Goal: Task Accomplishment & Management: Use online tool/utility

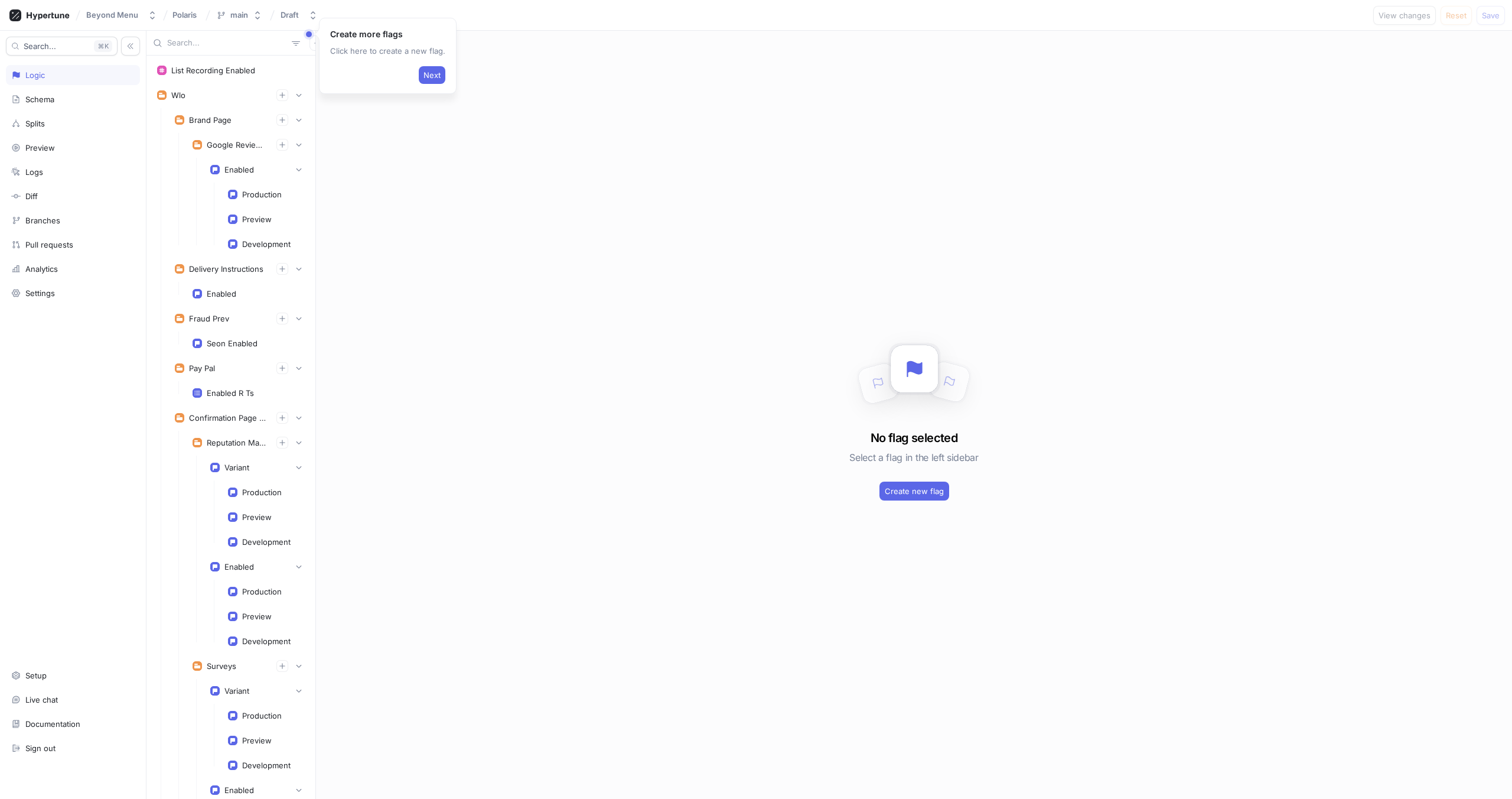
click at [321, 111] on div "Create more flags Click here to create a new flag. Next List Recording Enabled …" at bounding box center [829, 415] width 1365 height 769
click at [435, 75] on span "Next" at bounding box center [432, 74] width 18 height 7
click at [254, 112] on span "Next" at bounding box center [257, 111] width 18 height 7
click at [1238, 110] on button "Finish" at bounding box center [1467, 105] width 31 height 18
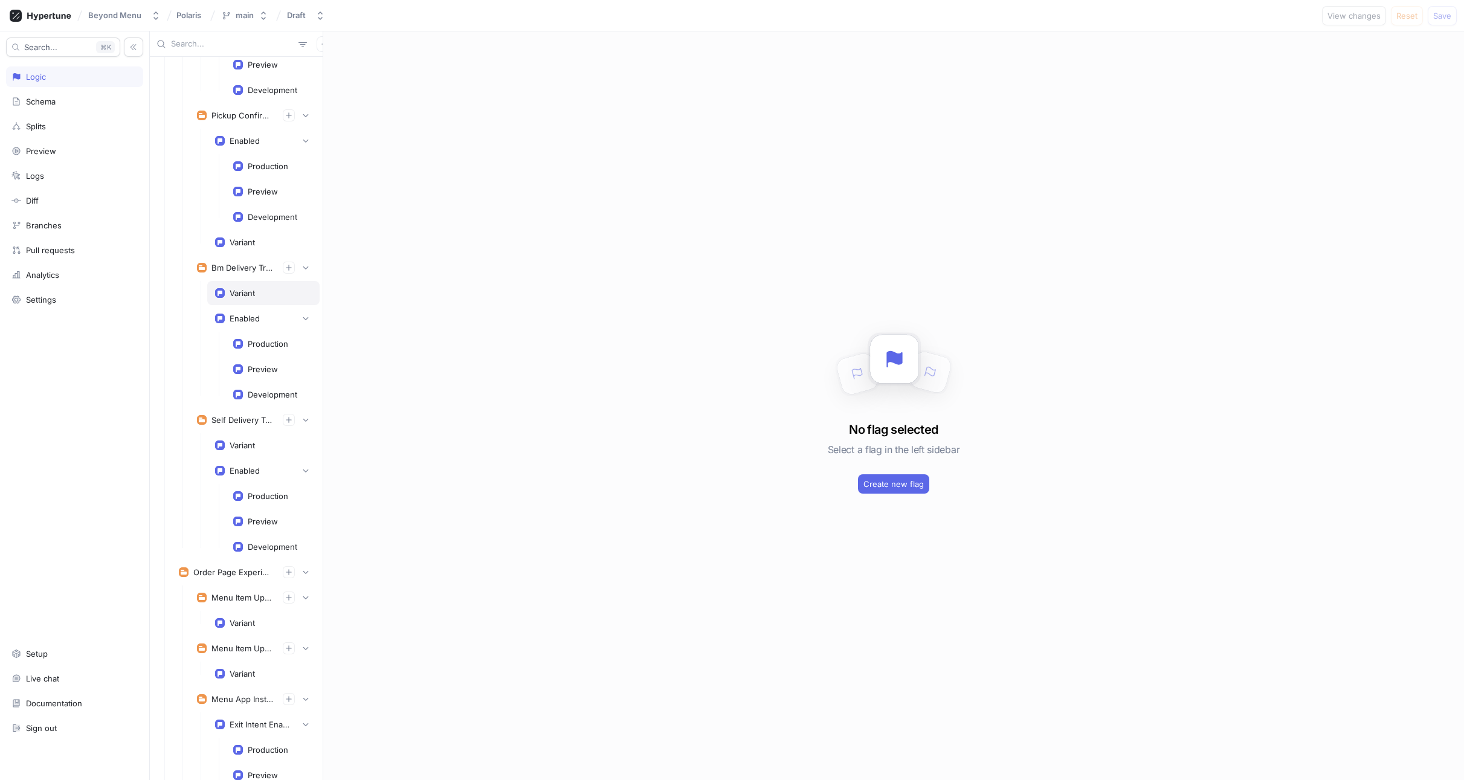
scroll to position [1149, 0]
click at [247, 450] on div "Variant" at bounding box center [242, 446] width 25 height 10
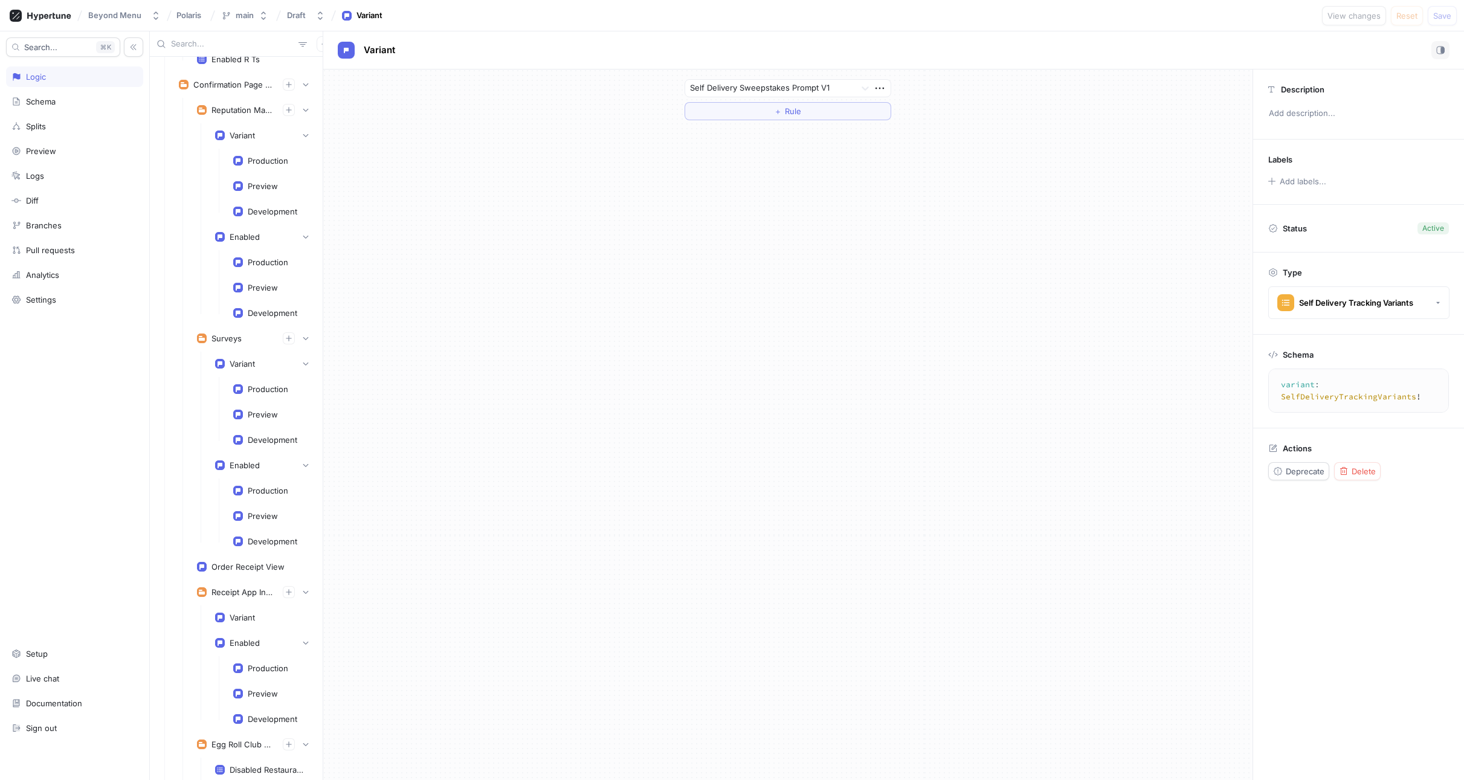
scroll to position [404, 0]
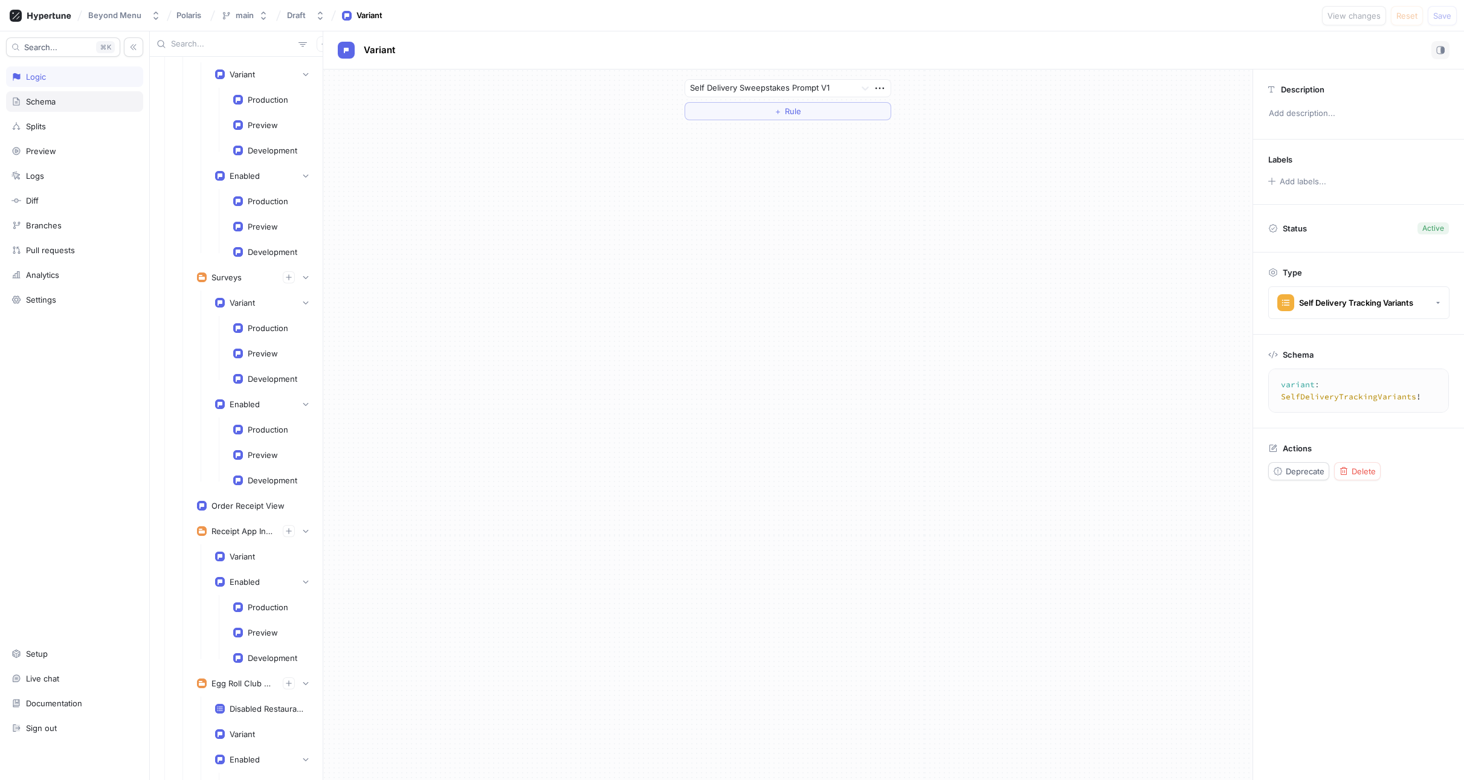
click at [39, 107] on div "Schema" at bounding box center [74, 101] width 137 height 21
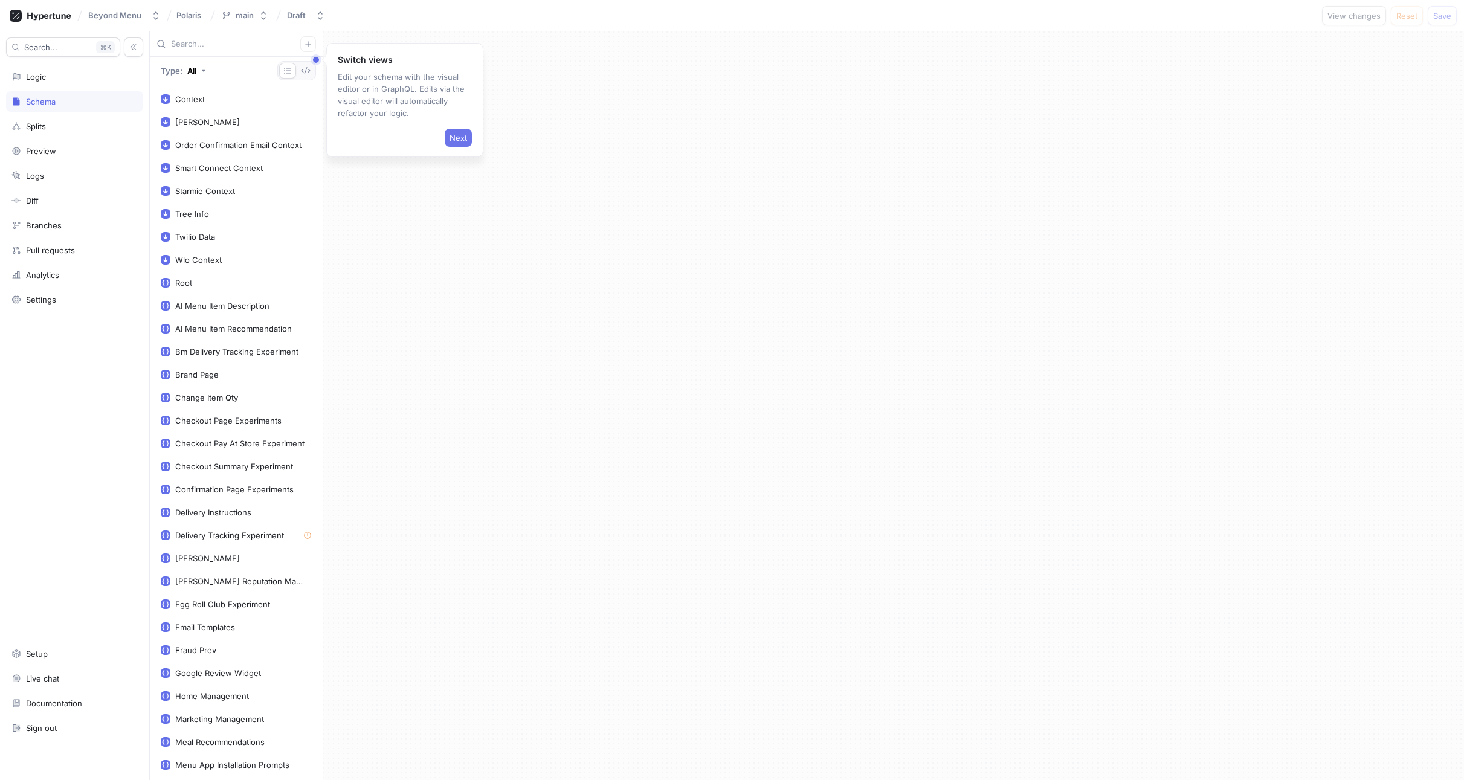
click at [458, 141] on span "Next" at bounding box center [459, 137] width 18 height 7
click at [447, 315] on button "Next" at bounding box center [438, 312] width 27 height 18
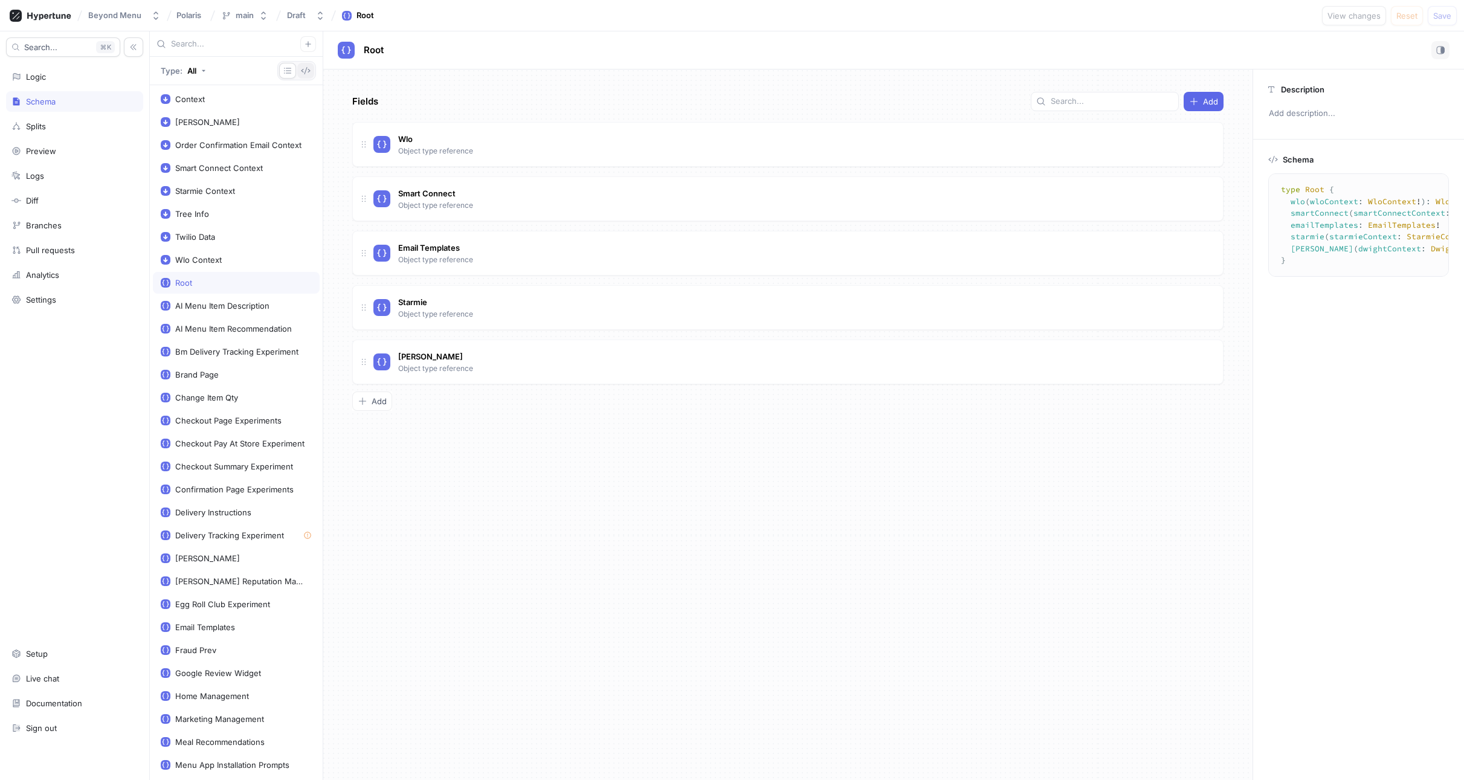
click at [303, 73] on icon "button" at bounding box center [306, 71] width 10 height 10
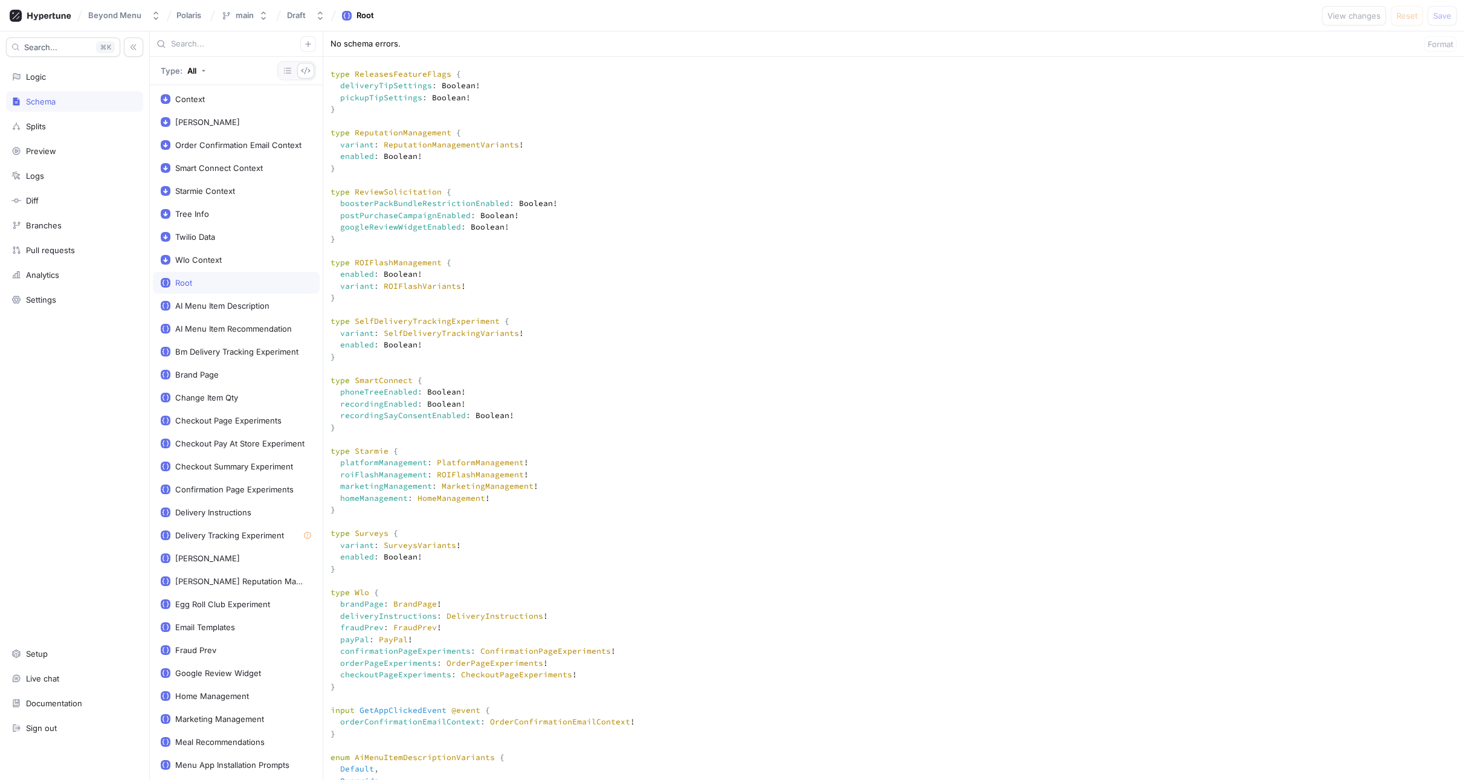
scroll to position [3230, 0]
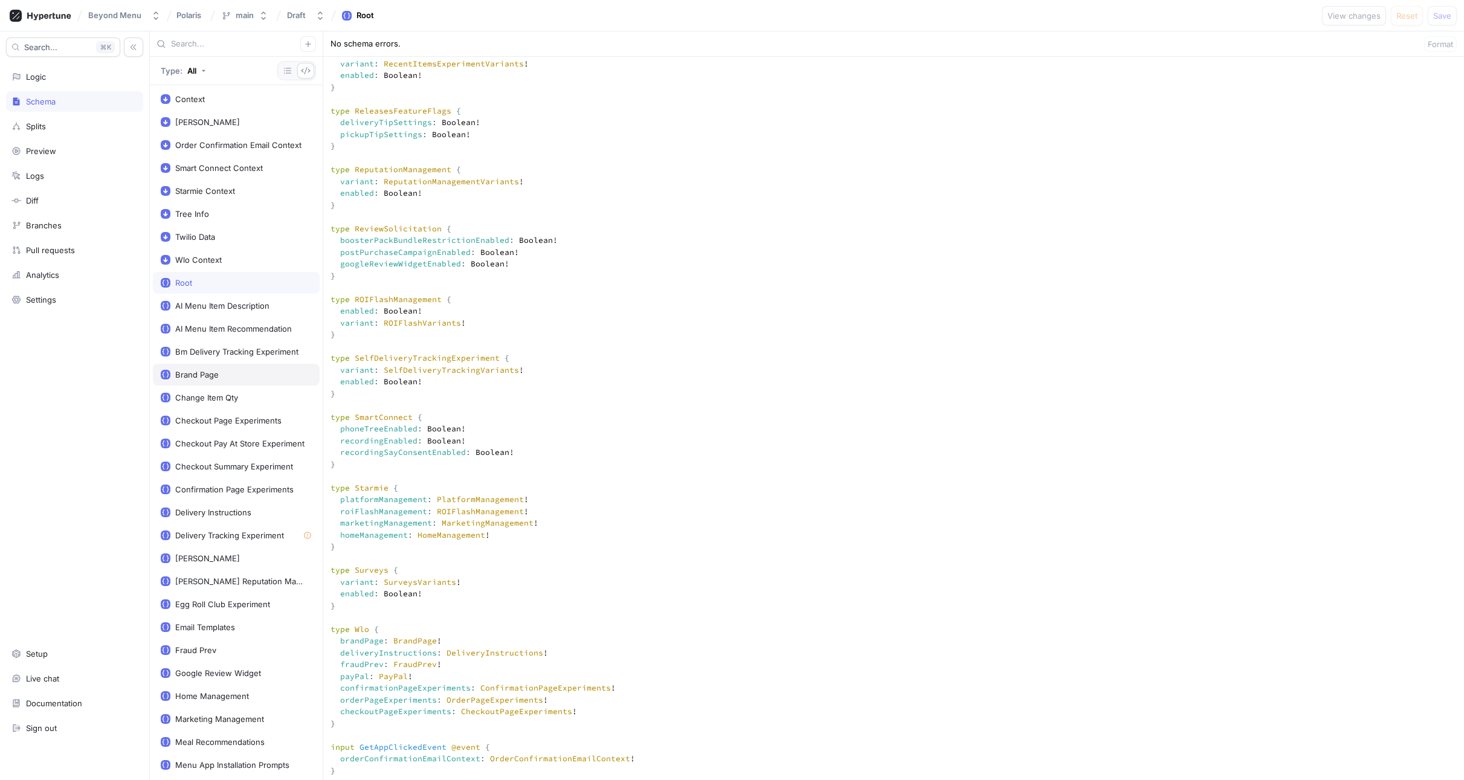
drag, startPoint x: 335, startPoint y: 416, endPoint x: 295, endPoint y: 381, distance: 53.9
click at [295, 381] on div "Type: All Context Dwight Context Order Confirmation Email Context Smart Connect…" at bounding box center [807, 405] width 1314 height 749
click at [509, 418] on textarea at bounding box center [893, 430] width 1141 height 7047
click at [405, 383] on textarea at bounding box center [893, 430] width 1141 height 7047
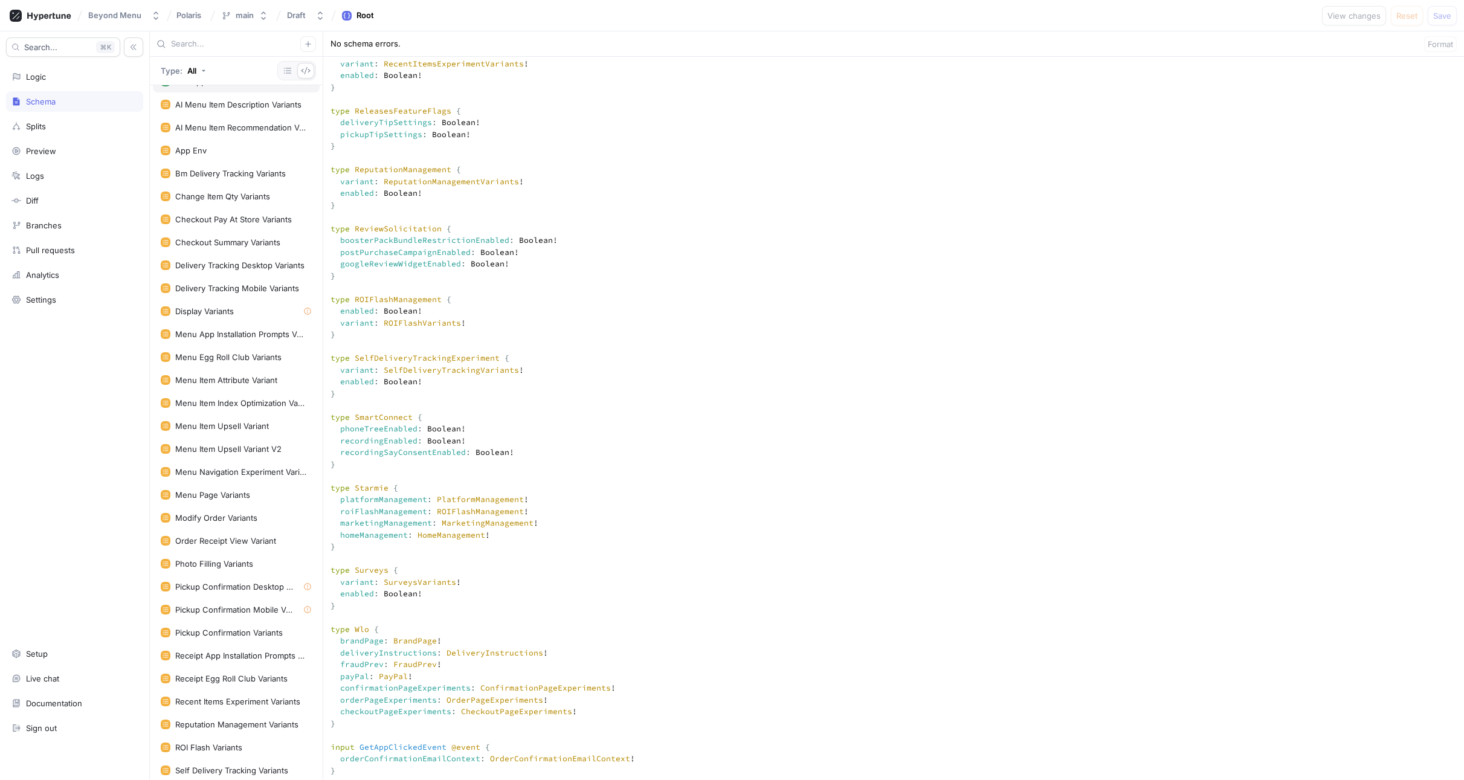
scroll to position [1389, 0]
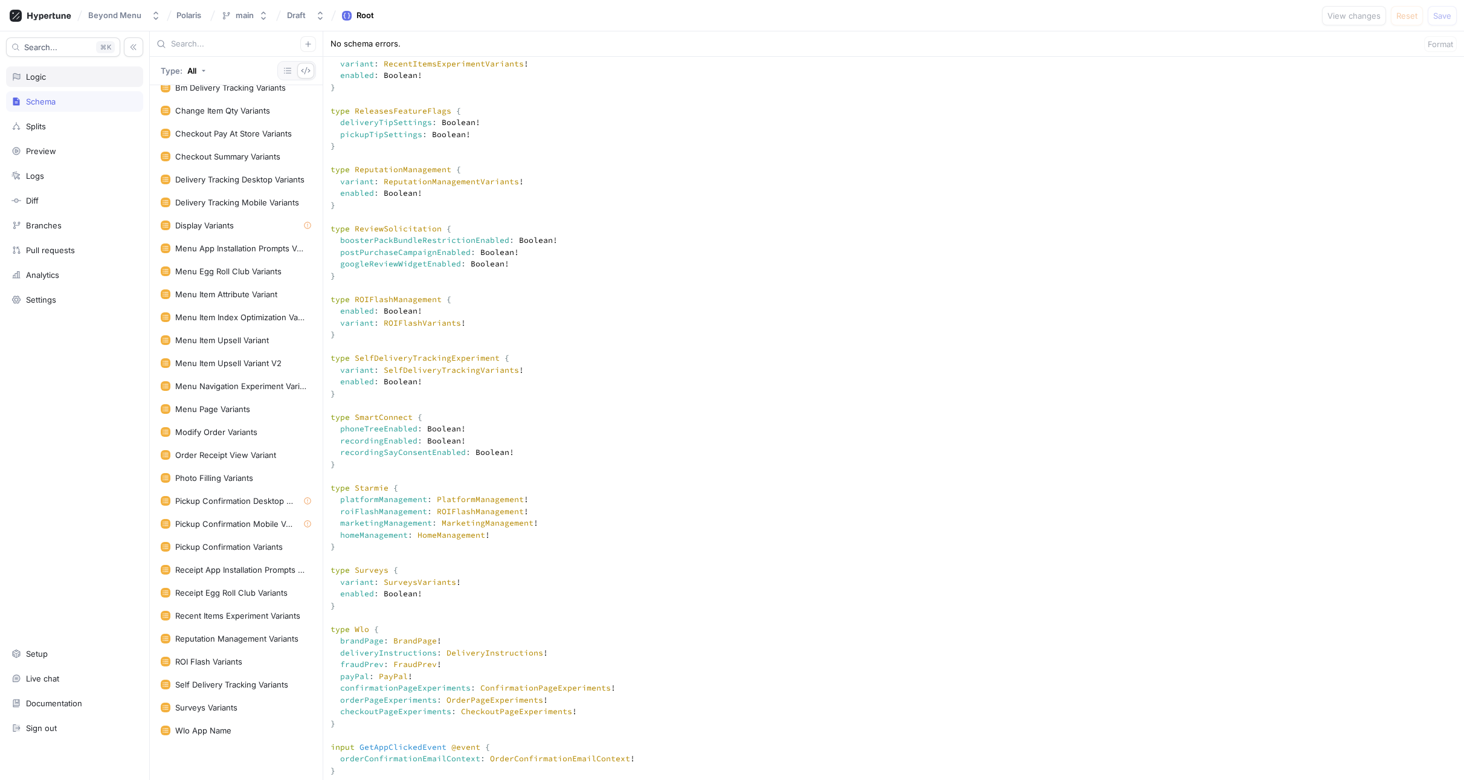
click at [26, 76] on div "Logic" at bounding box center [36, 77] width 20 height 10
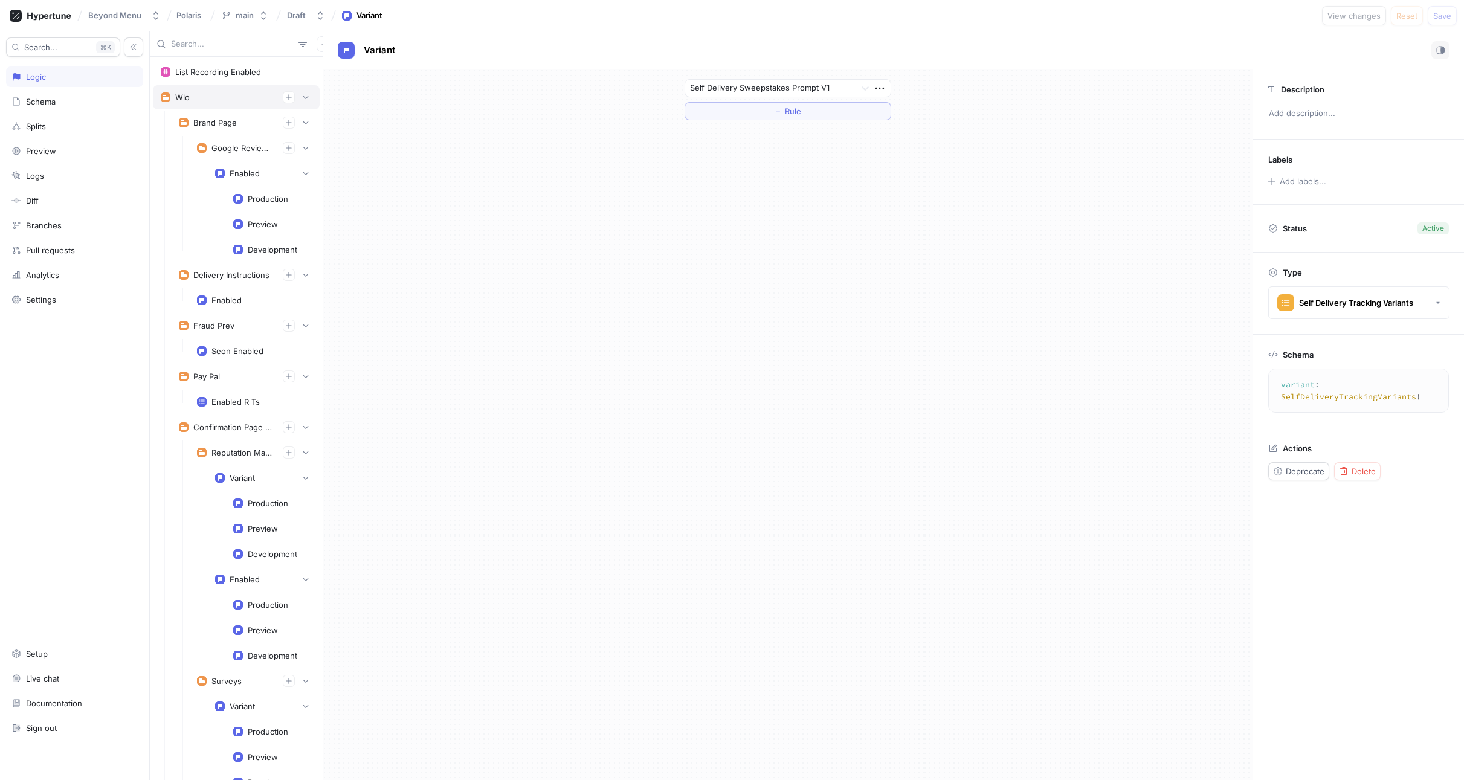
click at [205, 97] on div "Wlo" at bounding box center [236, 97] width 151 height 12
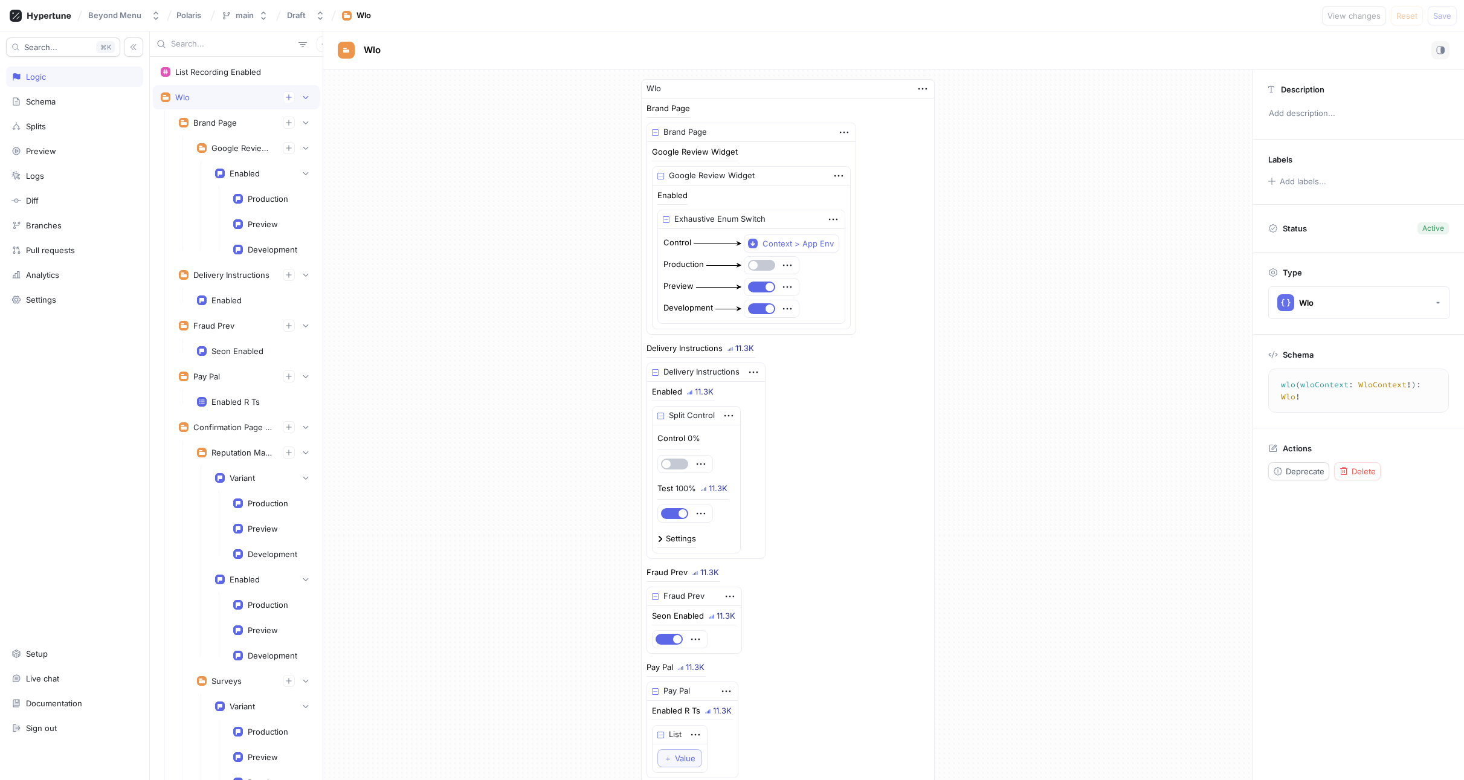
scroll to position [28, 0]
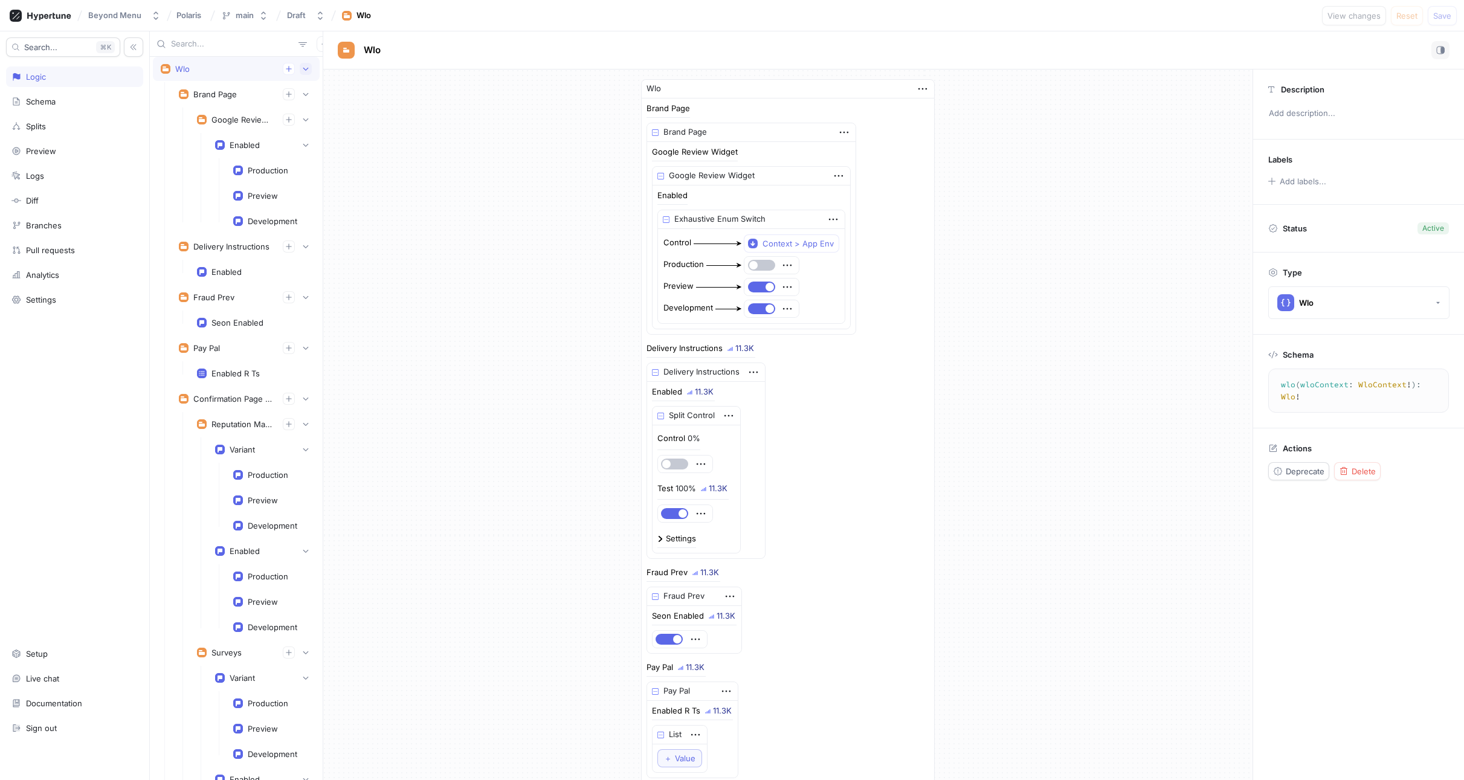
click at [300, 69] on button "button" at bounding box center [306, 69] width 12 height 12
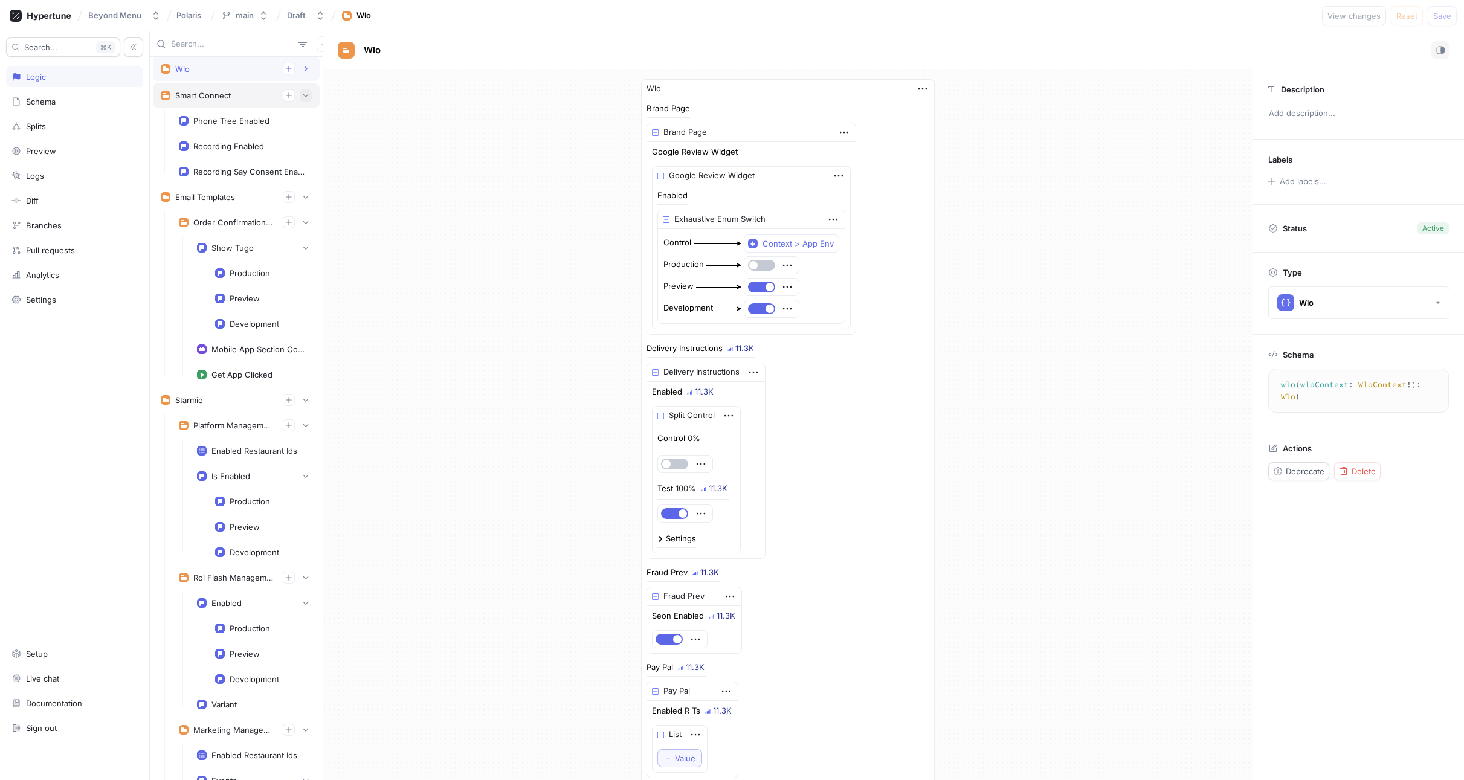
click at [302, 94] on icon "button" at bounding box center [305, 95] width 7 height 7
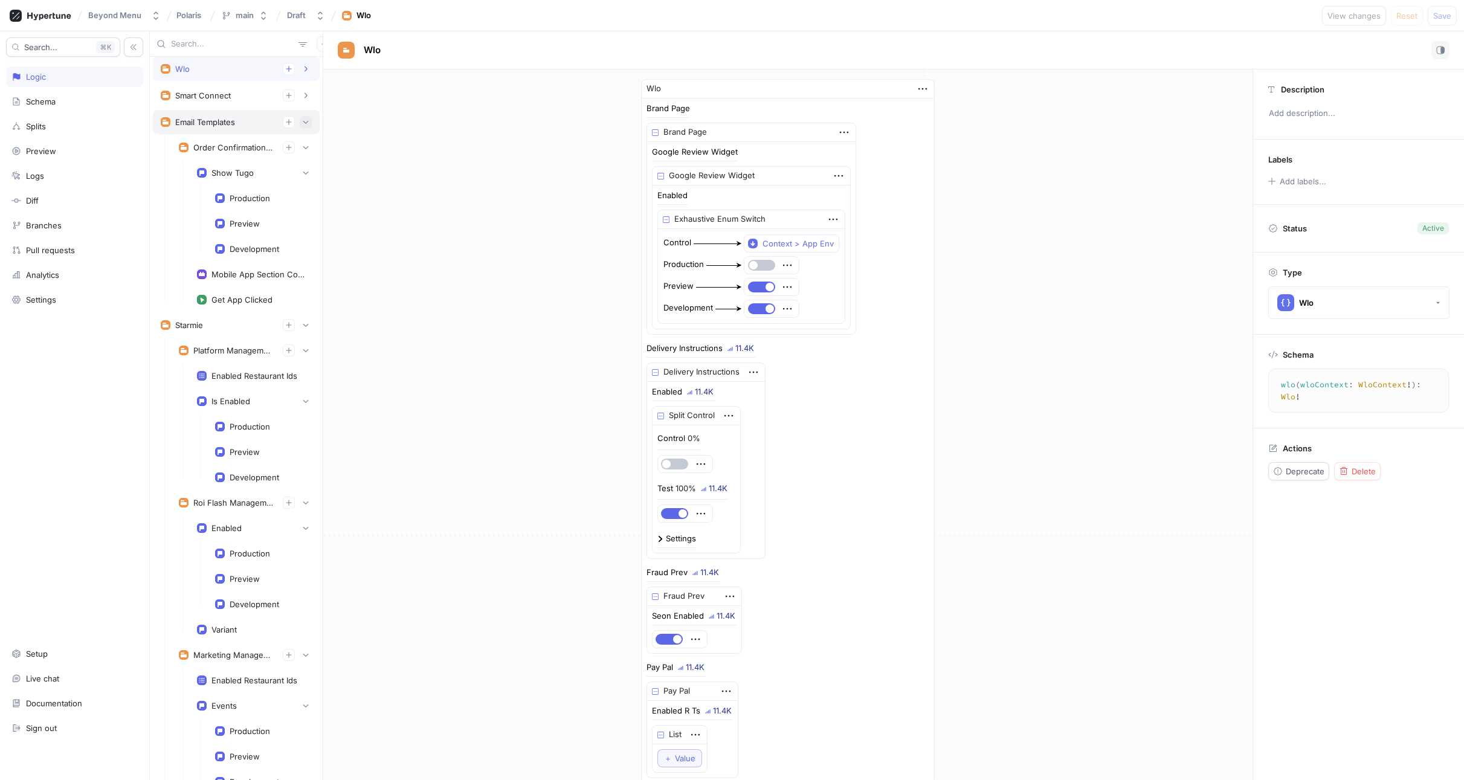
click at [302, 123] on icon "button" at bounding box center [305, 121] width 7 height 7
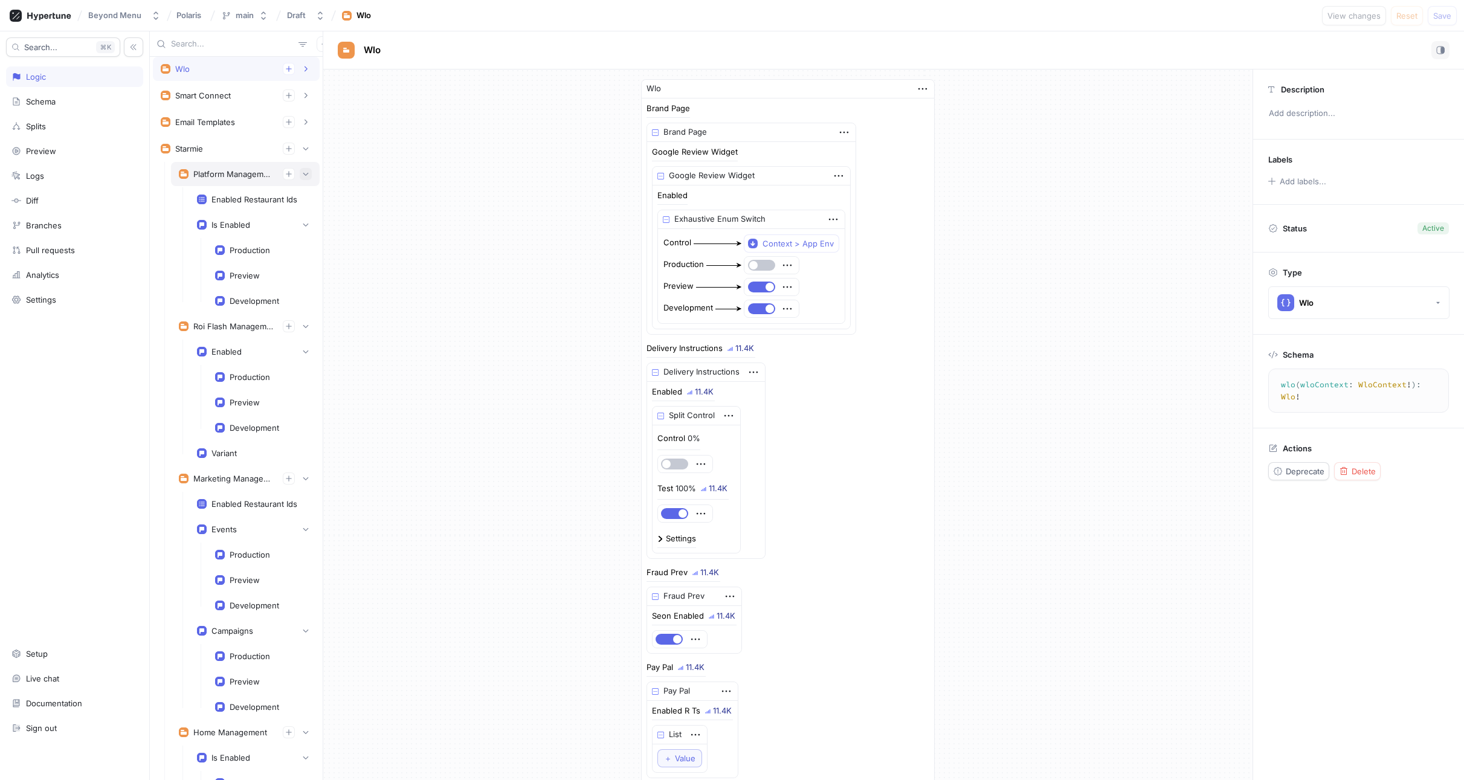
click at [302, 175] on icon "button" at bounding box center [305, 173] width 7 height 7
click at [300, 196] on button "button" at bounding box center [306, 201] width 12 height 12
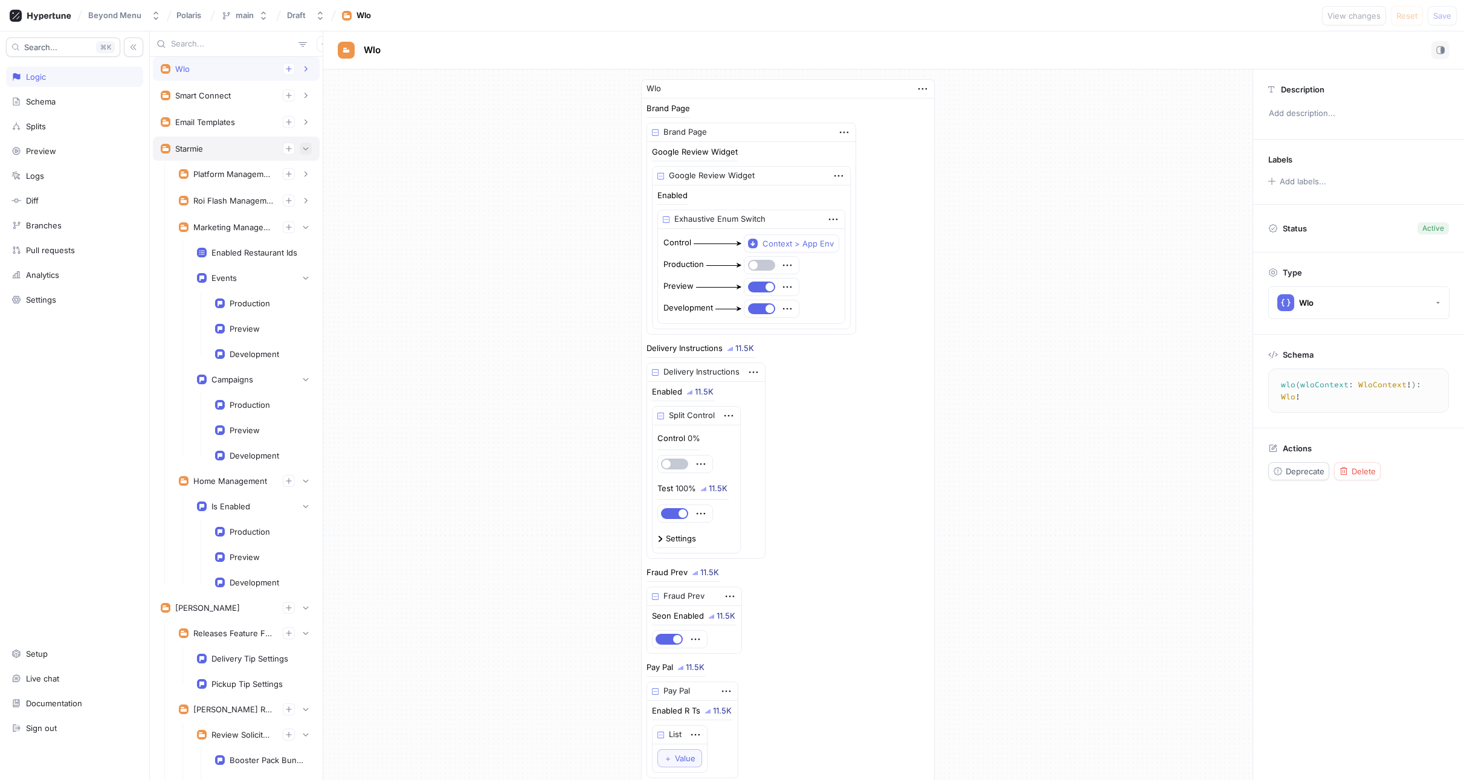
click at [302, 151] on icon "button" at bounding box center [305, 148] width 7 height 7
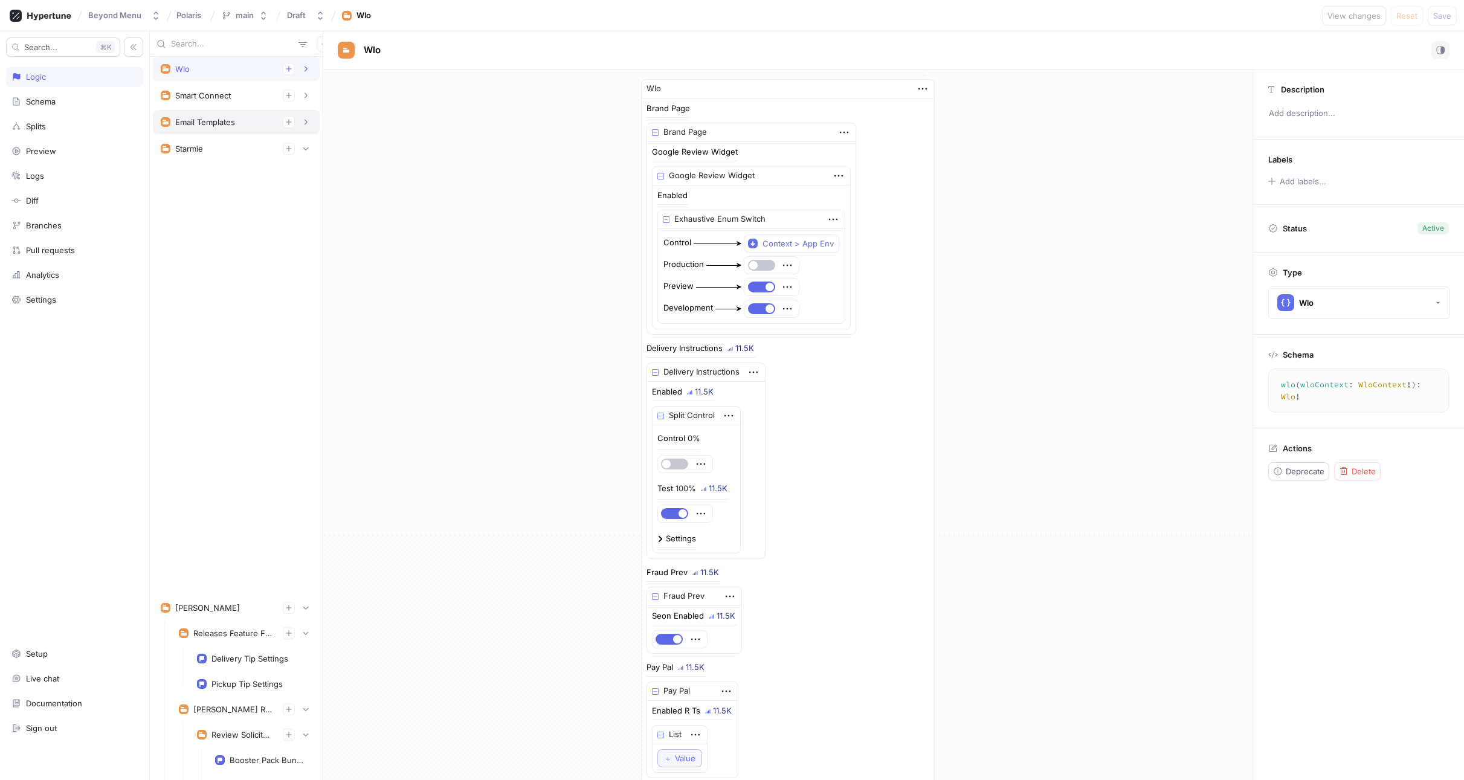
scroll to position [0, 0]
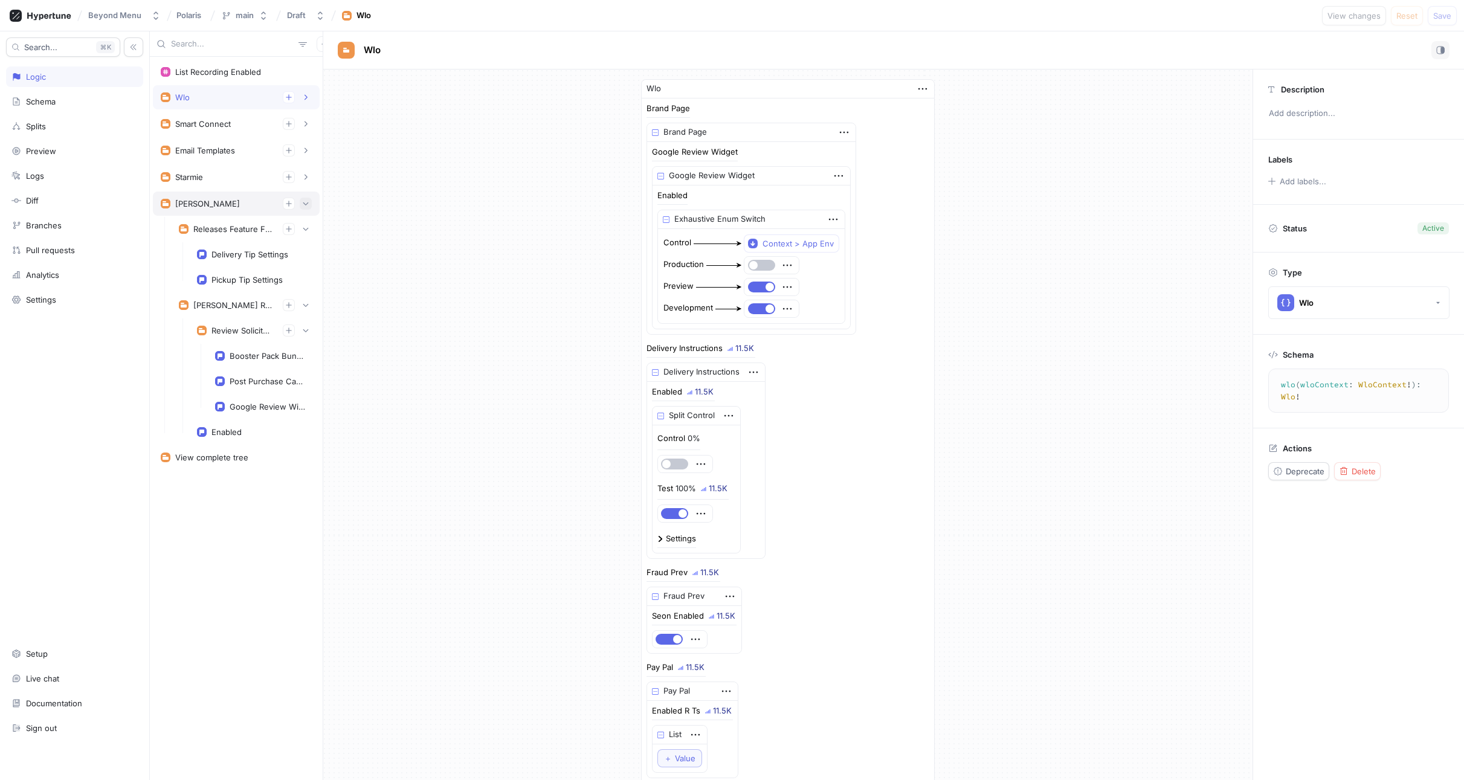
click at [307, 205] on icon "button" at bounding box center [305, 203] width 7 height 7
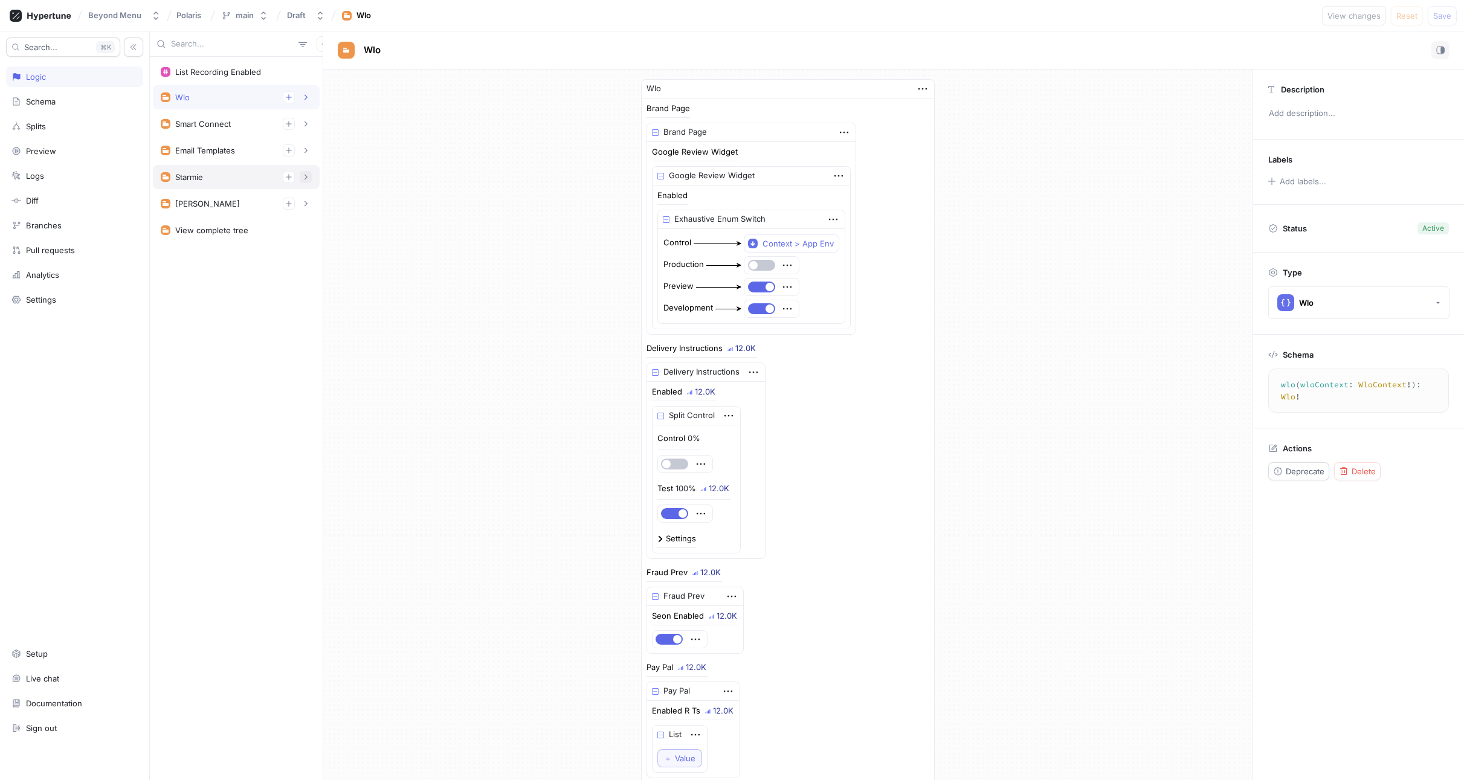
click at [309, 178] on button "button" at bounding box center [306, 177] width 12 height 12
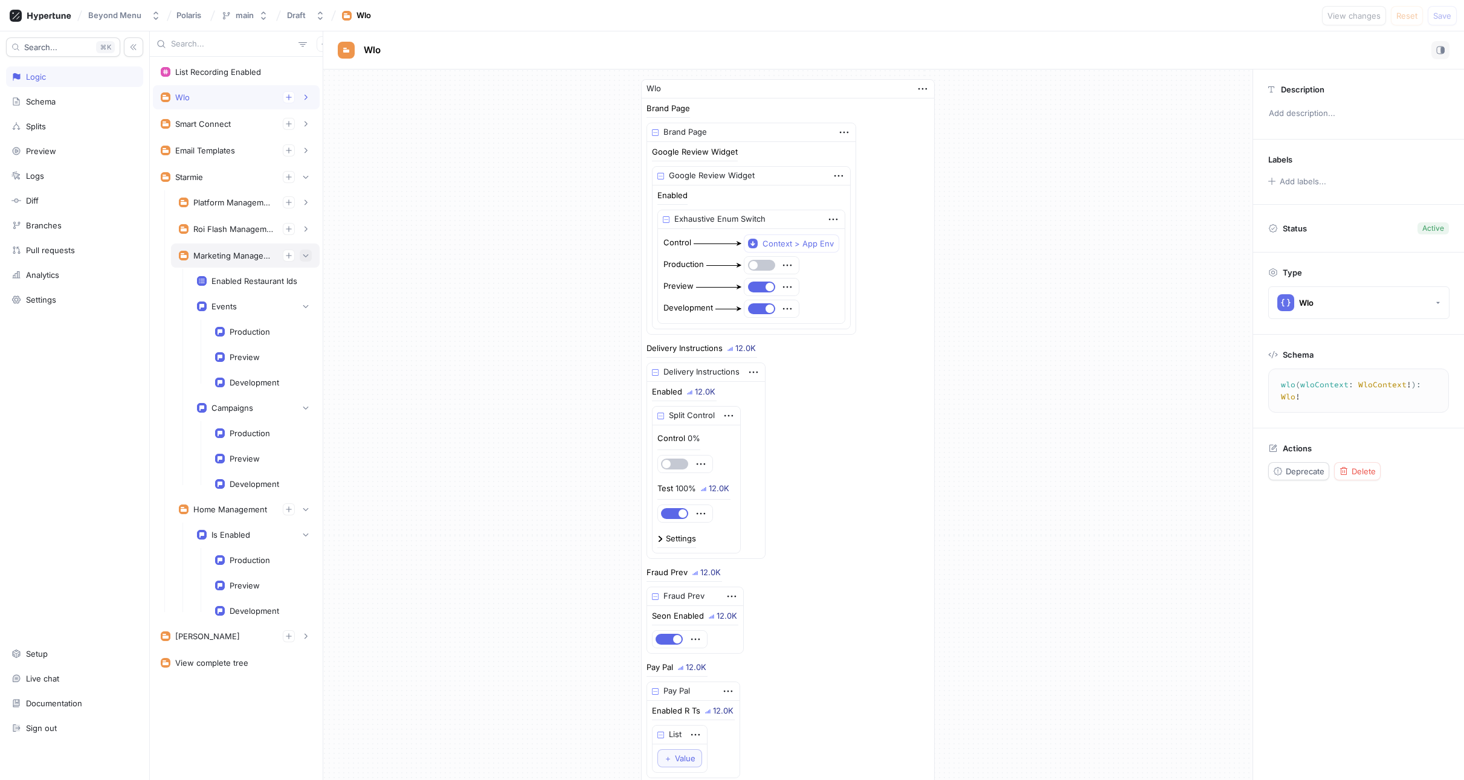
click at [307, 255] on icon "button" at bounding box center [305, 255] width 5 height 3
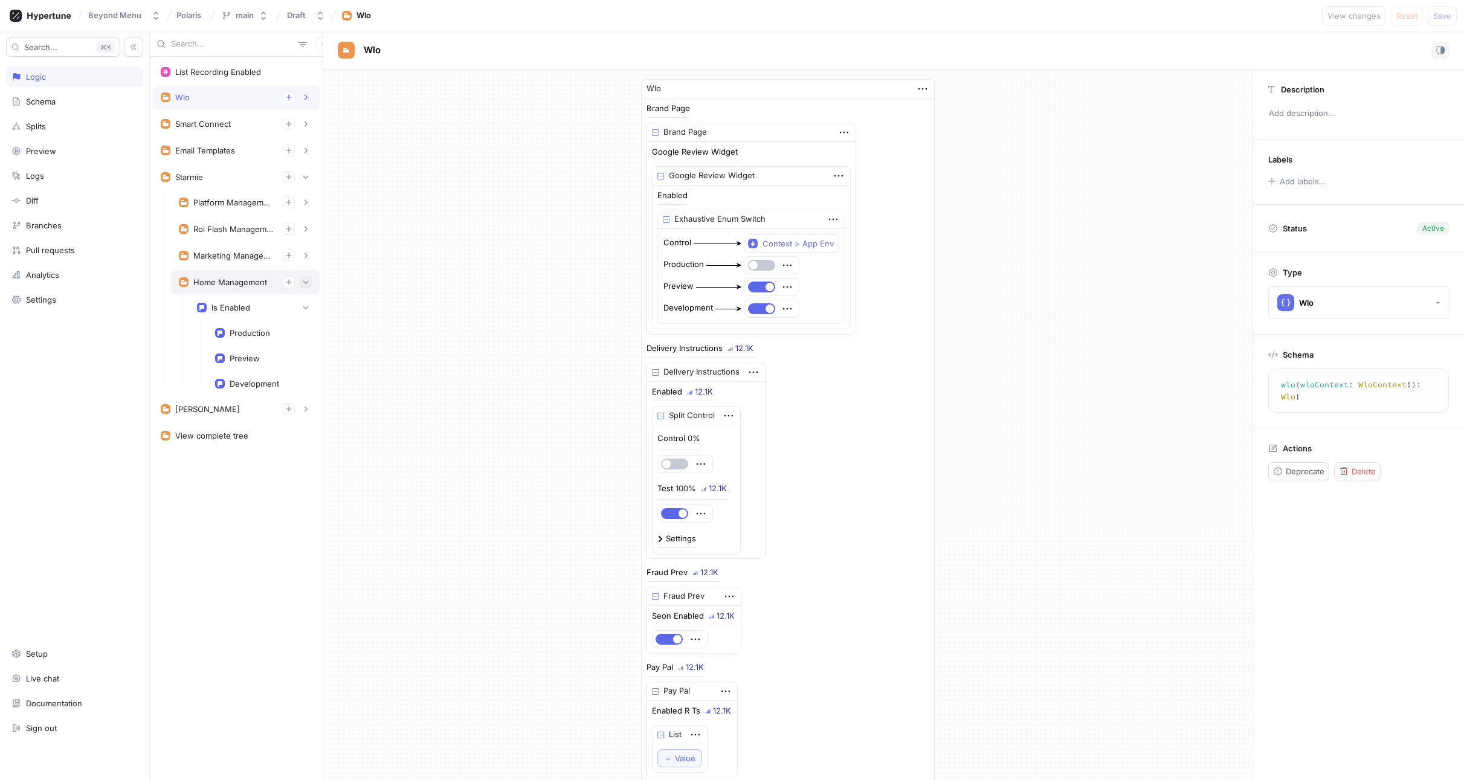
click at [309, 280] on icon "button" at bounding box center [305, 282] width 7 height 7
click at [310, 179] on button "button" at bounding box center [306, 177] width 12 height 12
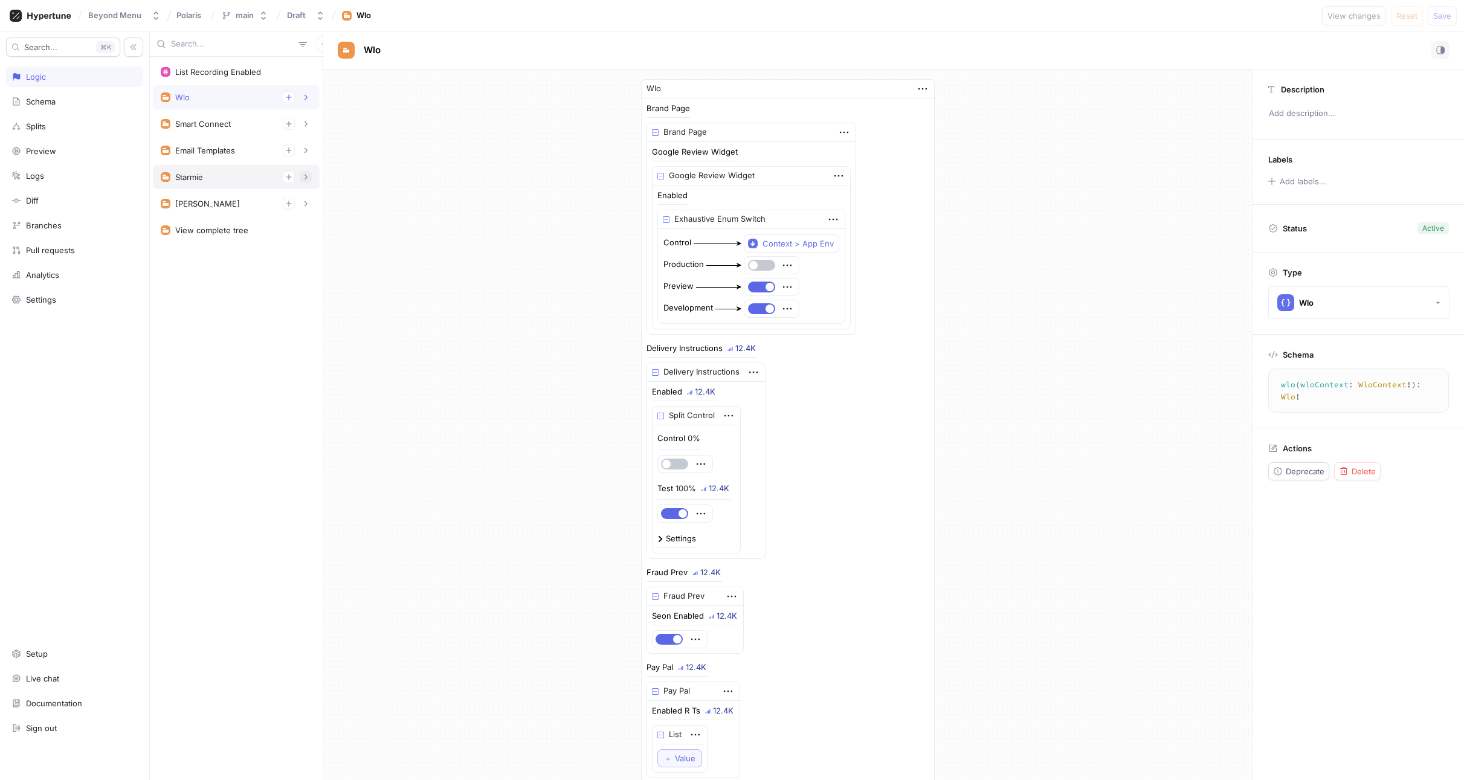
click at [310, 179] on button "button" at bounding box center [306, 177] width 12 height 12
click at [311, 124] on button "button" at bounding box center [306, 124] width 12 height 12
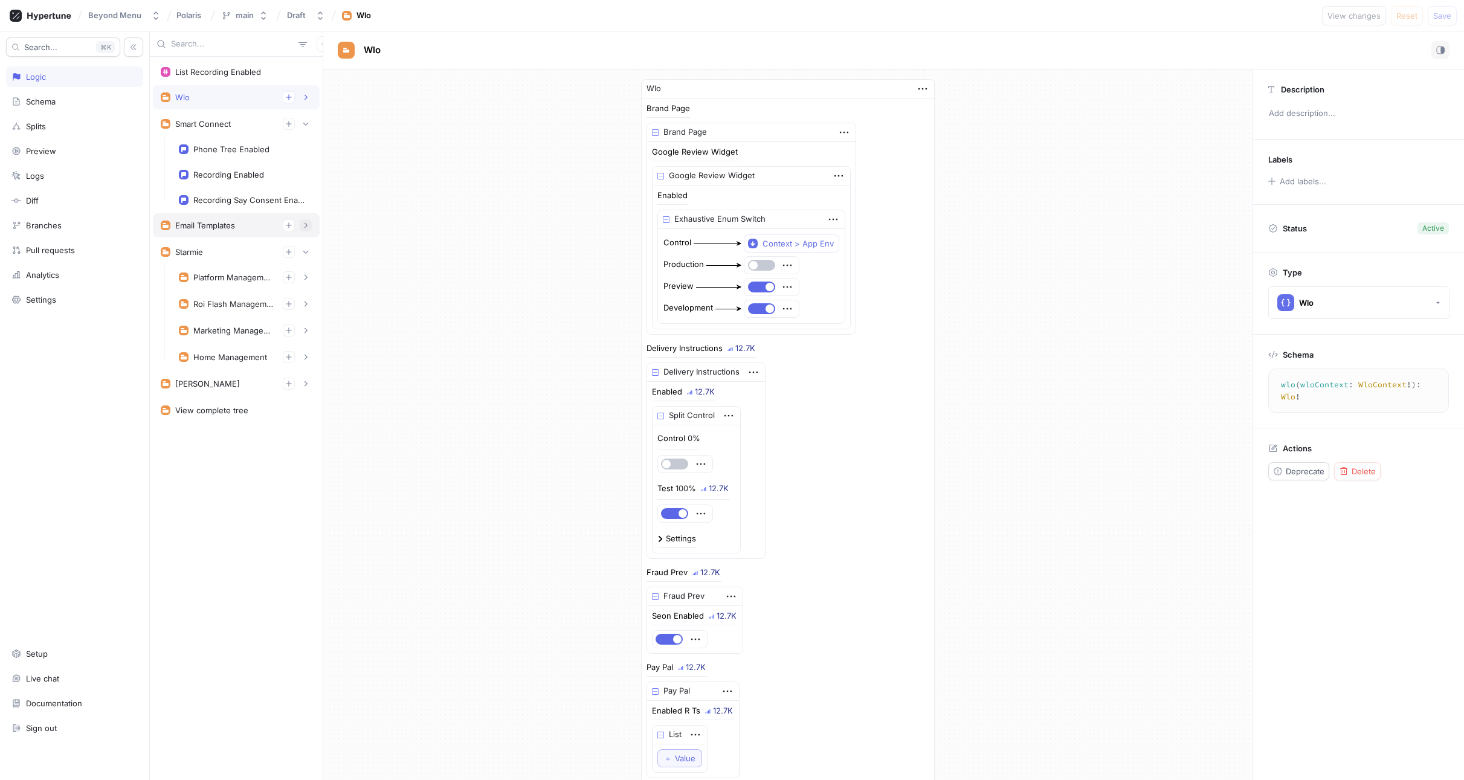
click at [309, 222] on icon "button" at bounding box center [305, 225] width 7 height 7
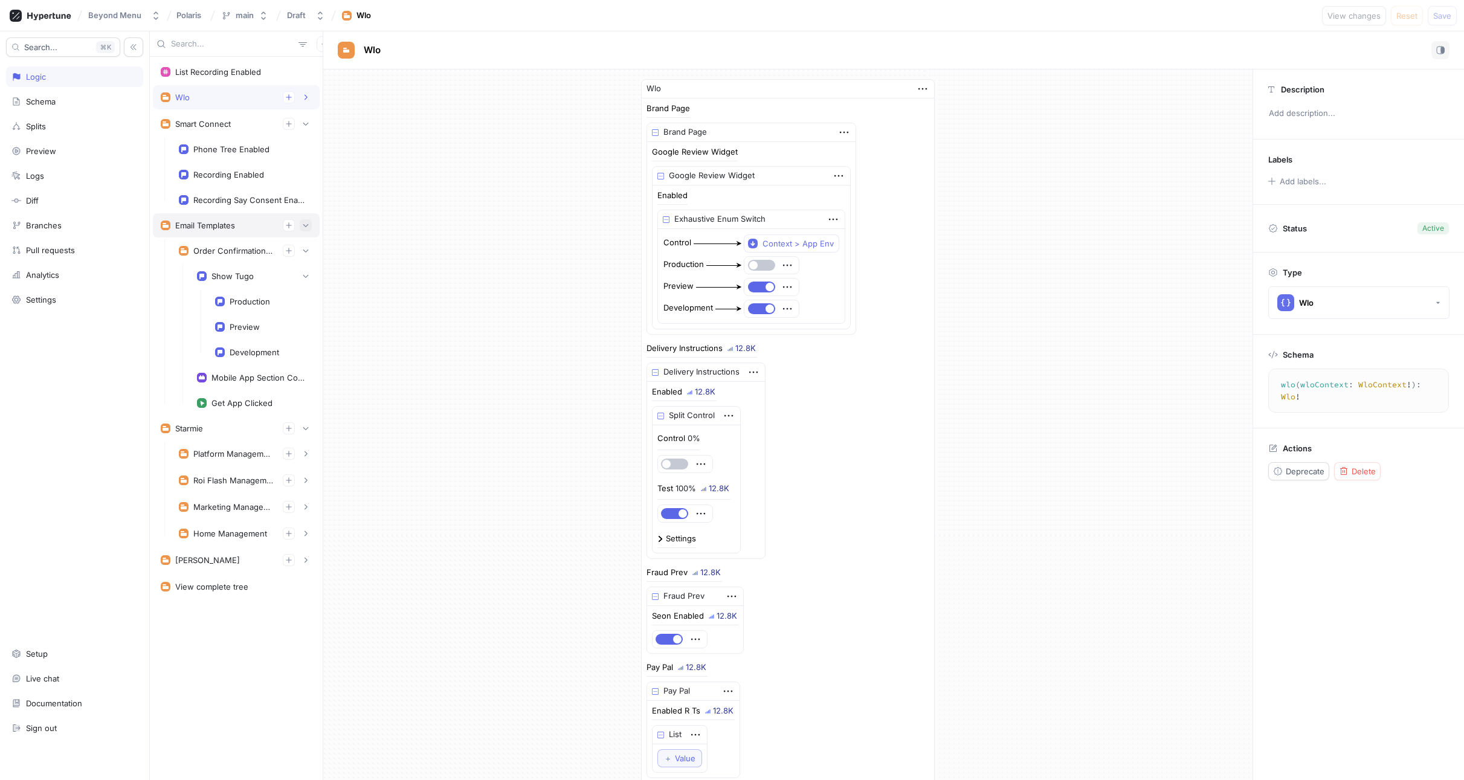
click at [309, 222] on icon "button" at bounding box center [305, 225] width 7 height 7
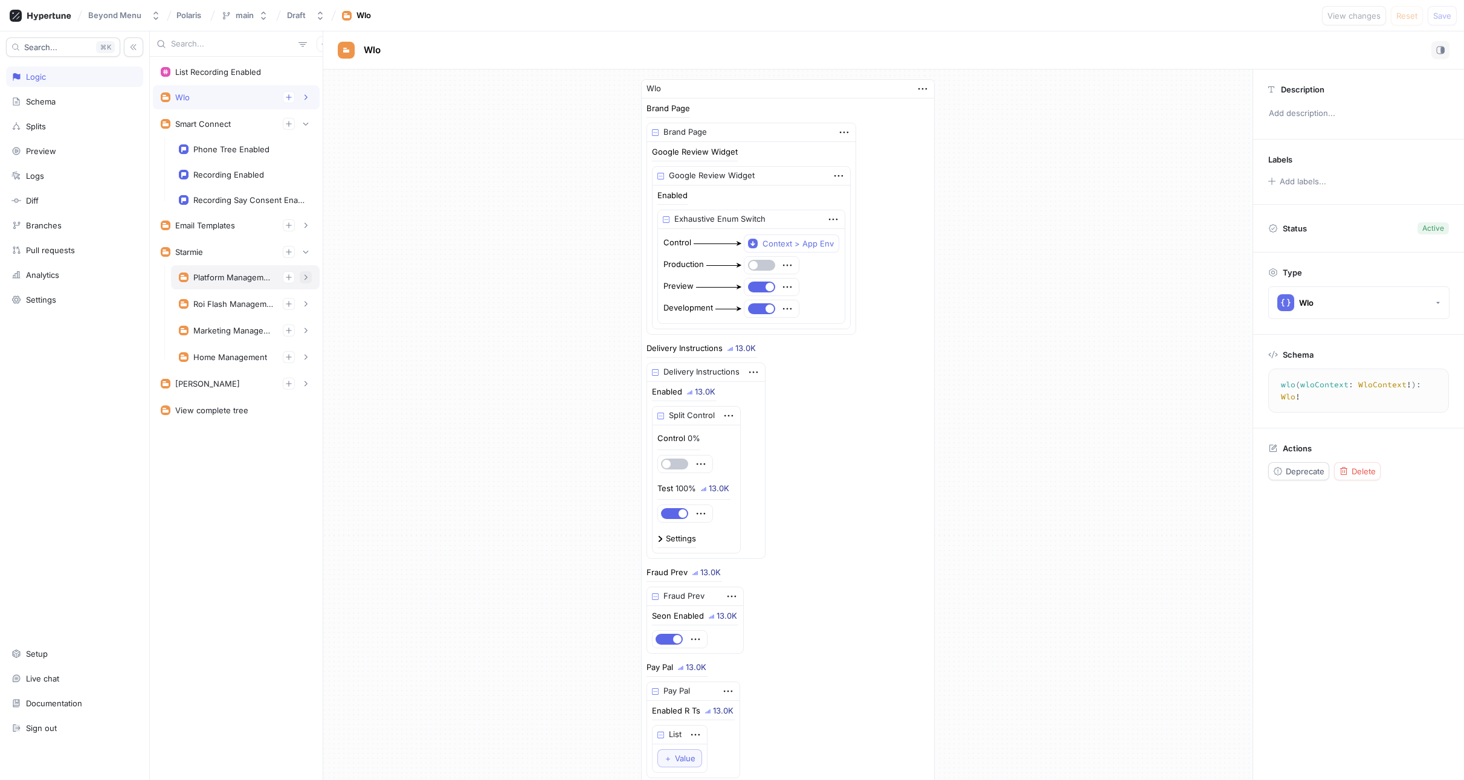
click at [304, 281] on button "button" at bounding box center [306, 277] width 12 height 12
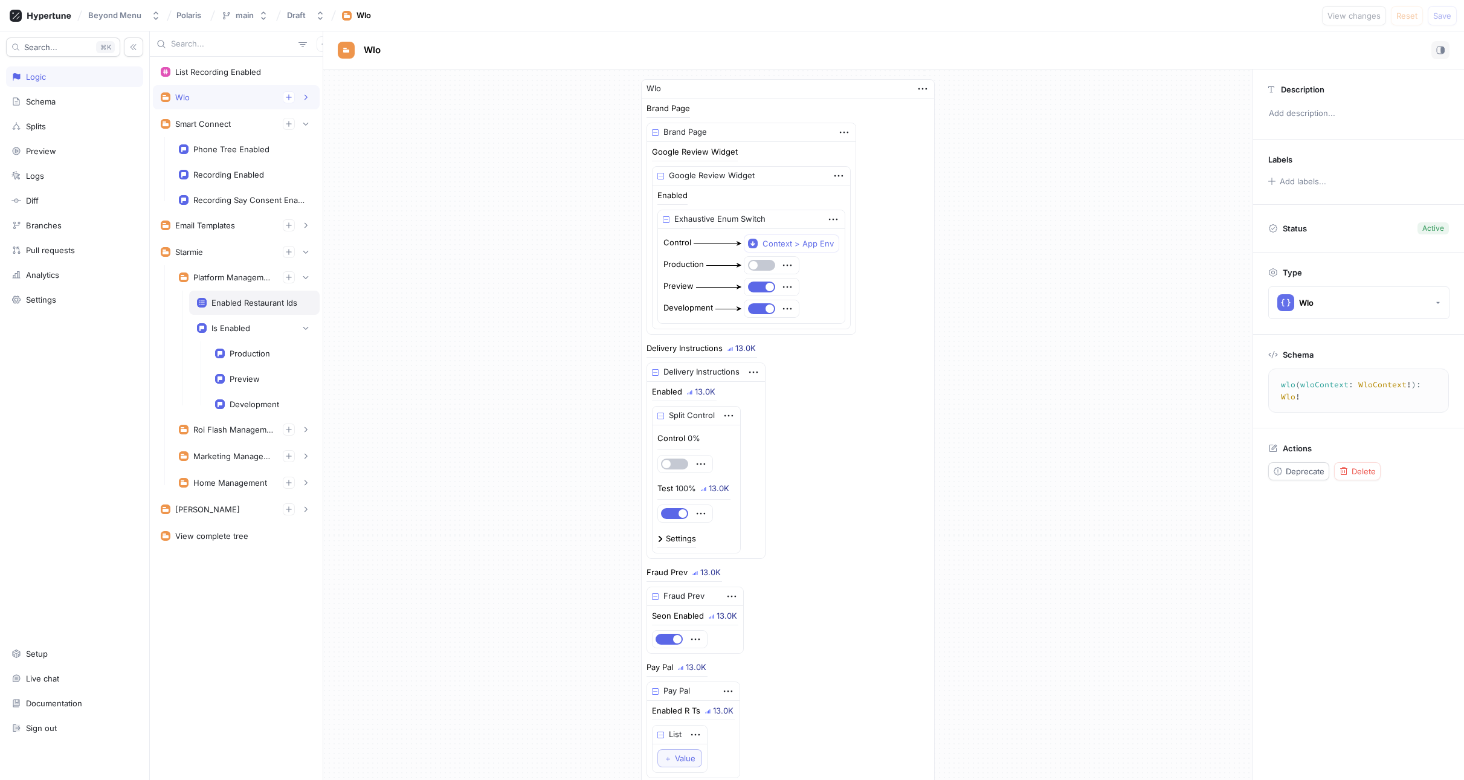
click at [288, 306] on div "Enabled Restaurant Ids" at bounding box center [254, 303] width 86 height 10
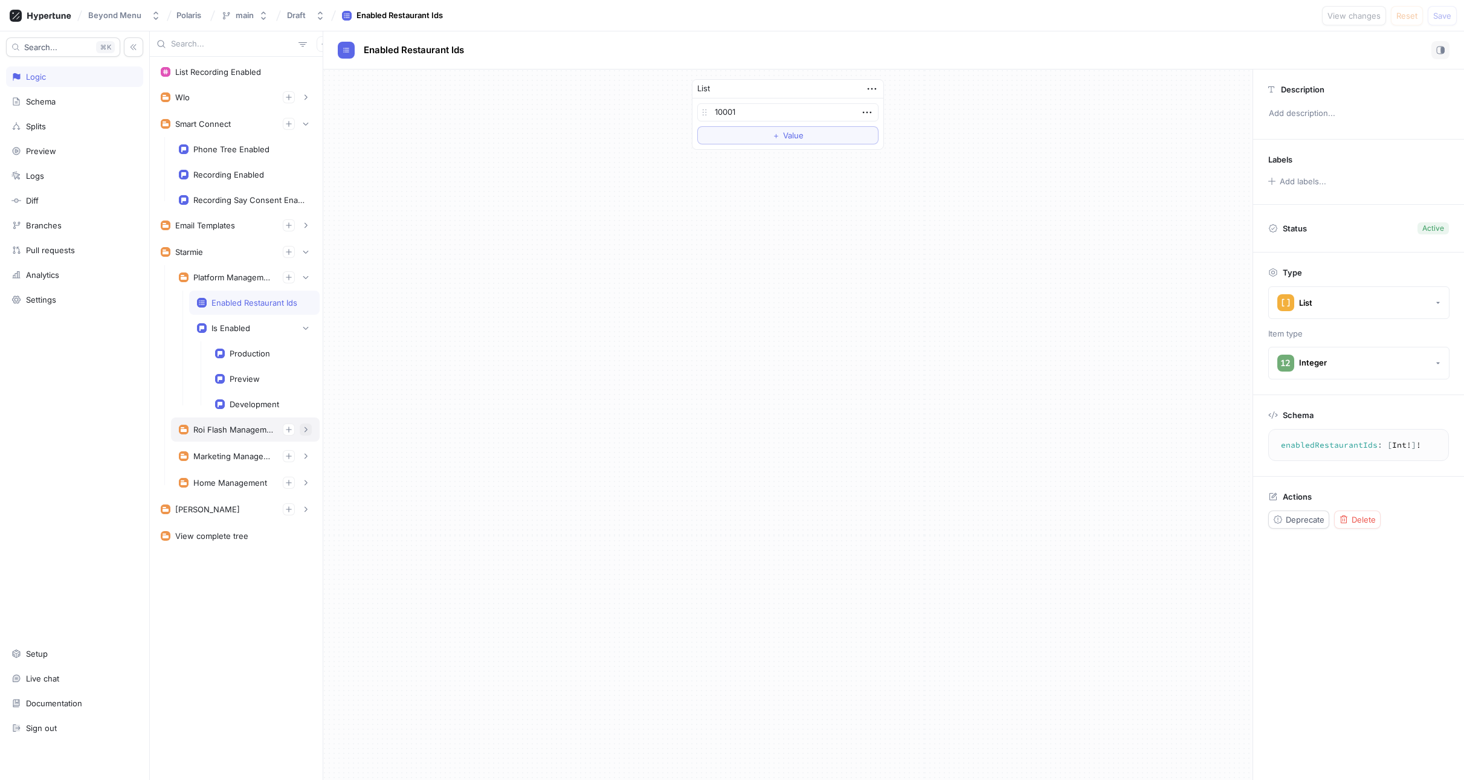
click at [305, 432] on icon "button" at bounding box center [305, 429] width 7 height 7
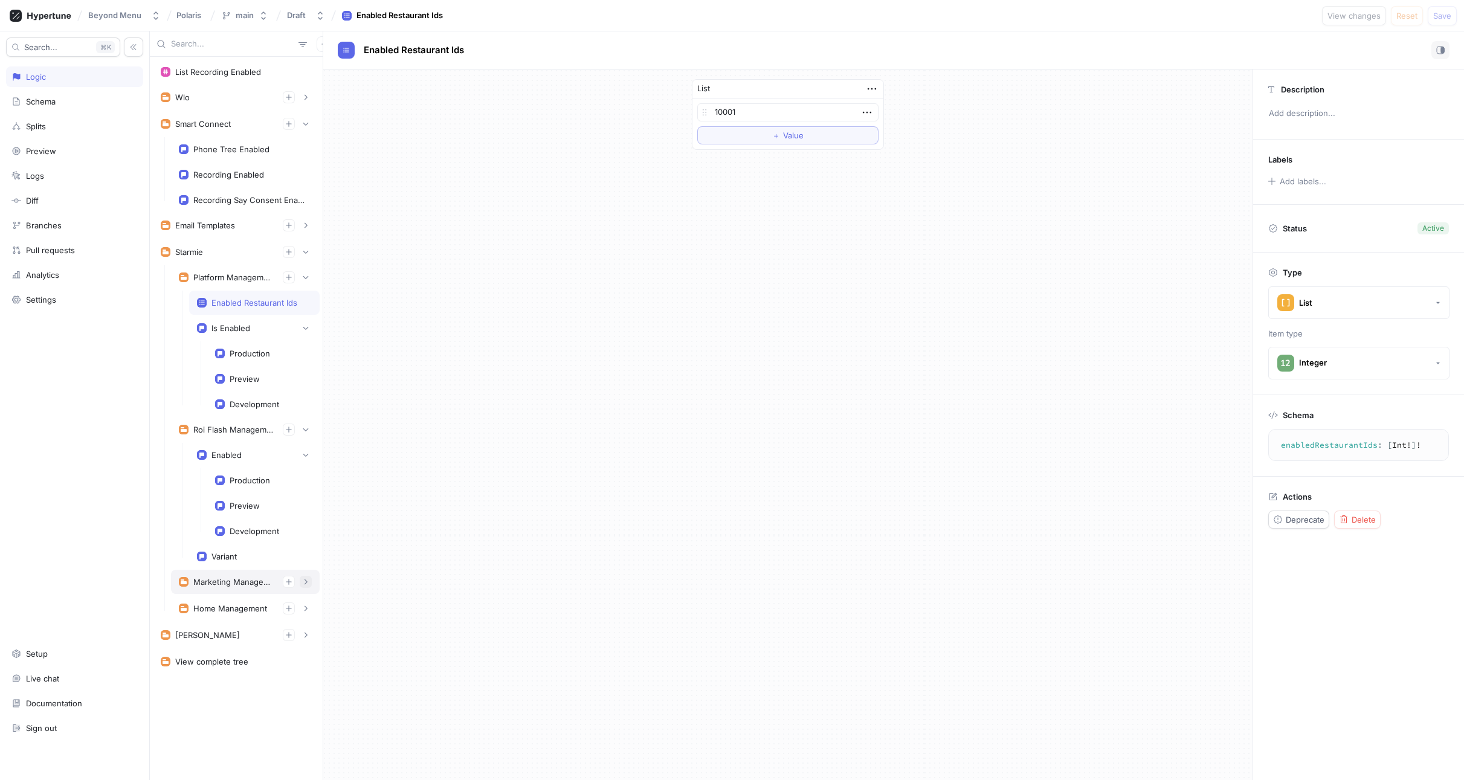
click at [308, 585] on button "button" at bounding box center [306, 582] width 12 height 12
click at [236, 638] on div "Events" at bounding box center [254, 633] width 115 height 12
type textarea "events: Boolean!"
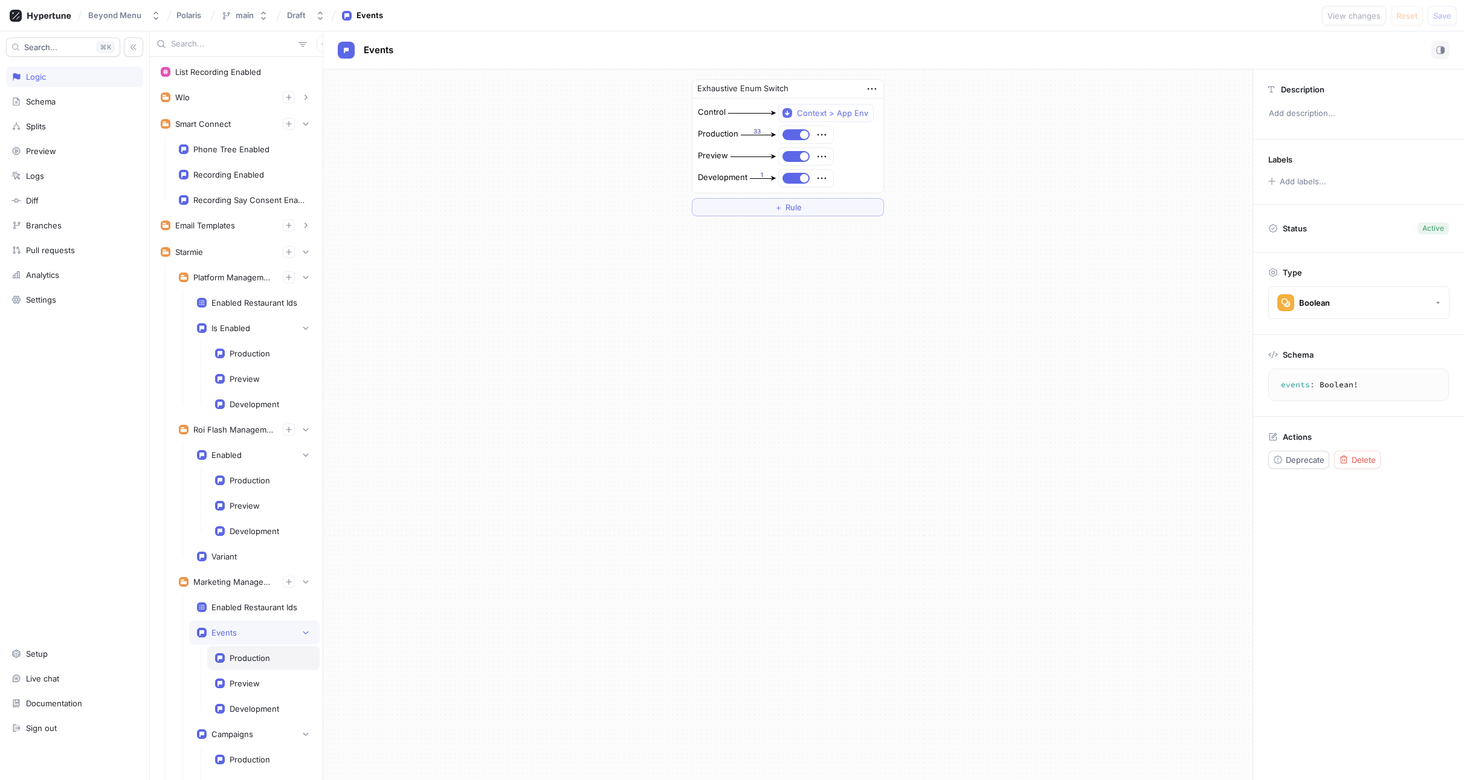
click at [243, 657] on div "Production" at bounding box center [250, 658] width 40 height 10
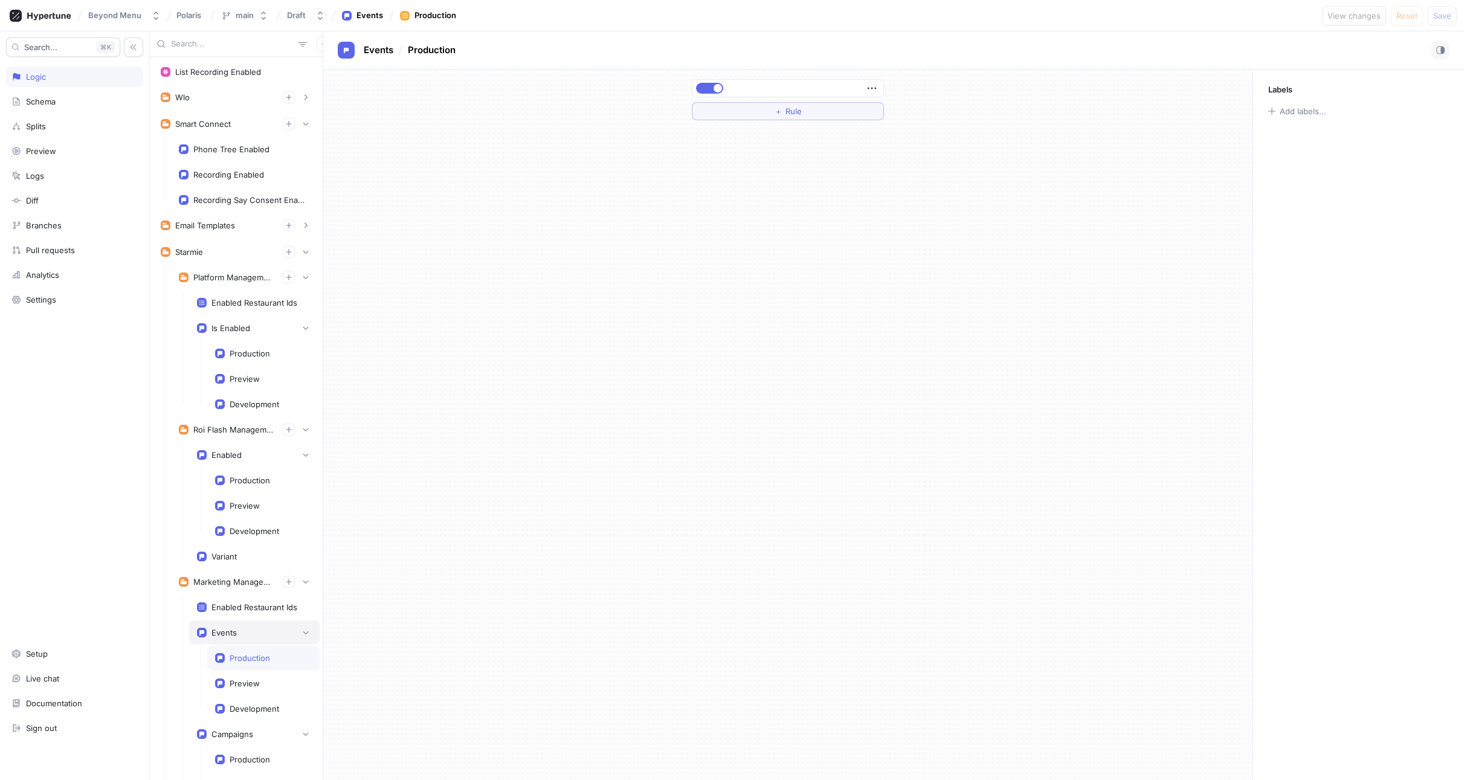
click at [228, 633] on div "Events" at bounding box center [223, 633] width 25 height 10
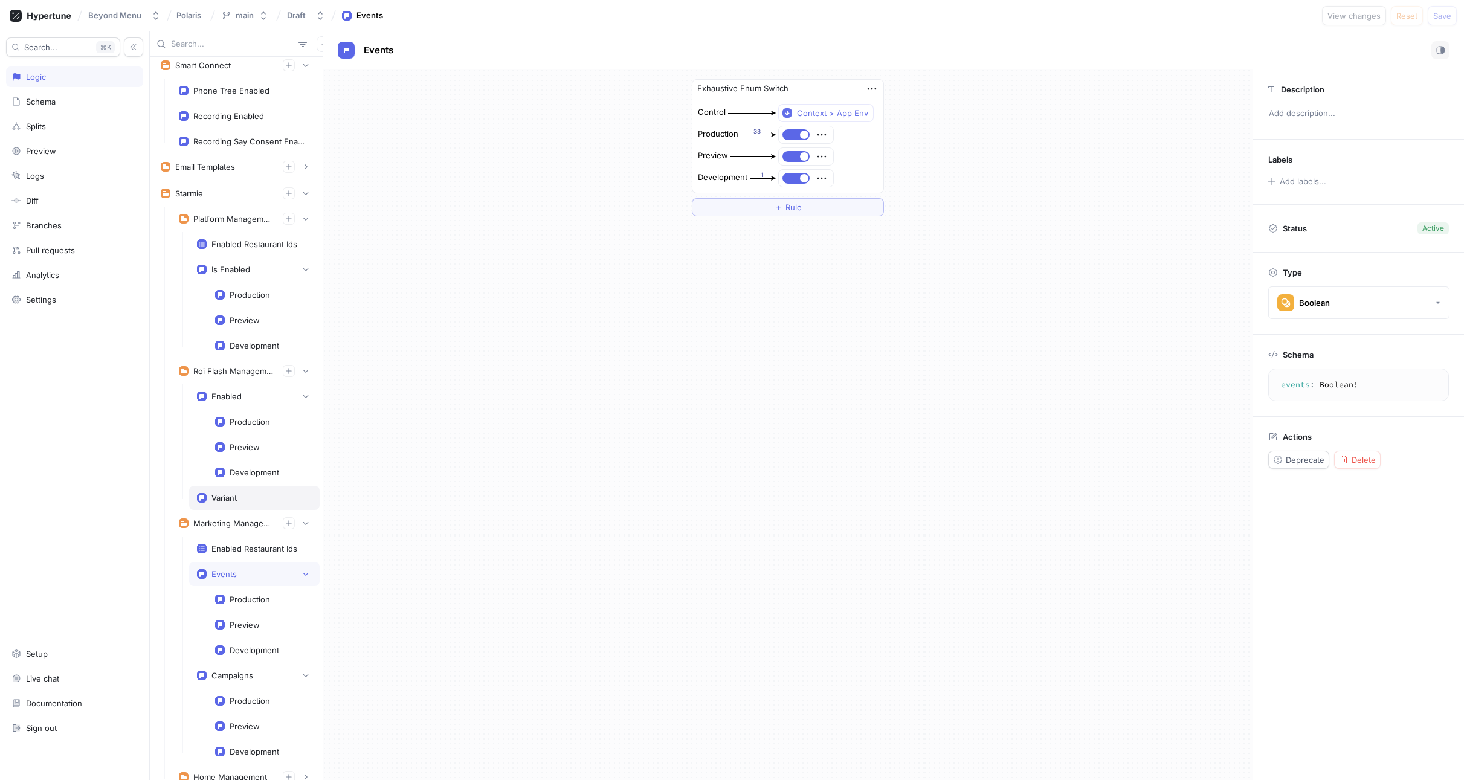
scroll to position [160, 0]
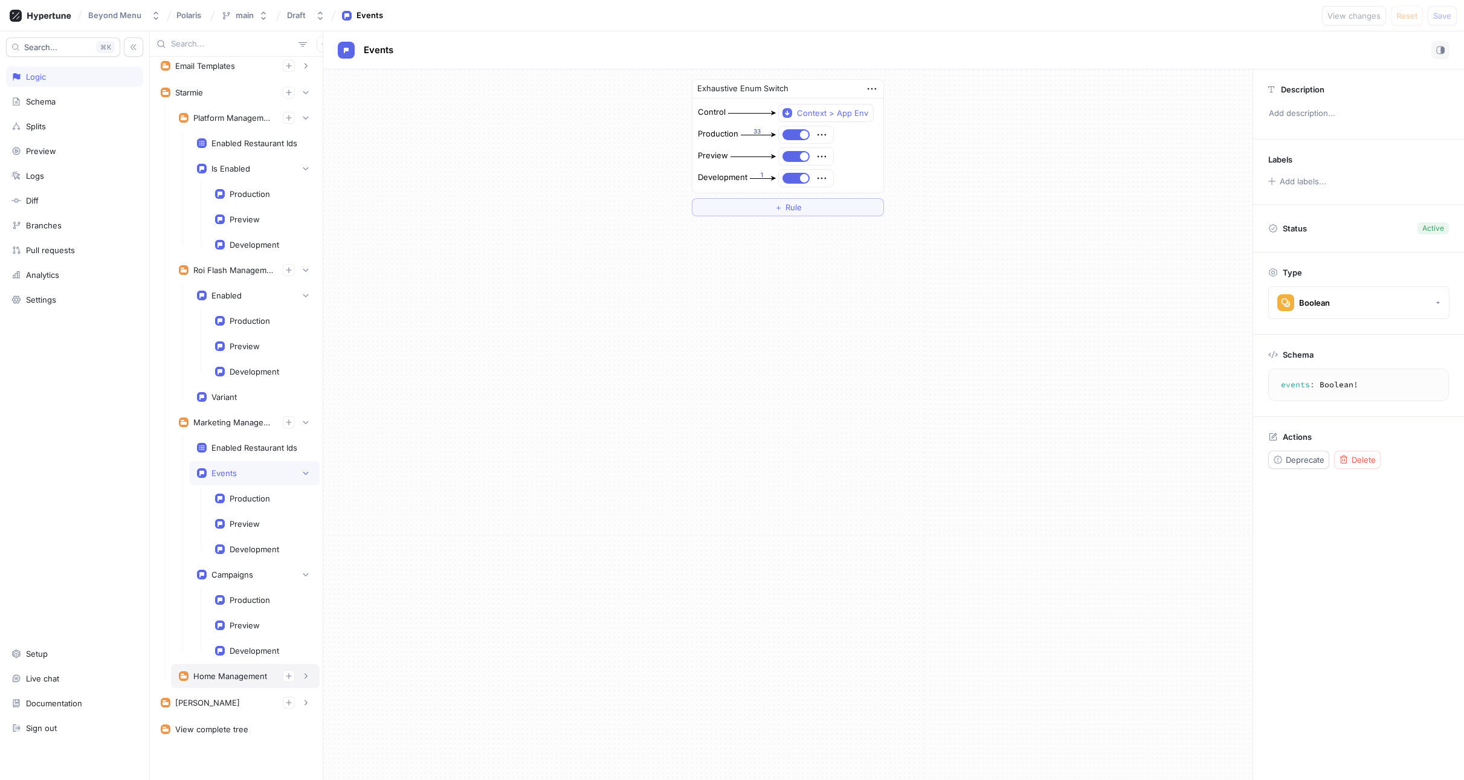
click at [219, 671] on div "Home Management" at bounding box center [230, 676] width 74 height 10
type textarea "homeManagement: HomeManagement!"
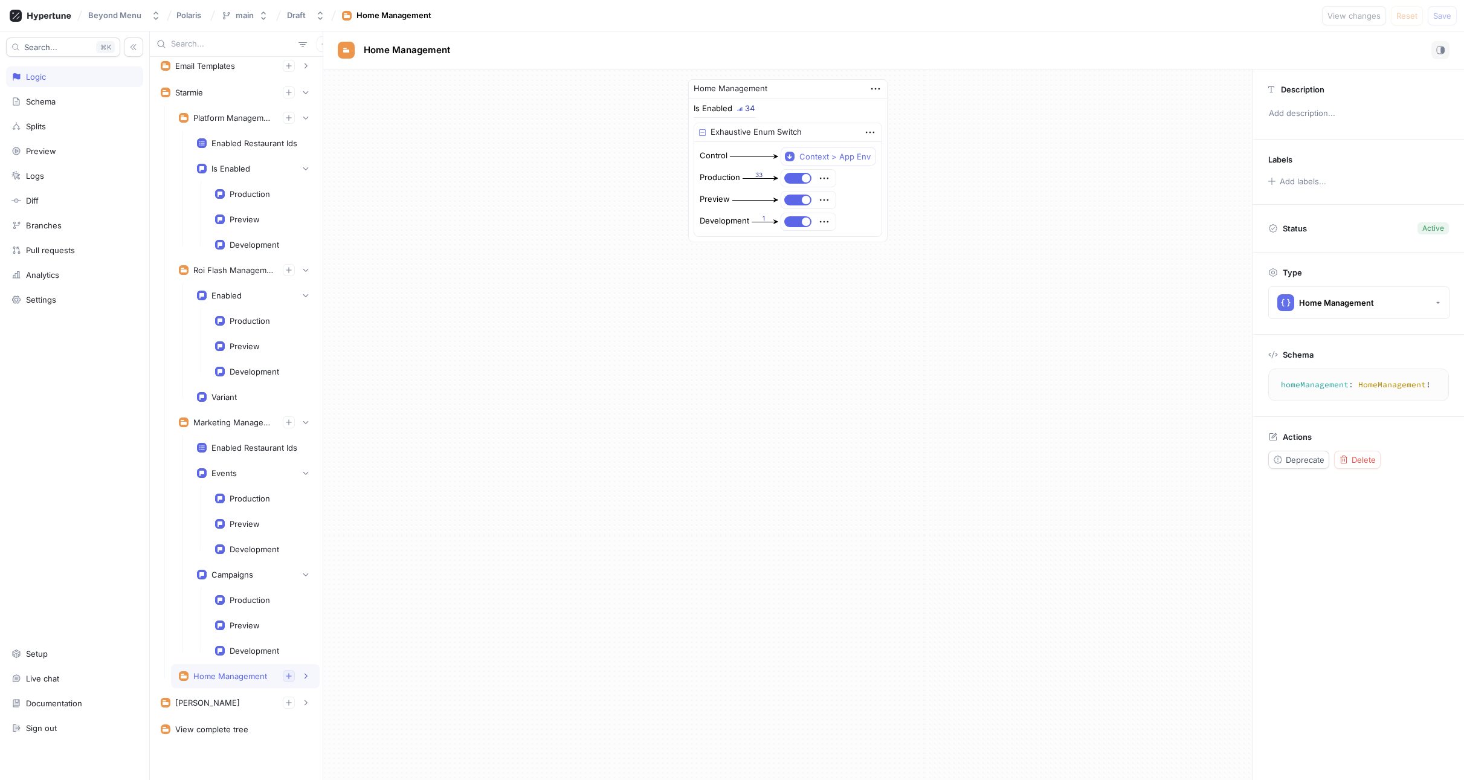
click at [285, 679] on icon "button" at bounding box center [288, 676] width 7 height 7
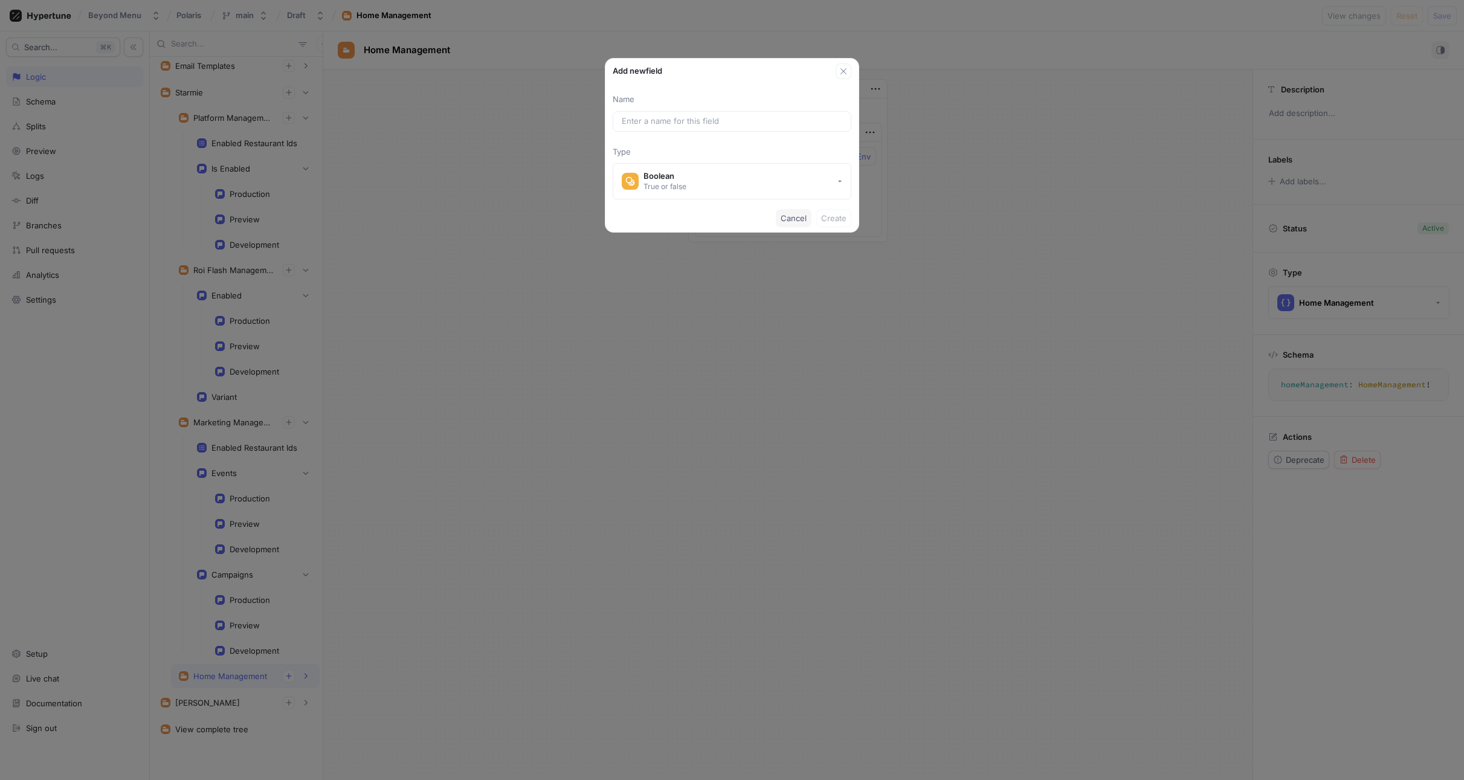
click at [802, 218] on span "Cancel" at bounding box center [794, 218] width 26 height 7
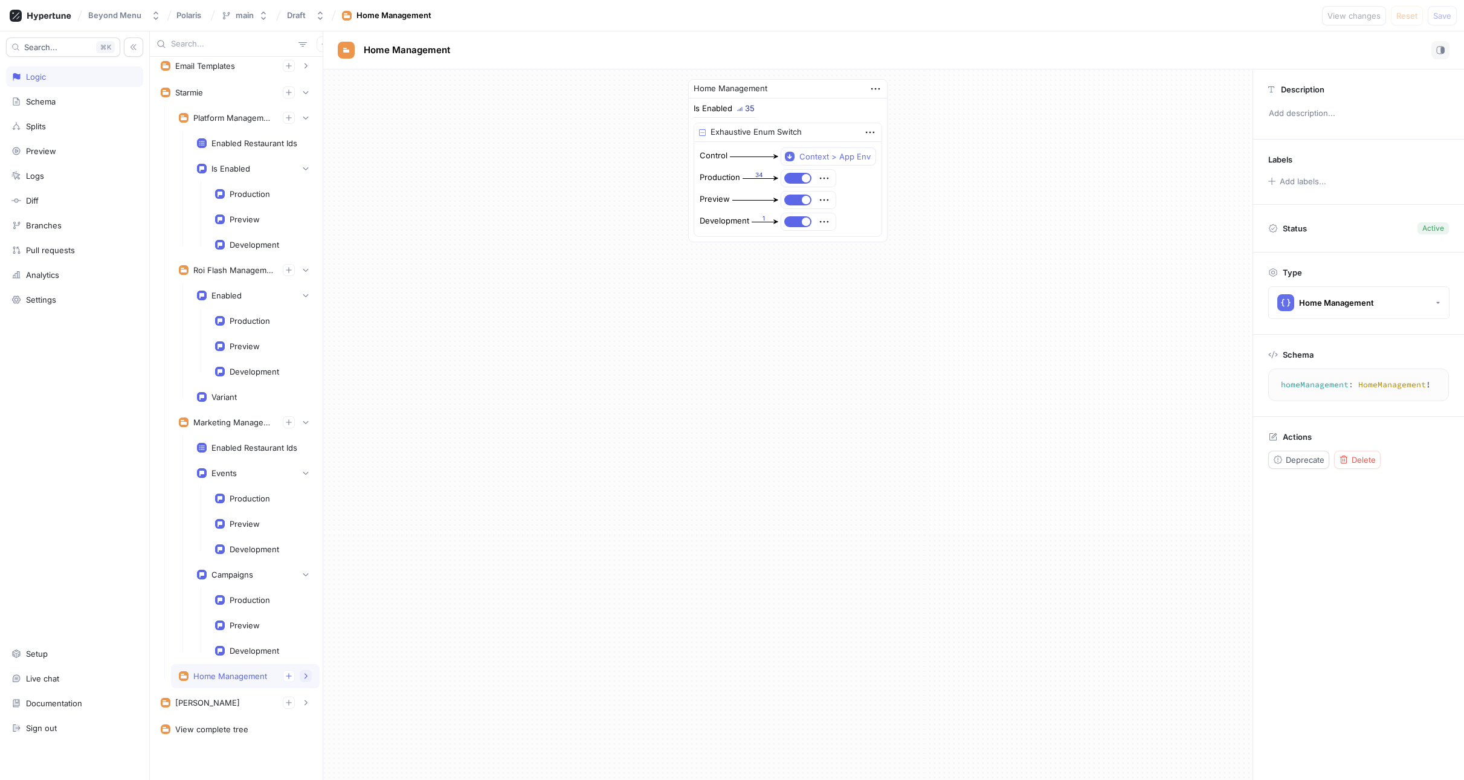
click at [302, 679] on icon "button" at bounding box center [305, 676] width 7 height 7
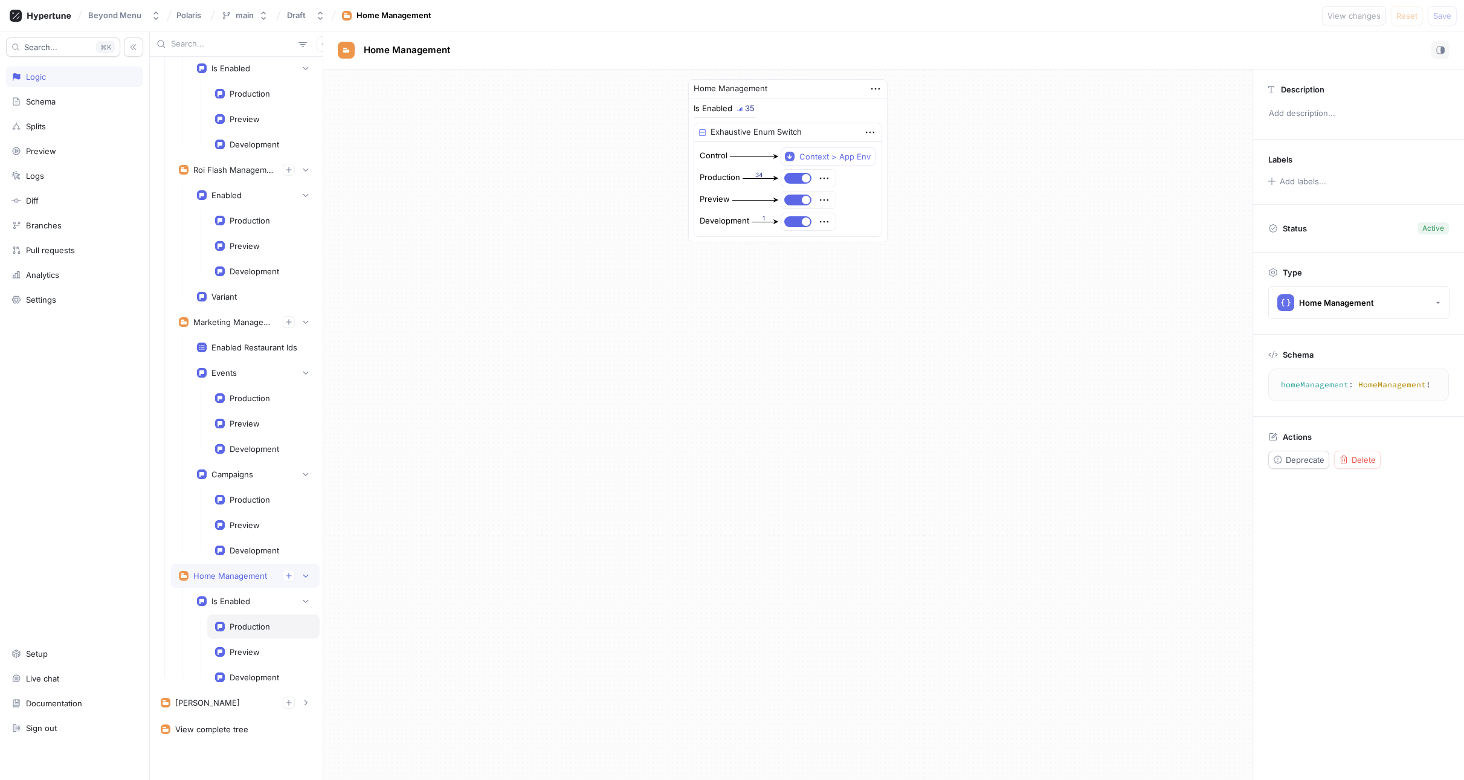
click at [246, 628] on div "Production" at bounding box center [250, 627] width 40 height 10
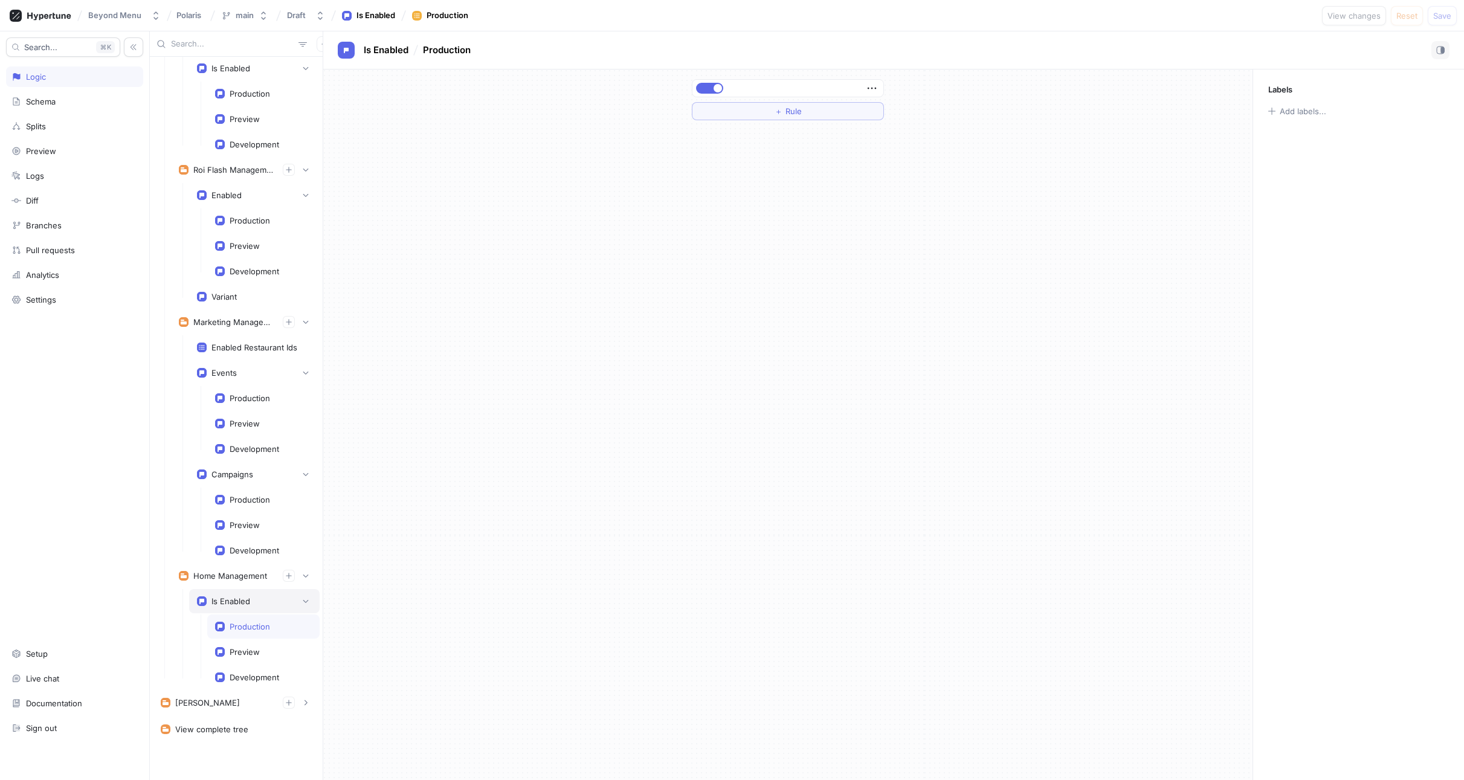
click at [236, 609] on div "Is Enabled" at bounding box center [254, 601] width 131 height 24
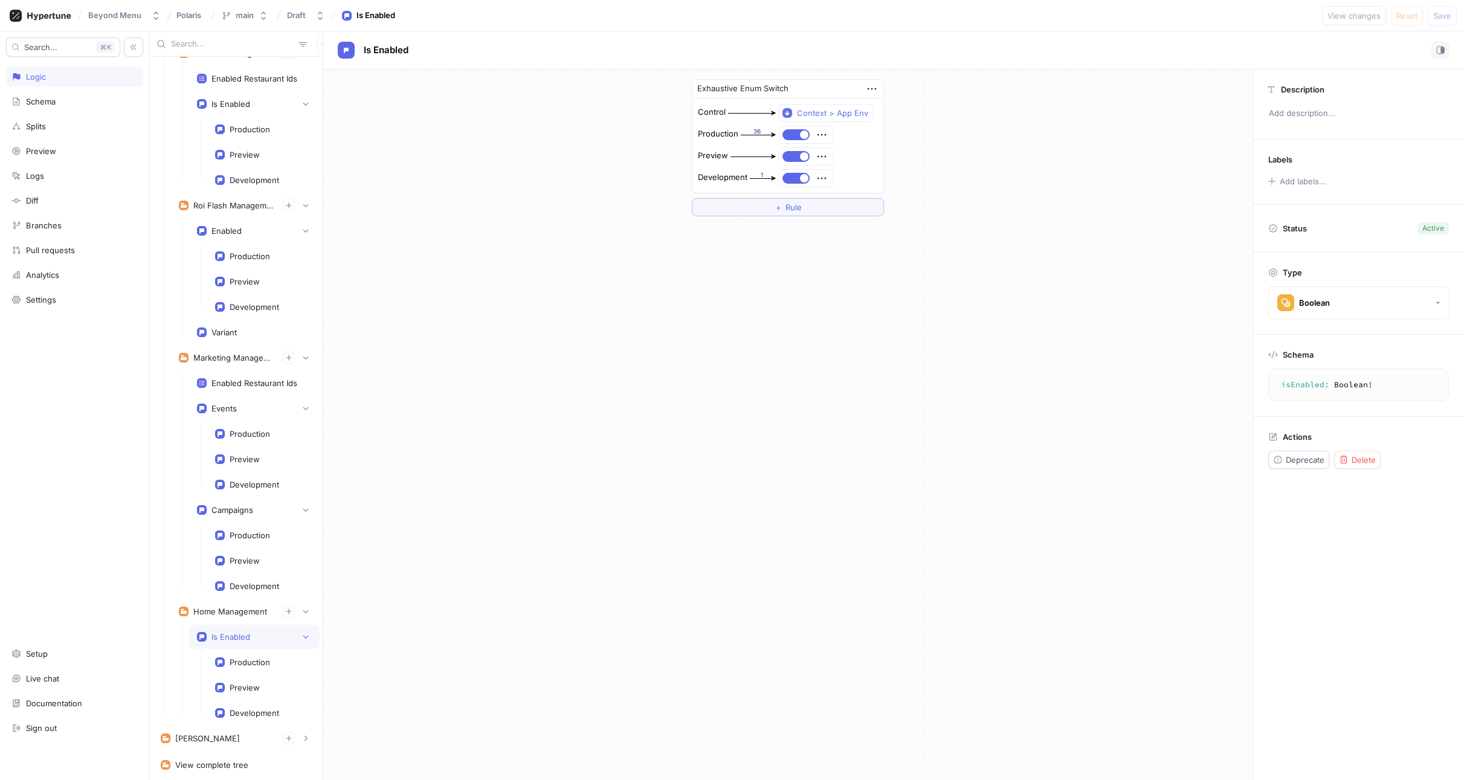
scroll to position [260, 0]
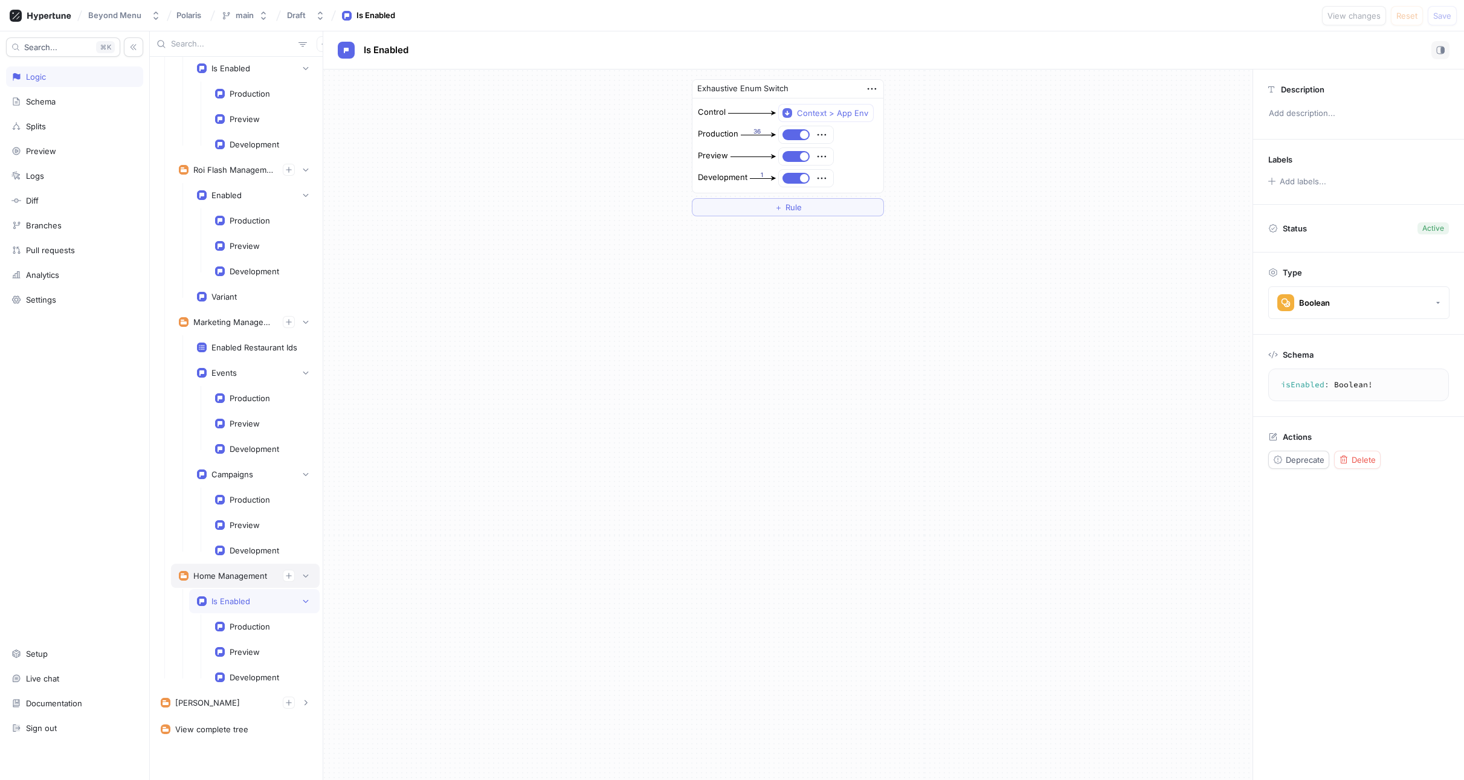
click at [229, 578] on div "Home Management" at bounding box center [230, 576] width 74 height 10
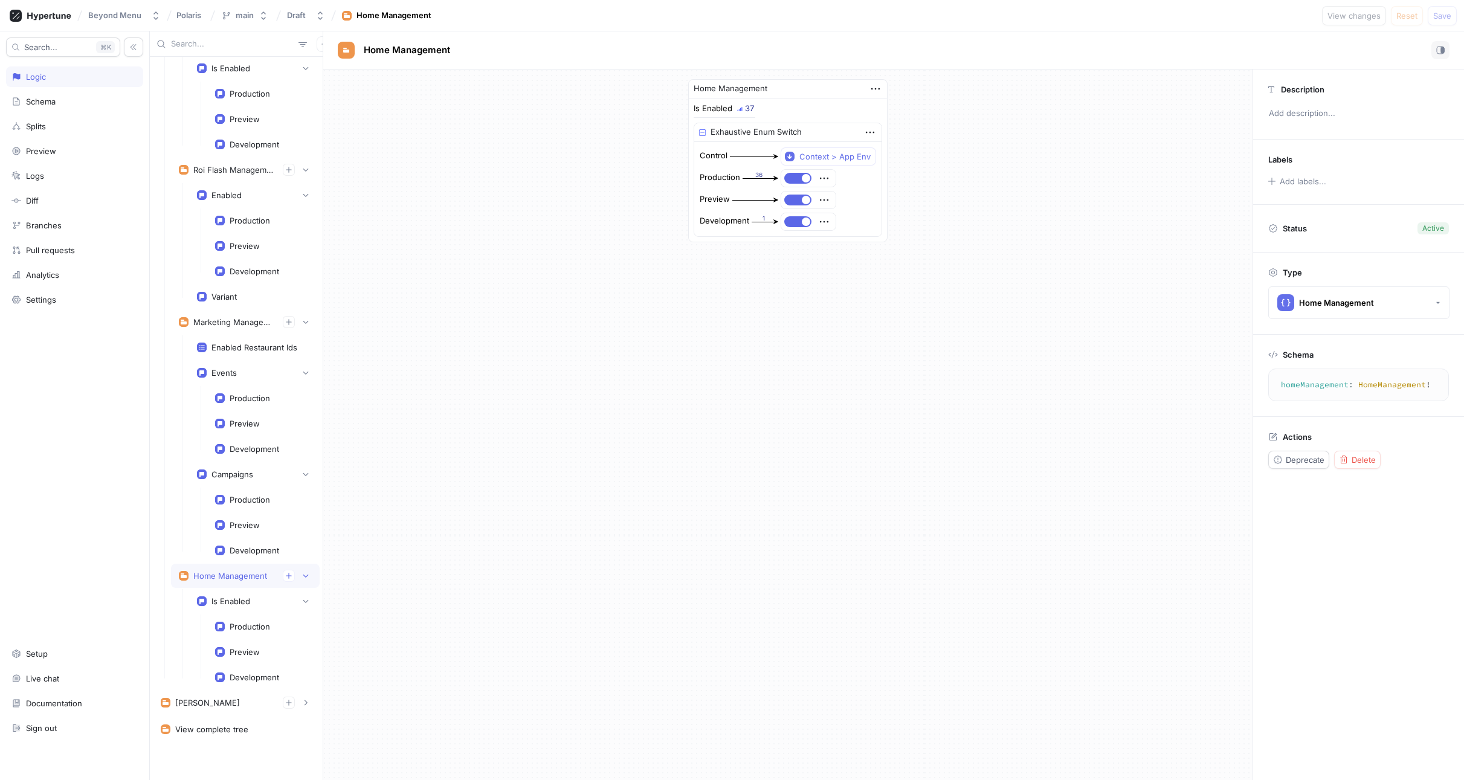
type textarea "homeManagement: HomeManagement!"
drag, startPoint x: 1346, startPoint y: 386, endPoint x: 1293, endPoint y: 384, distance: 53.8
click at [1267, 386] on textarea "homeManagement: HomeManagement!" at bounding box center [1359, 385] width 170 height 22
drag, startPoint x: 1422, startPoint y: 384, endPoint x: 1361, endPoint y: 389, distance: 61.8
click at [1267, 389] on textarea "homeManagement: HomeManagement!" at bounding box center [1359, 385] width 170 height 22
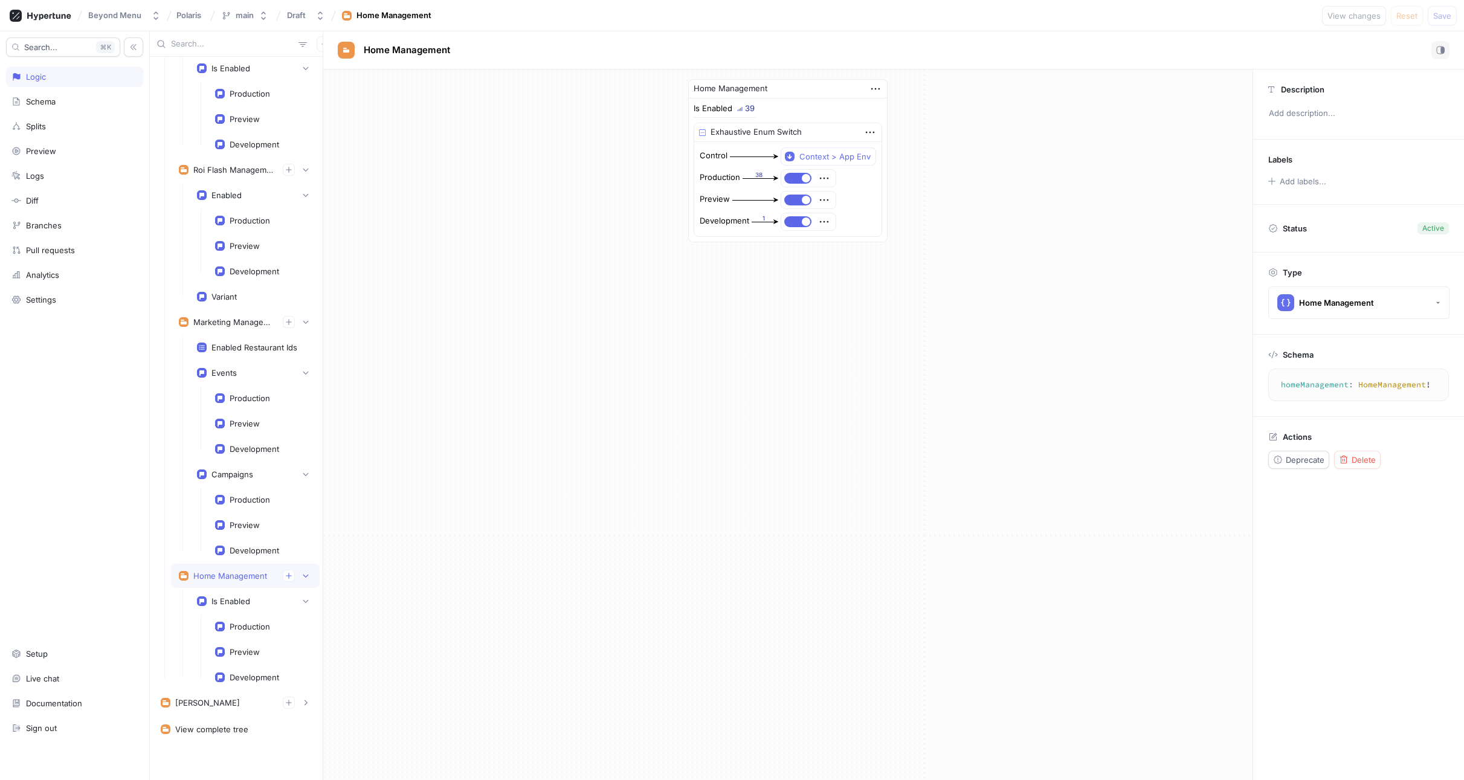
drag, startPoint x: 1348, startPoint y: 384, endPoint x: 1276, endPoint y: 389, distance: 71.4
click at [1267, 389] on textarea "homeManagement: HomeManagement!" at bounding box center [1359, 385] width 170 height 22
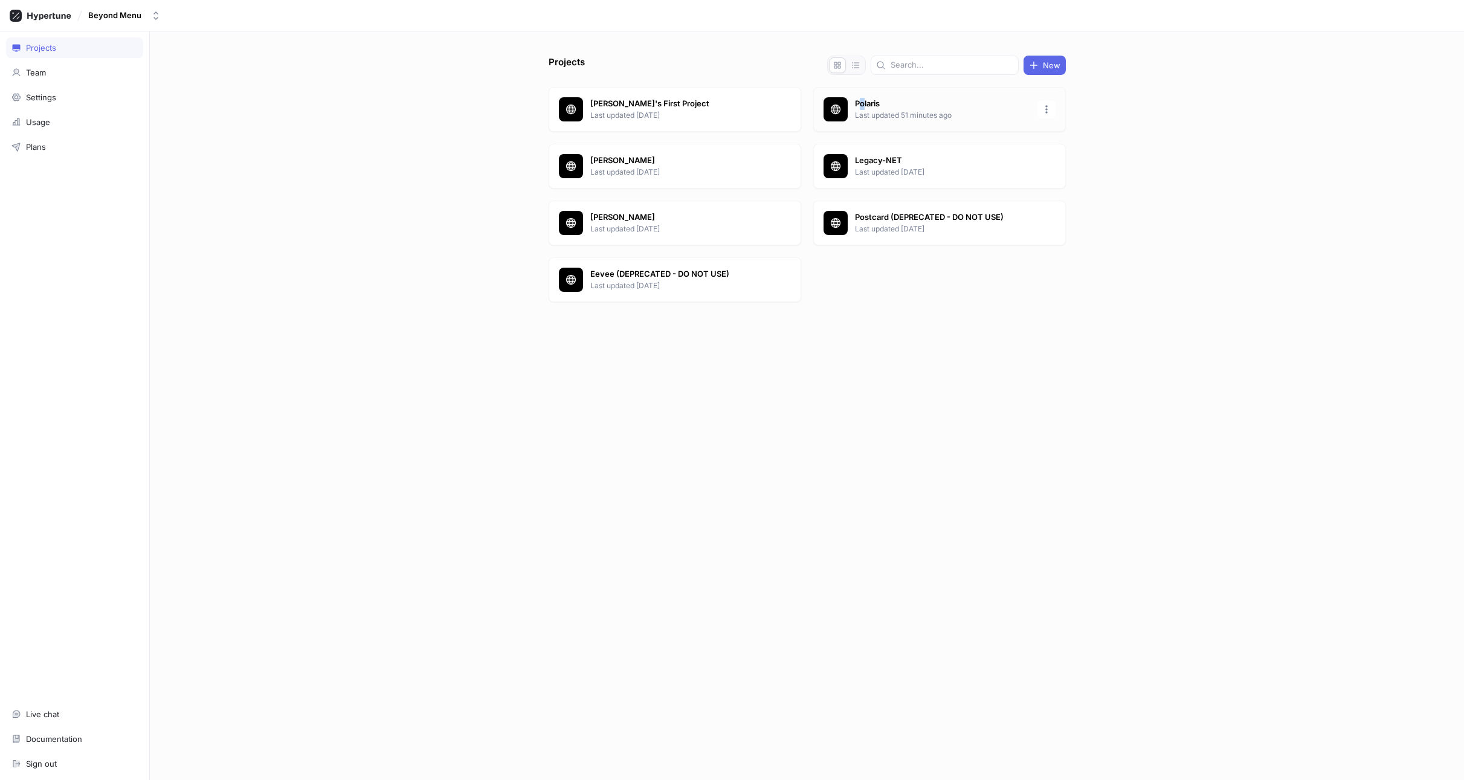
click at [860, 105] on p "Polaris" at bounding box center [942, 104] width 175 height 12
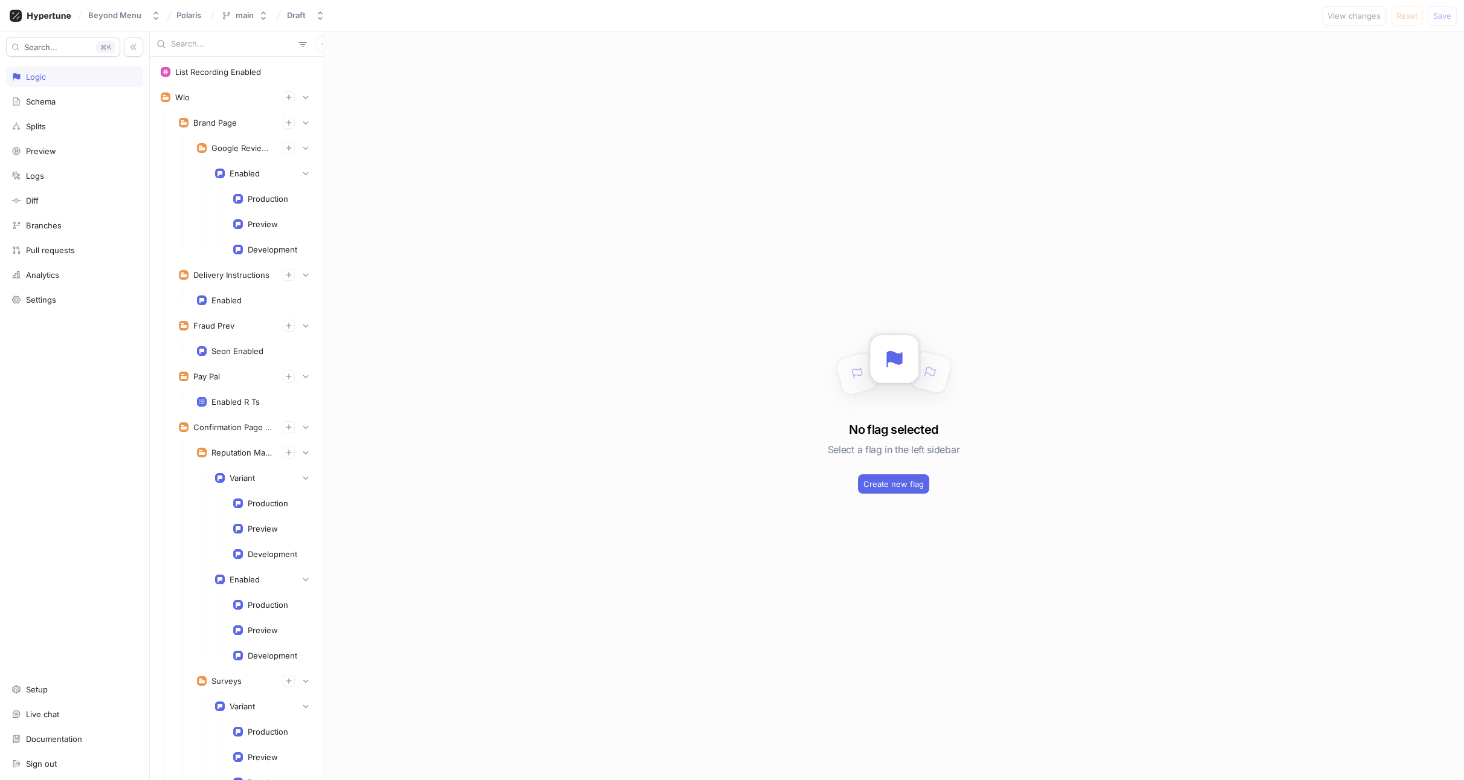
scroll to position [299, 0]
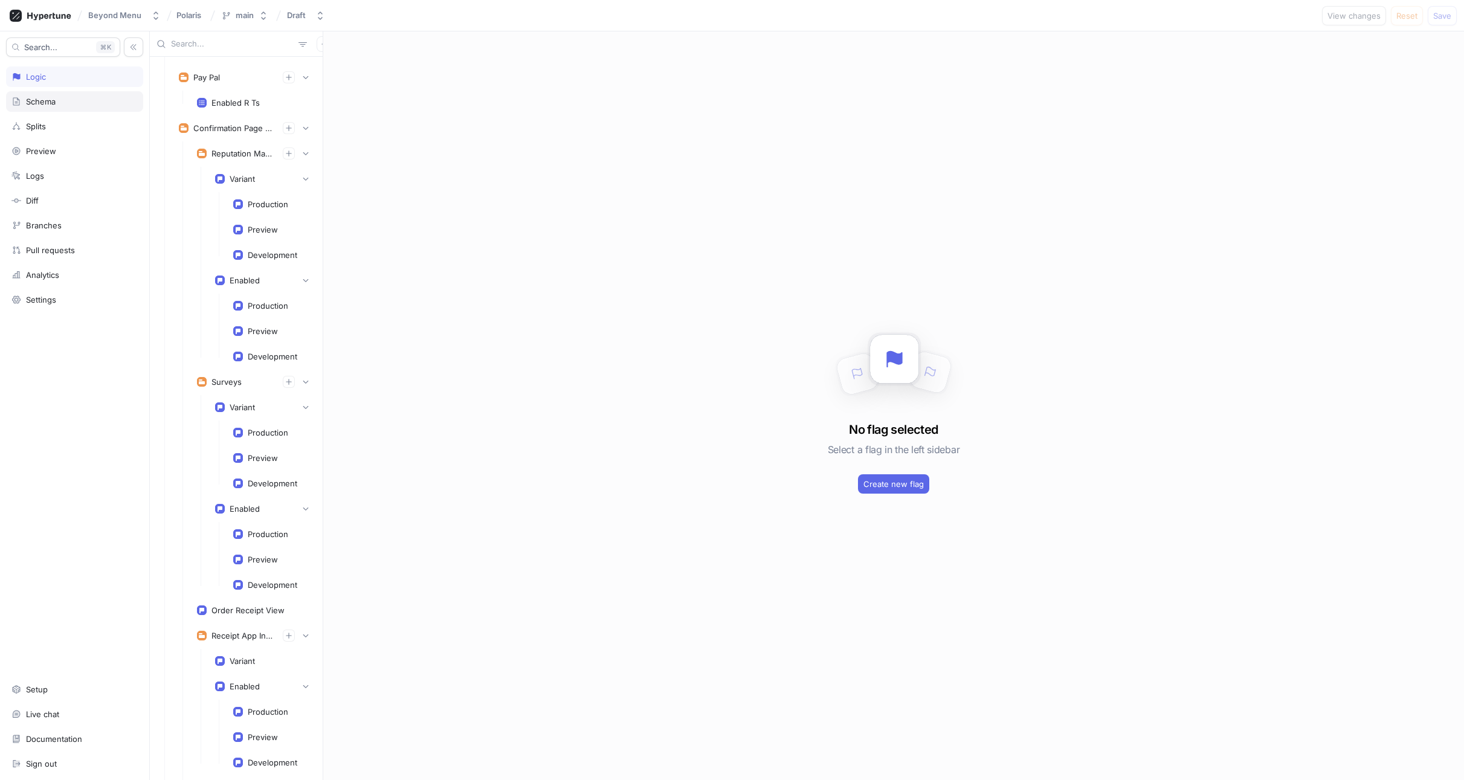
click at [43, 103] on div "Schema" at bounding box center [41, 102] width 30 height 10
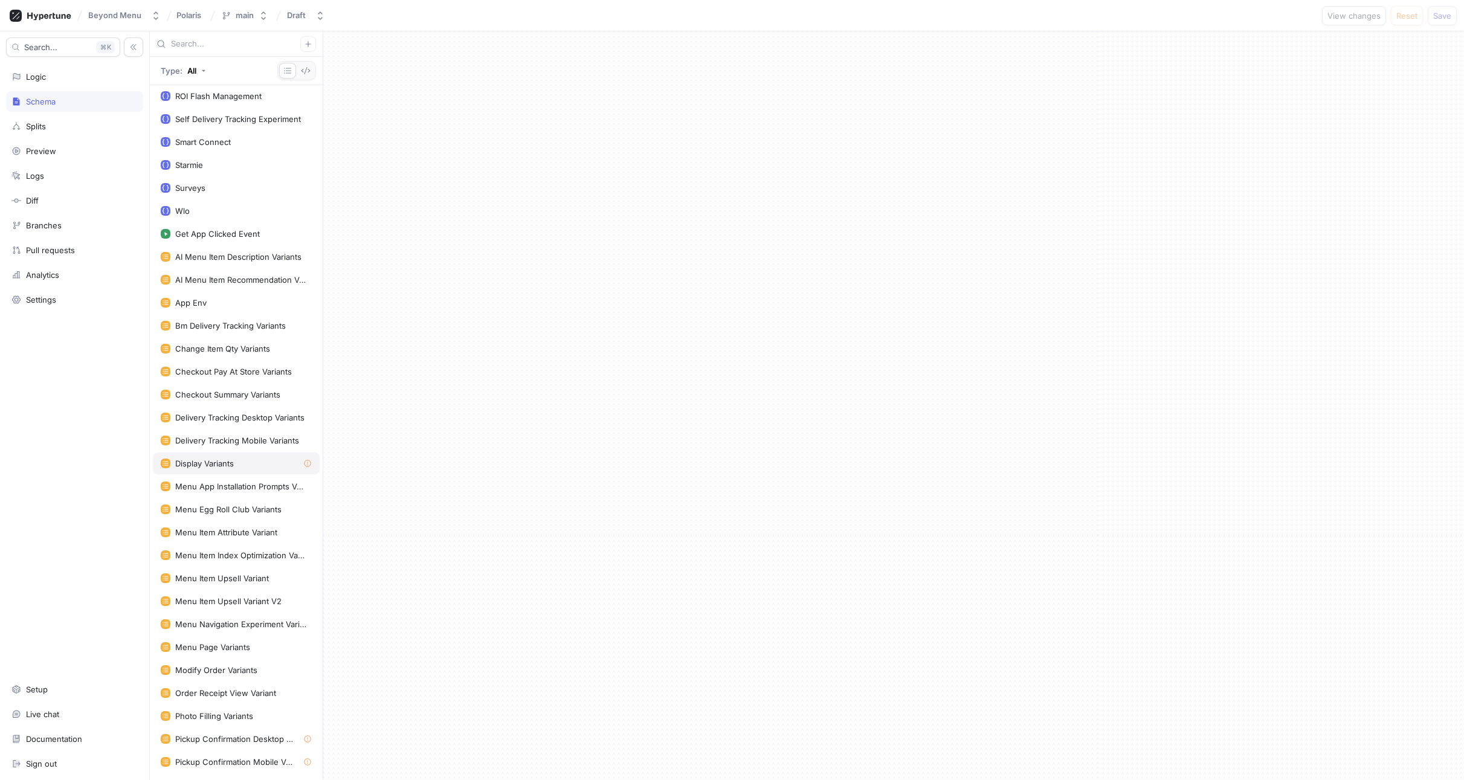
scroll to position [1164, 0]
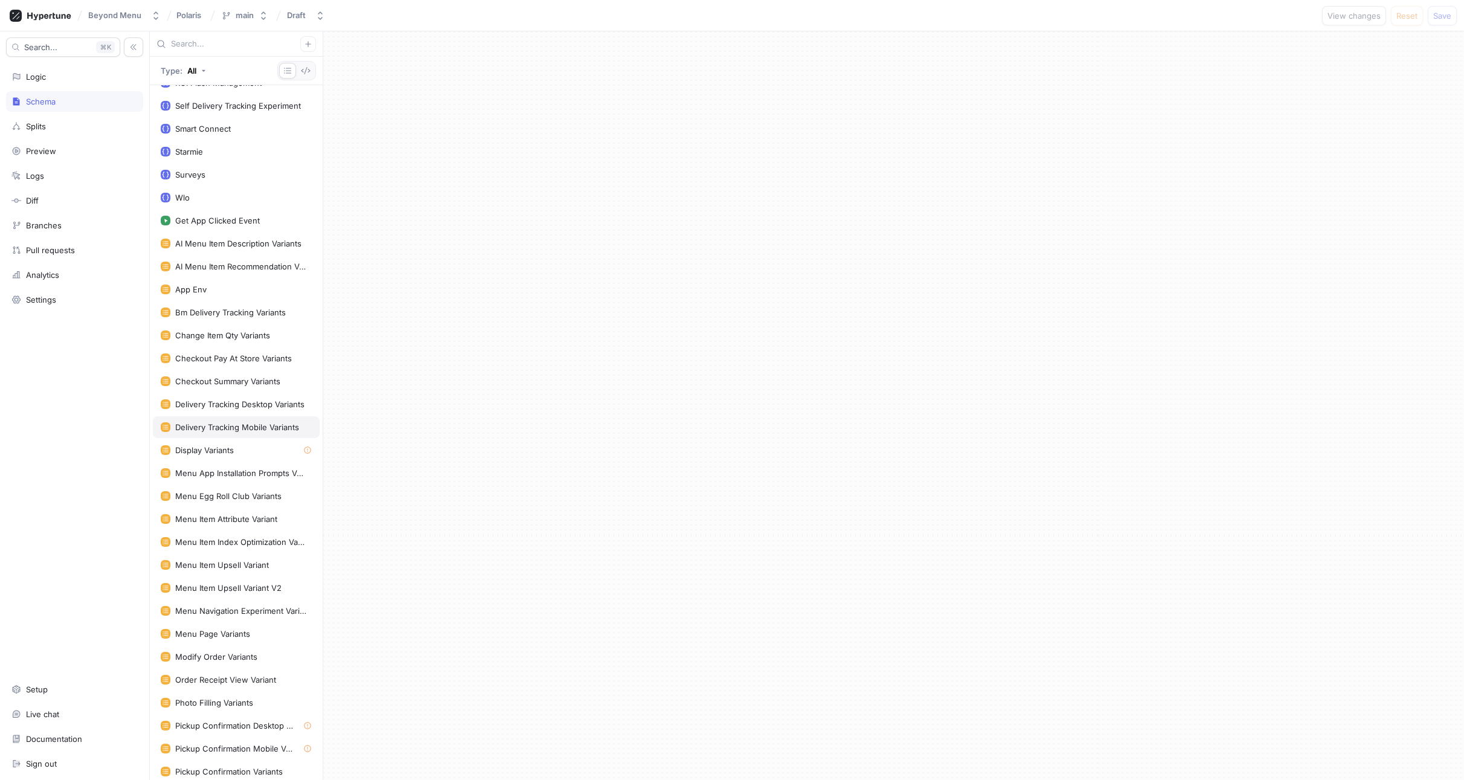
click at [210, 436] on div "Delivery Tracking Mobile Variants" at bounding box center [236, 427] width 167 height 22
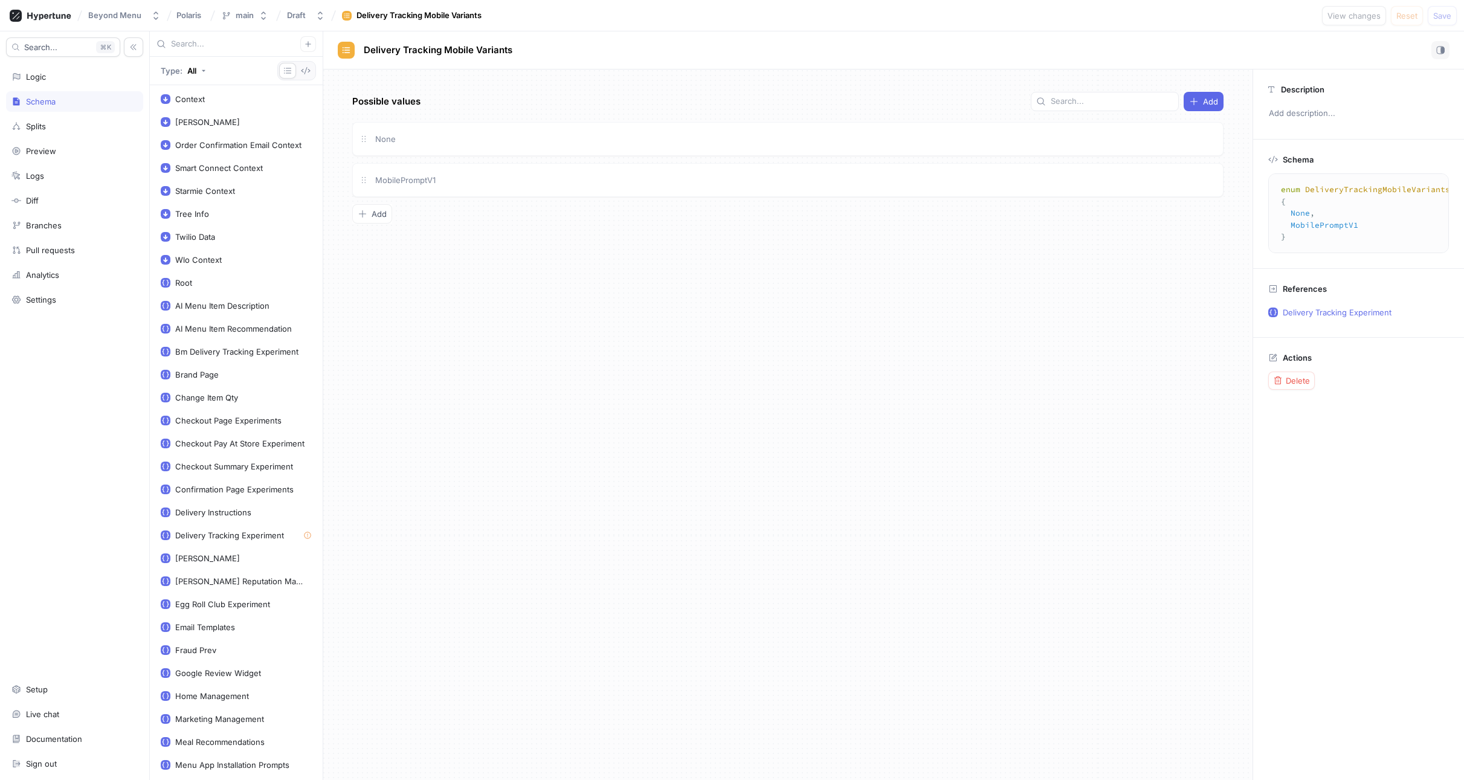
click at [42, 87] on div "Search... K Logic Schema Splits Preview Logs Diff Branches Pull requests Analyt…" at bounding box center [75, 405] width 150 height 749
click at [42, 82] on div "Logic" at bounding box center [74, 76] width 137 height 21
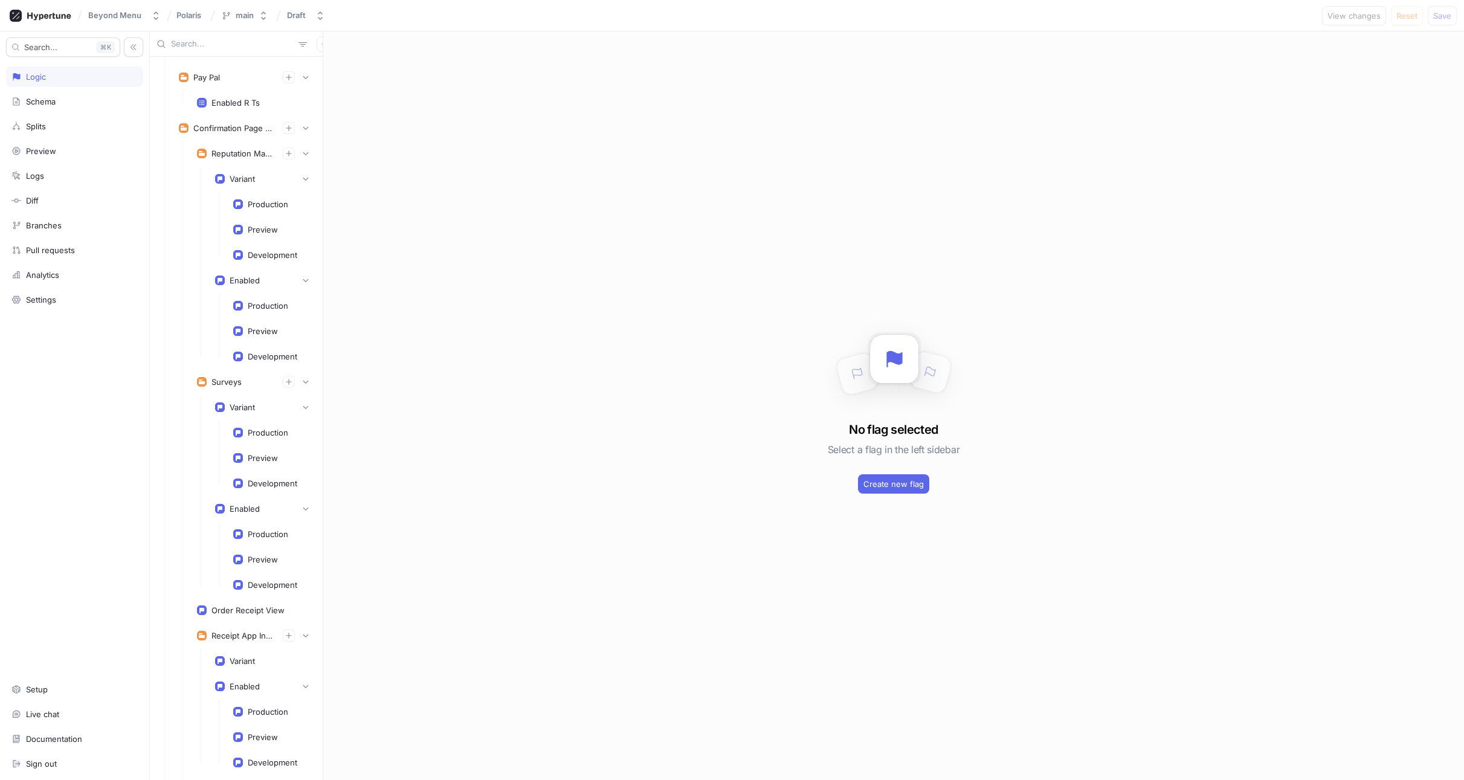
scroll to position [998, 0]
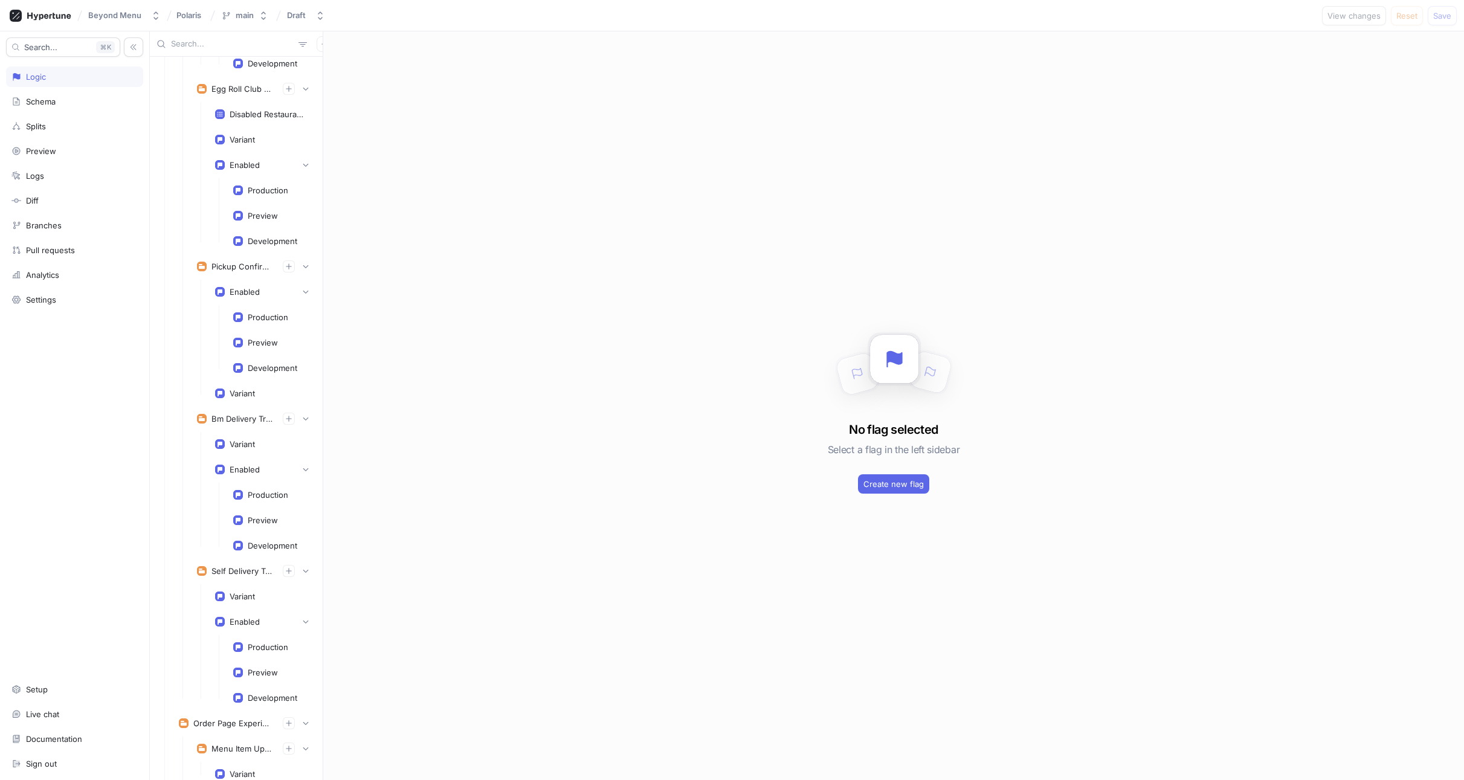
click at [322, 321] on div "List Recording Enabled Wlo Brand Page Google Review Widget Enabled Production P…" at bounding box center [236, 418] width 173 height 723
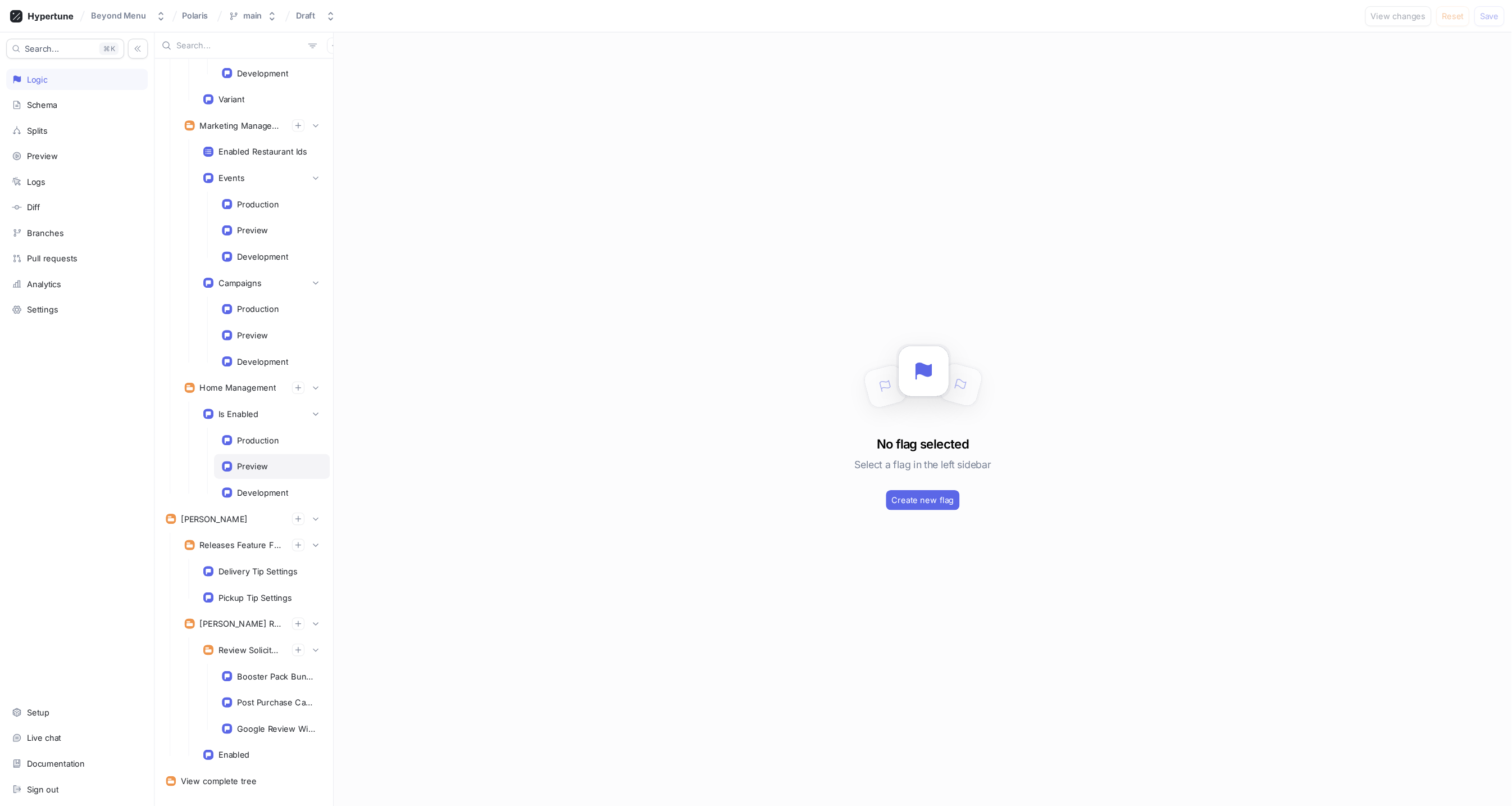
scroll to position [4532, 0]
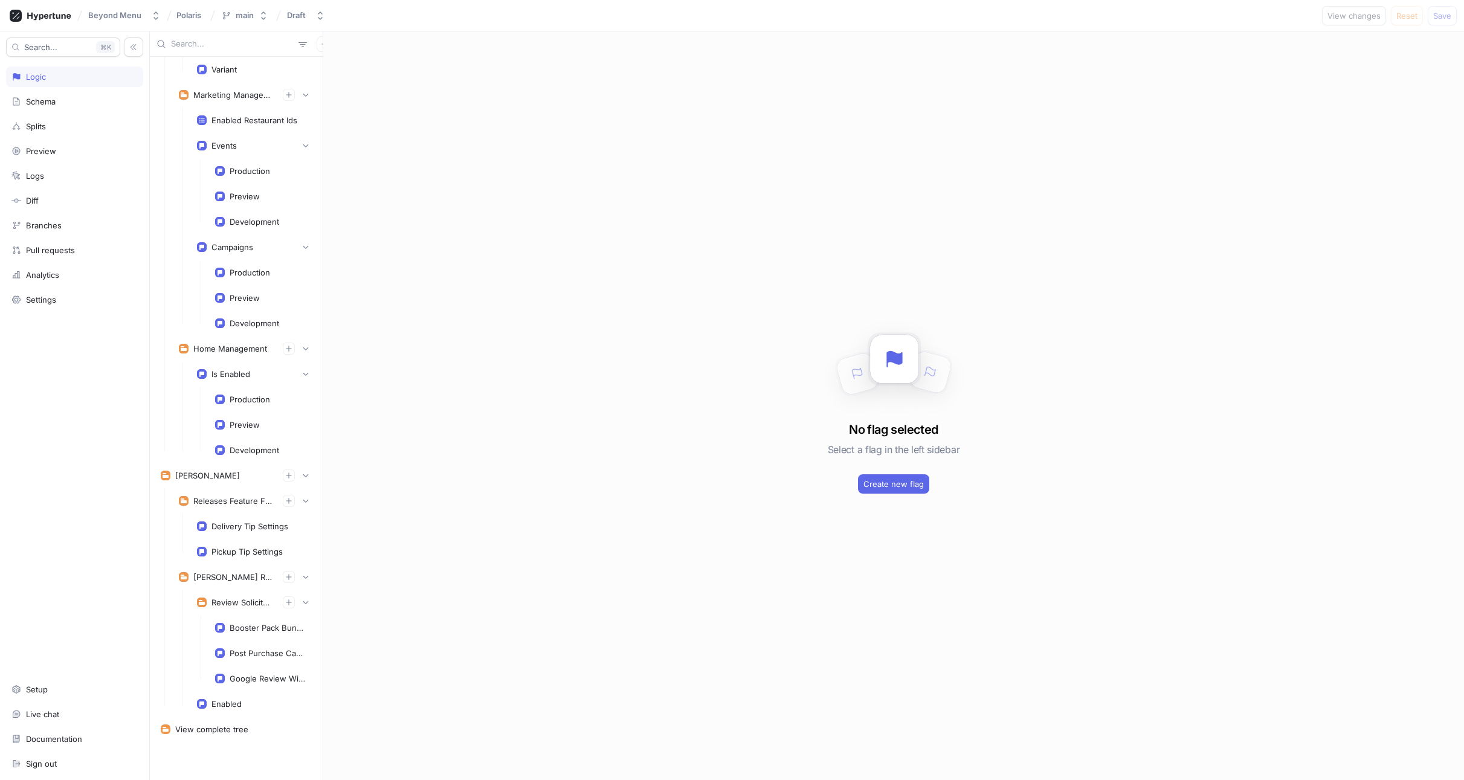
click at [455, 473] on div "No flag selected Select a flag in the left sidebar Create new flag" at bounding box center [893, 405] width 1141 height 749
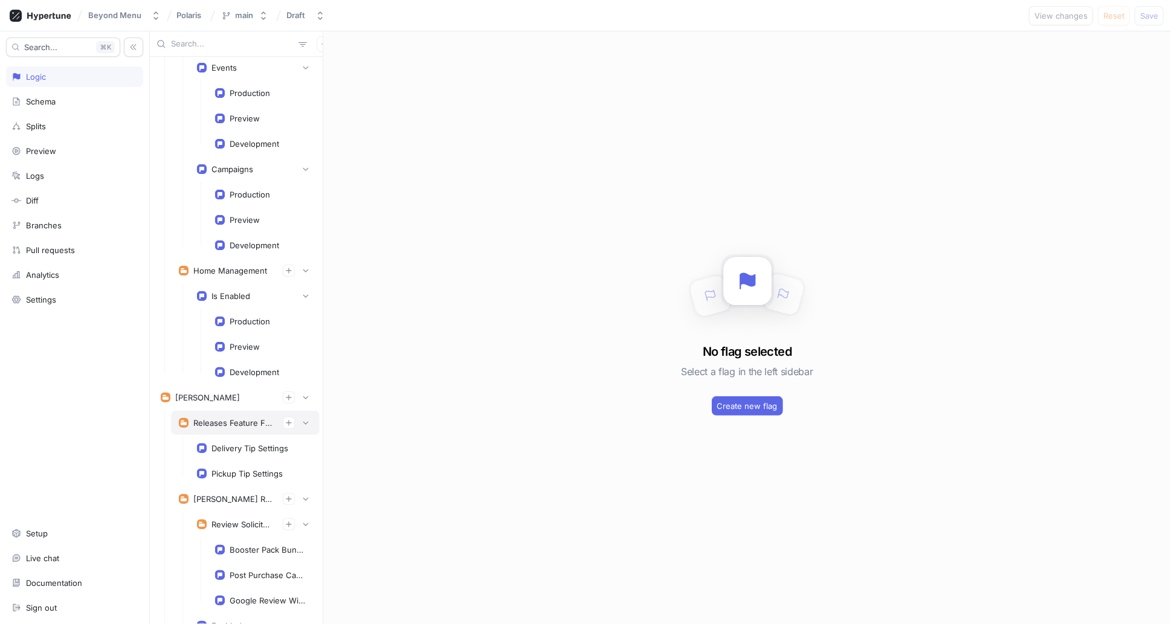
scroll to position [4950, 0]
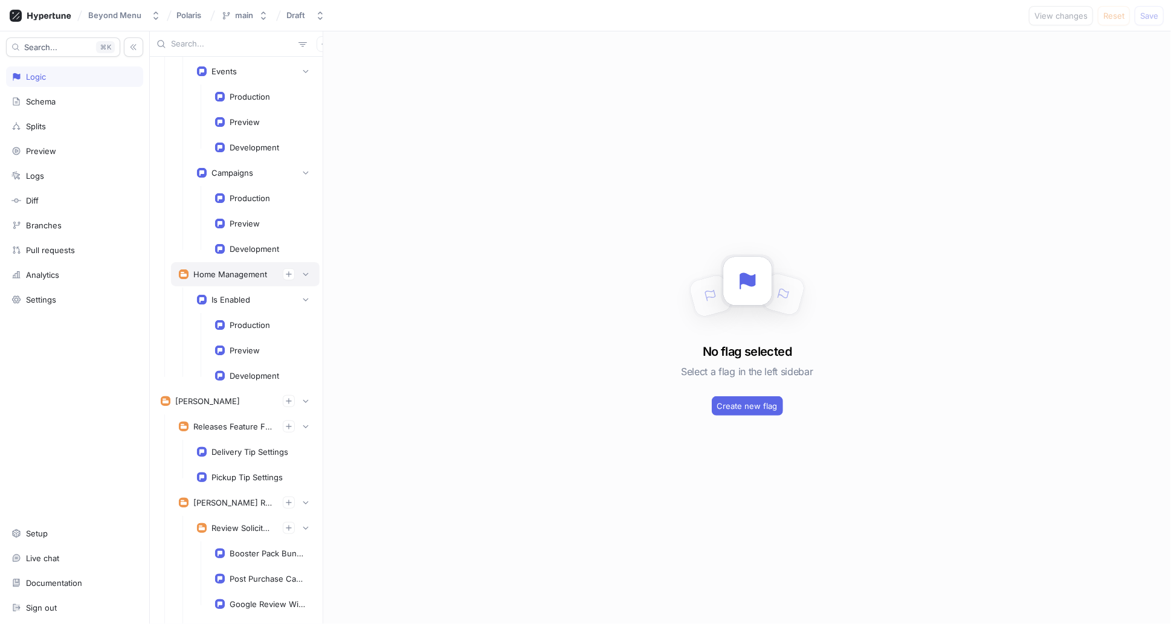
click at [236, 262] on div "Home Management" at bounding box center [245, 274] width 149 height 24
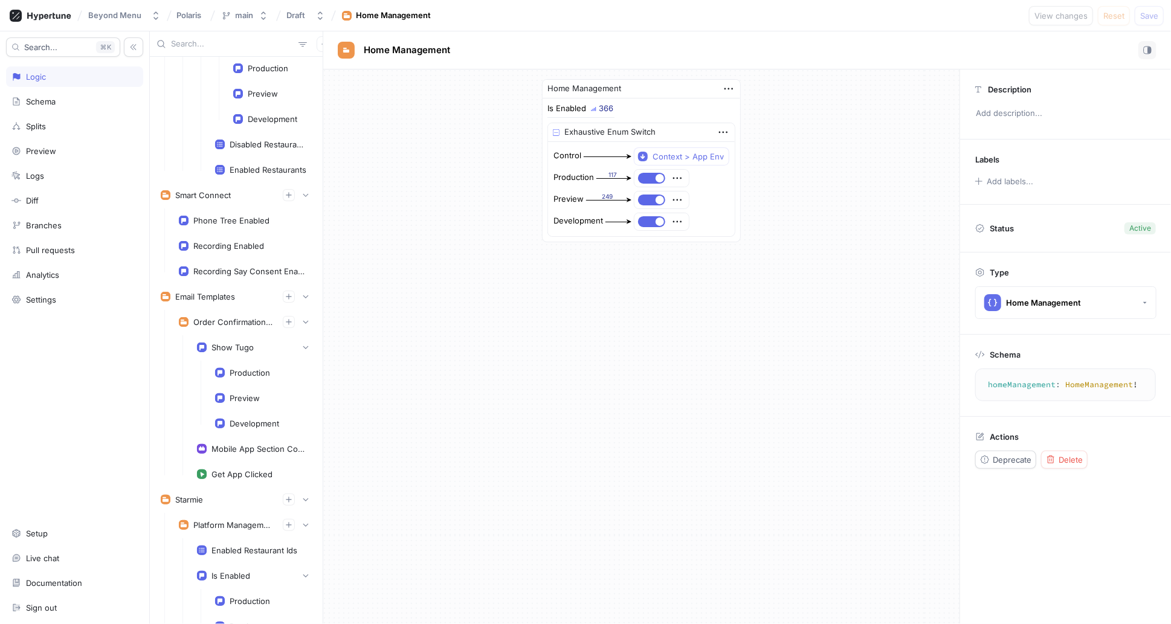
scroll to position [4186, 0]
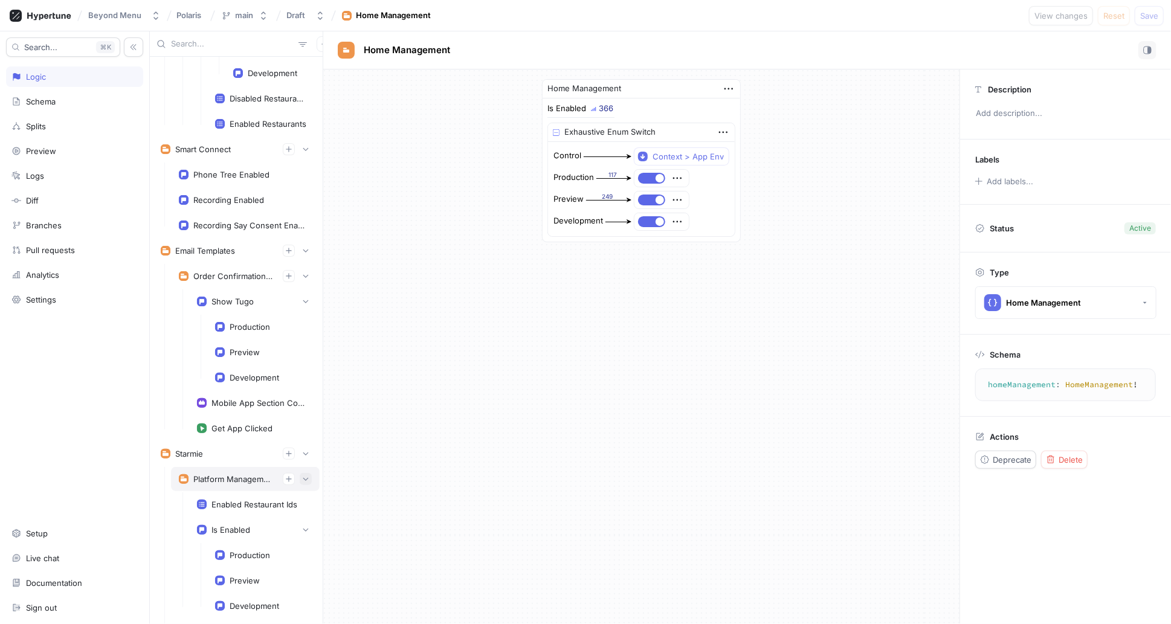
click at [303, 473] on button "button" at bounding box center [306, 479] width 12 height 12
click at [302, 476] on icon "button" at bounding box center [305, 479] width 7 height 7
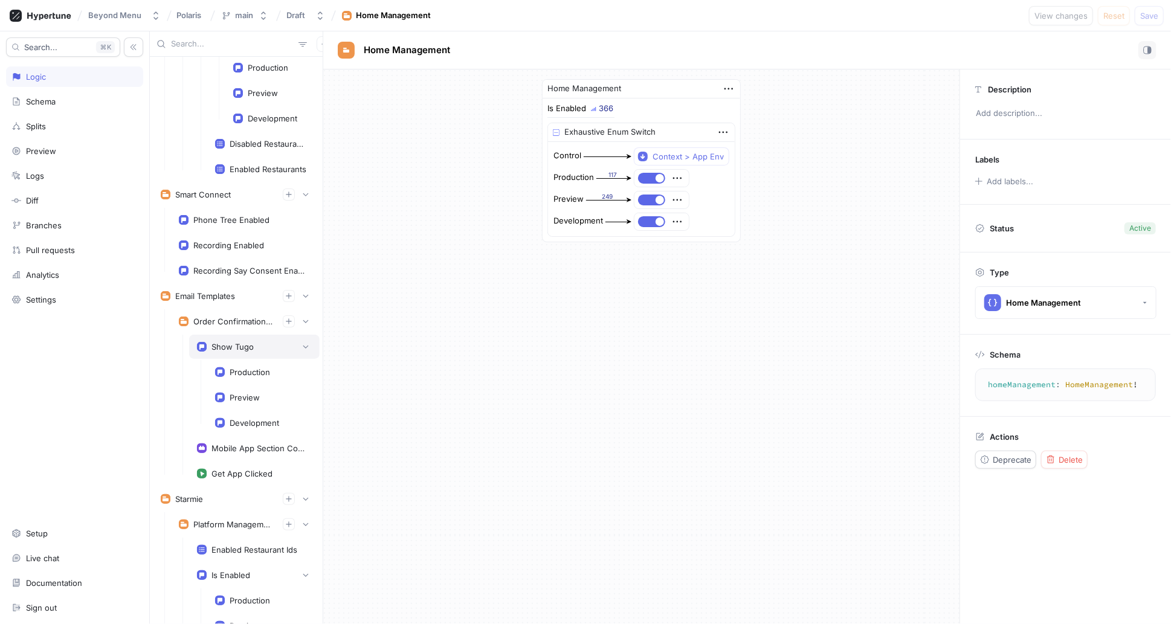
scroll to position [4148, 0]
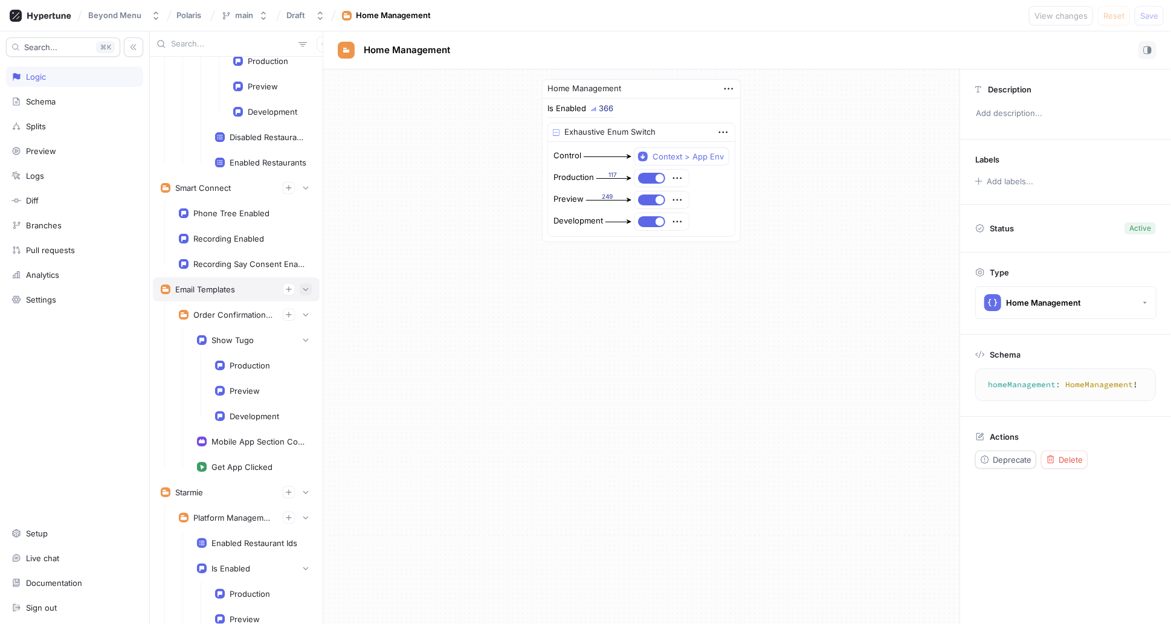
click at [304, 283] on button "button" at bounding box center [306, 289] width 12 height 12
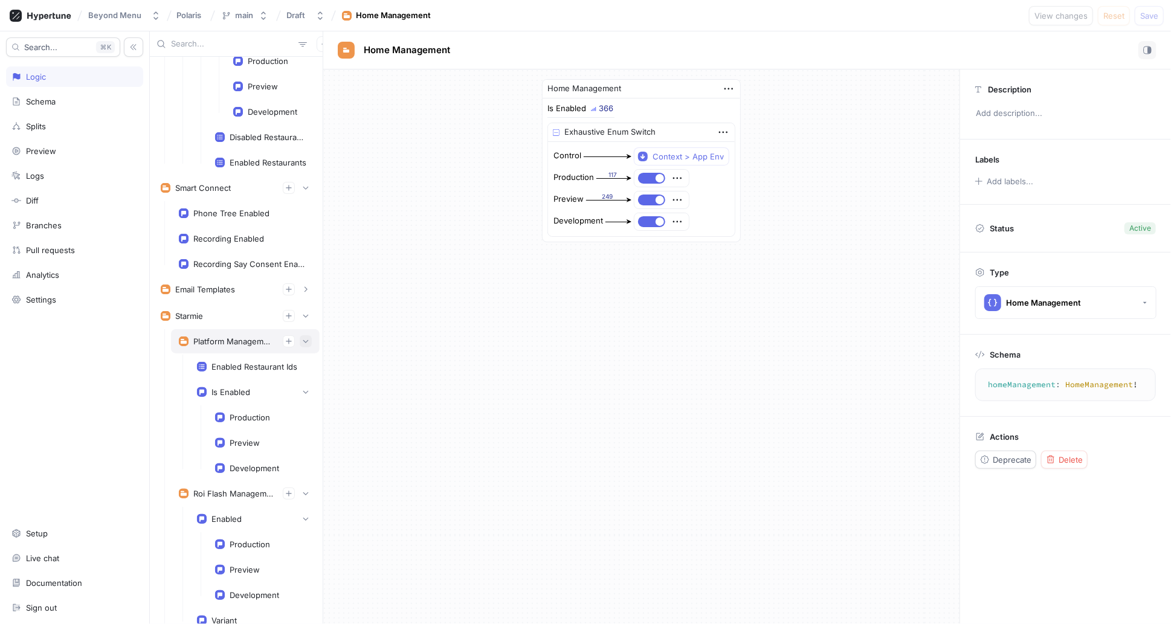
click at [300, 335] on button "button" at bounding box center [306, 341] width 12 height 12
click at [302, 364] on icon "button" at bounding box center [305, 367] width 7 height 7
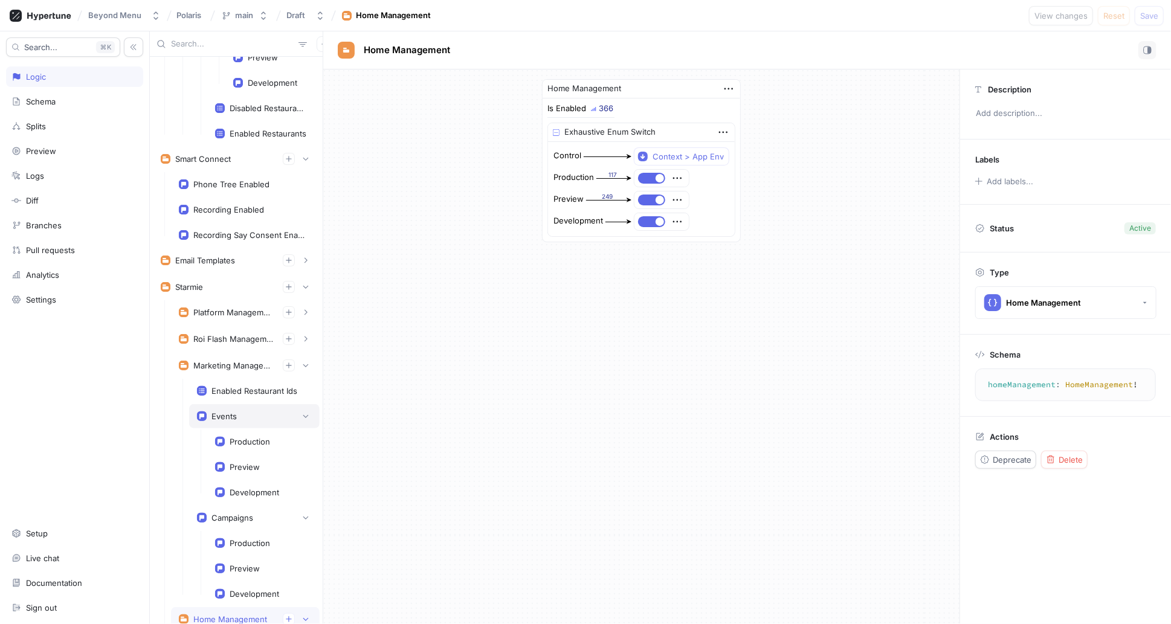
scroll to position [4177, 0]
click at [302, 362] on icon "button" at bounding box center [305, 365] width 7 height 7
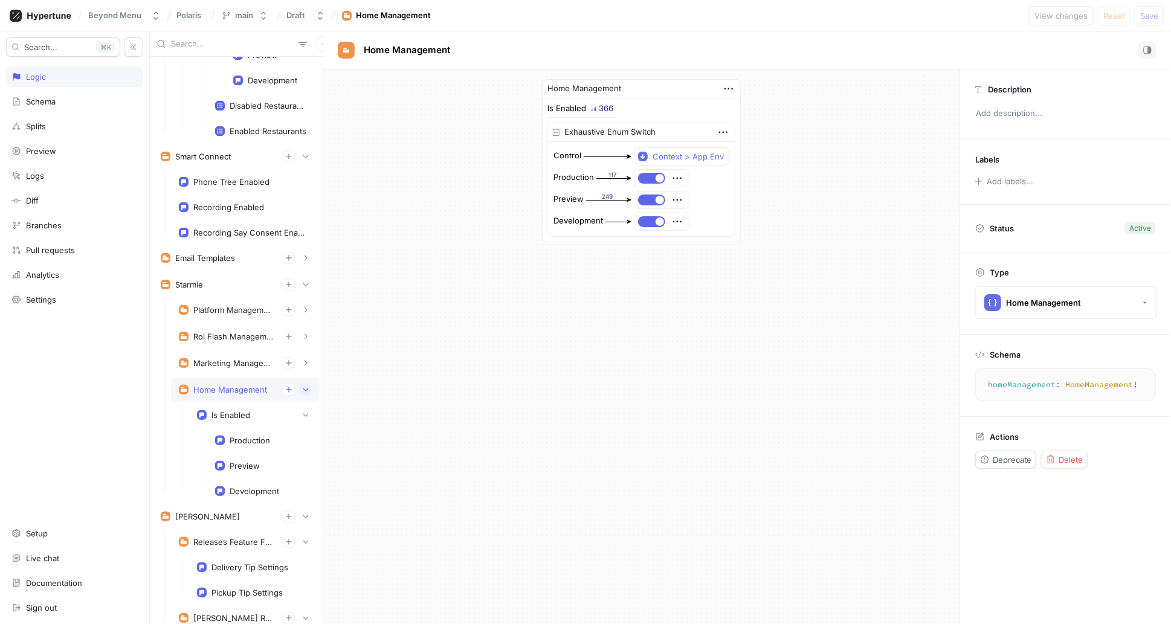
click at [302, 386] on icon "button" at bounding box center [305, 389] width 7 height 7
click at [305, 334] on icon "button" at bounding box center [306, 336] width 3 height 5
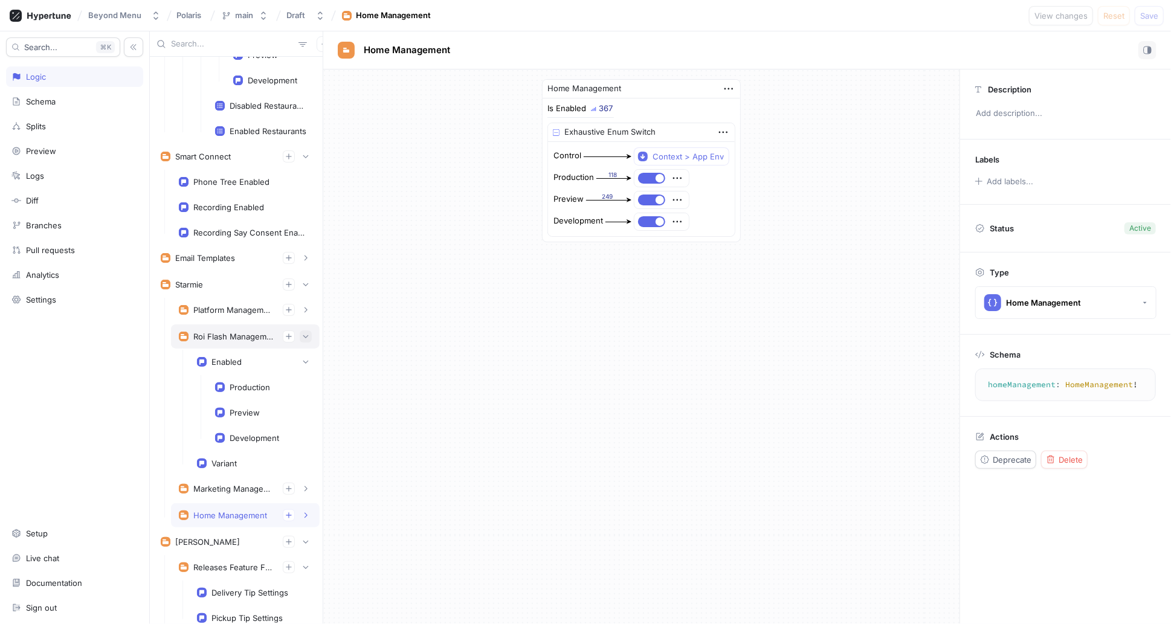
click at [303, 335] on icon "button" at bounding box center [305, 336] width 5 height 3
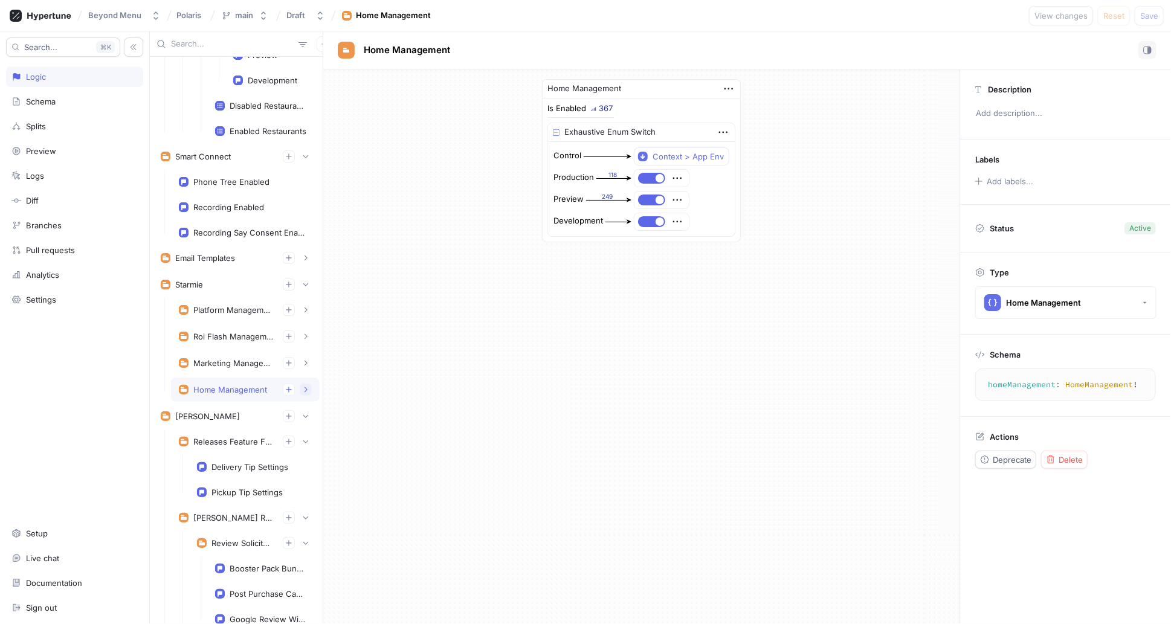
click at [300, 384] on button "button" at bounding box center [306, 390] width 12 height 12
click at [303, 357] on button "button" at bounding box center [306, 363] width 12 height 12
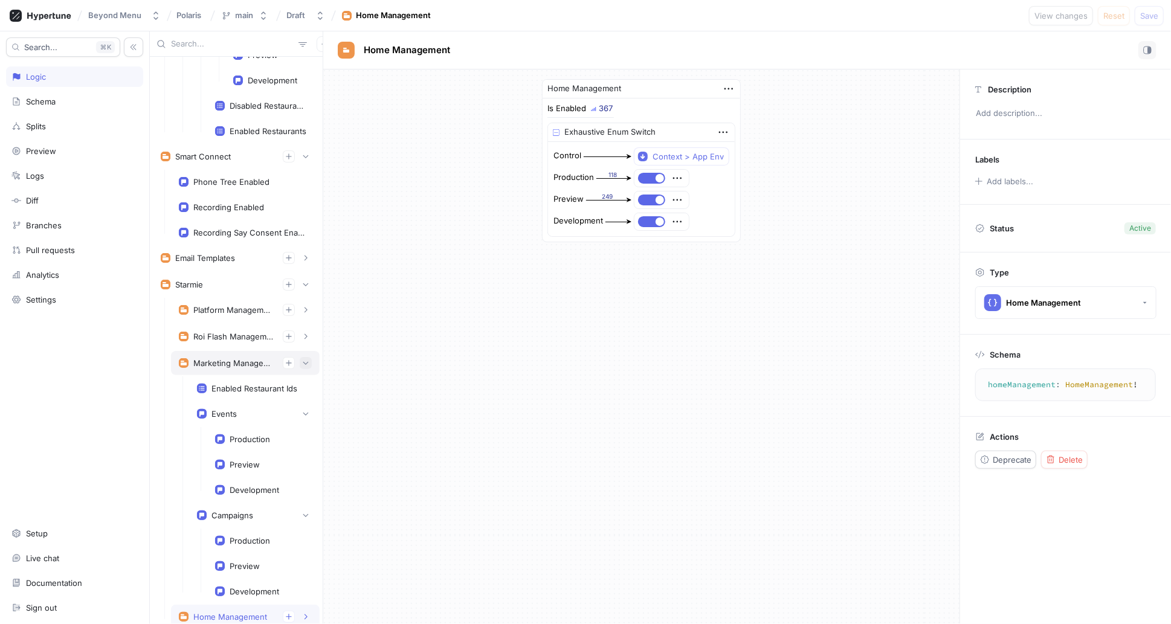
click at [304, 357] on button "button" at bounding box center [306, 363] width 12 height 12
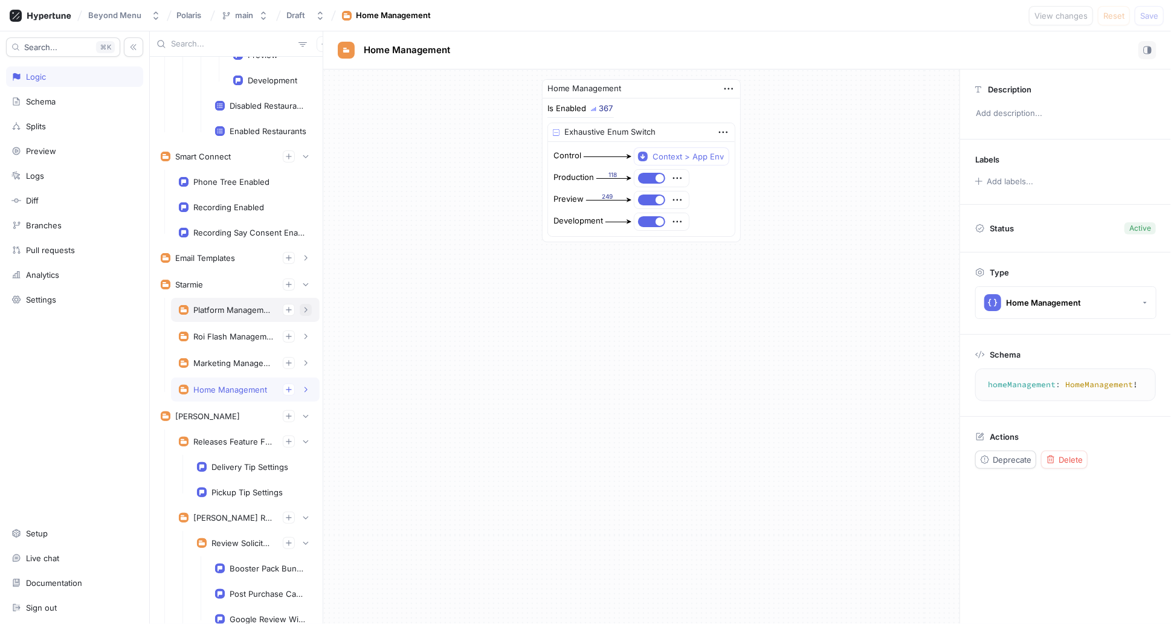
click at [303, 304] on button "button" at bounding box center [306, 310] width 12 height 12
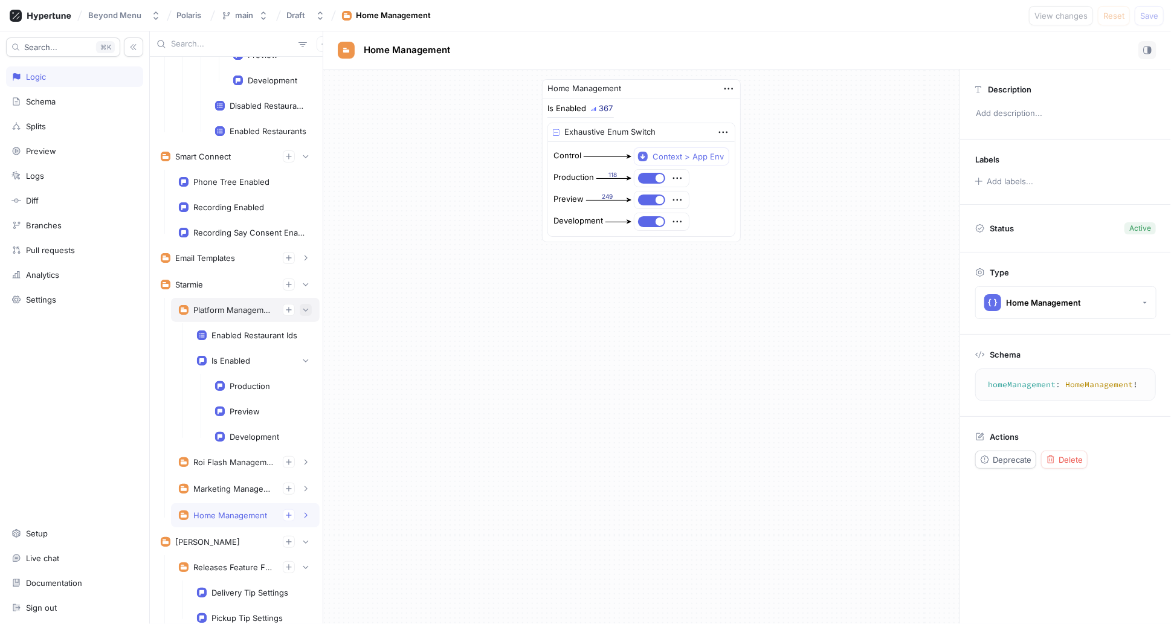
click at [303, 304] on button "button" at bounding box center [306, 310] width 12 height 12
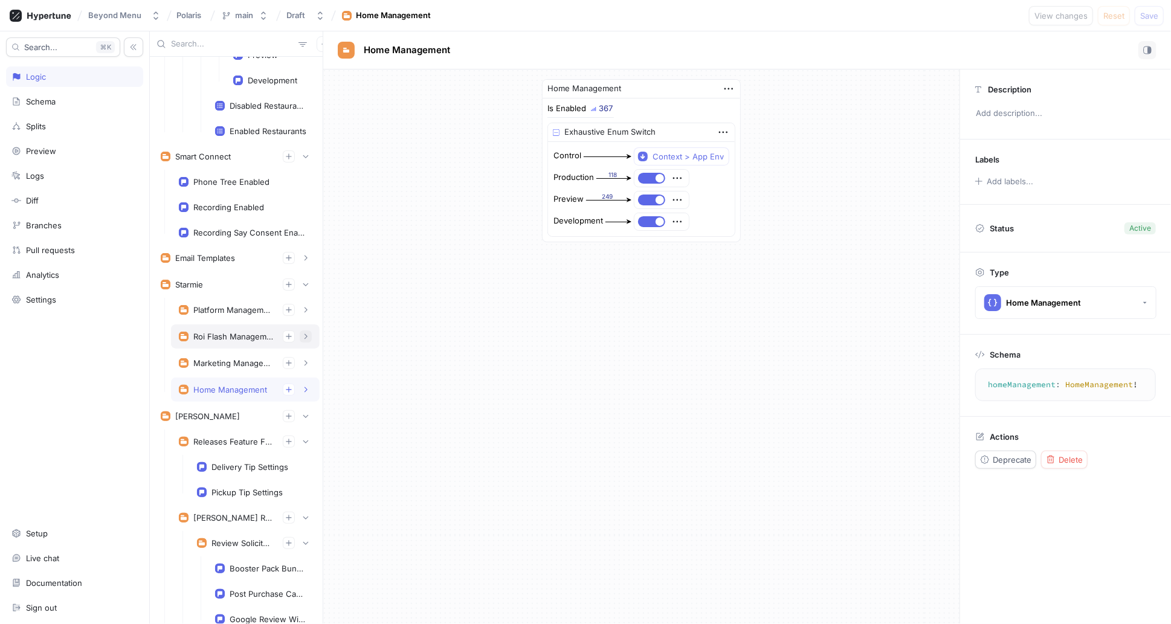
click at [303, 331] on button "button" at bounding box center [306, 337] width 12 height 12
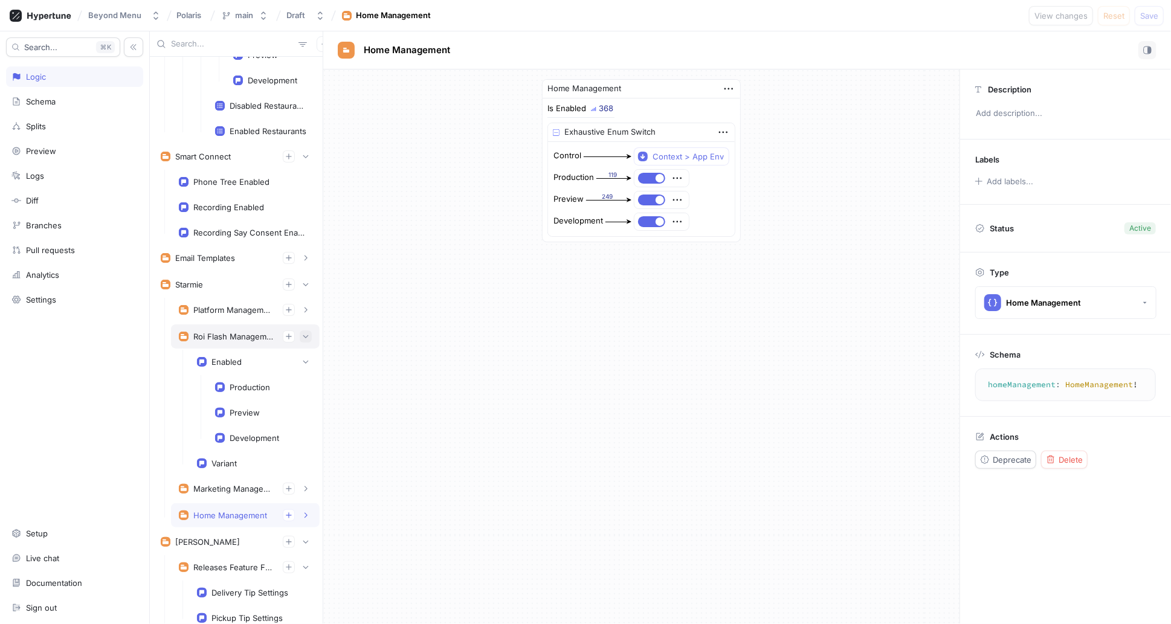
click at [303, 331] on button "button" at bounding box center [306, 337] width 12 height 12
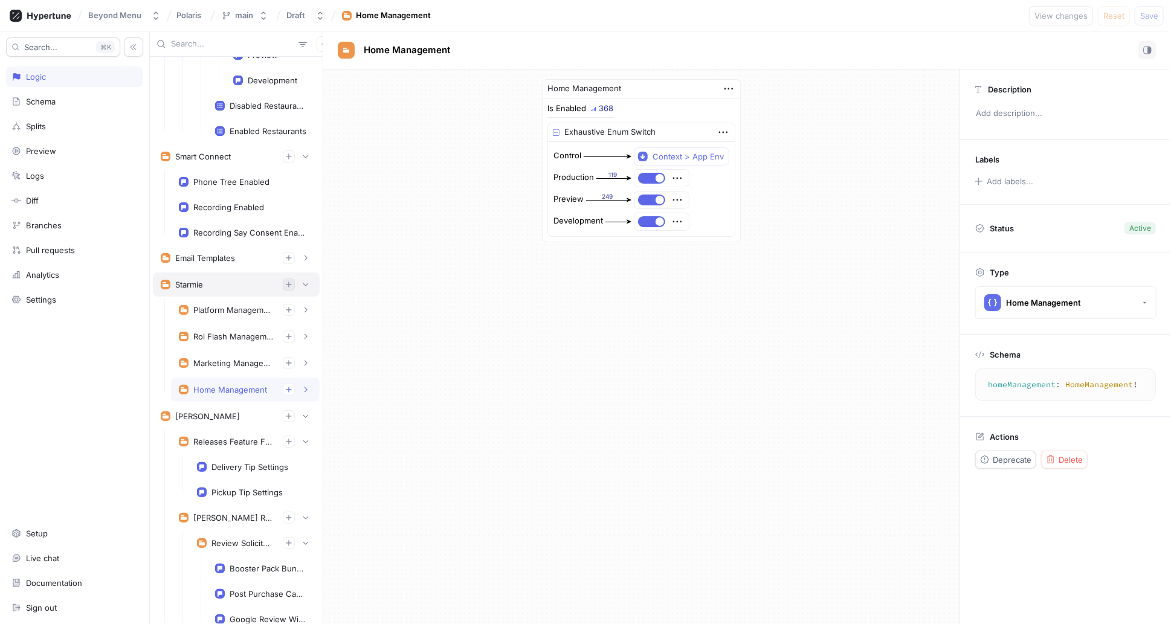
click at [285, 281] on icon "button" at bounding box center [288, 284] width 7 height 7
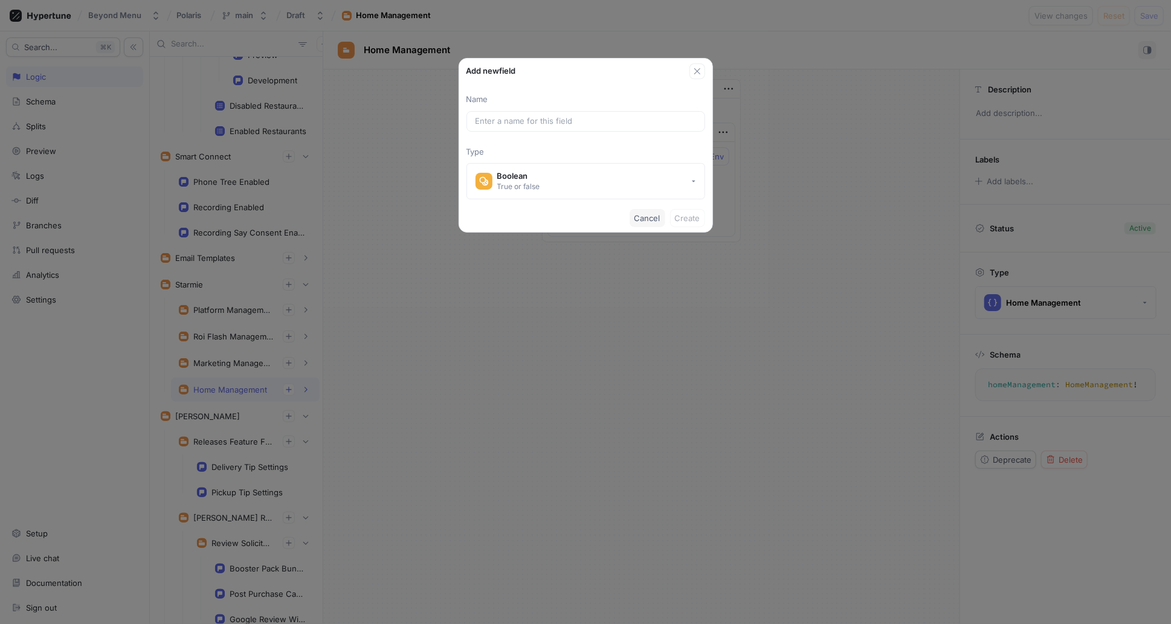
click at [648, 215] on span "Cancel" at bounding box center [647, 218] width 26 height 7
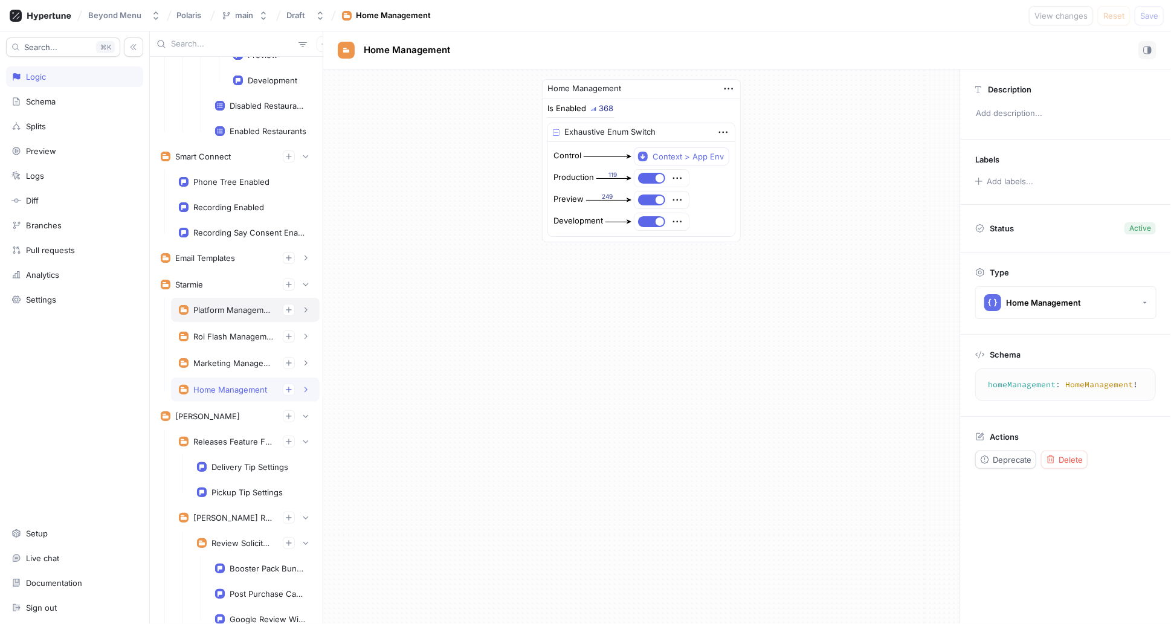
click at [227, 305] on div "Platform Management" at bounding box center [233, 310] width 80 height 10
type textarea "platformManagement: PlatformManagement!"
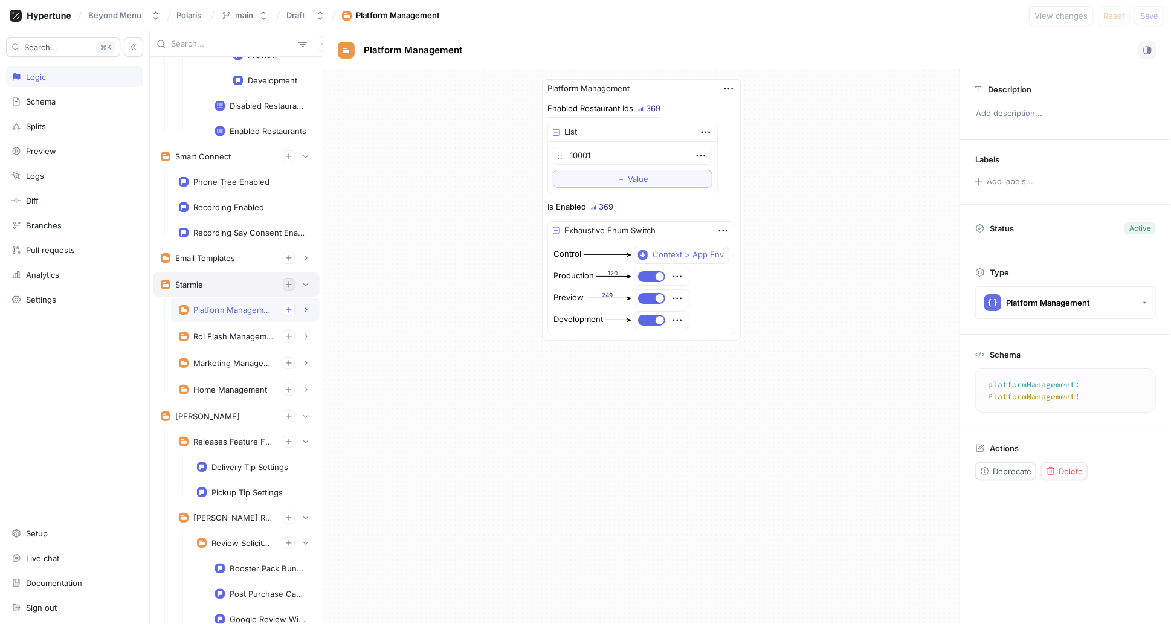
click at [286, 282] on icon "button" at bounding box center [288, 284] width 5 height 5
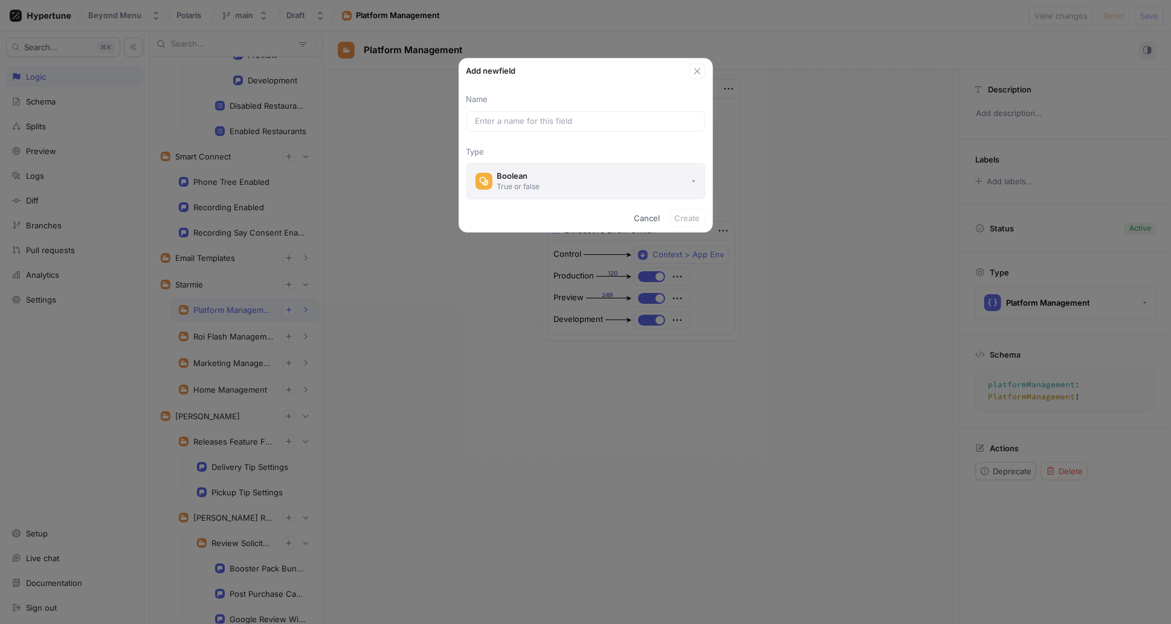
click at [564, 175] on button "Boolean True or false" at bounding box center [585, 181] width 239 height 36
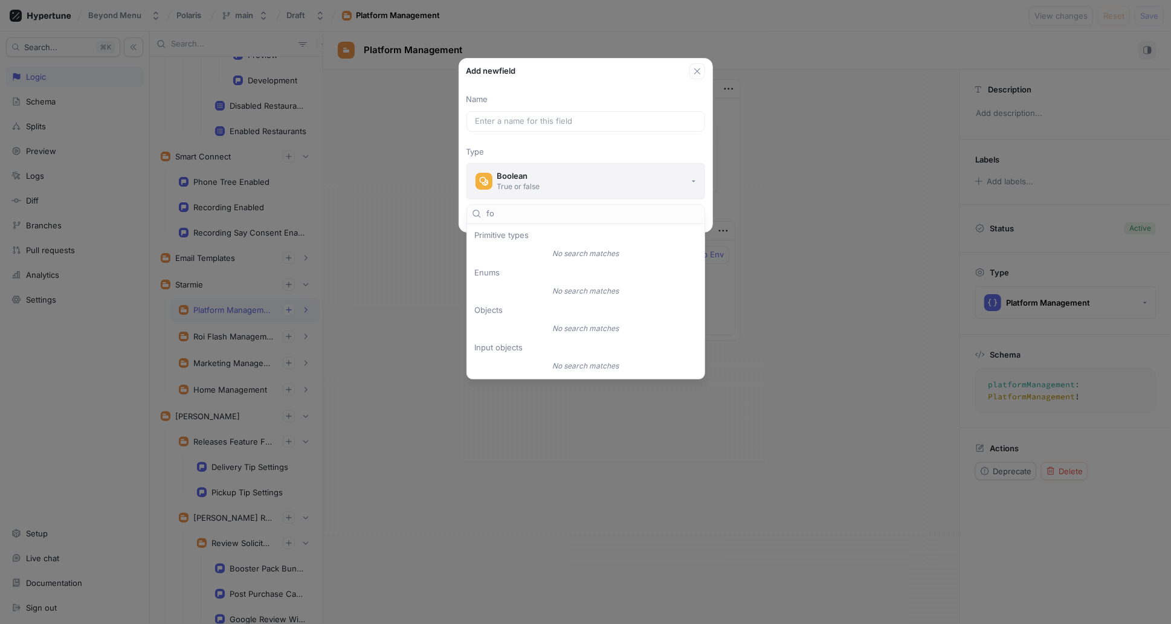
type input "f"
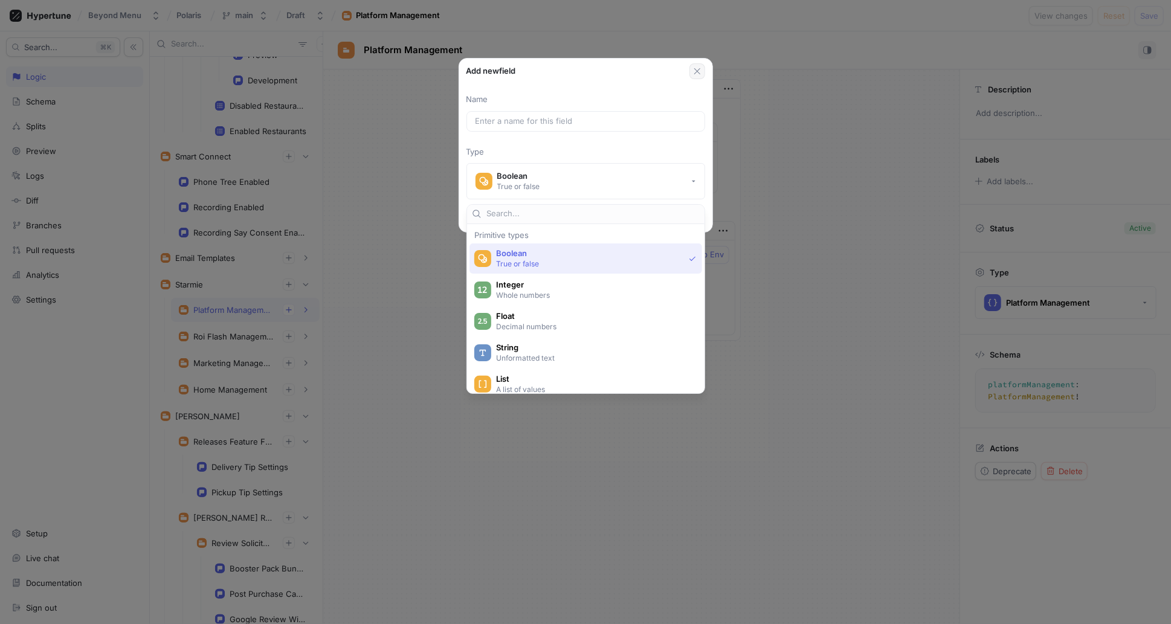
click at [697, 69] on icon "button" at bounding box center [697, 71] width 10 height 10
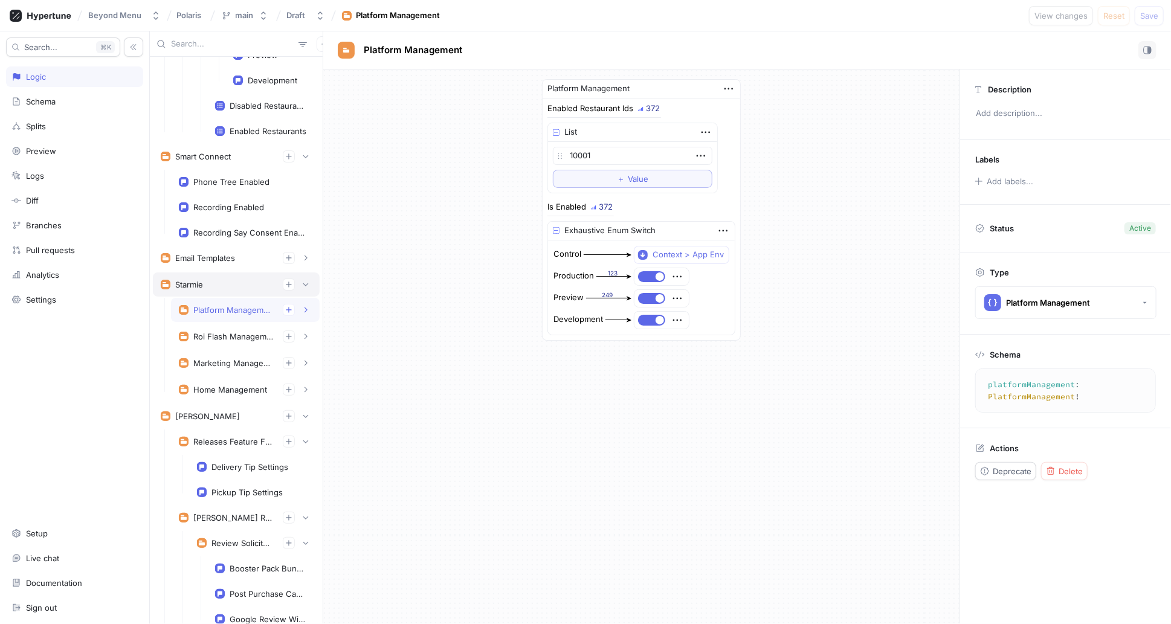
click at [198, 280] on div "Starmie" at bounding box center [189, 285] width 28 height 10
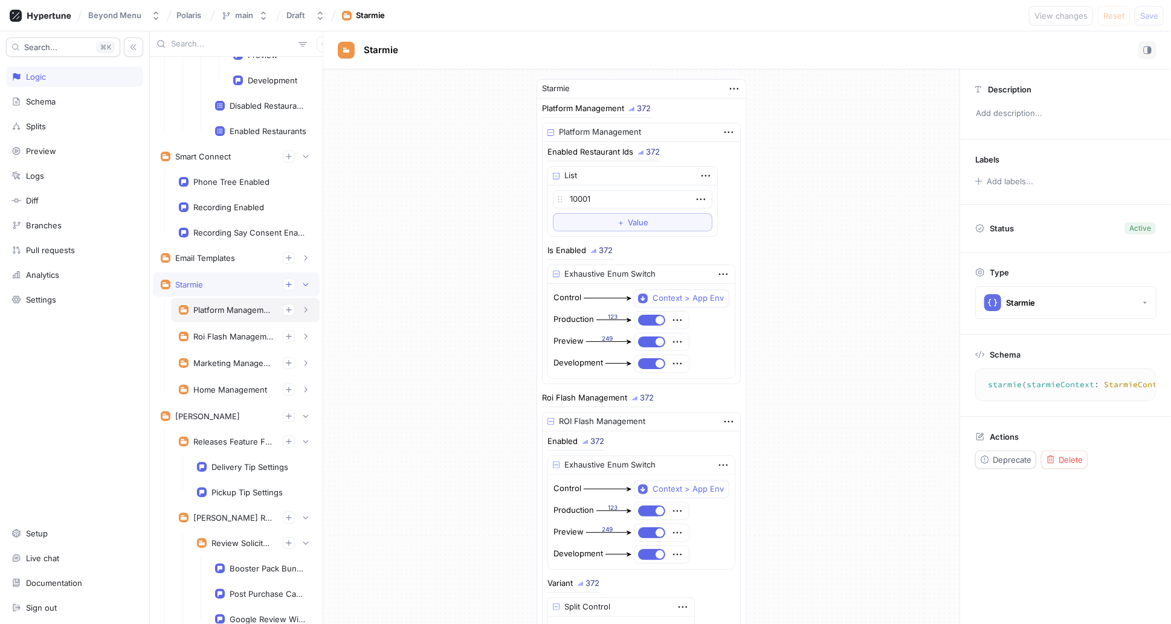
click at [219, 305] on div "Platform Management" at bounding box center [233, 310] width 80 height 10
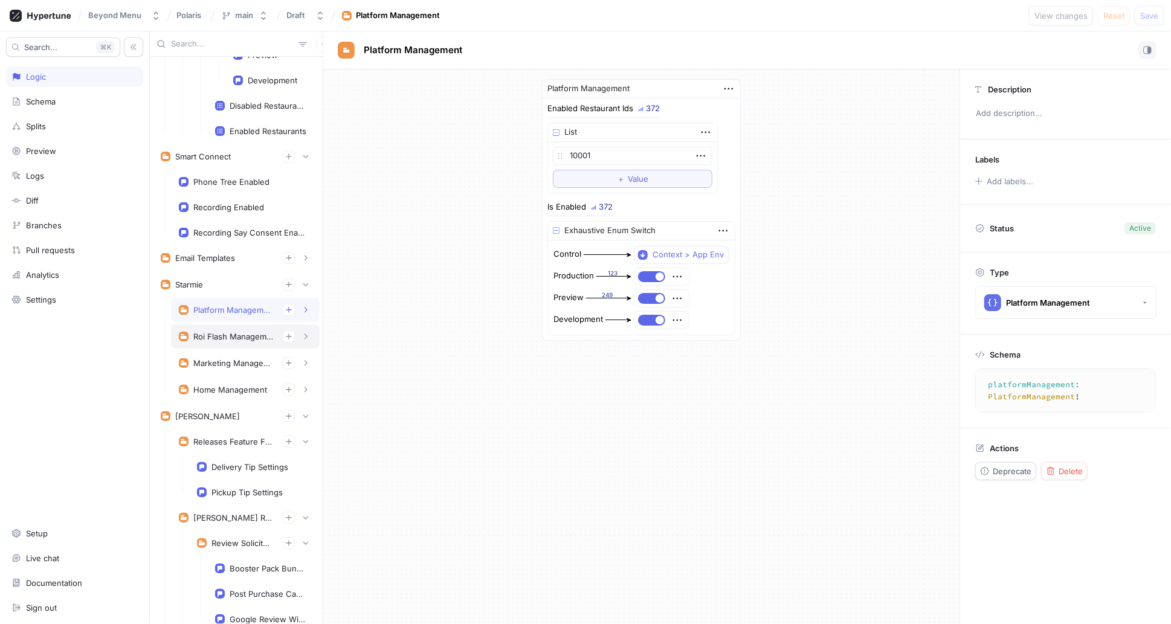
click at [224, 332] on div "Roi Flash Management" at bounding box center [233, 337] width 80 height 10
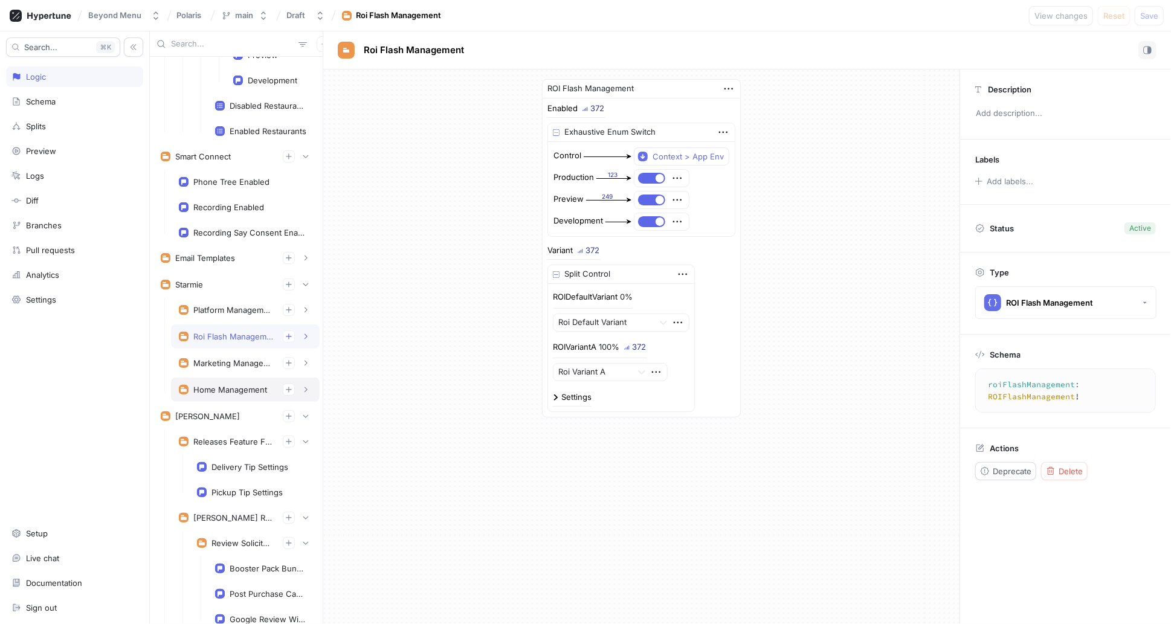
click at [219, 378] on div "Home Management" at bounding box center [245, 390] width 149 height 24
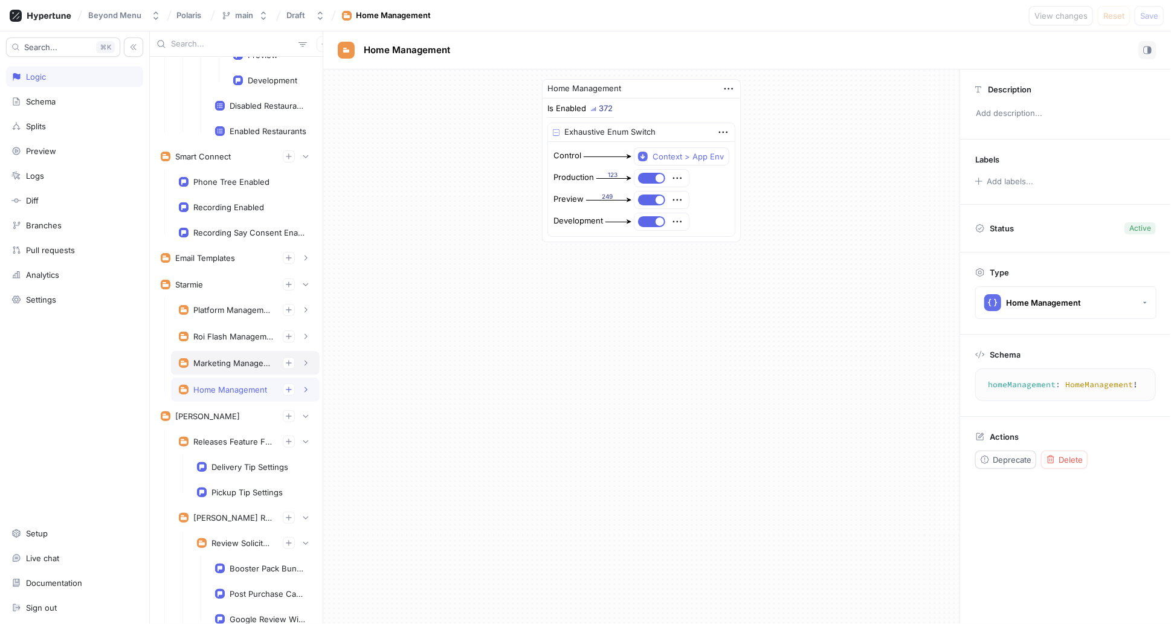
click at [211, 358] on div "Marketing Management" at bounding box center [233, 363] width 80 height 10
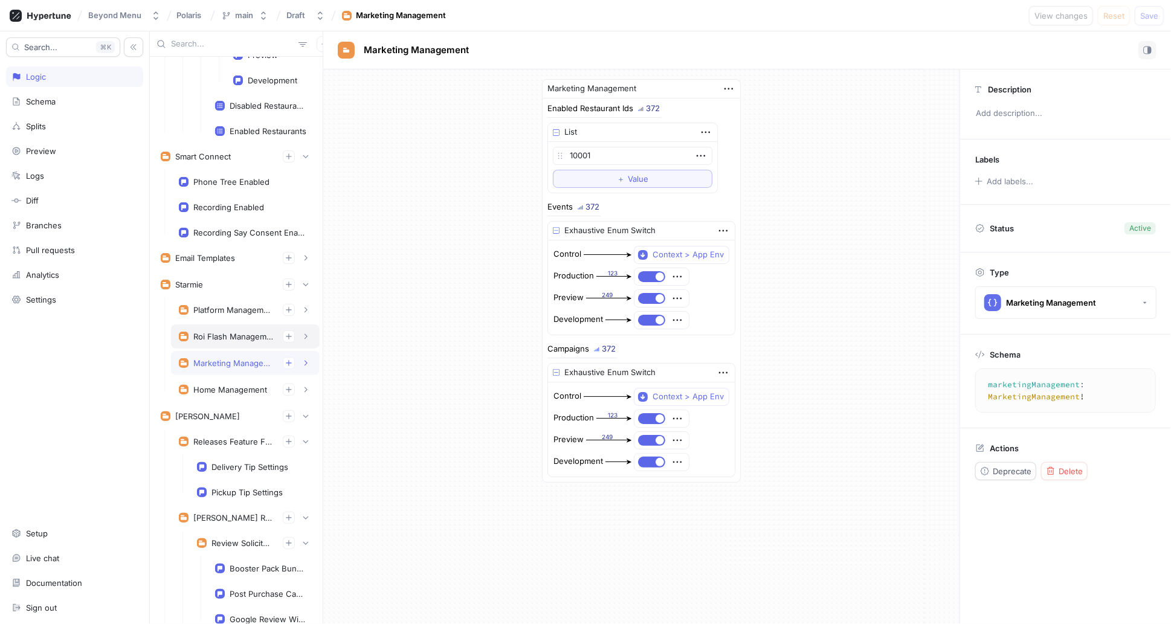
click at [215, 332] on div "Roi Flash Management" at bounding box center [233, 337] width 80 height 10
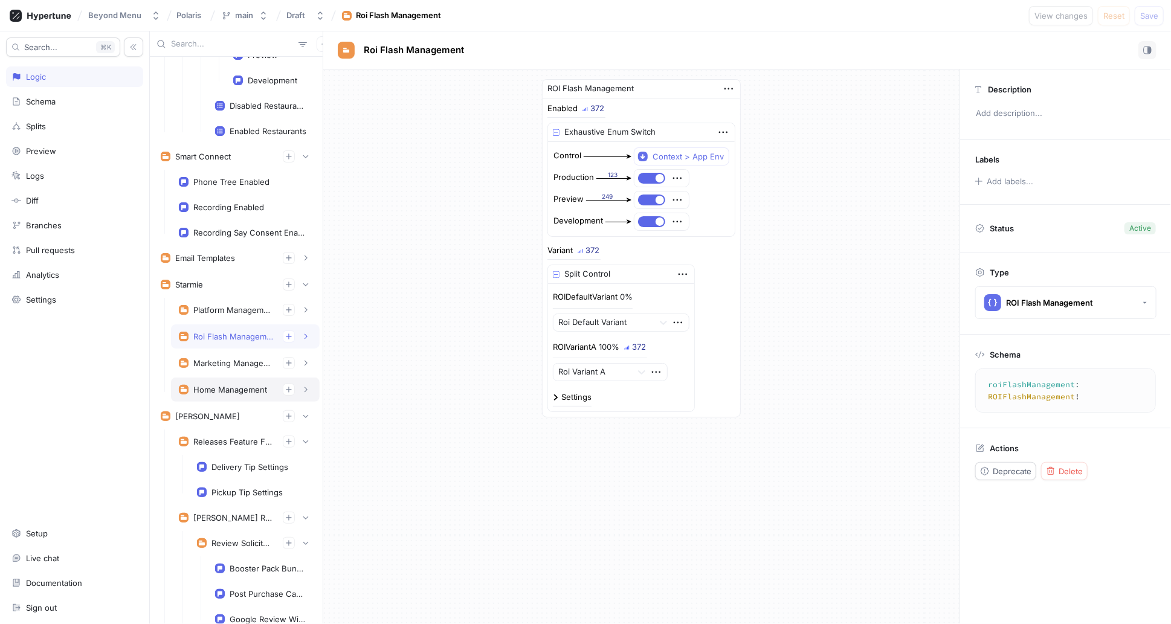
scroll to position [4194, 0]
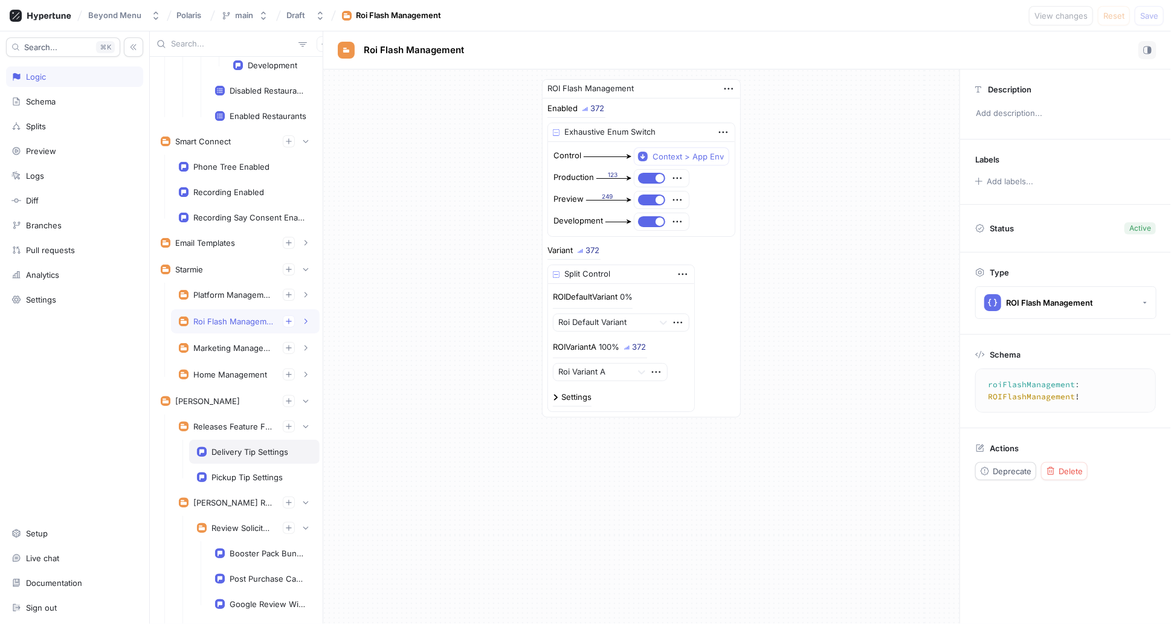
click at [229, 447] on div "Delivery Tip Settings" at bounding box center [249, 452] width 77 height 10
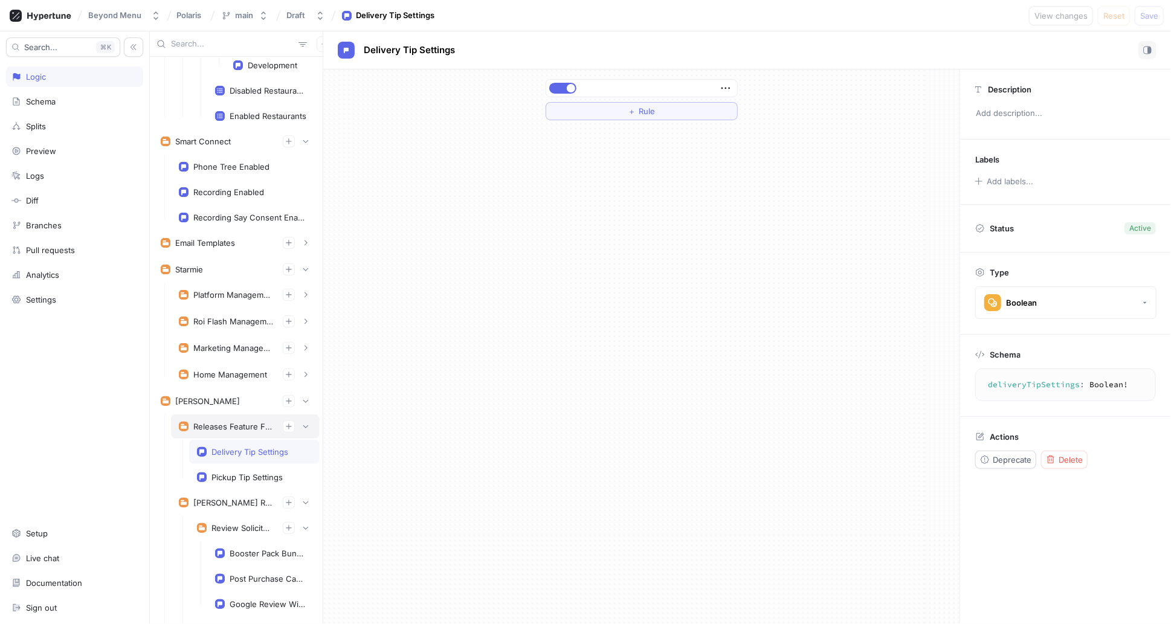
click at [225, 421] on div "Releases Feature Flags" at bounding box center [245, 427] width 133 height 12
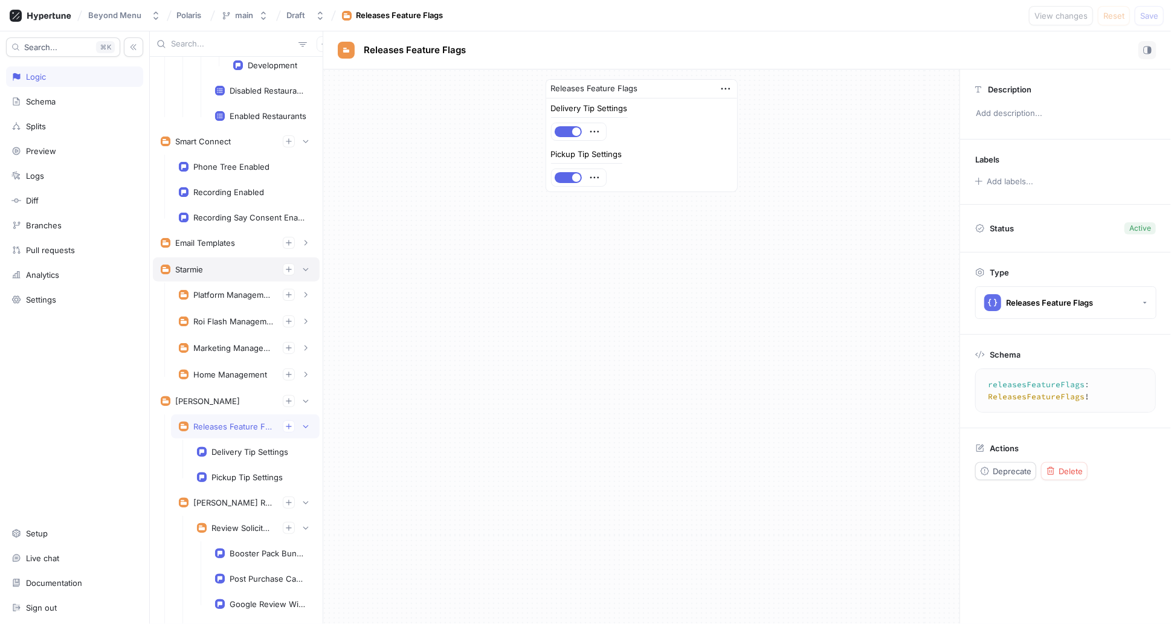
click at [206, 263] on div "Starmie" at bounding box center [236, 269] width 151 height 12
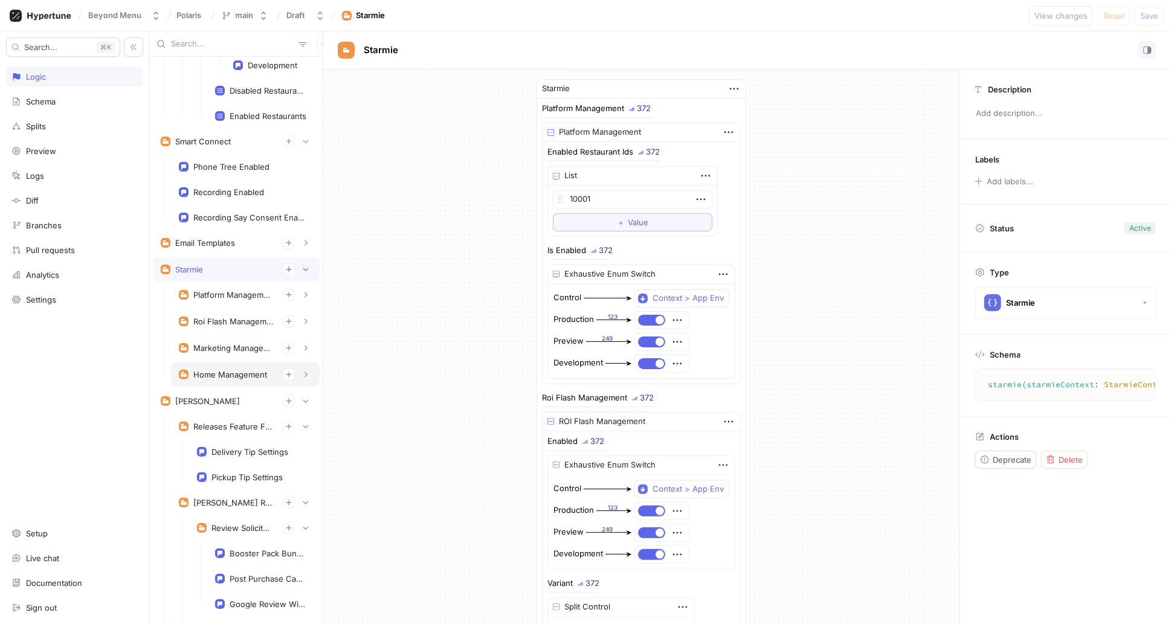
click at [219, 370] on div "Home Management" at bounding box center [230, 375] width 74 height 10
type textarea "homeManagement: HomeManagement!"
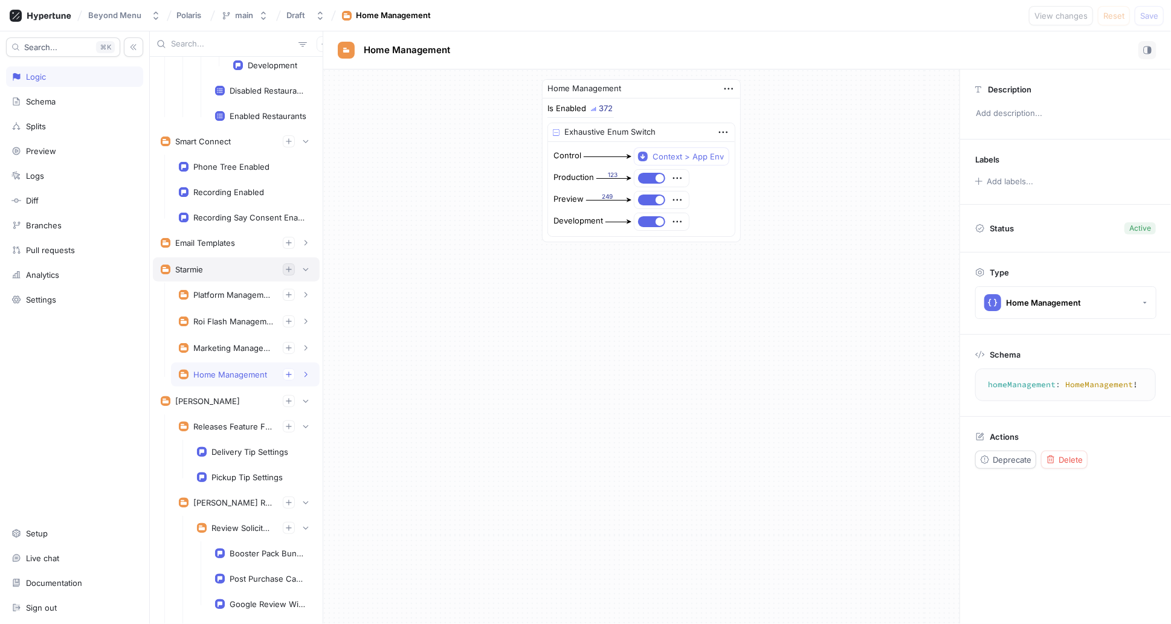
click at [286, 266] on icon "button" at bounding box center [288, 268] width 5 height 5
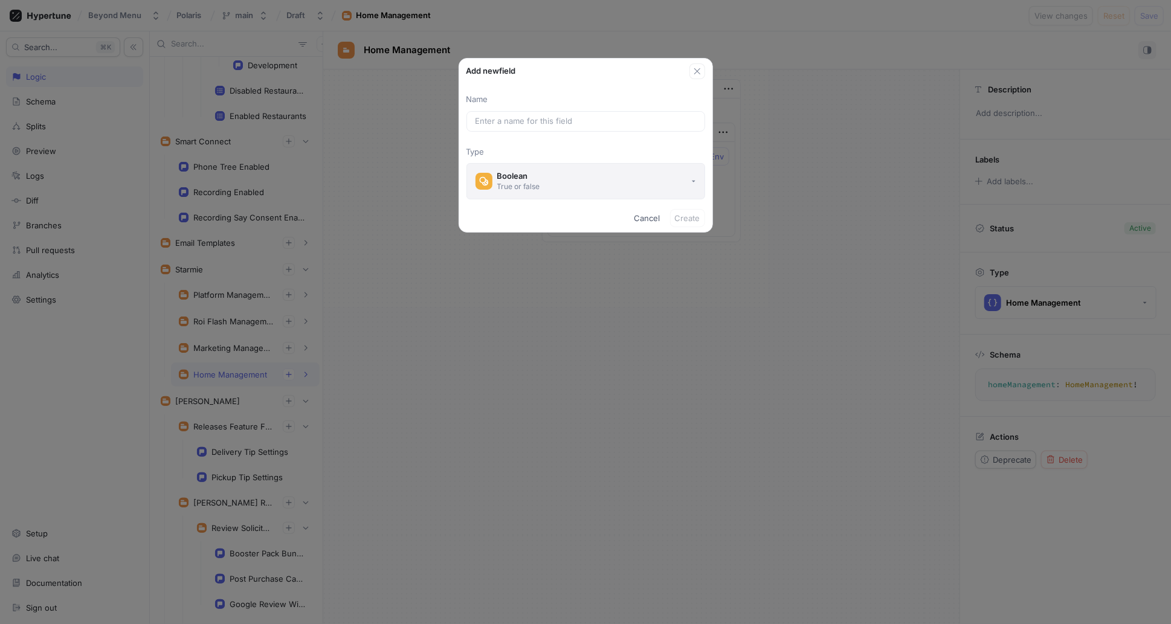
click at [521, 182] on div "True or false" at bounding box center [518, 186] width 43 height 10
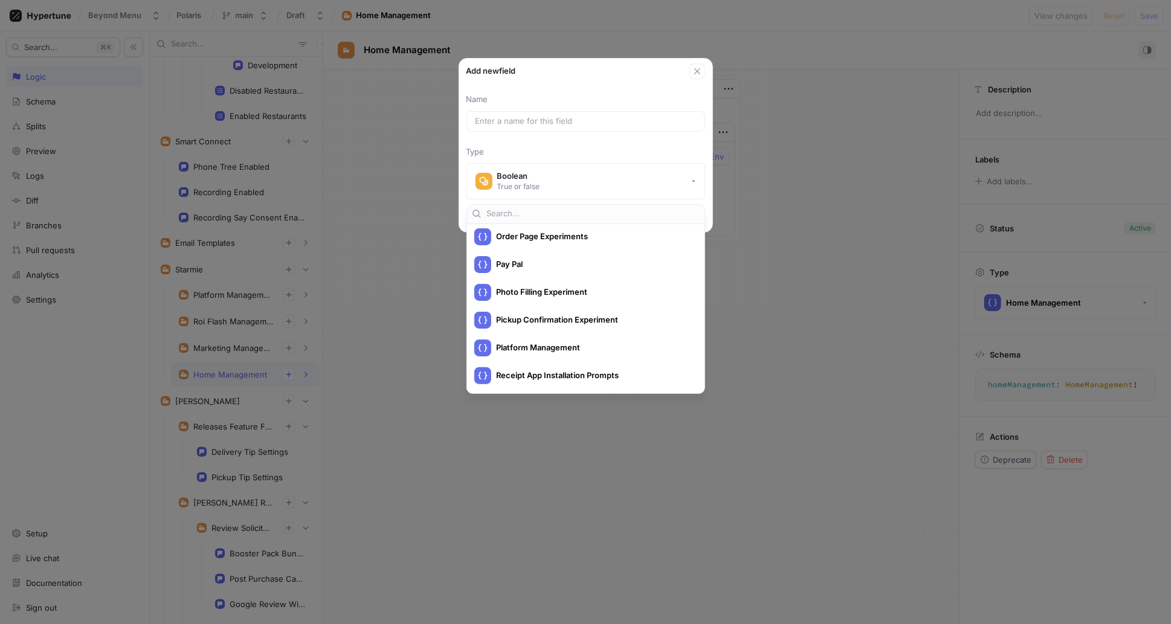
scroll to position [2516, 0]
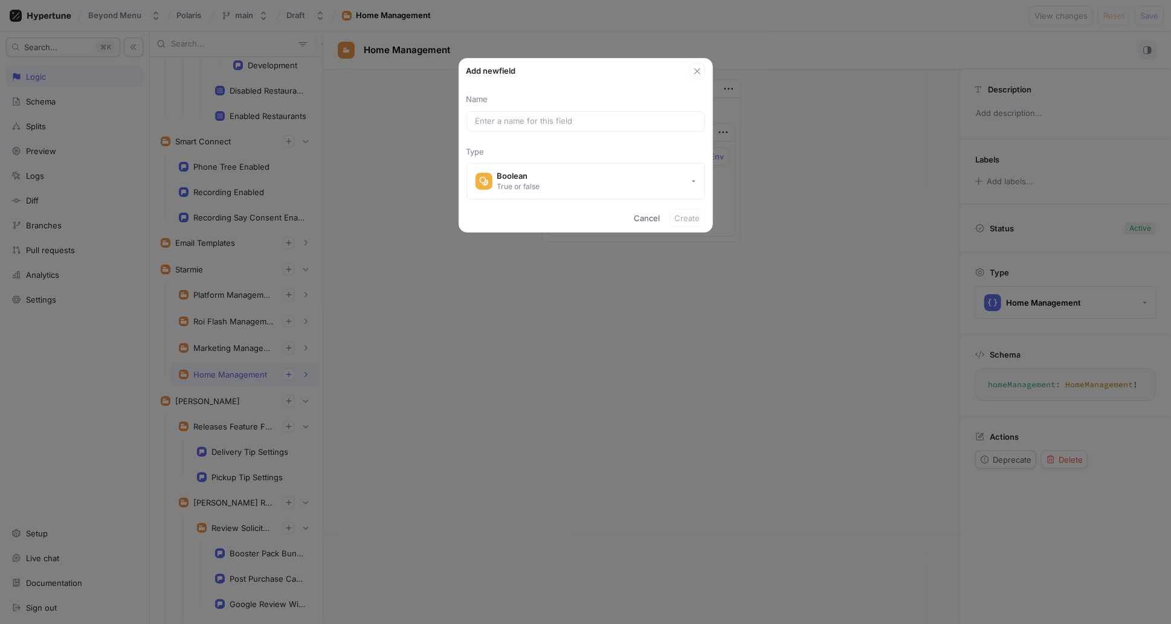
click at [770, 286] on div "Add new field Name Type Boolean True or false Cancel Create" at bounding box center [585, 312] width 1171 height 624
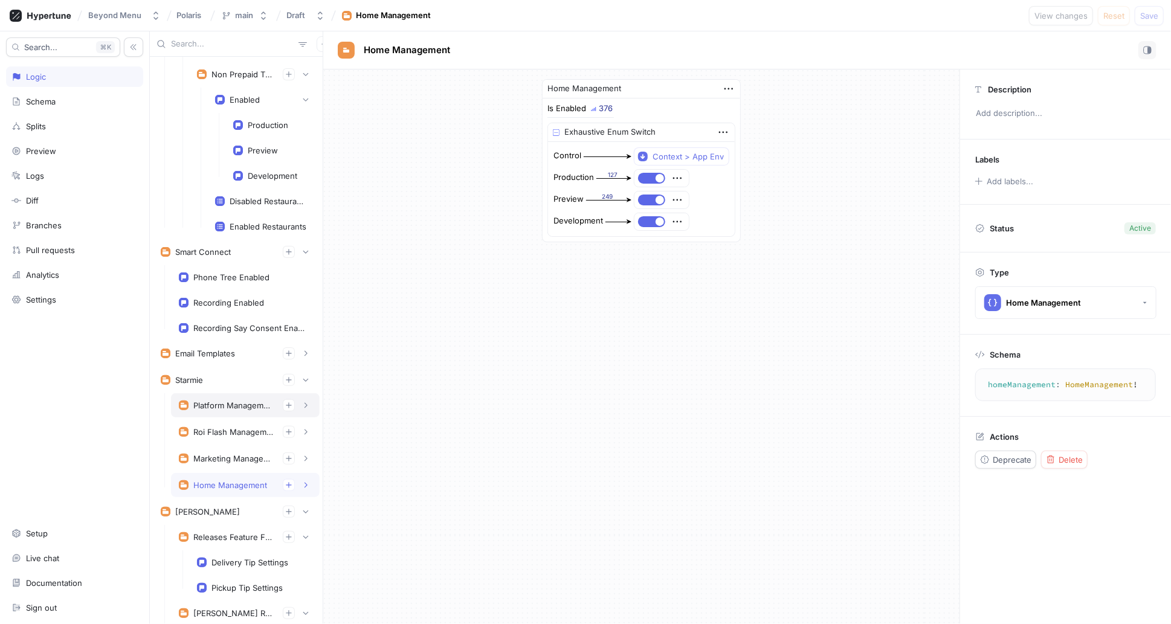
scroll to position [4046, 0]
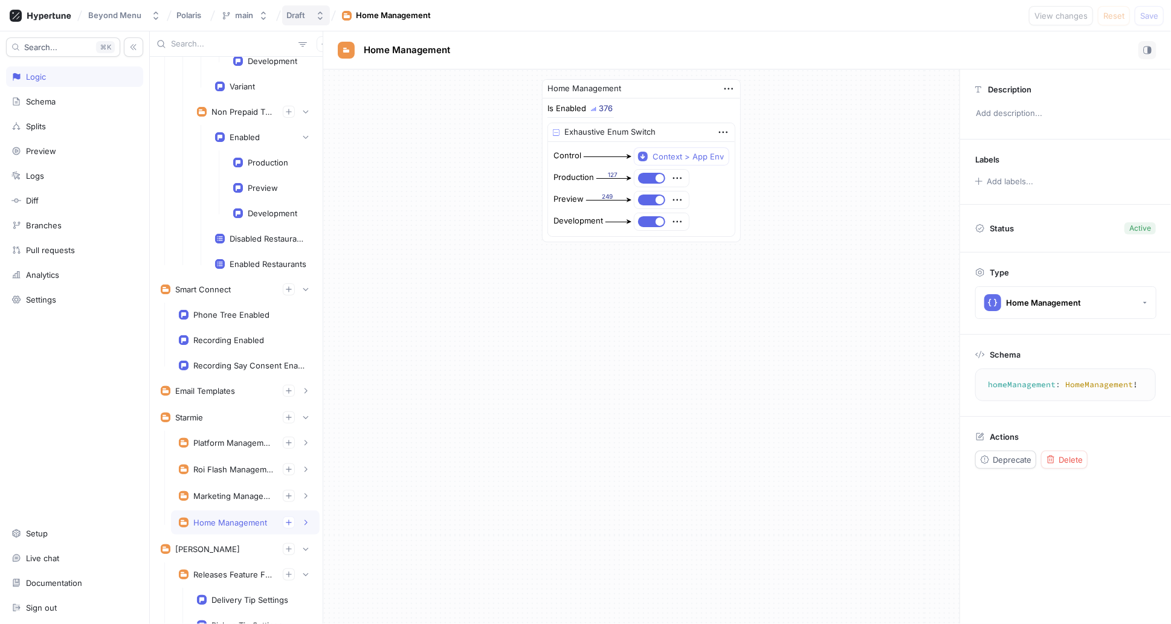
click at [315, 18] on icon "button" at bounding box center [320, 16] width 10 height 10
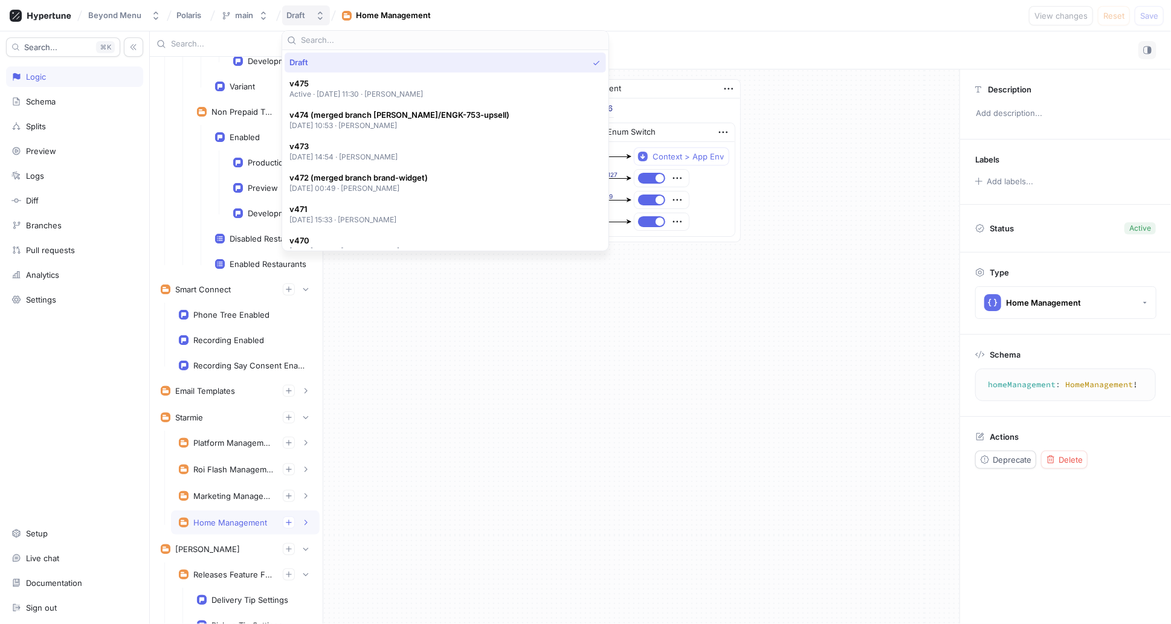
click at [315, 18] on icon "button" at bounding box center [320, 16] width 10 height 10
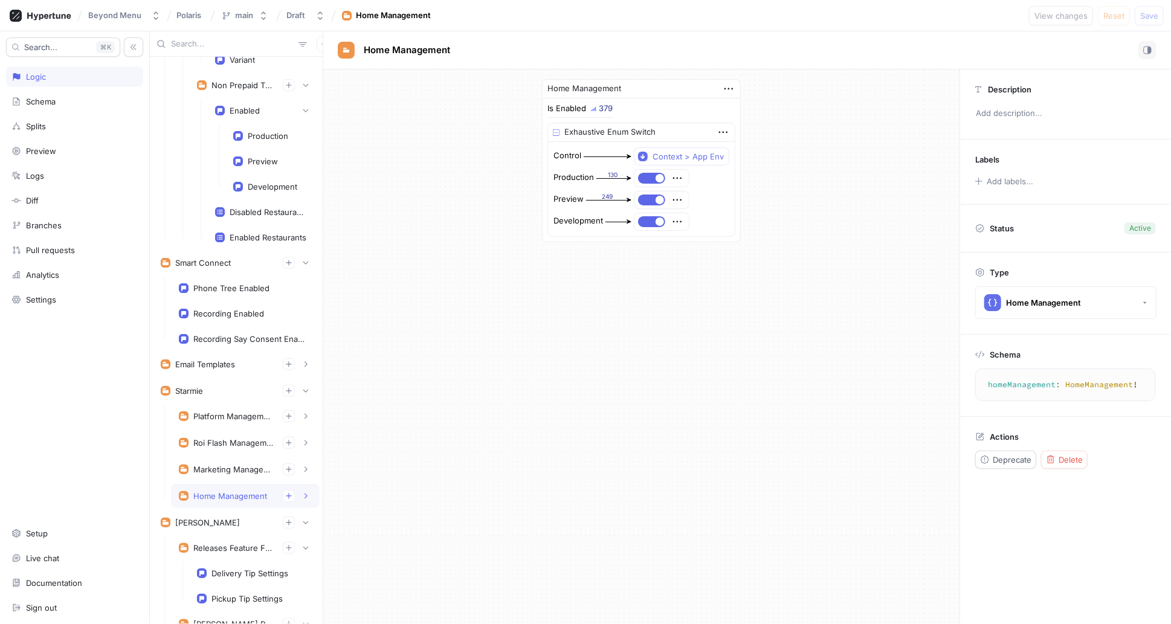
scroll to position [4219, 0]
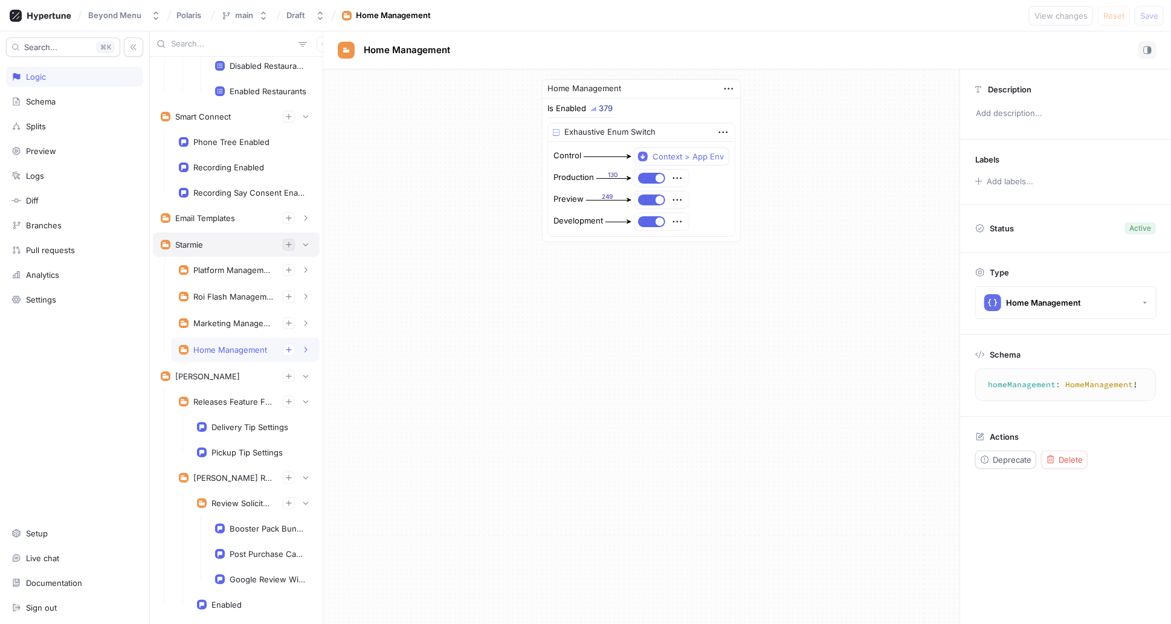
click at [286, 242] on icon "button" at bounding box center [288, 244] width 5 height 5
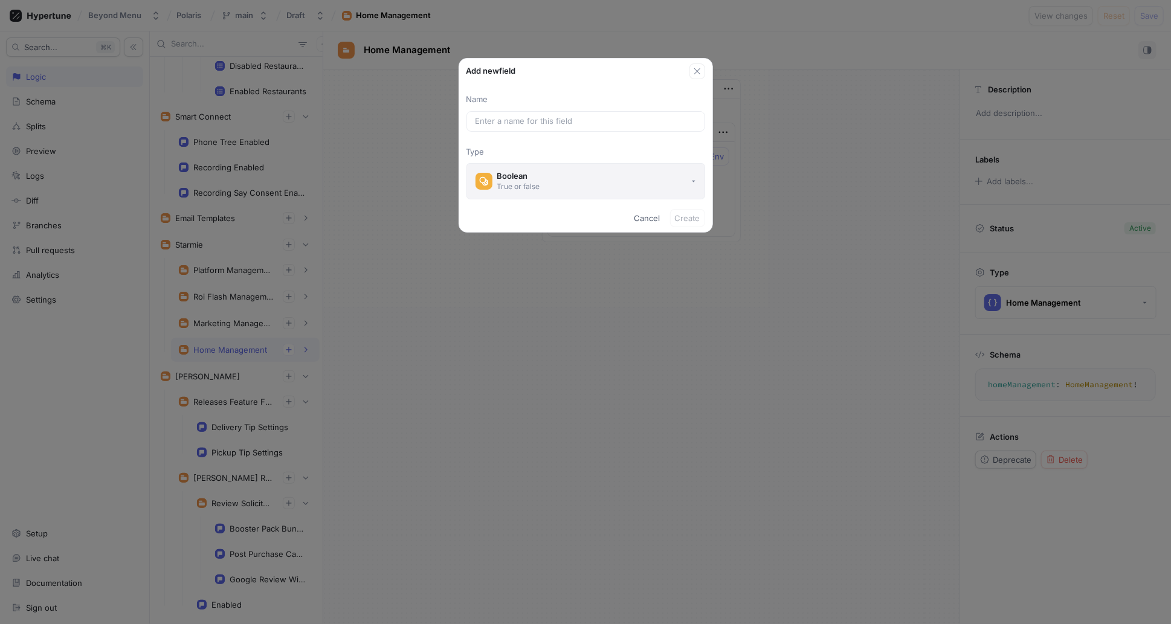
click at [521, 179] on div "Boolean" at bounding box center [518, 176] width 43 height 10
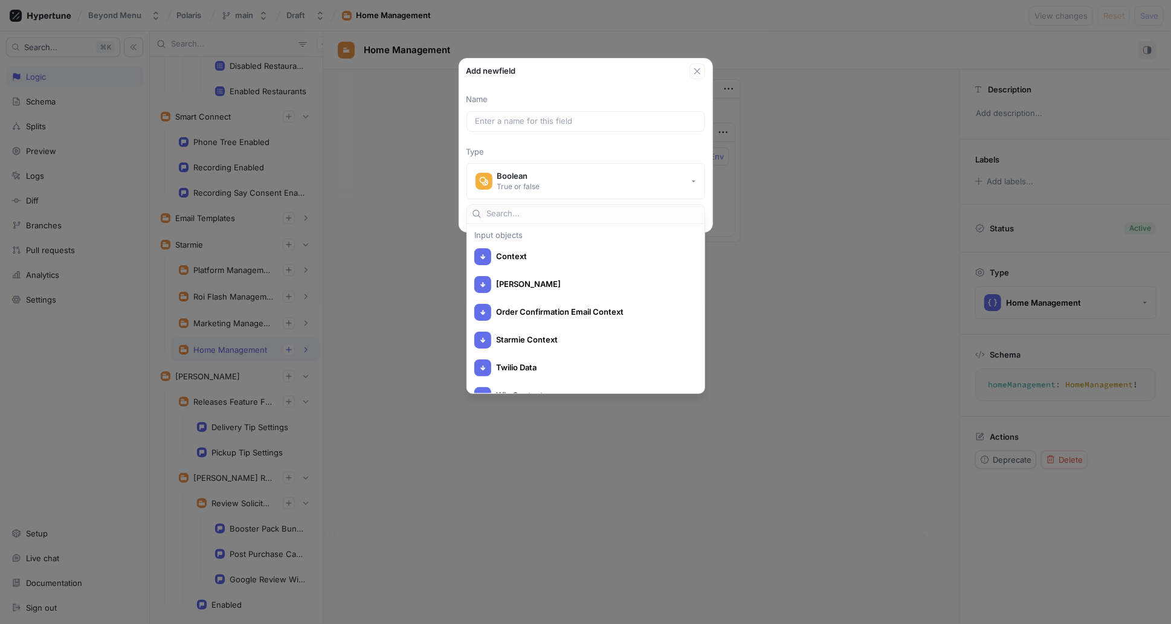
scroll to position [2516, 0]
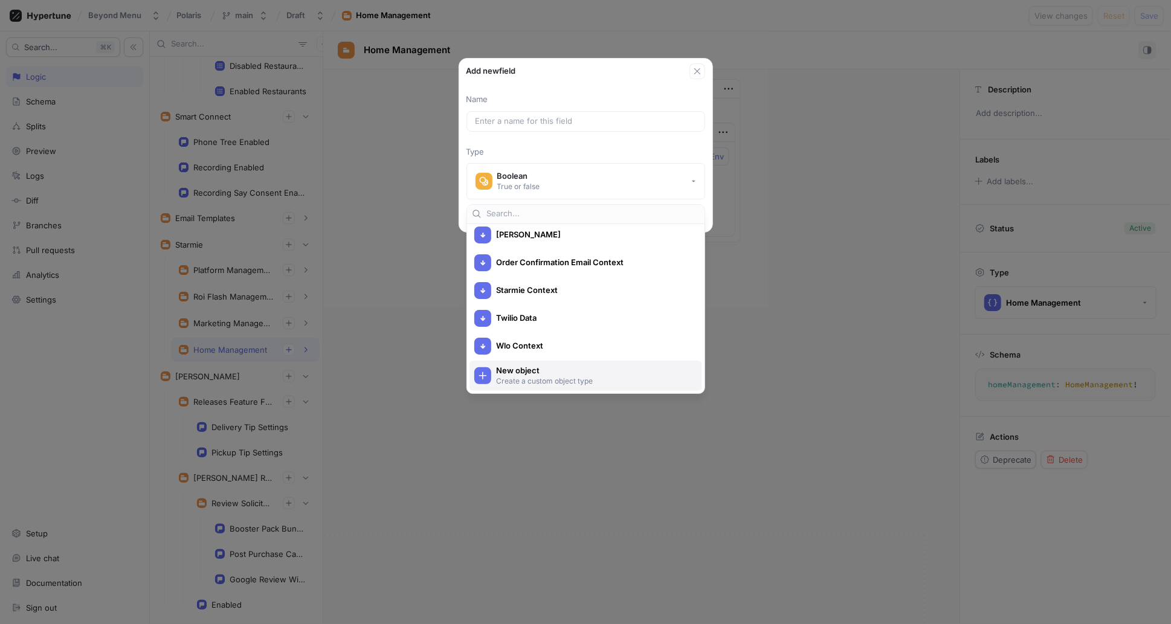
click at [555, 381] on p "Create a custom object type" at bounding box center [592, 381] width 193 height 10
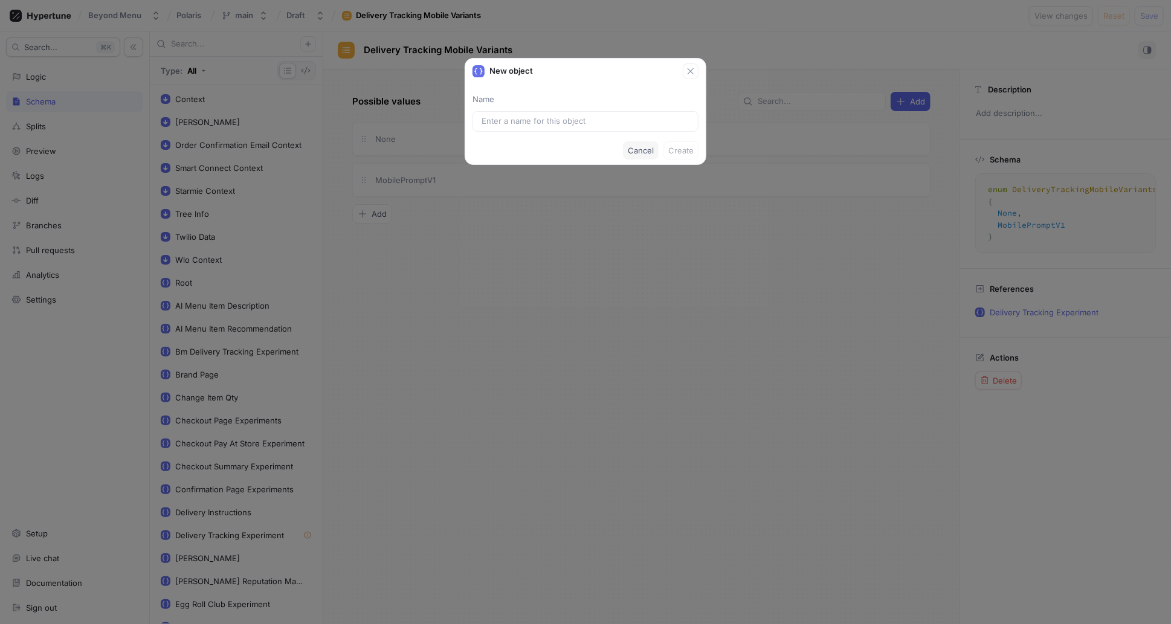
click at [639, 150] on span "Cancel" at bounding box center [641, 150] width 26 height 7
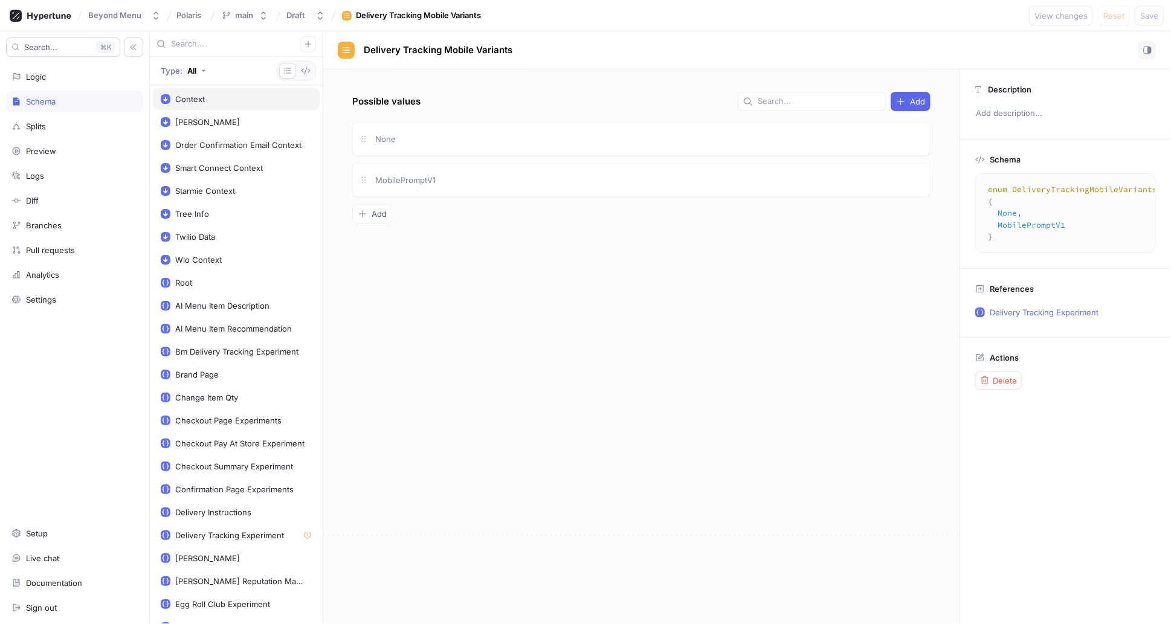
click at [200, 97] on div "Context" at bounding box center [190, 99] width 30 height 10
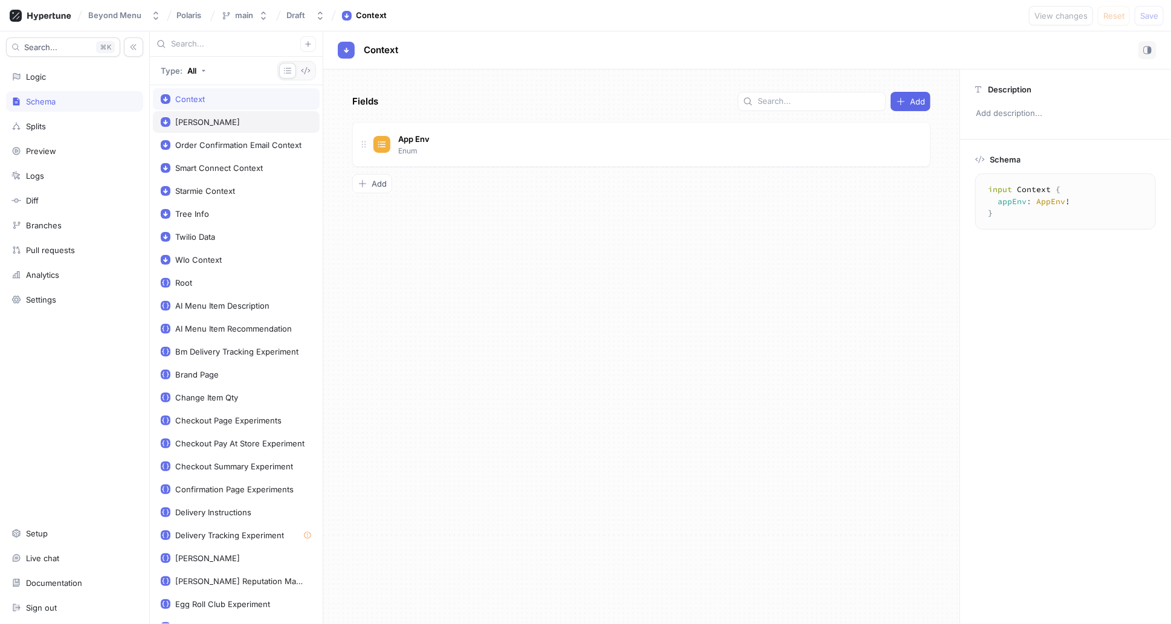
click at [202, 121] on div "[PERSON_NAME]" at bounding box center [207, 122] width 65 height 10
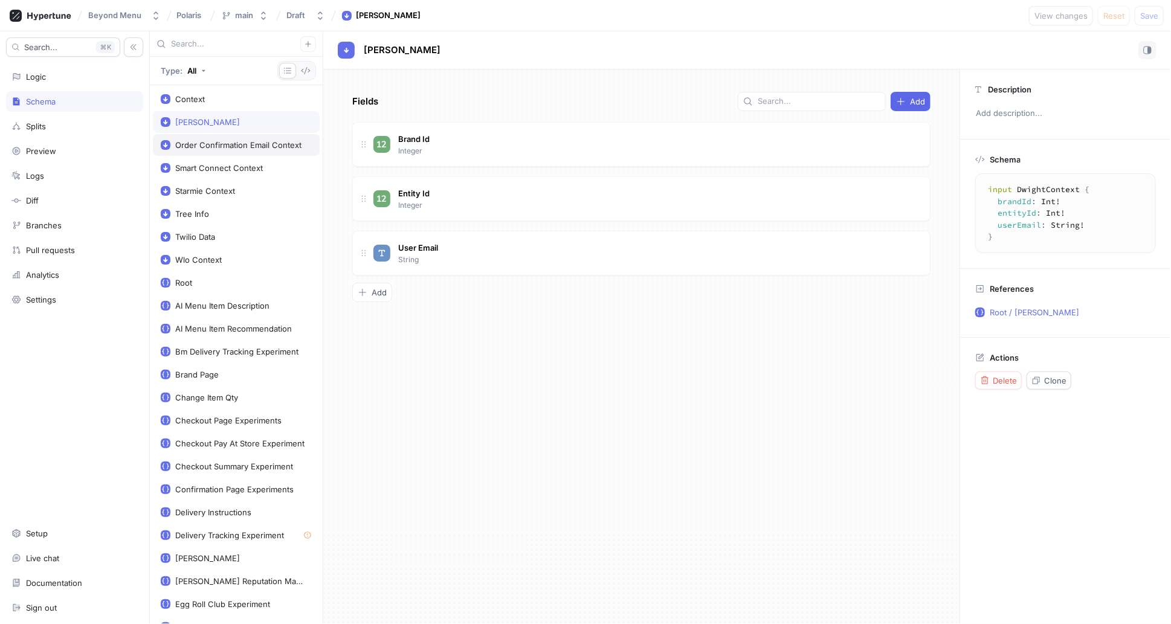
click at [199, 145] on div "Order Confirmation Email Context" at bounding box center [238, 145] width 126 height 10
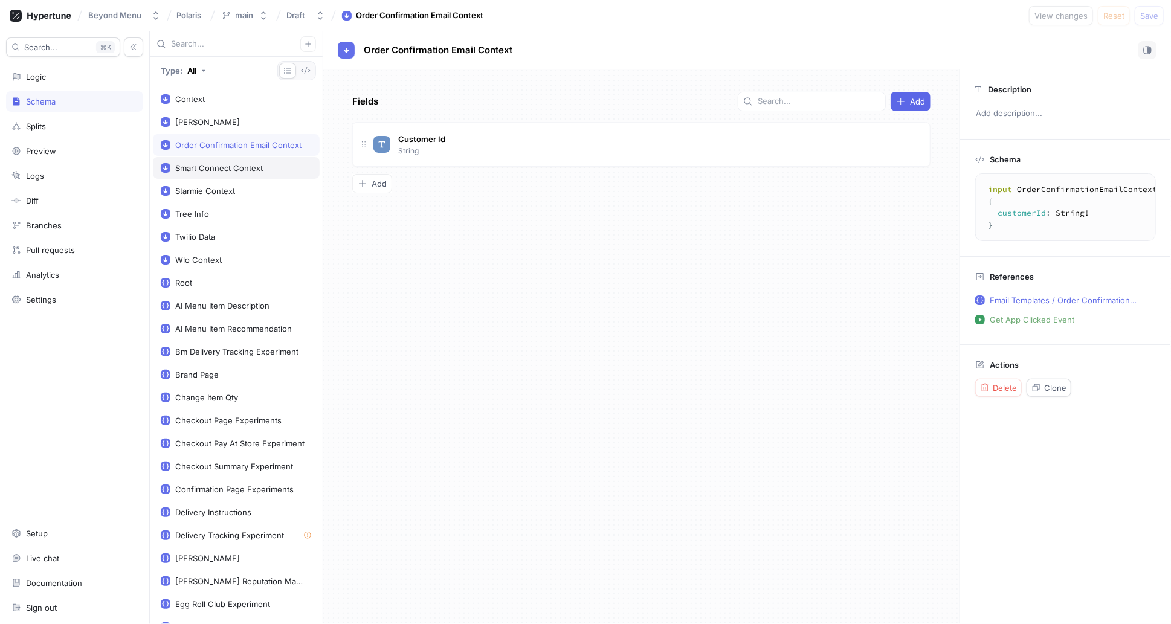
click at [208, 173] on div "Smart Connect Context" at bounding box center [236, 168] width 167 height 22
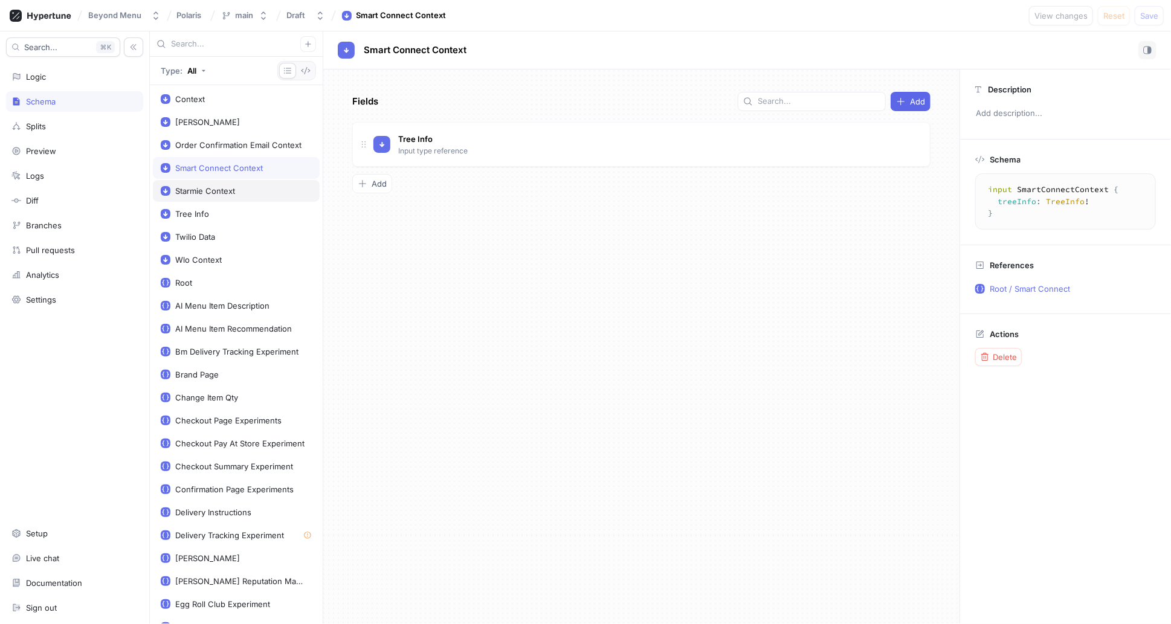
click at [213, 190] on div "Starmie Context" at bounding box center [205, 191] width 60 height 10
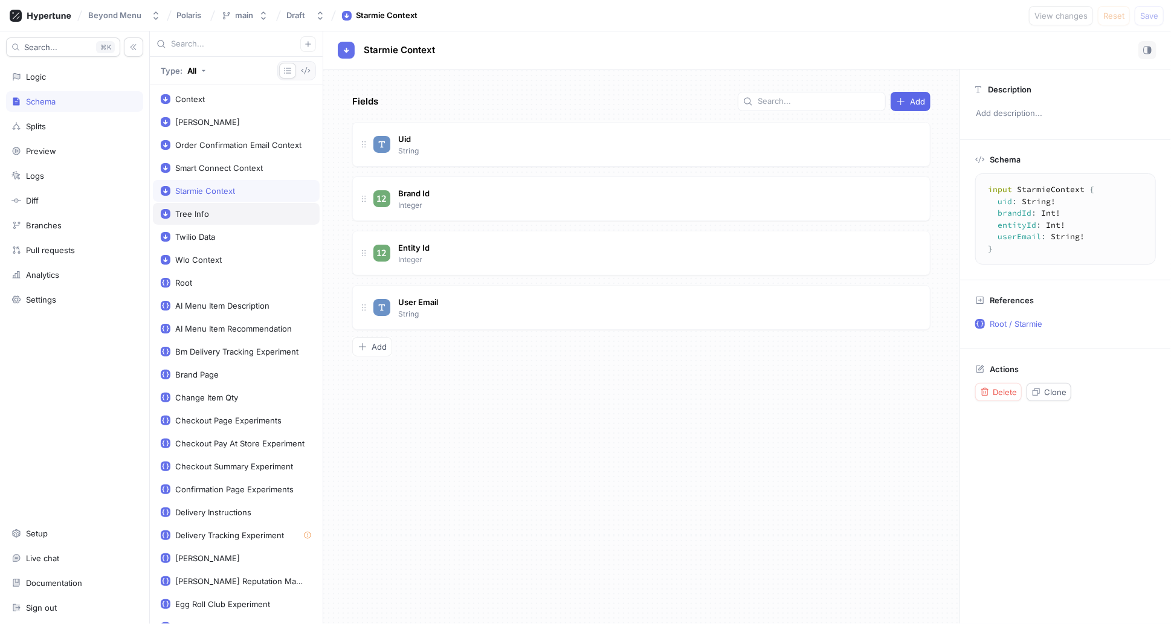
click at [231, 220] on div "Tree Info" at bounding box center [236, 214] width 167 height 22
type textarea "input TreeInfo { businessCity: String! businessName: String! currentTimezone: I…"
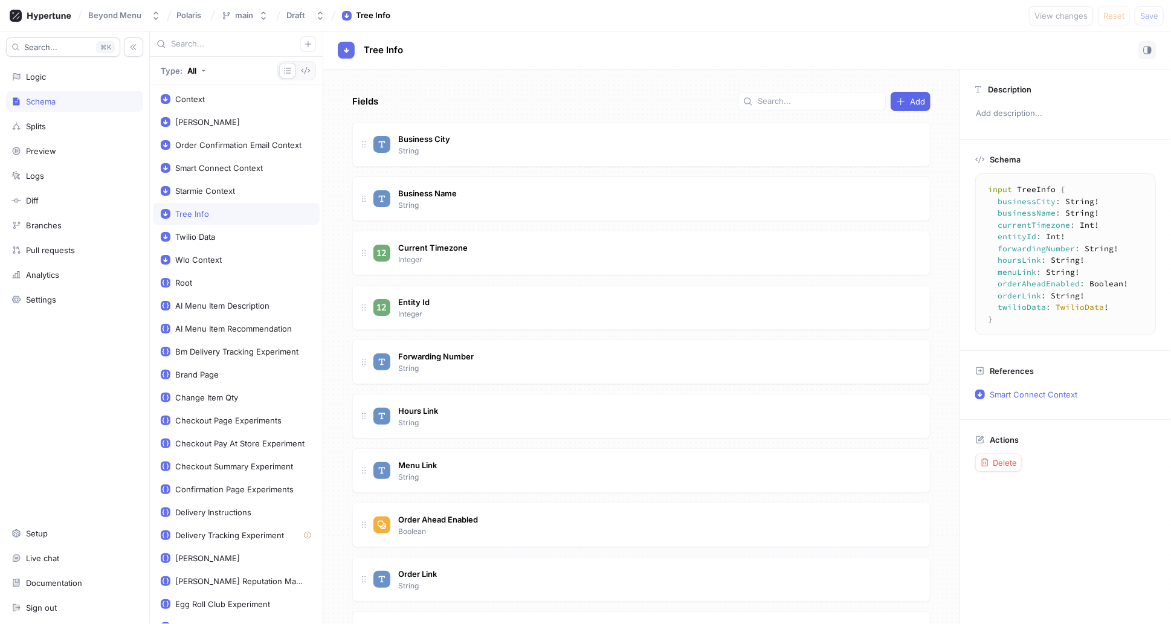
click at [42, 92] on div "Schema" at bounding box center [74, 101] width 137 height 21
click at [43, 68] on div "Logic" at bounding box center [74, 76] width 137 height 21
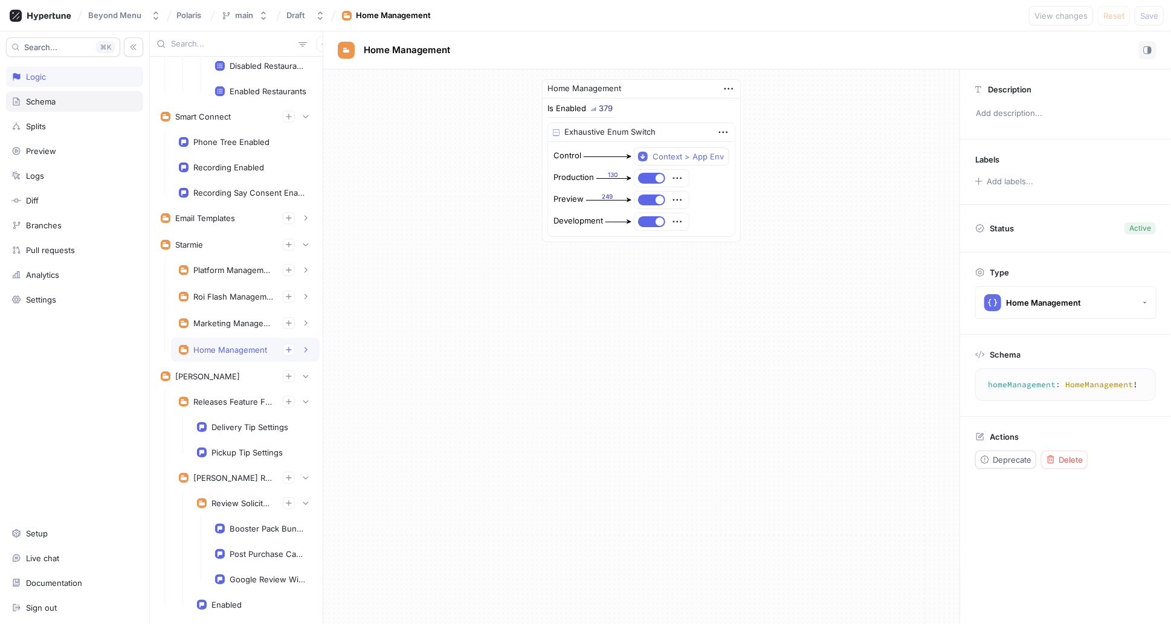
click at [41, 102] on div "Schema" at bounding box center [41, 102] width 30 height 10
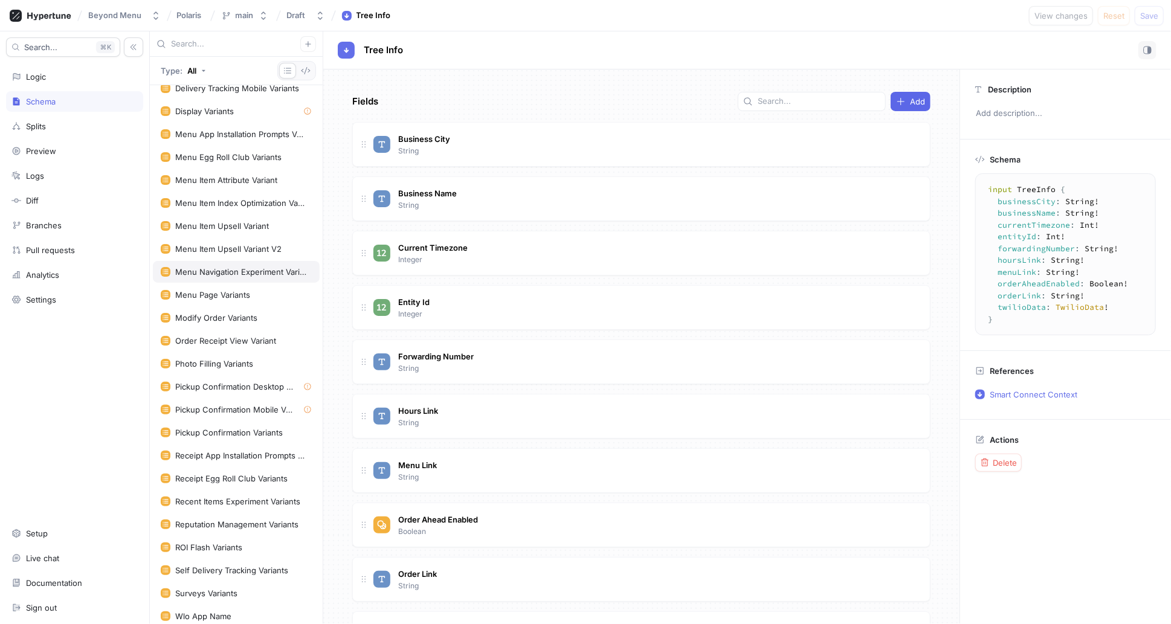
scroll to position [1523, 0]
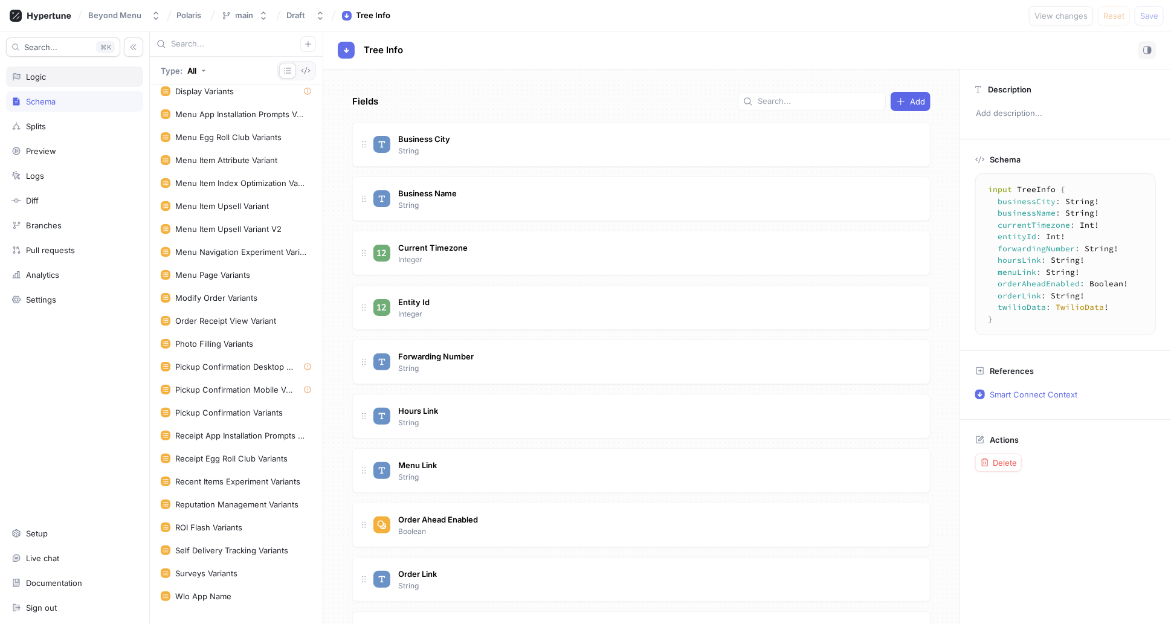
click at [48, 75] on div "Logic" at bounding box center [74, 77] width 126 height 10
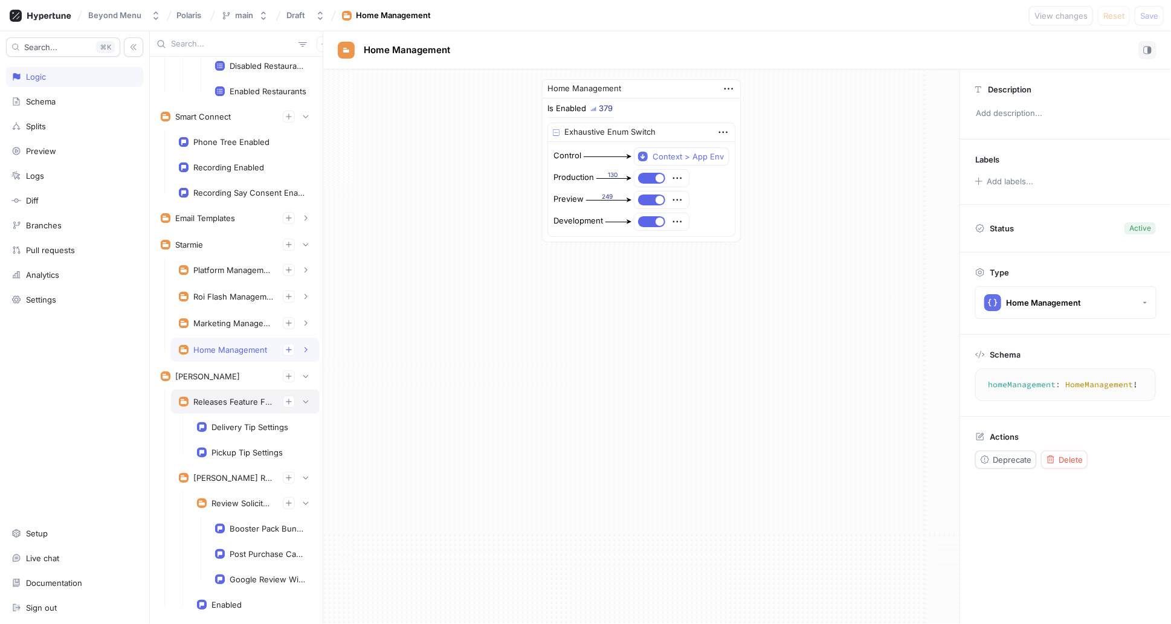
scroll to position [4230, 0]
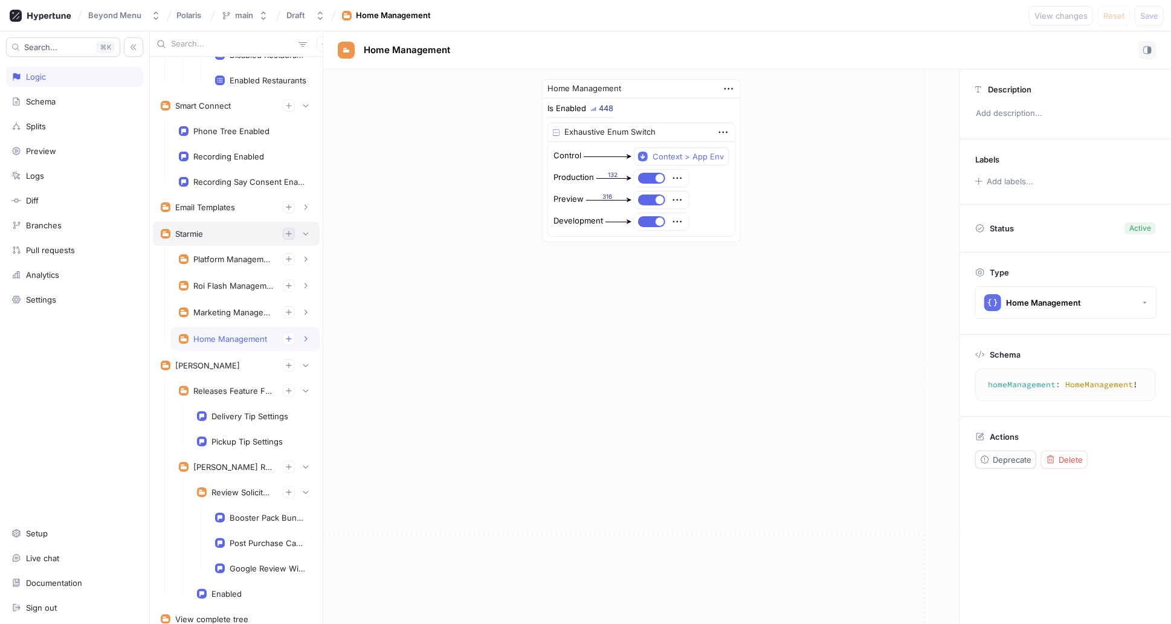
click at [285, 230] on icon "button" at bounding box center [288, 233] width 7 height 7
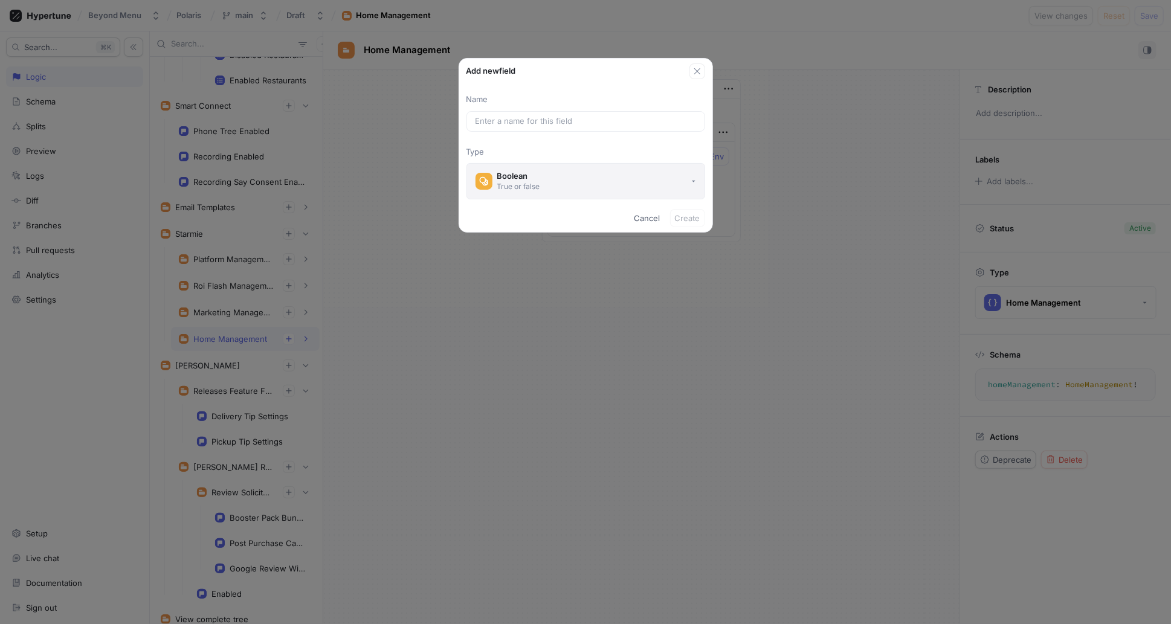
click at [573, 172] on button "Boolean True or false" at bounding box center [585, 181] width 239 height 36
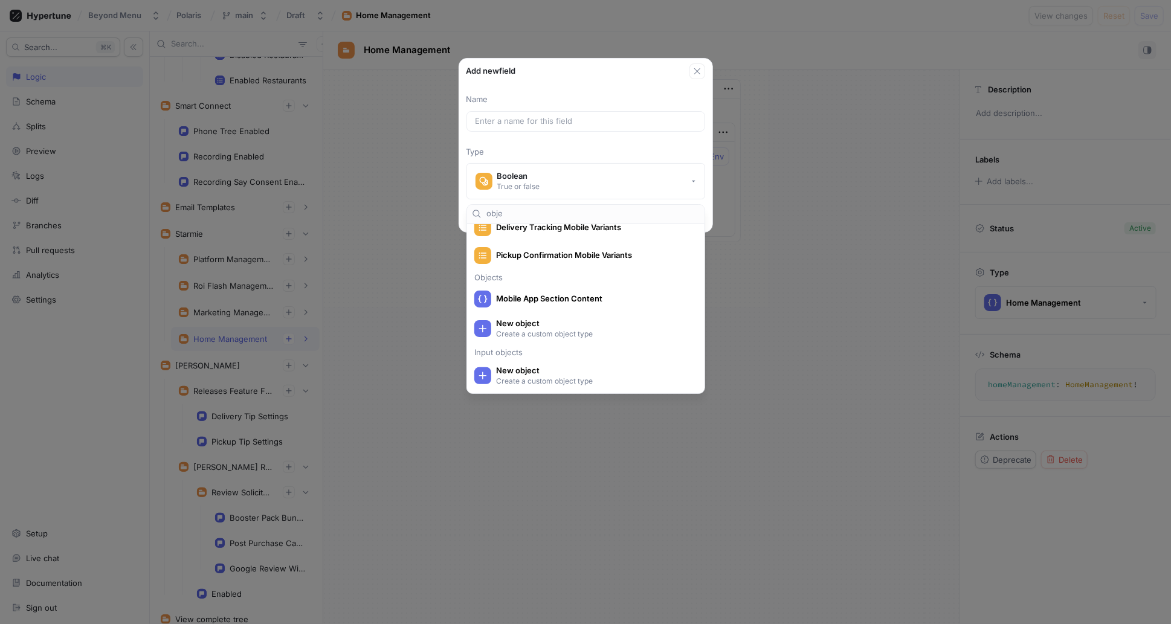
scroll to position [5, 0]
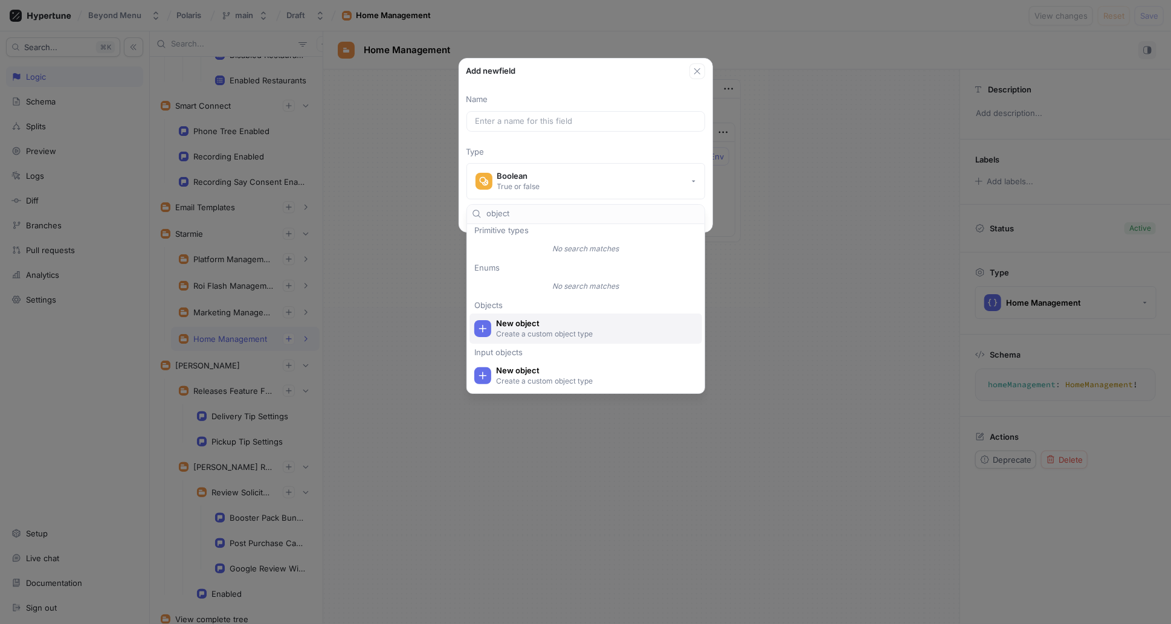
type input "object"
click at [599, 330] on p "Create a custom object type" at bounding box center [592, 334] width 193 height 10
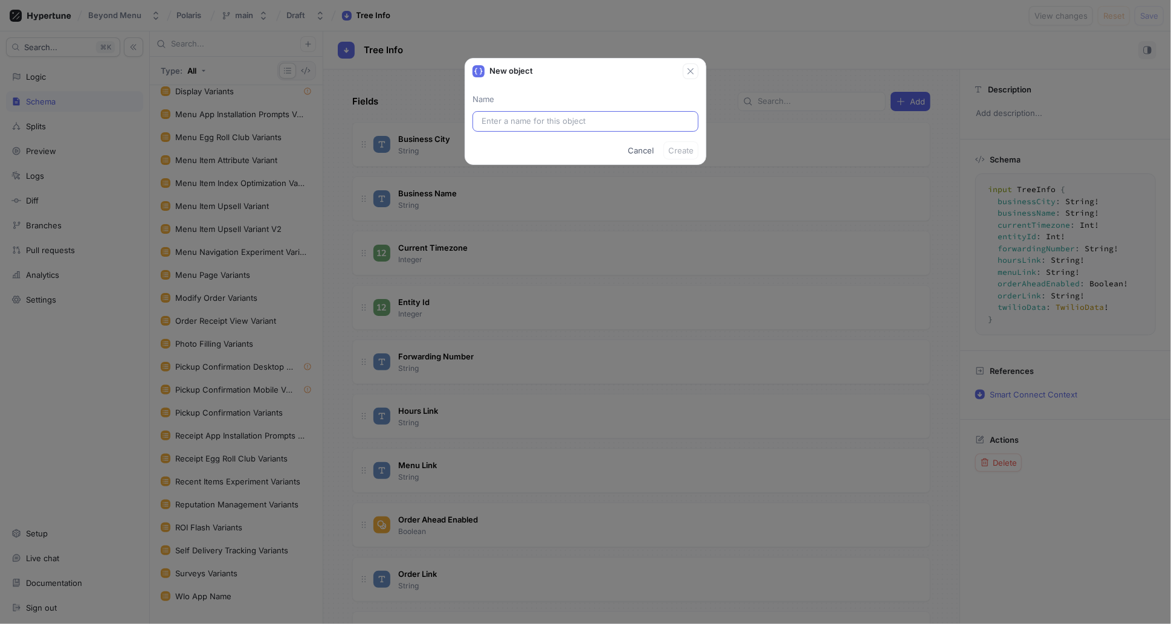
click at [569, 123] on input "text" at bounding box center [586, 121] width 208 height 12
type input "Fi"
type input "Fir"
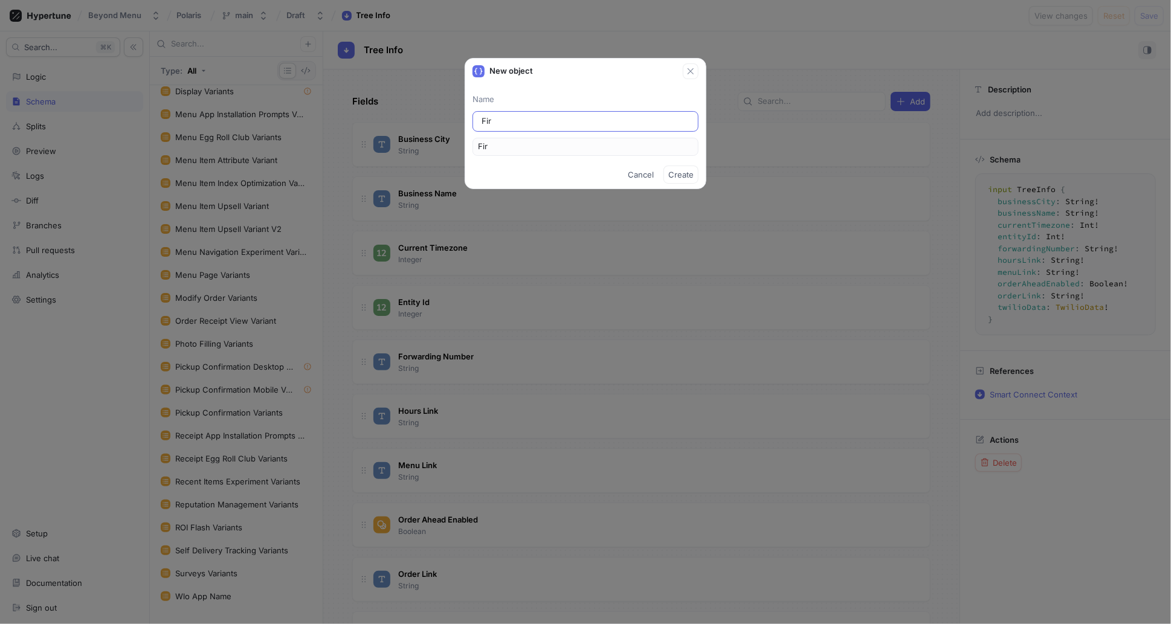
type input "Firs"
type input "First"
type input "Firs"
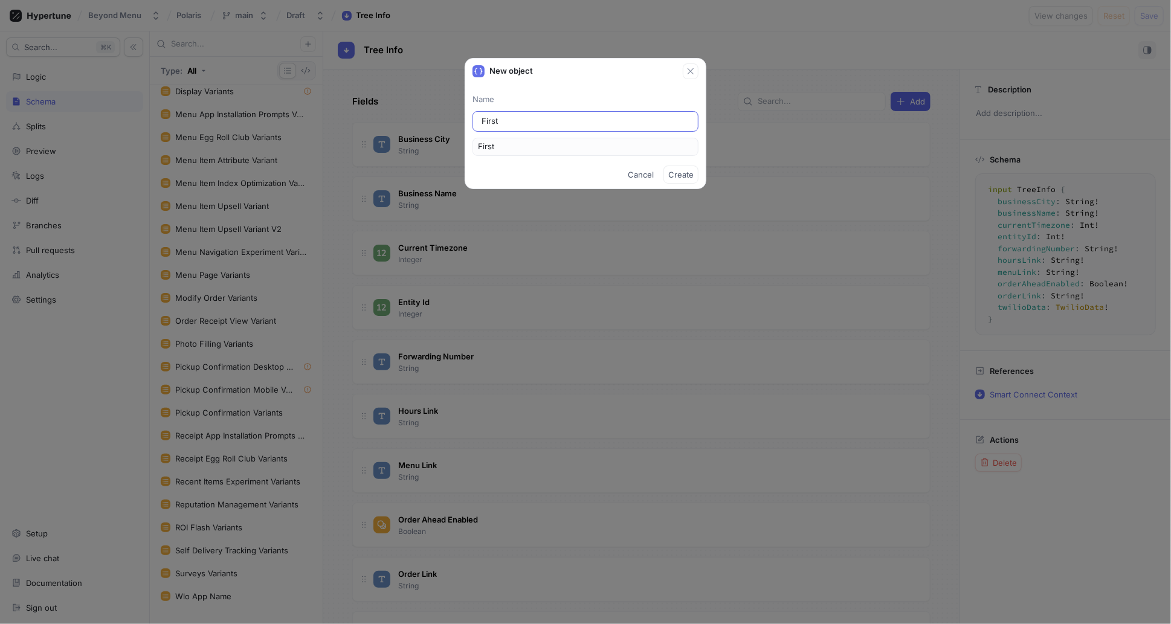
type input "Firs"
type input "Fir"
type input "Fi"
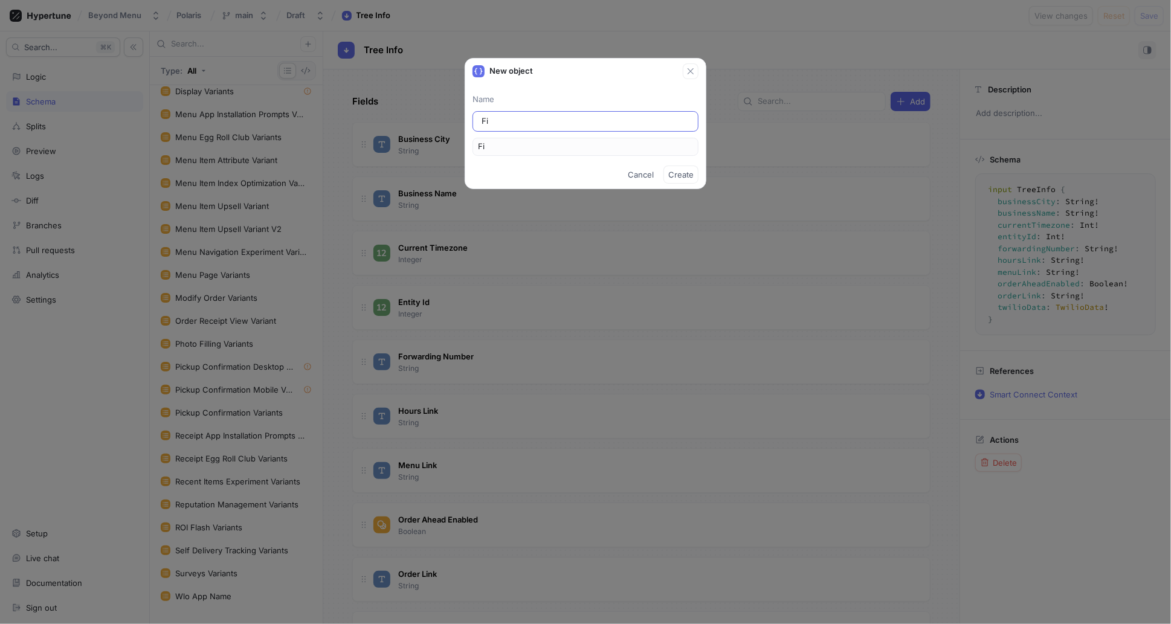
type input "F"
type input "Fir"
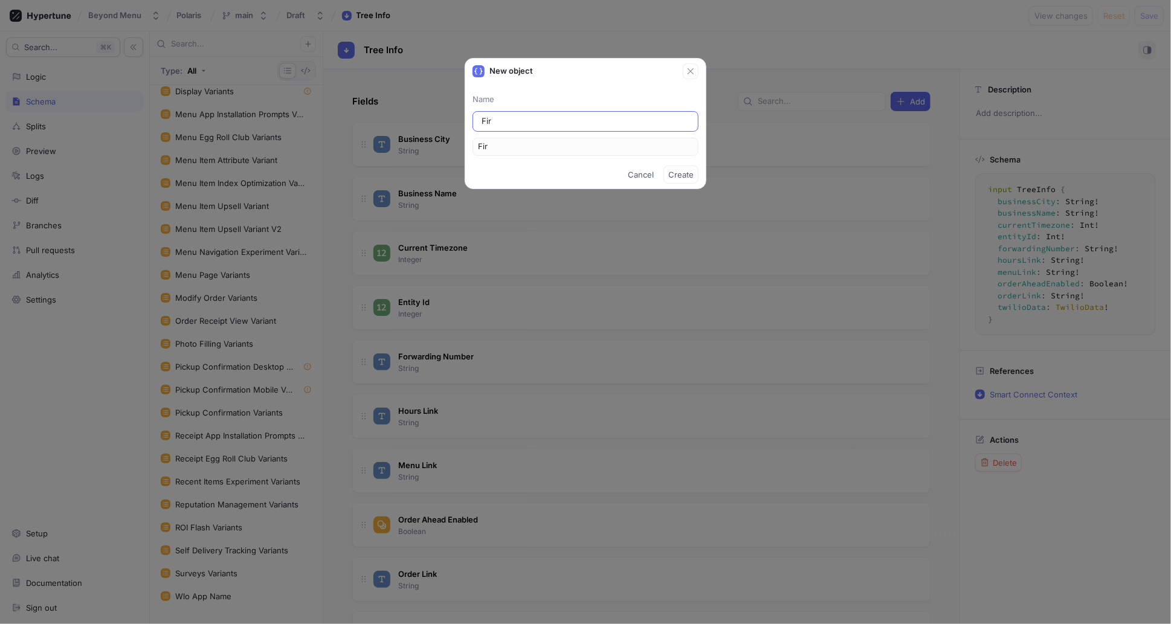
type input "Firs"
type input "First"
type input "First D"
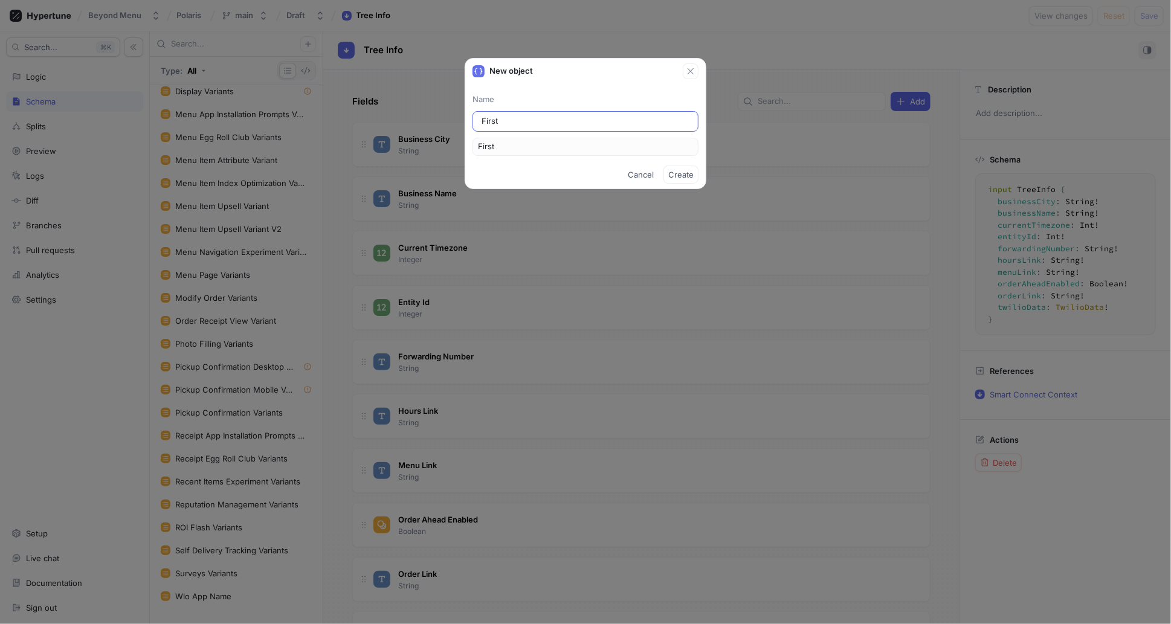
type input "FirstD"
type input "First Dw"
type input "FirstDw"
type input "First D"
type input "FirstD"
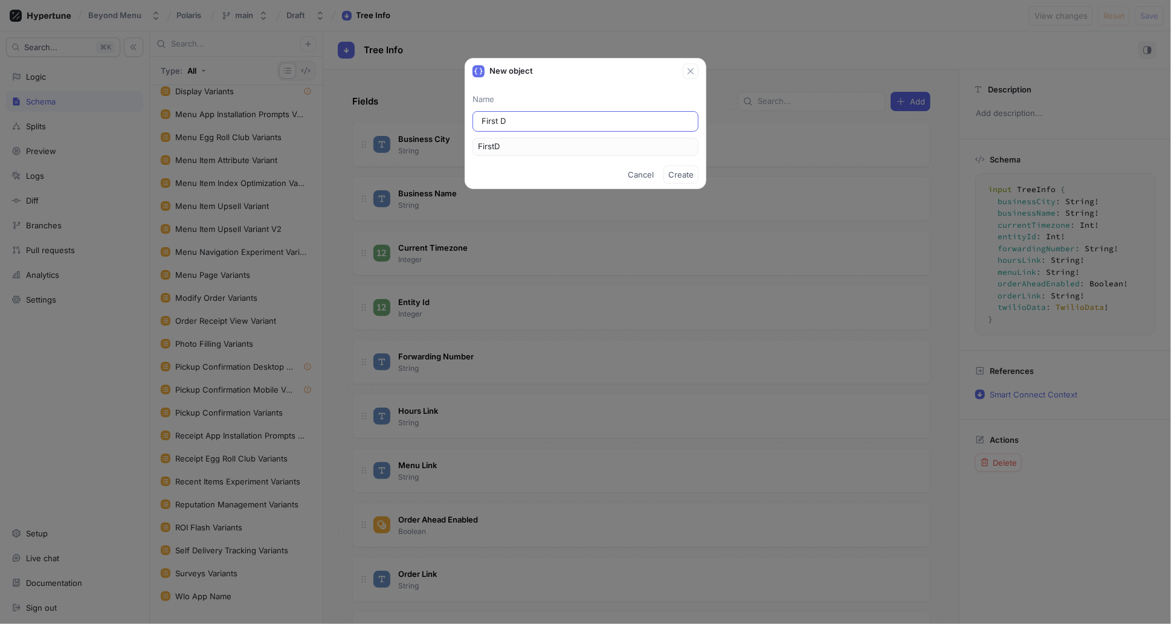
type input "First De"
type input "FirstDe"
type input "First Del"
type input "FirstDel"
type input "First Deli"
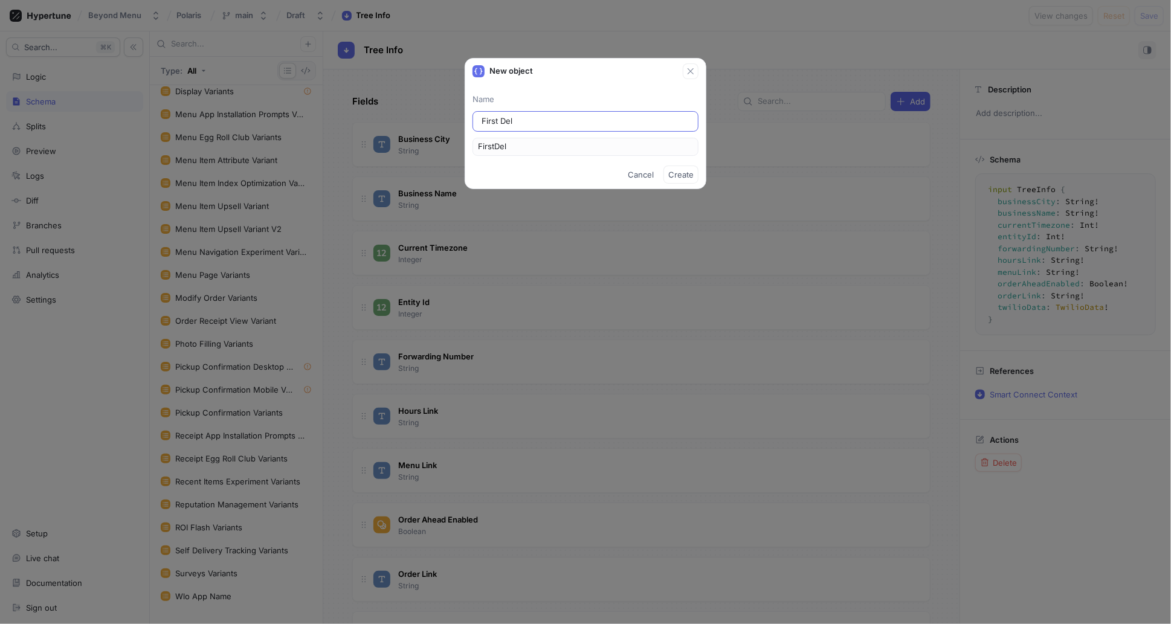
type input "FirstDeli"
type input "First Deliv"
type input "FirstDeliv"
type input "First Delive"
type input "FirstDelive"
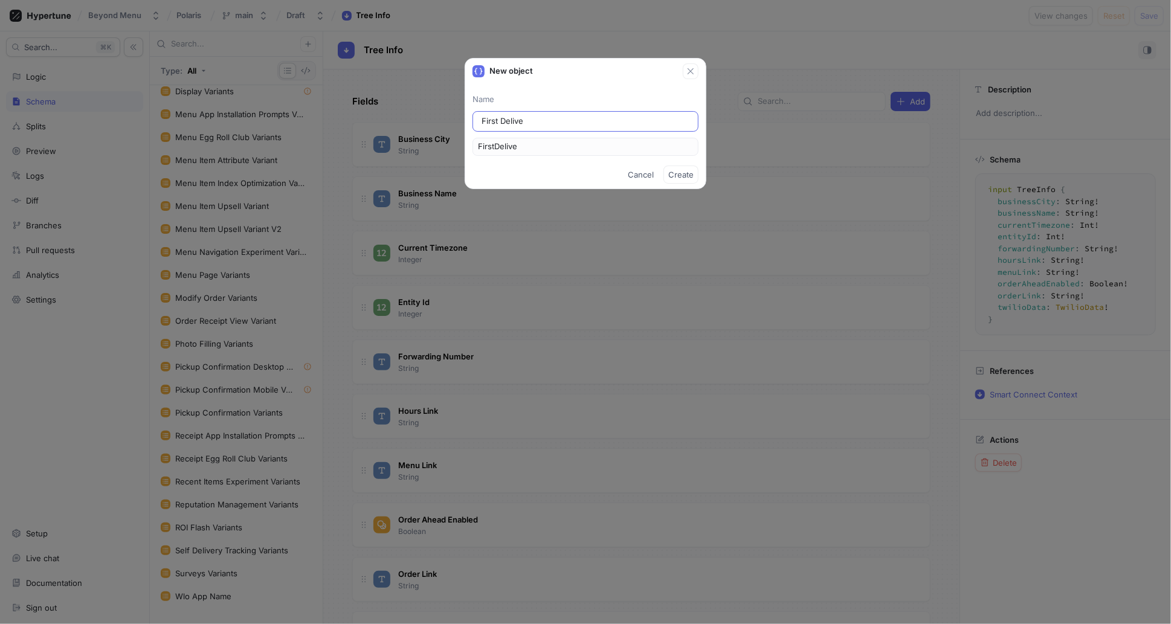
type input "First Deliver"
type input "FirstDeliver"
type input "First Delivery"
type input "FirstDelivery"
type input "First Delivery C"
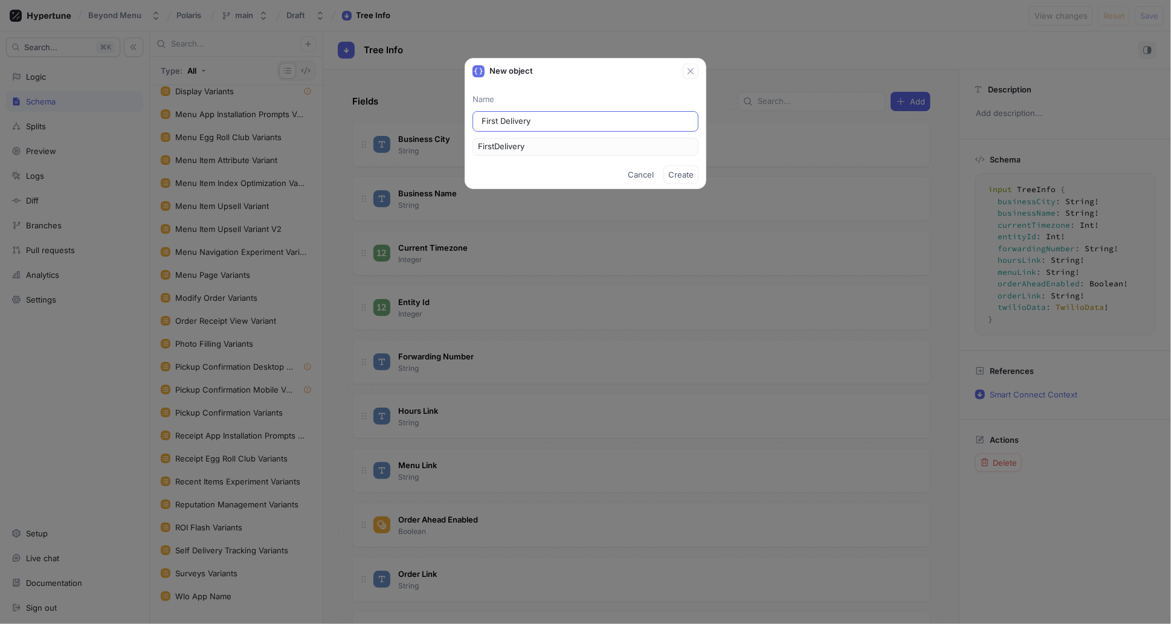
type input "FirstDeliveryC"
type input "First Delivery Ch"
type input "FirstDeliveryCh"
type input "First Delivery Cha"
type input "FirstDeliveryCha"
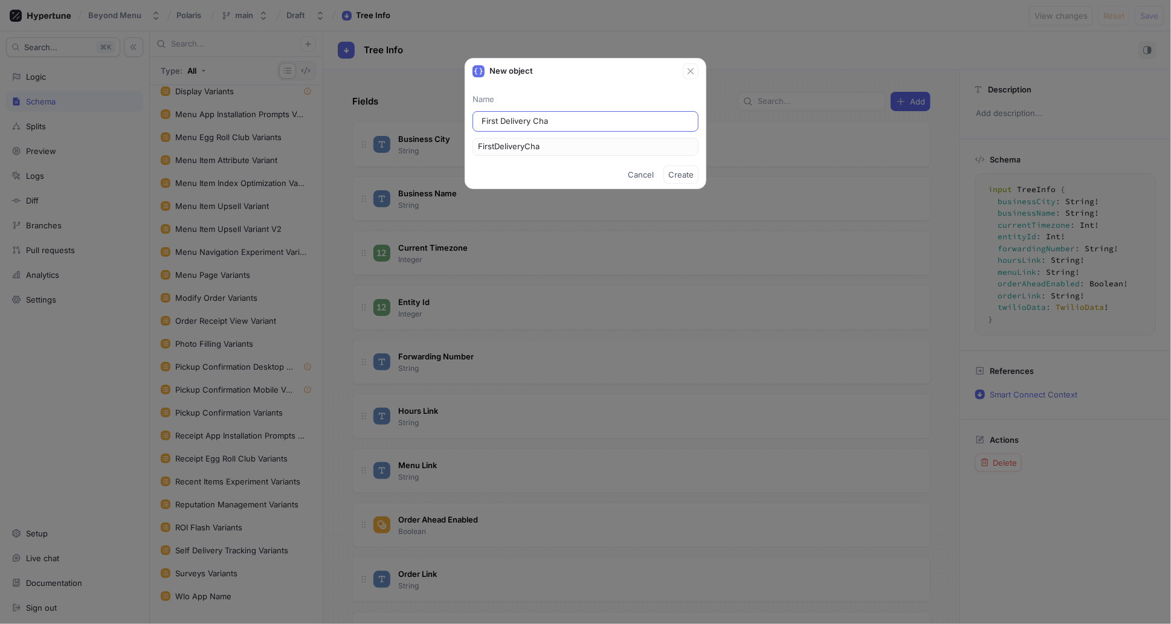
type input "First Delivery [PERSON_NAME]"
type input "FirstDeliveryChan"
type input "First Delivery [PERSON_NAME]"
type input "FirstDeliveryChang"
type input "First Delivery Change"
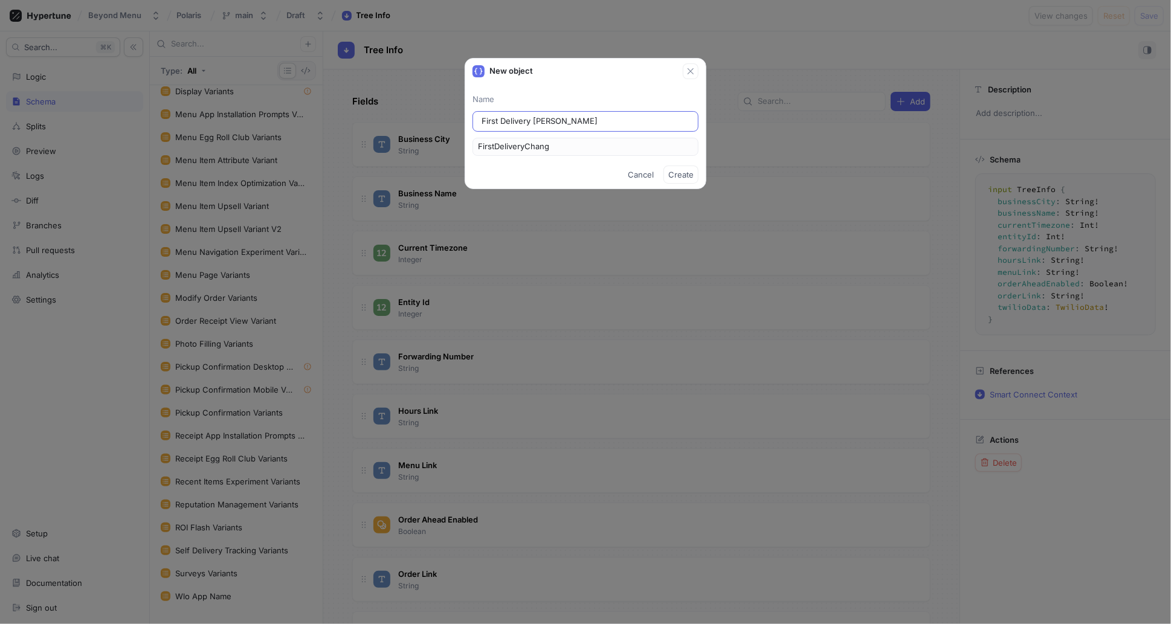
type input "FirstDeliveryChange"
type input "First Delivery [PERSON_NAME]"
type input "FirstDeliveryChang"
type input "First Delivery [PERSON_NAME]"
type input "FirstDeliveryChan"
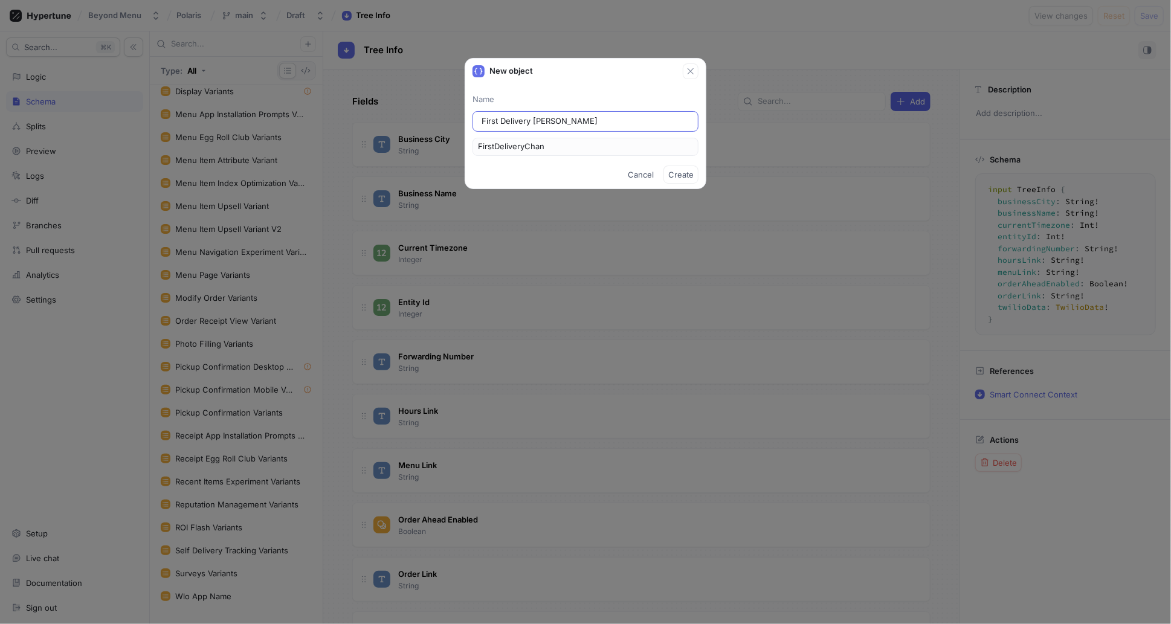
type input "First Delivery Cha"
type input "FirstDeliveryCha"
type input "First Delivery Ch"
type input "FirstDeliveryCh"
type input "First Delivery C"
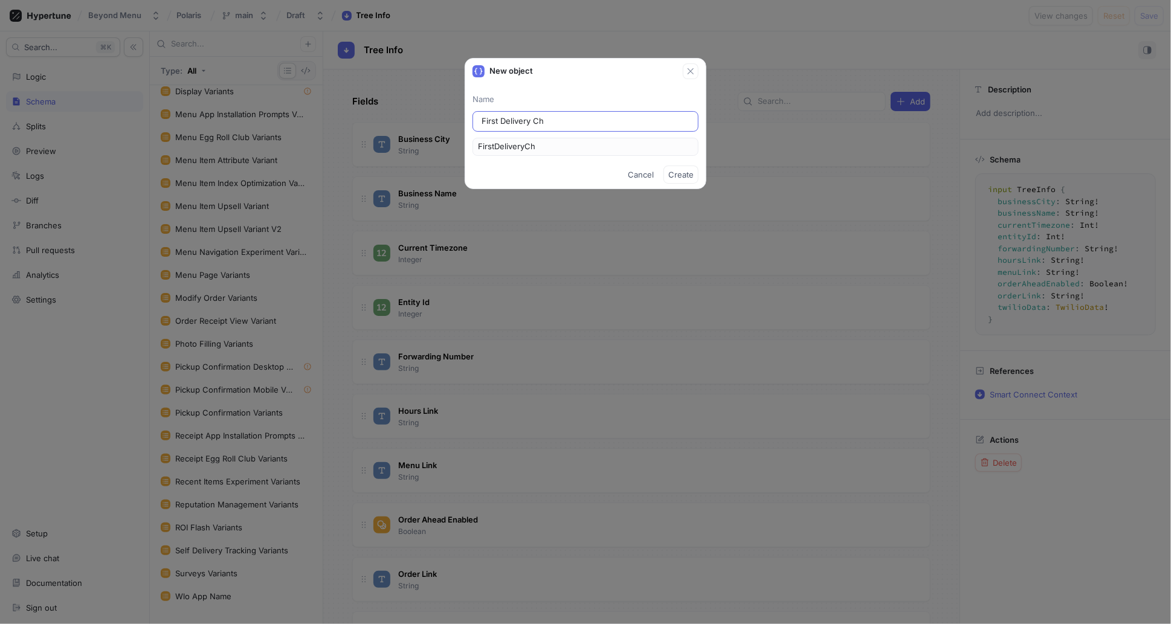
type input "FirstDeliveryC"
type input "First Delivery"
type input "FirstDelivery"
type input "First Deliver"
type input "FirstDeliver"
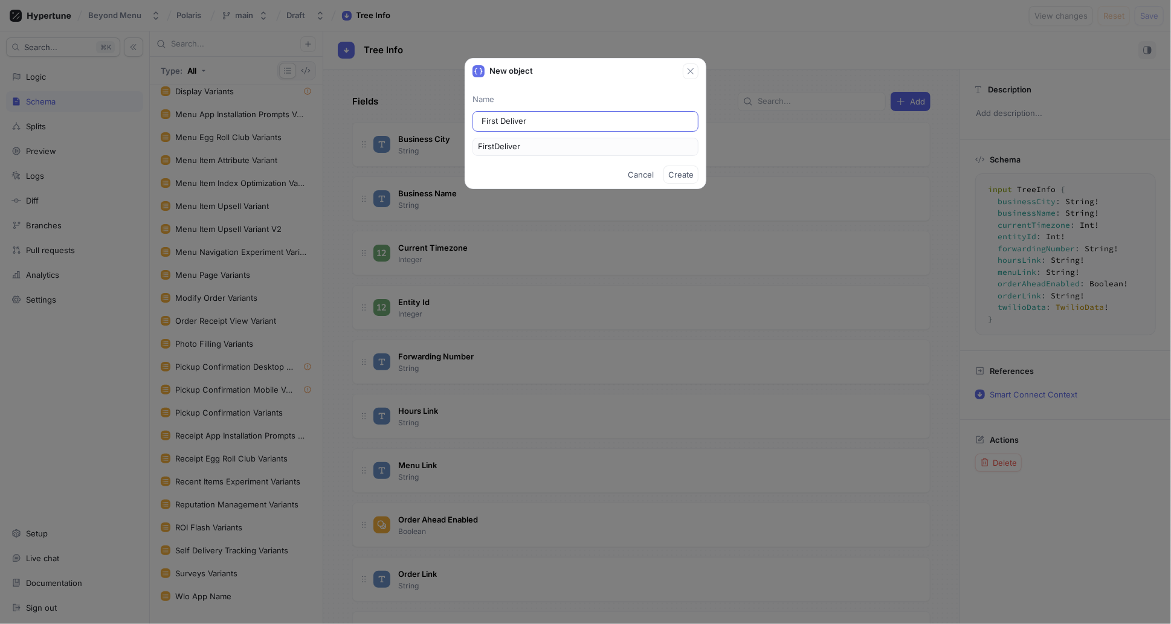
type input "First Delive"
type input "FirstDelive"
type input "First Deliv"
type input "FirstDeliv"
type input "First Deli"
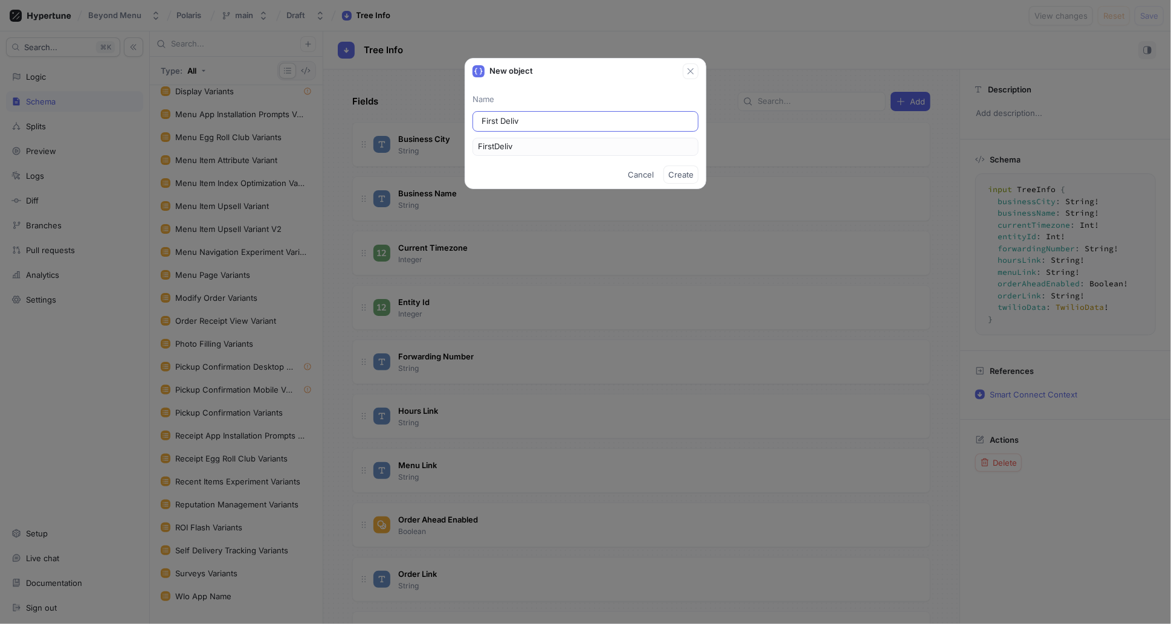
type input "FirstDeli"
type input "First Del"
type input "FirstDel"
type input "First De"
type input "FirstDe"
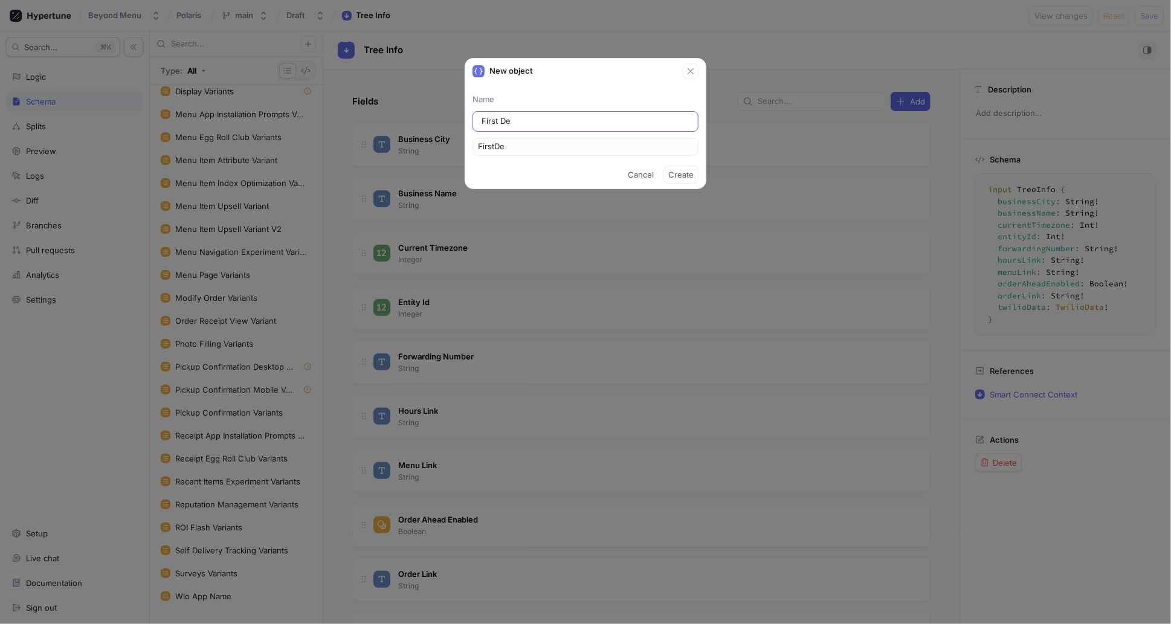
type input "First D"
type input "FirstD"
type input "First"
type input "Firs"
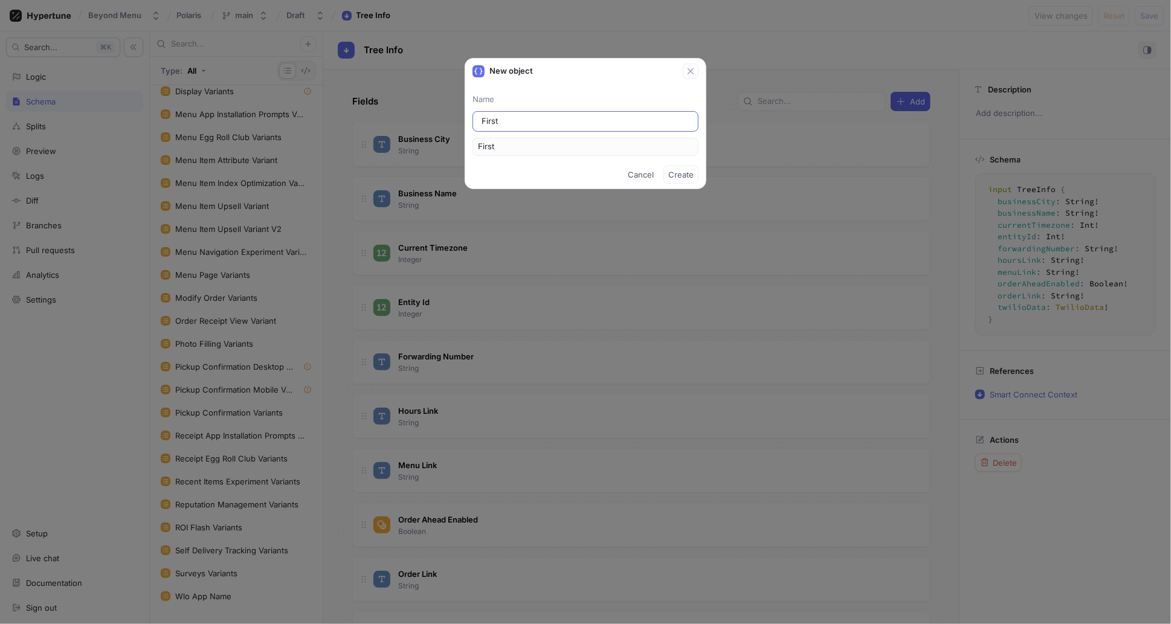
type input "Firs"
type input "Fir"
type input "Fi"
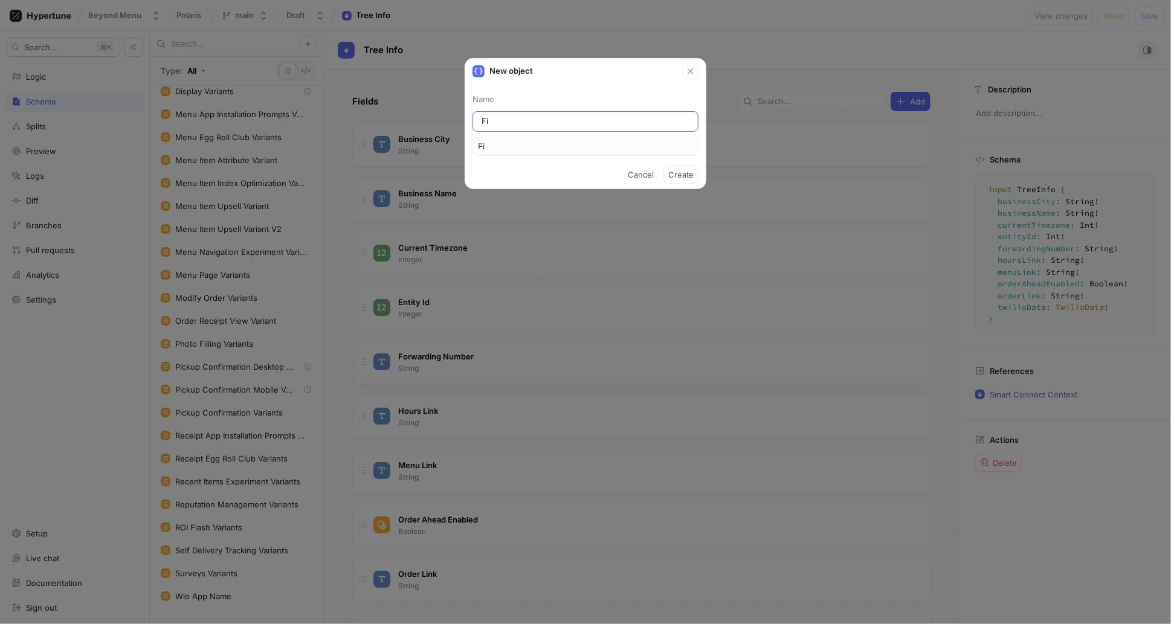
type input "F"
type input "Ena"
type input "Enab"
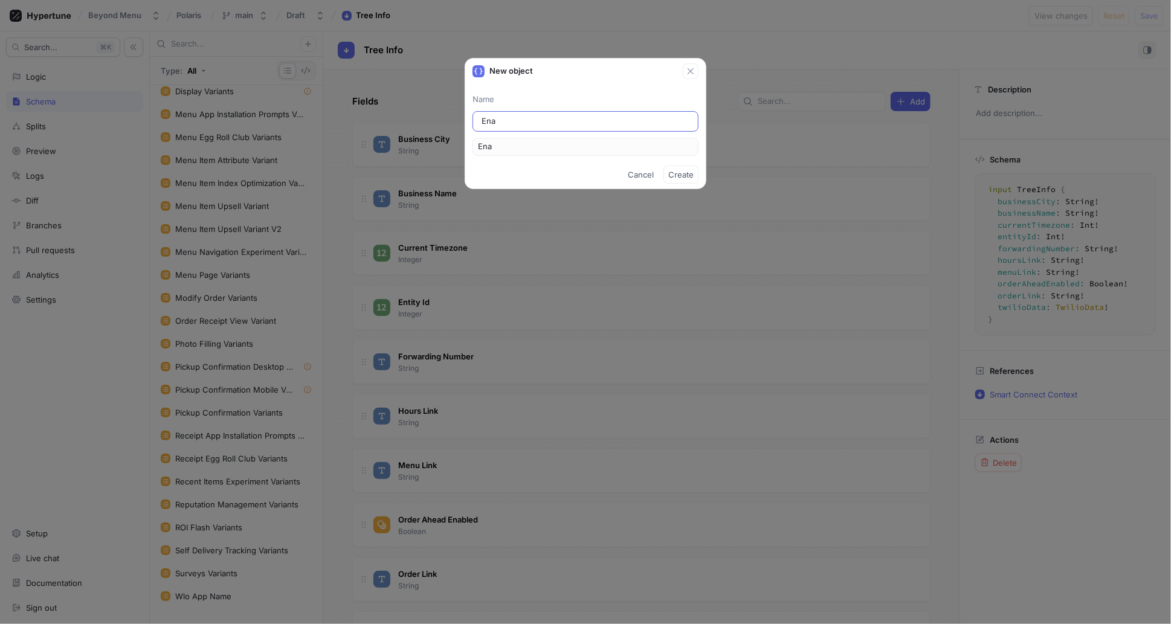
type input "Enab"
type input "Enabl"
type input "Enable"
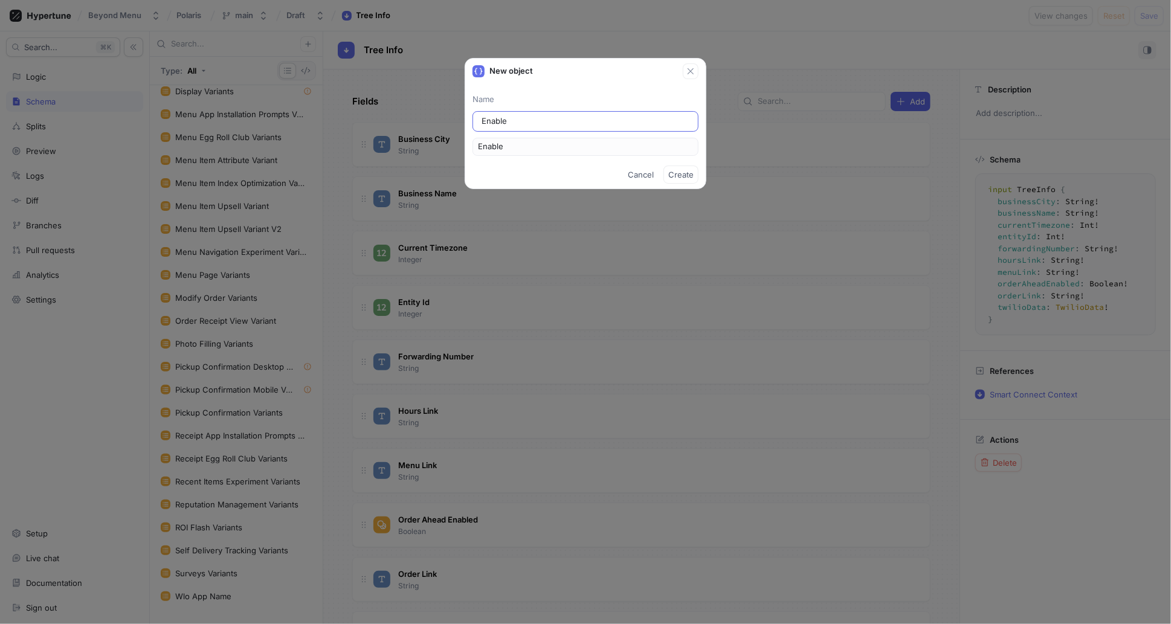
type input "Enabl"
type input "Enab"
type input "Ena"
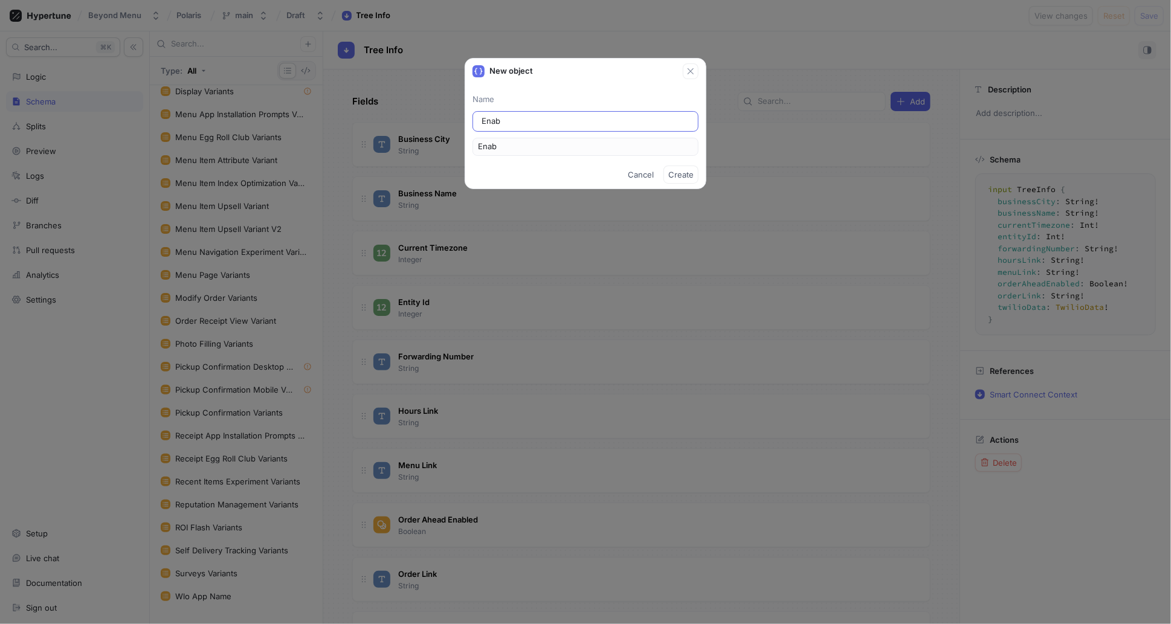
type input "Ena"
type input "En"
type input "E"
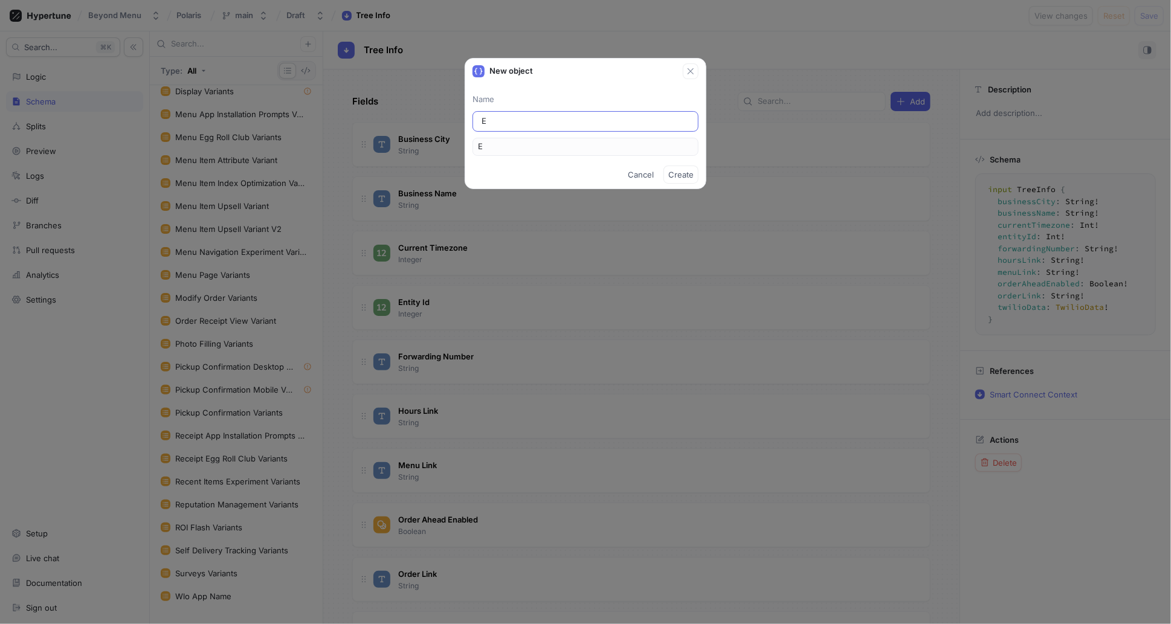
type input "En"
type input "Ena"
type input "Enab"
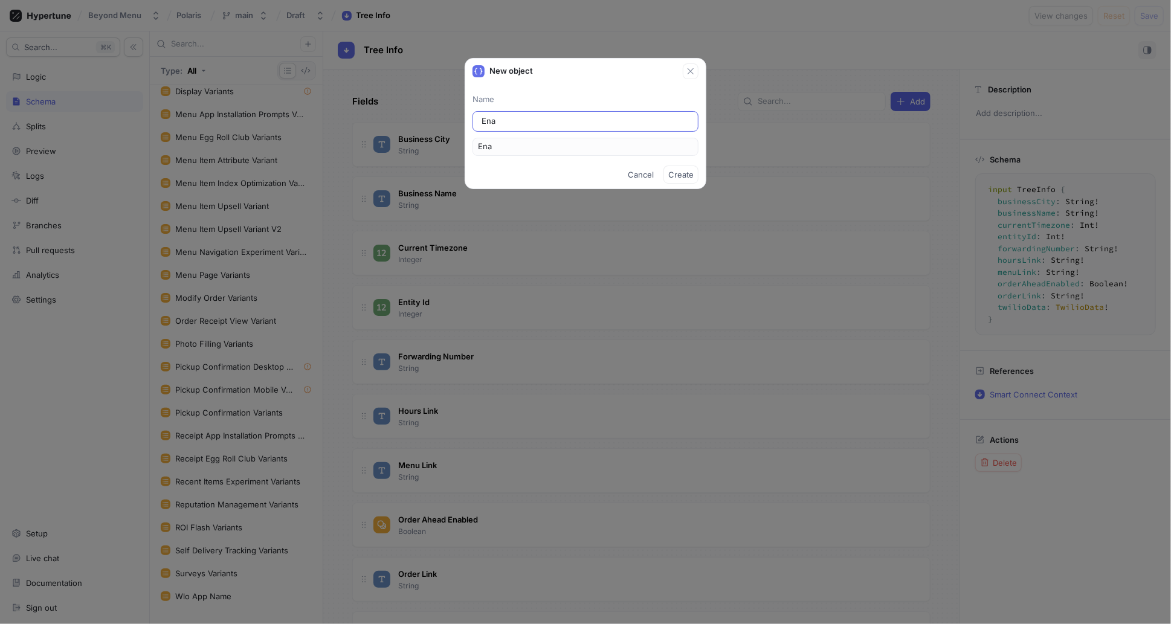
type input "Enab"
type input "Enabl"
type input "Enable"
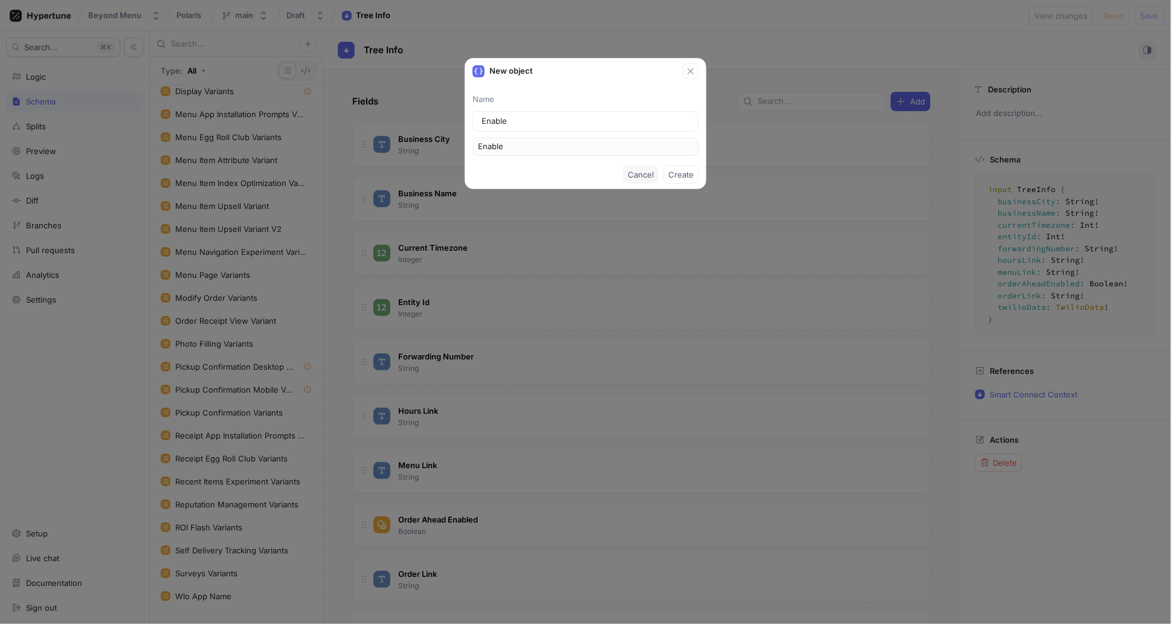
type input "Enable"
click at [632, 173] on span "Cancel" at bounding box center [641, 174] width 26 height 7
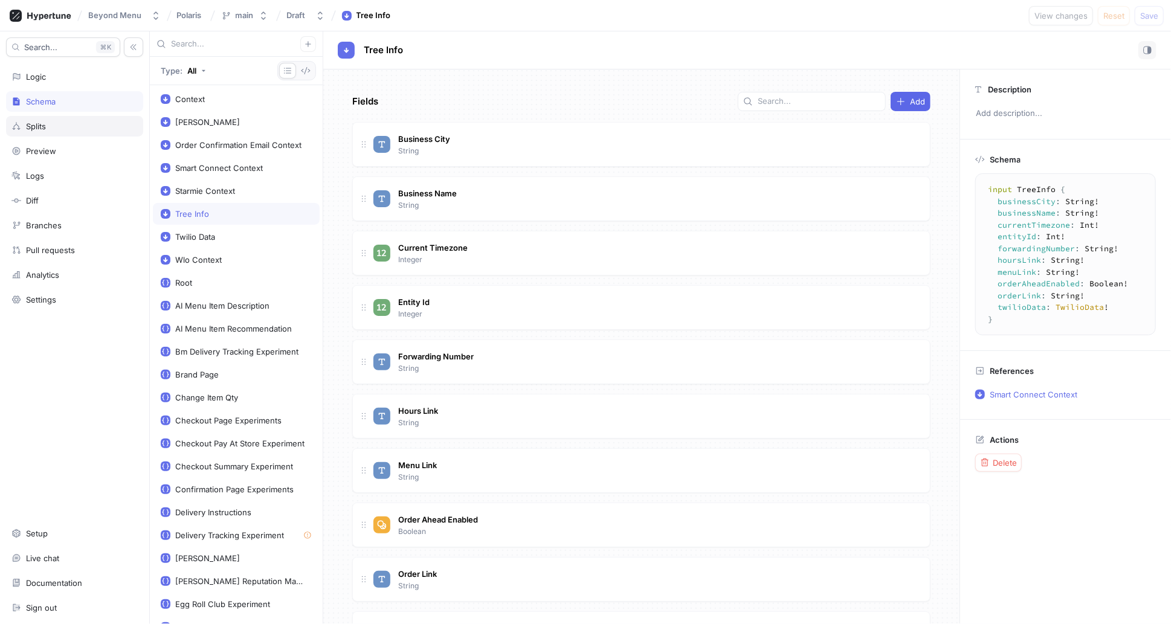
scroll to position [2, 0]
click at [34, 82] on div "Logic" at bounding box center [74, 76] width 137 height 21
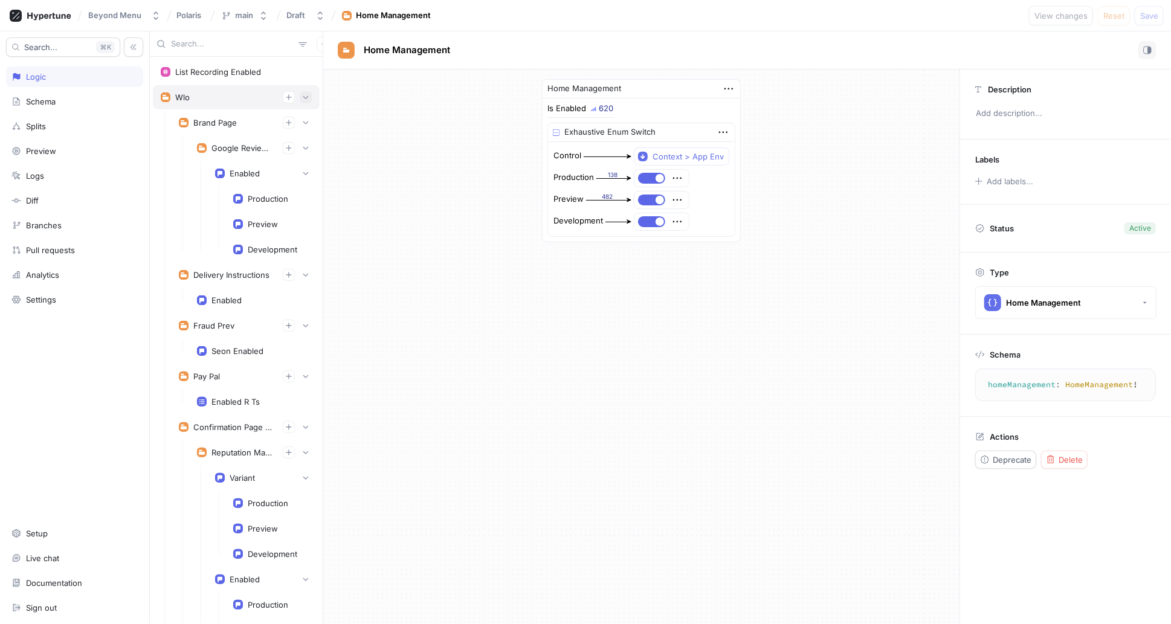
click at [303, 98] on icon "button" at bounding box center [305, 97] width 5 height 3
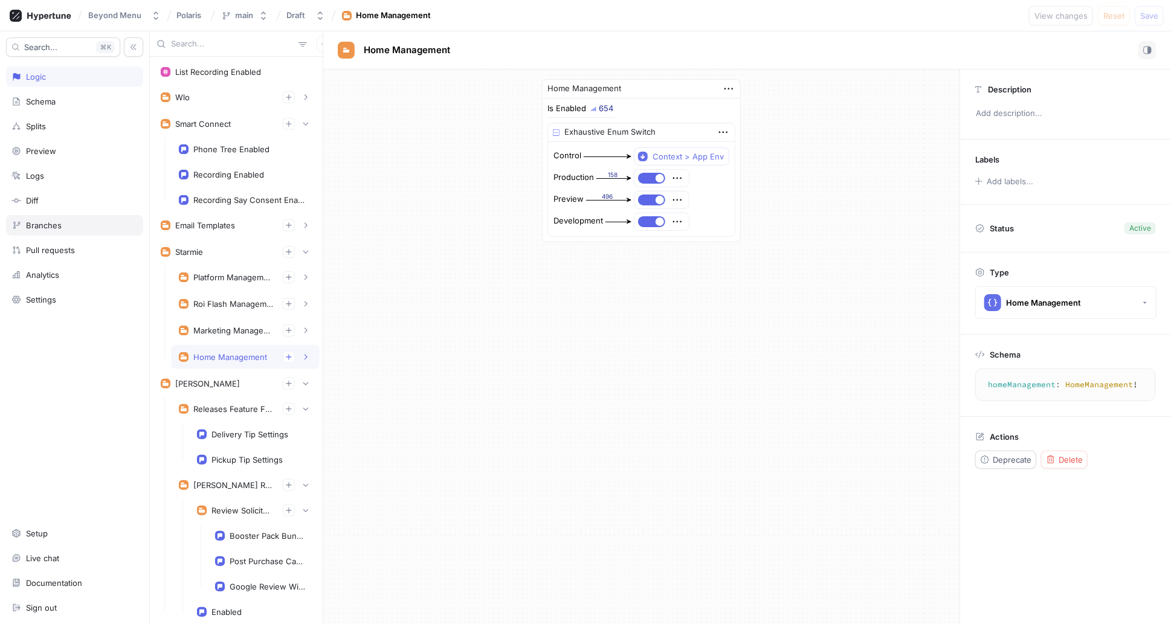
click at [51, 227] on div "Branches" at bounding box center [44, 226] width 36 height 10
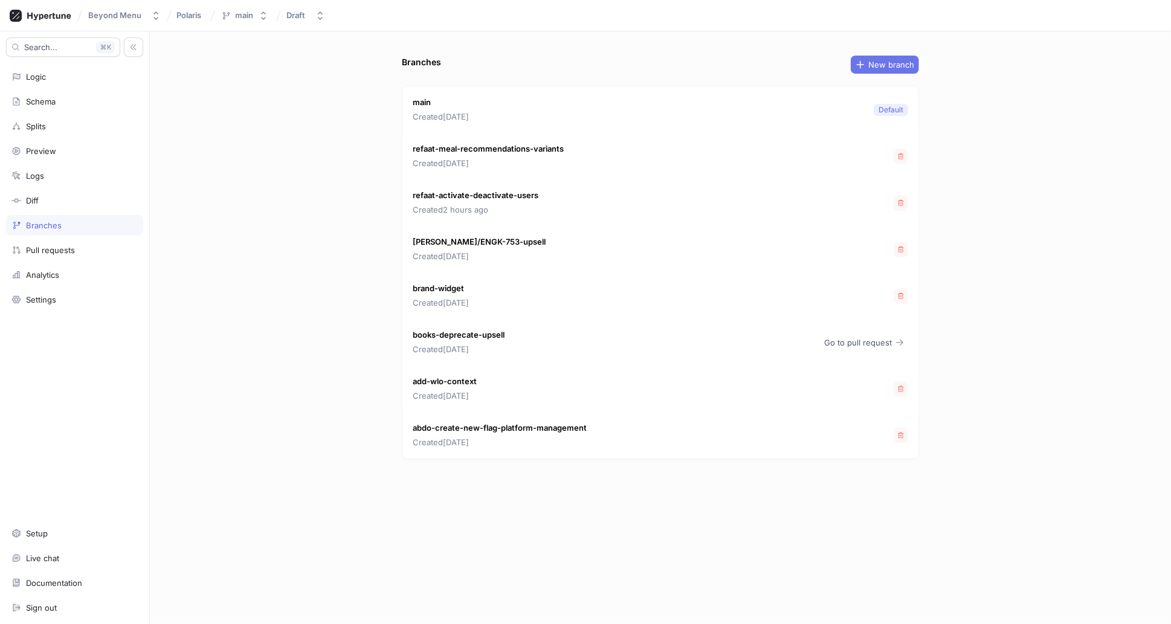
click at [891, 68] on span "New branch" at bounding box center [891, 64] width 46 height 7
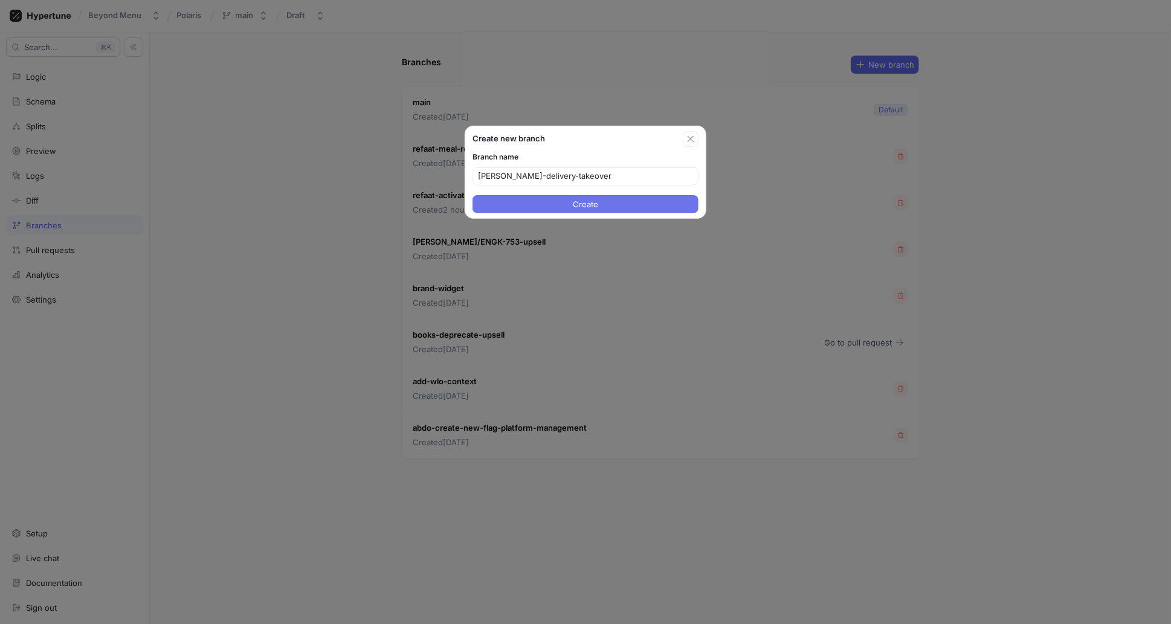
type input "[PERSON_NAME]-delivery-takeover"
click at [609, 208] on button "Create" at bounding box center [586, 204] width 226 height 18
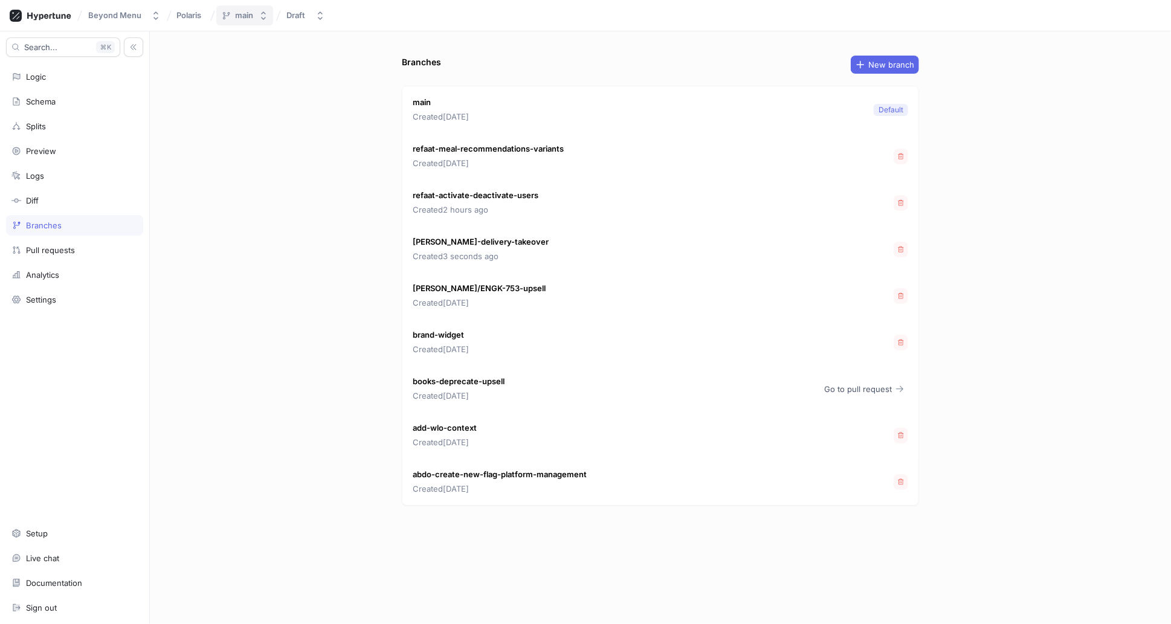
click at [265, 18] on icon "button" at bounding box center [264, 16] width 10 height 10
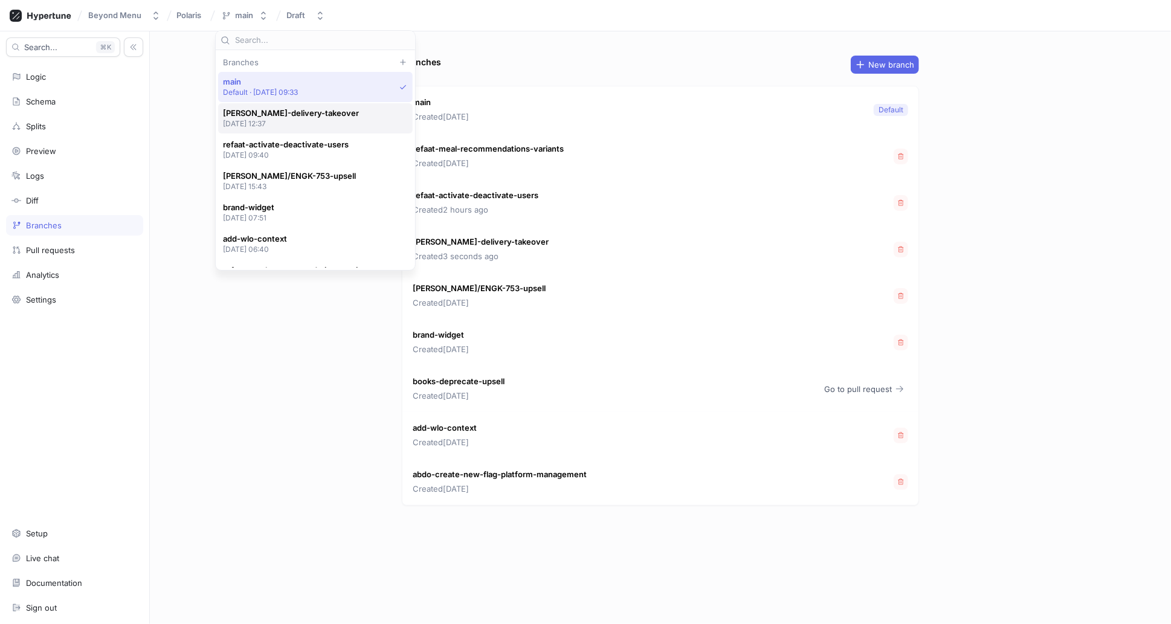
click at [289, 113] on span "[PERSON_NAME]-delivery-takeover" at bounding box center [291, 113] width 136 height 10
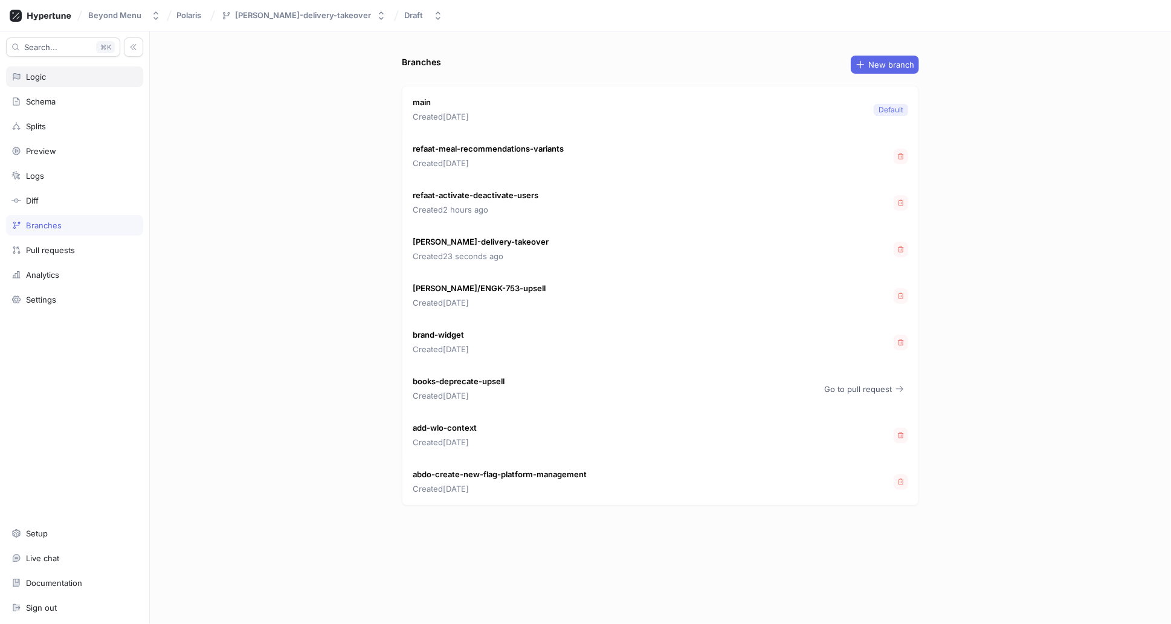
click at [56, 77] on div "Logic" at bounding box center [74, 77] width 126 height 10
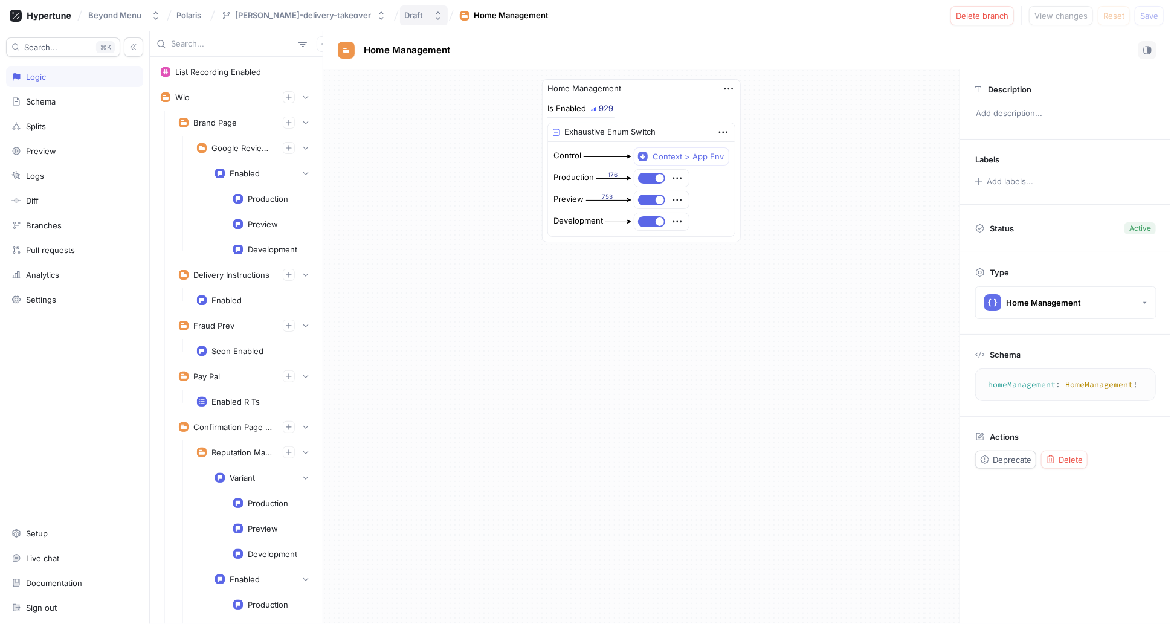
click at [405, 12] on div "Draft" at bounding box center [414, 15] width 19 height 10
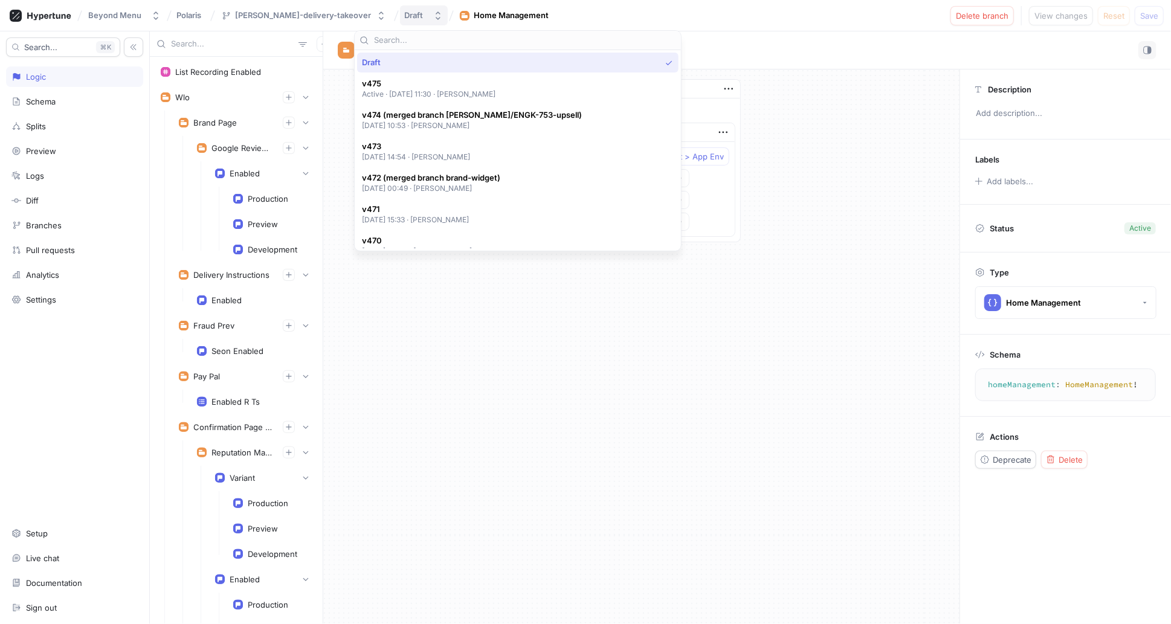
click at [405, 12] on div "Draft" at bounding box center [414, 15] width 19 height 10
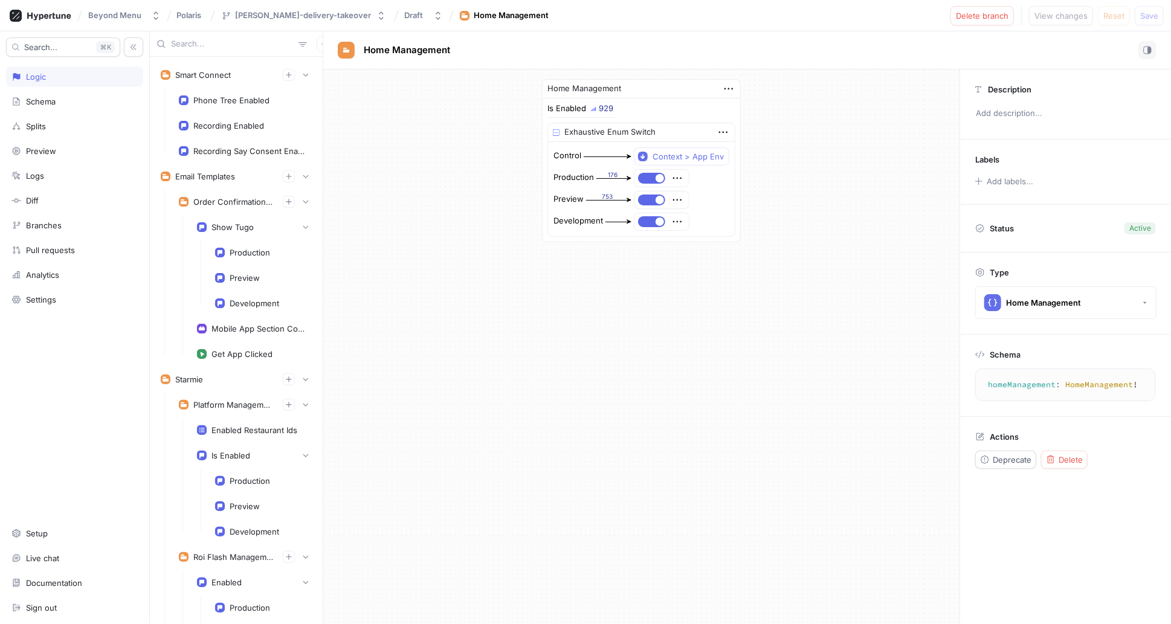
scroll to position [4269, 0]
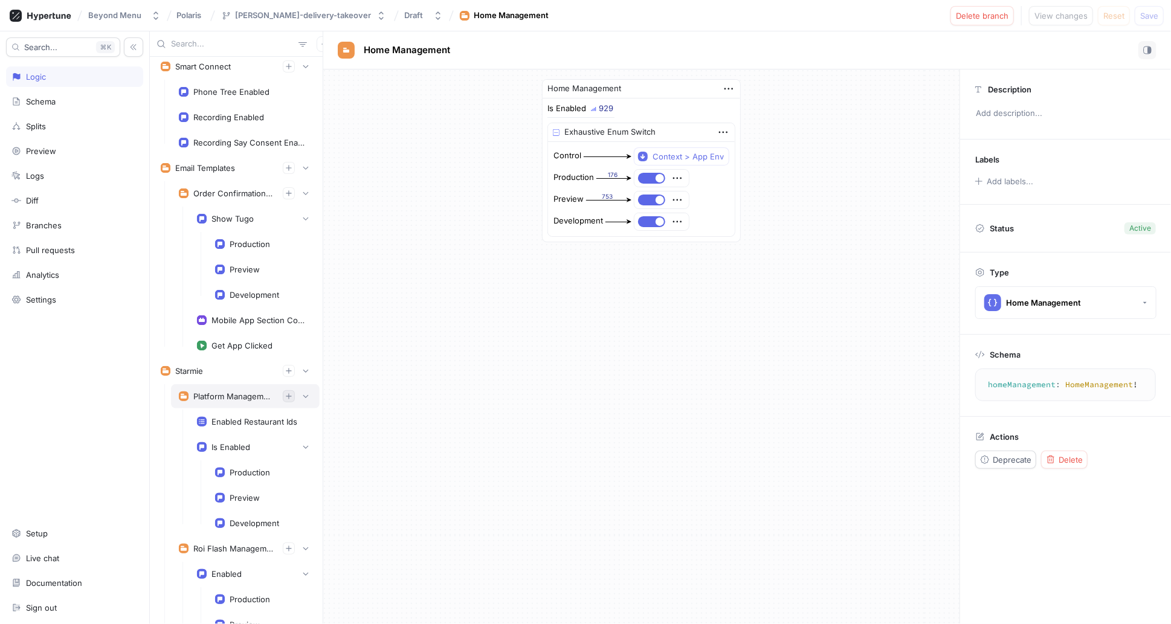
click at [286, 393] on icon "button" at bounding box center [288, 395] width 5 height 5
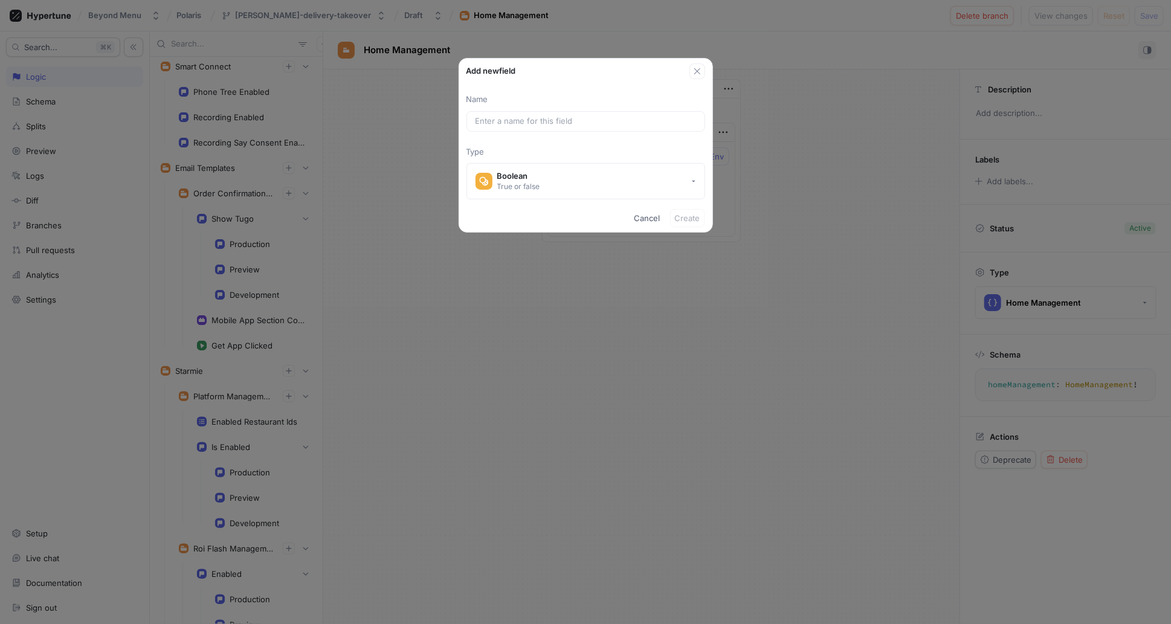
click at [706, 69] on div "Add new field" at bounding box center [585, 69] width 253 height 21
click at [699, 69] on icon "button" at bounding box center [697, 71] width 6 height 6
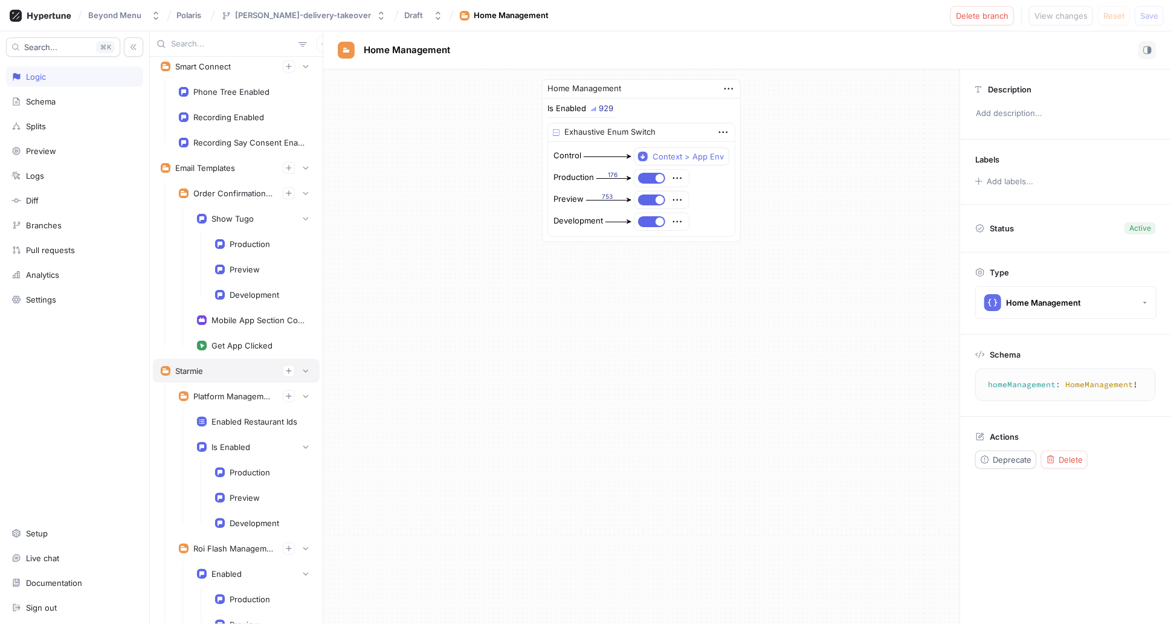
click at [305, 359] on div "Starmie" at bounding box center [236, 371] width 167 height 24
type textarea "starmie(starmieContext: StarmieContext!): Starmie!"
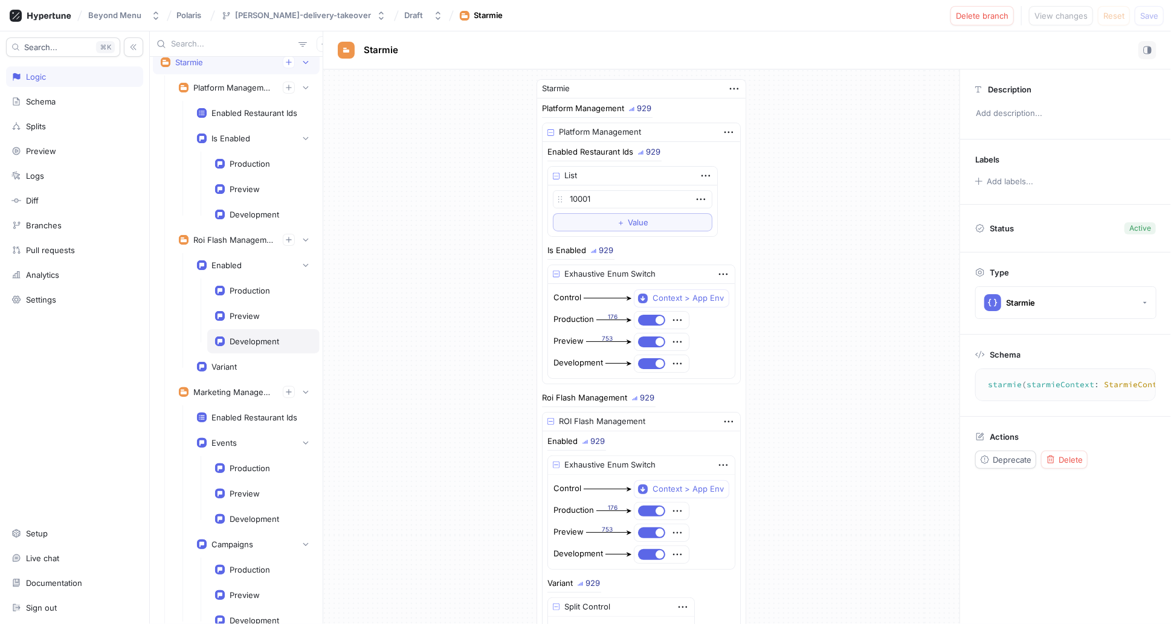
scroll to position [4395, 0]
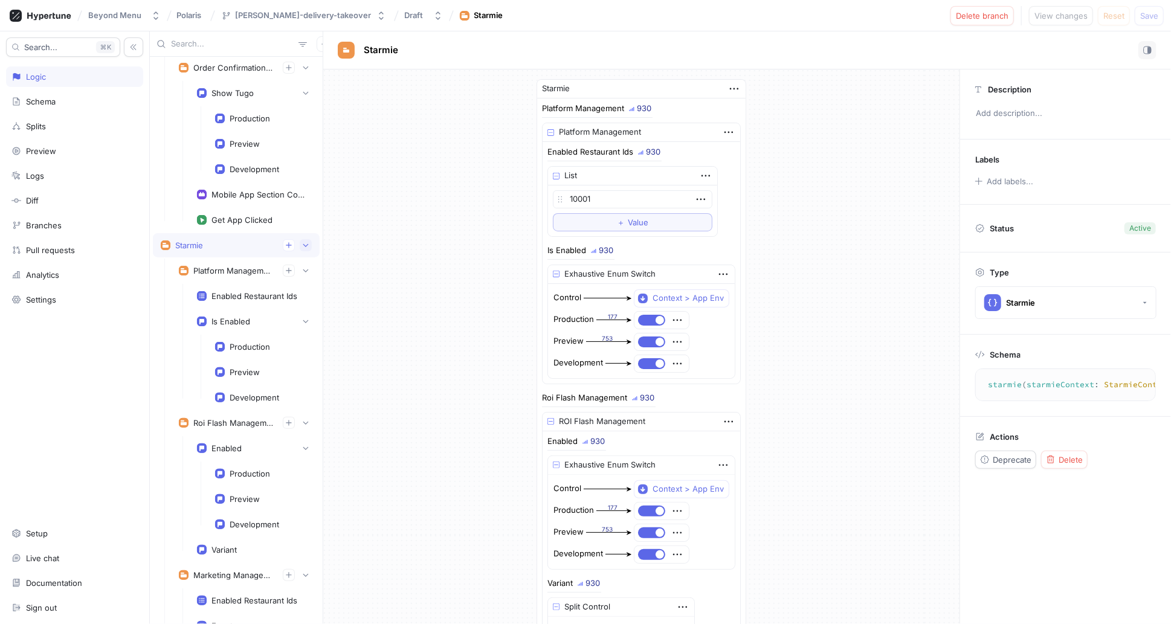
click at [302, 242] on icon "button" at bounding box center [305, 245] width 7 height 7
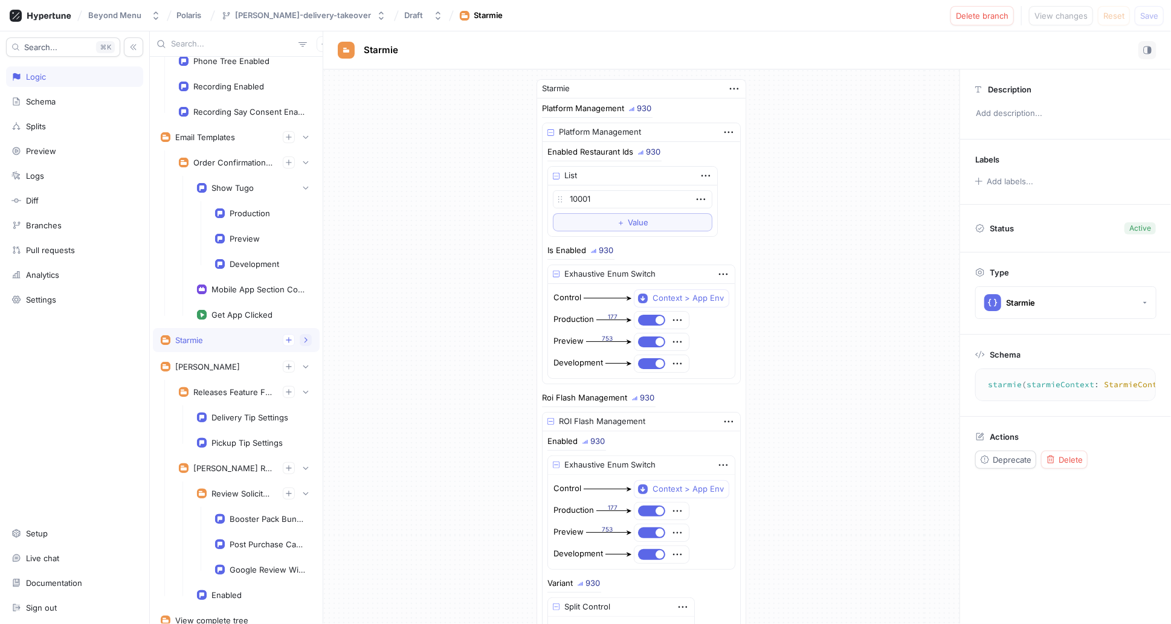
scroll to position [4300, 0]
click at [300, 361] on button "button" at bounding box center [306, 367] width 12 height 12
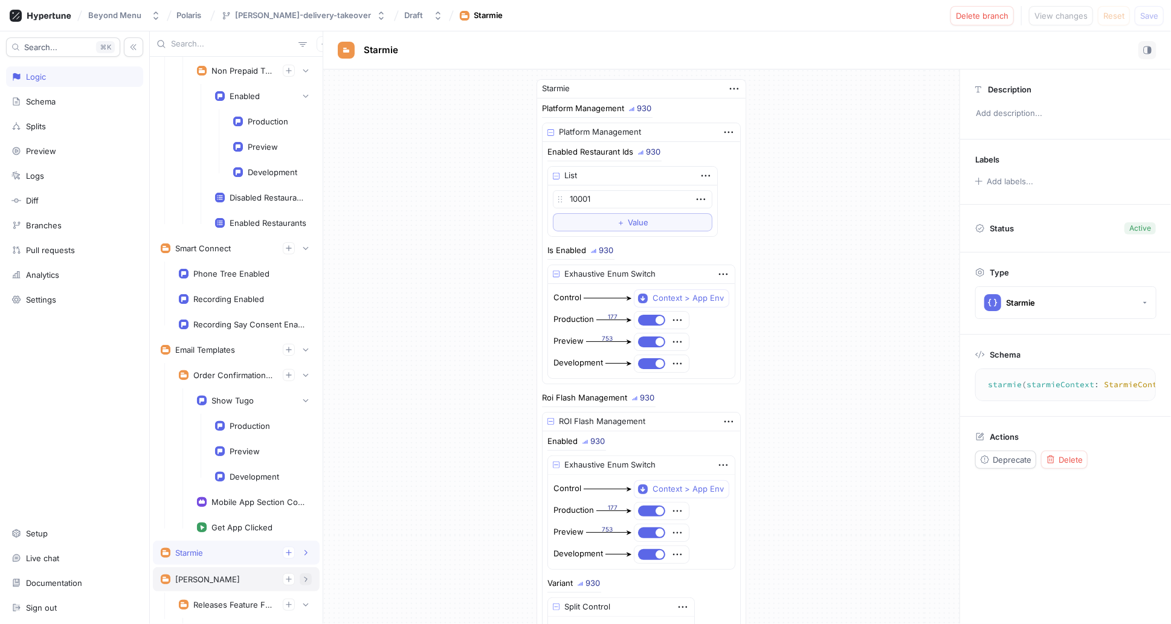
scroll to position [4075, 0]
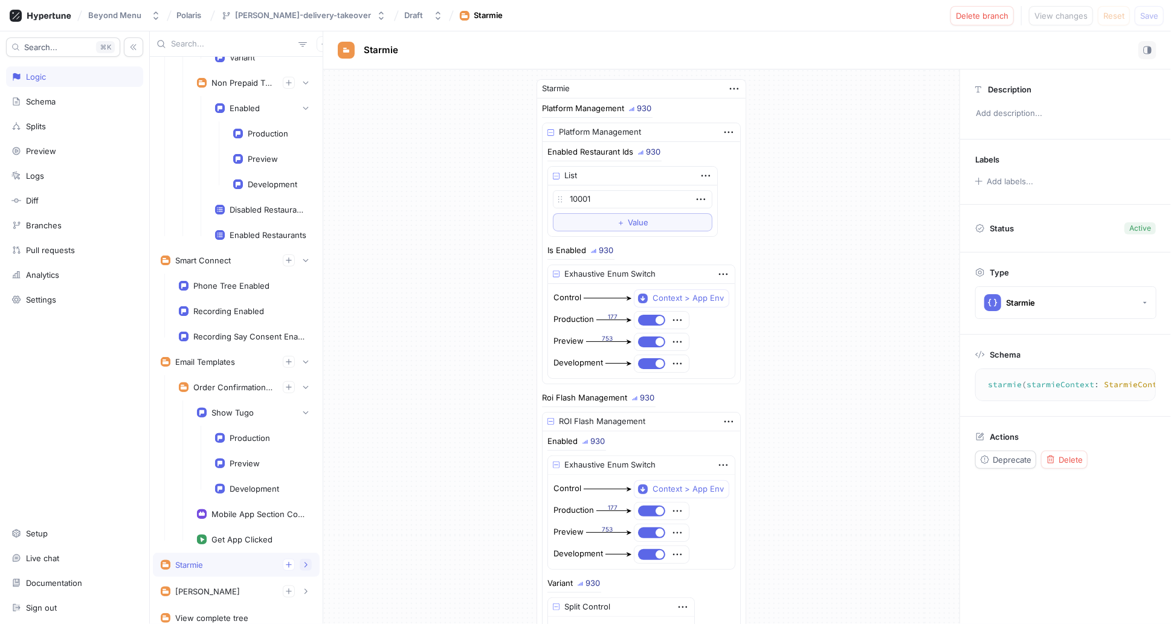
click at [302, 561] on icon "button" at bounding box center [305, 564] width 7 height 7
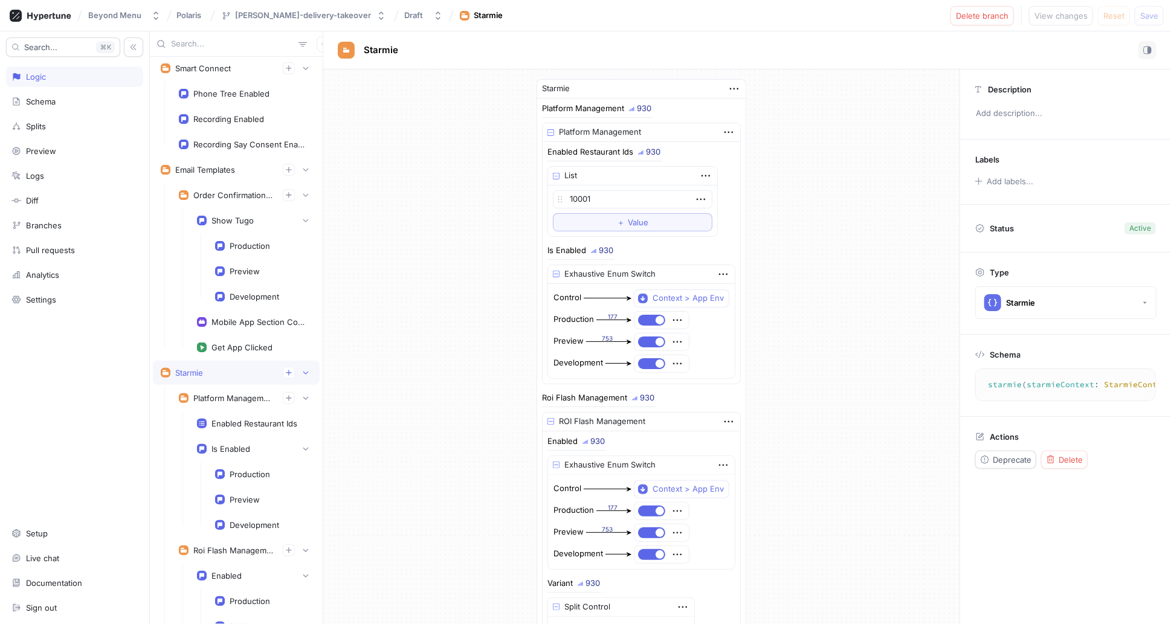
scroll to position [4269, 0]
click at [62, 105] on div "Schema" at bounding box center [74, 102] width 126 height 10
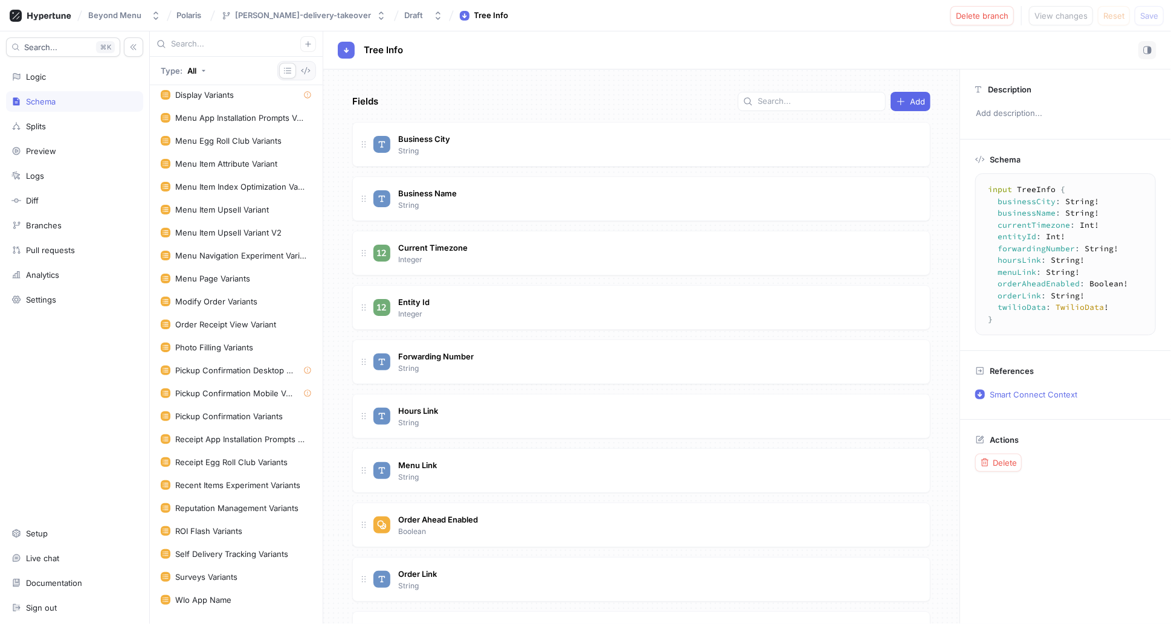
scroll to position [1523, 0]
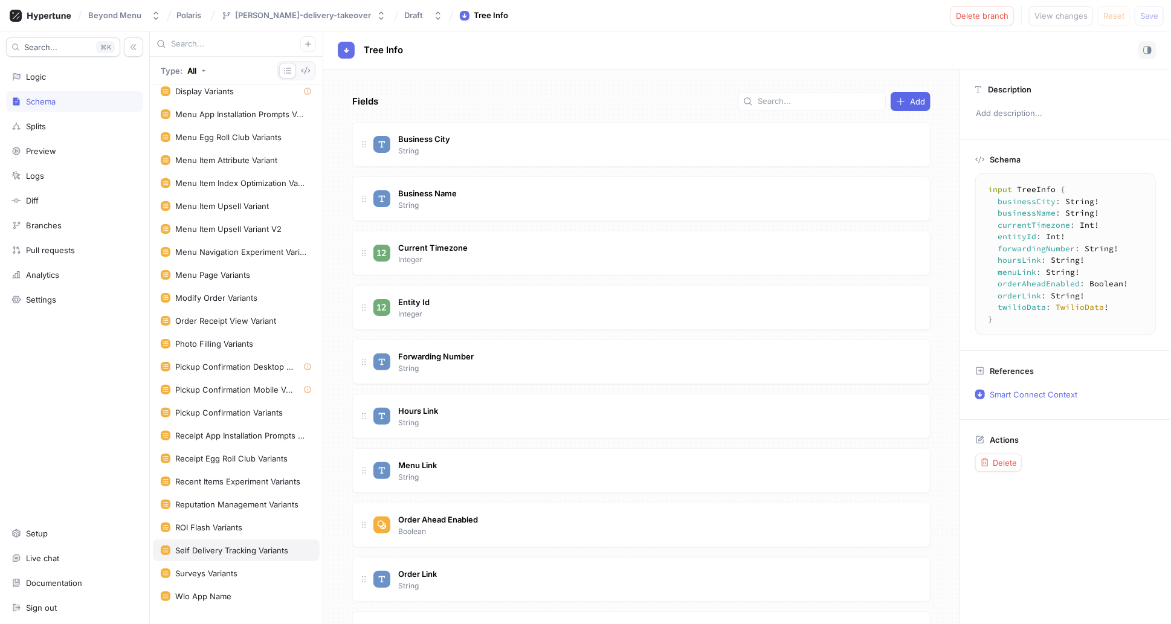
click at [220, 546] on div "Self Delivery Tracking Variants" at bounding box center [231, 551] width 113 height 10
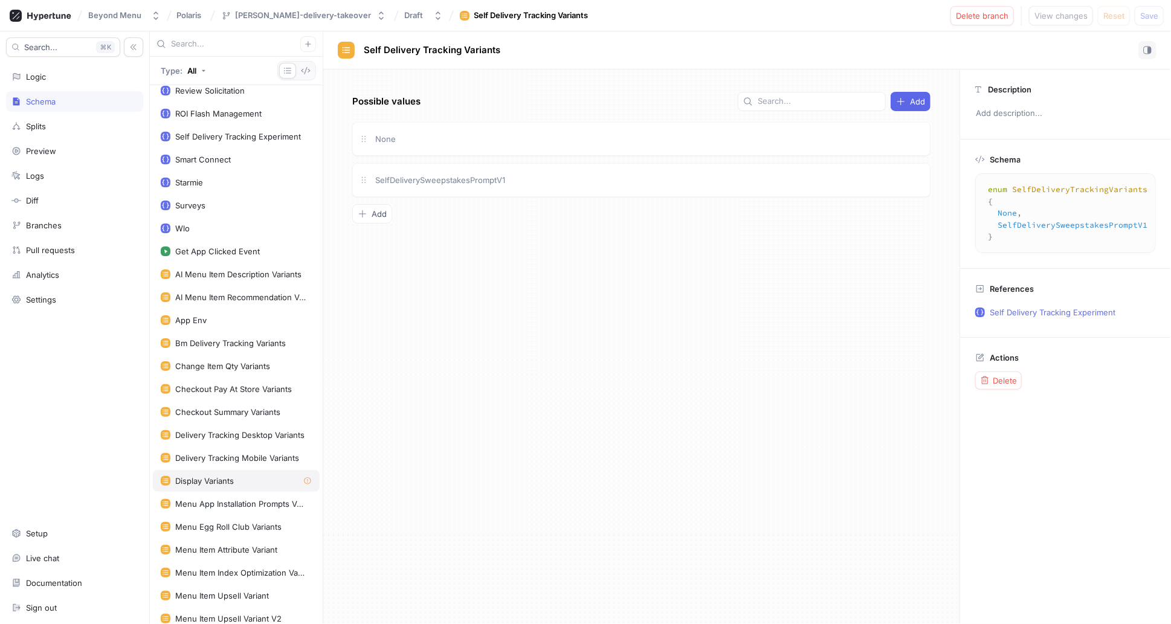
scroll to position [1136, 0]
click at [202, 451] on div "Delivery Tracking Mobile Variants" at bounding box center [237, 456] width 124 height 10
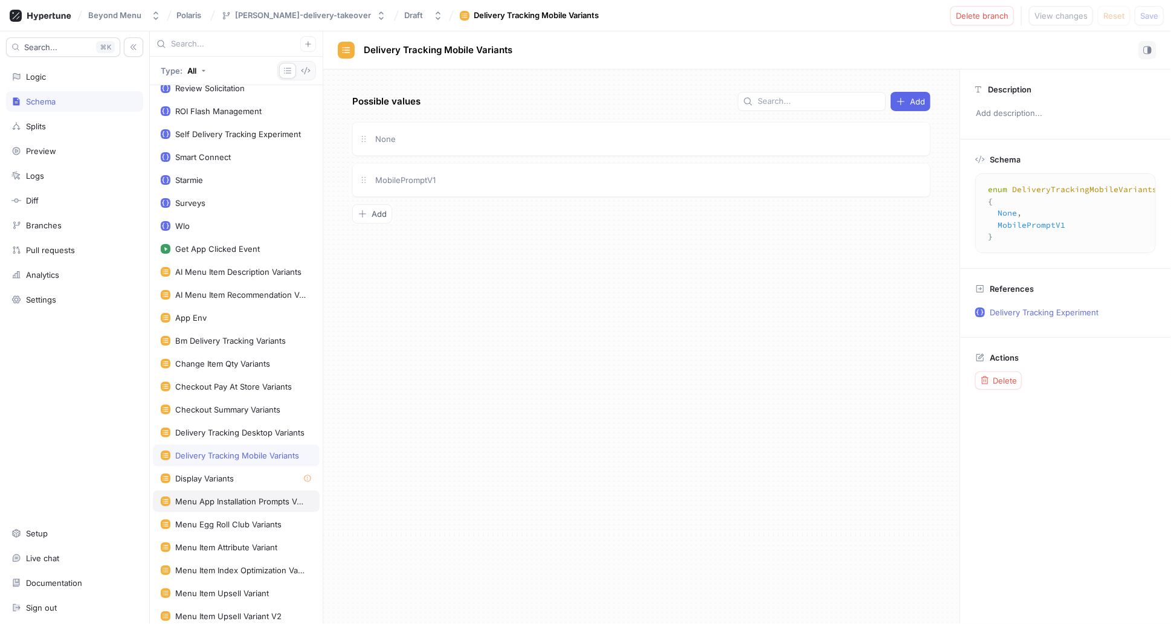
click at [207, 491] on div "Menu App Installation Prompts Variants" at bounding box center [236, 502] width 167 height 22
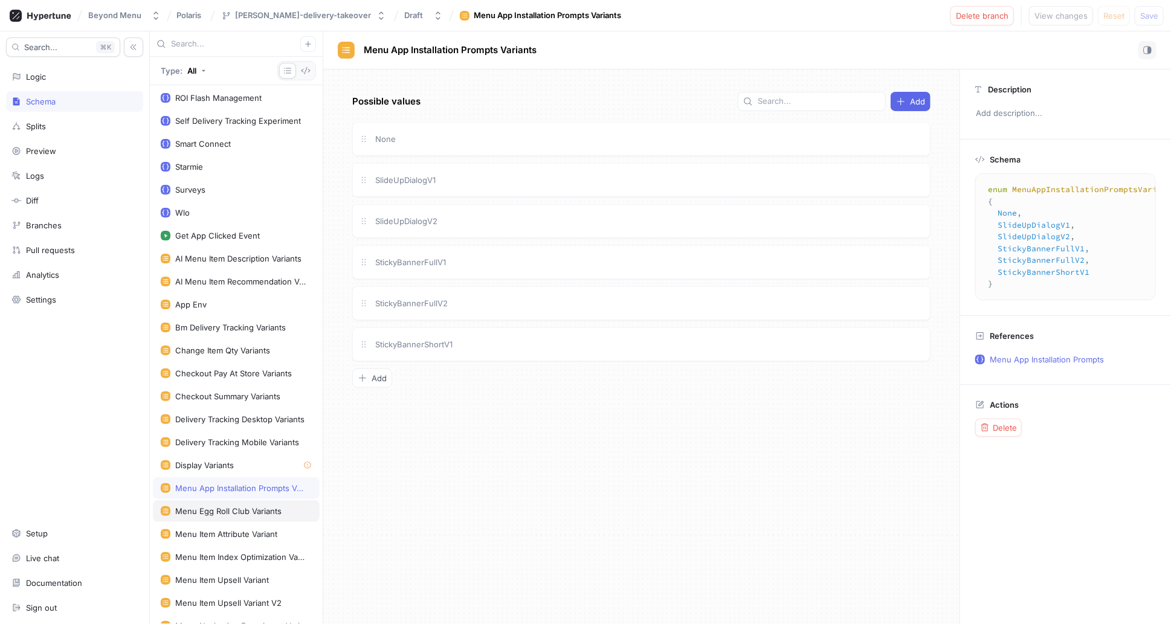
scroll to position [1247, 0]
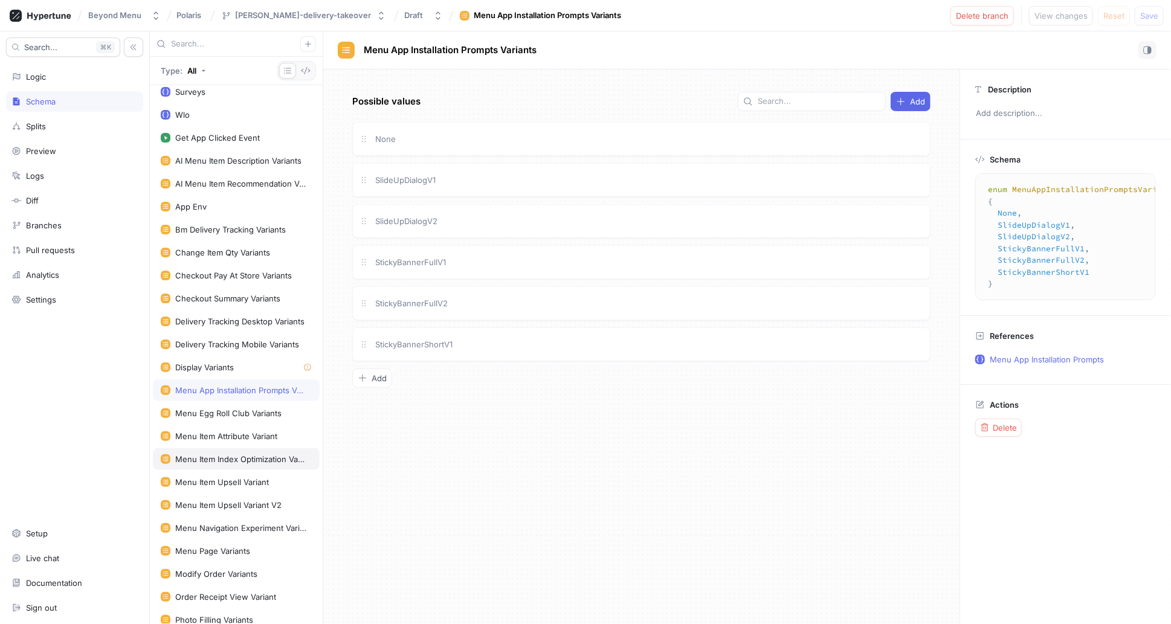
click at [206, 449] on div "Menu Item Index Optimization Variants" at bounding box center [236, 459] width 167 height 22
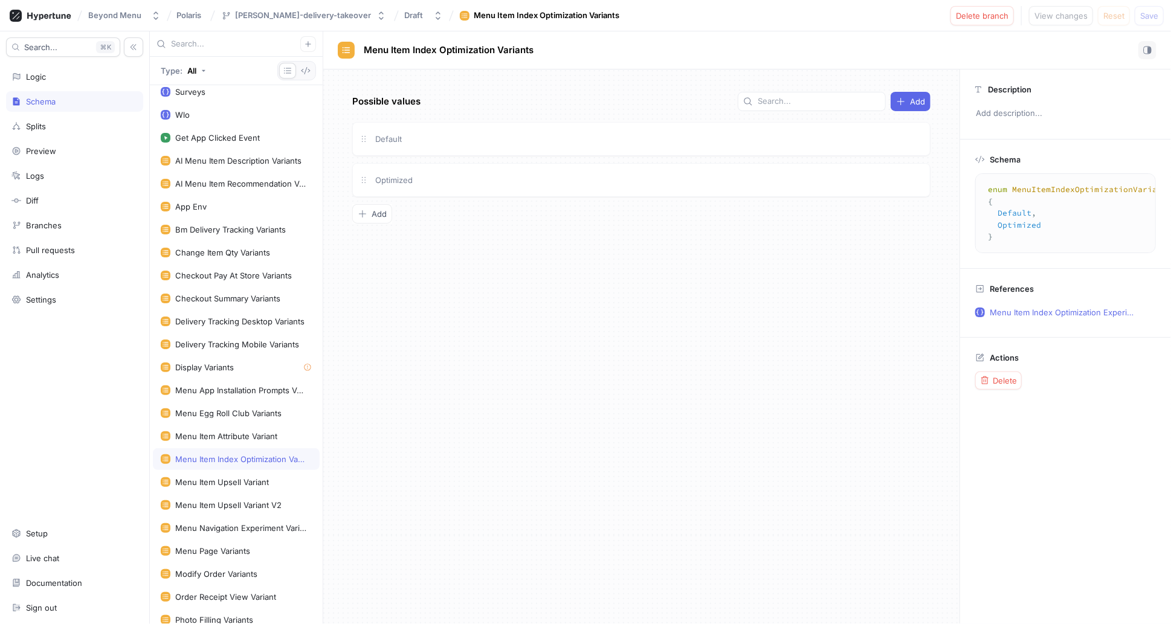
scroll to position [1325, 0]
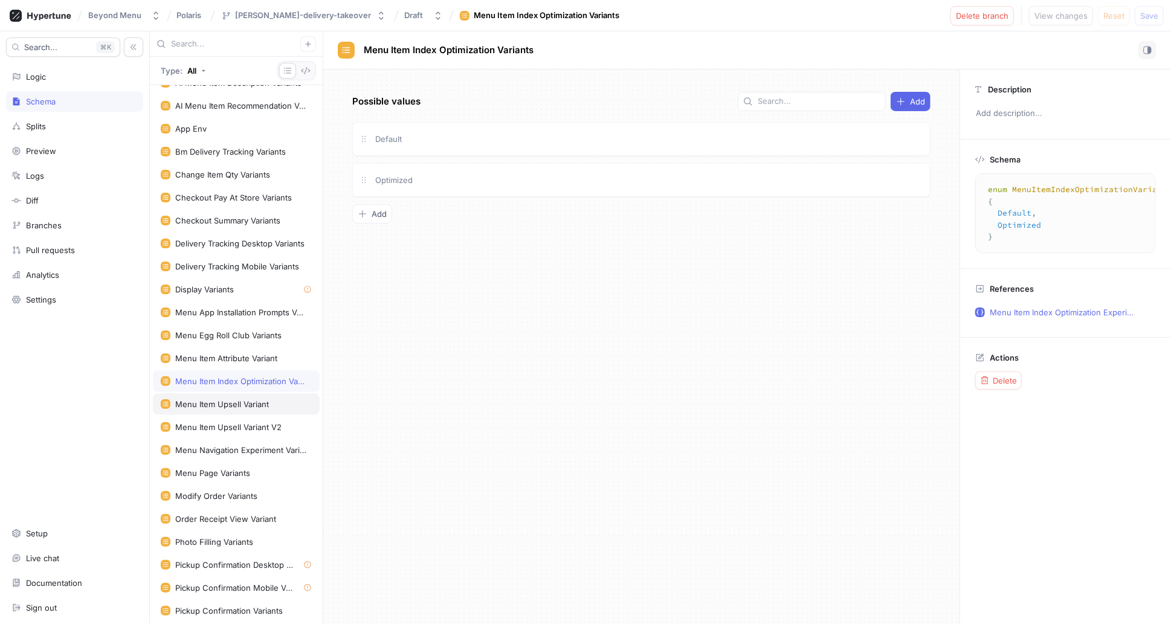
click at [210, 393] on div "Menu Item Upsell Variant" at bounding box center [236, 404] width 167 height 22
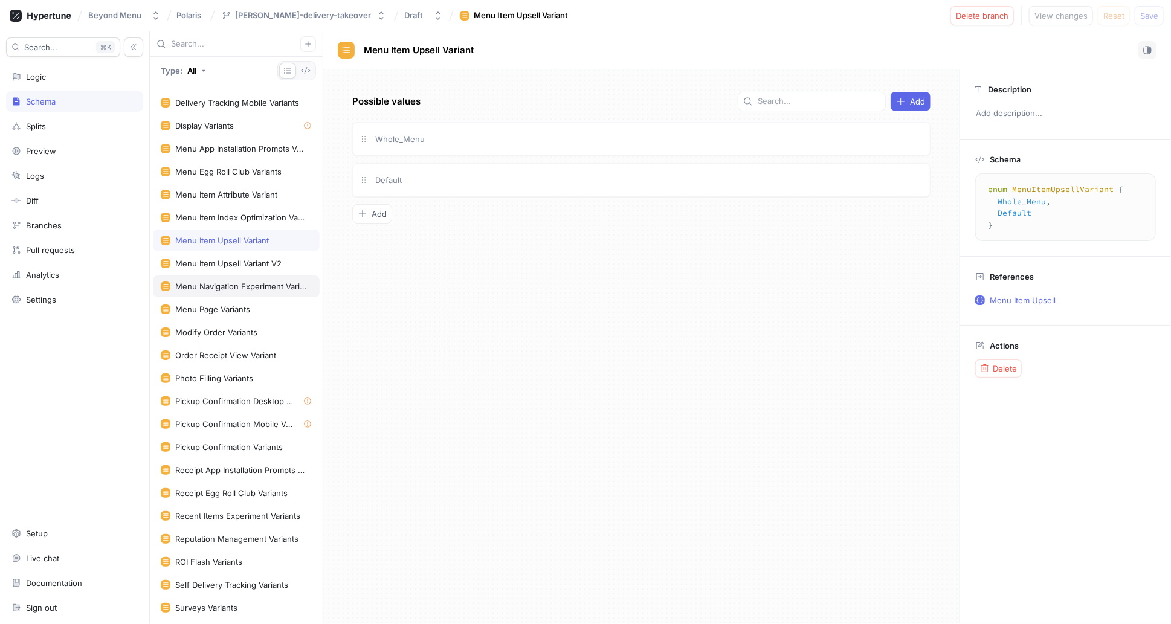
scroll to position [1523, 0]
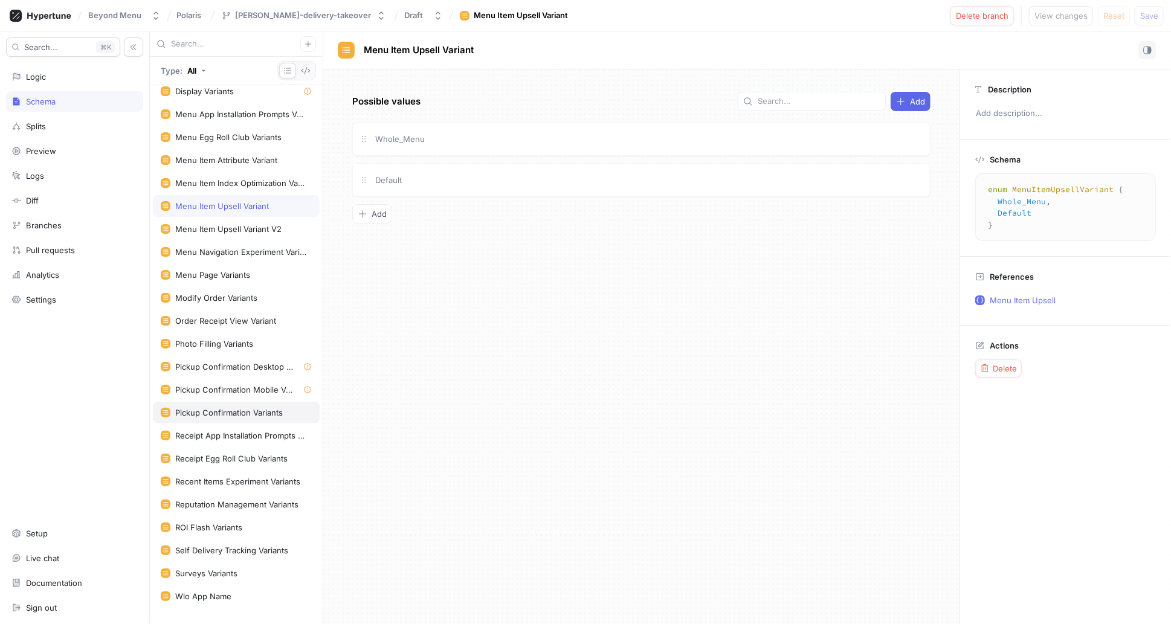
click at [219, 408] on div "Pickup Confirmation Variants" at bounding box center [229, 413] width 108 height 10
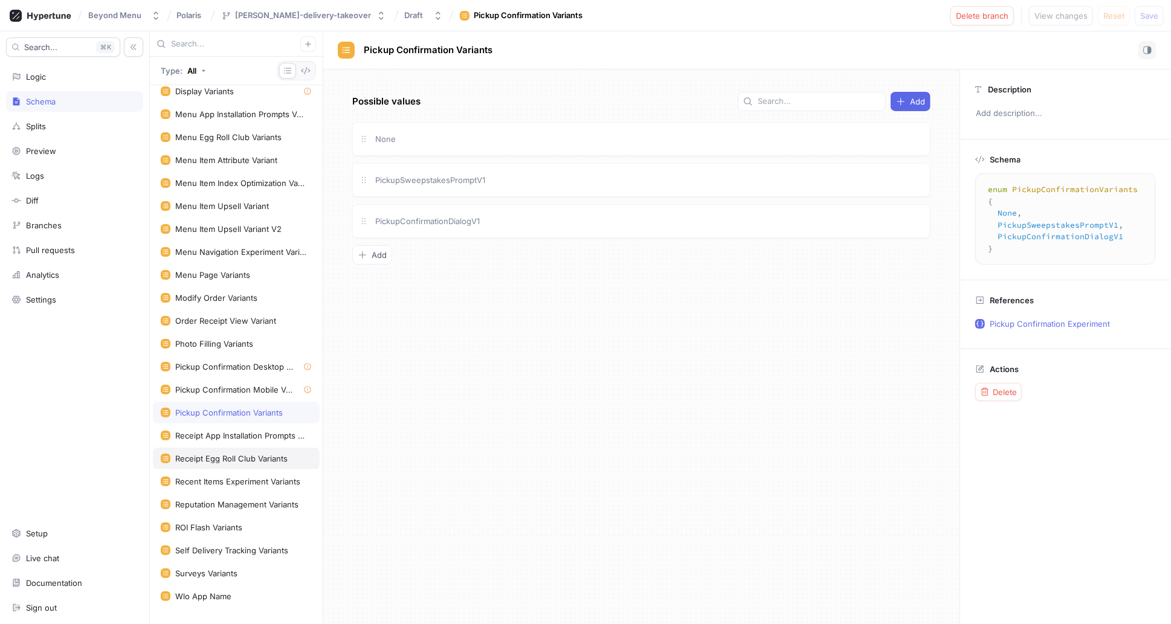
click at [208, 448] on div "Receipt Egg Roll Club Variants" at bounding box center [236, 459] width 167 height 22
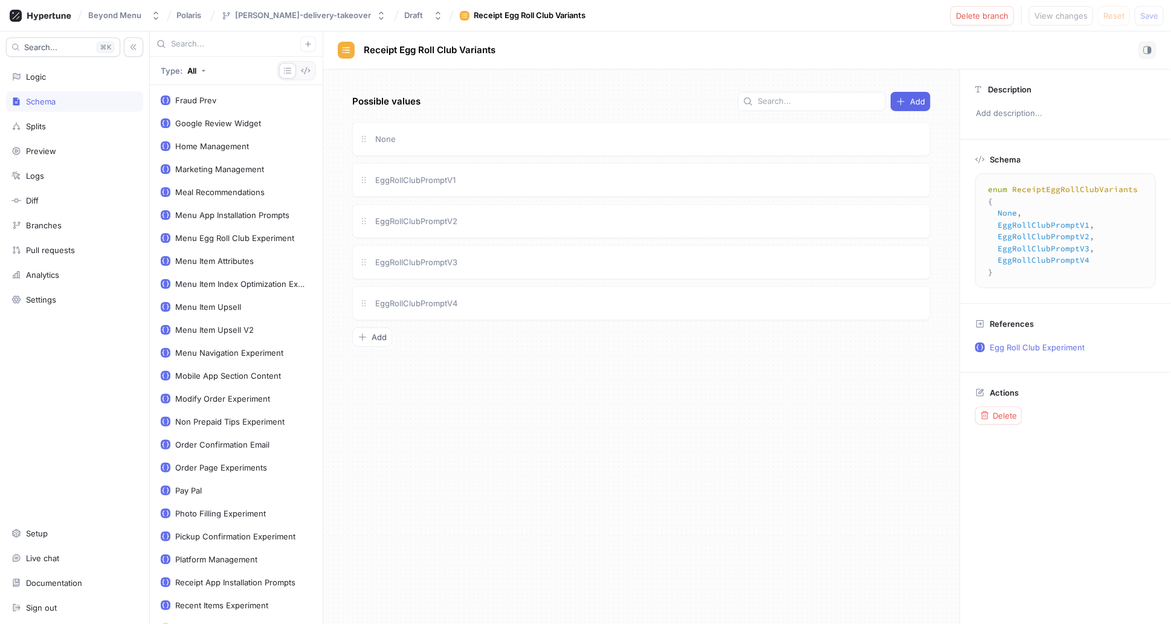
scroll to position [318, 0]
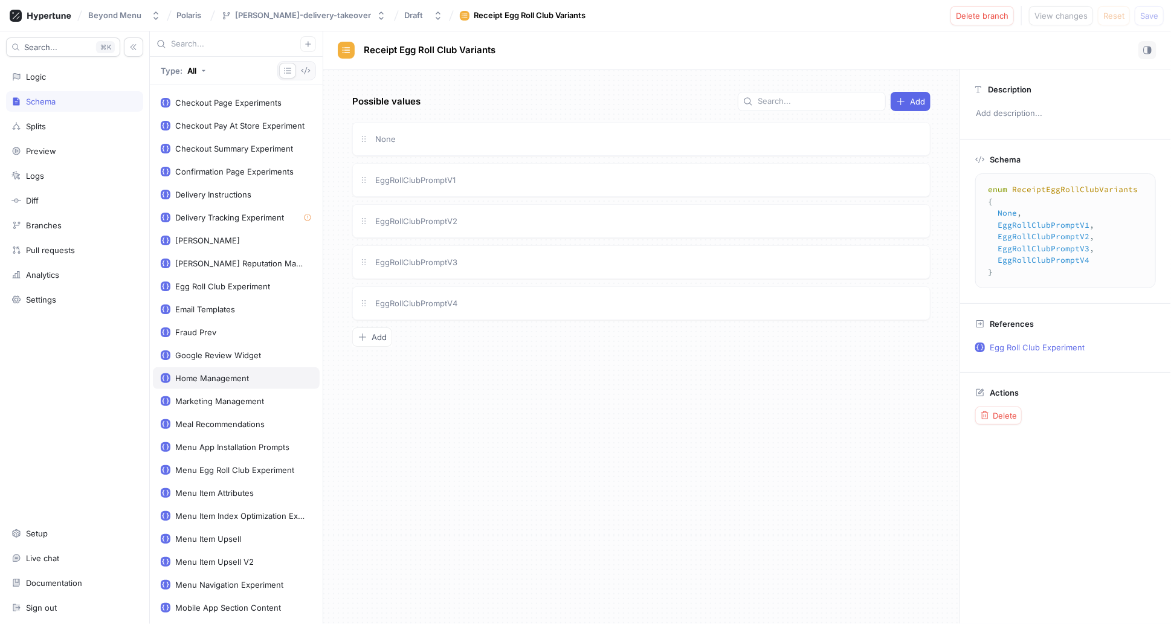
click at [211, 375] on div "Home Management" at bounding box center [212, 378] width 74 height 10
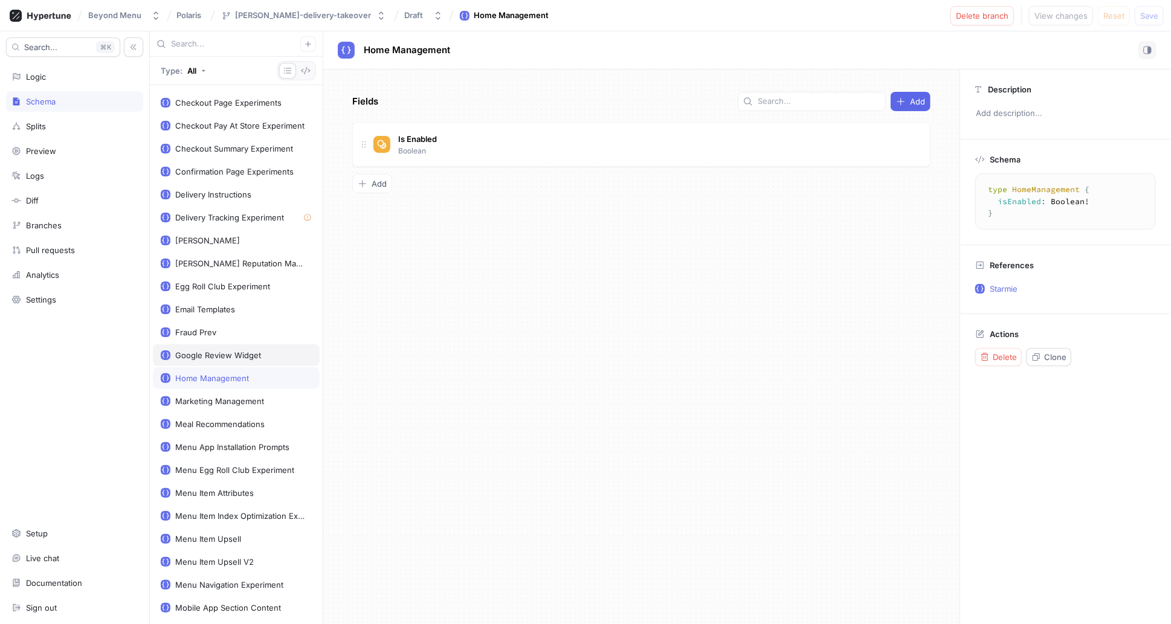
click at [196, 350] on div "Google Review Widget" at bounding box center [218, 355] width 86 height 10
click at [195, 413] on div "Meal Recommendations" at bounding box center [236, 424] width 167 height 22
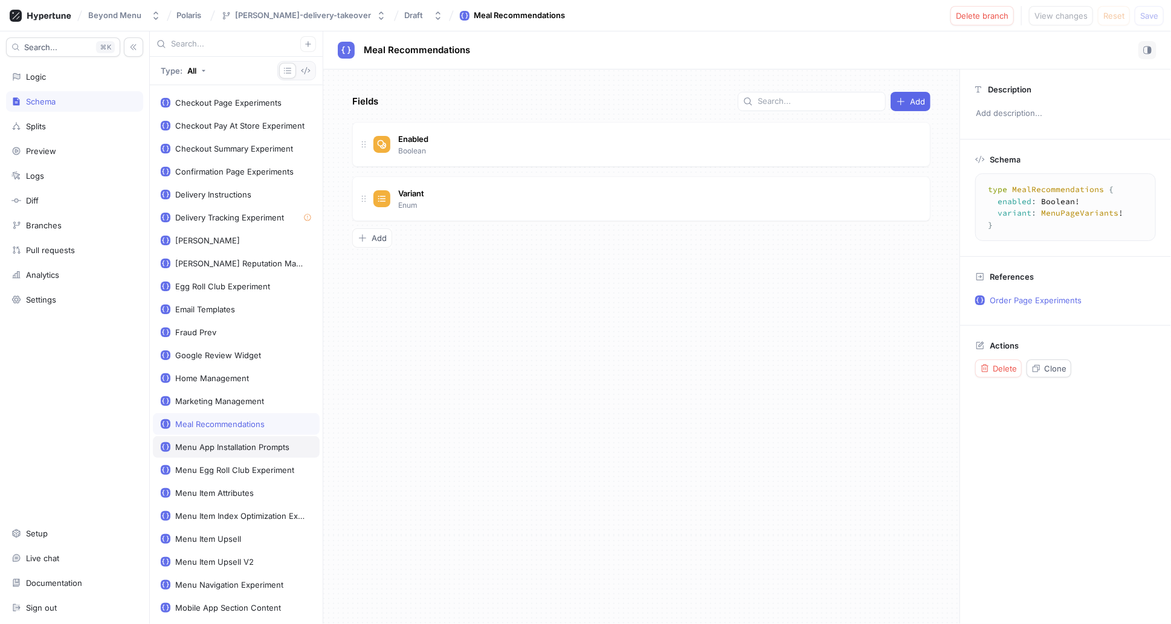
click at [190, 436] on div "Menu App Installation Prompts" at bounding box center [236, 447] width 167 height 22
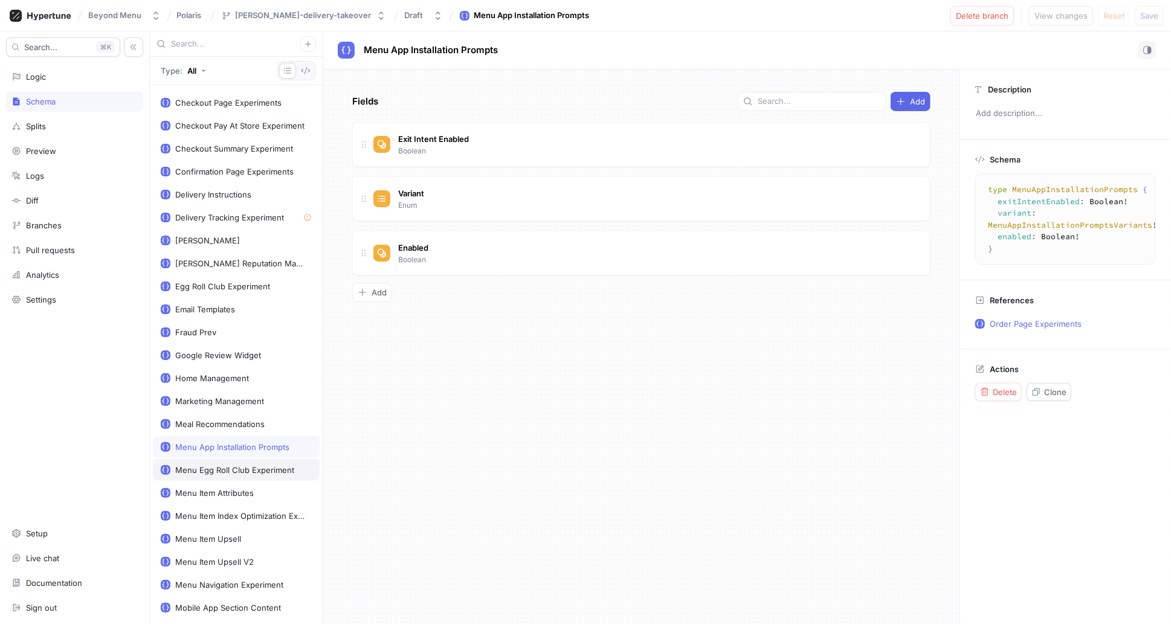
click at [190, 466] on div "Menu Egg Roll Club Experiment" at bounding box center [234, 470] width 119 height 10
click at [191, 488] on div "Menu Item Attributes" at bounding box center [214, 493] width 79 height 10
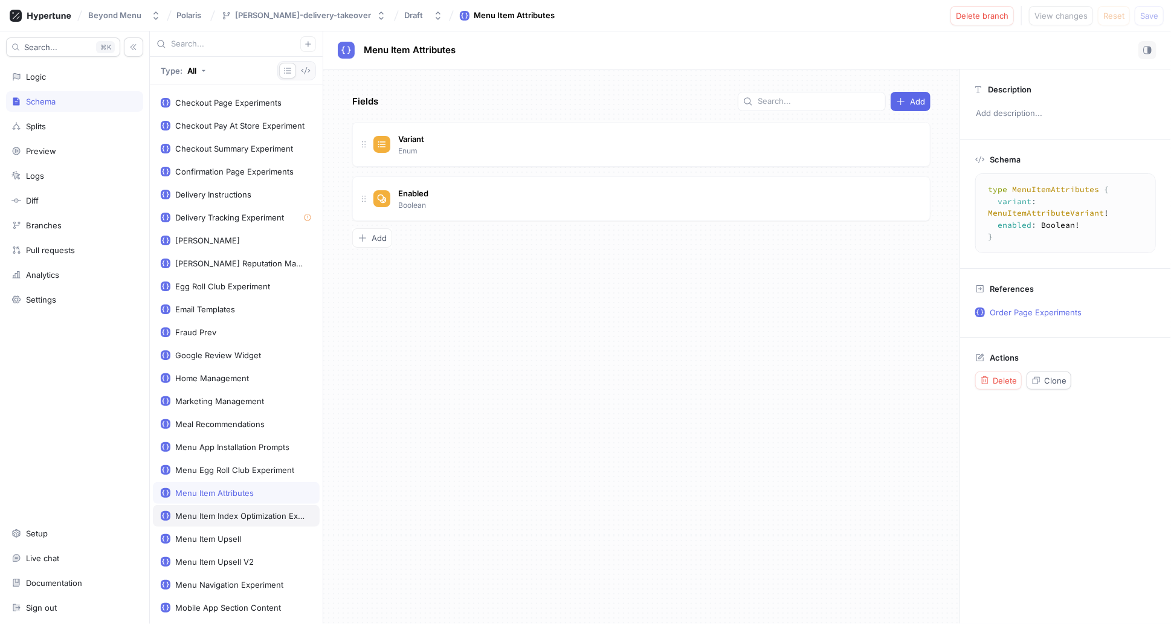
click at [192, 511] on div "Menu Item Index Optimization Experiment" at bounding box center [241, 516] width 132 height 10
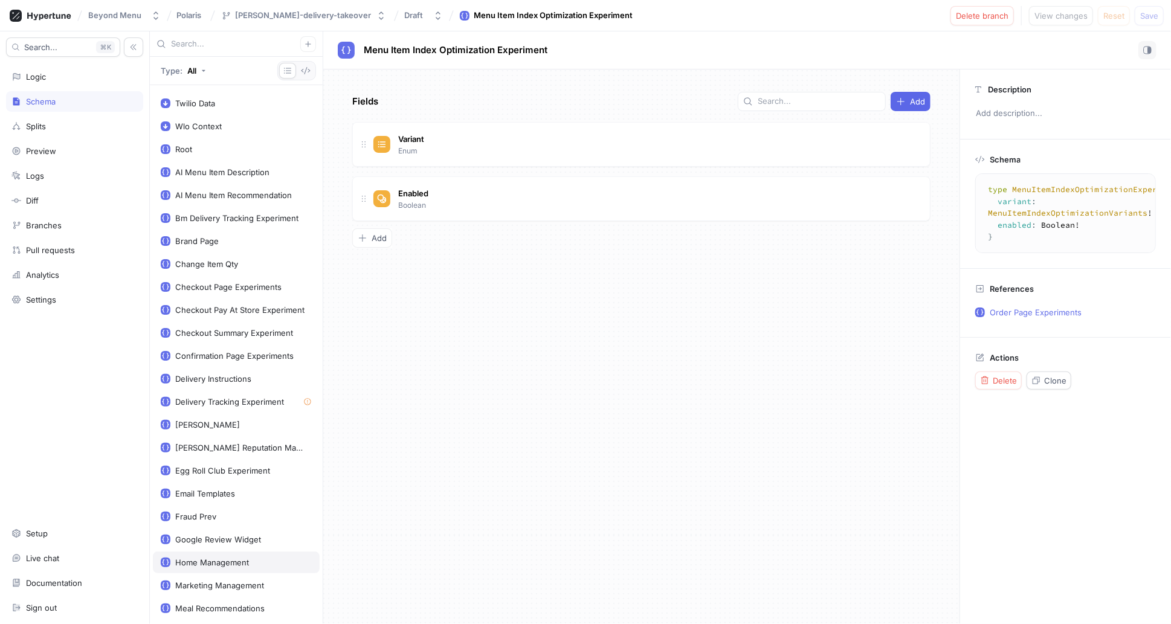
scroll to position [104, 0]
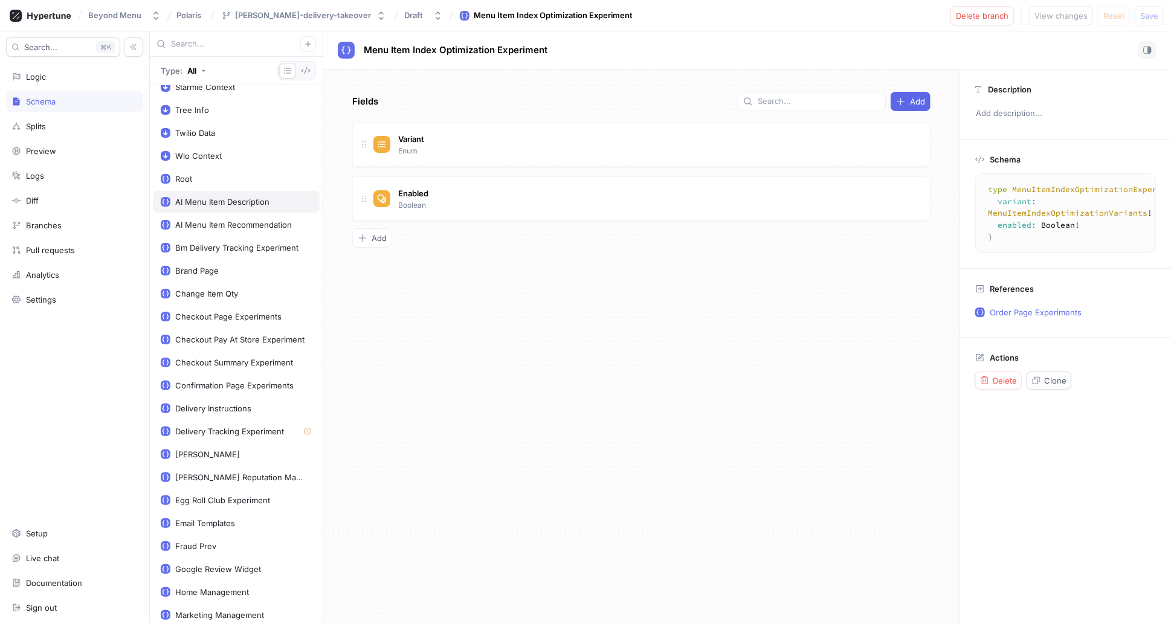
click at [225, 205] on div "AI Menu Item Description" at bounding box center [236, 202] width 167 height 22
click at [209, 230] on div "AI Menu Item Recommendation" at bounding box center [236, 225] width 167 height 22
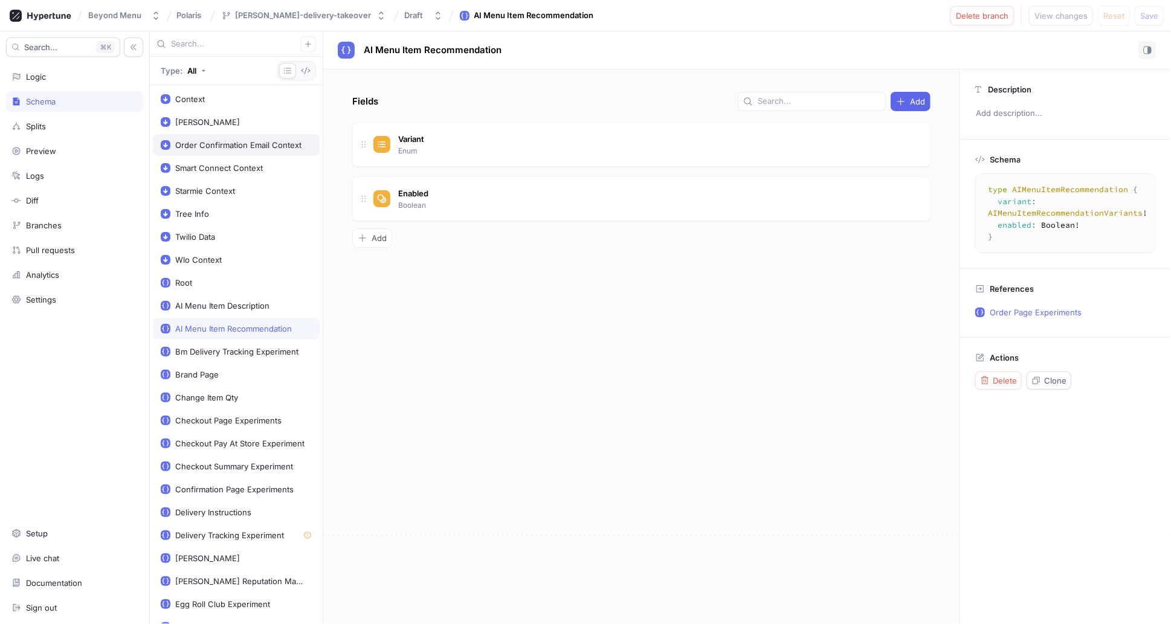
click at [204, 145] on div "Order Confirmation Email Context" at bounding box center [238, 145] width 126 height 10
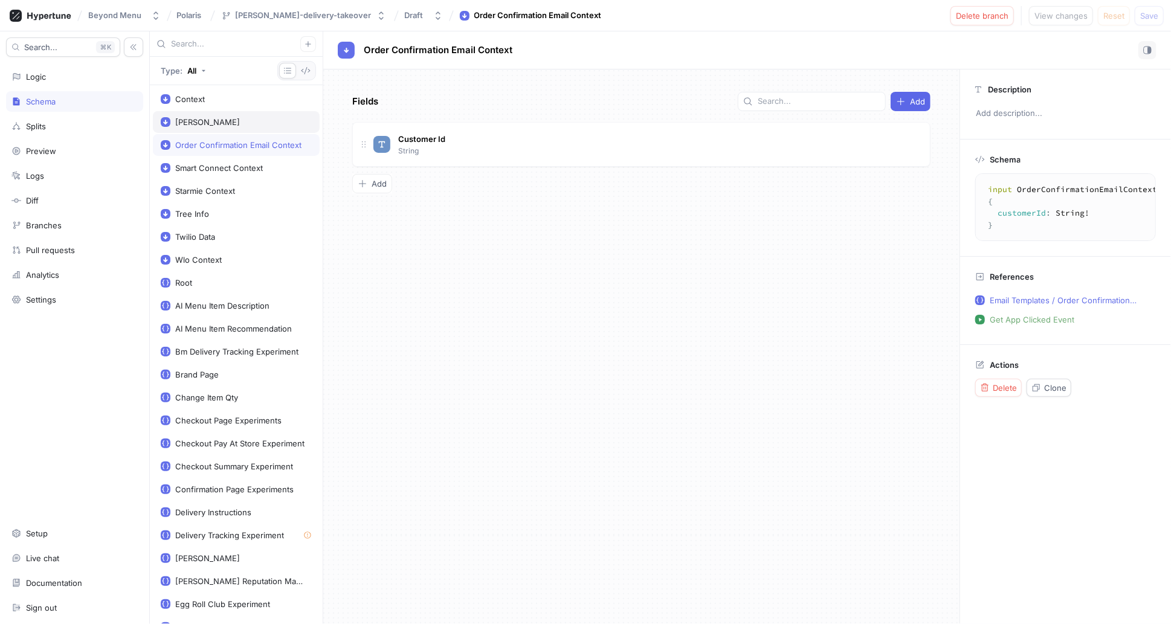
click at [207, 118] on div "[PERSON_NAME]" at bounding box center [207, 122] width 65 height 10
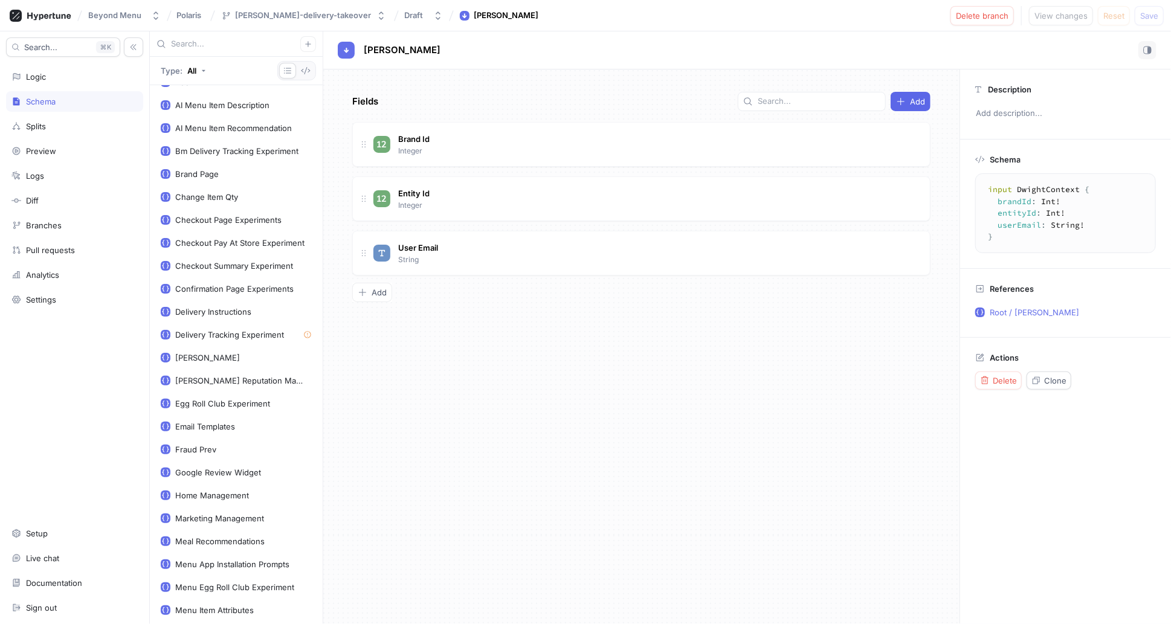
scroll to position [233, 0]
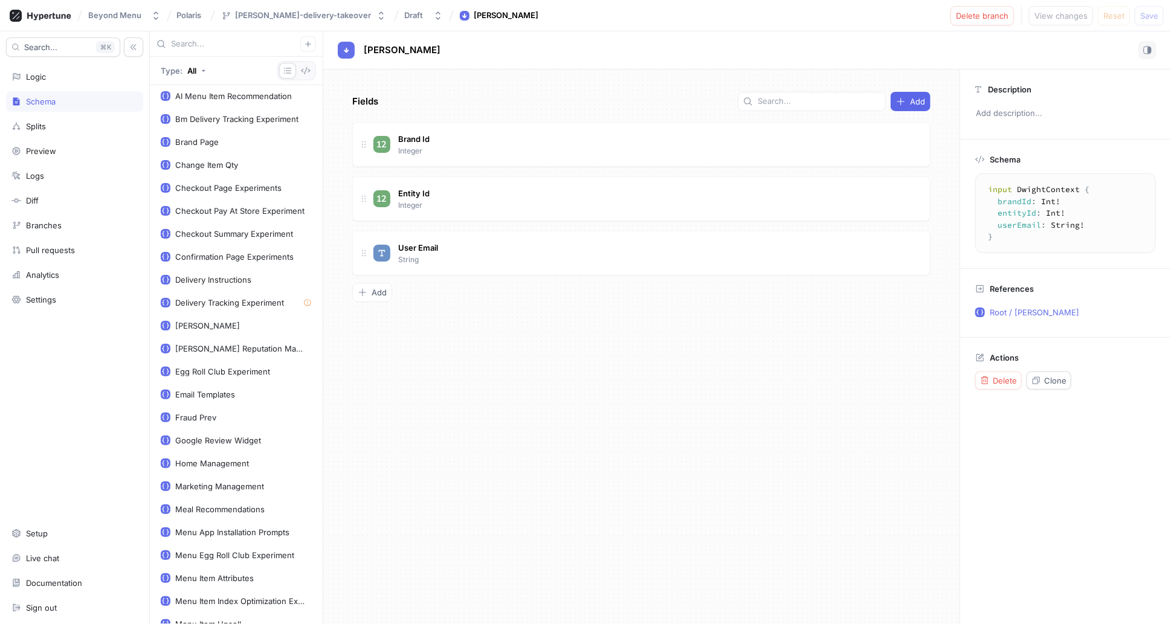
click at [201, 190] on div "Checkout Page Experiments" at bounding box center [236, 188] width 167 height 22
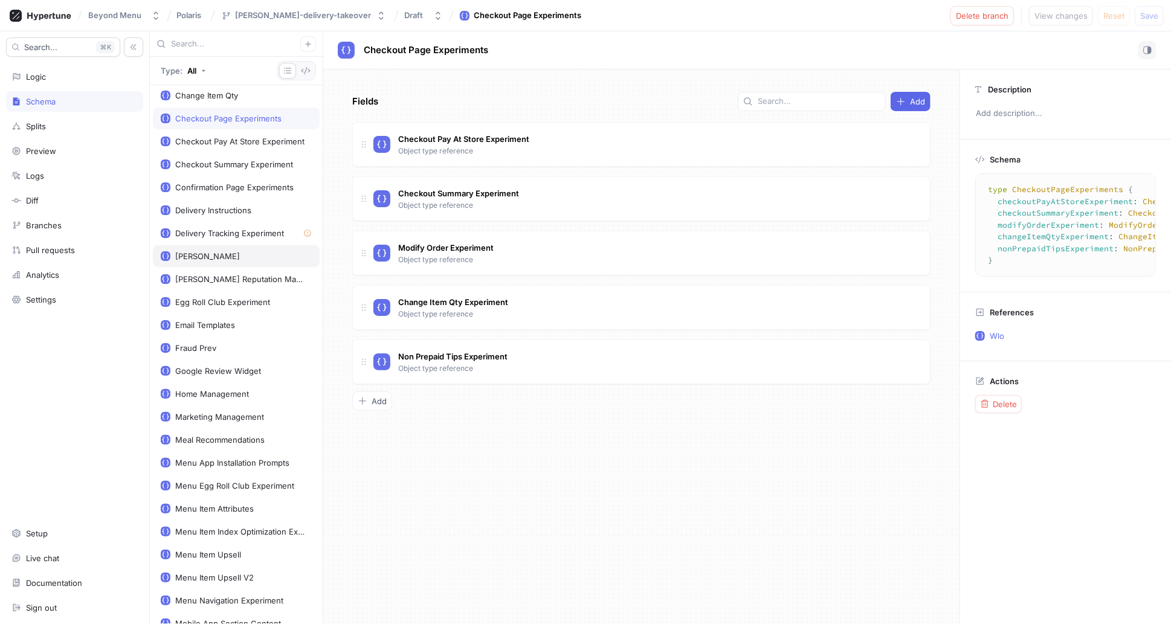
scroll to position [307, 0]
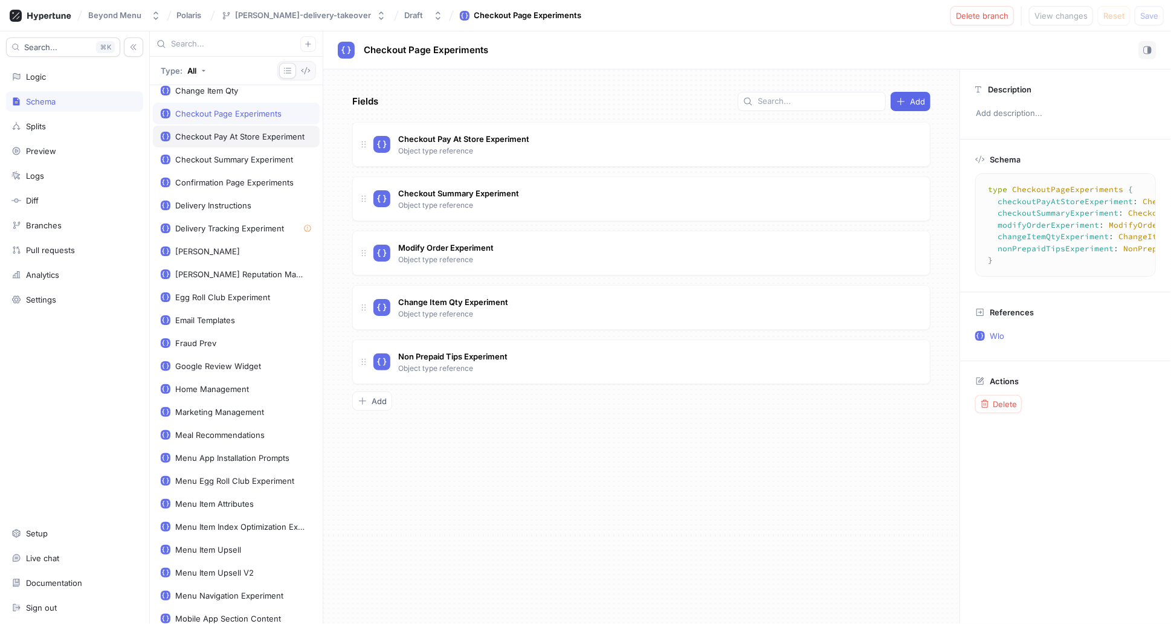
click at [195, 134] on div "Checkout Pay At Store Experiment" at bounding box center [239, 137] width 129 height 10
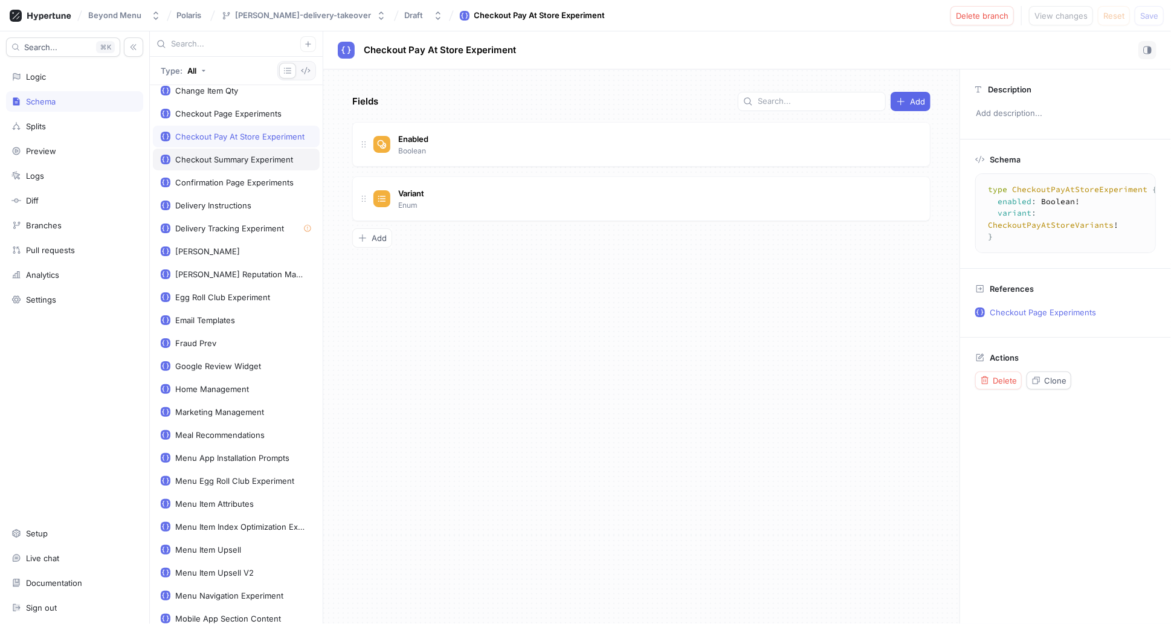
click at [195, 157] on div "Checkout Summary Experiment" at bounding box center [234, 160] width 118 height 10
click at [192, 178] on div "Confirmation Page Experiments" at bounding box center [234, 183] width 118 height 10
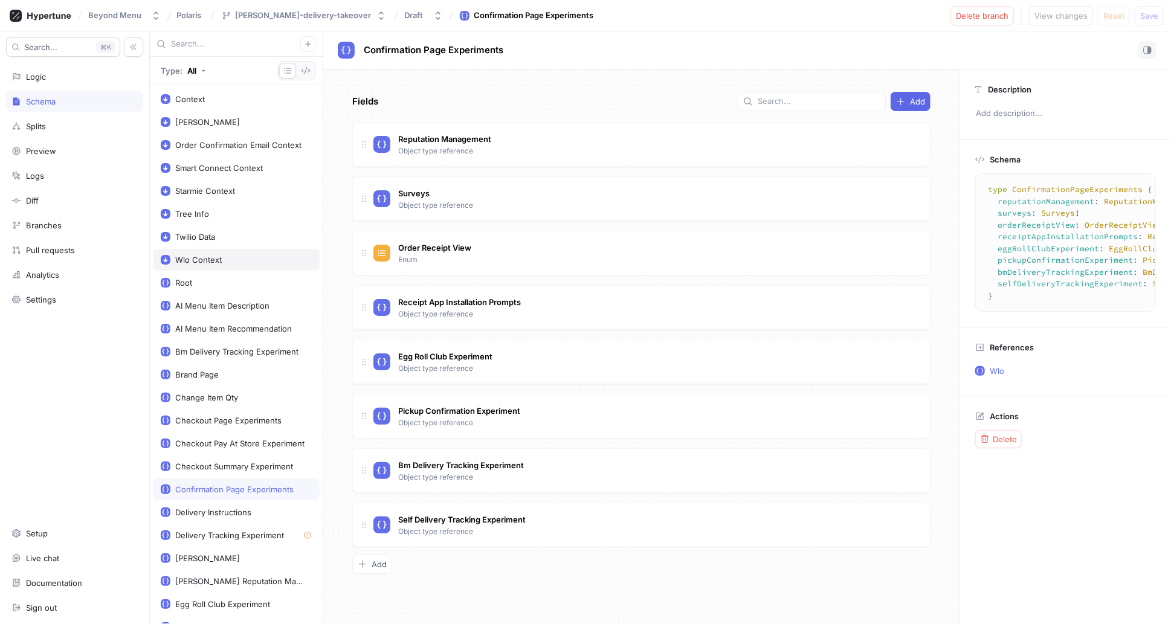
click at [194, 257] on div "Wlo Context" at bounding box center [198, 260] width 47 height 10
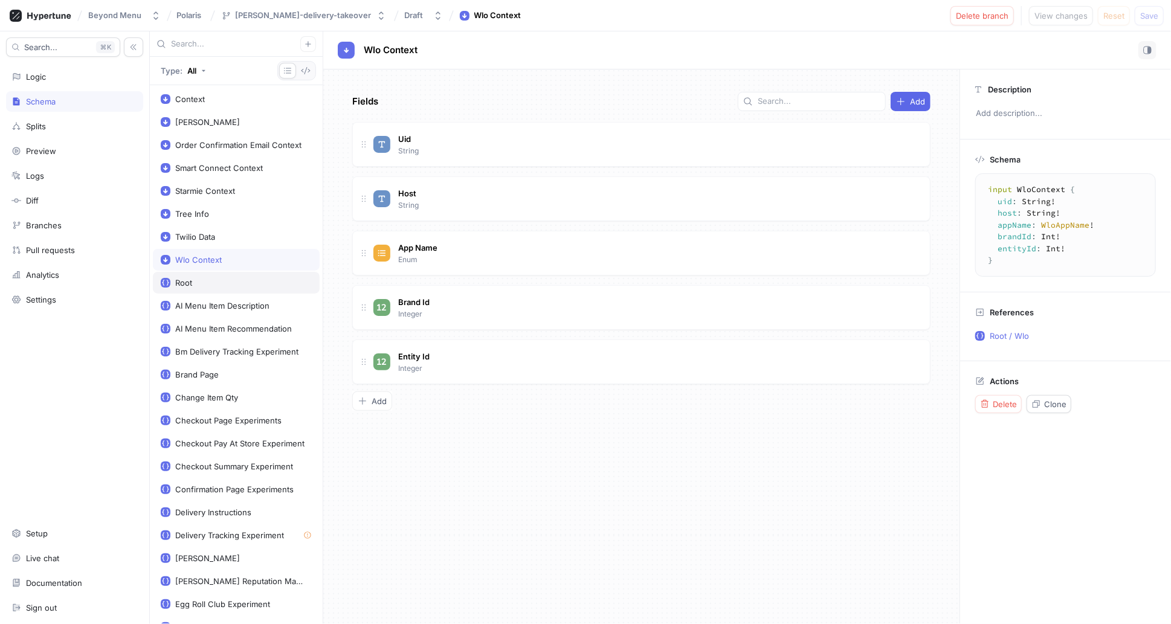
click at [198, 285] on div "Root" at bounding box center [236, 283] width 151 height 10
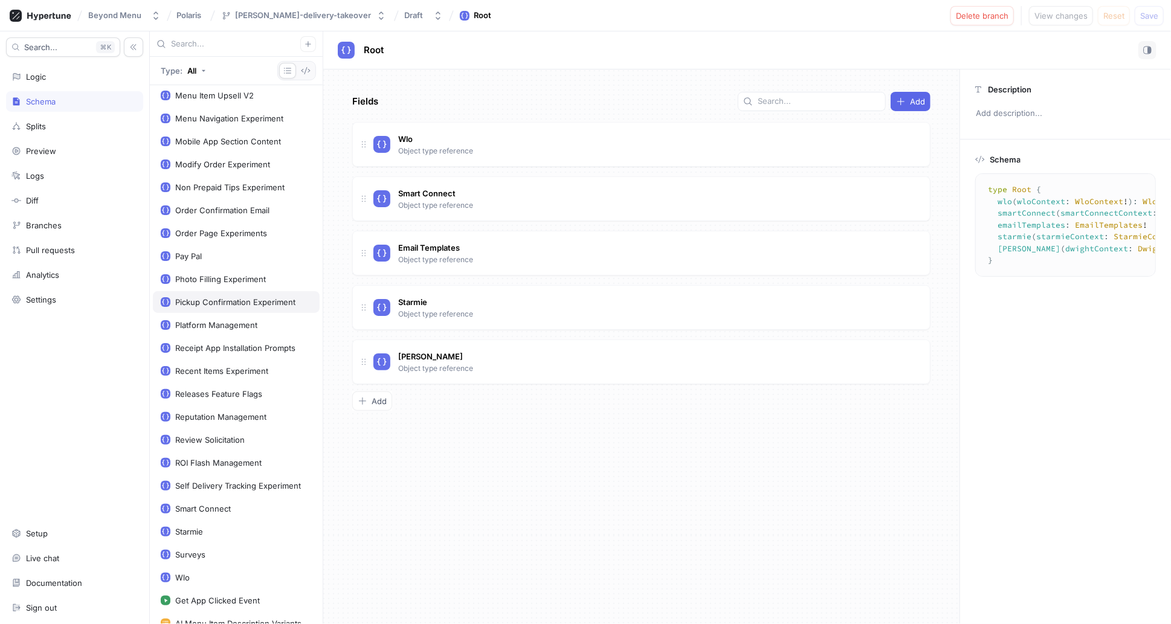
scroll to position [833, 0]
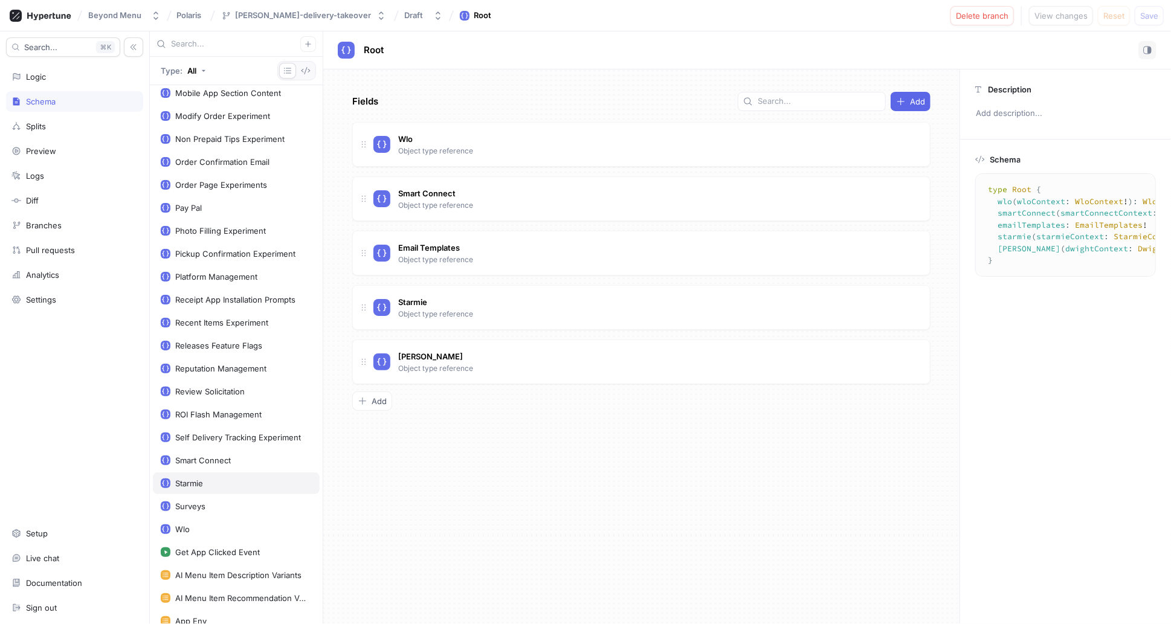
click at [195, 479] on div "Starmie" at bounding box center [189, 484] width 28 height 10
type textarea "type Starmie { platformManagement: PlatformManagement! roiFlashManagement: ROIF…"
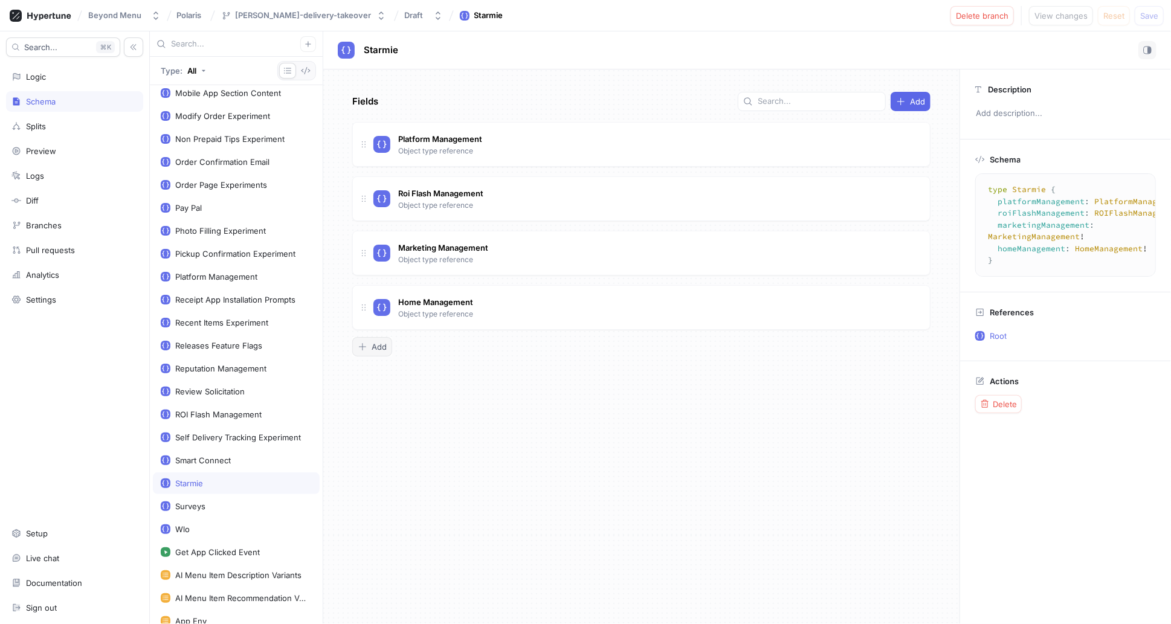
click at [381, 346] on span "Add" at bounding box center [379, 346] width 15 height 7
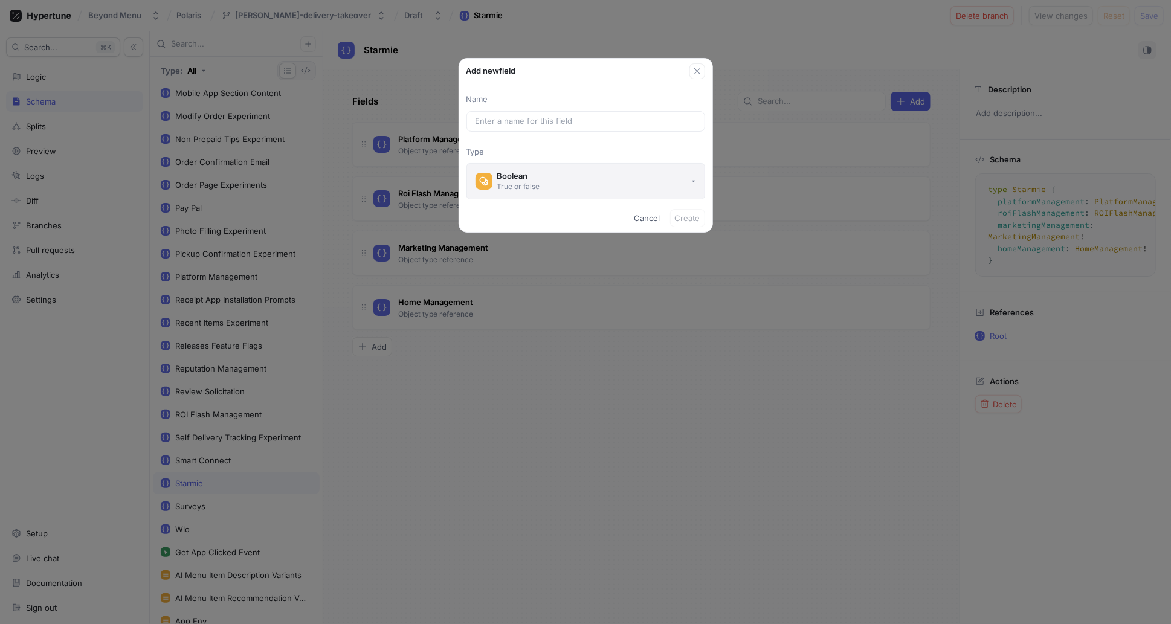
click at [544, 181] on button "Boolean True or false" at bounding box center [585, 181] width 239 height 36
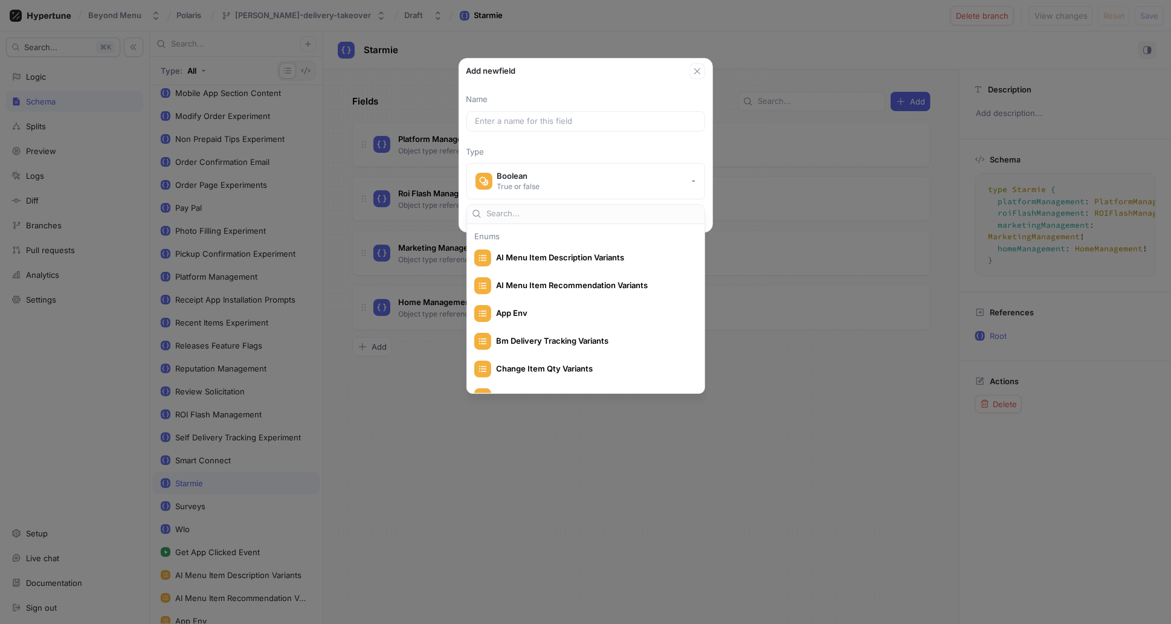
scroll to position [205, 0]
click at [537, 210] on input "text" at bounding box center [592, 214] width 213 height 12
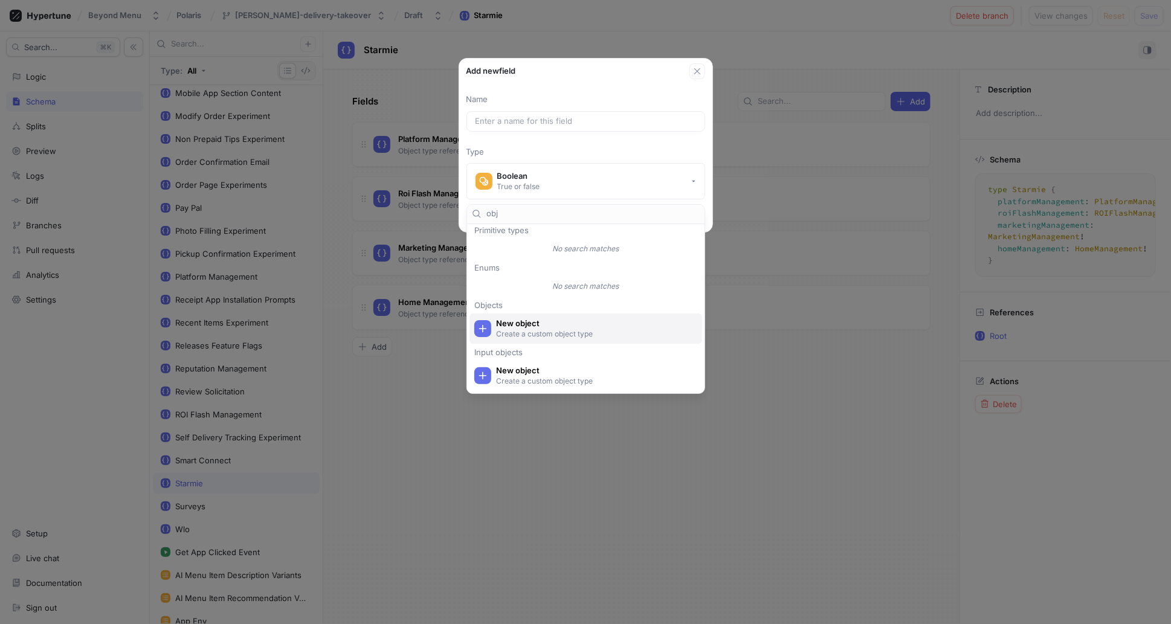
type input "obj"
click at [556, 324] on span "New object" at bounding box center [593, 323] width 195 height 10
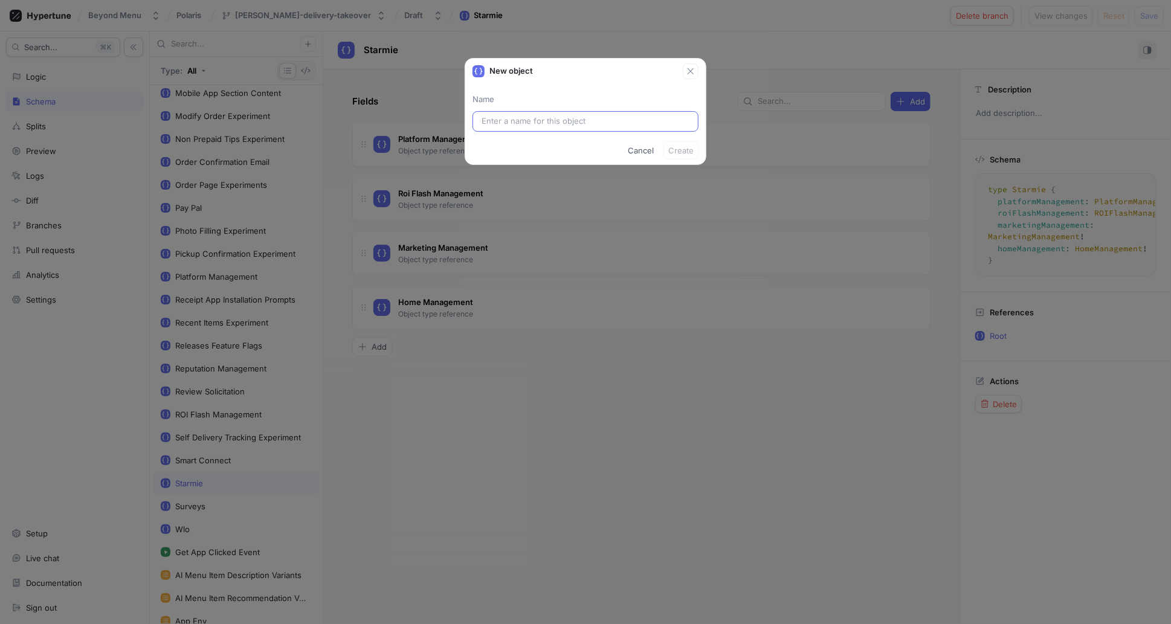
click at [577, 121] on input "text" at bounding box center [586, 121] width 208 height 12
click at [645, 150] on span "Cancel" at bounding box center [641, 150] width 26 height 7
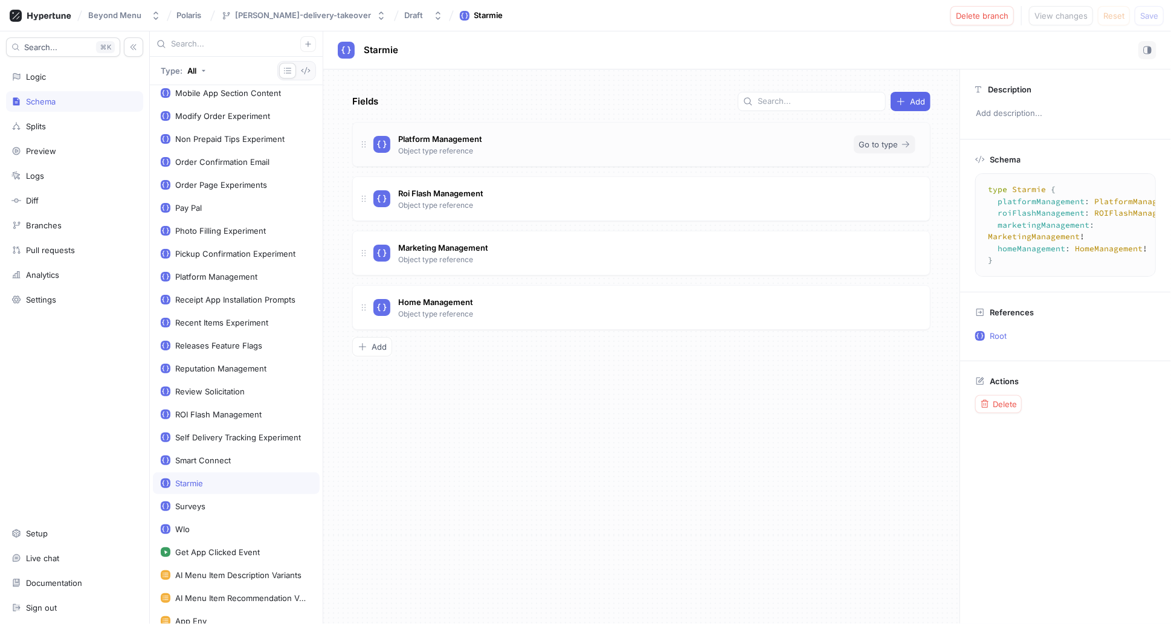
click at [883, 147] on span "Go to type" at bounding box center [878, 144] width 39 height 7
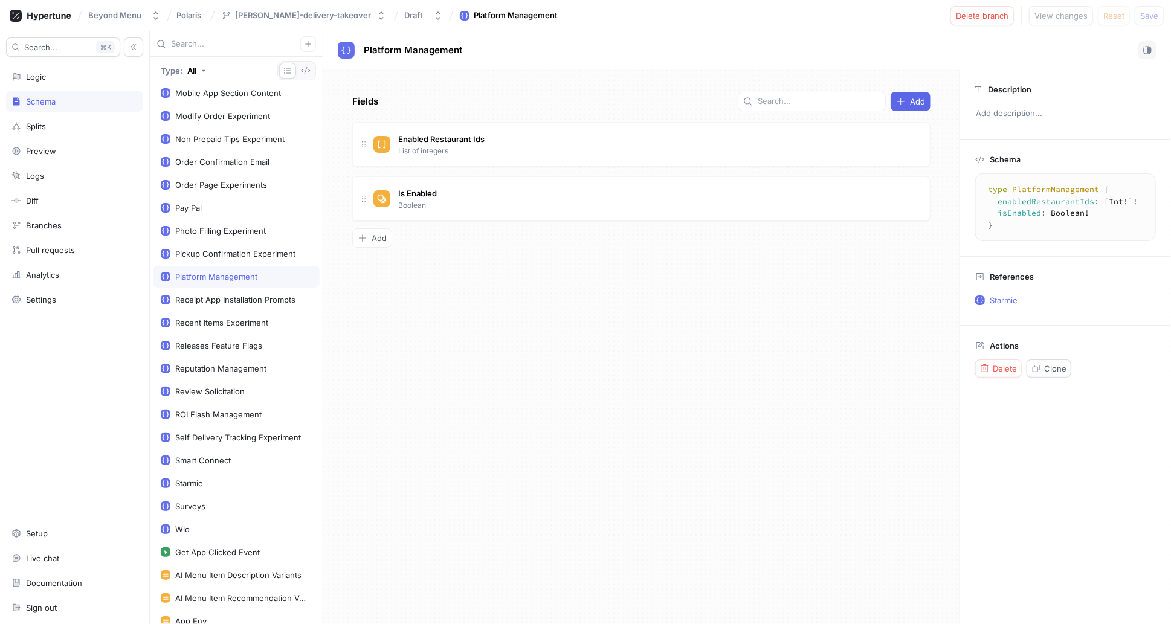
click at [21, 91] on div "Search... K Logic Schema Splits Preview Logs Diff Branches Pull requests Analyt…" at bounding box center [75, 327] width 150 height 593
click at [34, 80] on div "Logic" at bounding box center [36, 77] width 20 height 10
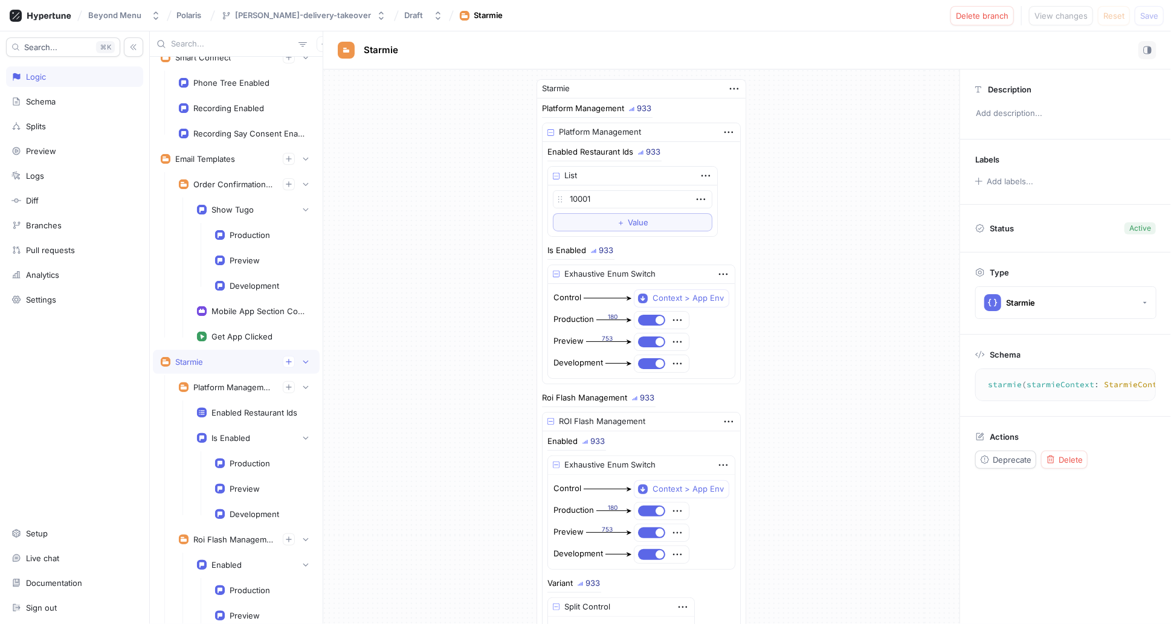
scroll to position [4291, 0]
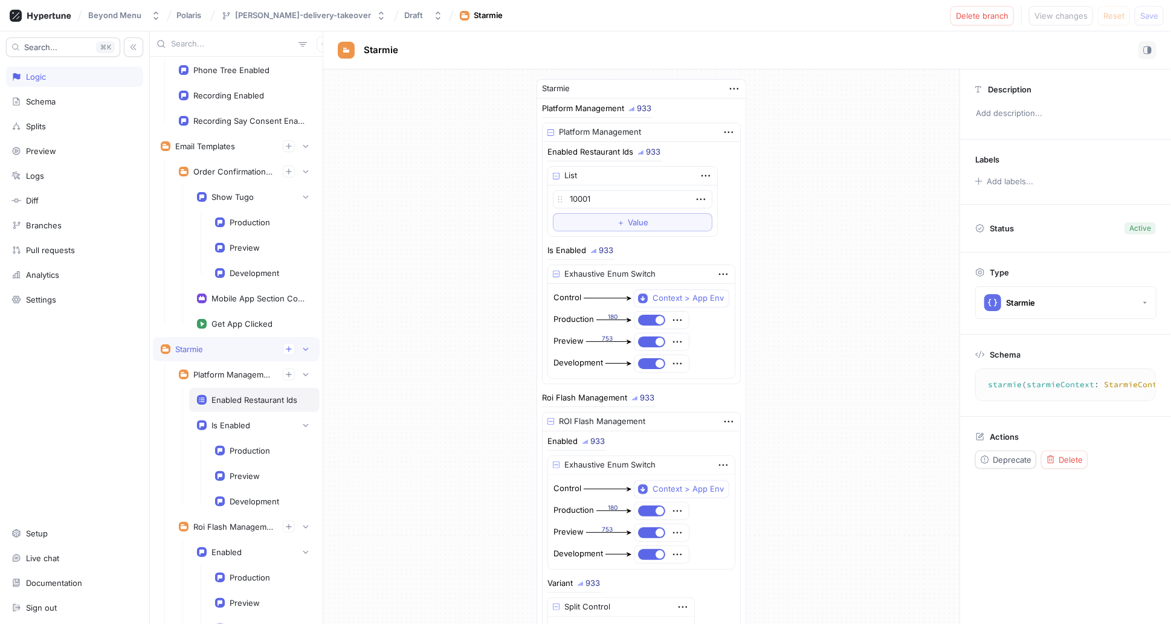
click at [221, 395] on div "Enabled Restaurant Ids" at bounding box center [254, 400] width 86 height 10
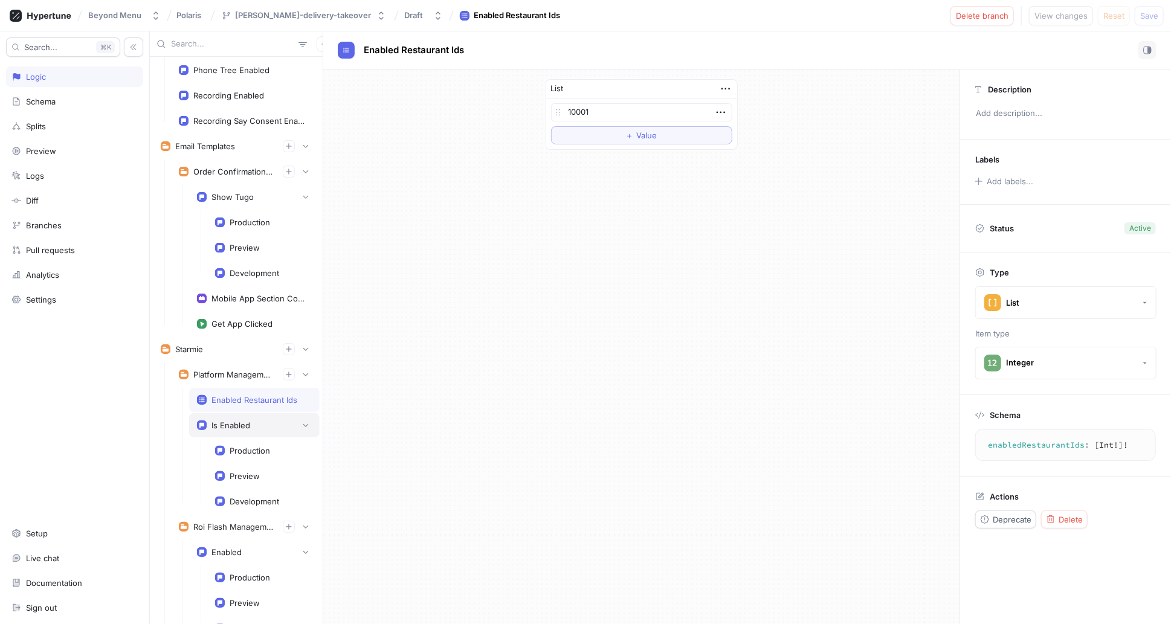
click at [224, 421] on div "Is Enabled" at bounding box center [230, 426] width 39 height 10
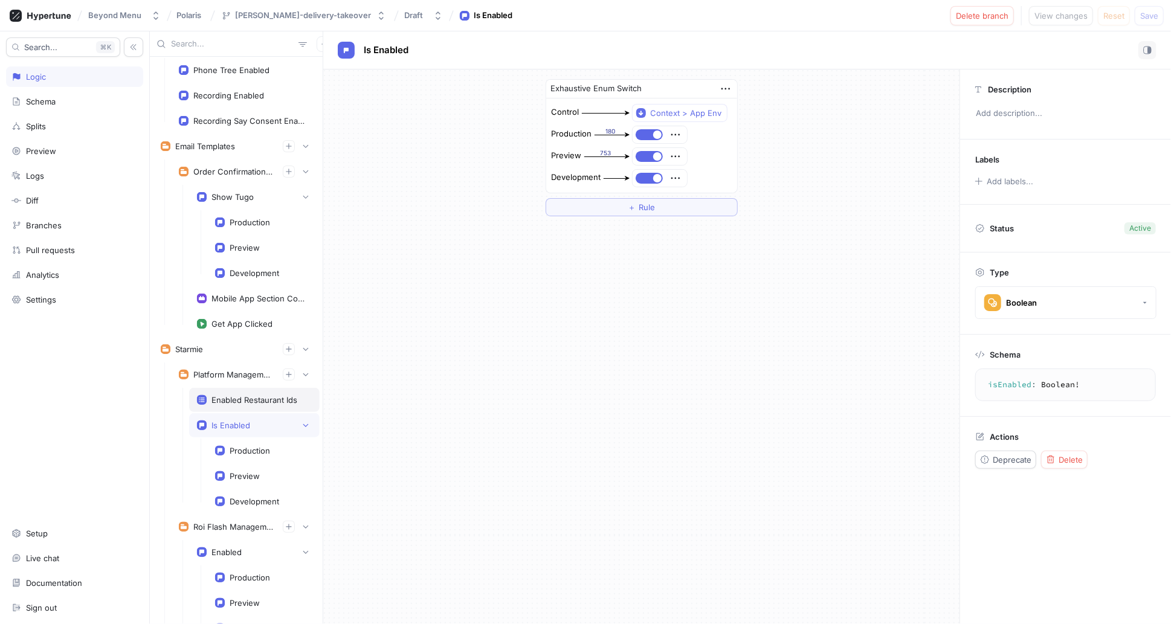
click at [230, 395] on div "Enabled Restaurant Ids" at bounding box center [254, 400] width 86 height 10
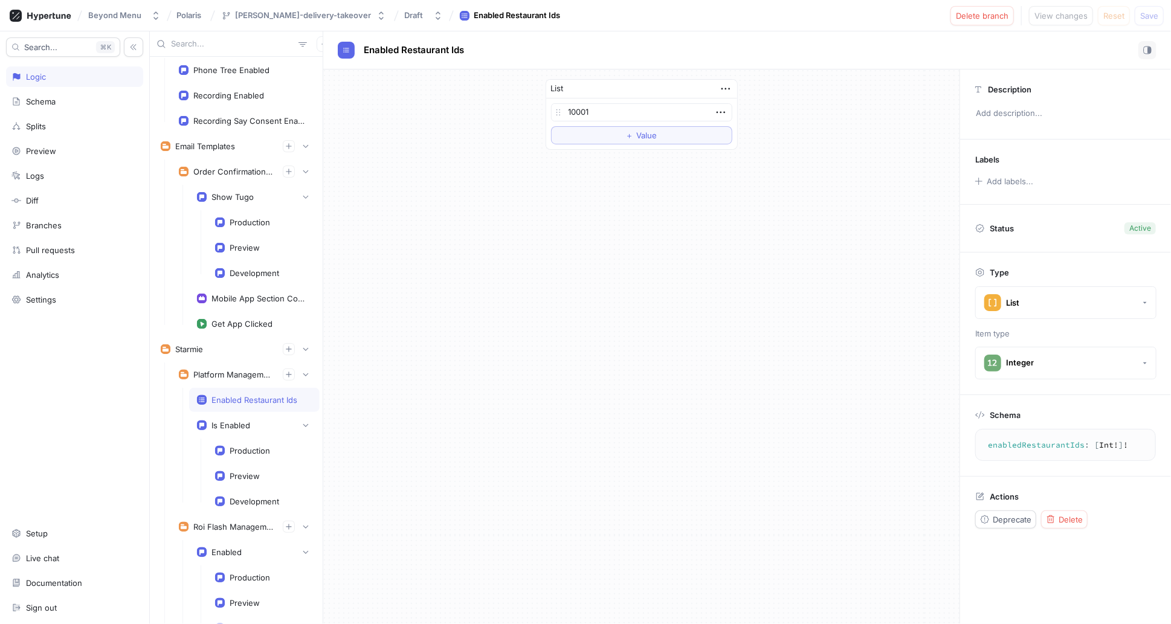
click at [230, 395] on div "Enabled Restaurant Ids" at bounding box center [254, 400] width 86 height 10
click at [229, 421] on div "Is Enabled" at bounding box center [230, 426] width 39 height 10
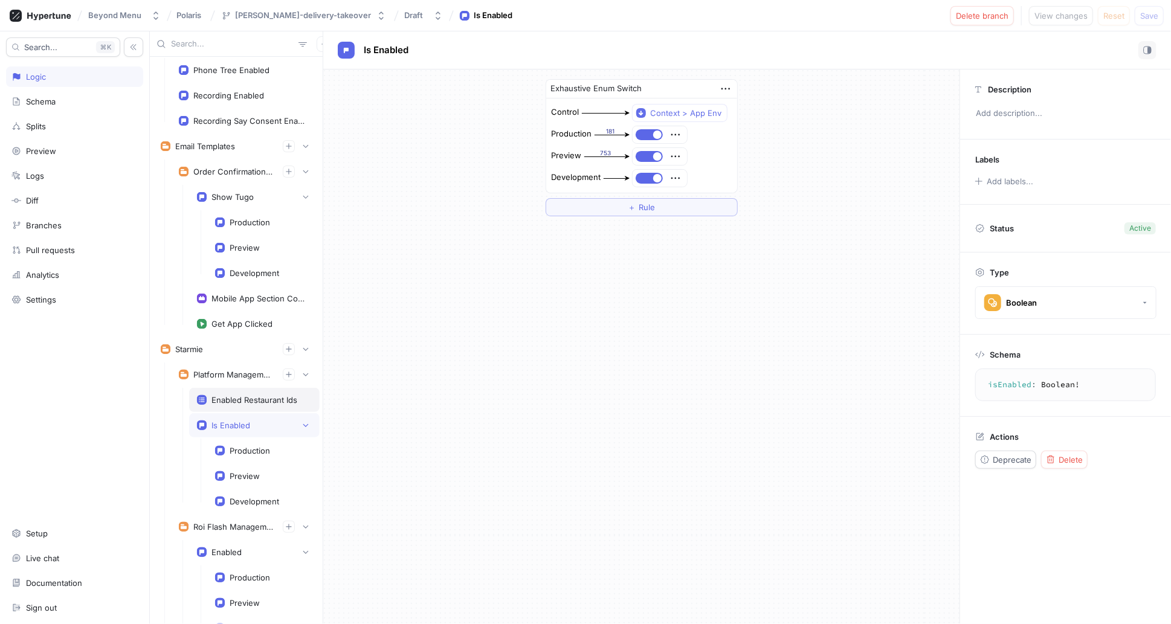
click at [218, 388] on div "Enabled Restaurant Ids" at bounding box center [254, 400] width 131 height 24
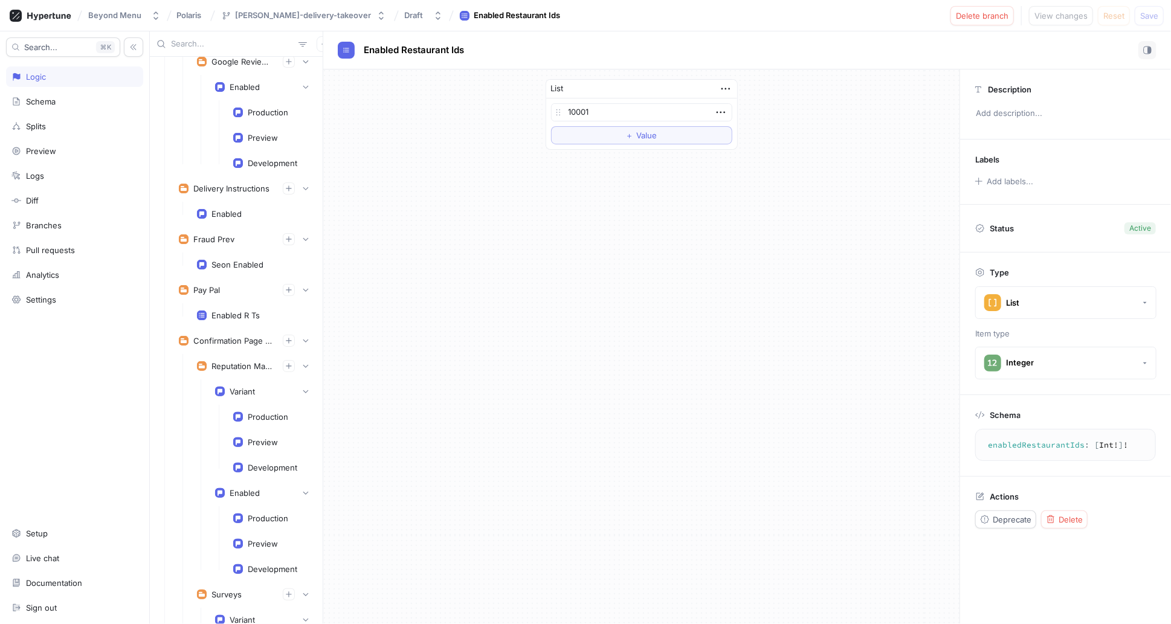
scroll to position [95, 0]
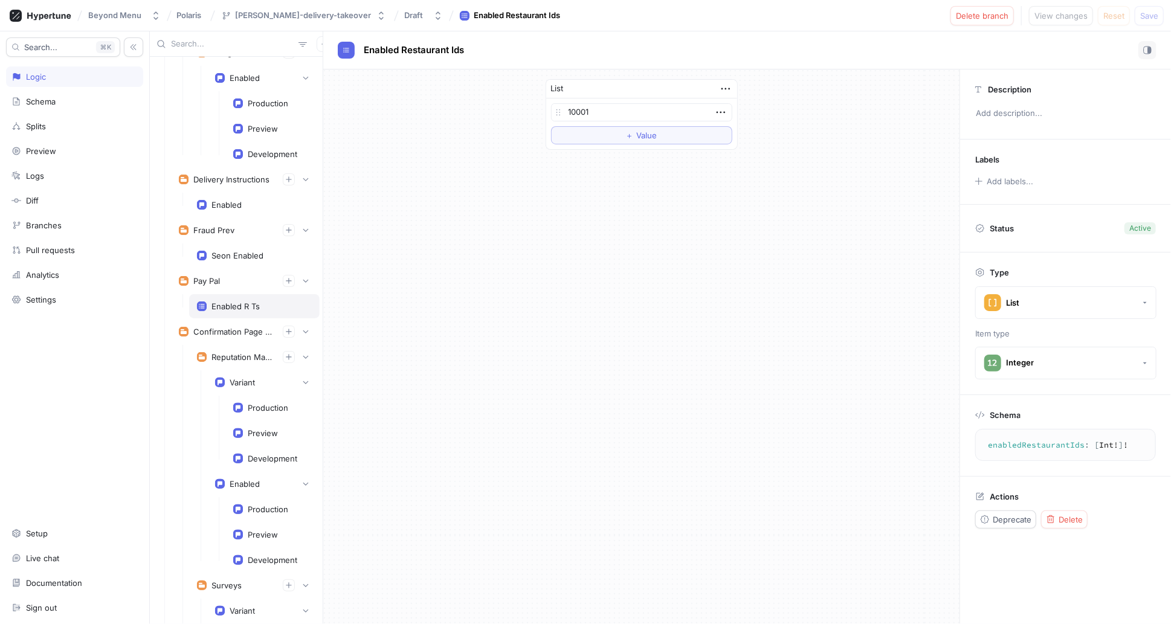
click at [229, 304] on div "Enabled R Ts" at bounding box center [235, 307] width 48 height 10
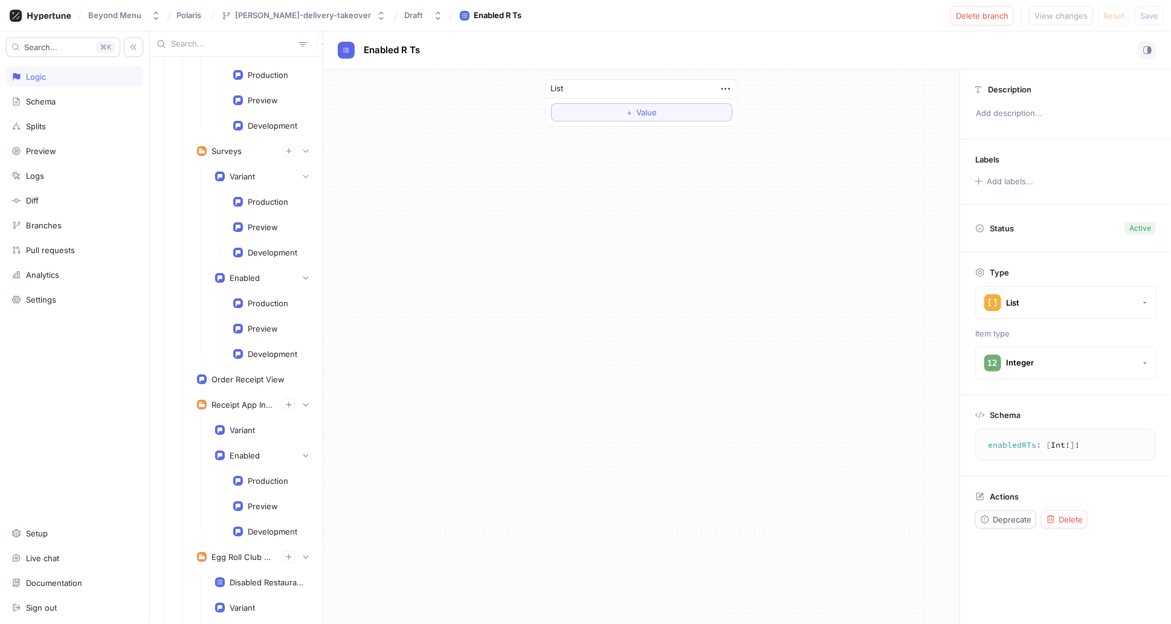
scroll to position [1009, 0]
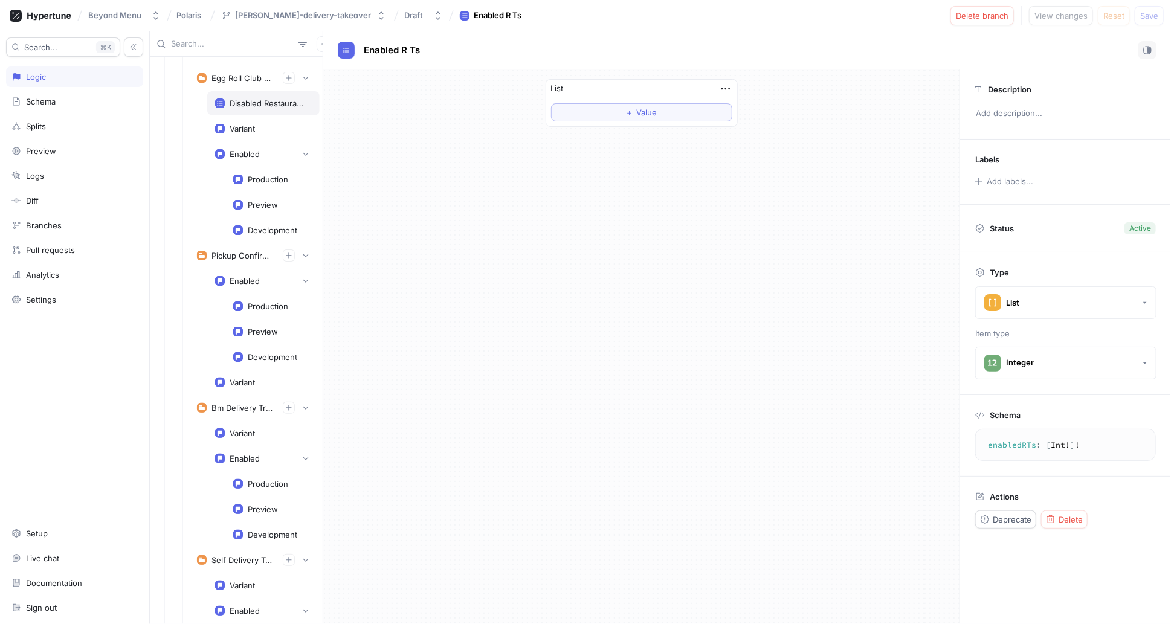
click at [248, 98] on div "Disabled Restaurants" at bounding box center [263, 103] width 112 height 24
click at [237, 149] on div "Enabled" at bounding box center [245, 154] width 30 height 10
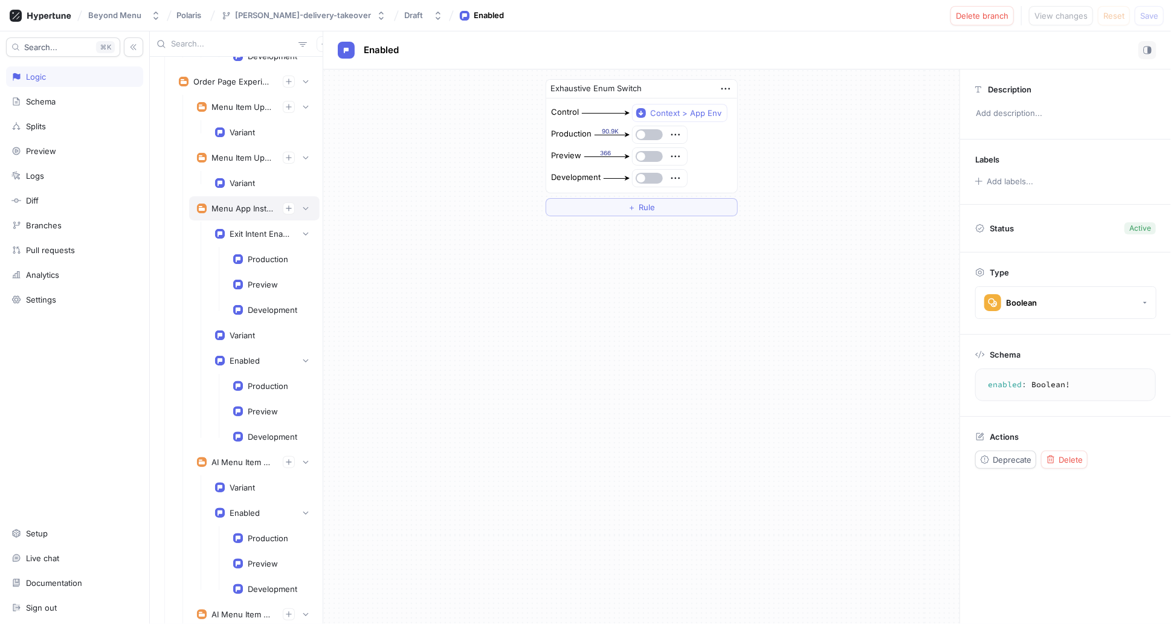
scroll to position [1644, 0]
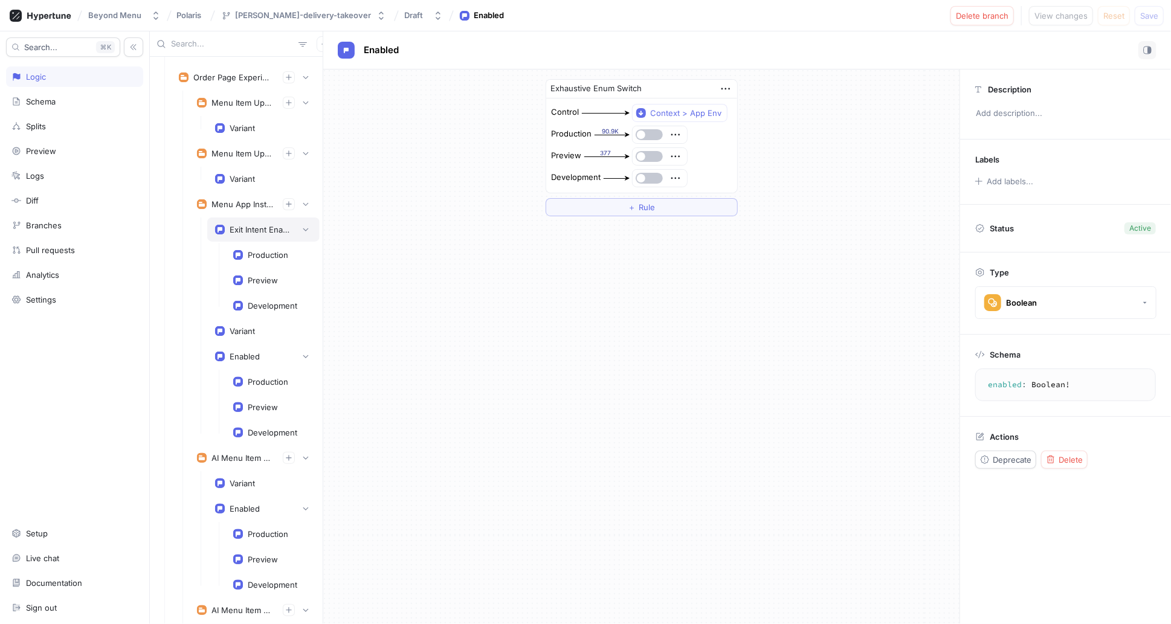
click at [248, 225] on div "Exit Intent Enabled" at bounding box center [260, 230] width 60 height 10
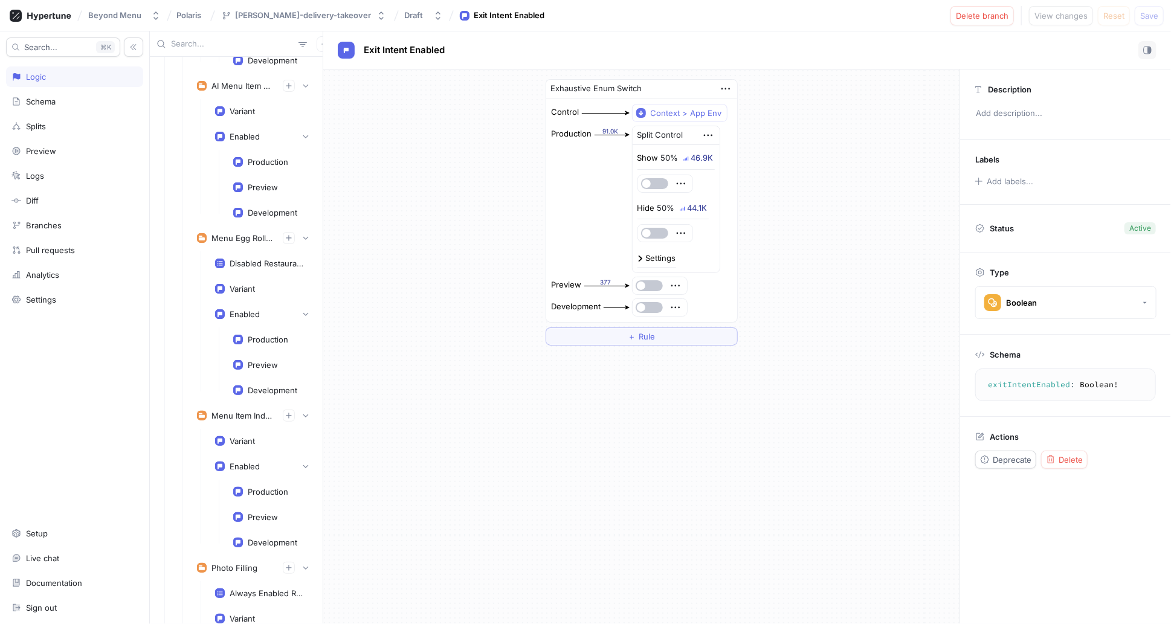
scroll to position [2179, 0]
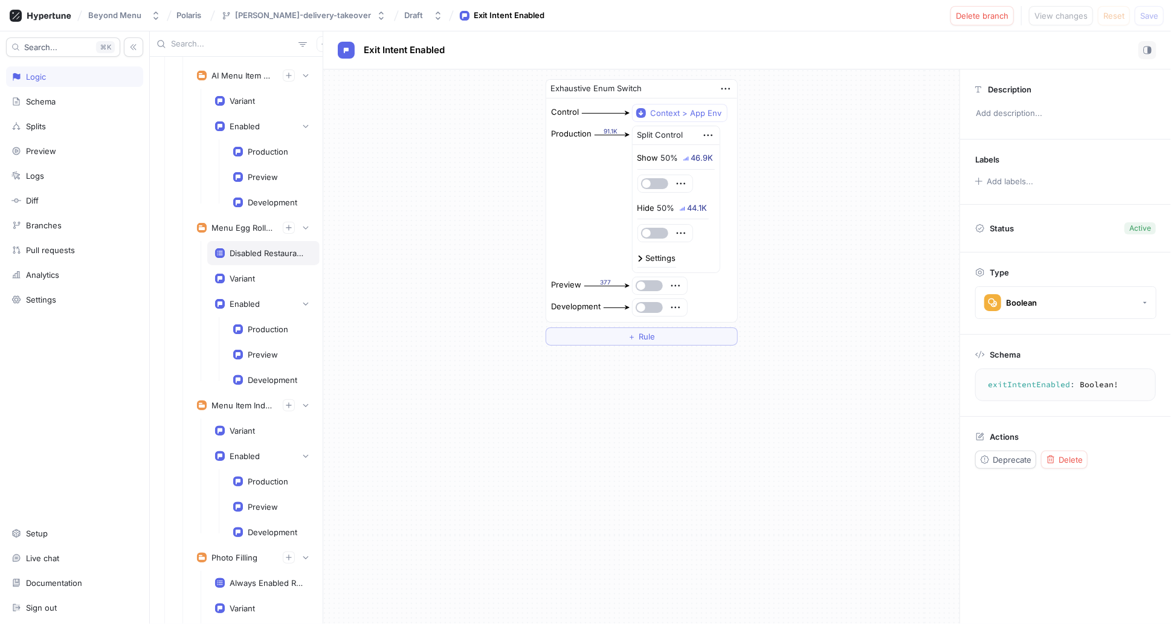
click at [245, 241] on div "Disabled Restaurants" at bounding box center [263, 253] width 112 height 24
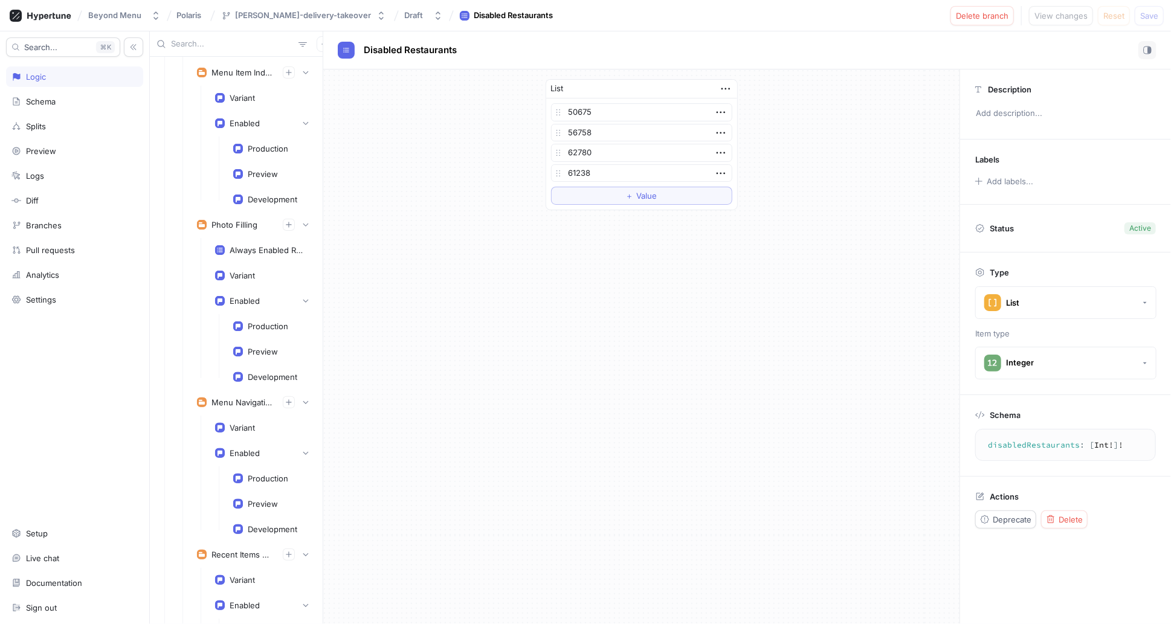
scroll to position [2516, 0]
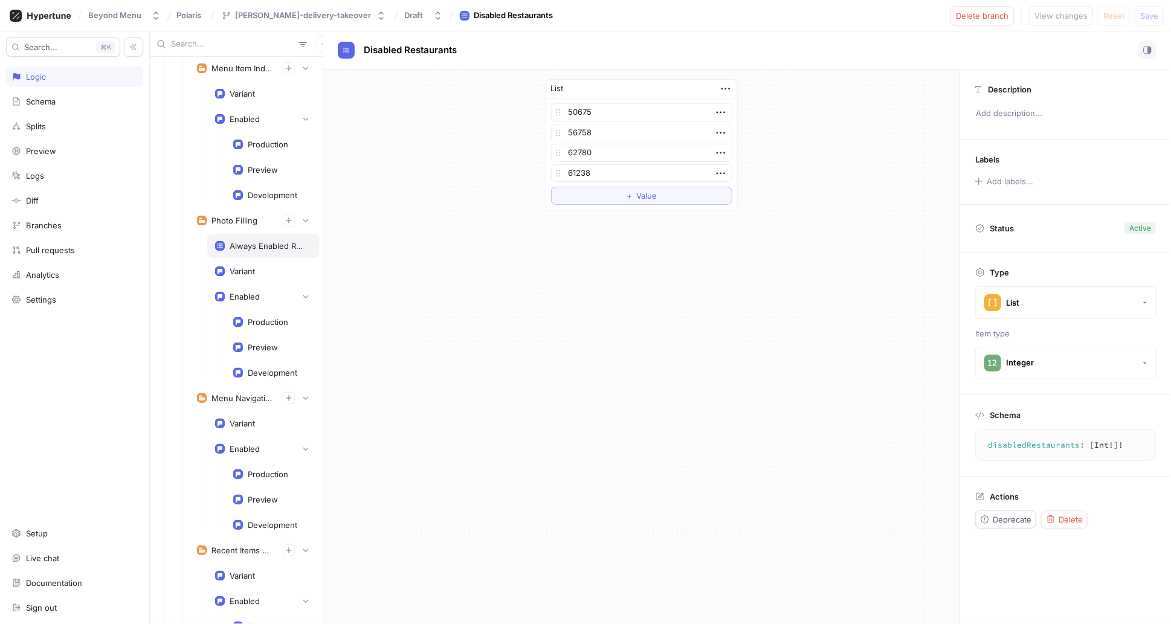
click at [236, 234] on div "Always Enabled Restaurant Ids" at bounding box center [263, 246] width 112 height 24
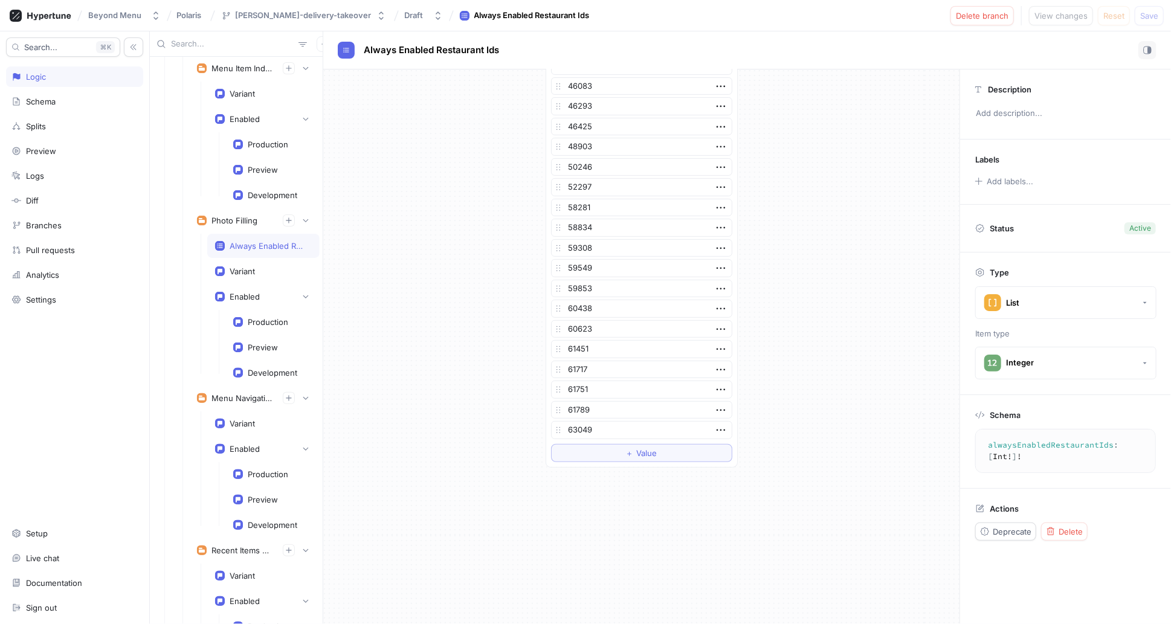
scroll to position [321, 0]
click at [222, 292] on rect at bounding box center [220, 297] width 10 height 10
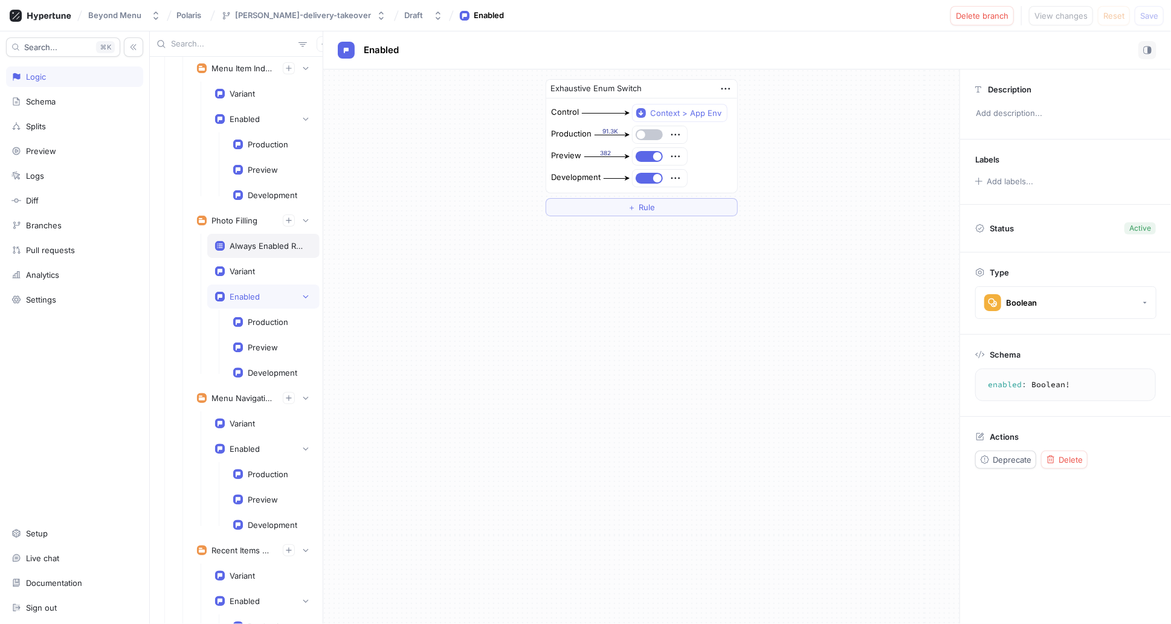
click at [223, 241] on rect at bounding box center [220, 246] width 10 height 10
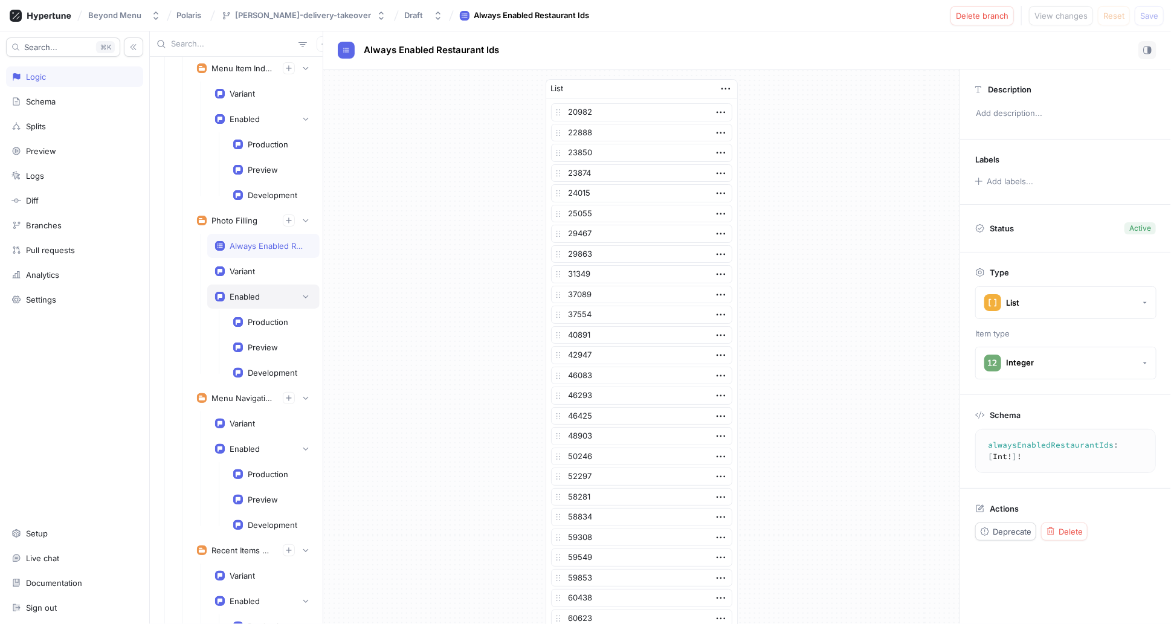
click at [216, 292] on rect at bounding box center [220, 297] width 10 height 10
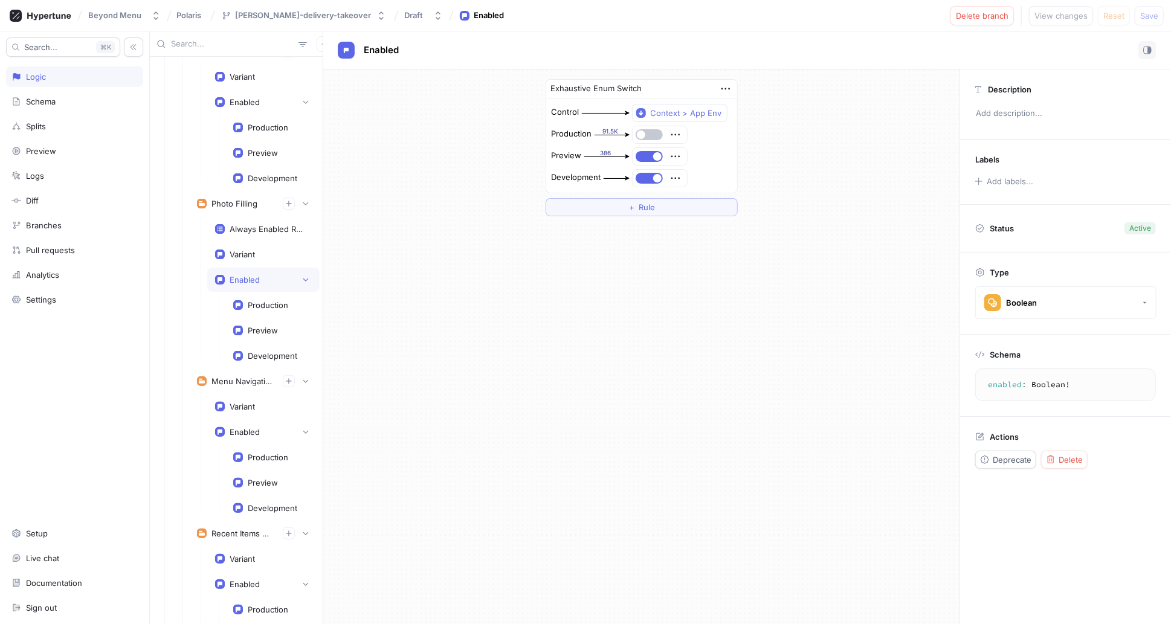
scroll to position [2535, 0]
click at [215, 400] on icon at bounding box center [220, 405] width 10 height 10
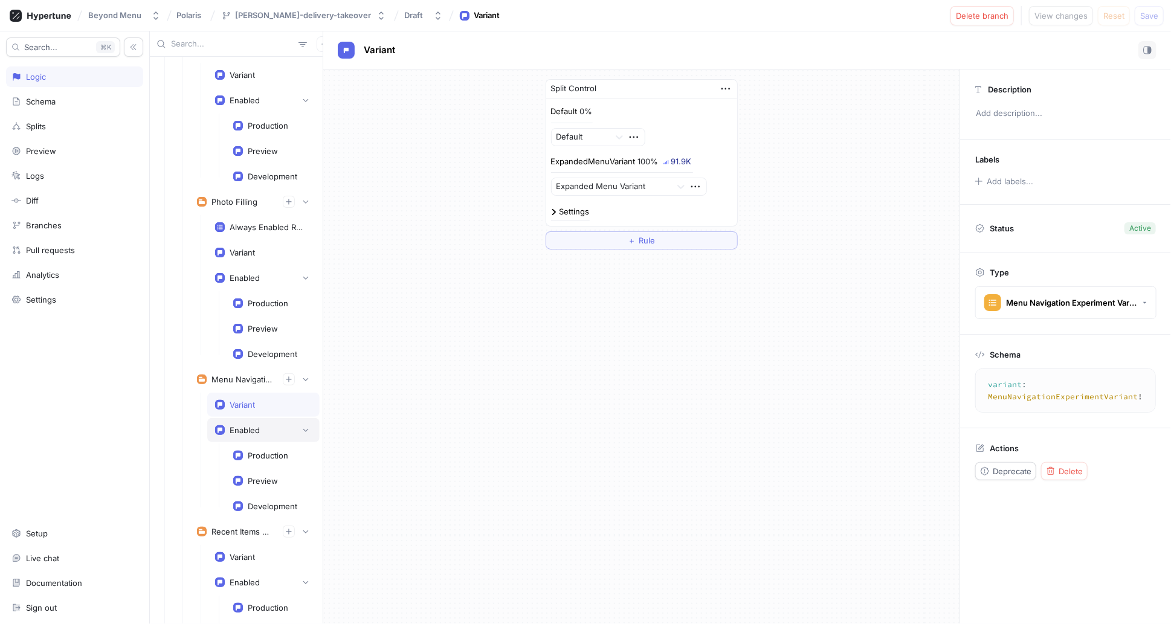
click at [213, 418] on div "Enabled" at bounding box center [263, 430] width 112 height 24
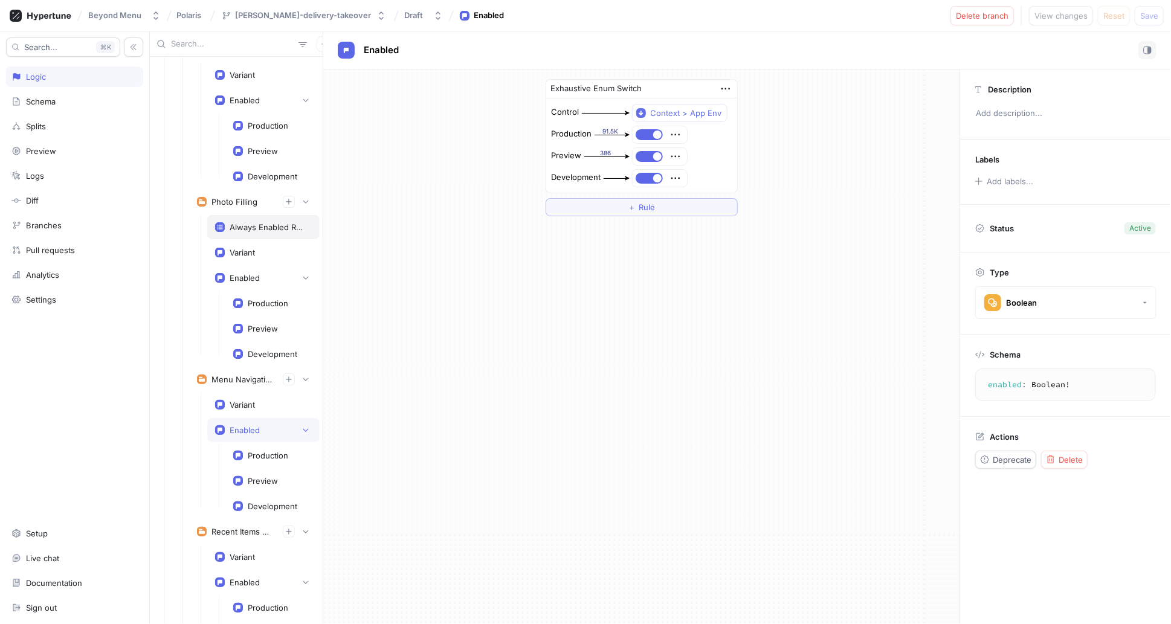
click at [215, 222] on rect at bounding box center [220, 227] width 10 height 10
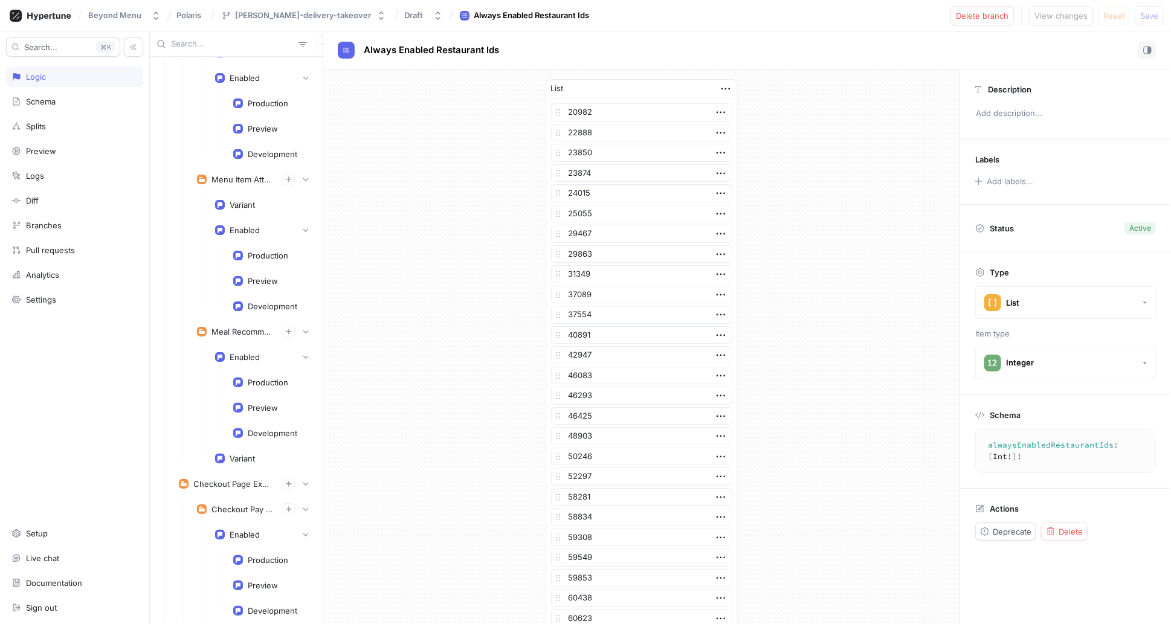
scroll to position [3058, 0]
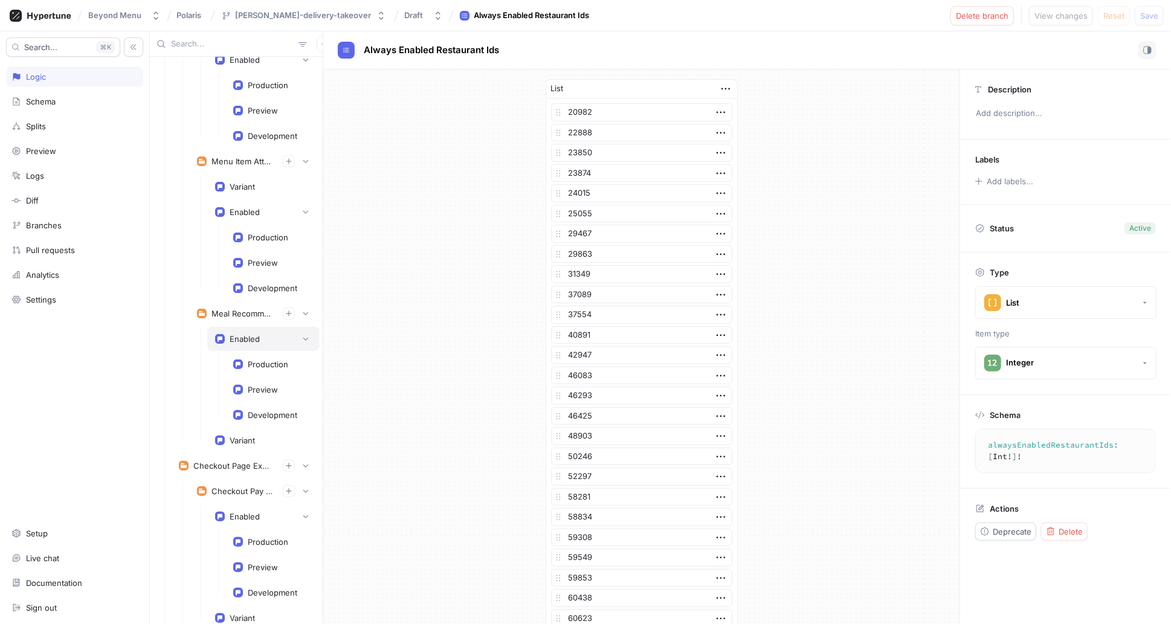
click at [218, 337] on rect at bounding box center [218, 339] width 1 height 5
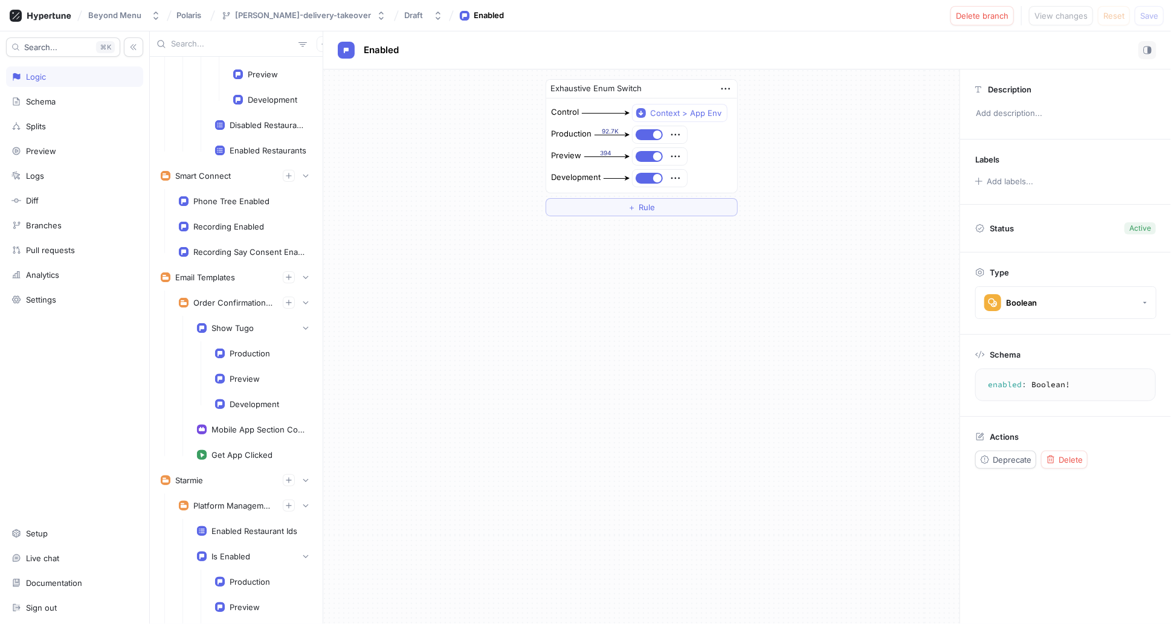
scroll to position [4305, 0]
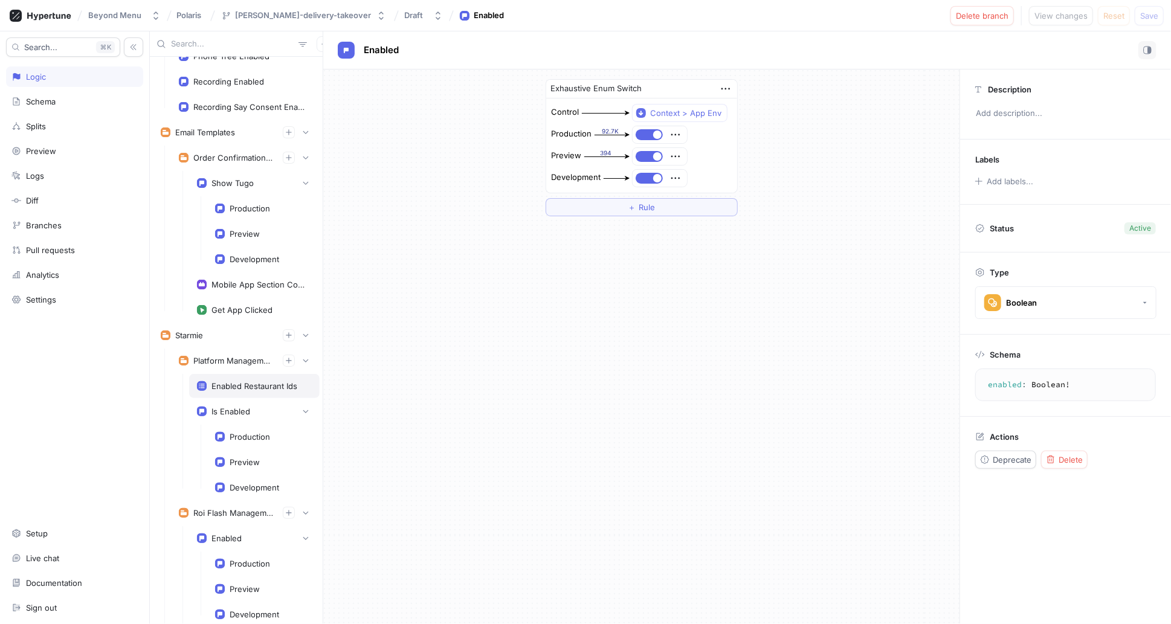
click at [204, 381] on rect at bounding box center [202, 386] width 10 height 10
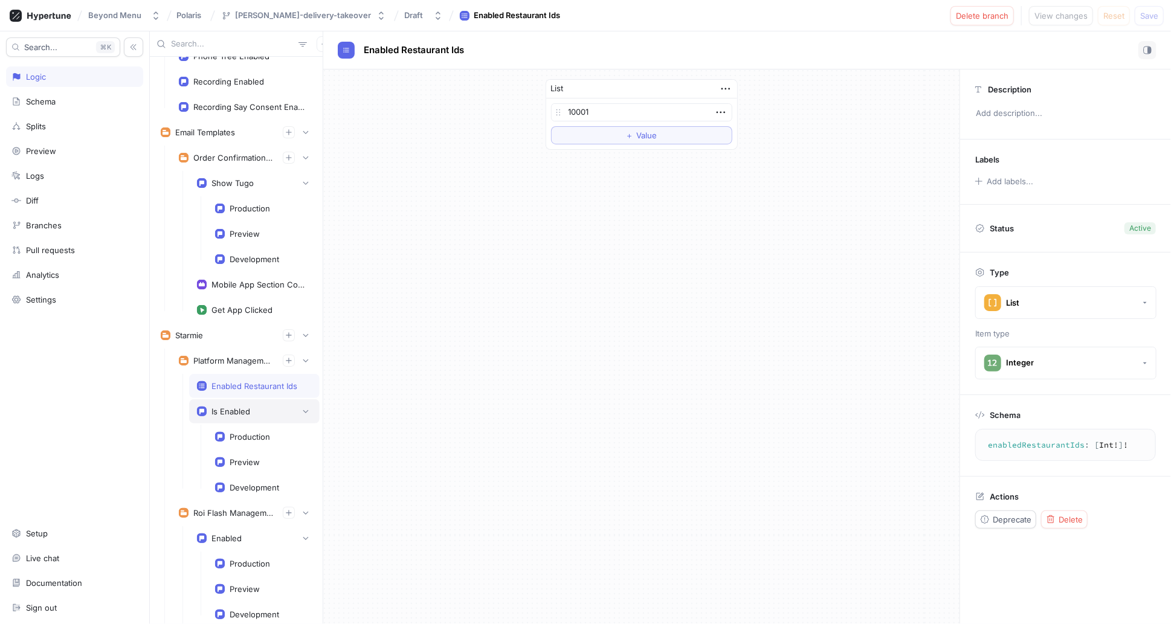
click at [195, 399] on div "Is Enabled" at bounding box center [254, 411] width 131 height 24
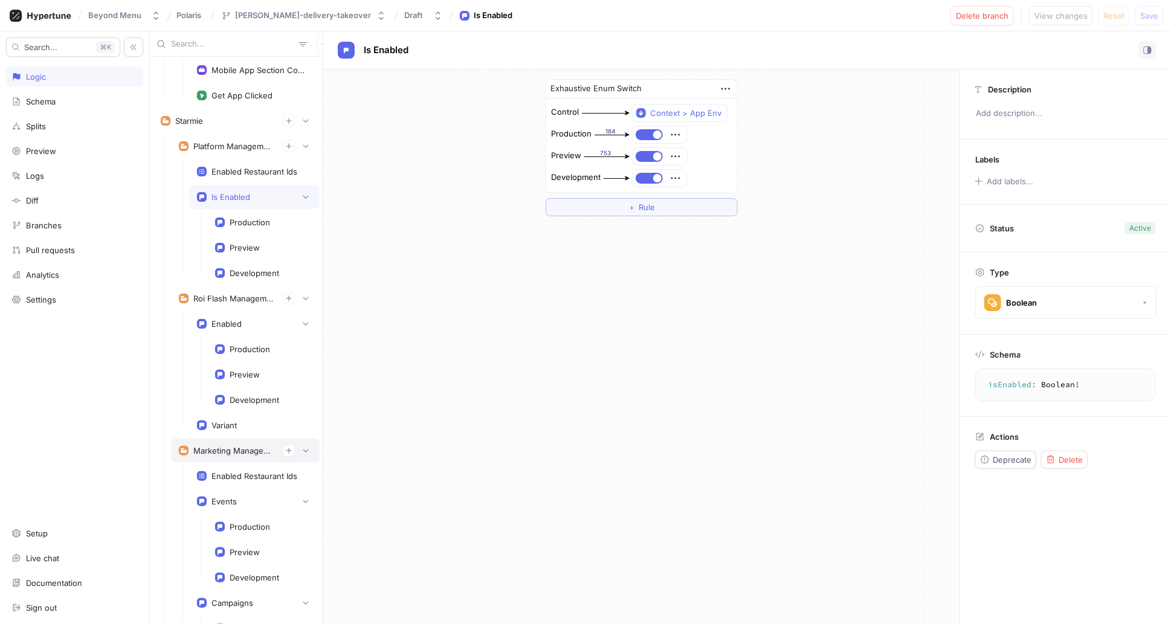
scroll to position [4520, 0]
click at [189, 463] on div "Enabled Restaurant Ids" at bounding box center [254, 475] width 131 height 24
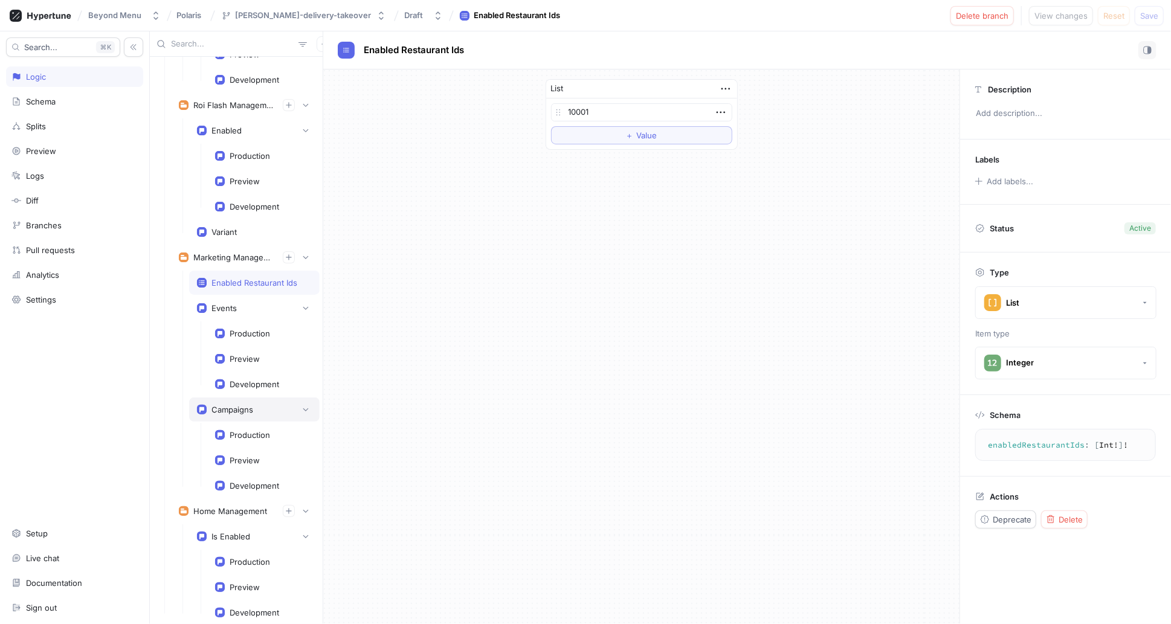
scroll to position [4713, 0]
click at [202, 305] on rect at bounding box center [201, 307] width 5 height 4
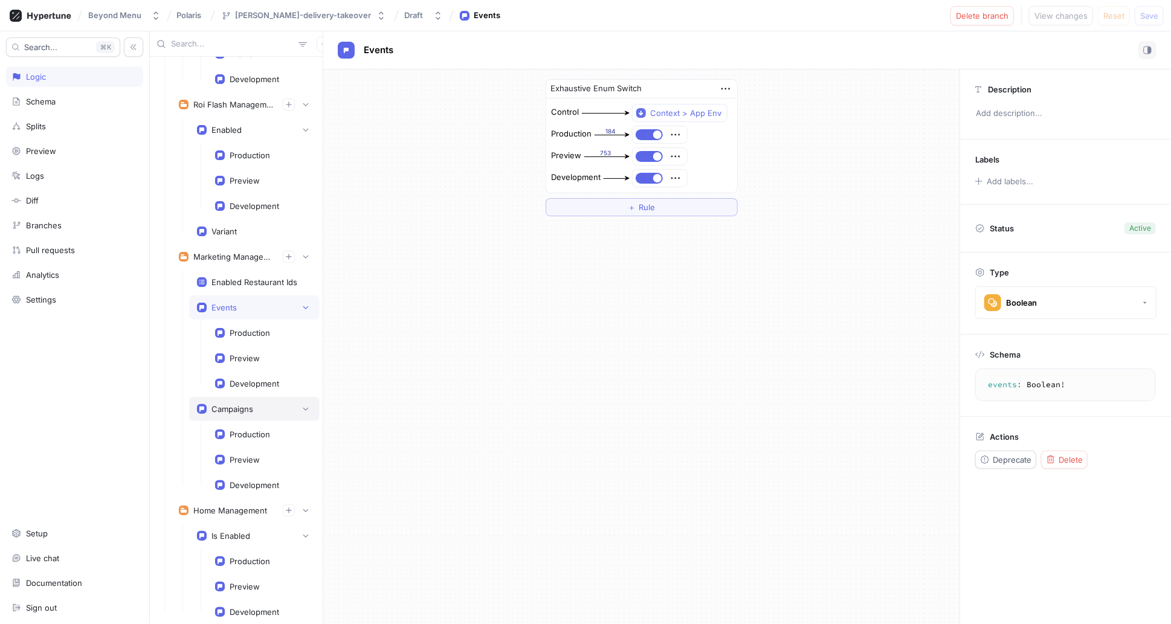
scroll to position [4753, 0]
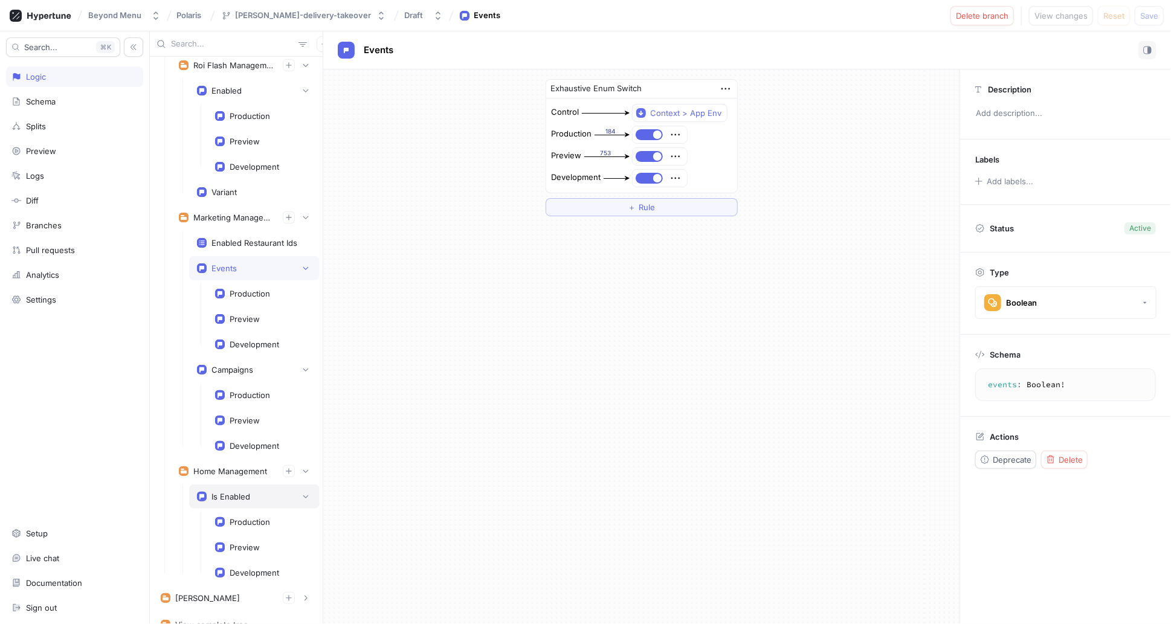
click at [202, 492] on rect at bounding box center [202, 497] width 10 height 10
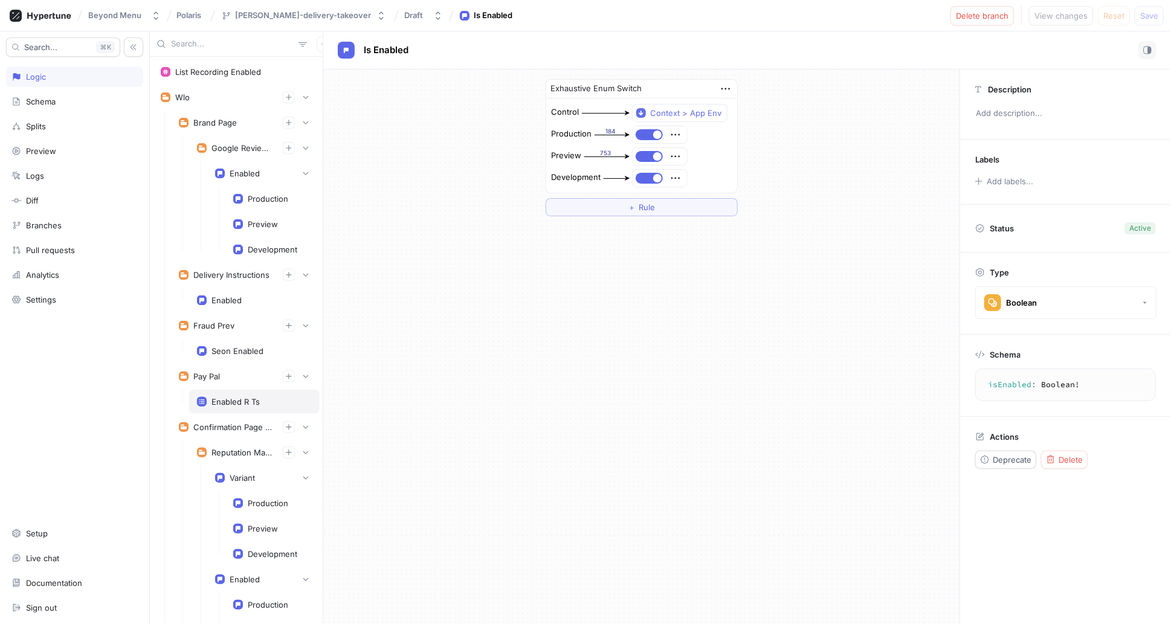
click at [199, 400] on icon at bounding box center [201, 401] width 5 height 4
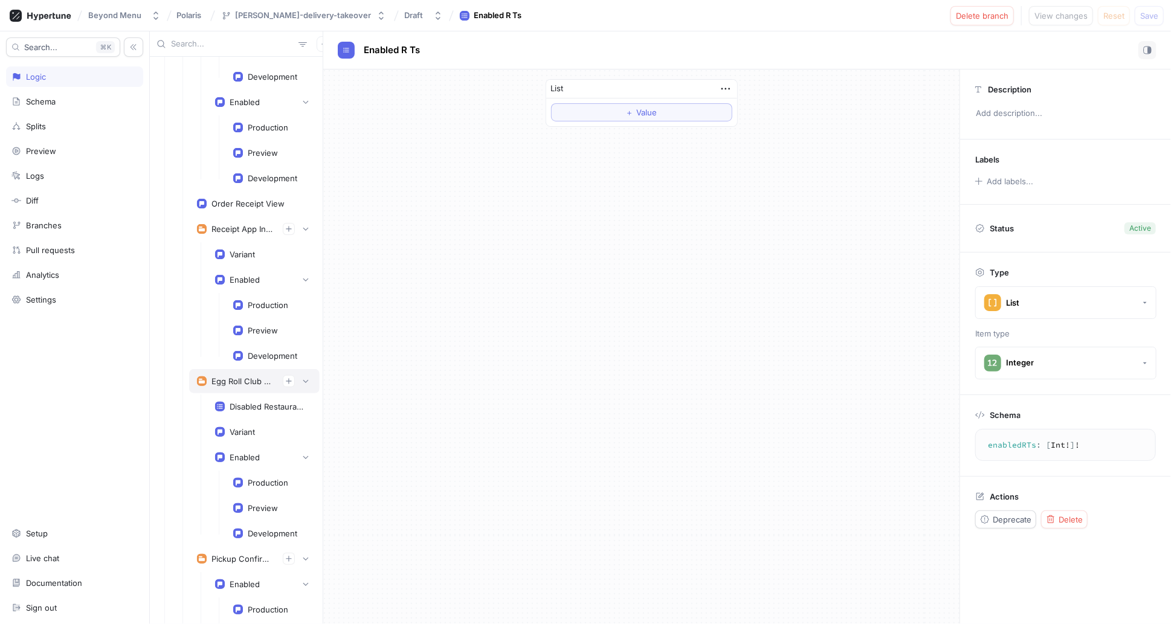
scroll to position [716, 0]
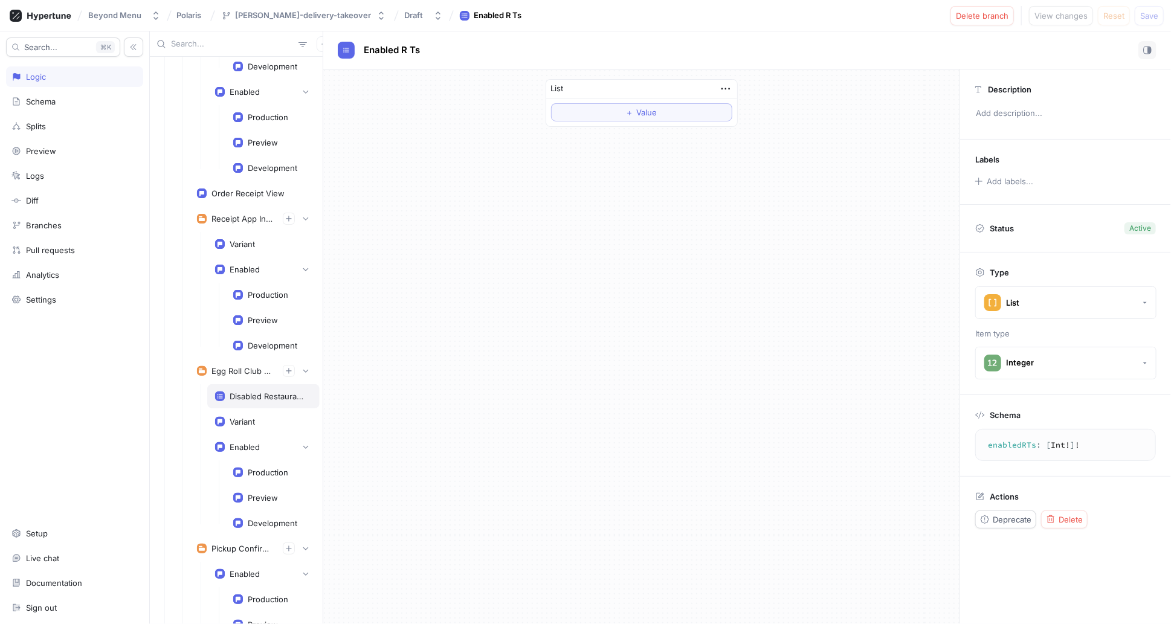
click at [212, 385] on div "Disabled Restaurants" at bounding box center [263, 396] width 112 height 24
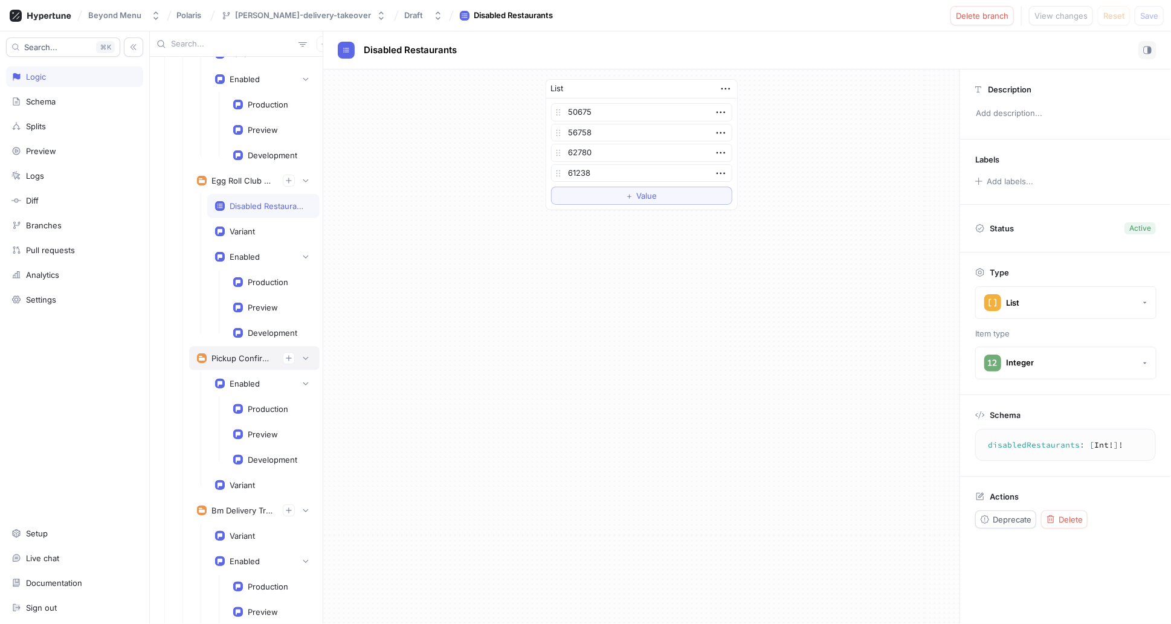
scroll to position [957, 0]
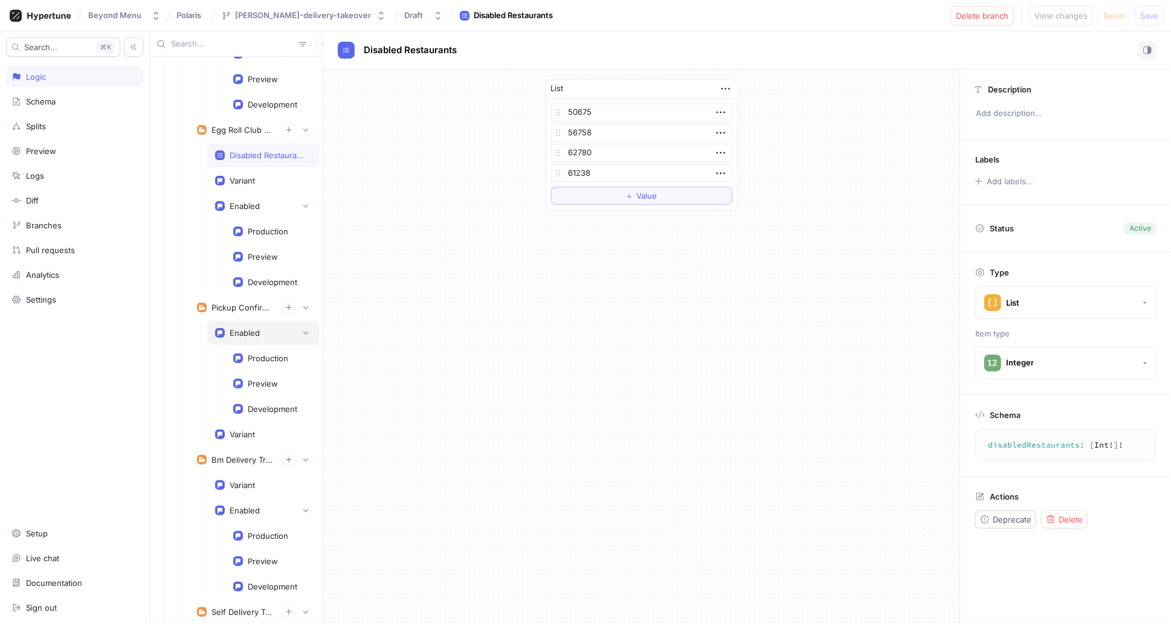
click at [214, 321] on div "Enabled" at bounding box center [263, 333] width 112 height 24
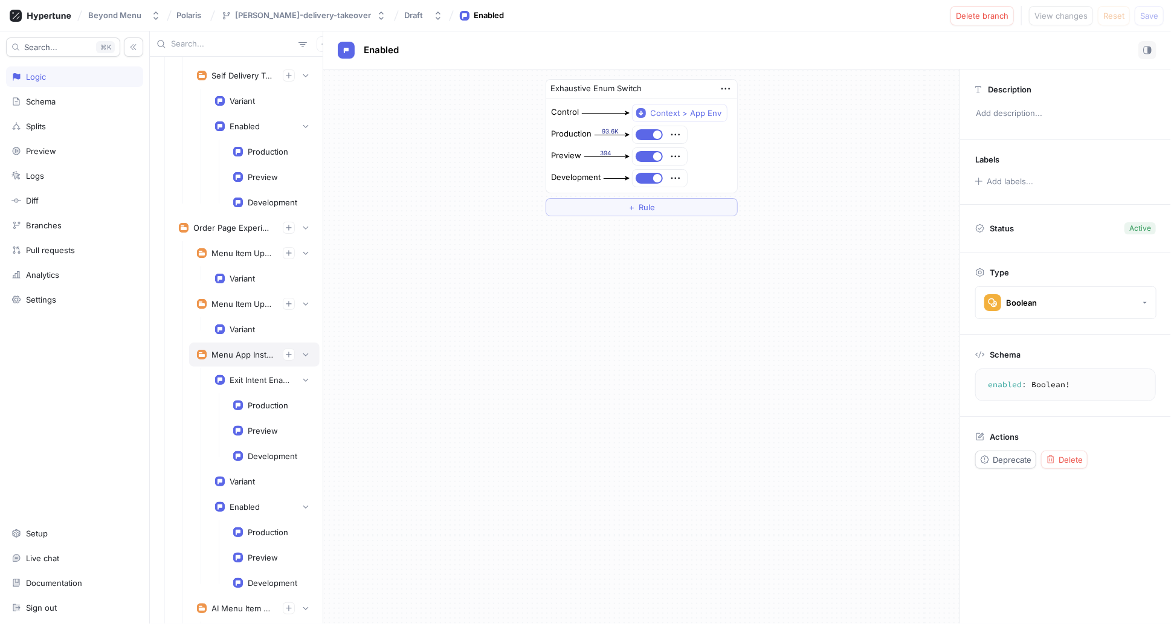
scroll to position [1530, 0]
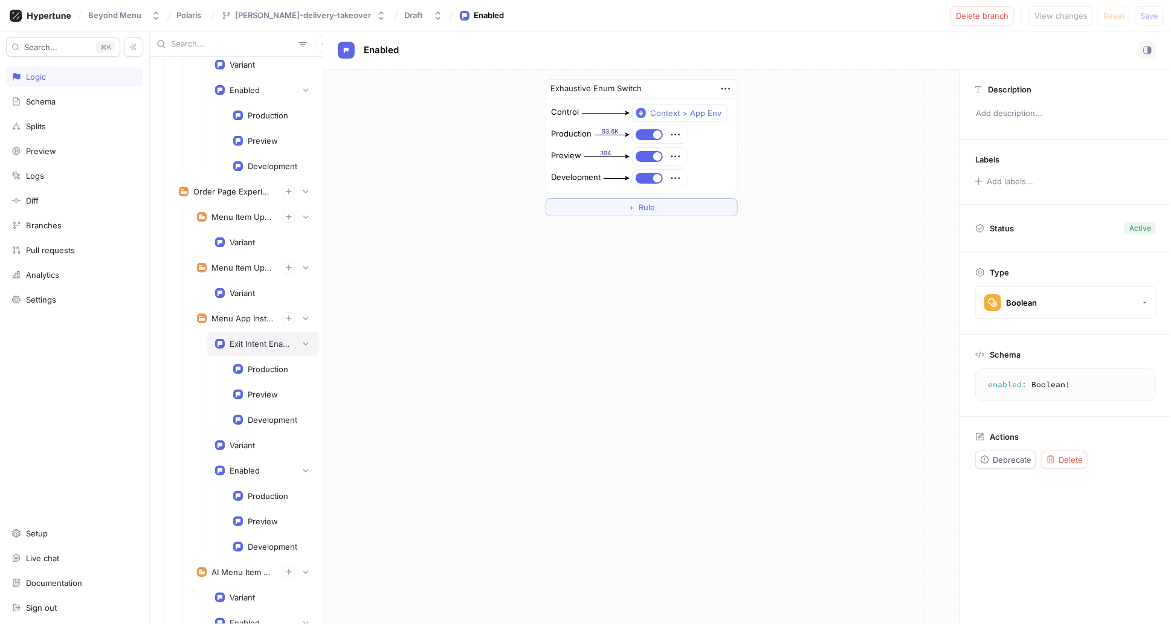
click at [216, 332] on div "Exit Intent Enabled" at bounding box center [263, 344] width 112 height 24
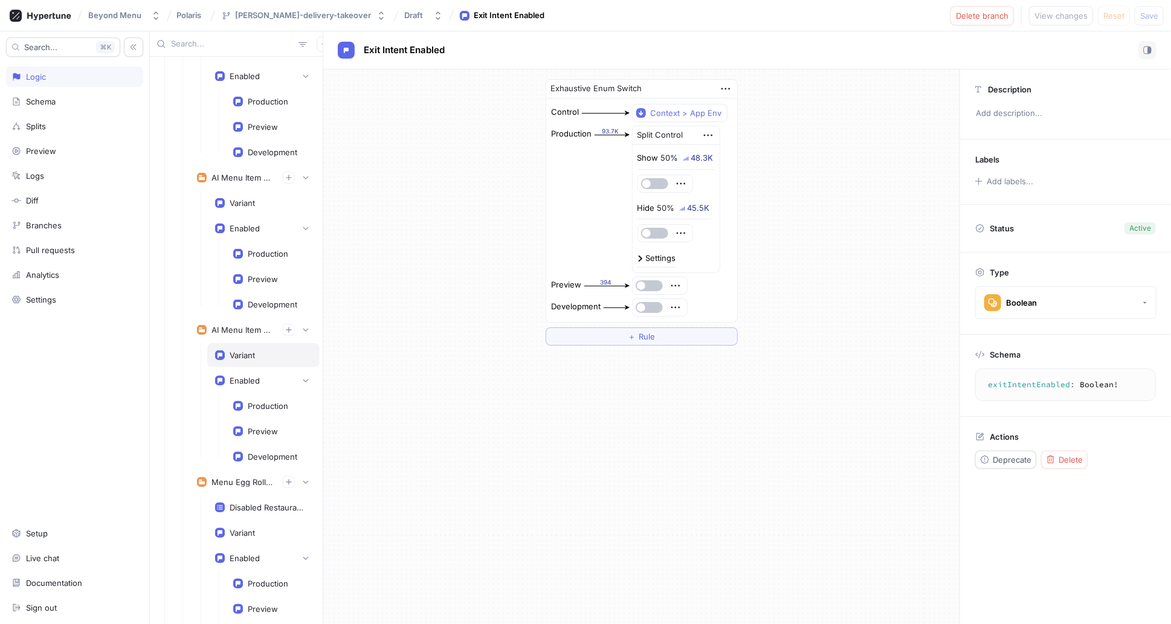
scroll to position [1929, 0]
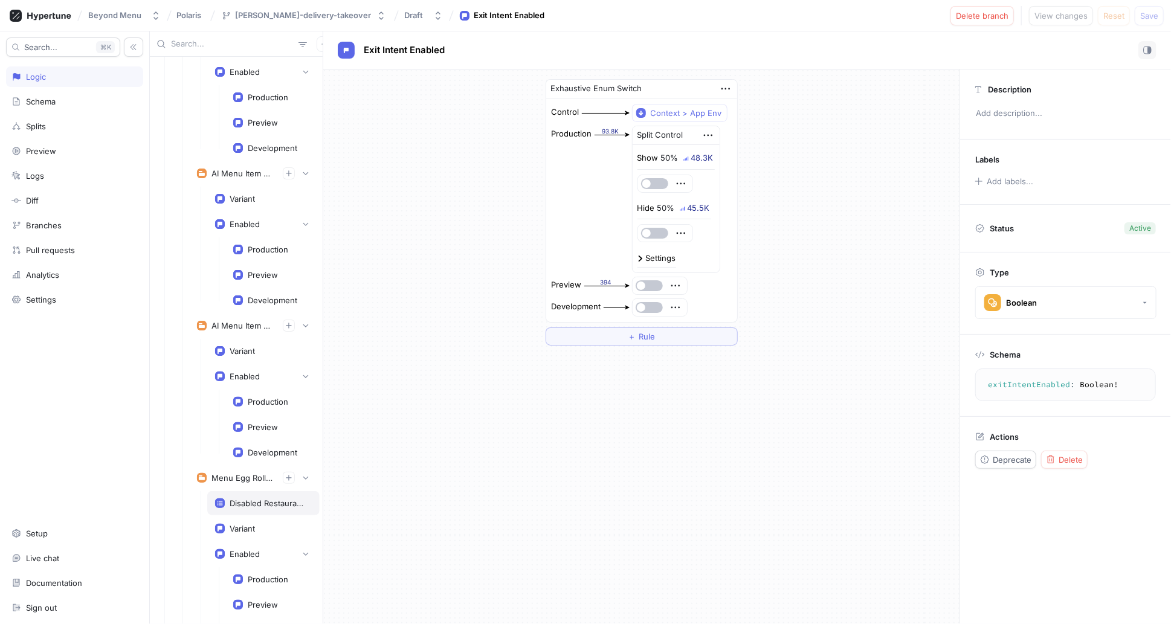
click at [216, 499] on rect at bounding box center [220, 504] width 10 height 10
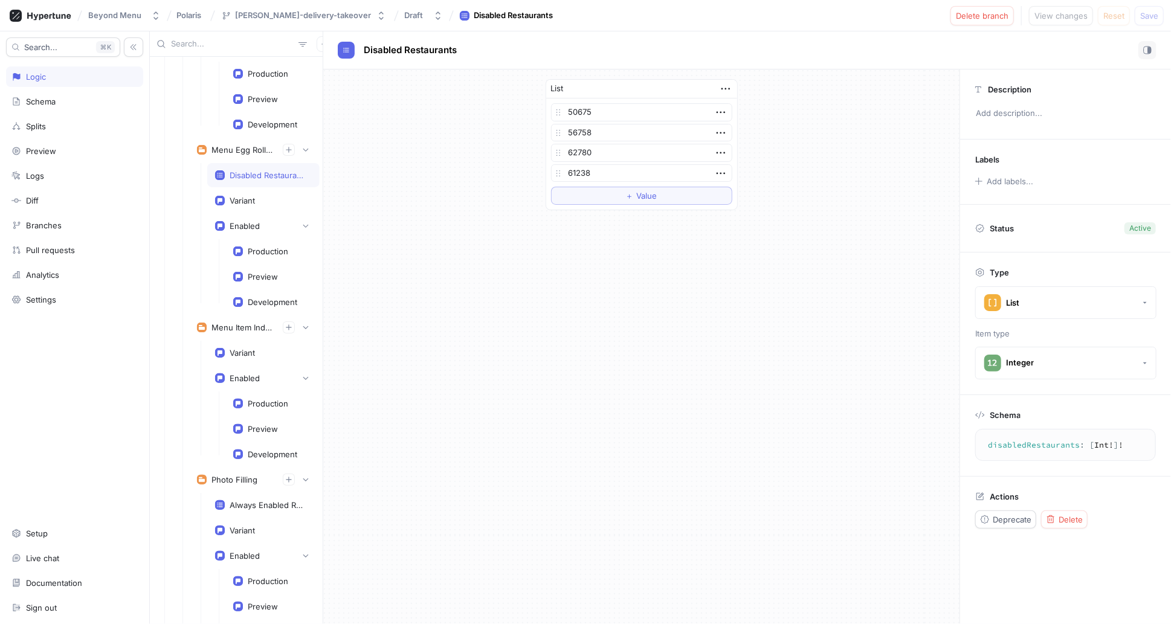
scroll to position [2374, 0]
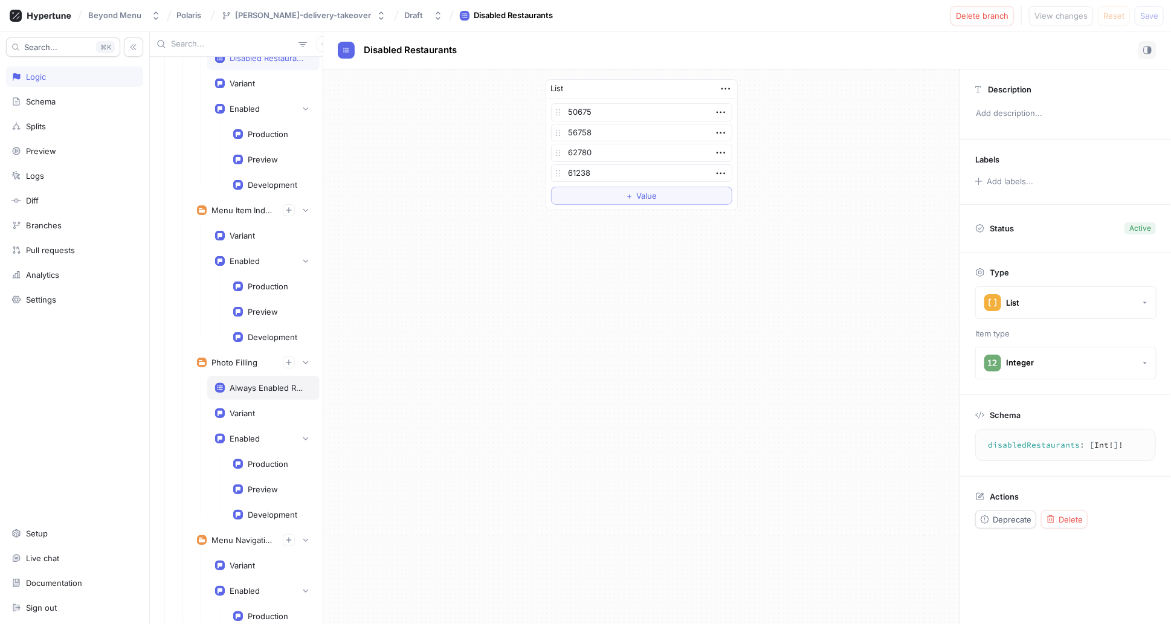
click at [221, 383] on rect at bounding box center [220, 388] width 10 height 10
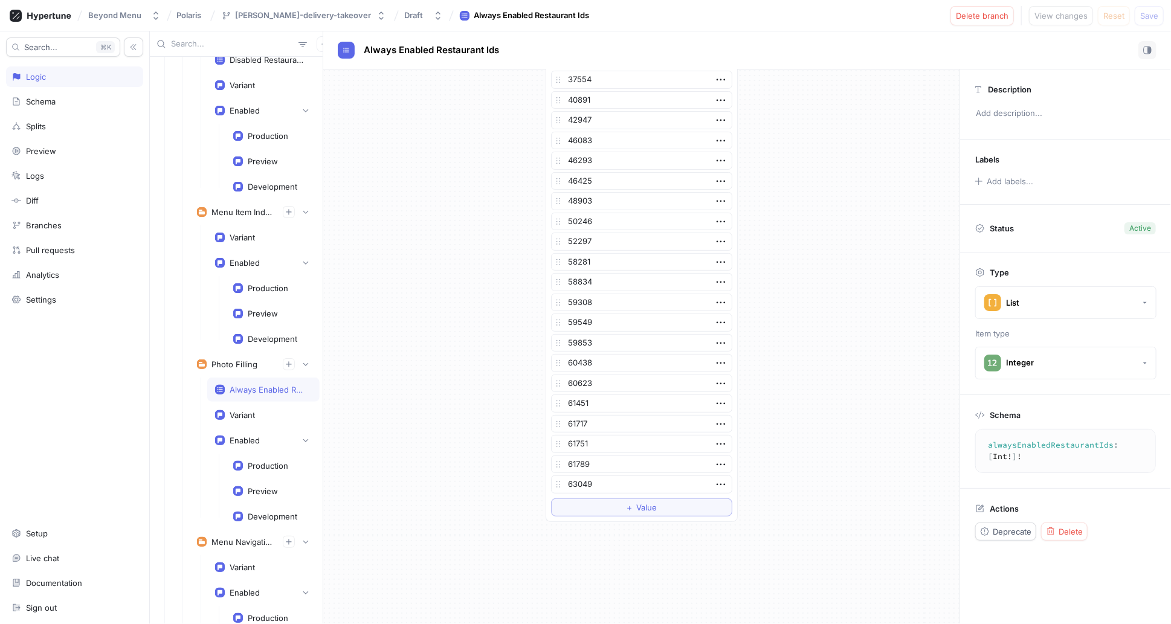
scroll to position [321, 0]
click at [211, 428] on div "Enabled" at bounding box center [263, 440] width 112 height 24
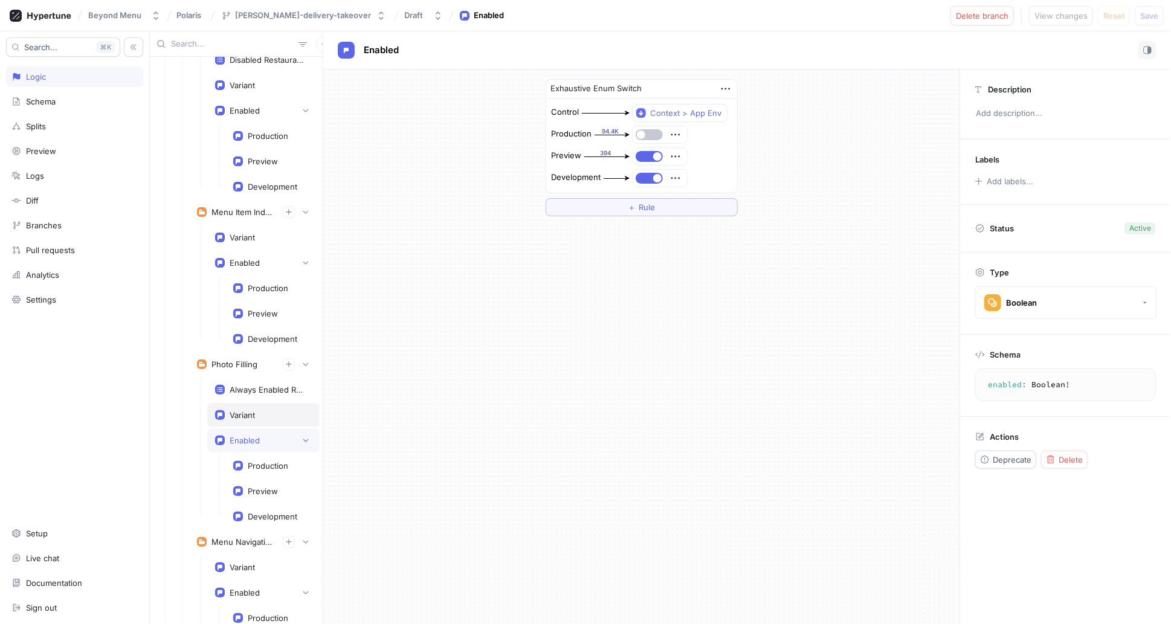
click at [210, 403] on div "Variant" at bounding box center [263, 415] width 112 height 24
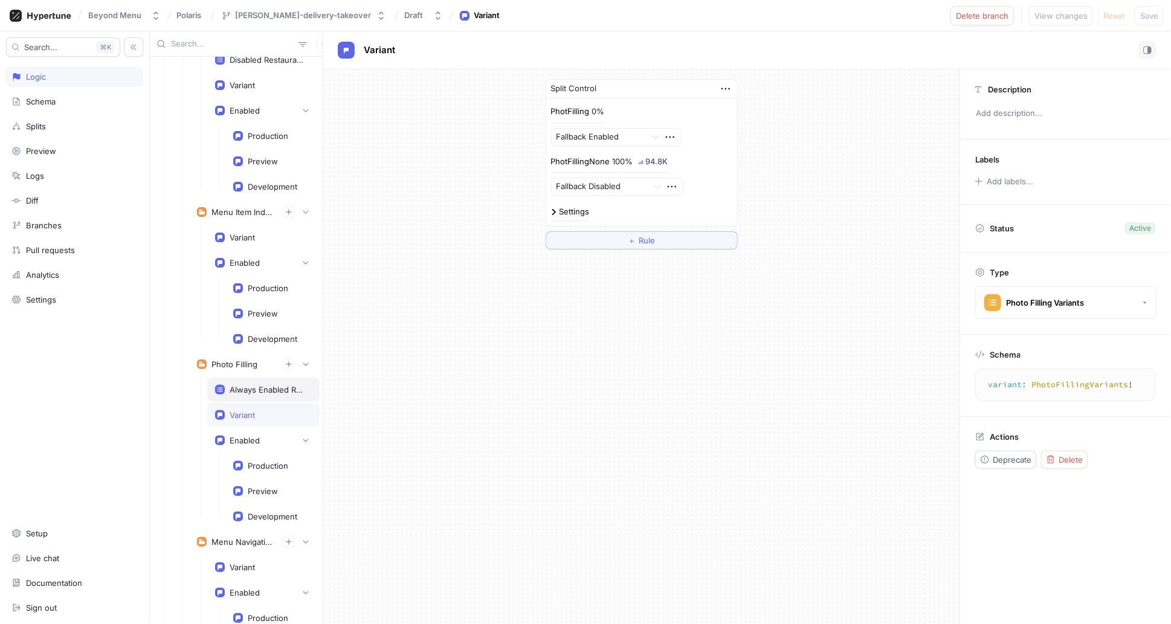
click at [215, 385] on icon at bounding box center [220, 390] width 10 height 10
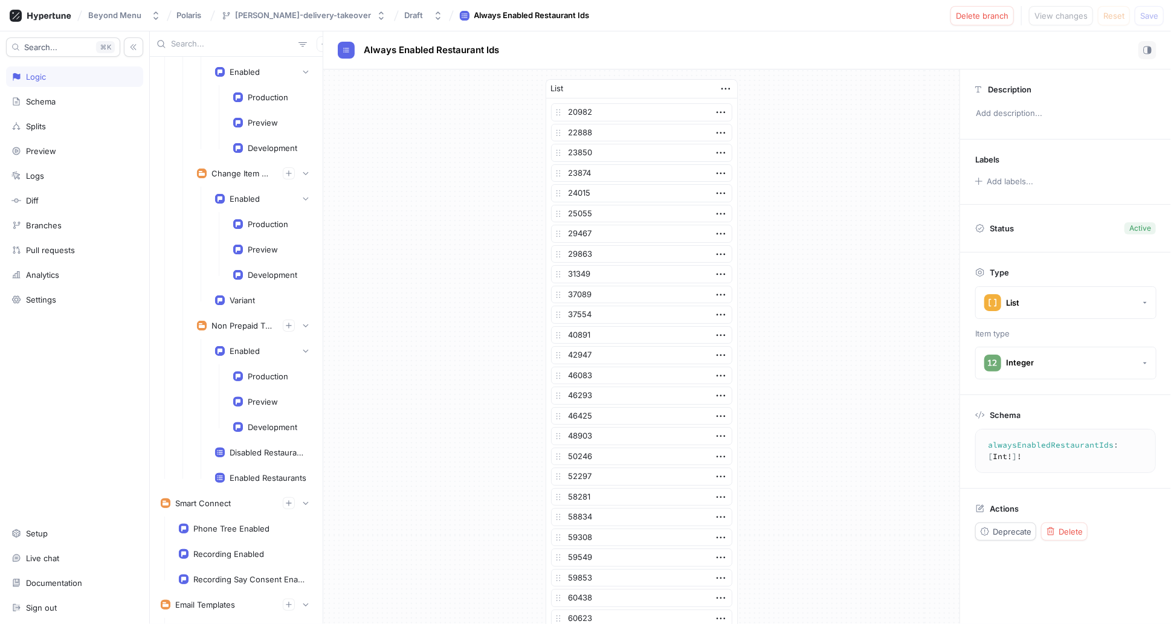
scroll to position [3832, 0]
click at [213, 340] on div "Enabled" at bounding box center [263, 352] width 112 height 24
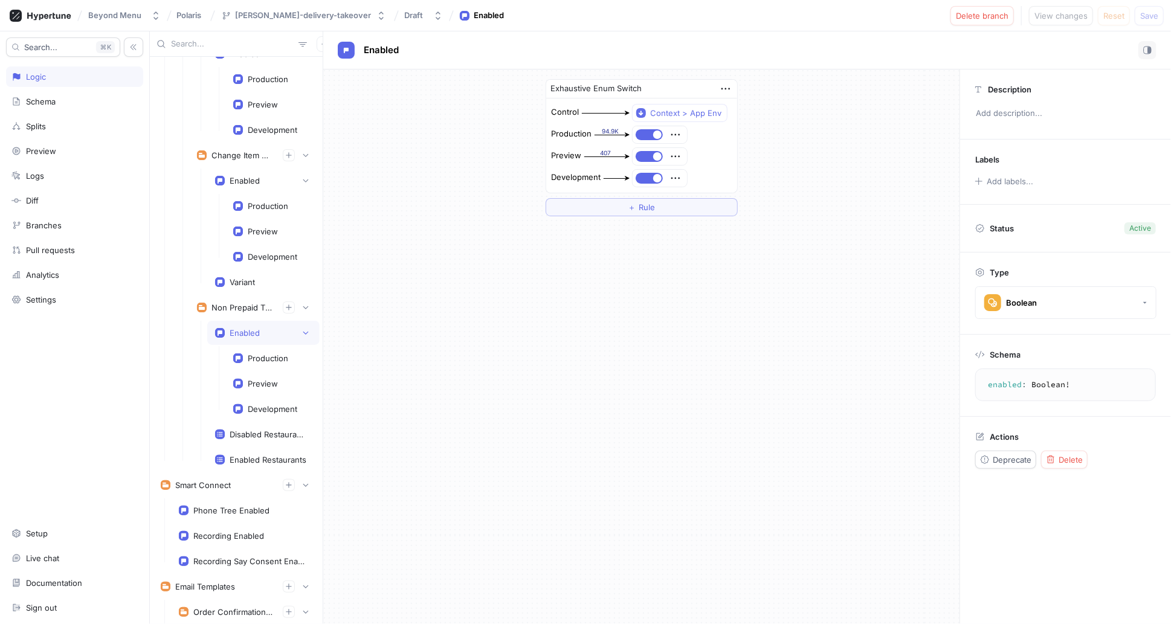
scroll to position [3868, 0]
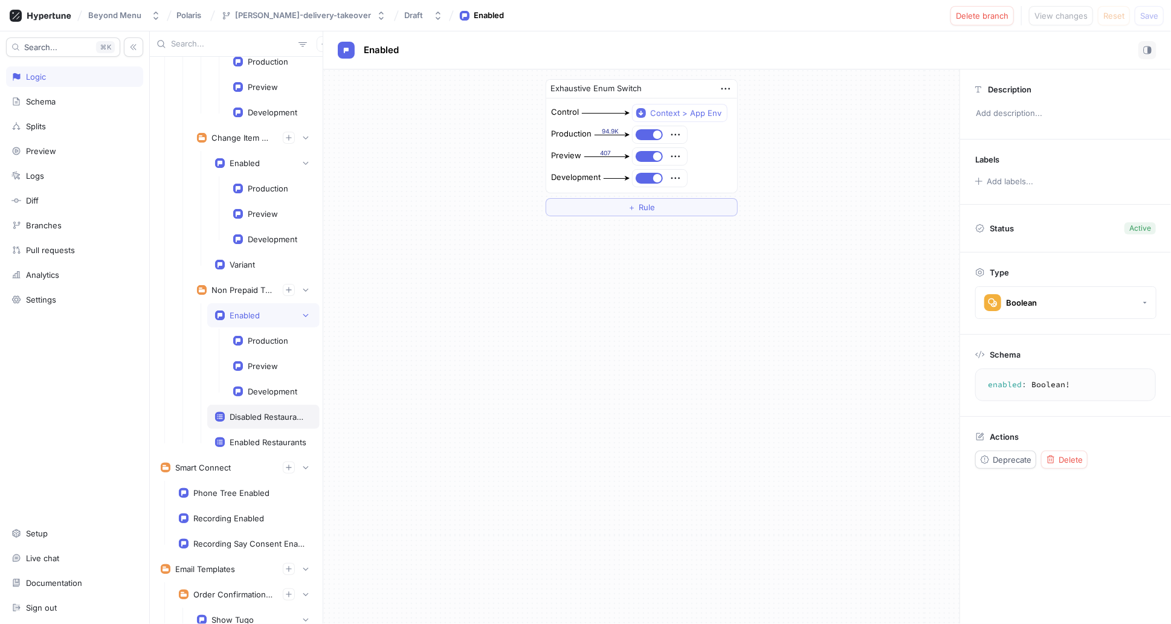
click at [210, 405] on div "Disabled Restaurants" at bounding box center [263, 417] width 112 height 24
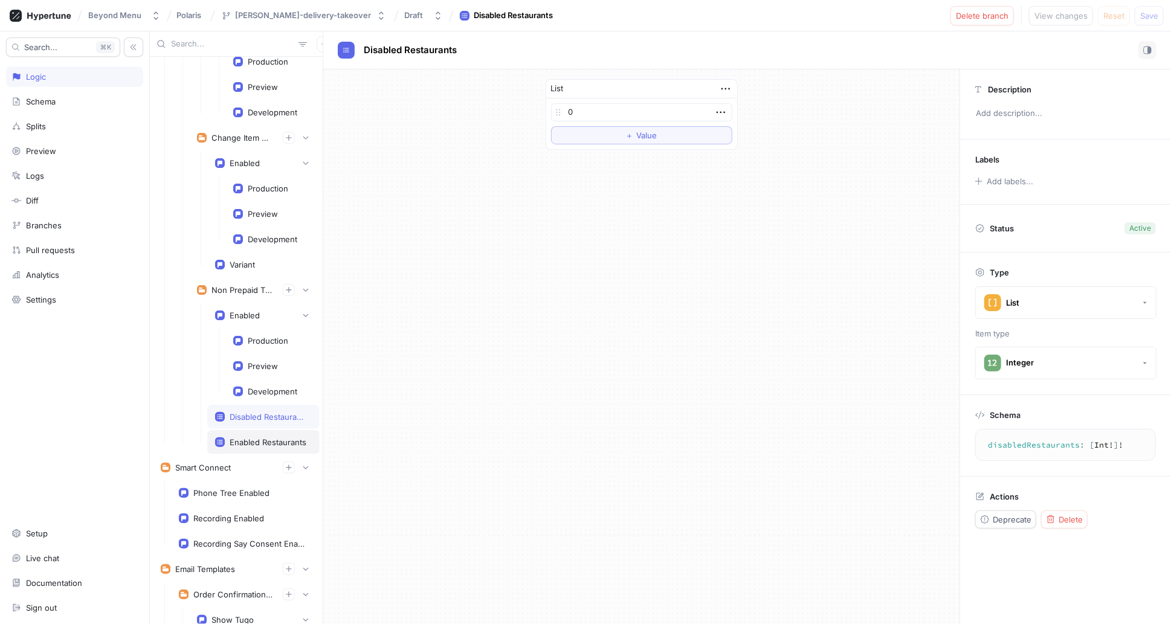
click at [211, 430] on div "Enabled Restaurants" at bounding box center [263, 442] width 112 height 24
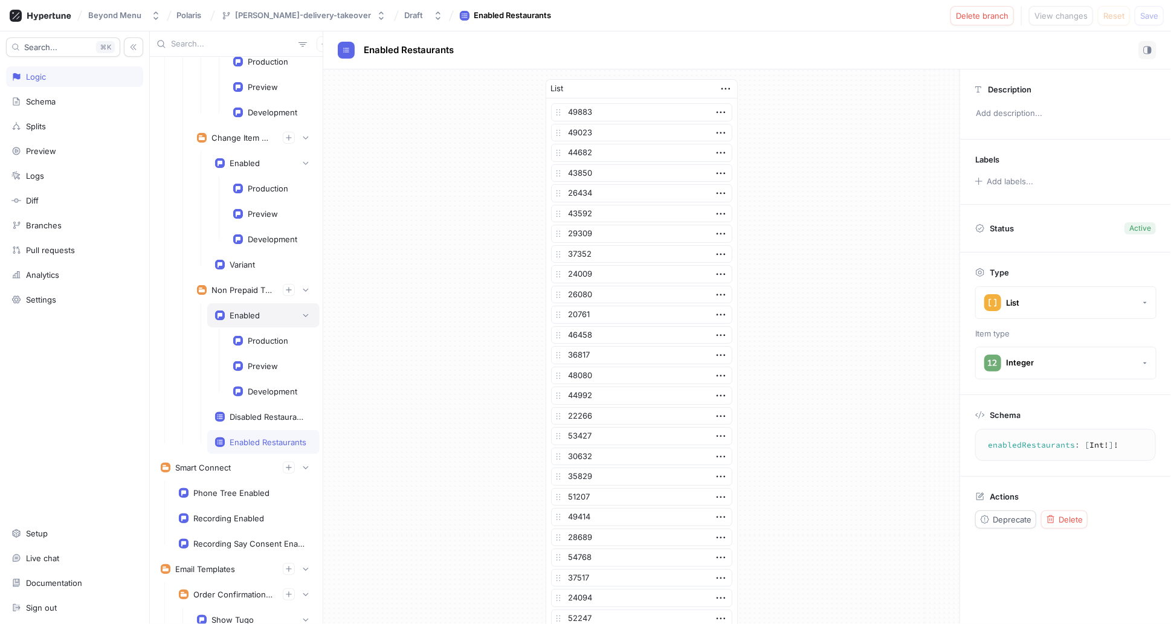
click at [222, 311] on rect at bounding box center [220, 316] width 10 height 10
type textarea "enabled: Boolean!"
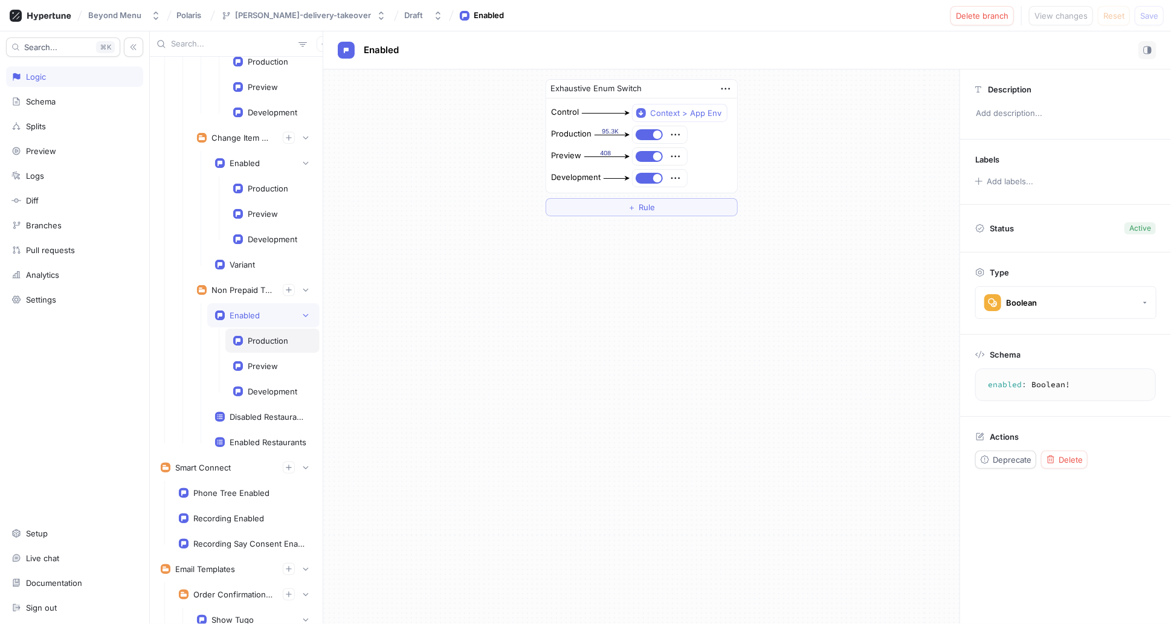
click at [227, 329] on div "Production" at bounding box center [272, 341] width 94 height 24
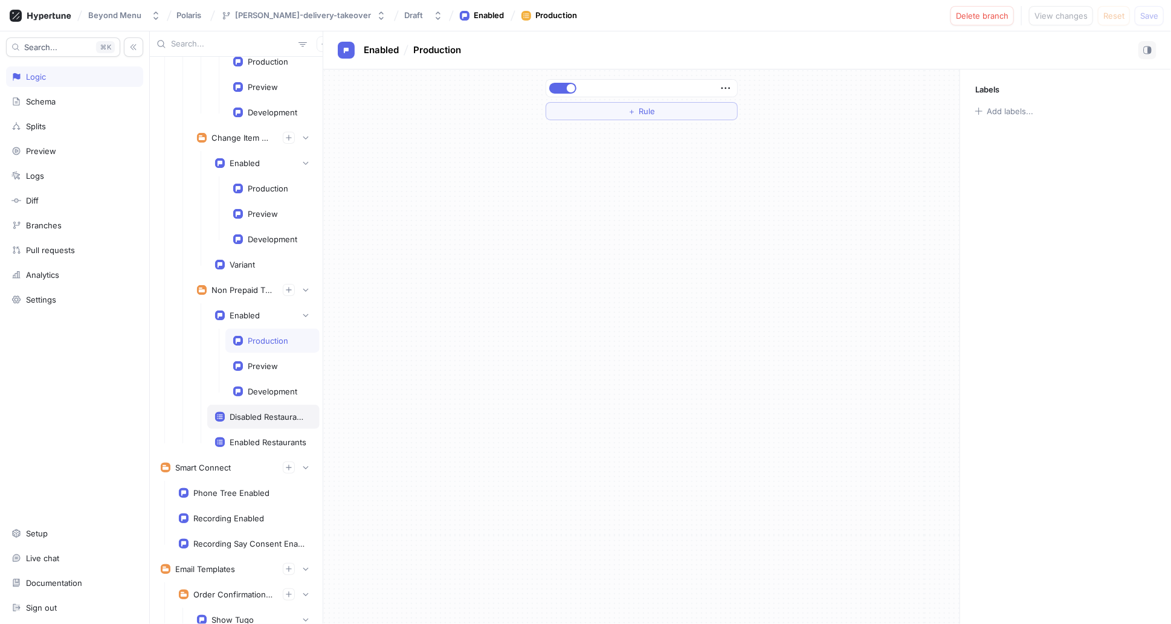
click at [213, 405] on div "Disabled Restaurants" at bounding box center [263, 417] width 112 height 24
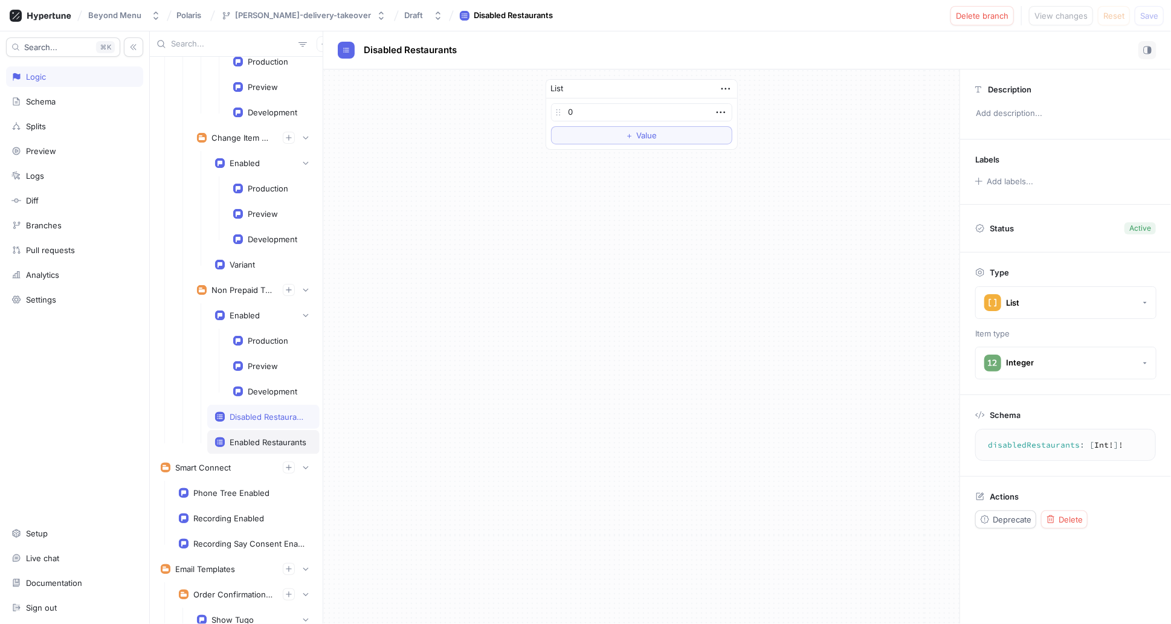
click at [211, 430] on div "Enabled Restaurants" at bounding box center [263, 442] width 112 height 24
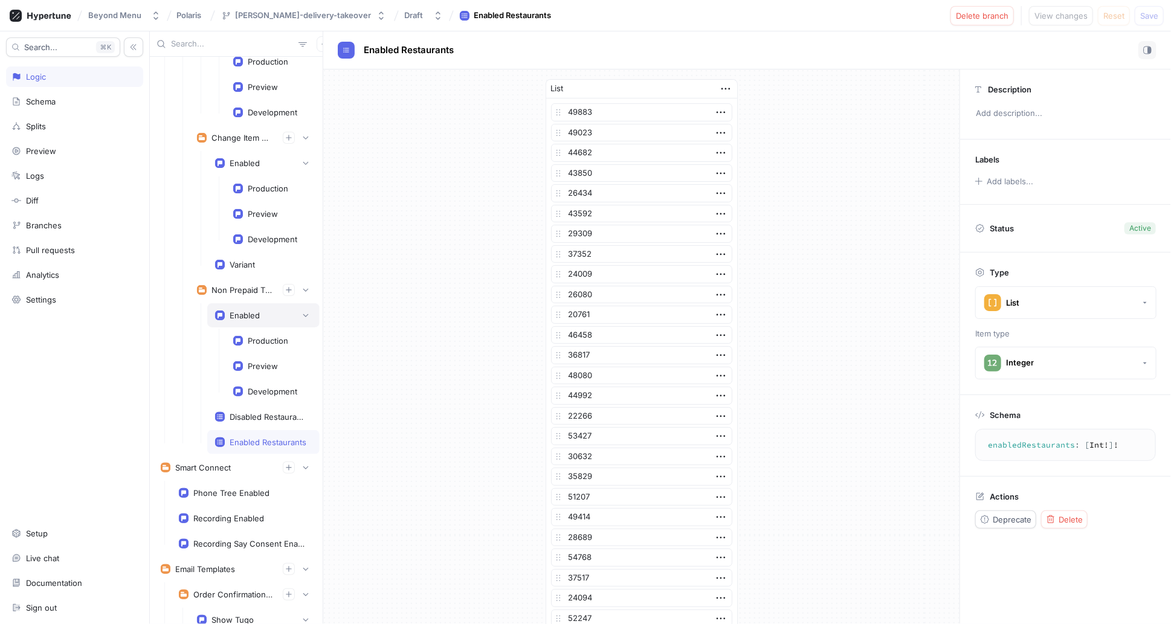
click at [211, 303] on div "Enabled" at bounding box center [263, 315] width 112 height 24
type textarea "enabled: Boolean!"
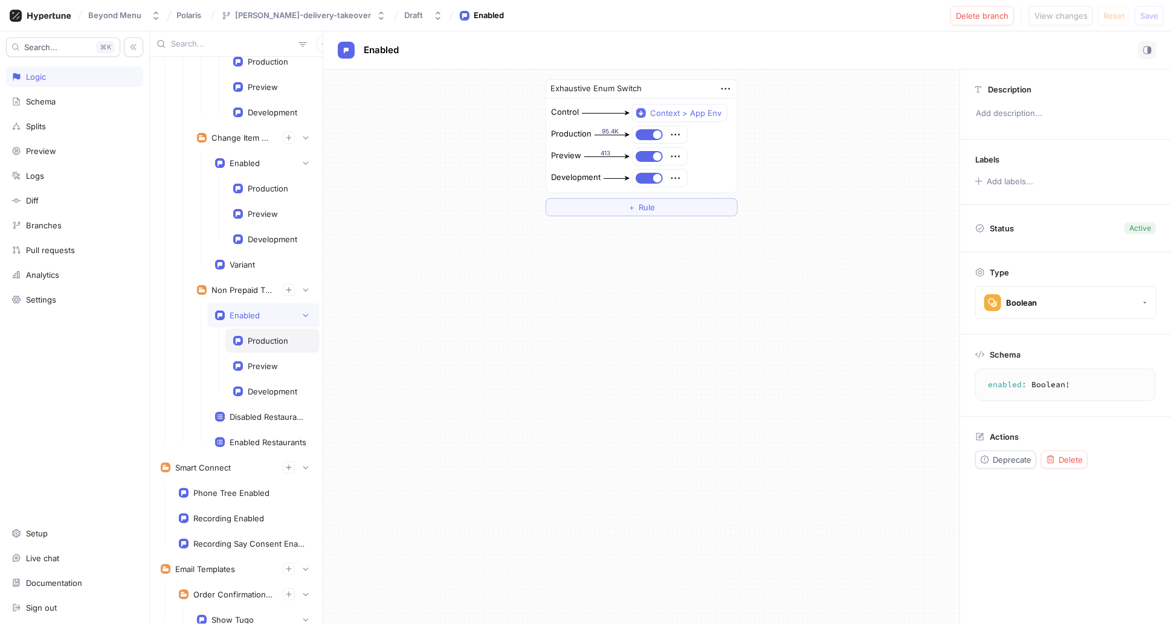
click at [235, 336] on rect at bounding box center [238, 341] width 10 height 10
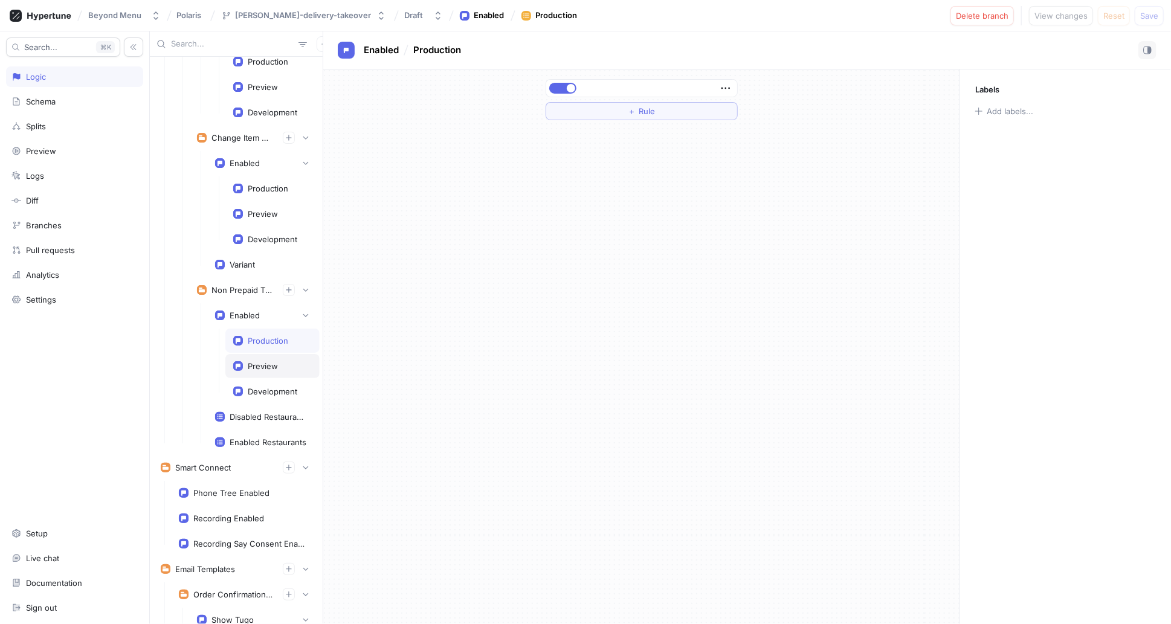
click at [230, 354] on div "Preview" at bounding box center [272, 366] width 94 height 24
click at [230, 379] on div "Development" at bounding box center [272, 391] width 94 height 24
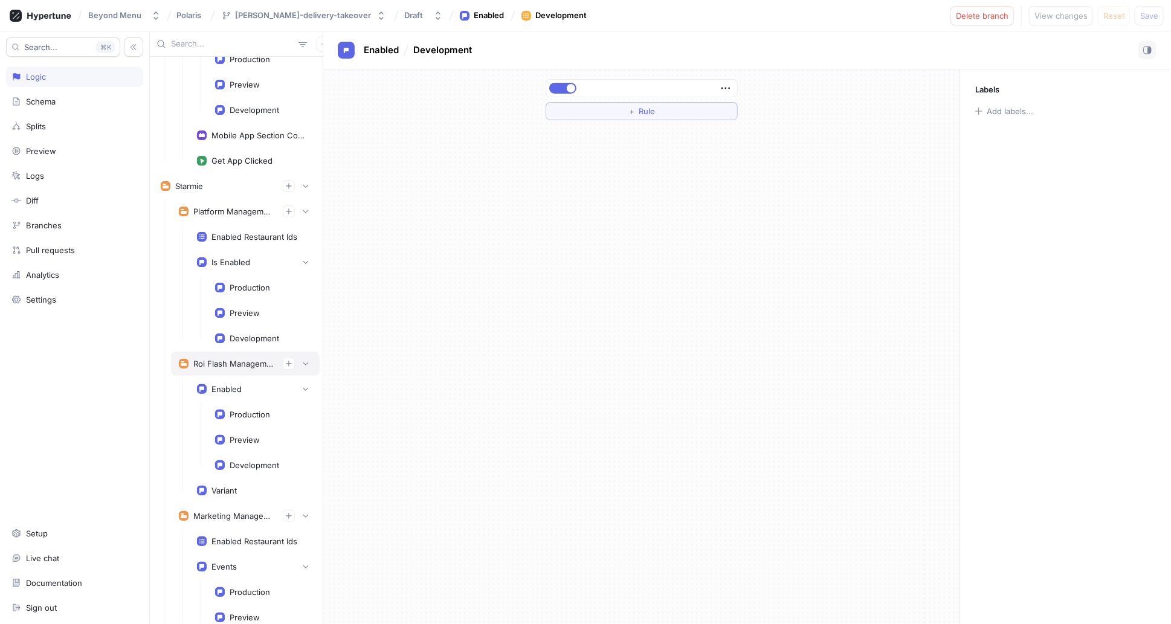
scroll to position [4456, 0]
click at [197, 230] on icon at bounding box center [202, 235] width 10 height 10
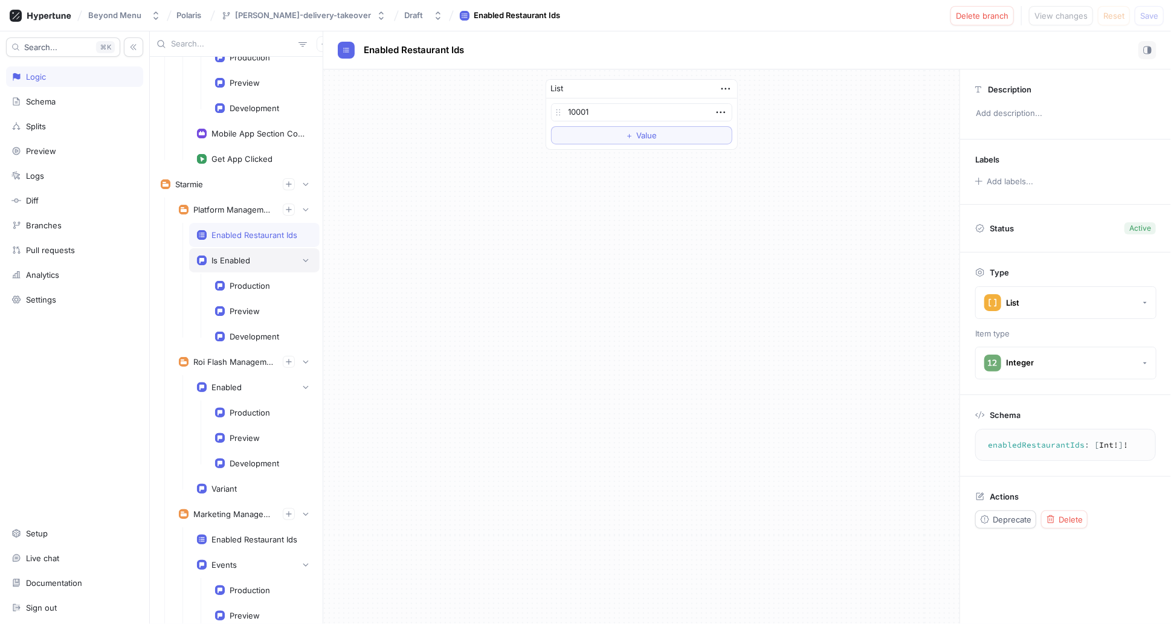
click at [194, 248] on div "Is Enabled" at bounding box center [254, 260] width 131 height 24
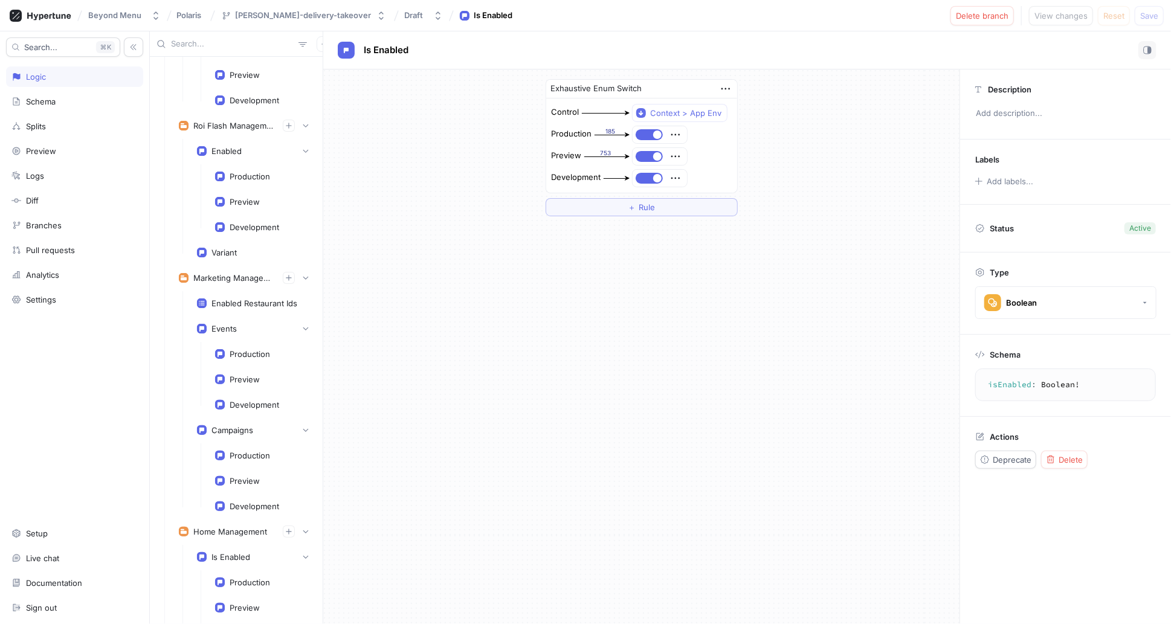
scroll to position [4723, 0]
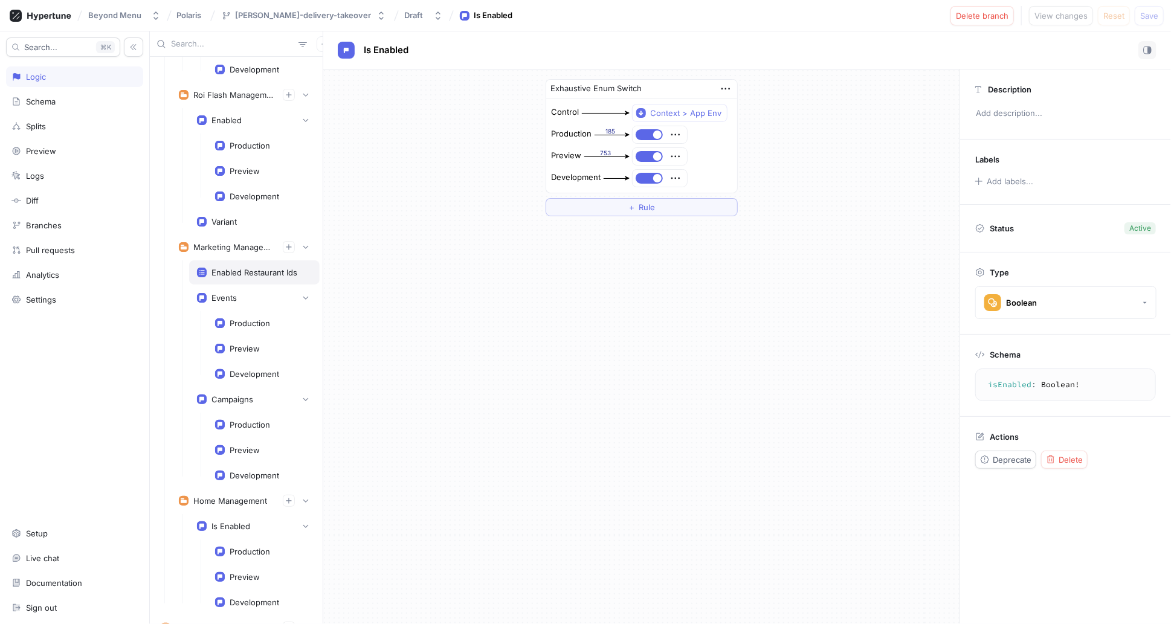
click at [195, 260] on div "Enabled Restaurant Ids" at bounding box center [254, 272] width 131 height 24
type textarea "enabledRestaurantIds: [Int!]!"
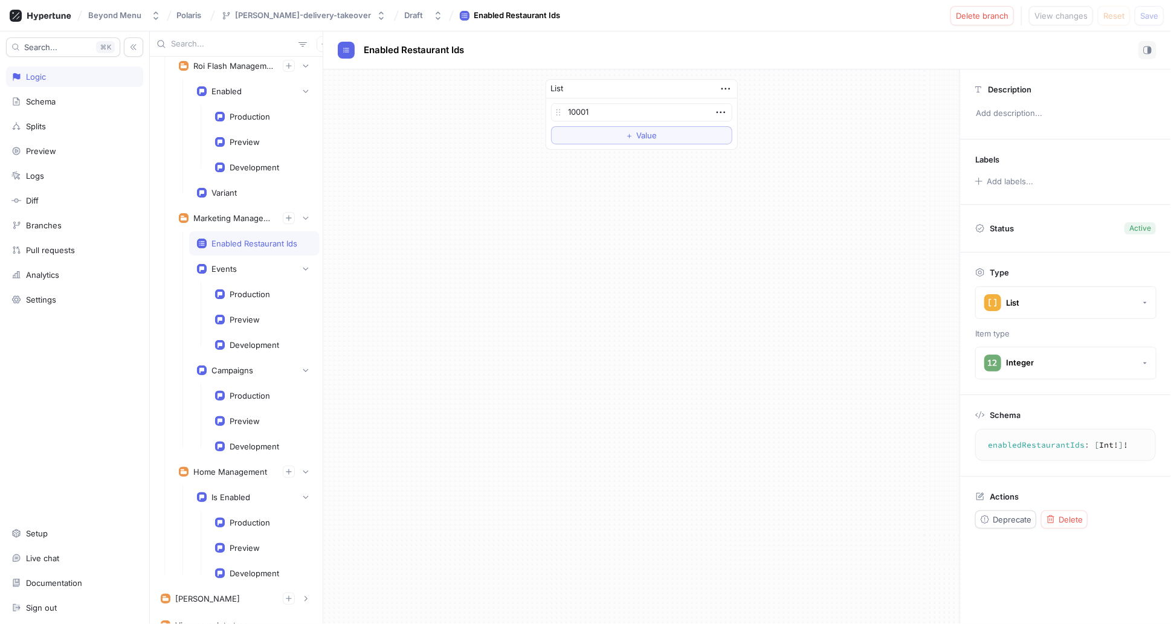
scroll to position [4753, 0]
click at [42, 105] on div "Schema" at bounding box center [41, 102] width 30 height 10
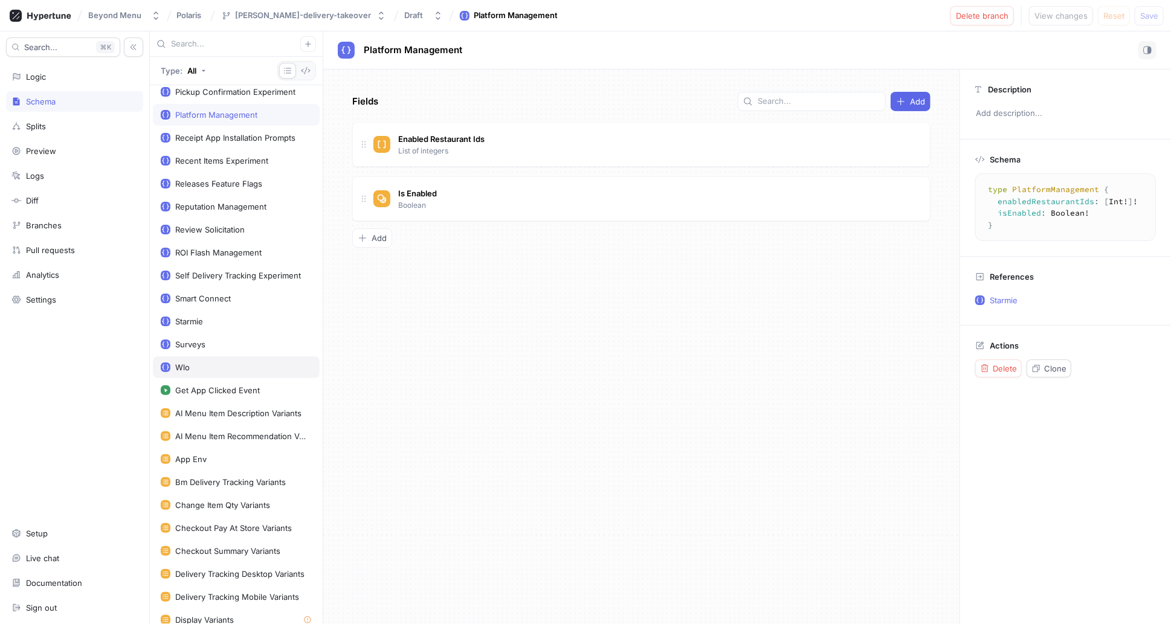
scroll to position [996, 0]
click at [182, 315] on div "Starmie" at bounding box center [189, 320] width 28 height 10
type textarea "type Starmie { platformManagement: PlatformManagement! roiFlashManagement: ROIF…"
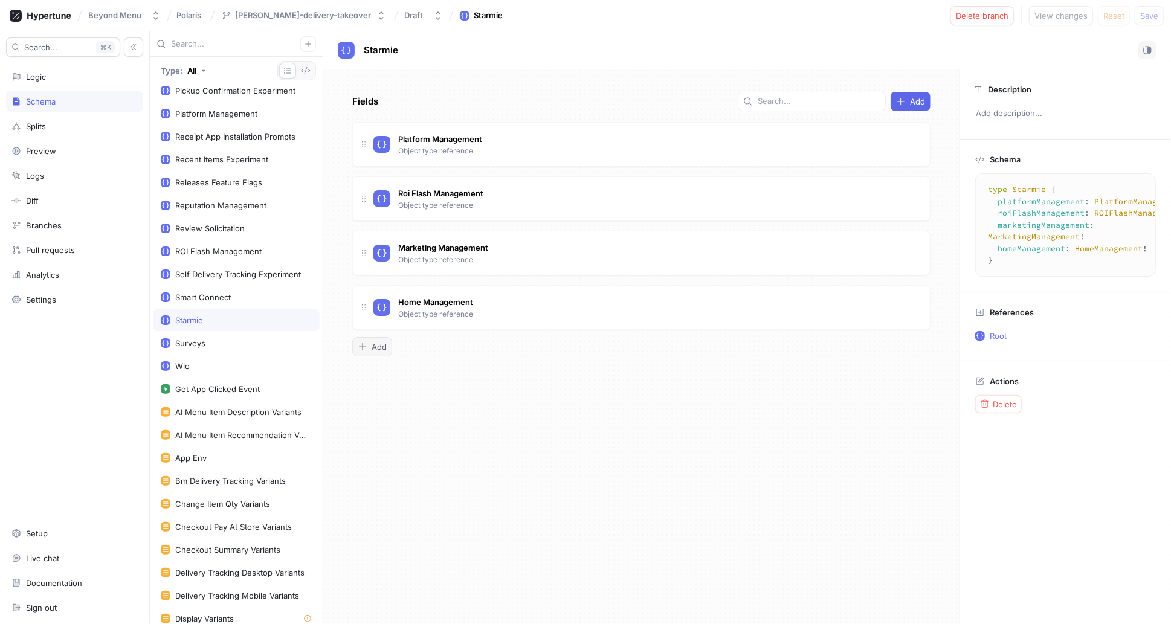
click at [364, 346] on icon "button" at bounding box center [363, 347] width 10 height 10
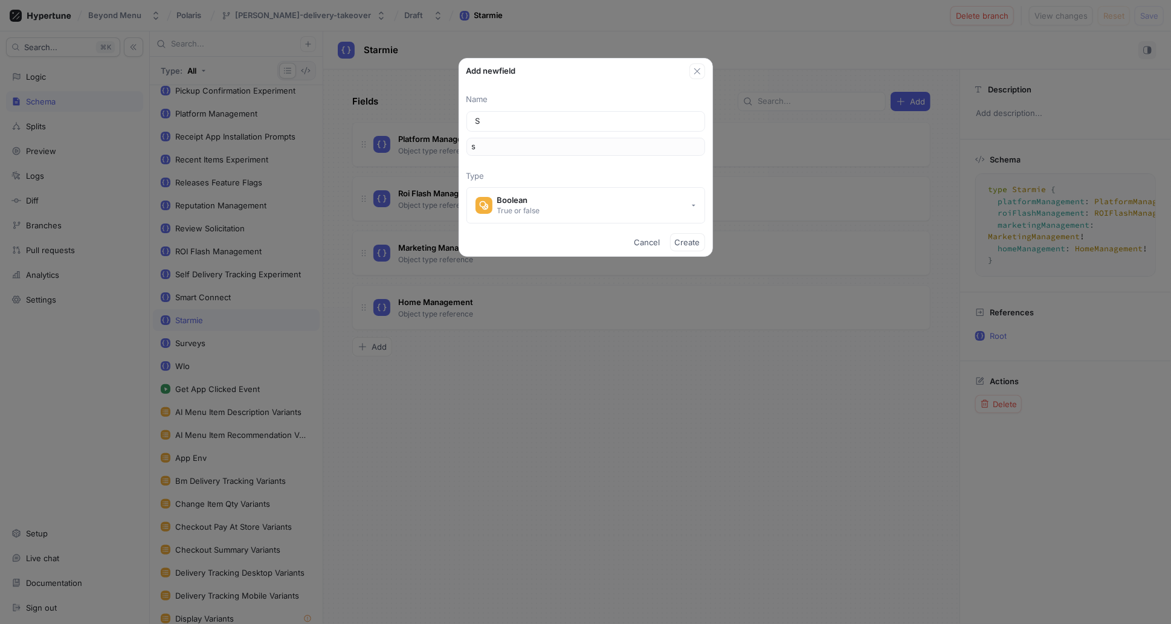
type input "Se"
type input "se"
type input "Sel"
type input "sel"
type input "Self"
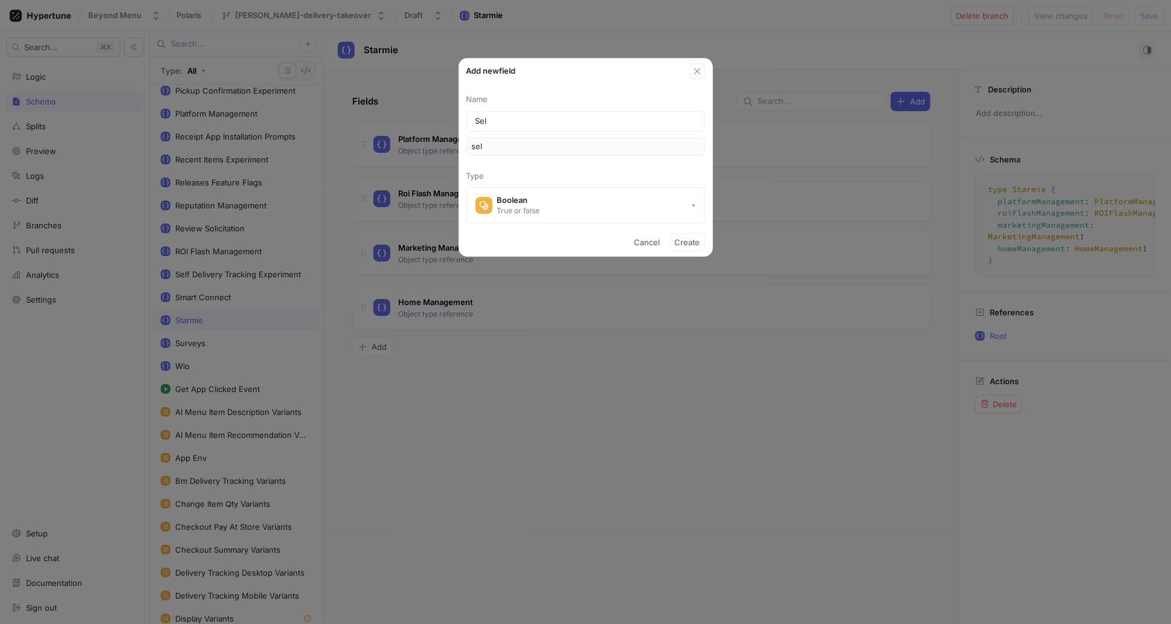
type input "self"
type input "Self D"
type input "selfD"
type input "Self De"
type input "selfDe"
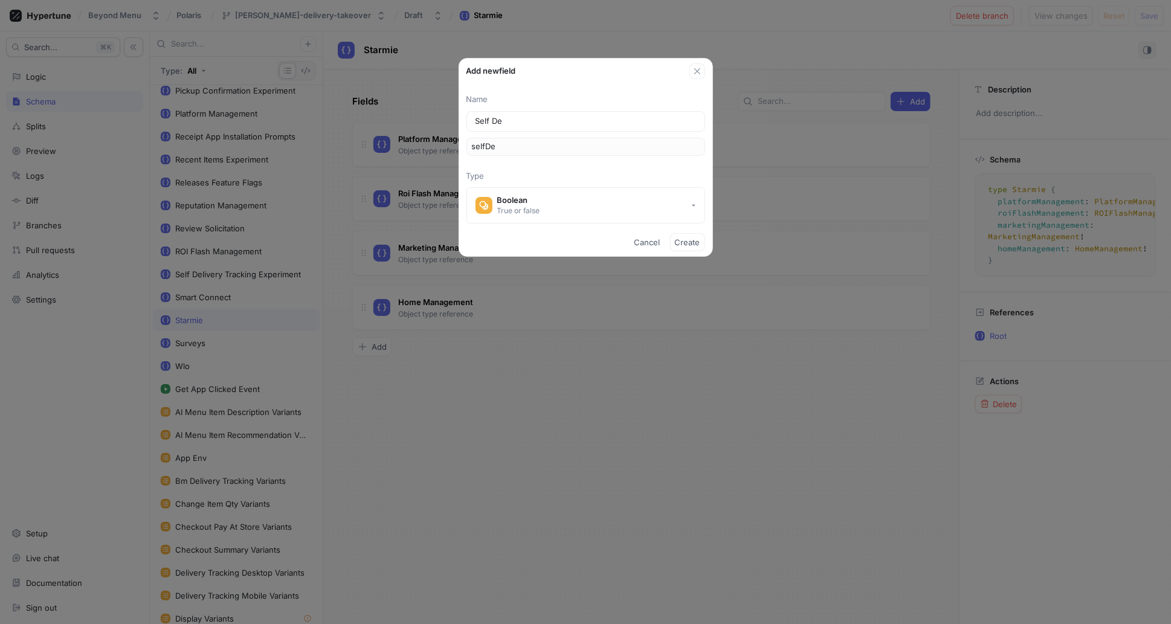
type input "Self Del"
type input "selfDel"
type input "Self Deli"
type input "selfDeli"
type input "Self Deli"
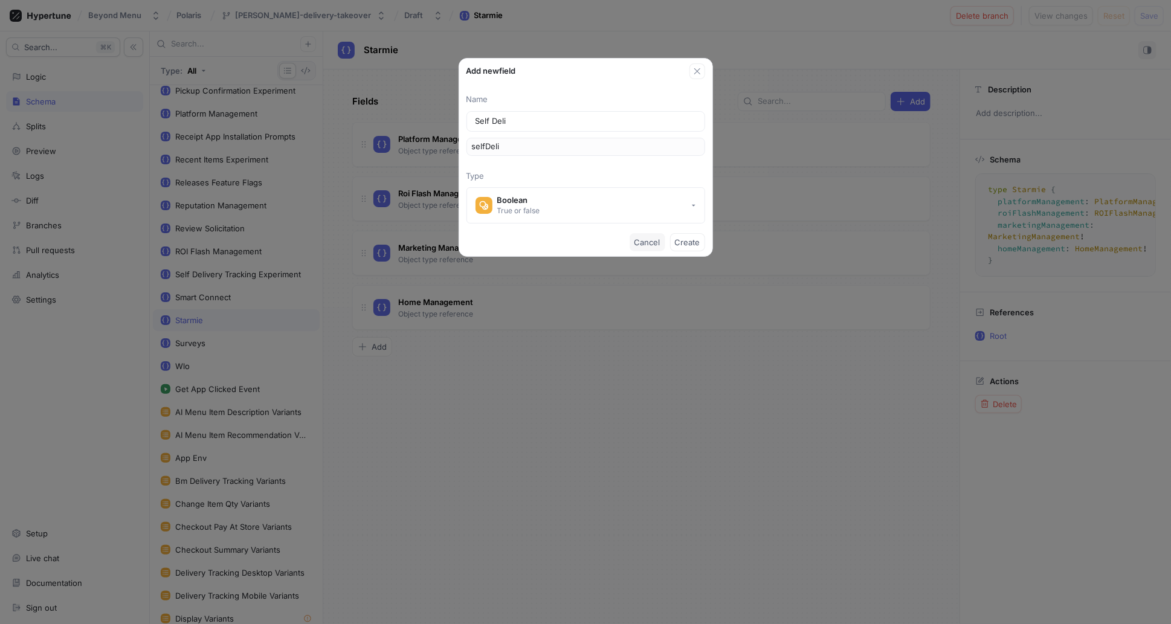
click at [647, 241] on span "Cancel" at bounding box center [647, 242] width 26 height 7
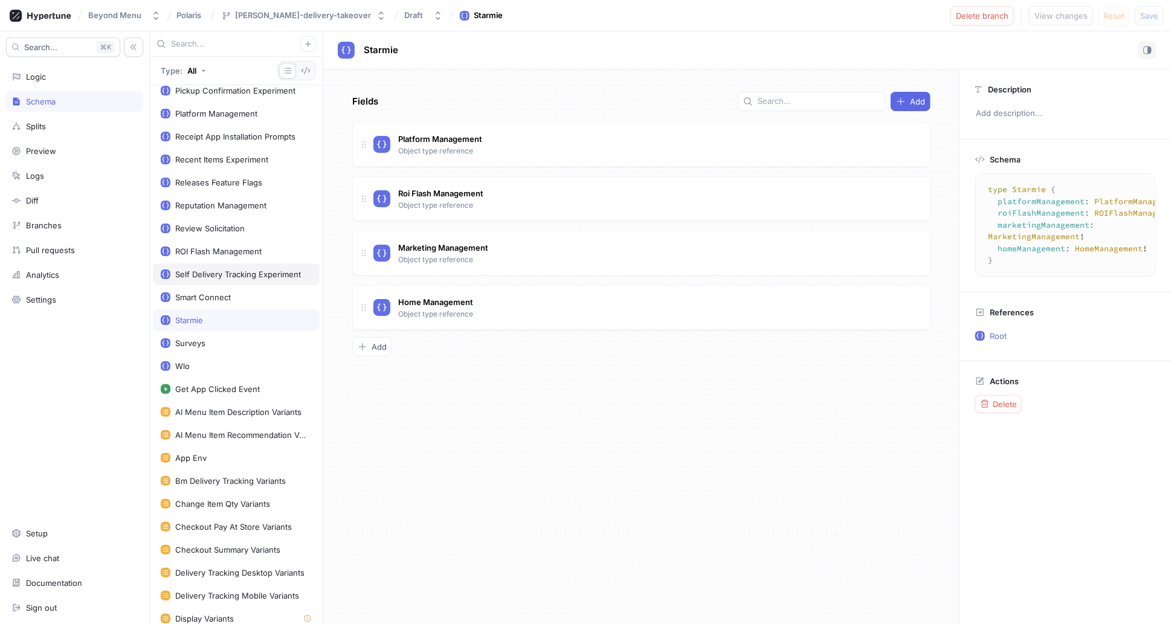
click at [208, 270] on div "Self Delivery Tracking Experiment" at bounding box center [238, 275] width 126 height 10
type textarea "type SelfDeliveryTrackingExperiment { variant: SelfDeliveryTrackingVariants! en…"
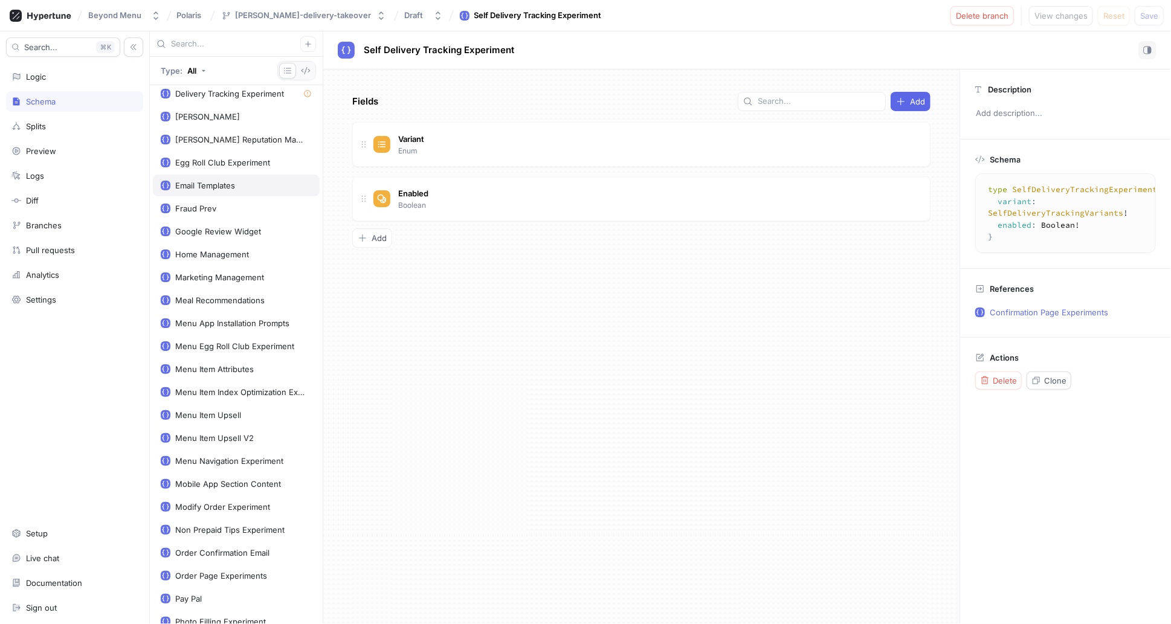
scroll to position [488, 0]
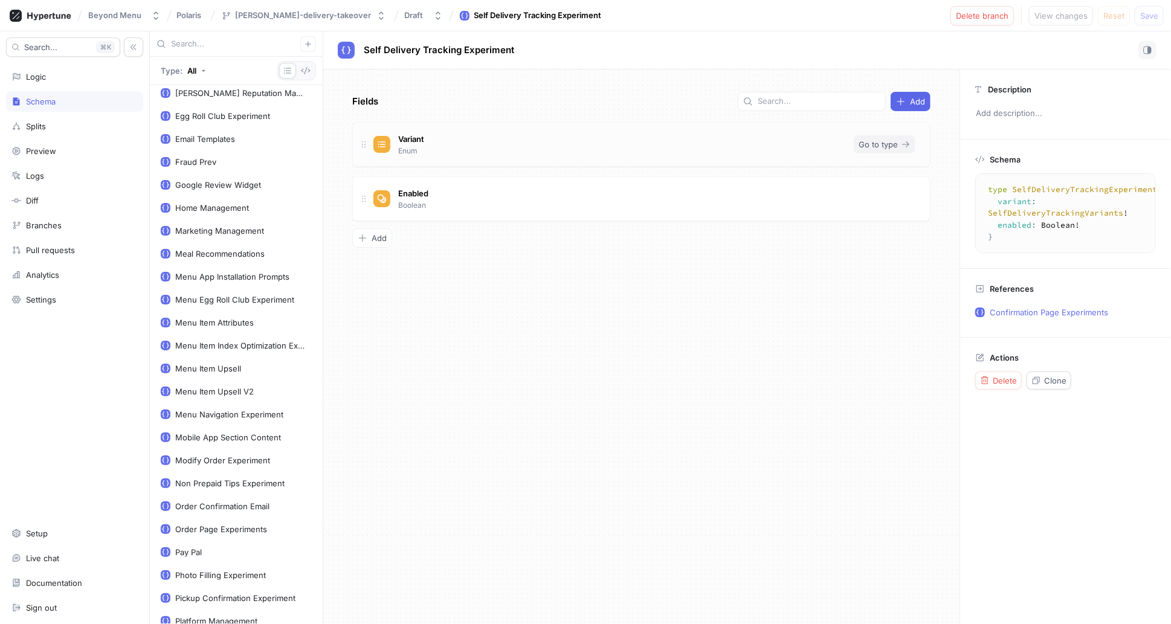
click at [875, 144] on span "Go to type" at bounding box center [878, 144] width 39 height 7
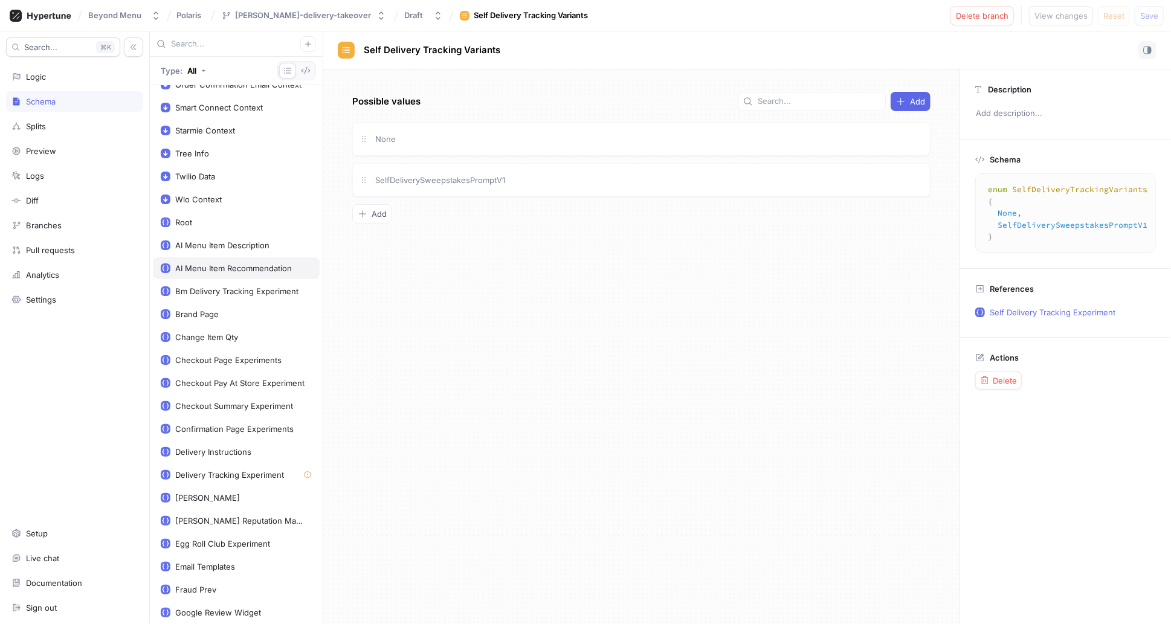
scroll to position [102, 0]
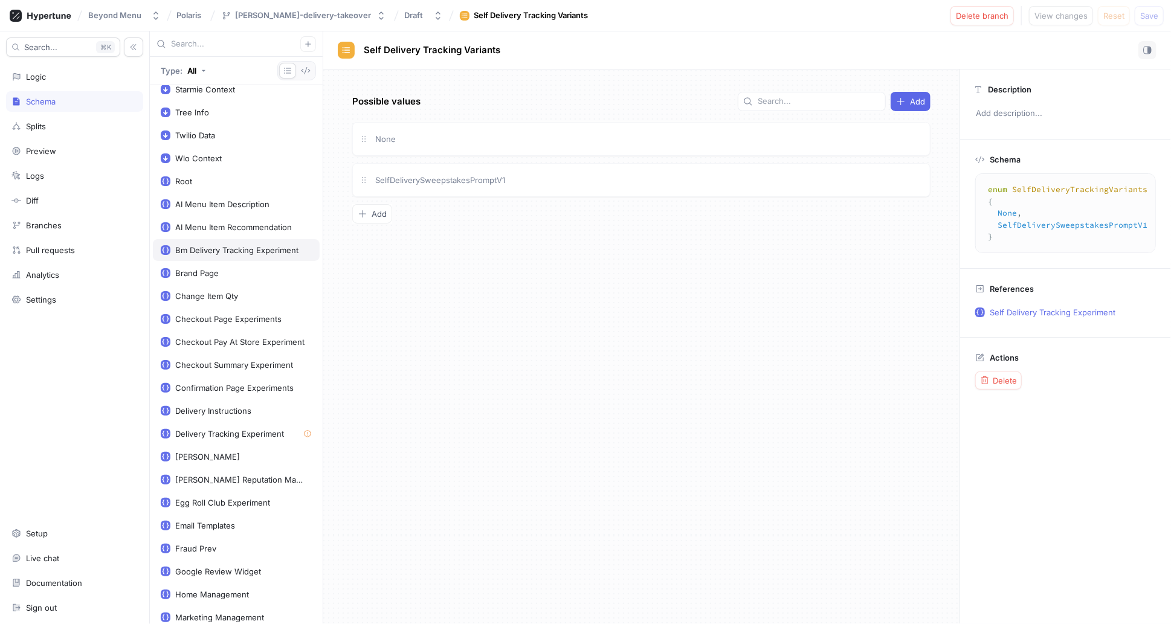
click at [201, 248] on div "Bm Delivery Tracking Experiment" at bounding box center [236, 250] width 123 height 10
type textarea "type BmDeliveryTrackingExperiment { variant: BmDeliveryTrackingVariants! enable…"
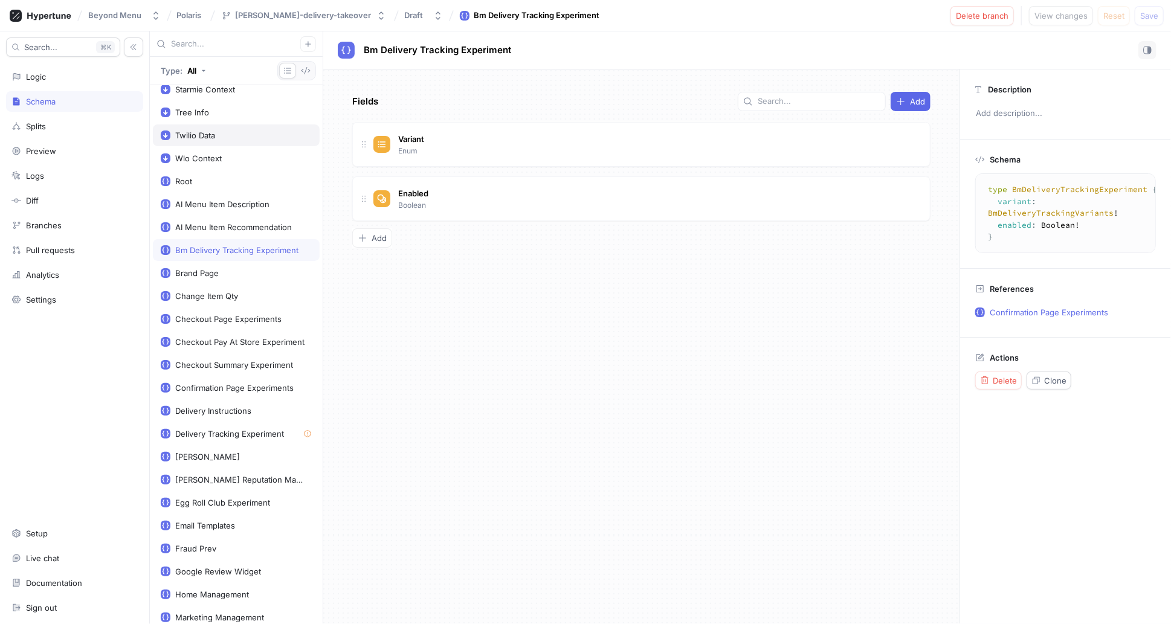
scroll to position [86, 0]
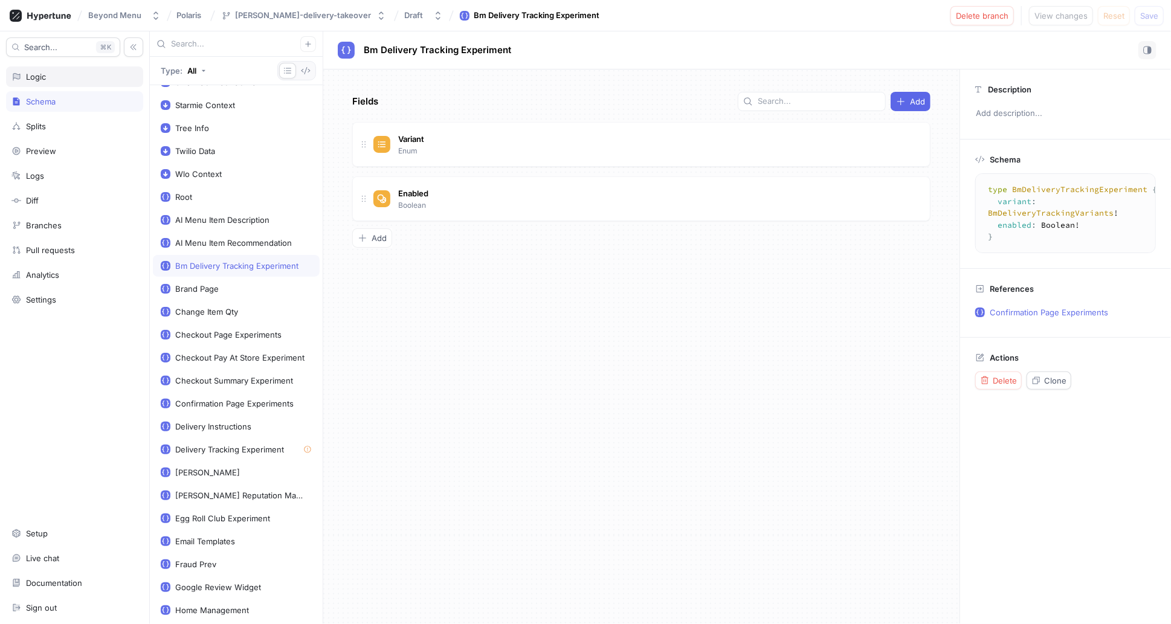
click at [31, 80] on div "Logic" at bounding box center [36, 77] width 20 height 10
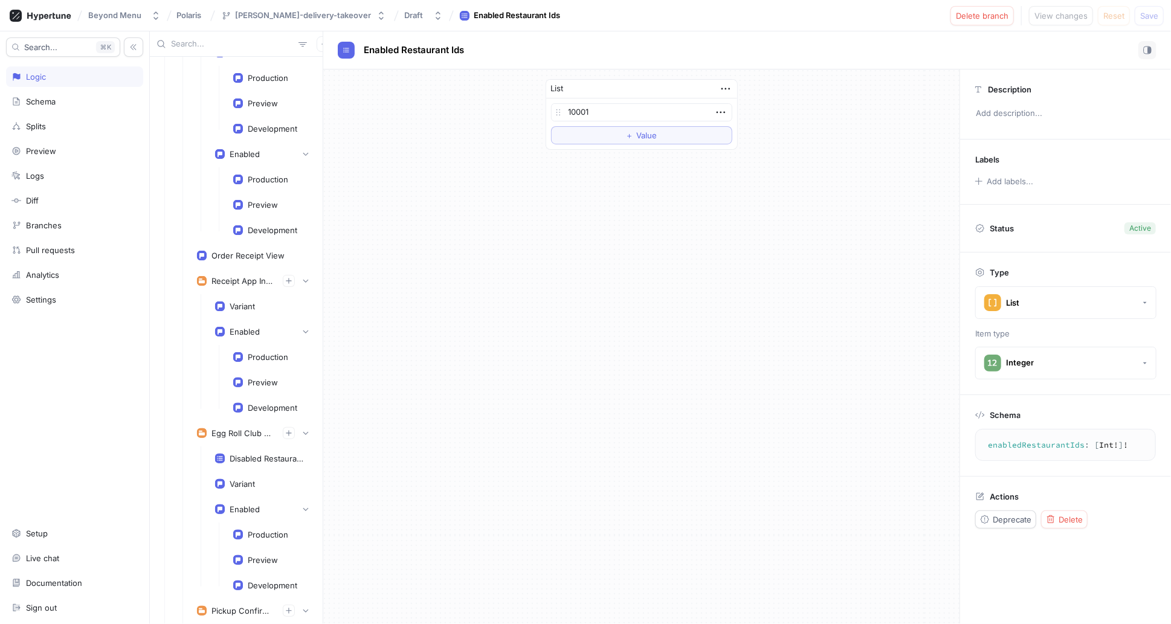
scroll to position [1064, 0]
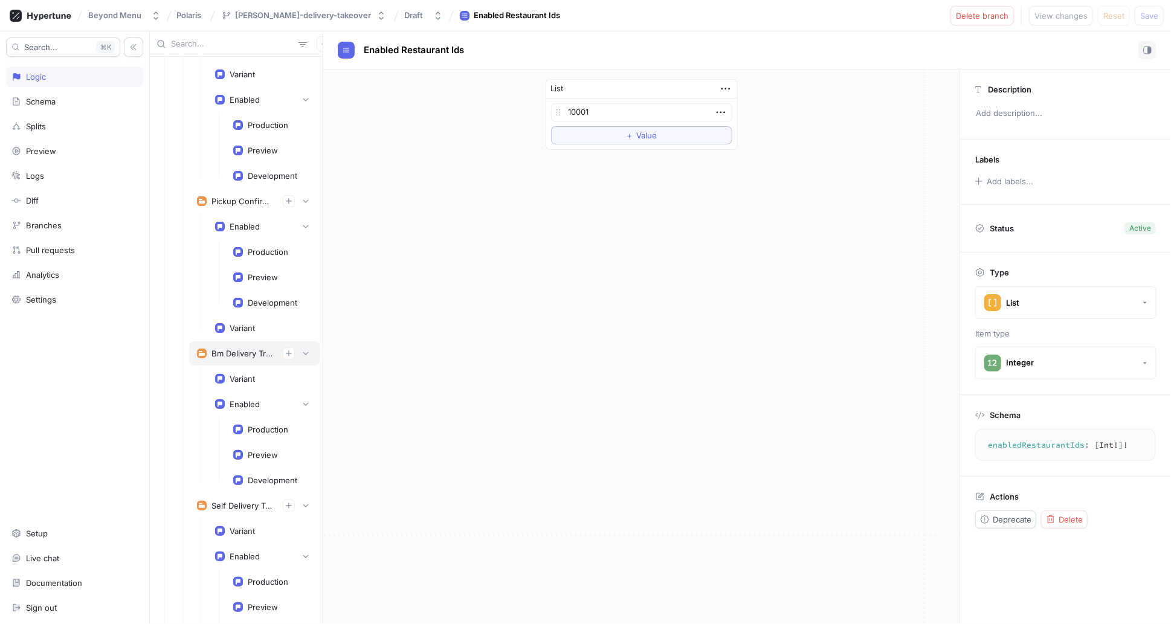
click at [237, 349] on div "Bm Delivery Tracking Experiment" at bounding box center [242, 354] width 62 height 10
type textarea "bmDeliveryTrackingExperiment: BmDeliveryTrackingExperiment!"
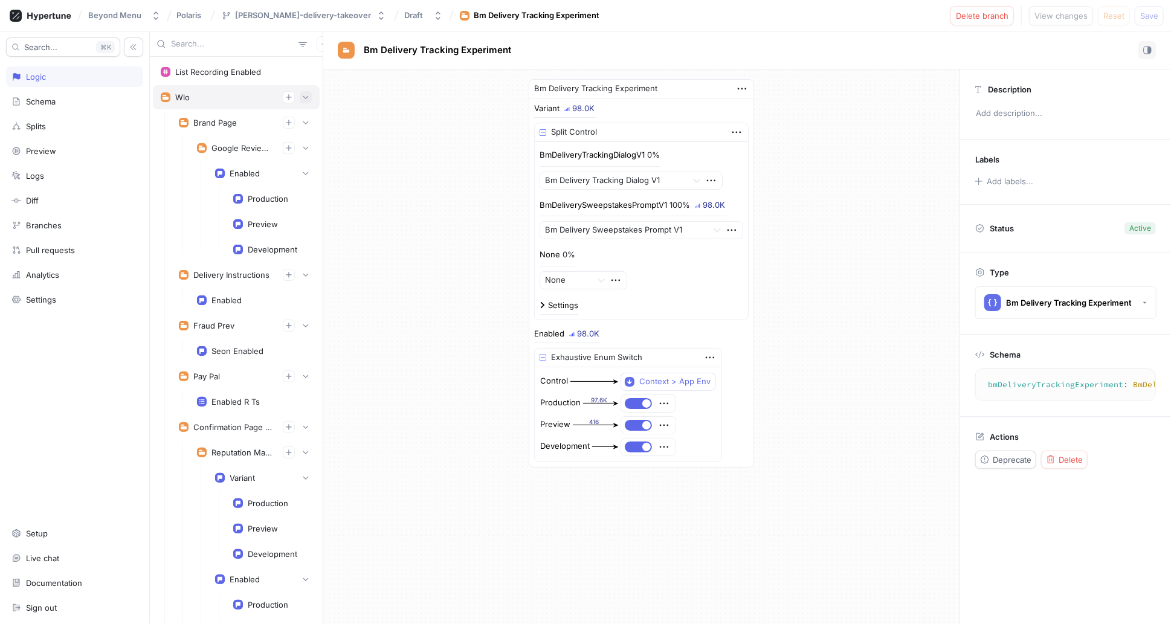
click at [302, 98] on icon "button" at bounding box center [305, 97] width 7 height 7
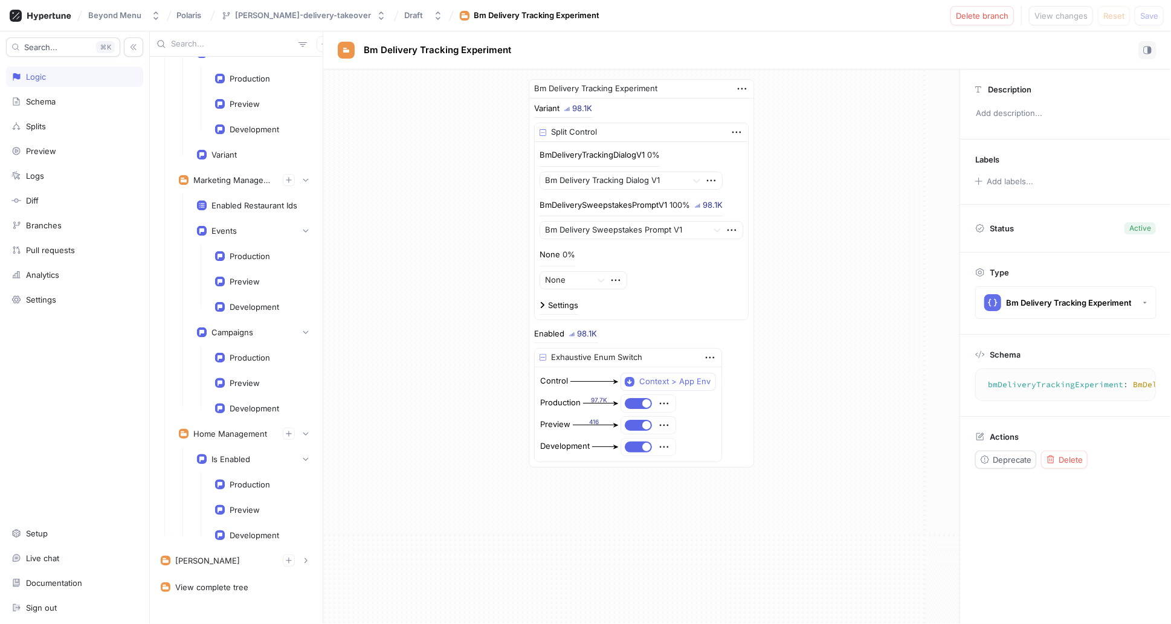
scroll to position [581, 0]
click at [44, 105] on div "Schema" at bounding box center [41, 102] width 30 height 10
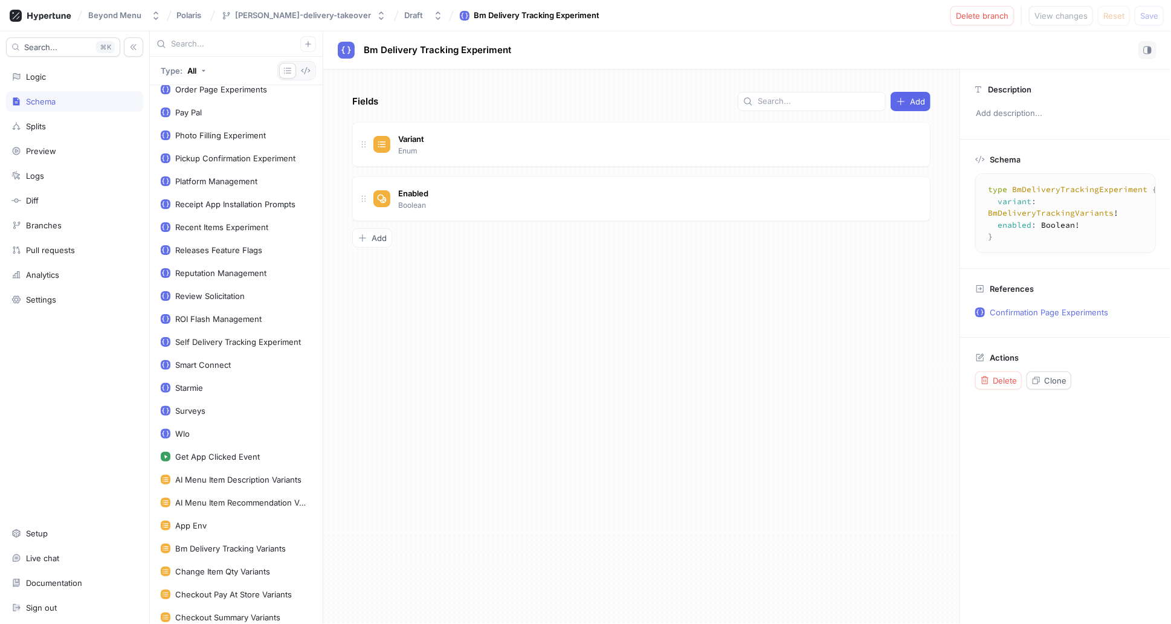
scroll to position [1056, 0]
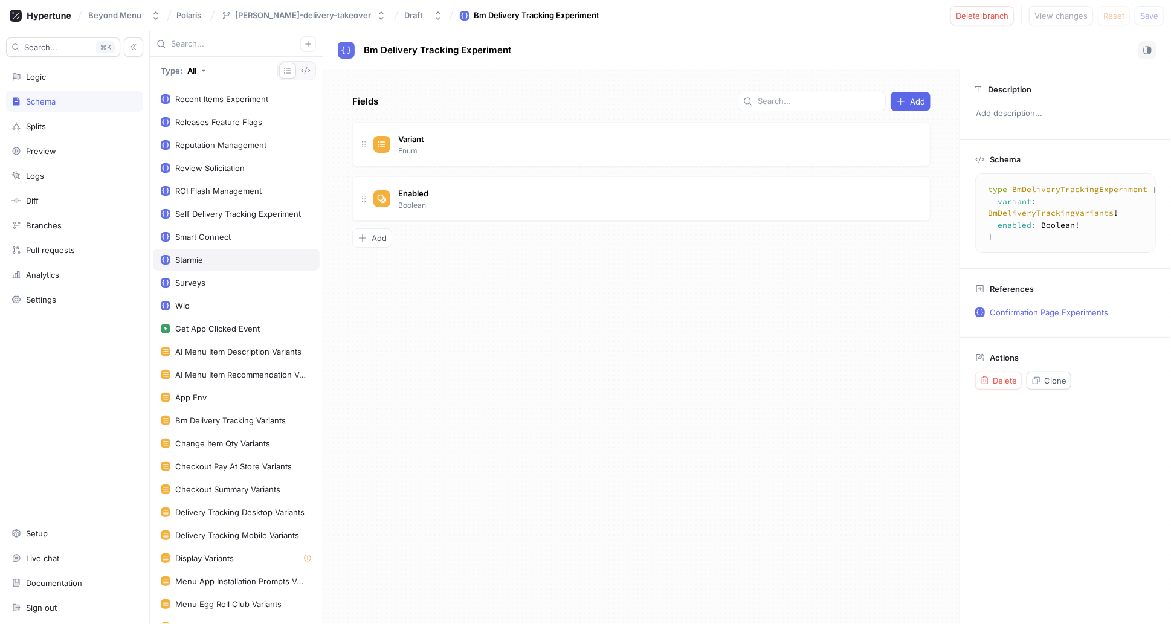
click at [200, 255] on div "Starmie" at bounding box center [189, 260] width 28 height 10
type textarea "type Starmie { platformManagement: PlatformManagement! roiFlashManagement: ROIF…"
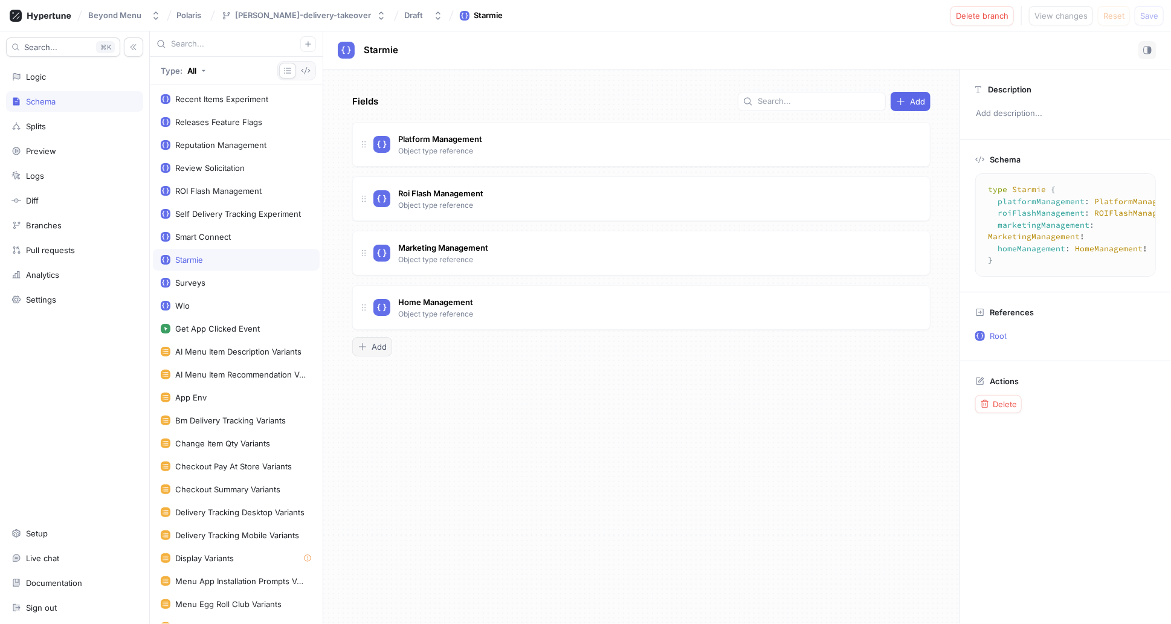
click at [389, 344] on button "Add" at bounding box center [372, 346] width 40 height 19
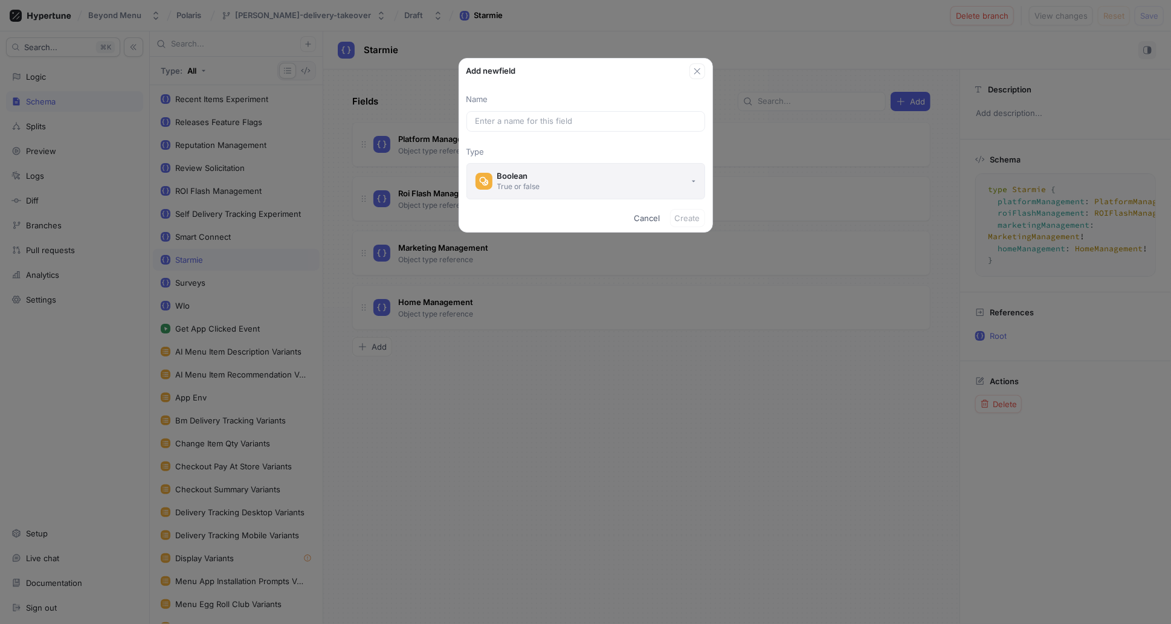
click at [587, 168] on button "Boolean True or false" at bounding box center [585, 181] width 239 height 36
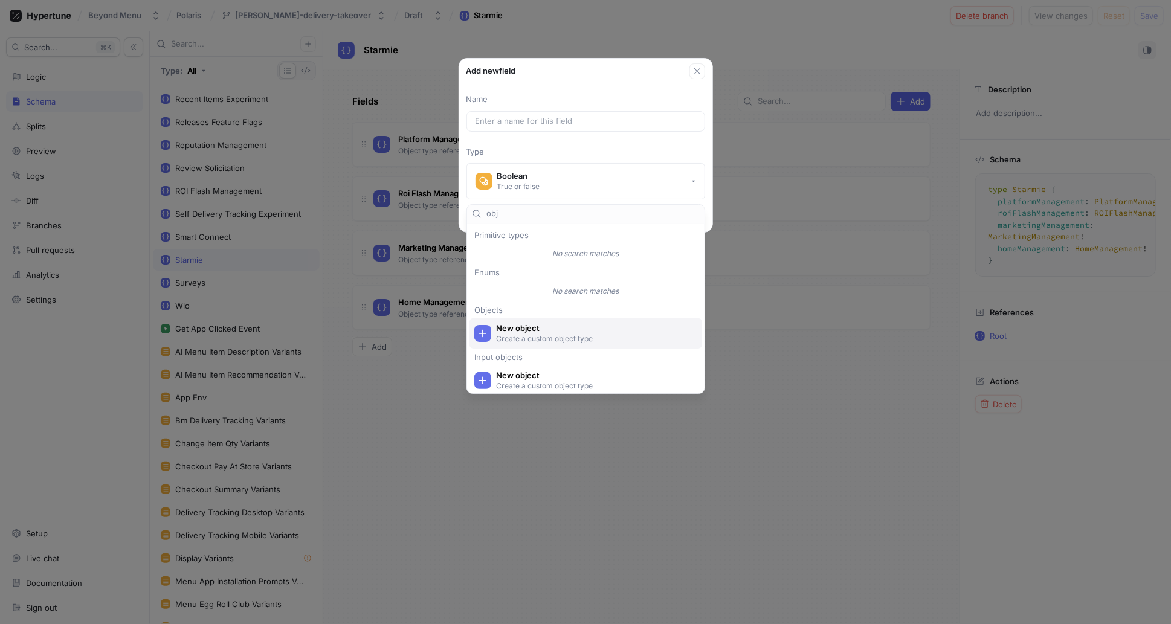
type input "obj"
click at [581, 325] on span "New object" at bounding box center [593, 328] width 195 height 10
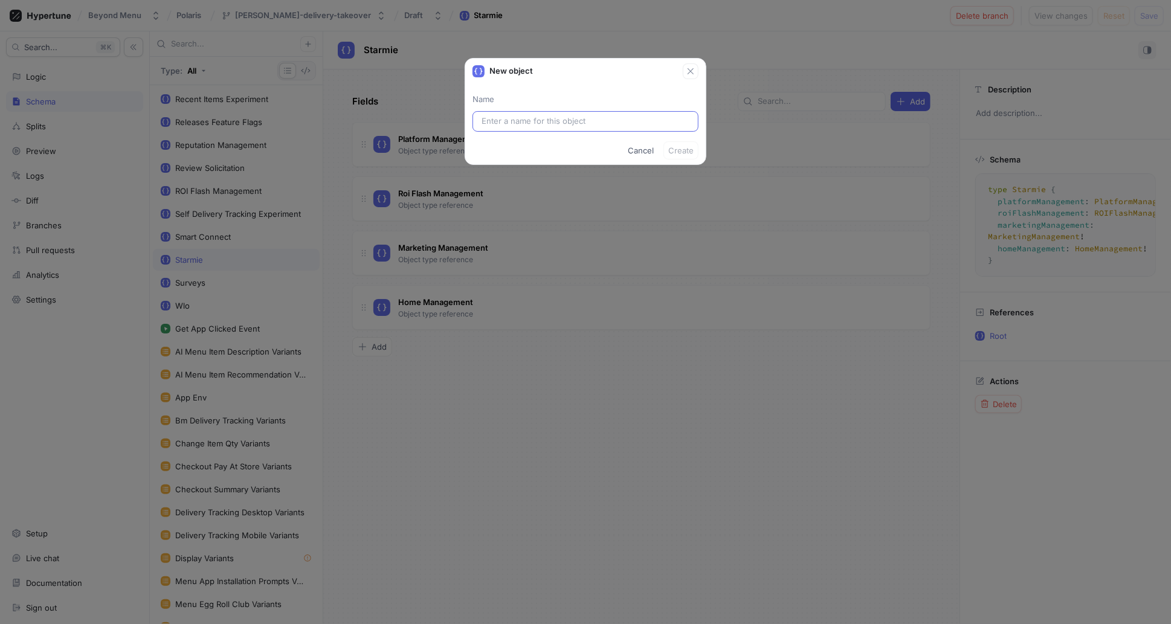
click at [543, 122] on input "text" at bounding box center [586, 121] width 208 height 12
type input "A"
type input "De"
type input "Del"
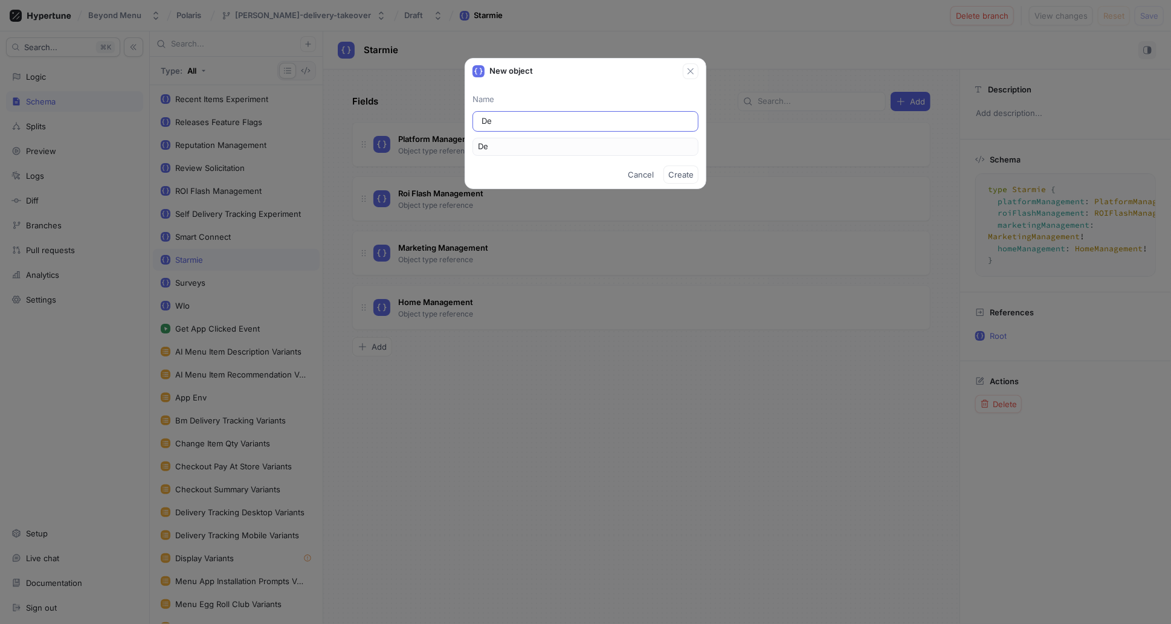
type input "Del"
type input "Deli"
type input "Deliv"
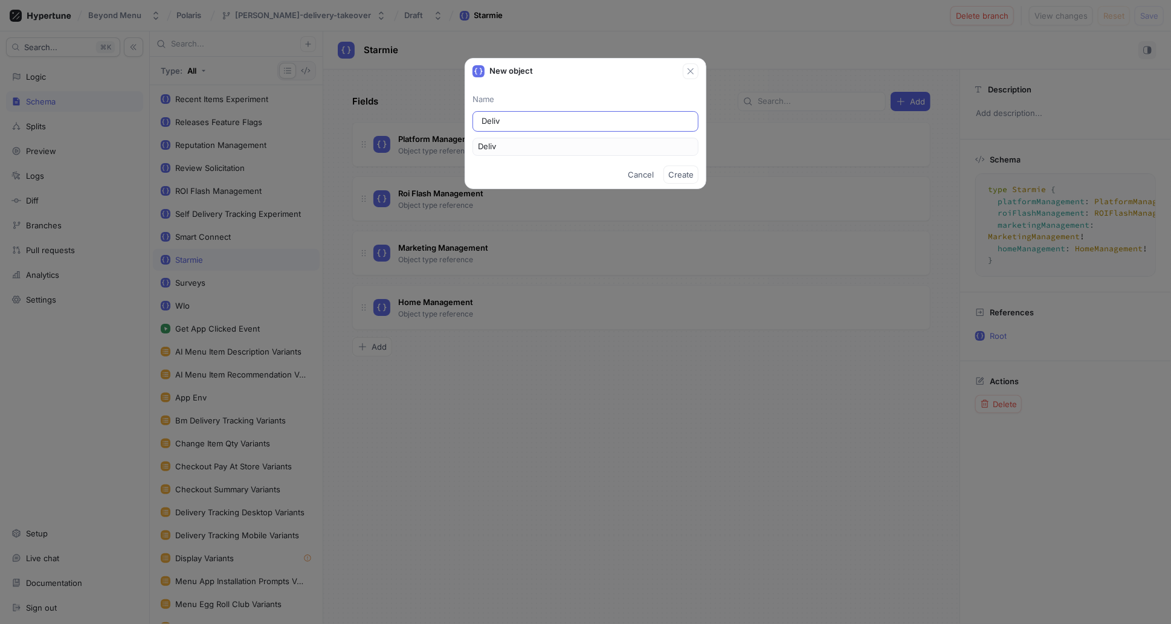
type input "Delive"
type input "Deliver"
type input "Delivery"
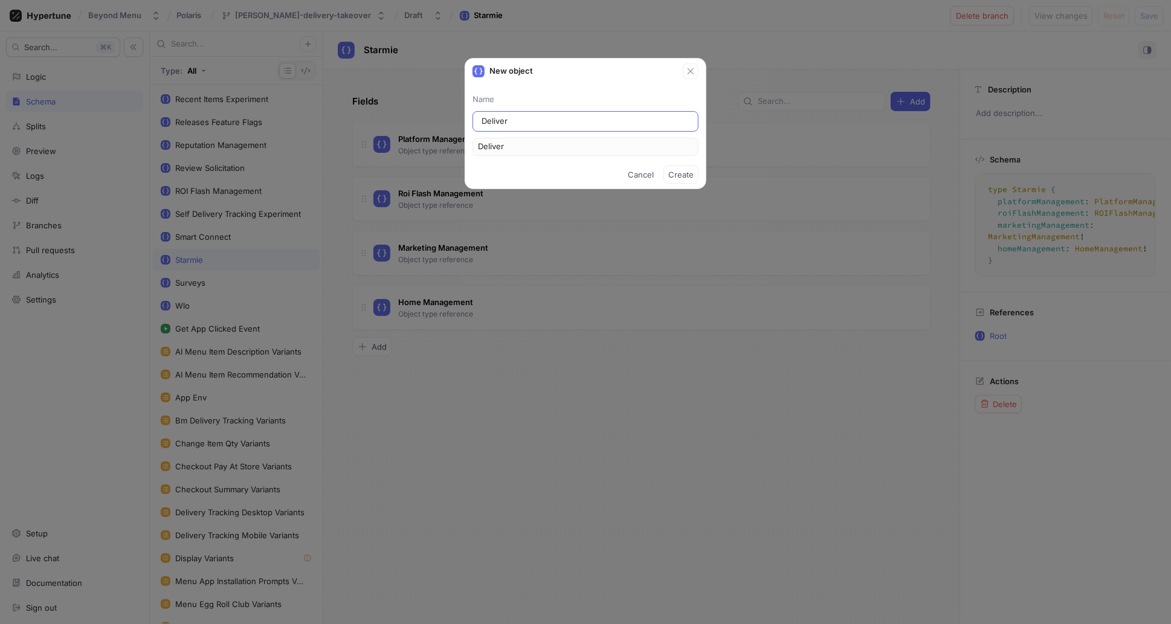
type input "Delivery"
type input "Deliver"
type input "Delive"
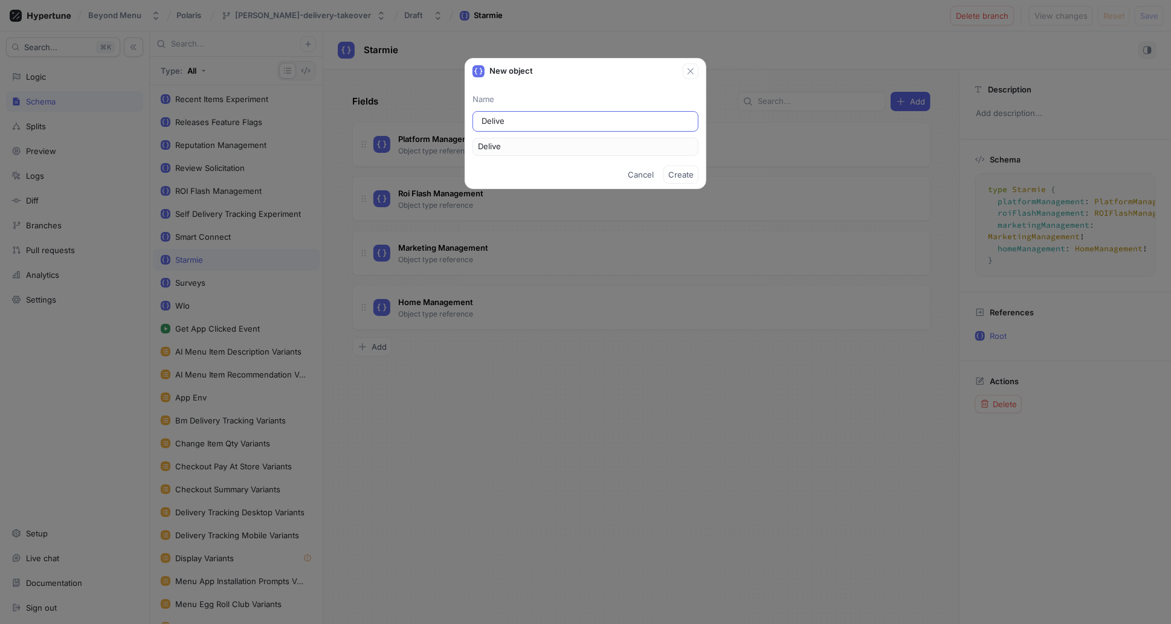
type input "Deliv"
type input "Deli"
type input "Del"
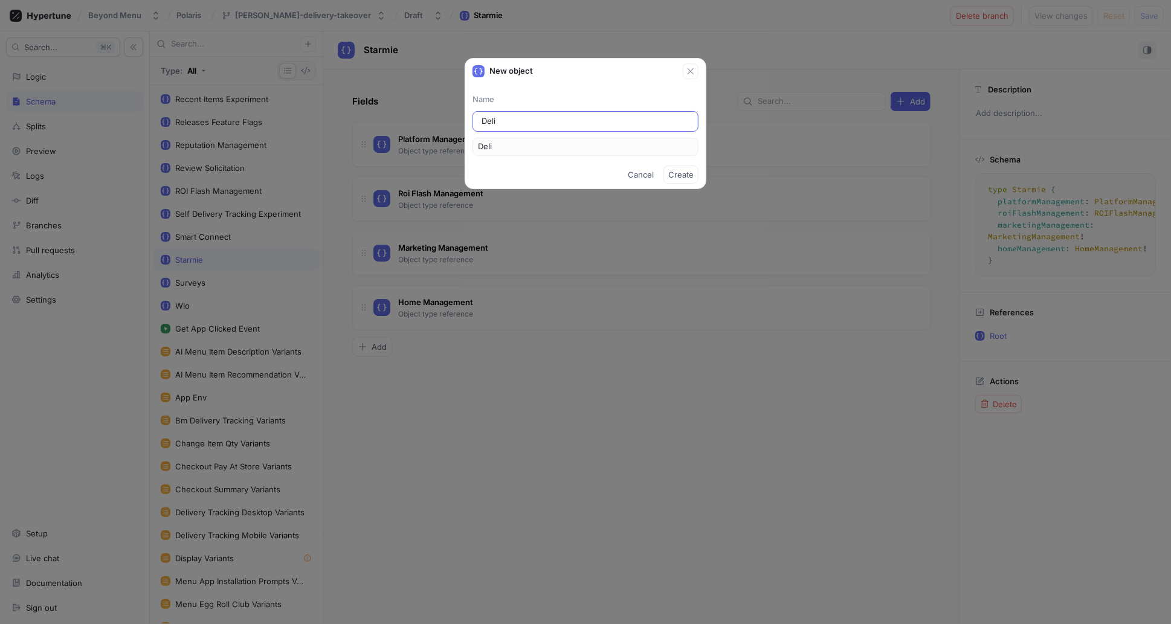
type input "Del"
type input "De"
type input "D"
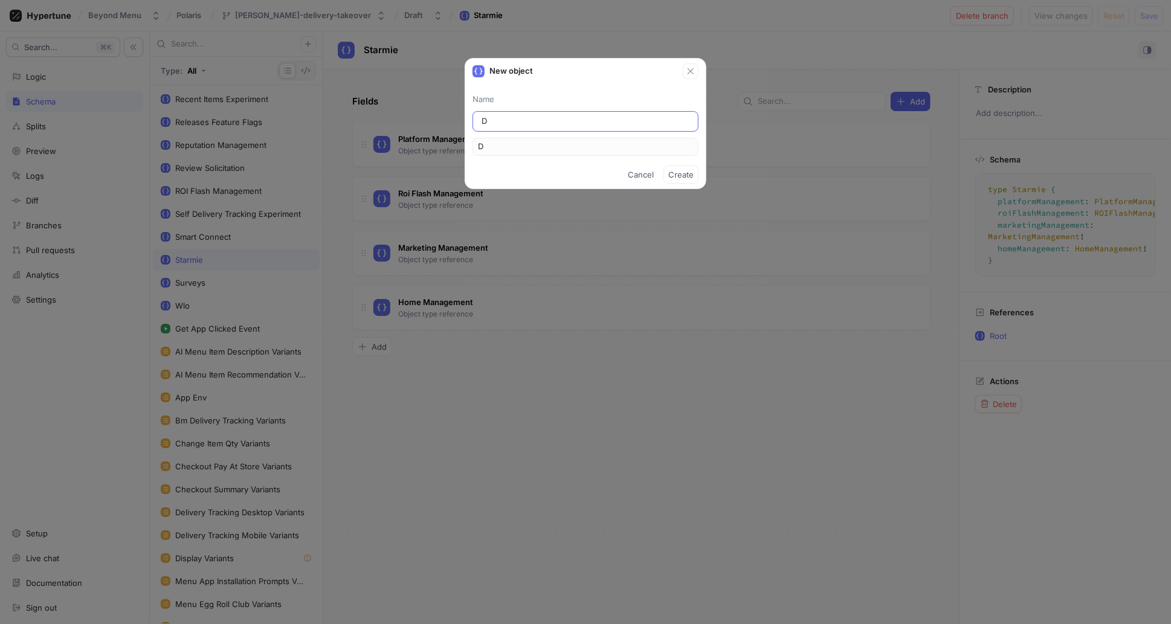
type input "De"
type input "Del"
type input "Deli"
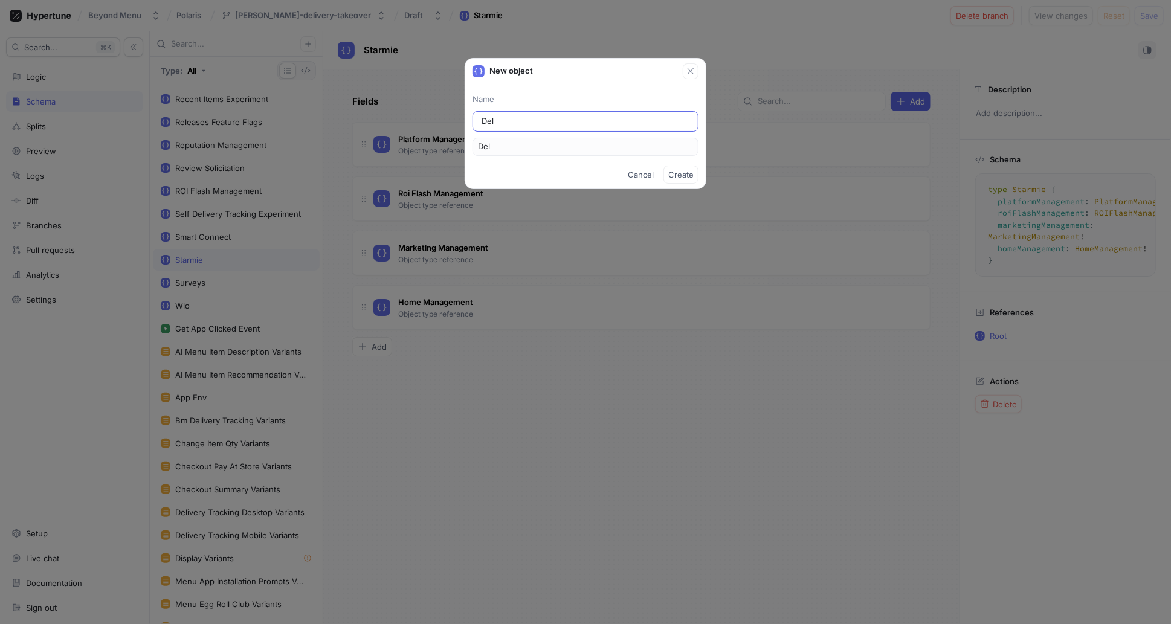
type input "Deli"
type input "Deliv"
type input "Delive"
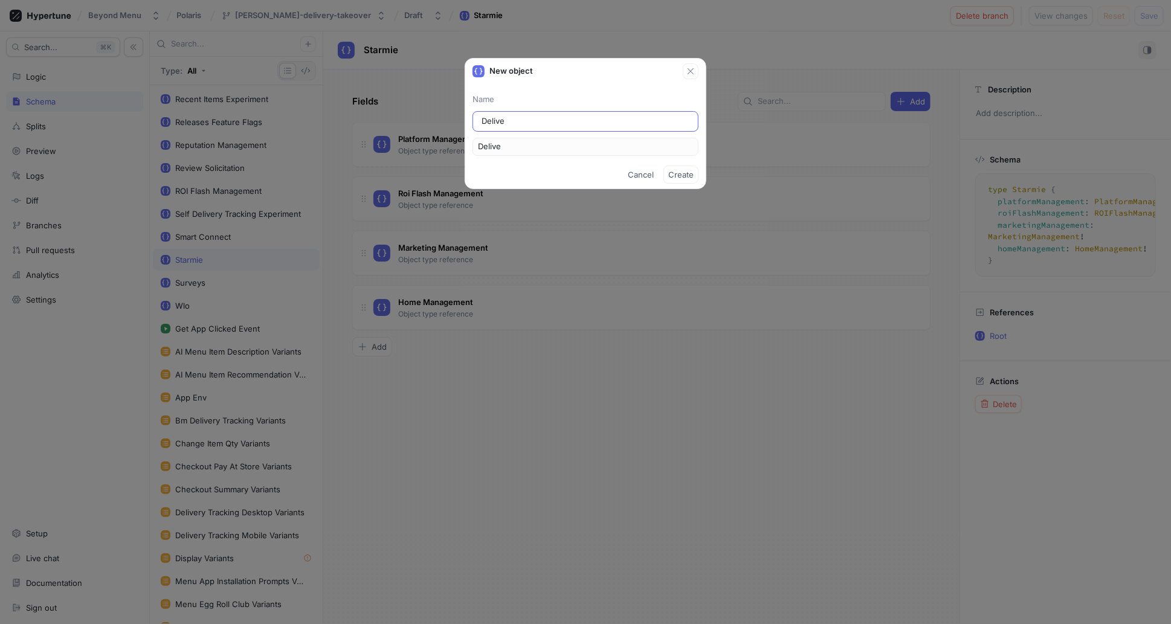
type input "Deliver"
type input "Deliver T"
type input "DeliverT"
type input "Deliver Ta"
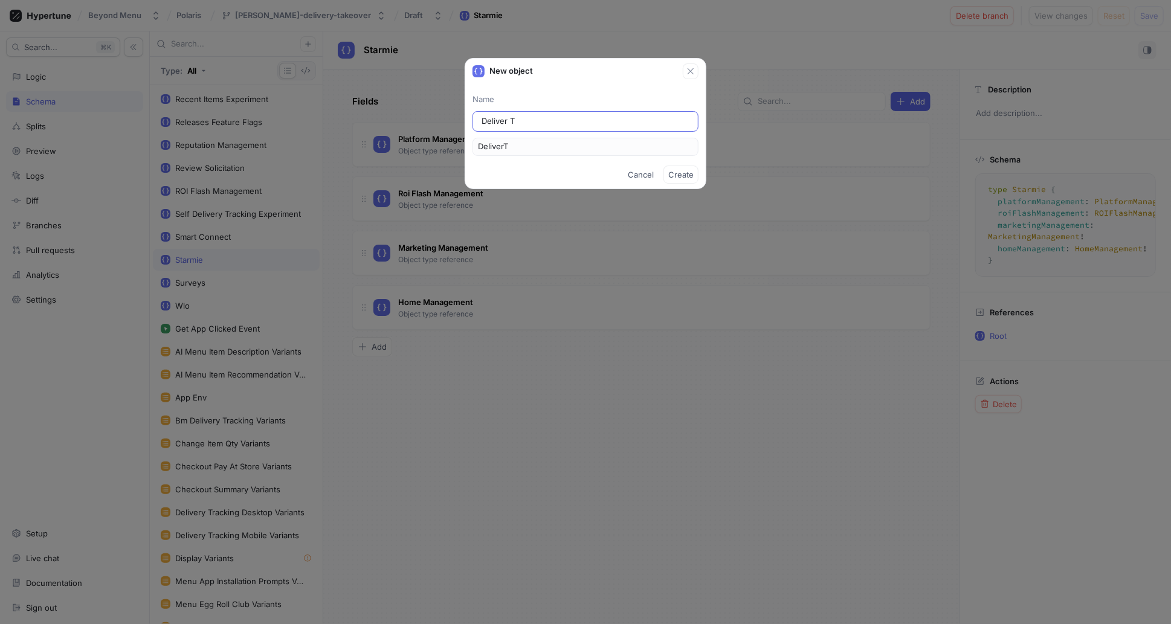
type input "DeliverTa"
type input "Deliver Tak"
click at [506, 121] on input "Deliver Takeover" at bounding box center [586, 121] width 208 height 12
click at [689, 175] on span "Create" at bounding box center [680, 174] width 25 height 7
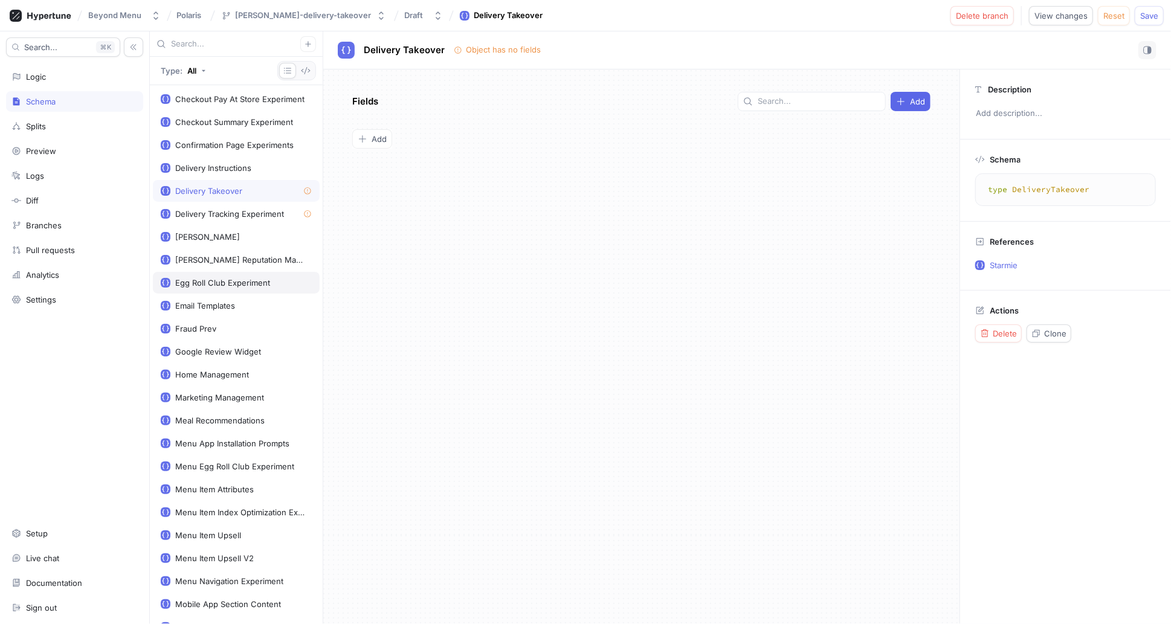
scroll to position [300, 0]
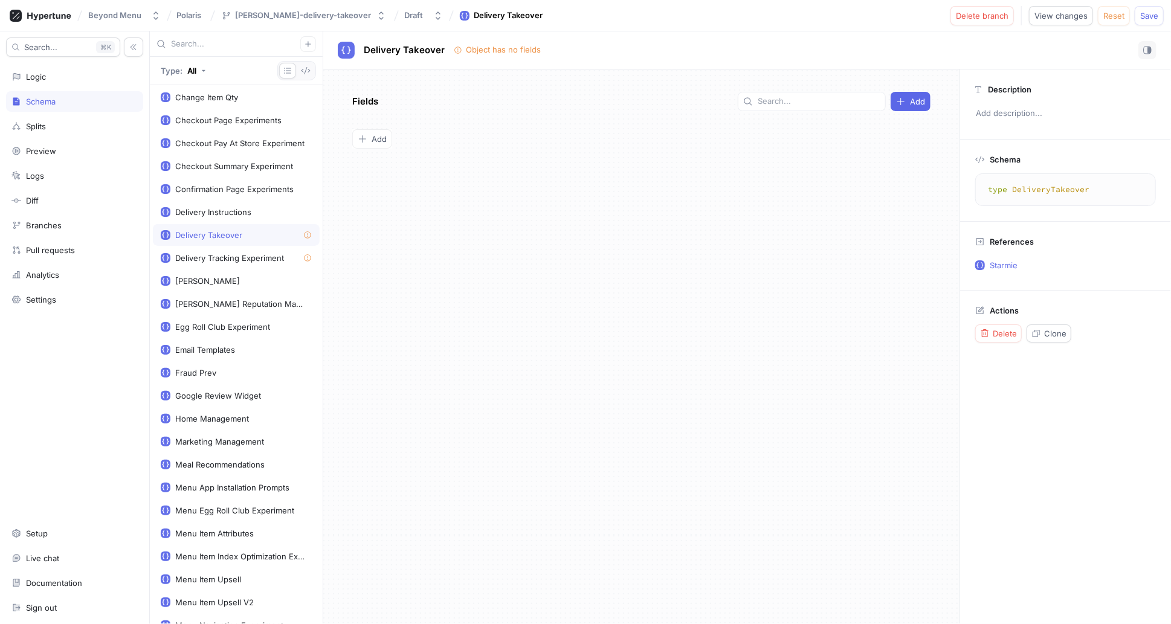
click at [225, 231] on div "Delivery Takeover" at bounding box center [208, 235] width 67 height 10
click at [364, 138] on icon "button" at bounding box center [363, 139] width 10 height 10
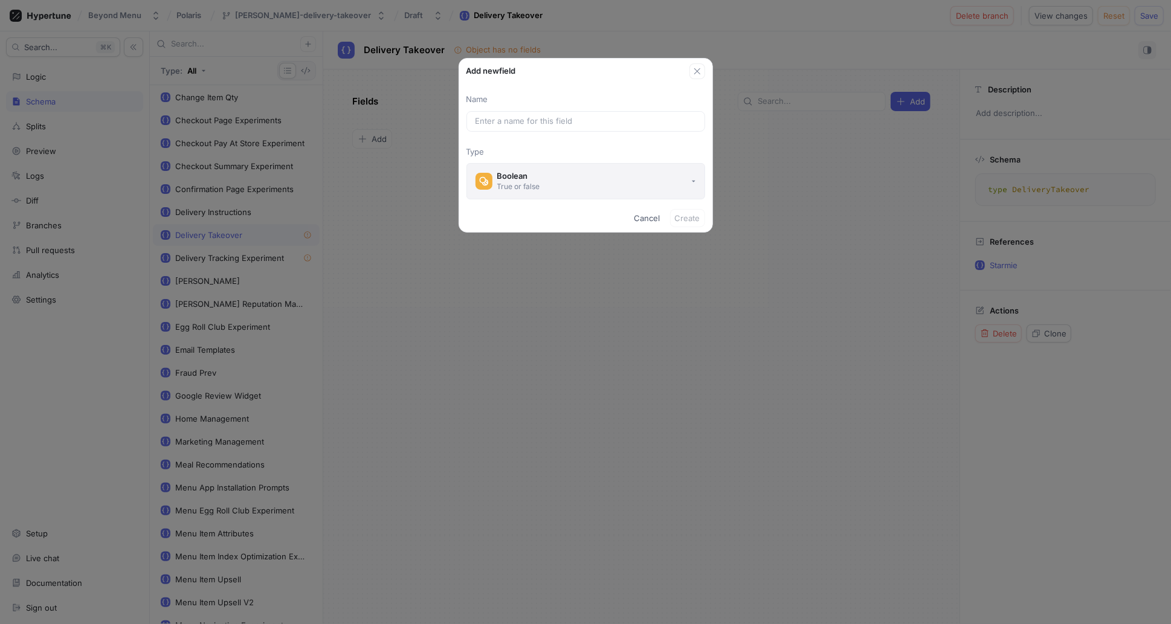
click at [546, 189] on button "Boolean True or false" at bounding box center [585, 181] width 239 height 36
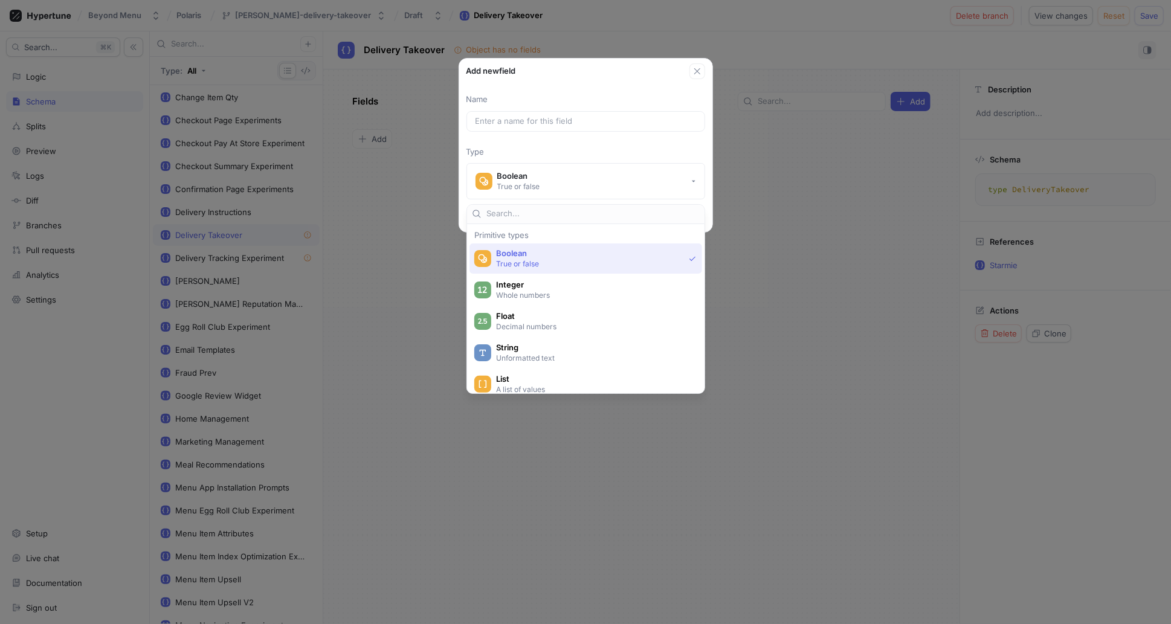
click at [540, 215] on input "text" at bounding box center [592, 214] width 213 height 12
click at [546, 383] on span "List" at bounding box center [593, 379] width 195 height 10
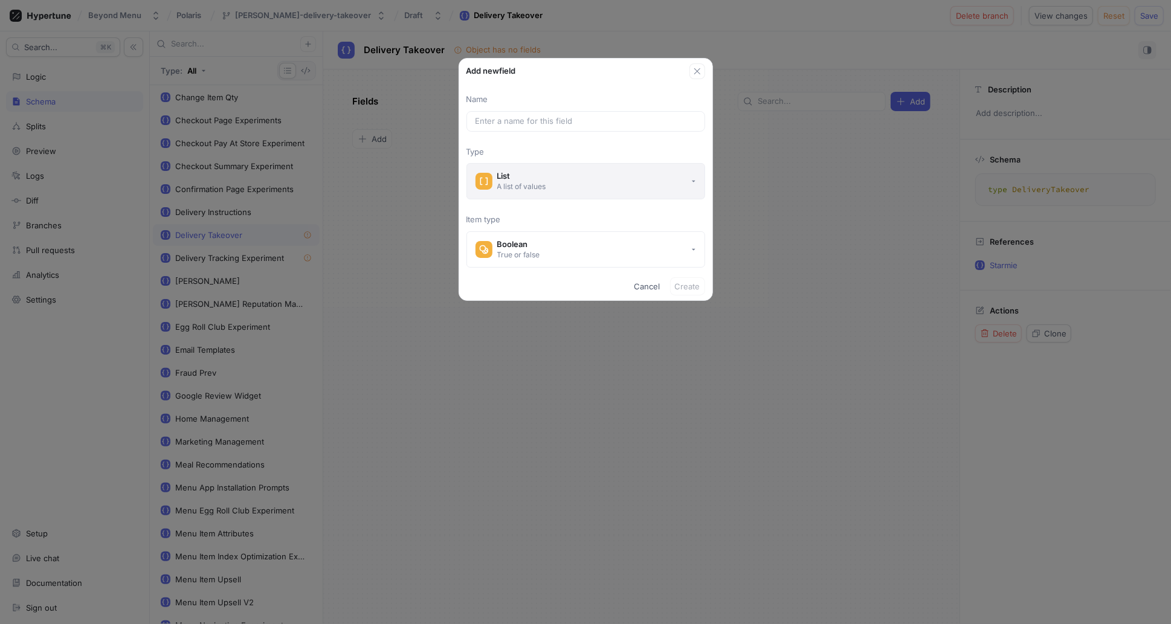
click at [653, 189] on button "List A list of values" at bounding box center [585, 181] width 239 height 36
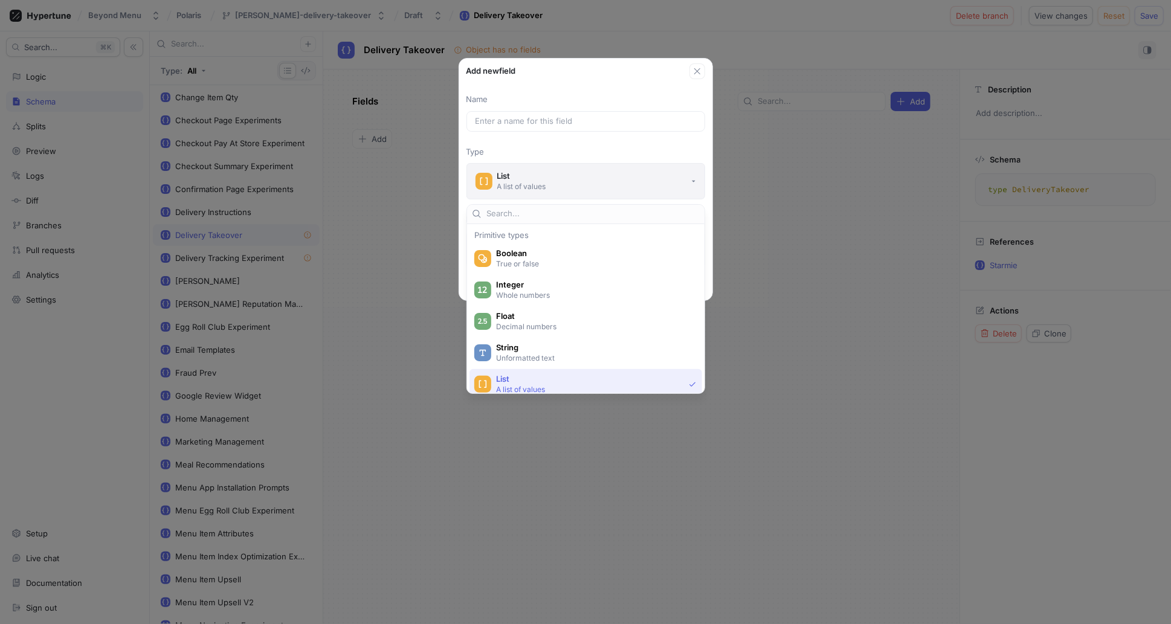
scroll to position [75, 0]
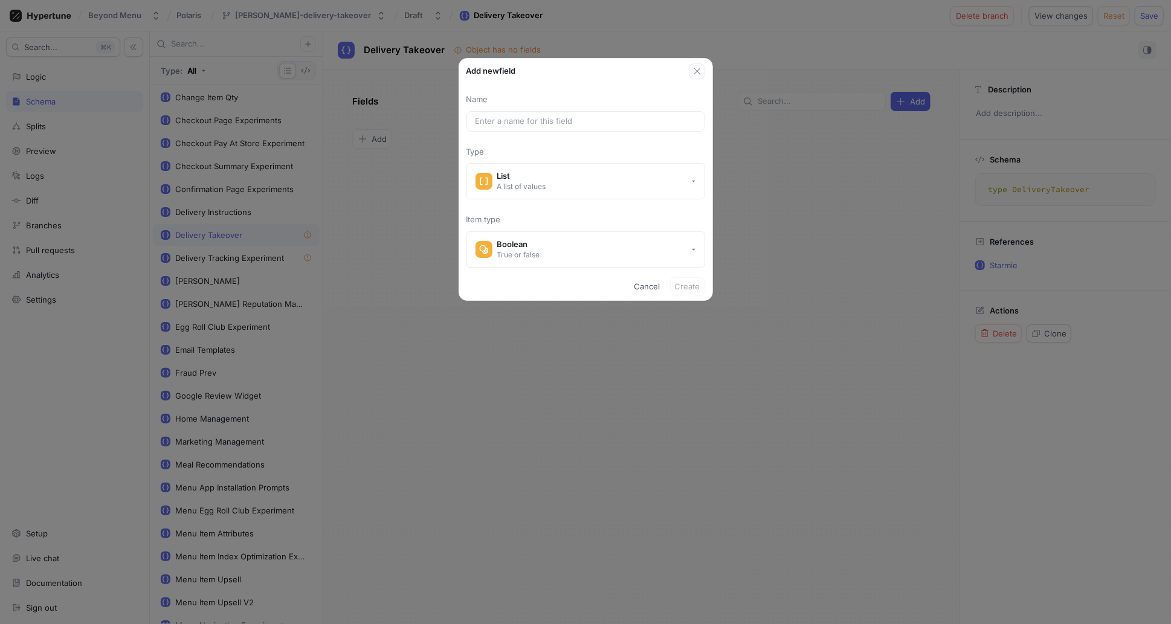
click at [665, 151] on p "Type" at bounding box center [585, 152] width 239 height 12
click at [582, 250] on button "Boolean True or false" at bounding box center [585, 249] width 239 height 36
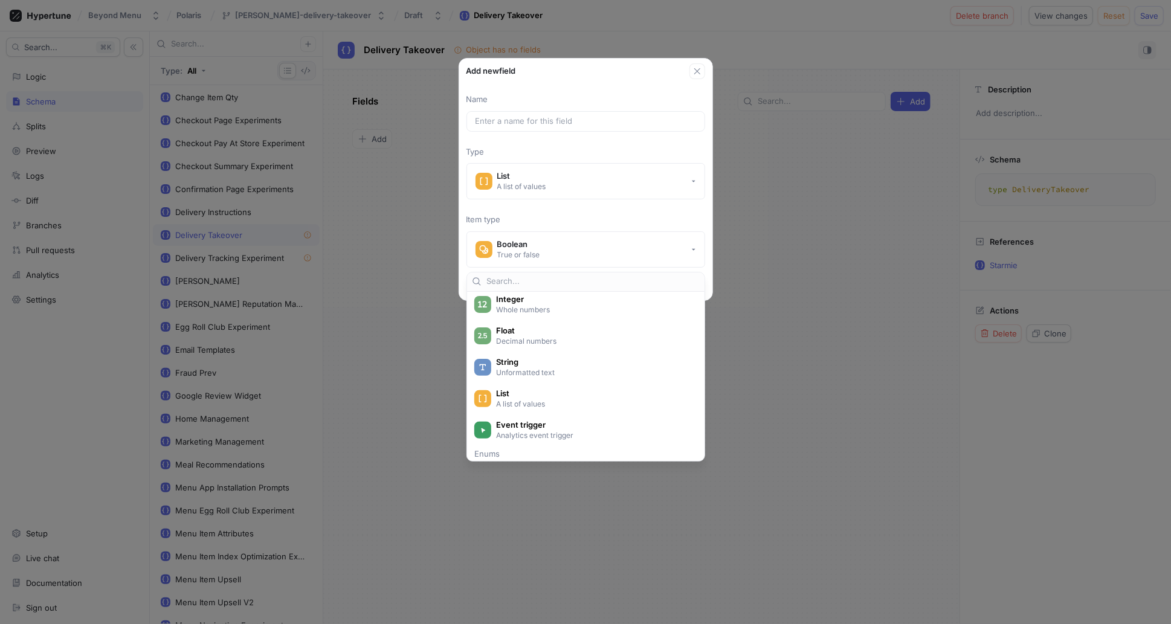
scroll to position [0, 0]
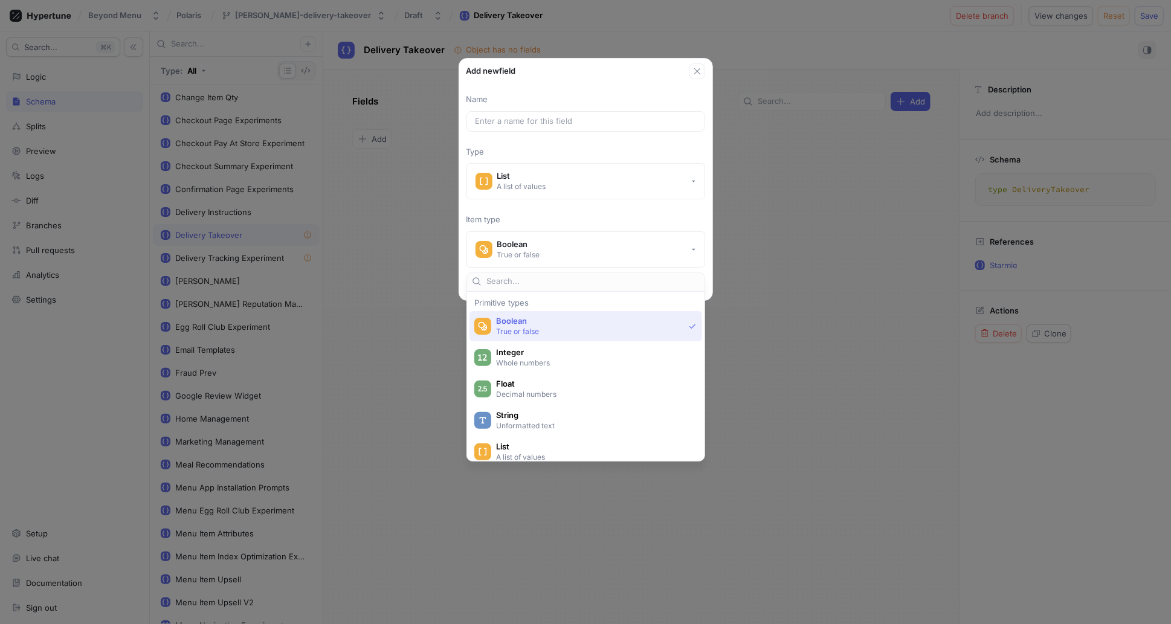
click at [587, 215] on p "Item type" at bounding box center [585, 220] width 239 height 12
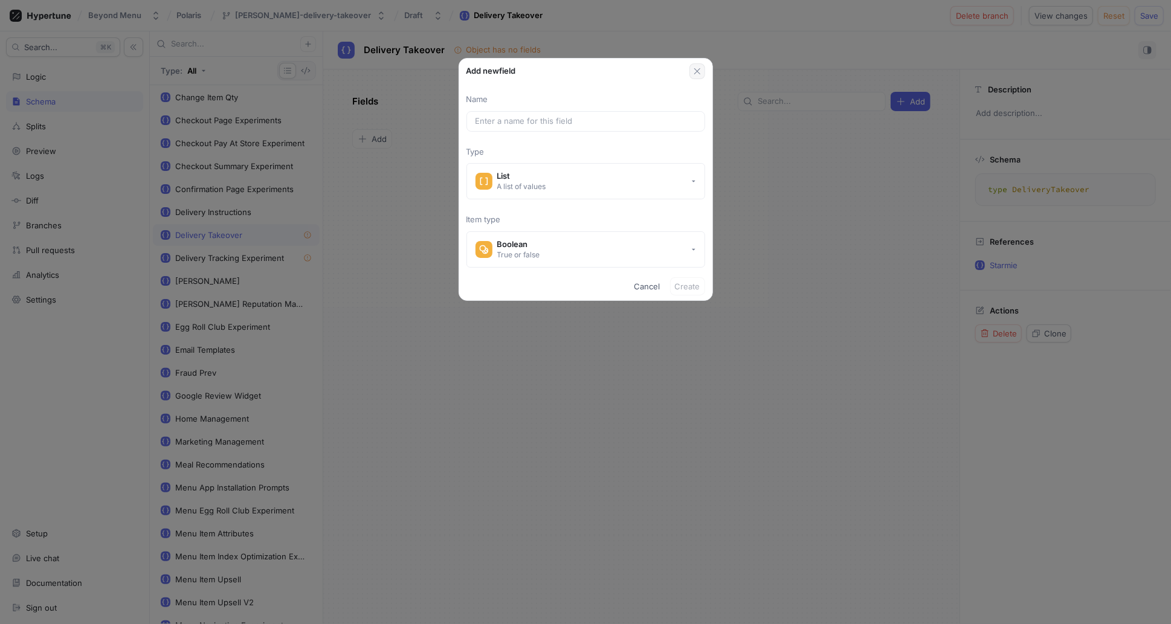
click at [701, 72] on icon "button" at bounding box center [697, 71] width 10 height 10
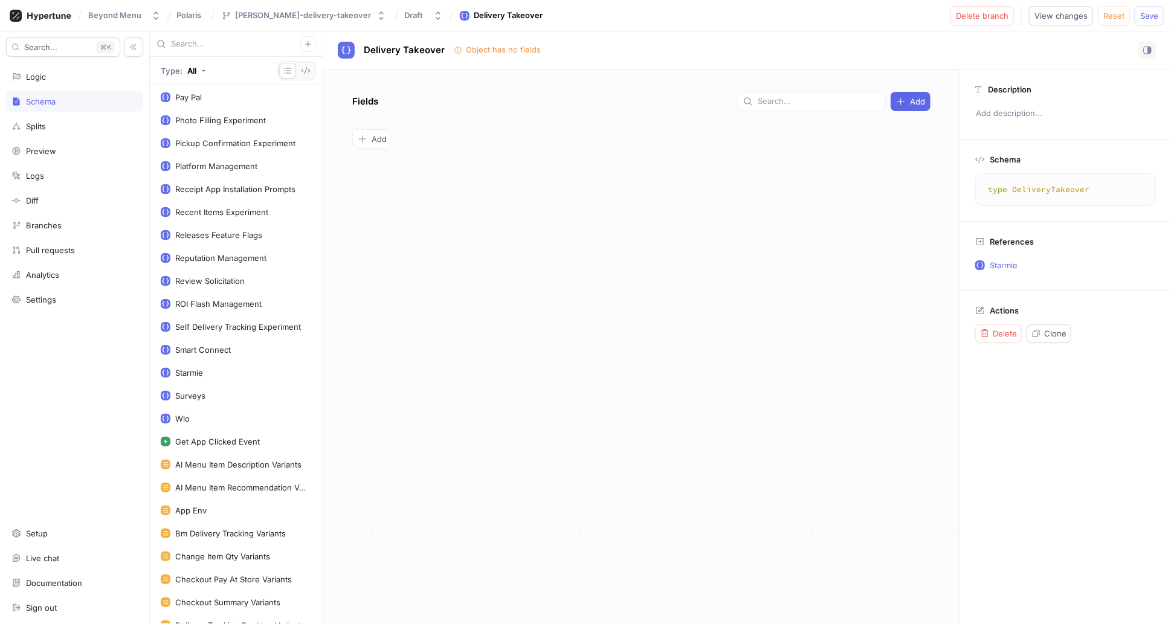
scroll to position [966, 0]
click at [48, 76] on div "Logic" at bounding box center [74, 77] width 126 height 10
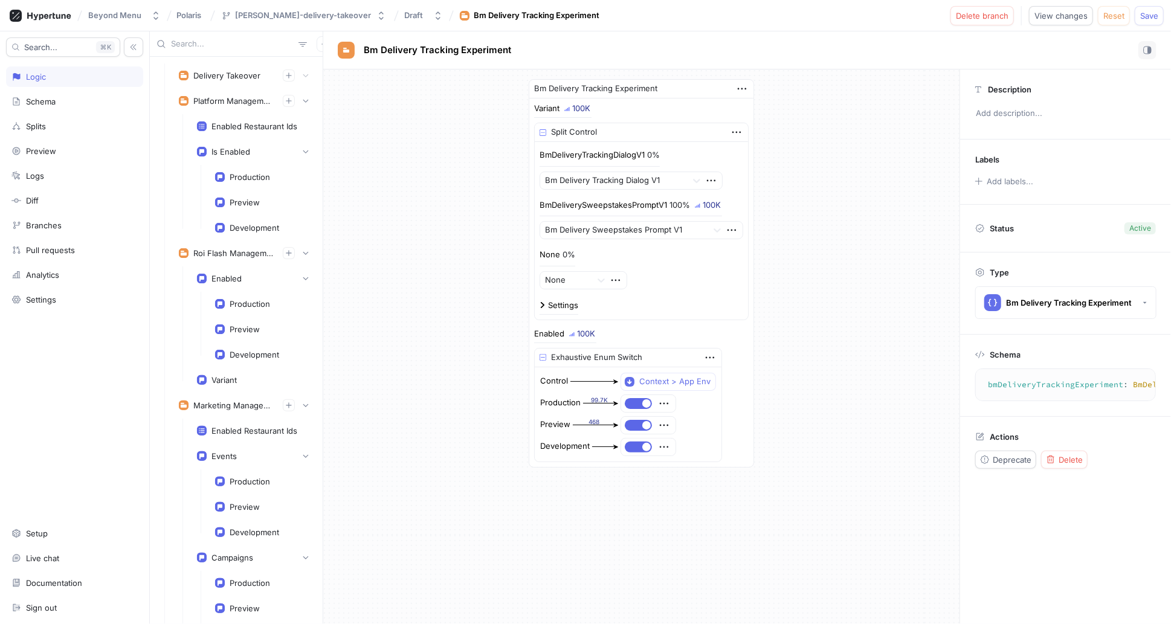
scroll to position [181, 0]
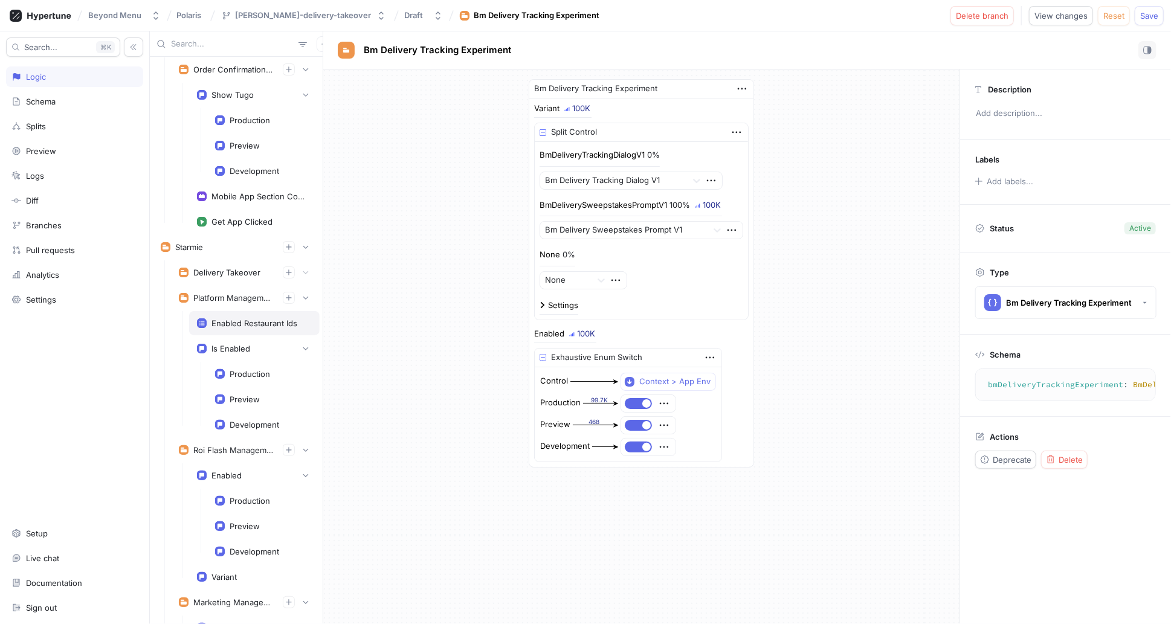
click at [254, 326] on div "Enabled Restaurant Ids" at bounding box center [254, 323] width 131 height 24
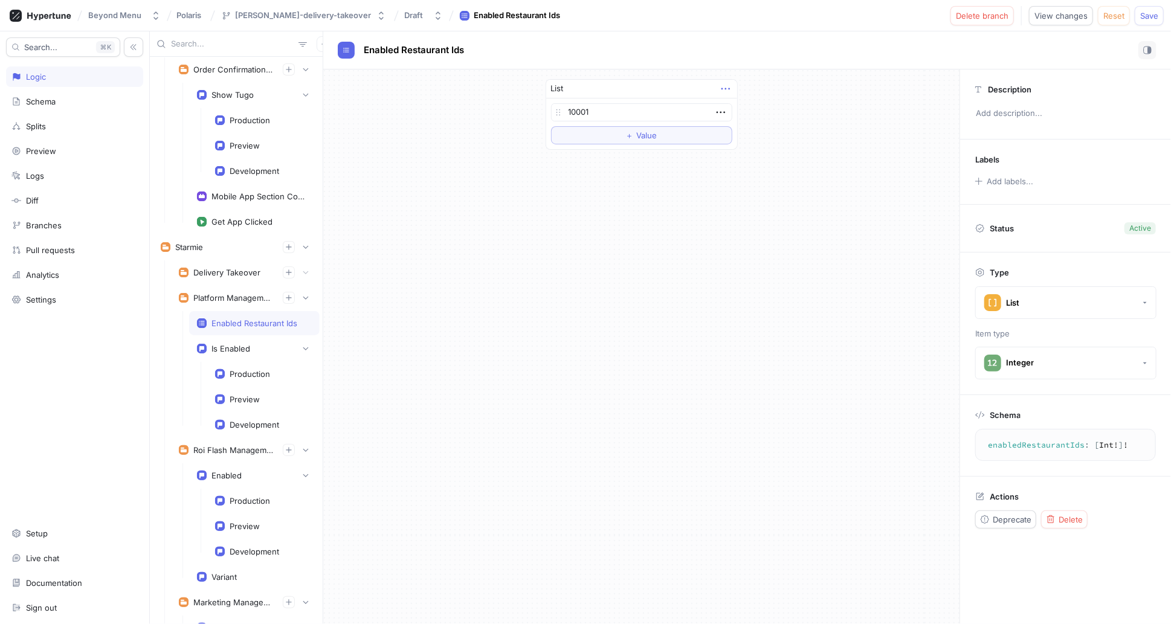
click at [727, 83] on icon "button" at bounding box center [725, 88] width 13 height 13
click at [865, 424] on div "List 10001 To pick up a draggable item, press the space bar. While dragging, us…" at bounding box center [641, 346] width 636 height 555
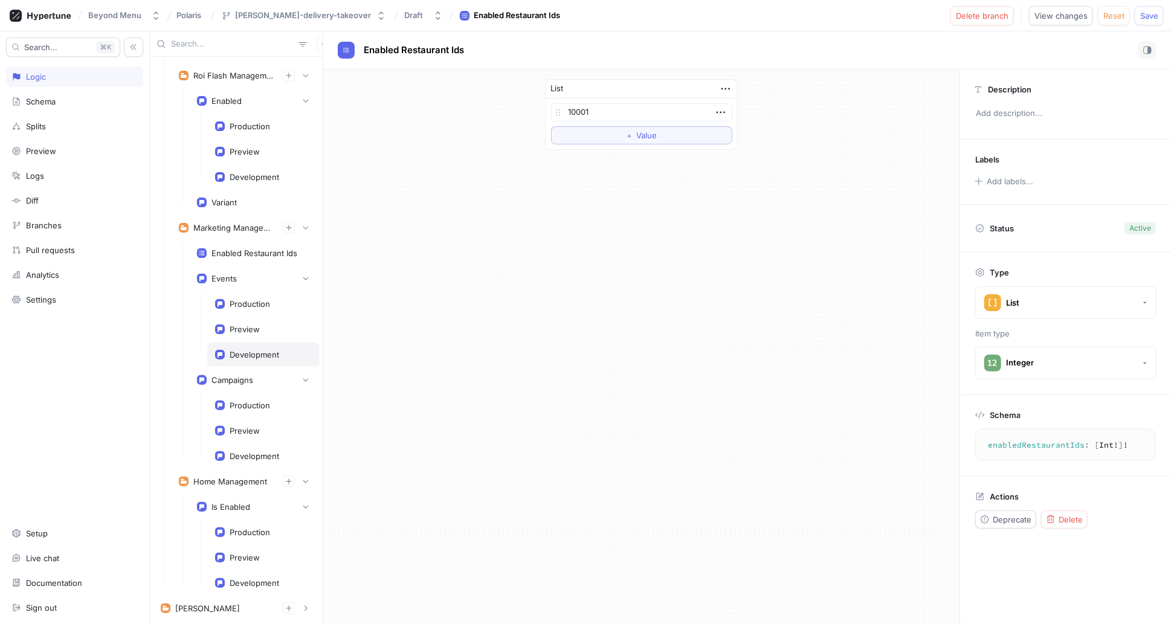
scroll to position [607, 0]
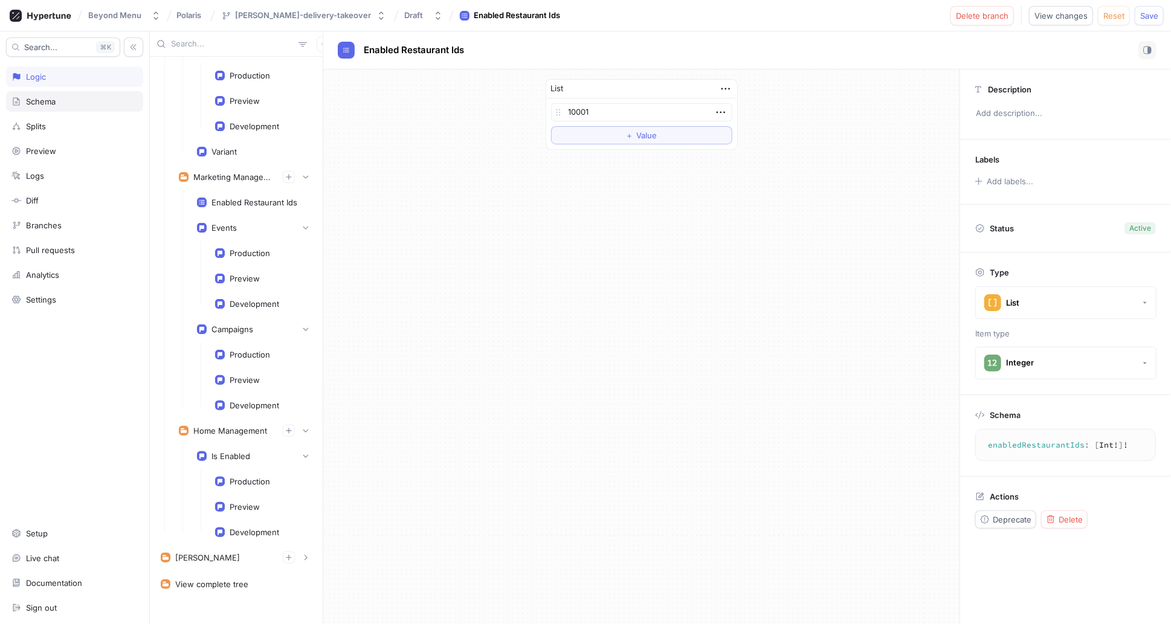
click at [54, 105] on div "Schema" at bounding box center [41, 102] width 30 height 10
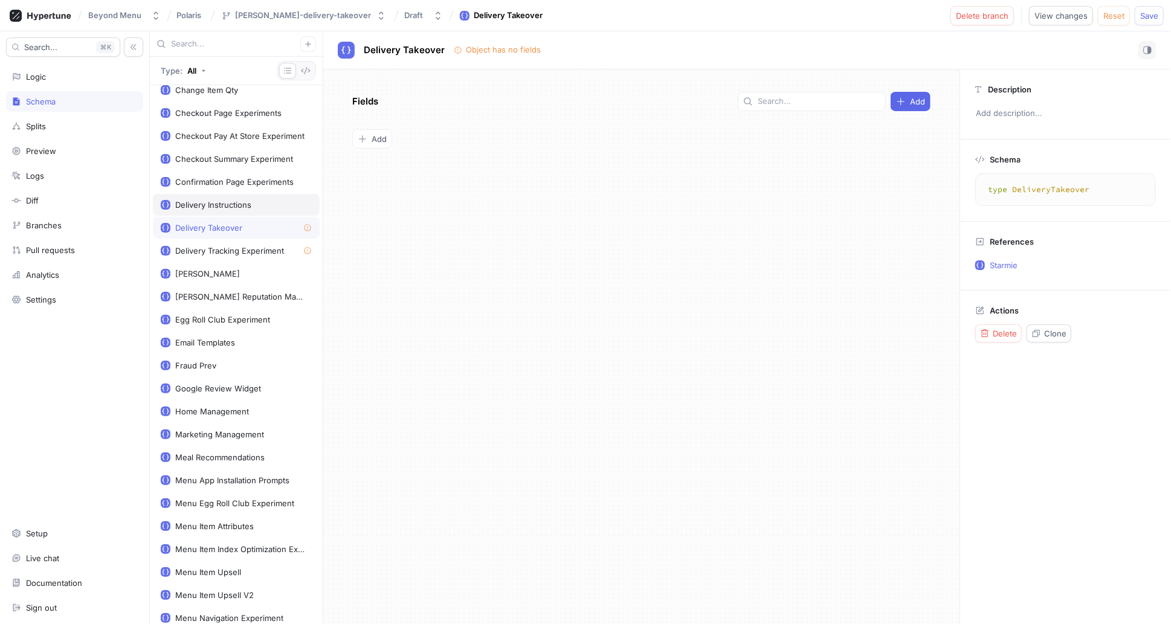
scroll to position [242, 0]
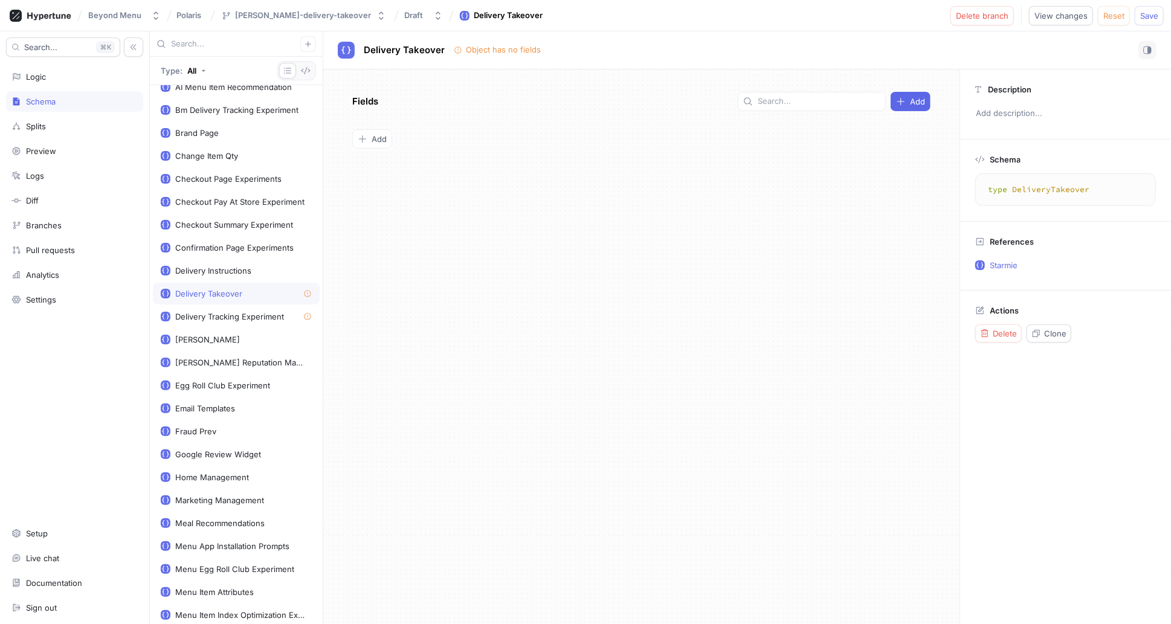
click at [210, 289] on div "Delivery Takeover" at bounding box center [208, 294] width 67 height 10
click at [377, 141] on span "Add" at bounding box center [379, 138] width 15 height 7
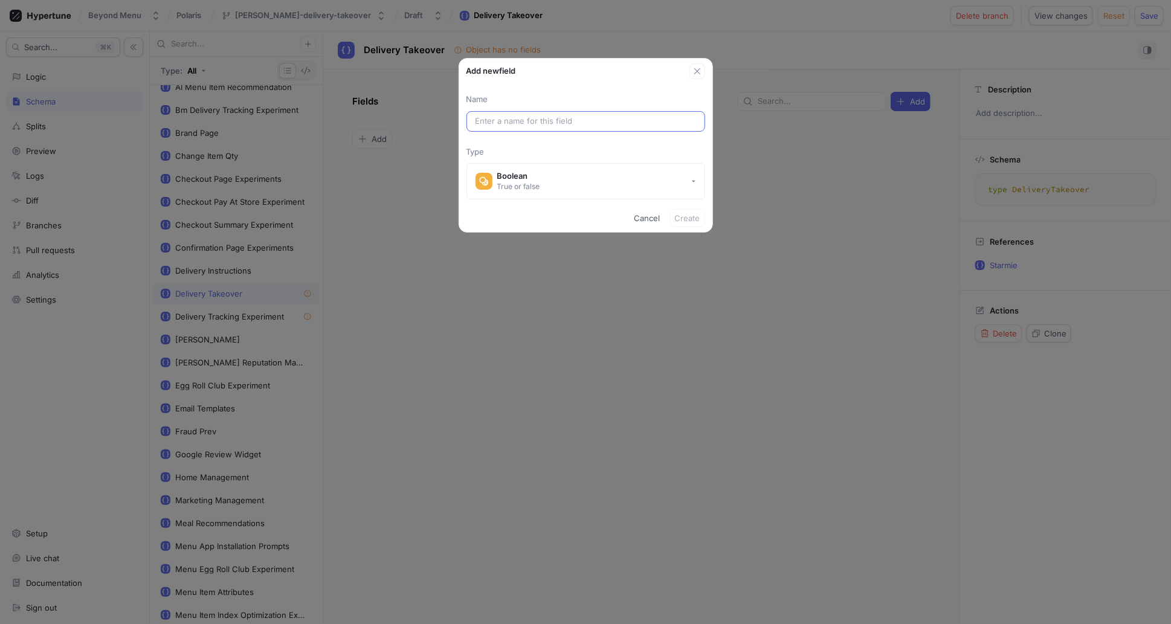
click at [541, 122] on input "text" at bounding box center [586, 121] width 221 height 12
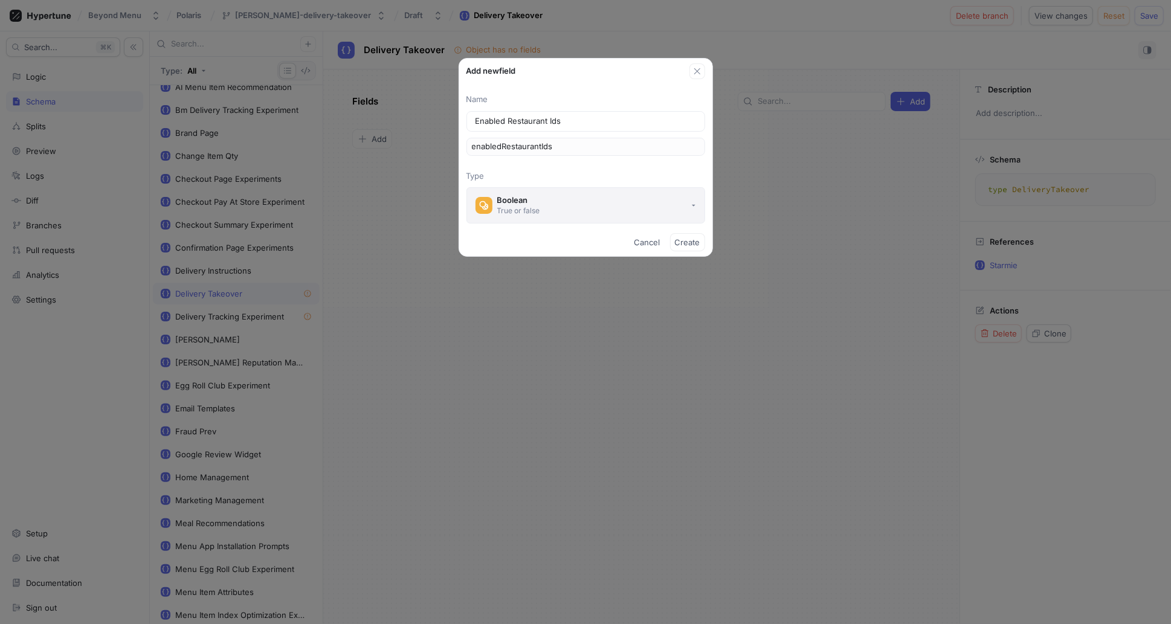
click at [568, 207] on button "Boolean True or false" at bounding box center [585, 205] width 239 height 36
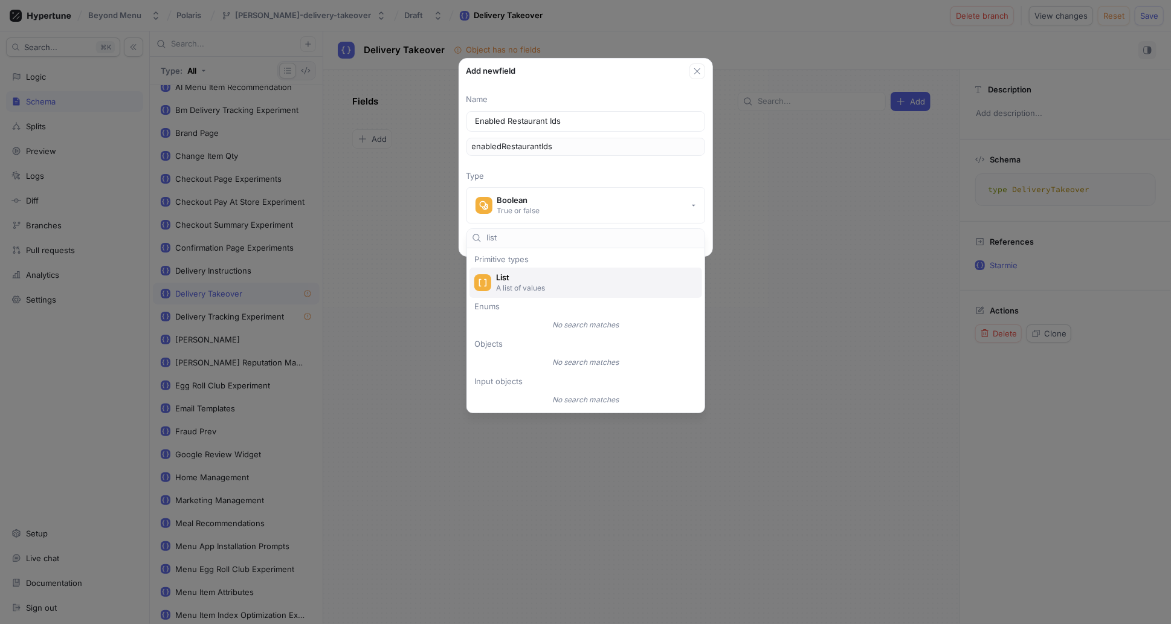
click at [550, 279] on span "List" at bounding box center [593, 278] width 195 height 10
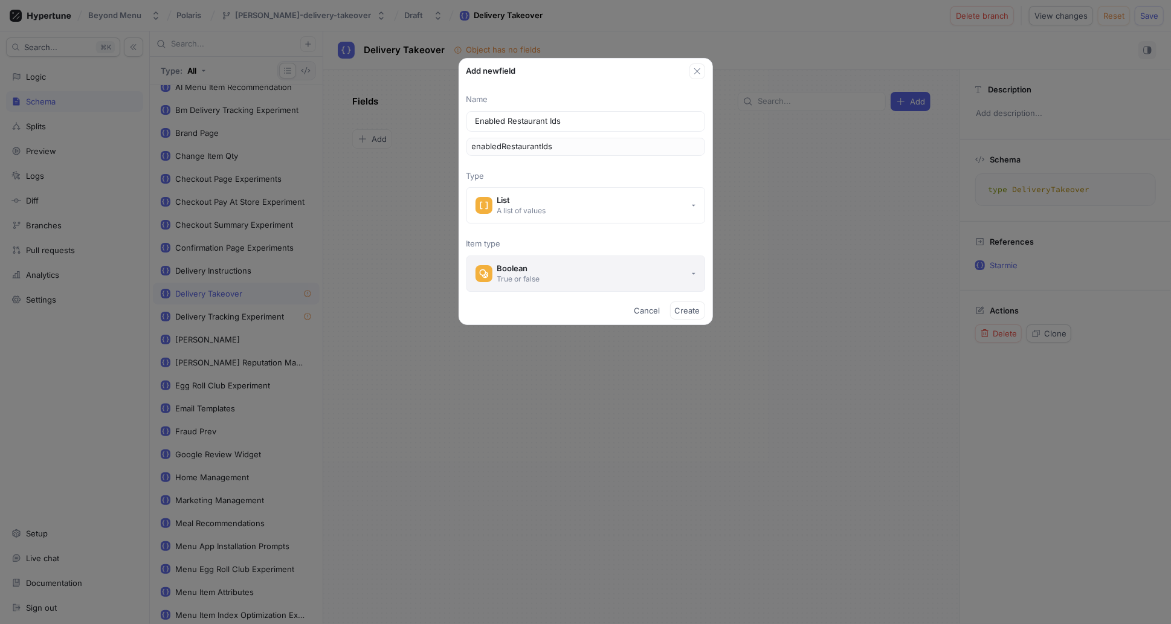
click at [564, 280] on button "Boolean True or false" at bounding box center [585, 274] width 239 height 36
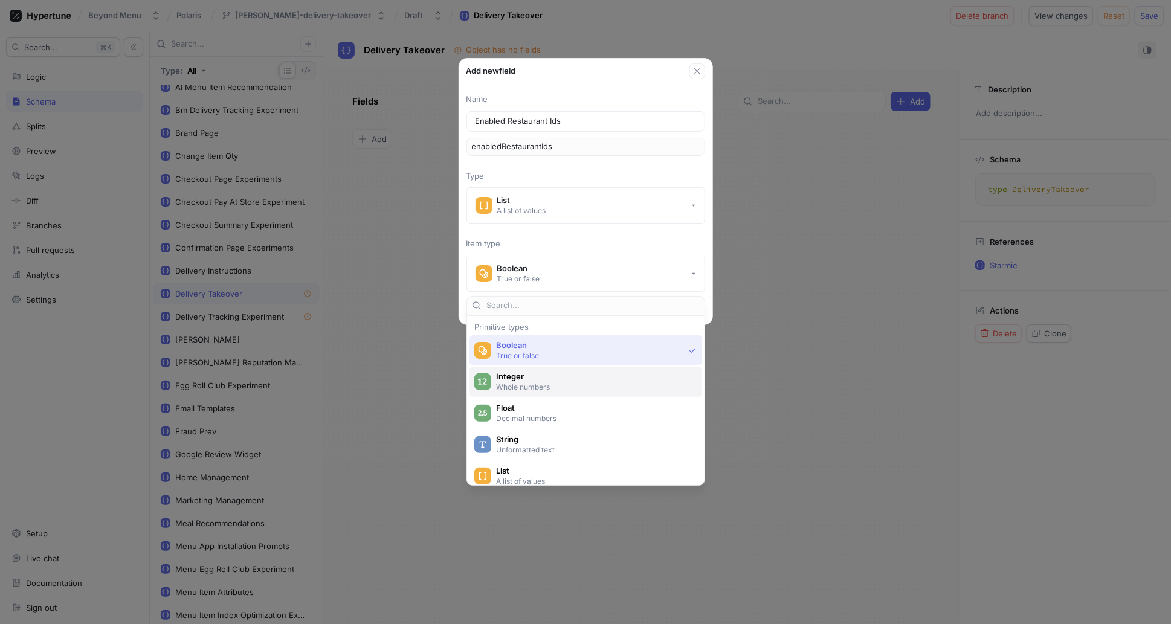
click at [599, 387] on p "Whole numbers" at bounding box center [592, 387] width 193 height 10
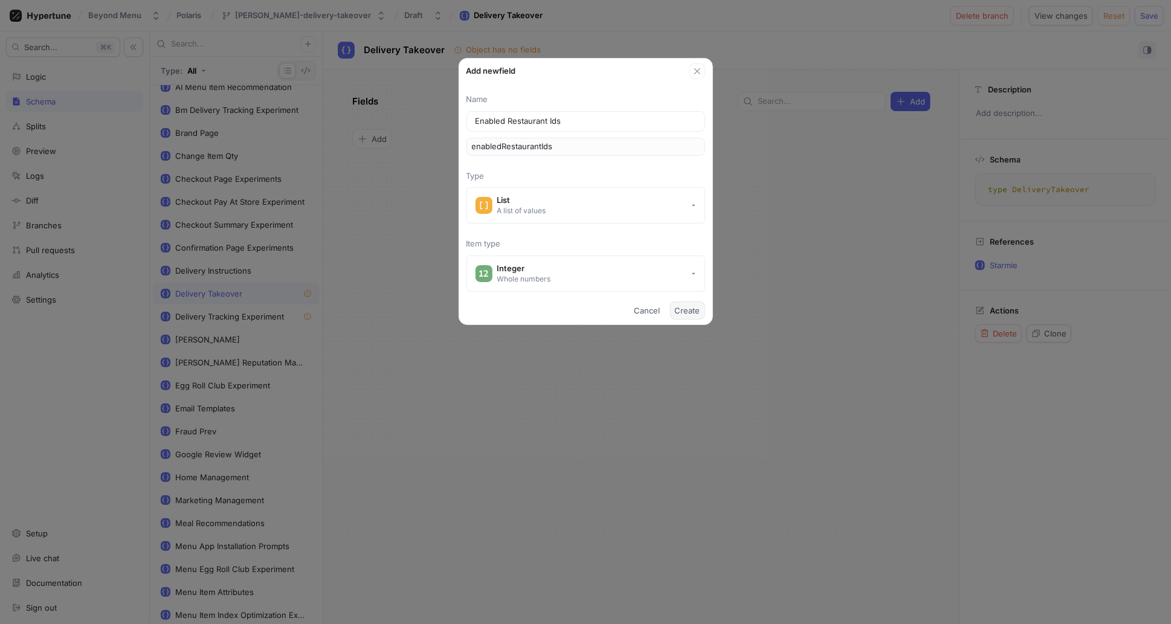
click at [699, 312] on span "Create" at bounding box center [687, 310] width 25 height 7
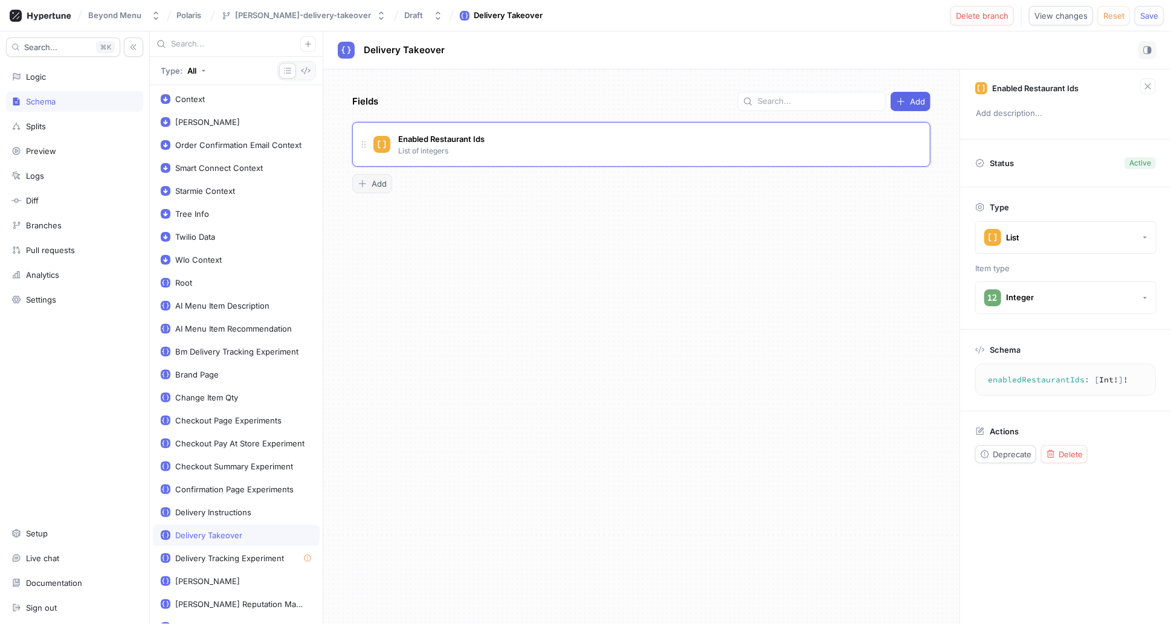
click at [381, 187] on span "Add" at bounding box center [379, 183] width 15 height 7
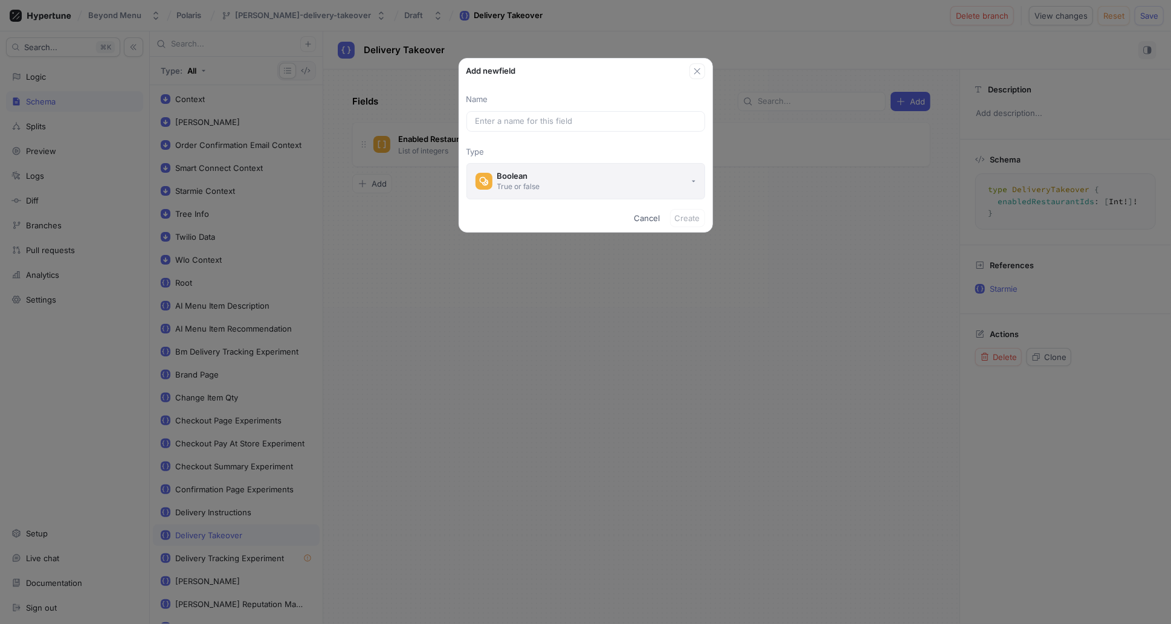
click at [578, 180] on button "Boolean True or false" at bounding box center [585, 181] width 239 height 36
drag, startPoint x: 556, startPoint y: 153, endPoint x: 535, endPoint y: 155, distance: 20.7
click at [556, 153] on p "Type" at bounding box center [585, 152] width 239 height 12
click at [636, 215] on span "Cancel" at bounding box center [647, 218] width 26 height 7
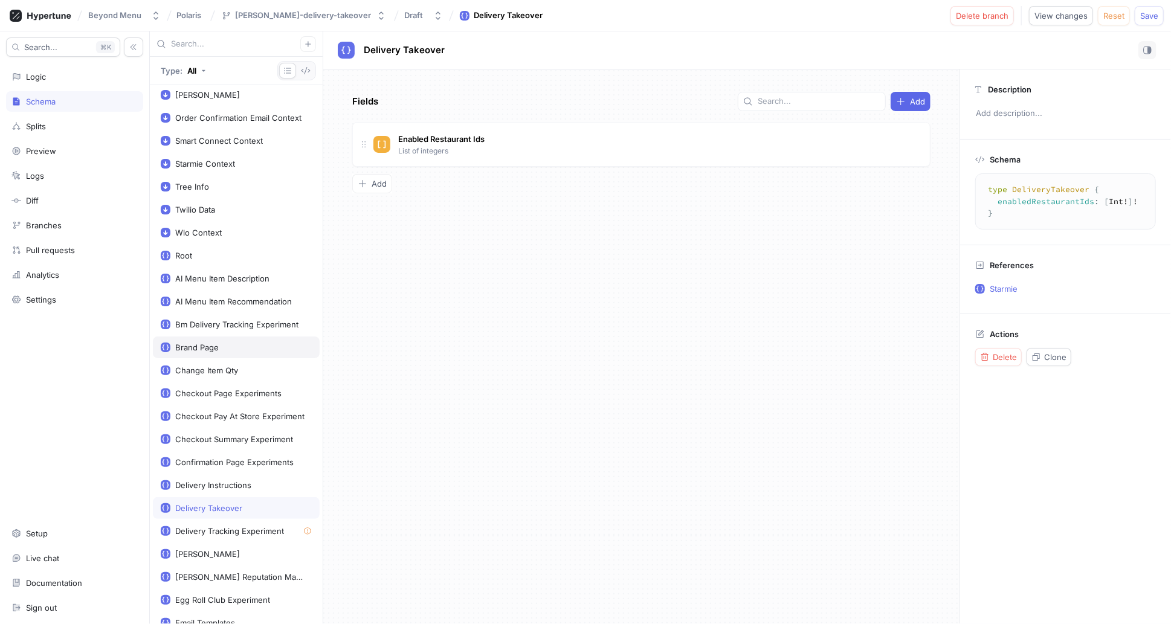
scroll to position [90, 0]
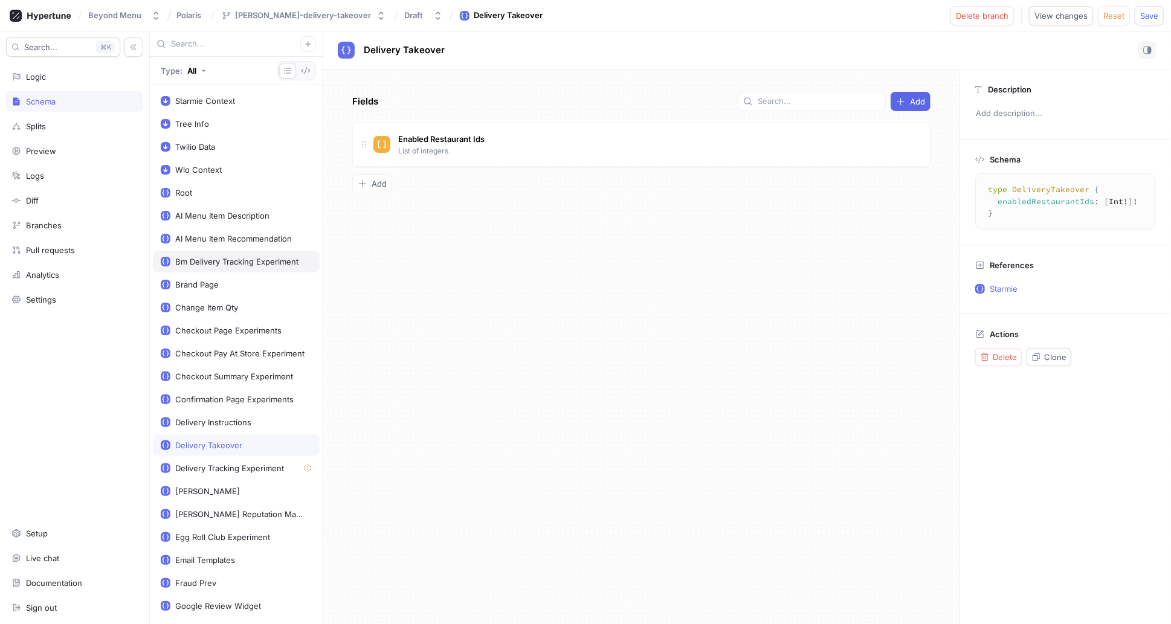
click at [224, 260] on div "Bm Delivery Tracking Experiment" at bounding box center [236, 262] width 123 height 10
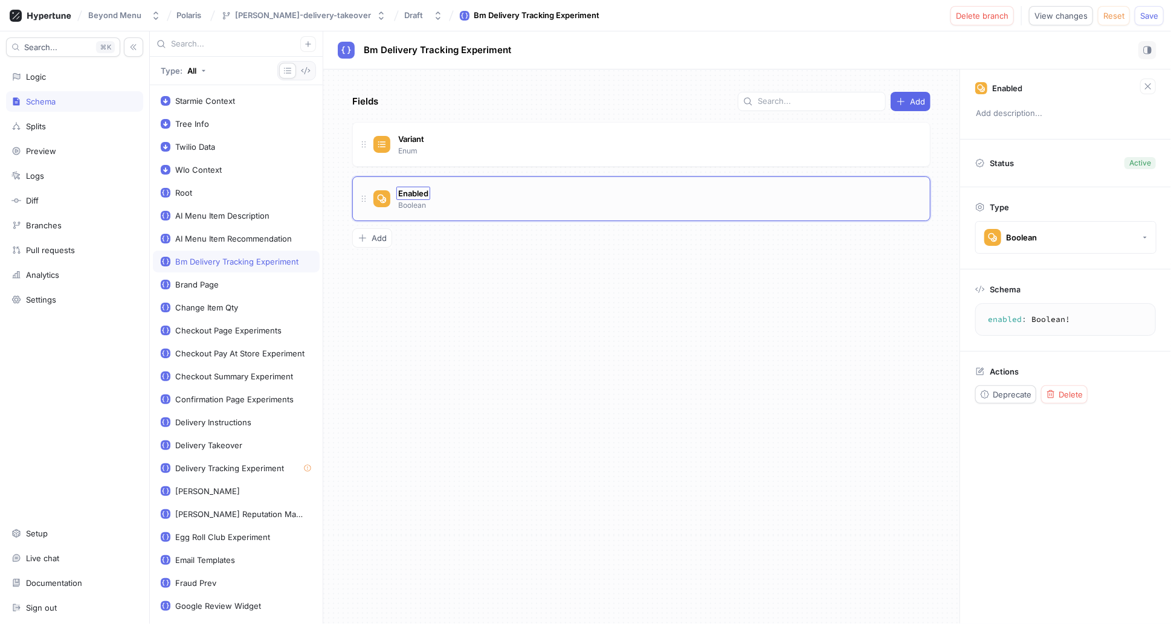
click at [416, 189] on span "Enabled" at bounding box center [413, 194] width 30 height 10
click at [479, 277] on div "Fields Add Variant Enum Go to type Enabled Enabled Boolean To pick up a draggab…" at bounding box center [641, 346] width 636 height 555
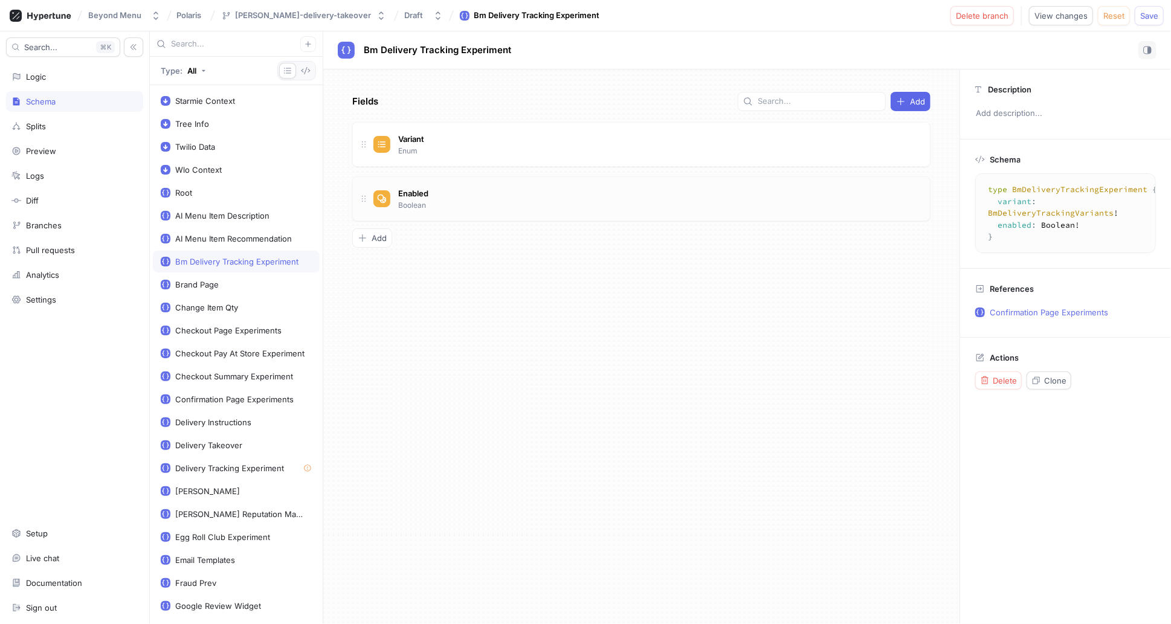
click at [480, 196] on div "Enabled Boolean" at bounding box center [646, 199] width 547 height 24
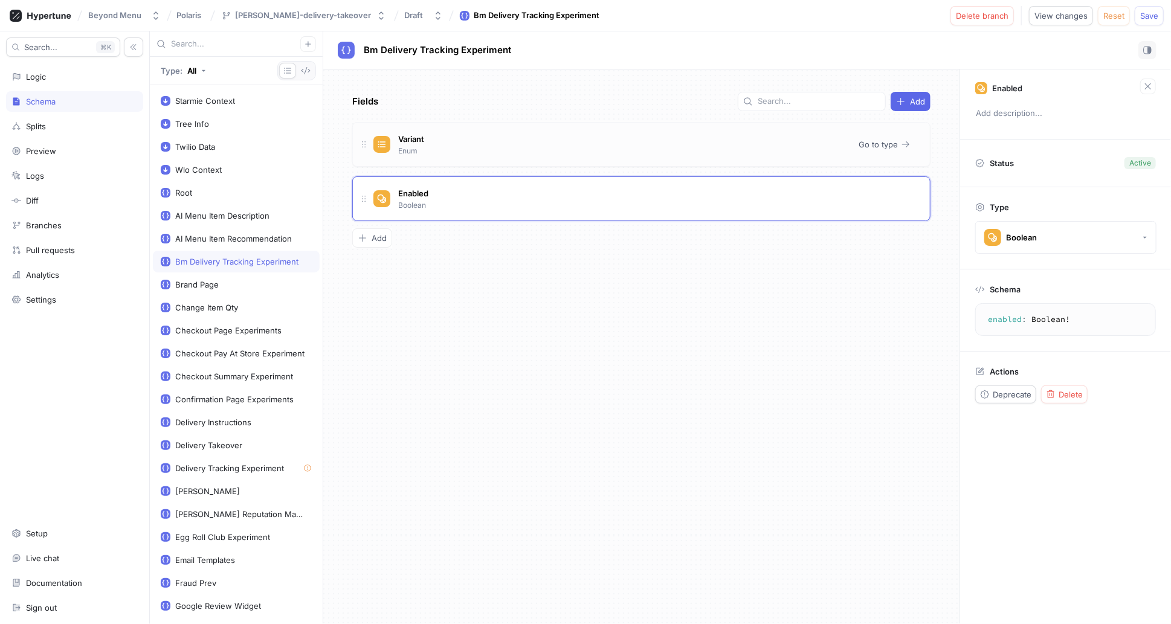
click at [458, 149] on div "Variant Enum" at bounding box center [611, 144] width 476 height 24
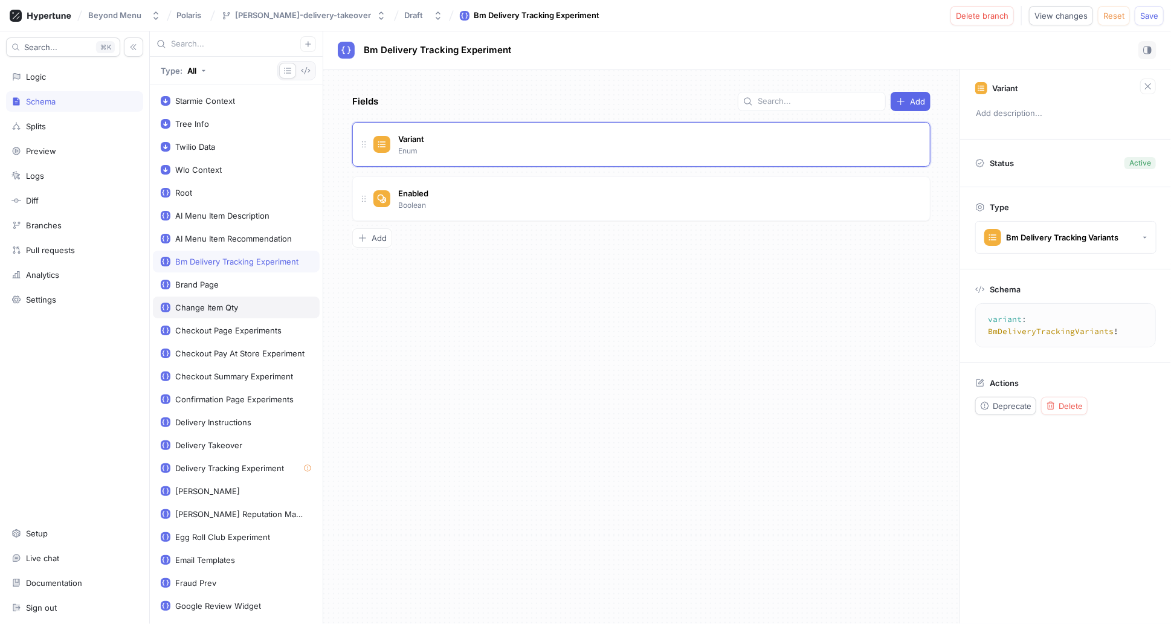
click at [228, 307] on div "Change Item Qty" at bounding box center [206, 308] width 63 height 10
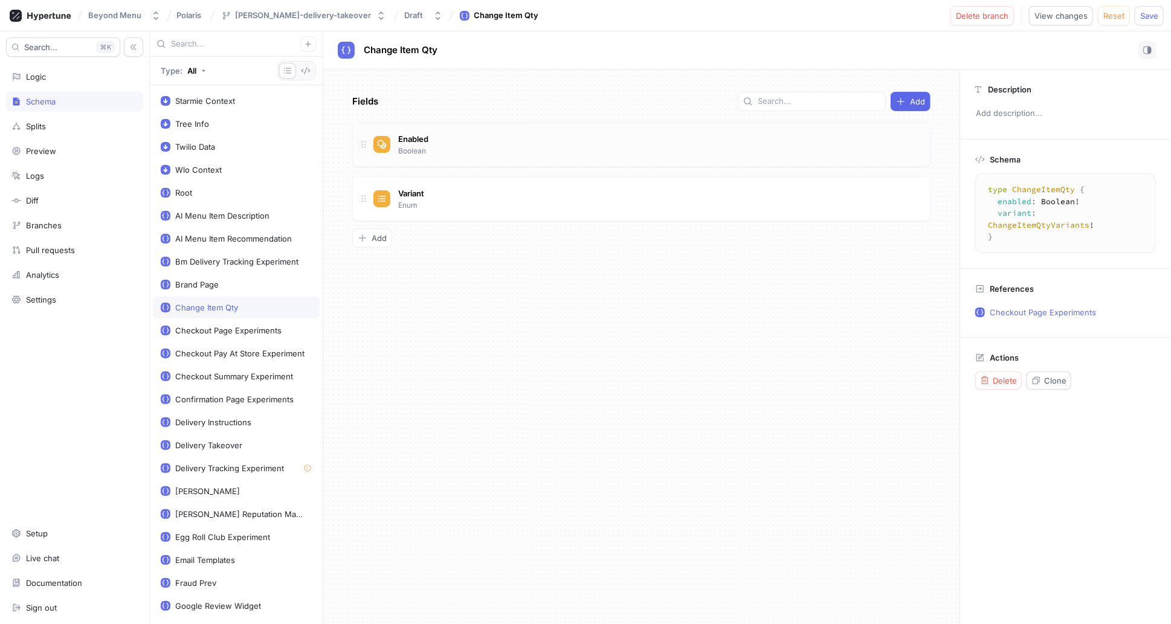
click at [472, 150] on div "Enabled Boolean" at bounding box center [646, 144] width 547 height 24
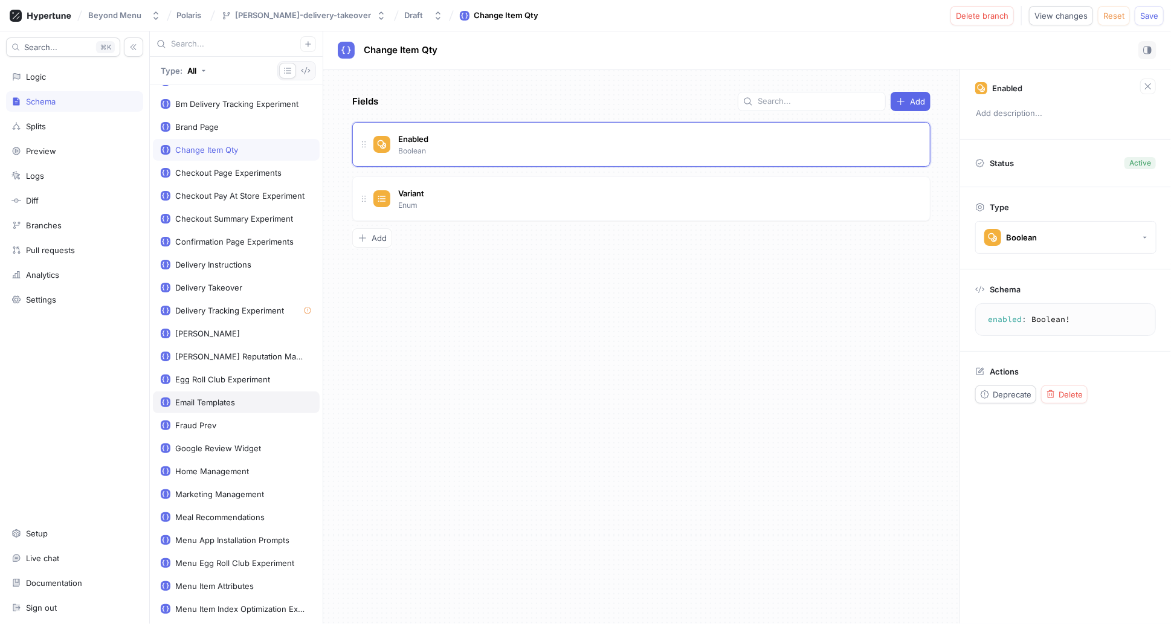
scroll to position [239, 0]
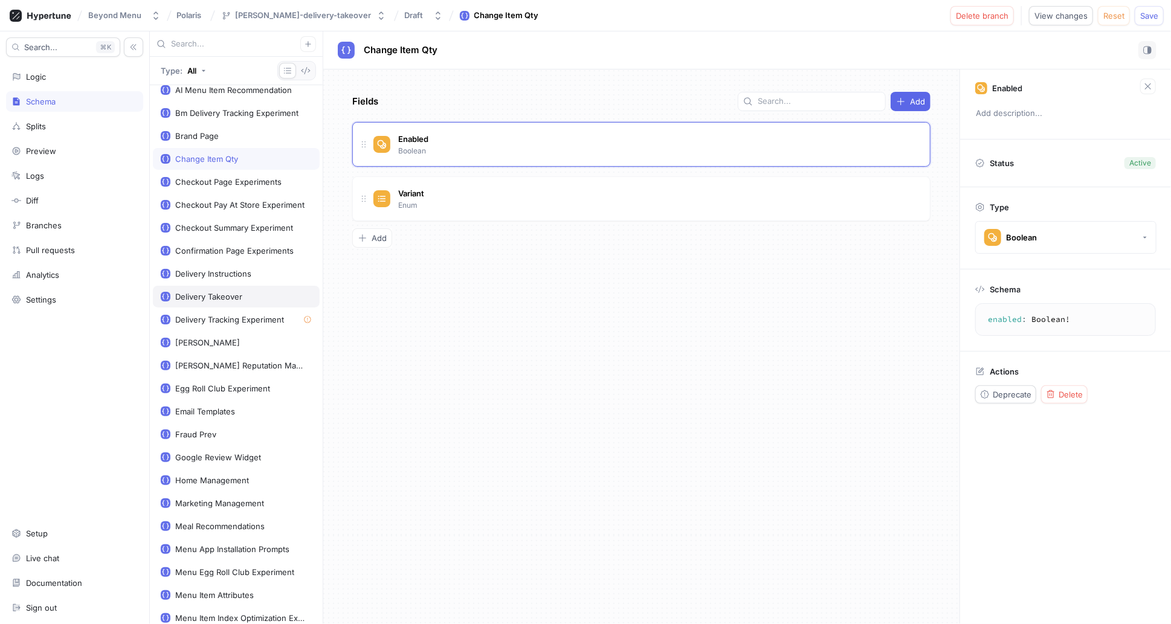
click at [231, 292] on div "Delivery Takeover" at bounding box center [208, 297] width 67 height 10
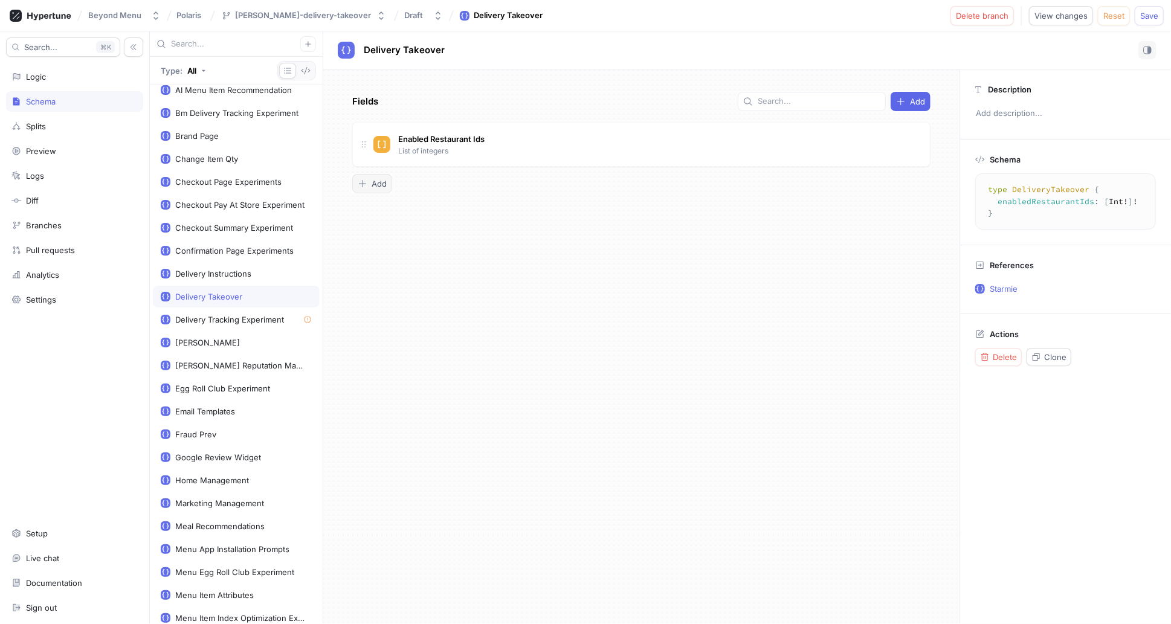
click at [377, 182] on span "Add" at bounding box center [379, 183] width 15 height 7
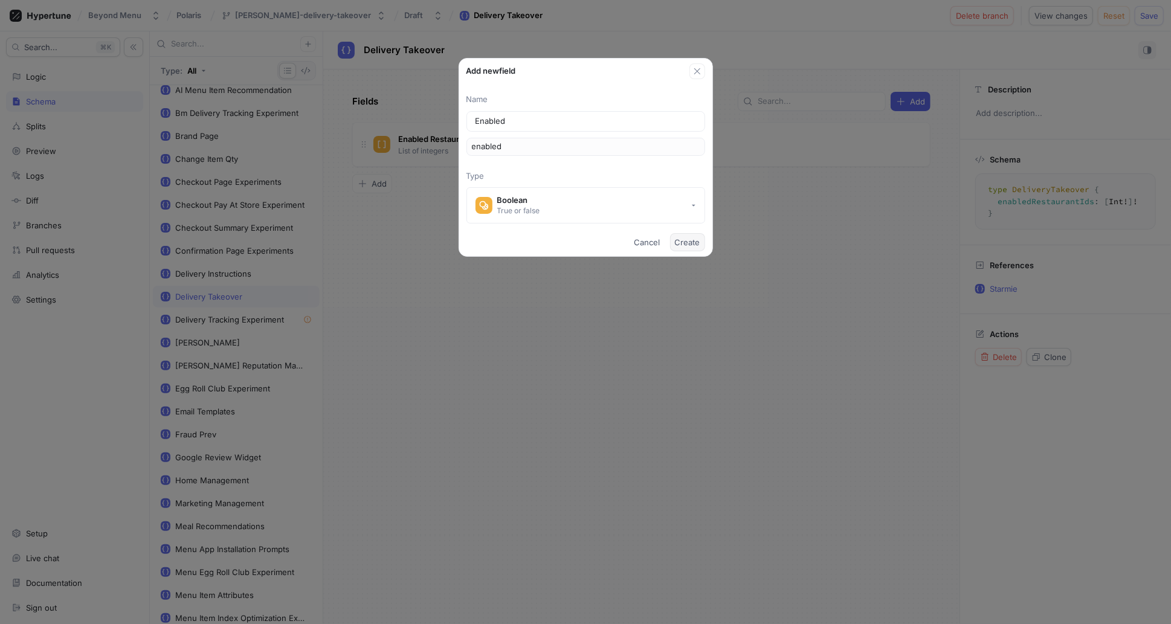
click at [702, 246] on button "Create" at bounding box center [687, 242] width 35 height 18
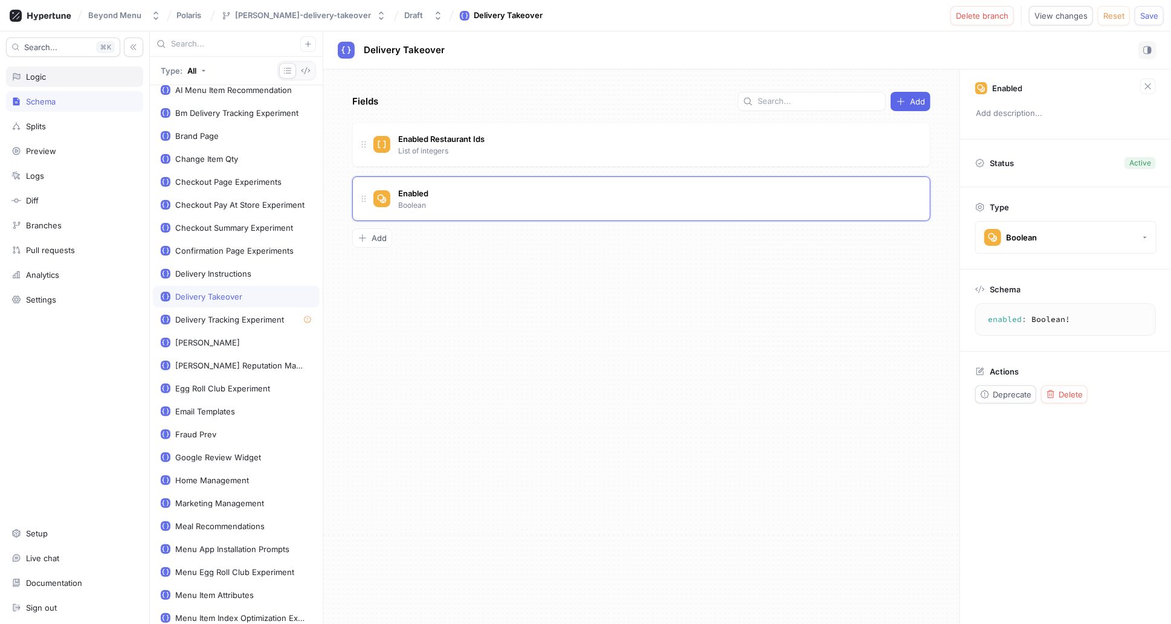
click at [82, 72] on div "Logic" at bounding box center [74, 77] width 126 height 10
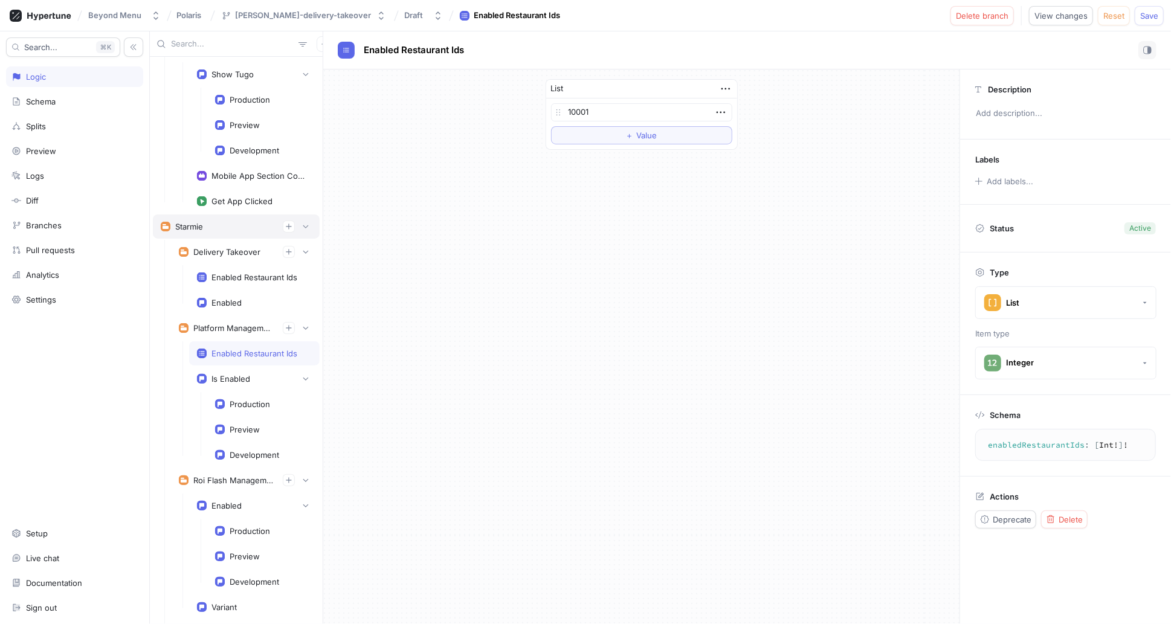
scroll to position [202, 0]
click at [221, 297] on div "Enabled" at bounding box center [226, 302] width 30 height 10
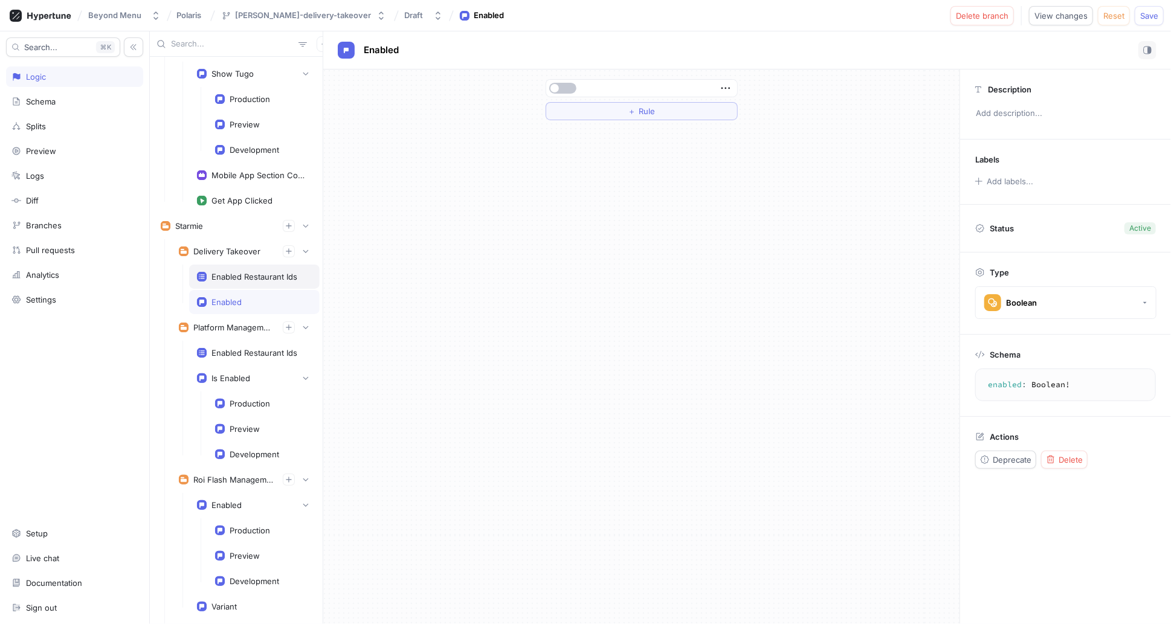
click at [224, 272] on div "Enabled Restaurant Ids" at bounding box center [254, 277] width 86 height 10
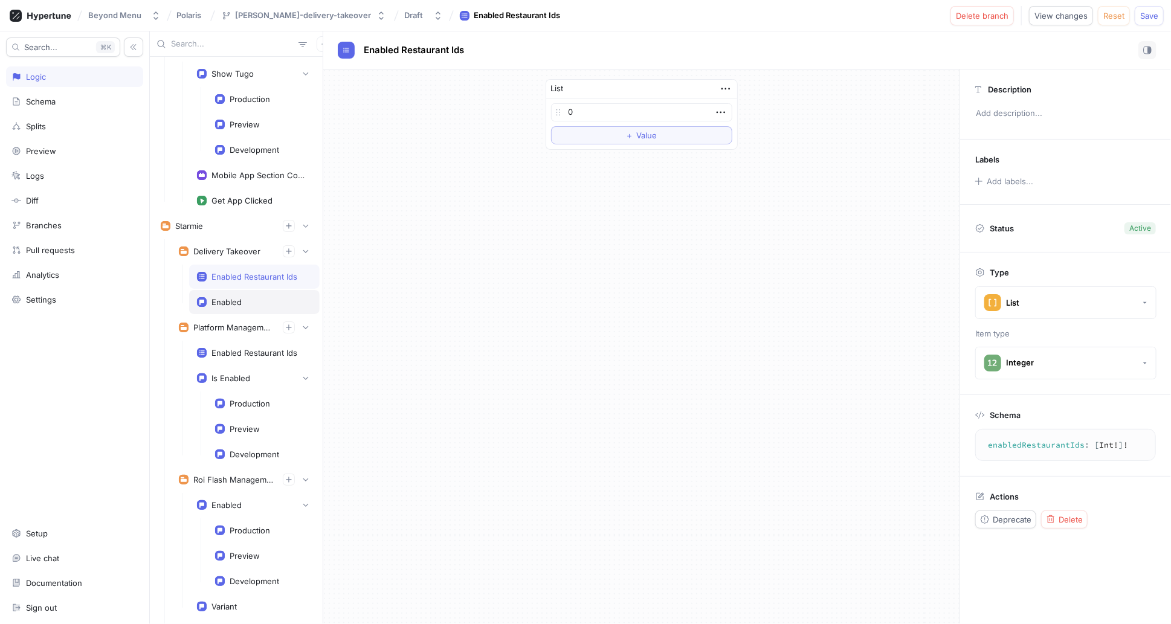
click at [222, 297] on div "Enabled" at bounding box center [226, 302] width 30 height 10
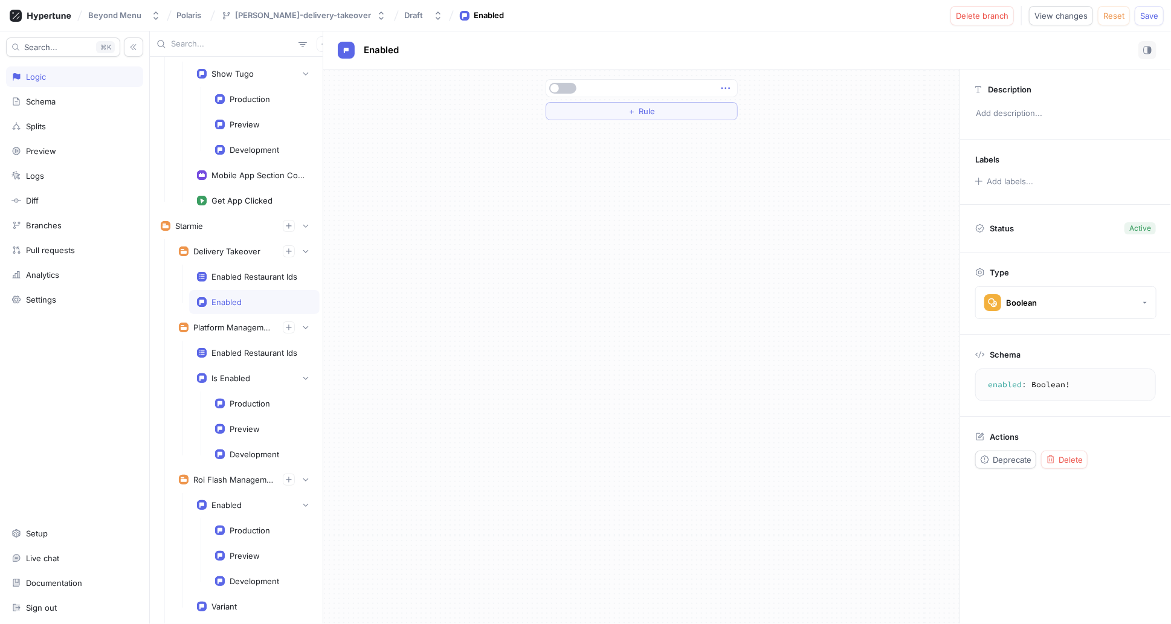
click at [726, 84] on icon "button" at bounding box center [725, 88] width 13 height 13
click at [639, 204] on div "＋ Rule" at bounding box center [641, 346] width 636 height 555
click at [662, 114] on button "＋ Rule" at bounding box center [642, 111] width 192 height 18
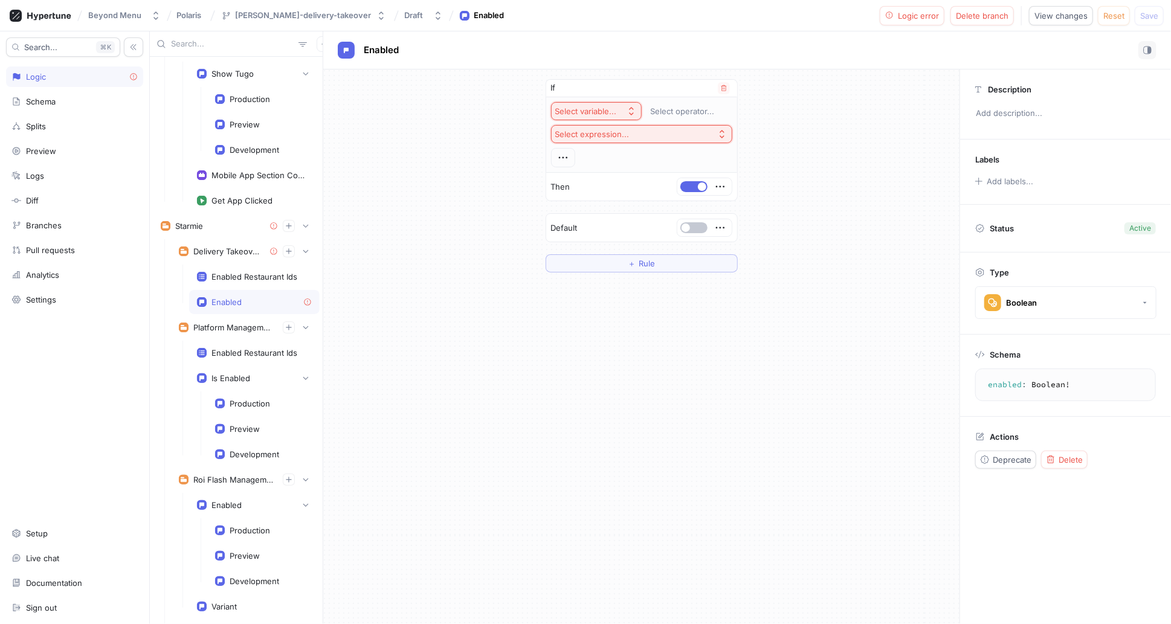
click at [628, 108] on icon "button" at bounding box center [632, 111] width 10 height 10
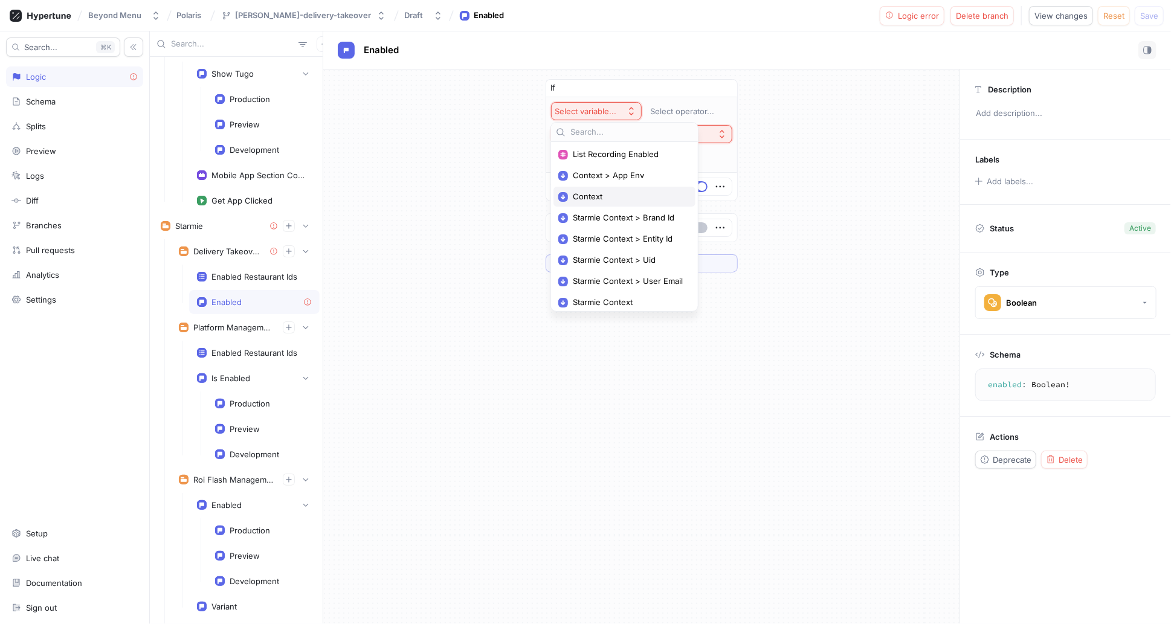
scroll to position [4, 0]
click at [790, 204] on div "If Select variable... Select operator... Select expression... Then Default ＋ Ru…" at bounding box center [641, 175] width 636 height 213
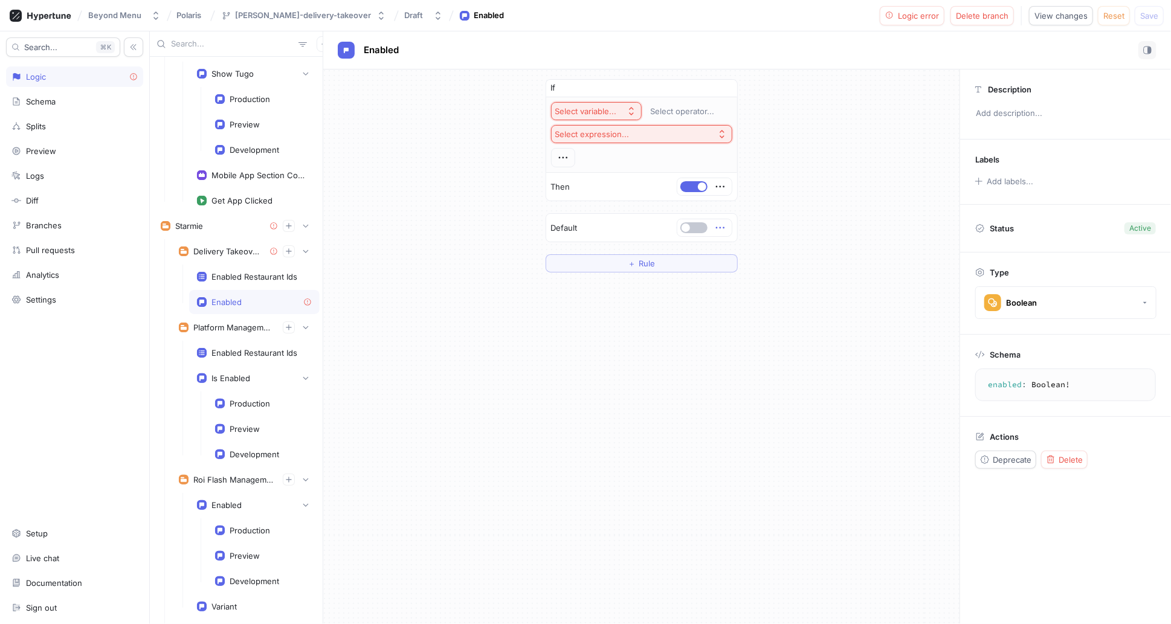
click at [722, 228] on icon "button" at bounding box center [720, 227] width 13 height 13
click at [769, 200] on div "If Select variable... Select operator... Select expression... Then Default ＋ Ru…" at bounding box center [641, 175] width 636 height 213
click at [488, 311] on div "If Select variable... Select operator... Select expression... Then Default ＋ Ru…" at bounding box center [641, 346] width 636 height 555
click at [235, 373] on div "Is Enabled" at bounding box center [230, 378] width 39 height 10
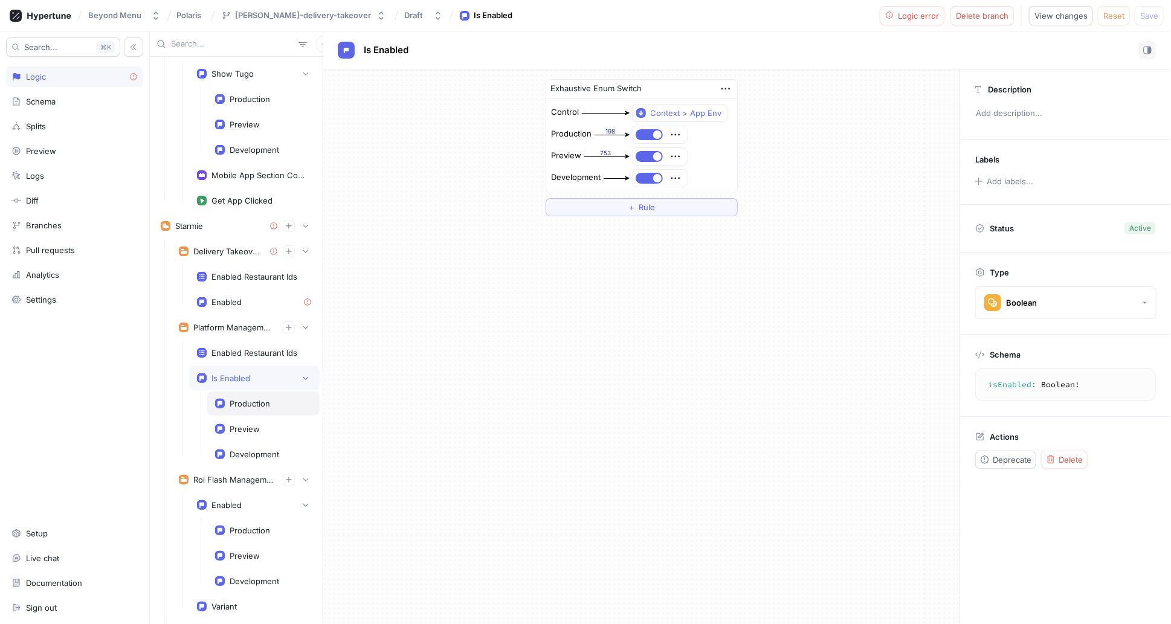
click at [250, 399] on div "Production" at bounding box center [250, 404] width 40 height 10
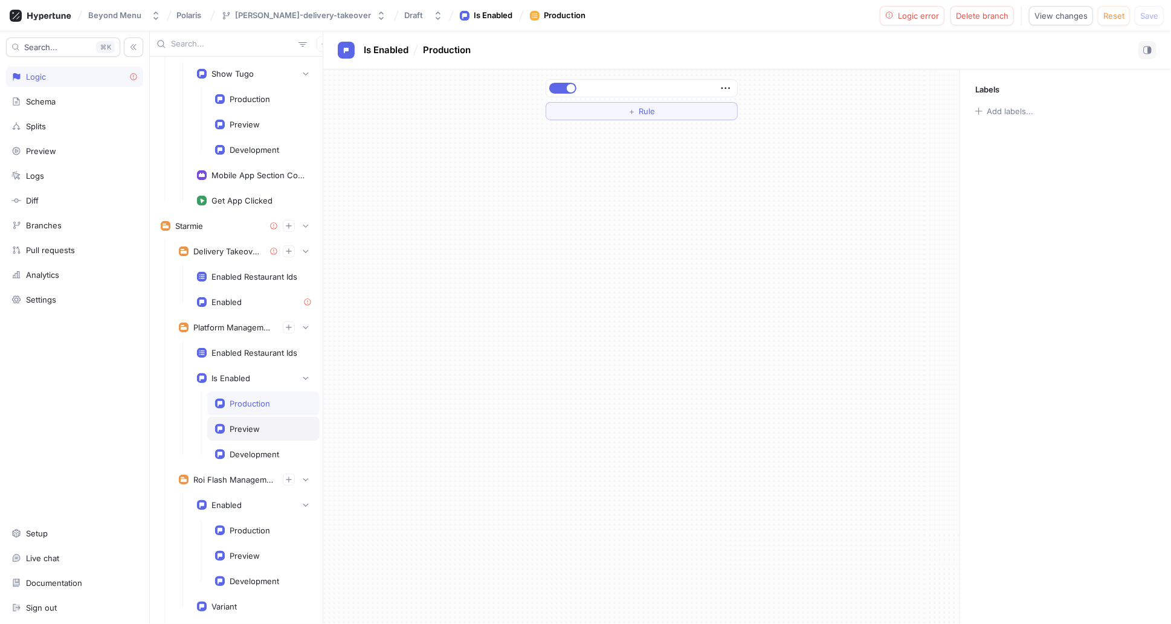
click at [250, 424] on div "Preview" at bounding box center [245, 429] width 30 height 10
click at [245, 450] on div "Development" at bounding box center [255, 455] width 50 height 10
click at [245, 401] on div "Production" at bounding box center [250, 404] width 40 height 10
click at [239, 352] on div "Enabled Restaurant Ids" at bounding box center [254, 353] width 86 height 10
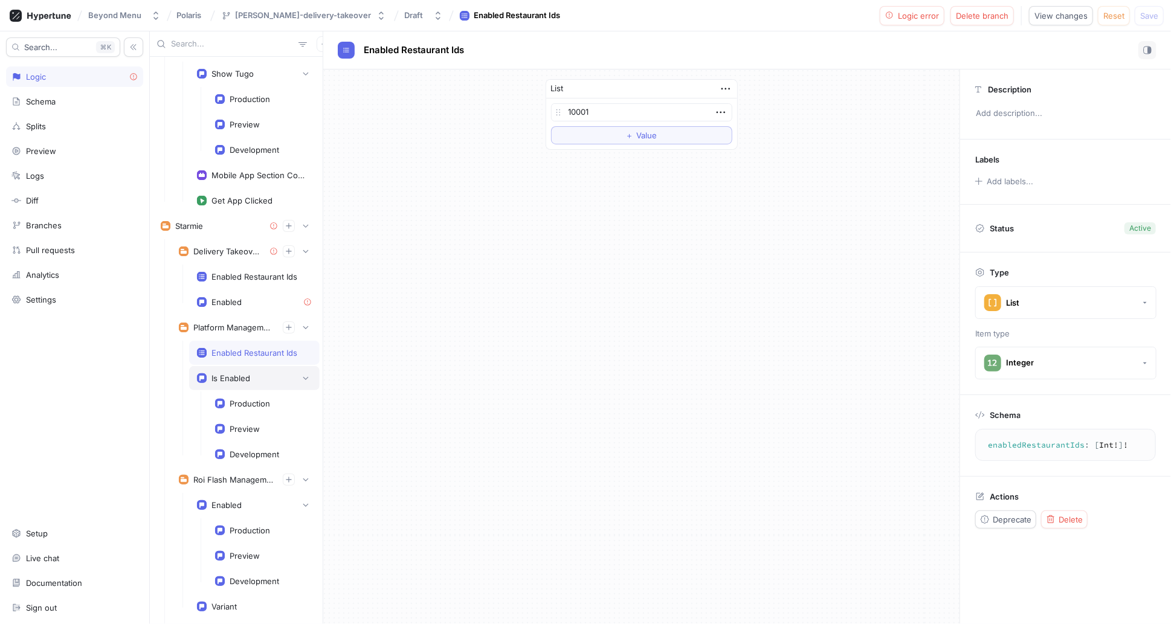
click at [235, 375] on div "Is Enabled" at bounding box center [230, 378] width 39 height 10
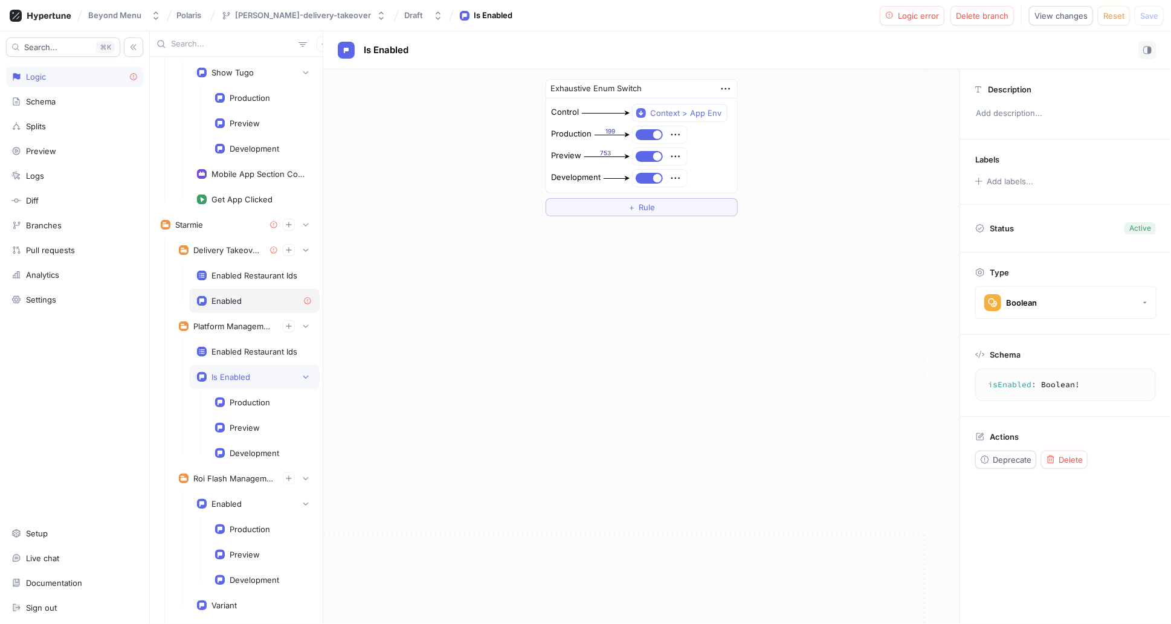
scroll to position [204, 0]
click at [233, 295] on div "Enabled" at bounding box center [226, 300] width 30 height 10
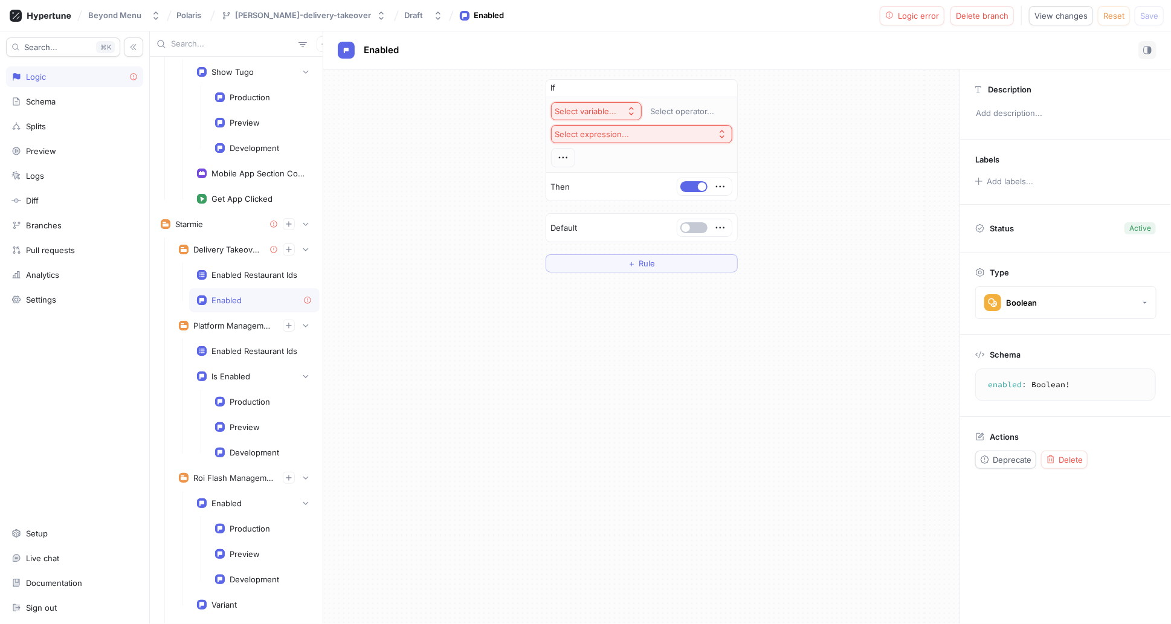
click at [454, 250] on div "If Select variable... Select operator... Select expression... Then Default ＋ Ru…" at bounding box center [641, 175] width 636 height 213
click at [811, 266] on div "If Select variable... Select operator... Select expression... Then Default ＋ Ru…" at bounding box center [641, 175] width 636 height 213
click at [789, 240] on div "If Select variable... Select operator... Select expression... Then Default ＋ Ru…" at bounding box center [641, 175] width 636 height 213
click at [647, 270] on button "＋ Rule" at bounding box center [642, 263] width 192 height 18
click at [726, 221] on icon "button" at bounding box center [723, 222] width 5 height 6
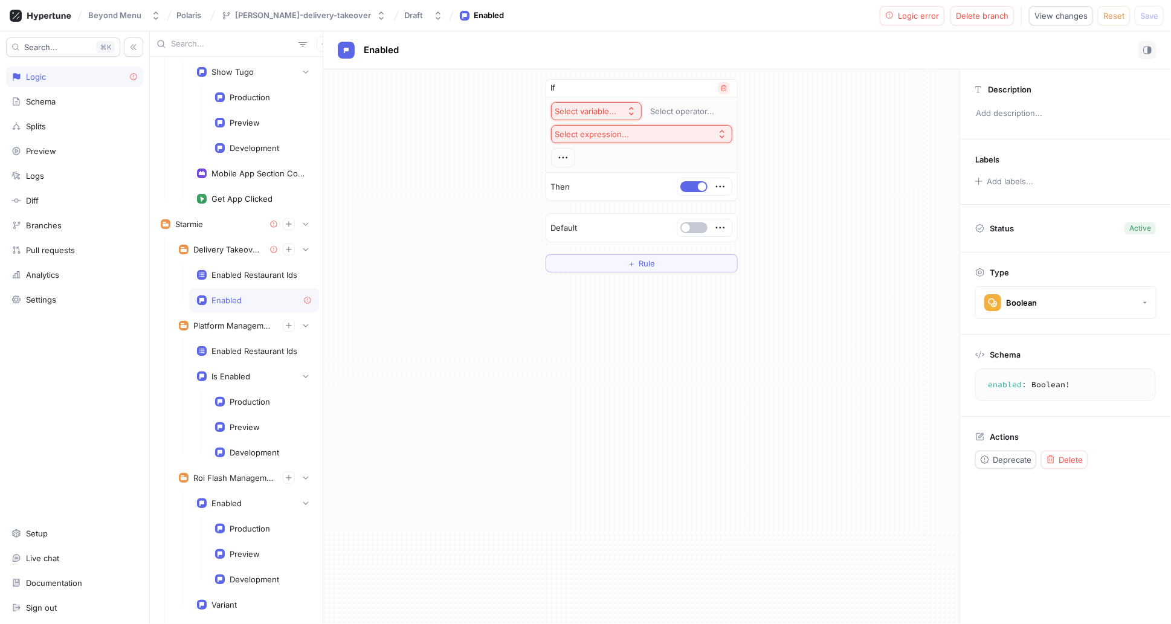
click at [726, 89] on icon "button" at bounding box center [723, 88] width 7 height 7
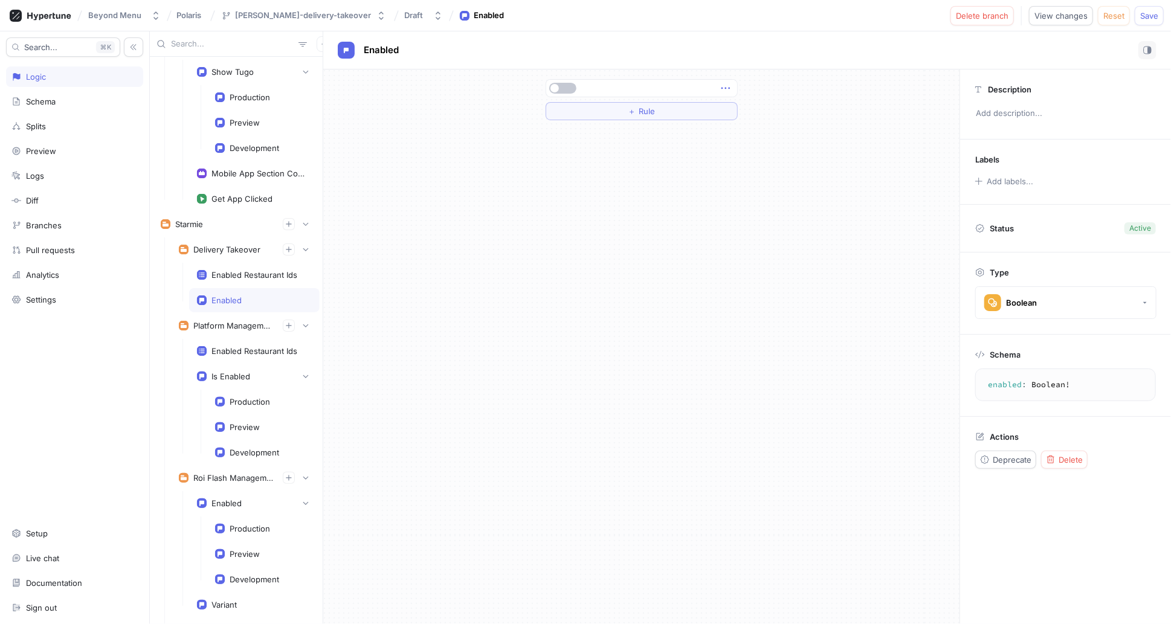
click at [729, 88] on icon "button" at bounding box center [725, 89] width 8 height 2
click at [612, 154] on div "＋ Rule" at bounding box center [641, 346] width 636 height 555
click at [625, 112] on button "＋ Rule" at bounding box center [642, 111] width 192 height 18
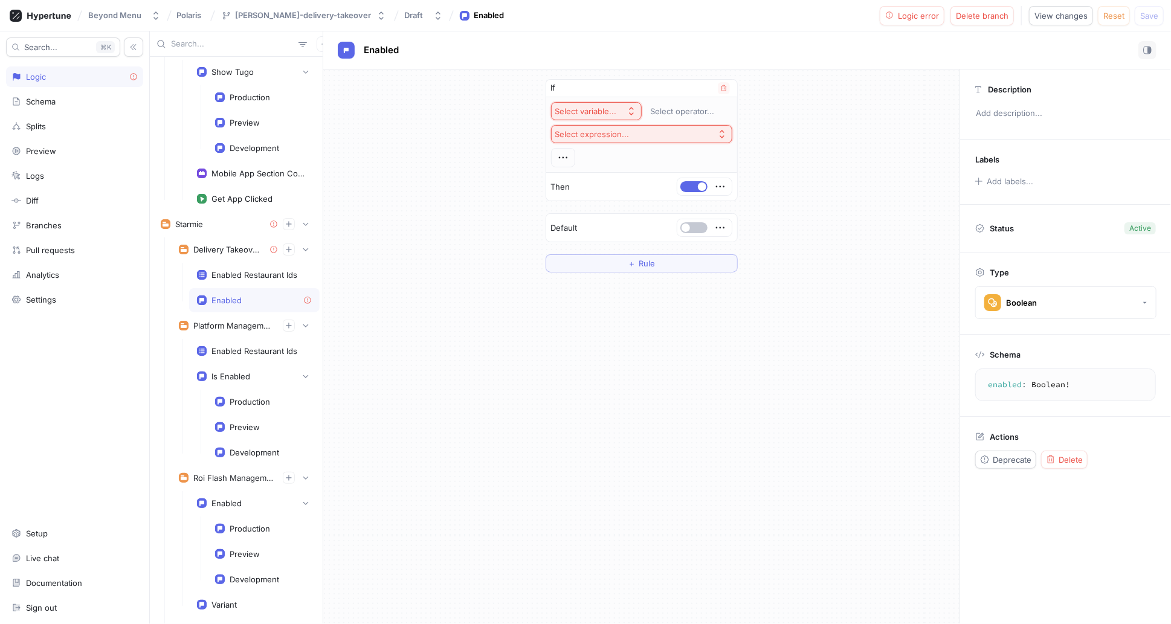
click at [582, 89] on div "If" at bounding box center [641, 89] width 191 height 18
click at [605, 109] on div "Select variable..." at bounding box center [586, 111] width 62 height 10
click at [859, 247] on div "If Select variable... Select operator... Select expression... Then Default ＋ Ru…" at bounding box center [641, 175] width 636 height 213
click at [723, 187] on icon "button" at bounding box center [720, 186] width 13 height 13
click at [754, 180] on div "If Select variable... Select operator... Select expression... Then Default ＋ Ru…" at bounding box center [641, 175] width 636 height 213
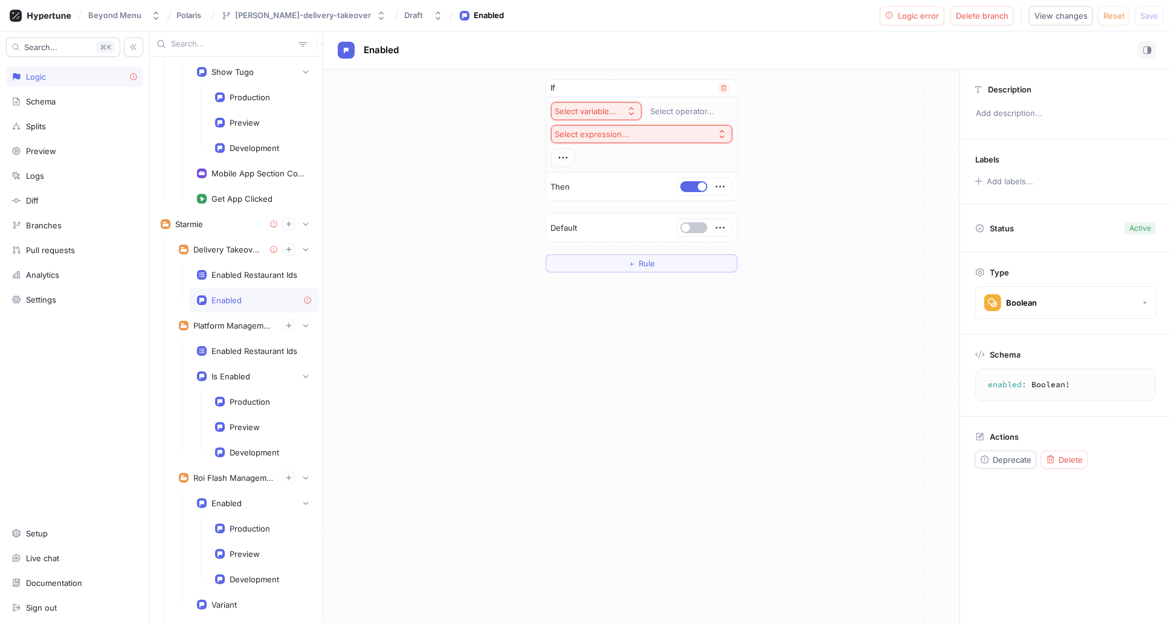
click at [618, 137] on div "Select expression..." at bounding box center [592, 134] width 74 height 10
click at [839, 159] on div "If Select variable... Select operator... Select expression... Then Default ＋ Ru…" at bounding box center [641, 175] width 636 height 213
click at [560, 155] on icon "button" at bounding box center [563, 157] width 13 height 13
click at [590, 157] on div "Select variable... Select operator... Select expression..." at bounding box center [641, 134] width 181 height 65
click at [719, 227] on icon "button" at bounding box center [720, 227] width 13 height 13
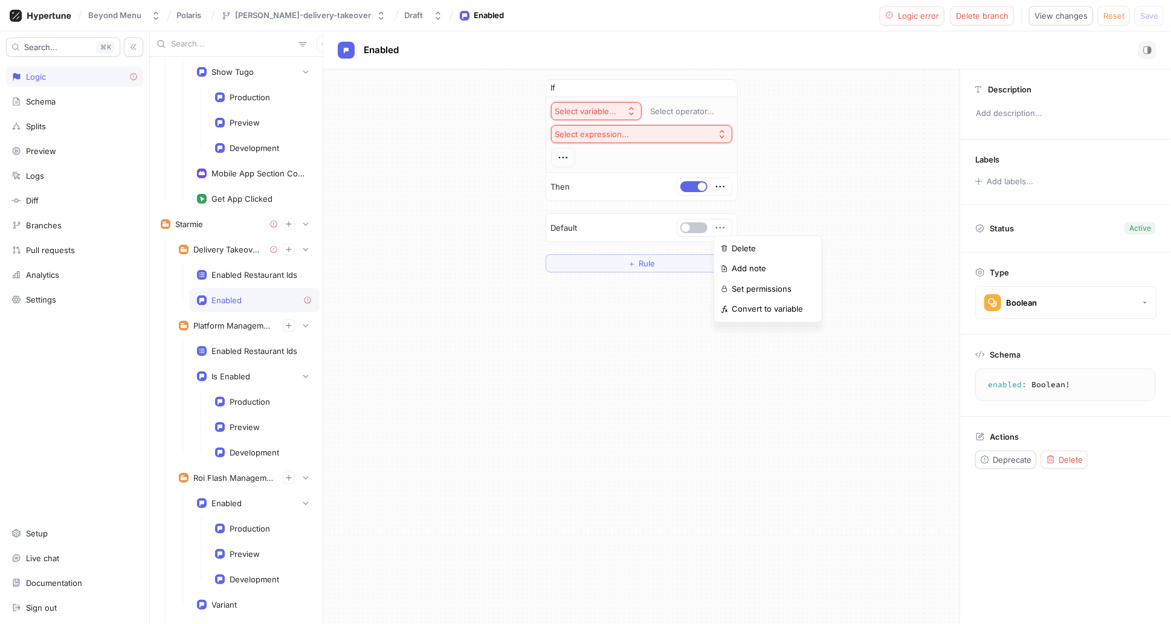
click at [759, 218] on div "If Select variable... Select operator... Select expression... Then Default ＋ Ru…" at bounding box center [641, 175] width 636 height 213
click at [727, 87] on icon "button" at bounding box center [723, 88] width 7 height 7
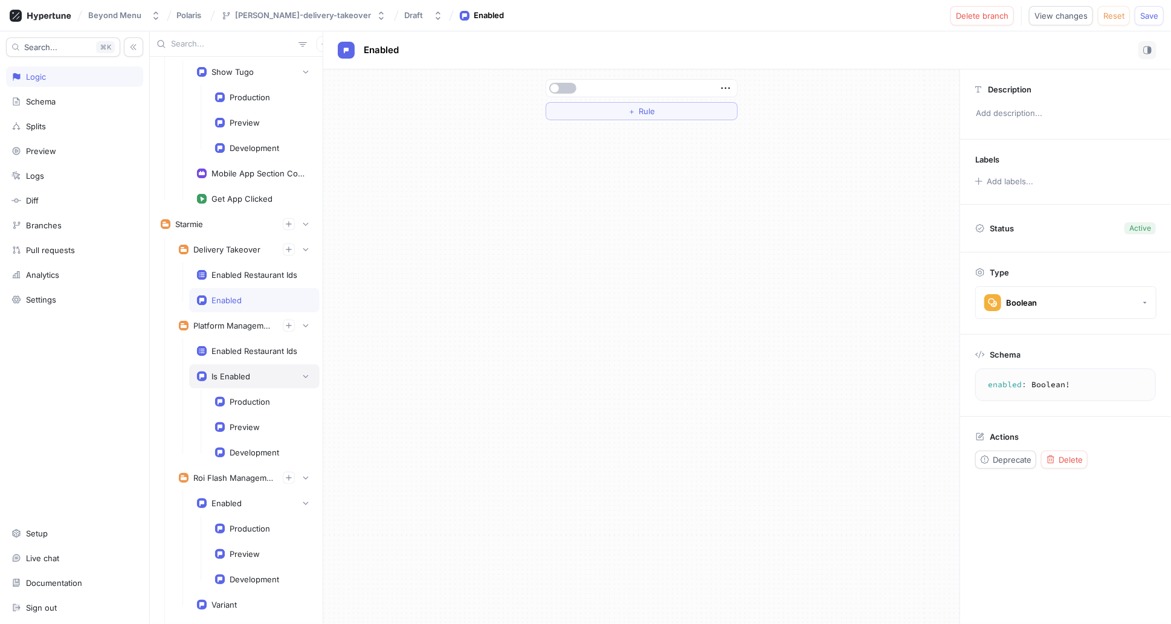
click at [242, 372] on div "Is Enabled" at bounding box center [230, 377] width 39 height 10
click at [242, 295] on div "Enabled" at bounding box center [254, 300] width 115 height 10
click at [729, 86] on icon "button" at bounding box center [725, 88] width 13 height 13
click at [1124, 302] on div "＋ Rule Description Add description... Labels Add labels... Status Active Type B…" at bounding box center [747, 346] width 848 height 555
click at [1141, 308] on button "Boolean" at bounding box center [1065, 302] width 181 height 33
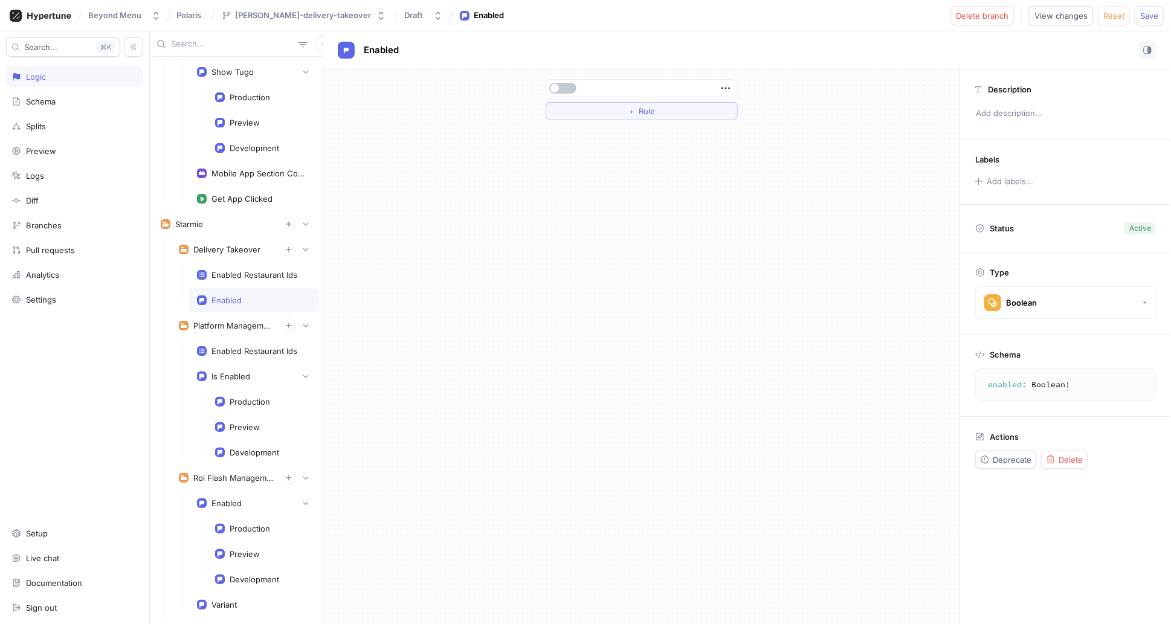
click at [836, 289] on div "＋ Rule" at bounding box center [641, 346] width 636 height 555
click at [246, 376] on div "Is Enabled" at bounding box center [254, 376] width 115 height 12
click at [224, 297] on div "Enabled" at bounding box center [226, 300] width 30 height 10
click at [219, 372] on div "Is Enabled" at bounding box center [230, 377] width 39 height 10
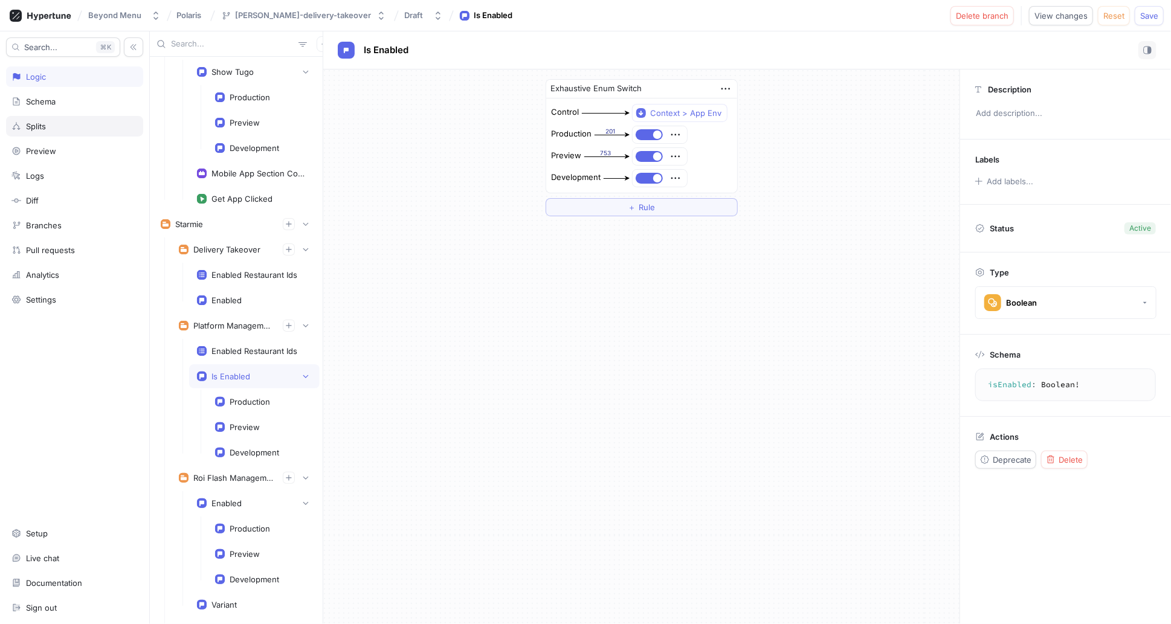
click at [27, 123] on div "Splits" at bounding box center [36, 126] width 20 height 10
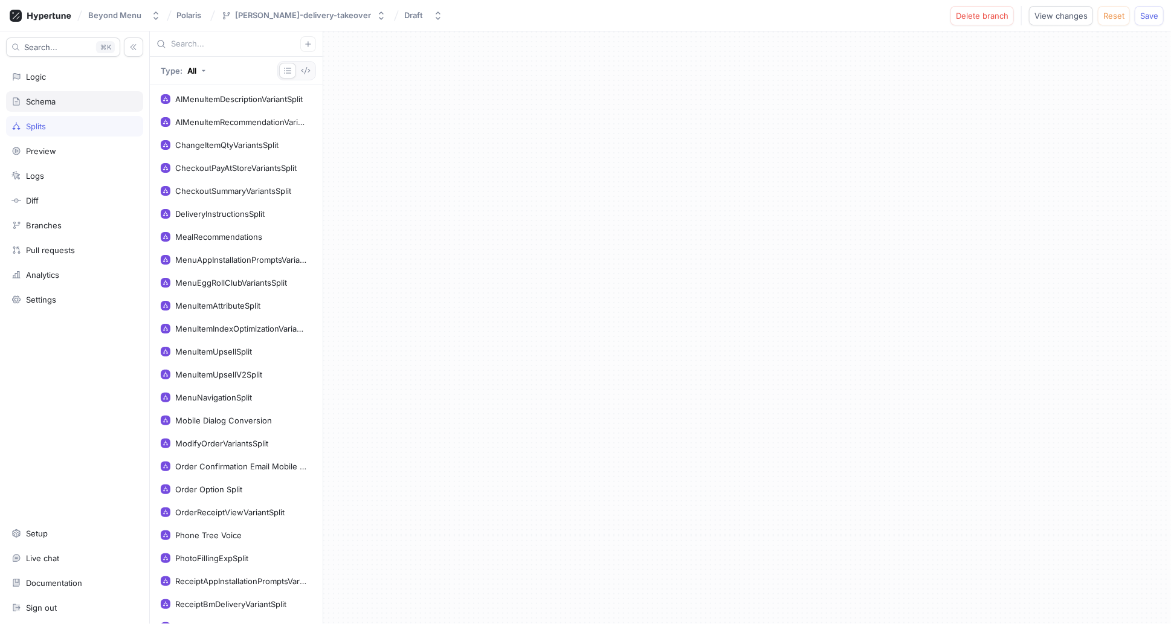
click at [34, 106] on div "Schema" at bounding box center [74, 101] width 137 height 21
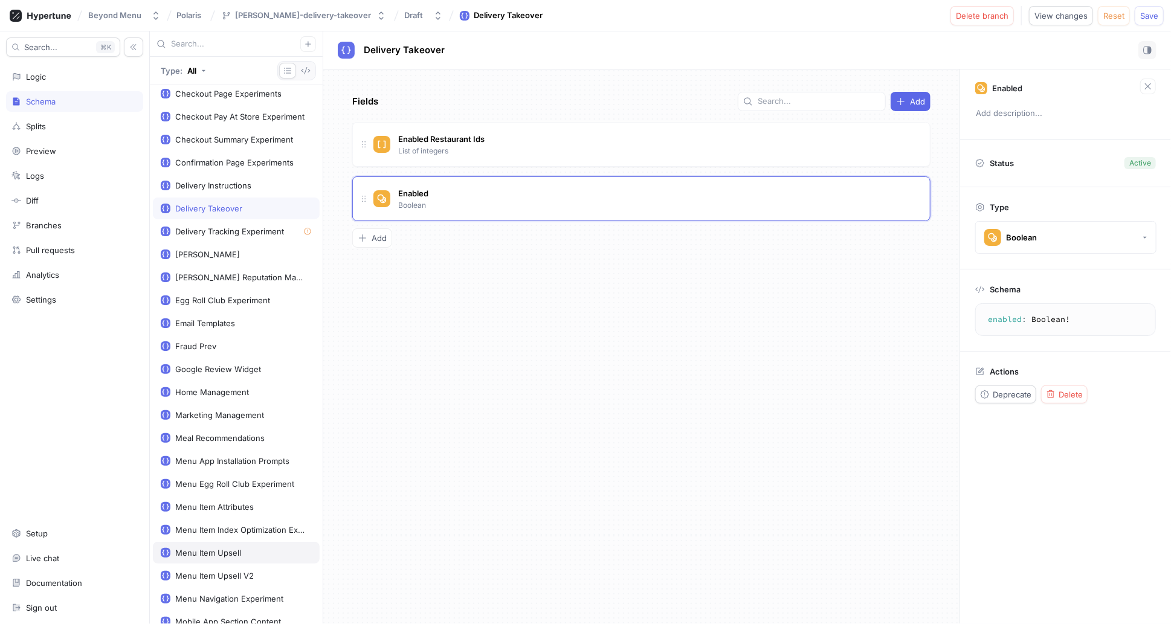
scroll to position [256, 0]
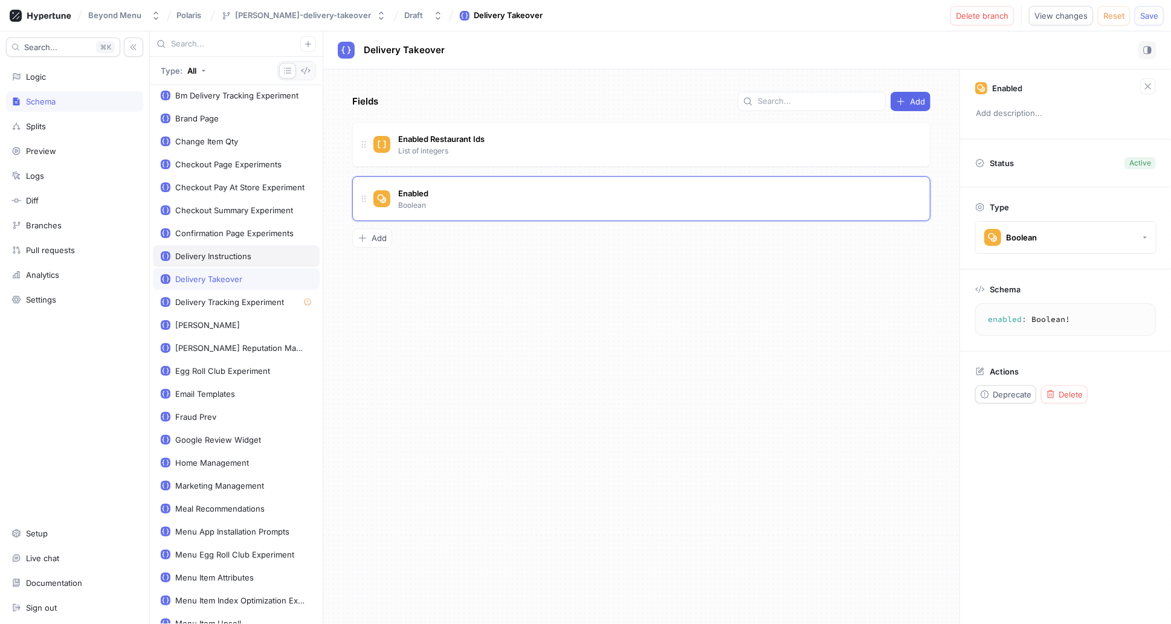
click at [201, 251] on div "Delivery Instructions" at bounding box center [213, 256] width 76 height 10
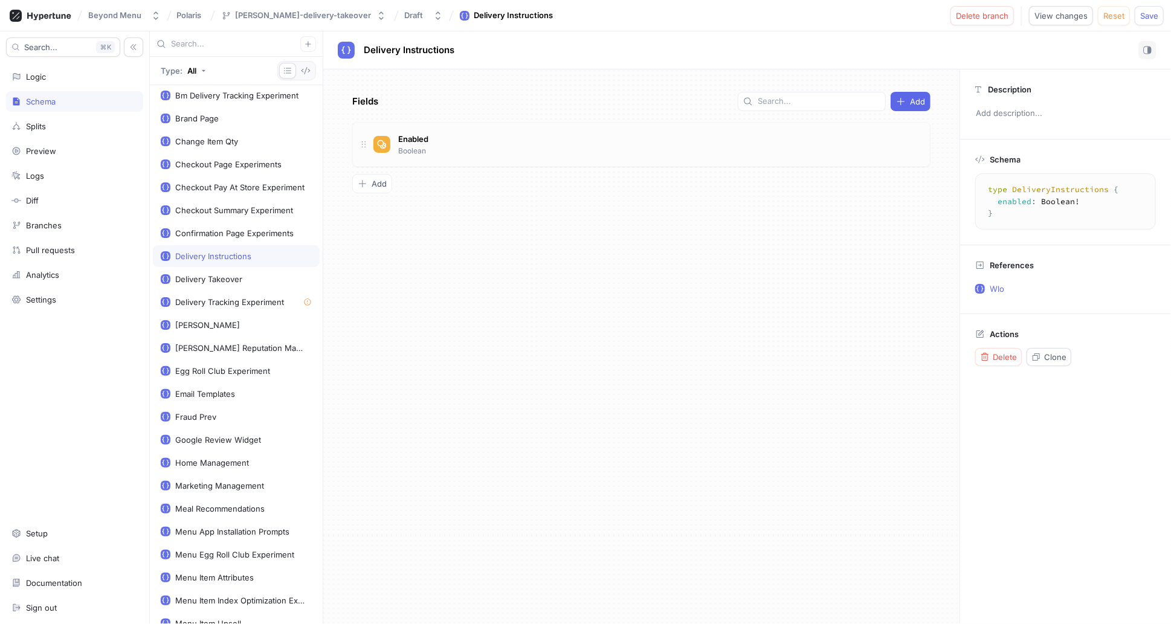
click at [513, 148] on div "Enabled Boolean" at bounding box center [646, 144] width 547 height 24
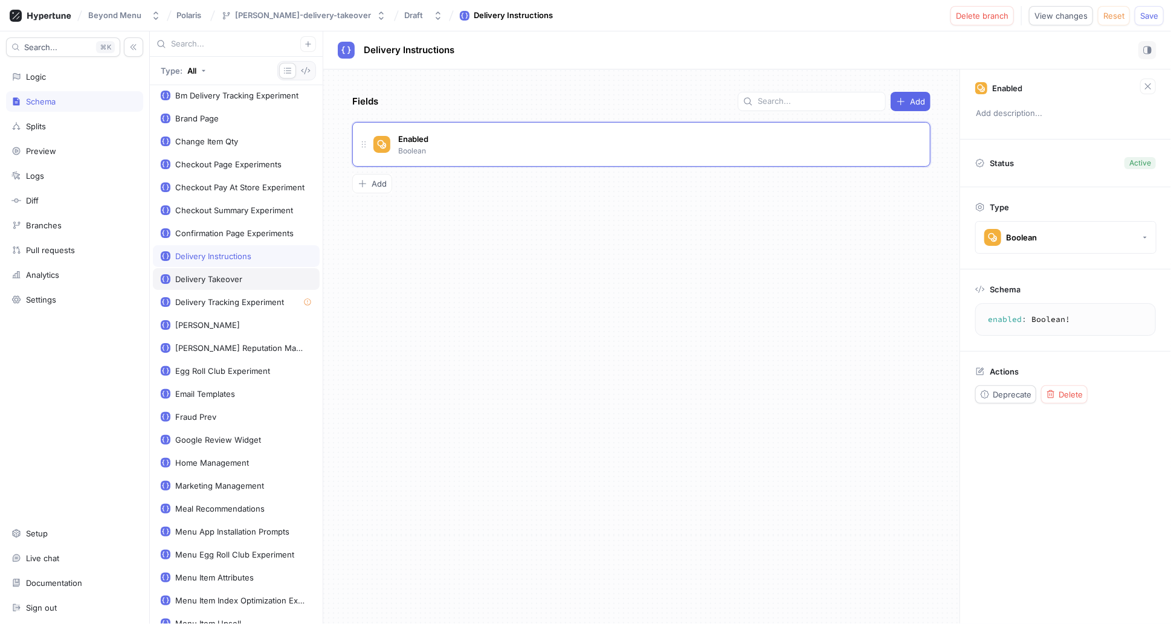
click at [201, 274] on div "Delivery Takeover" at bounding box center [208, 279] width 67 height 10
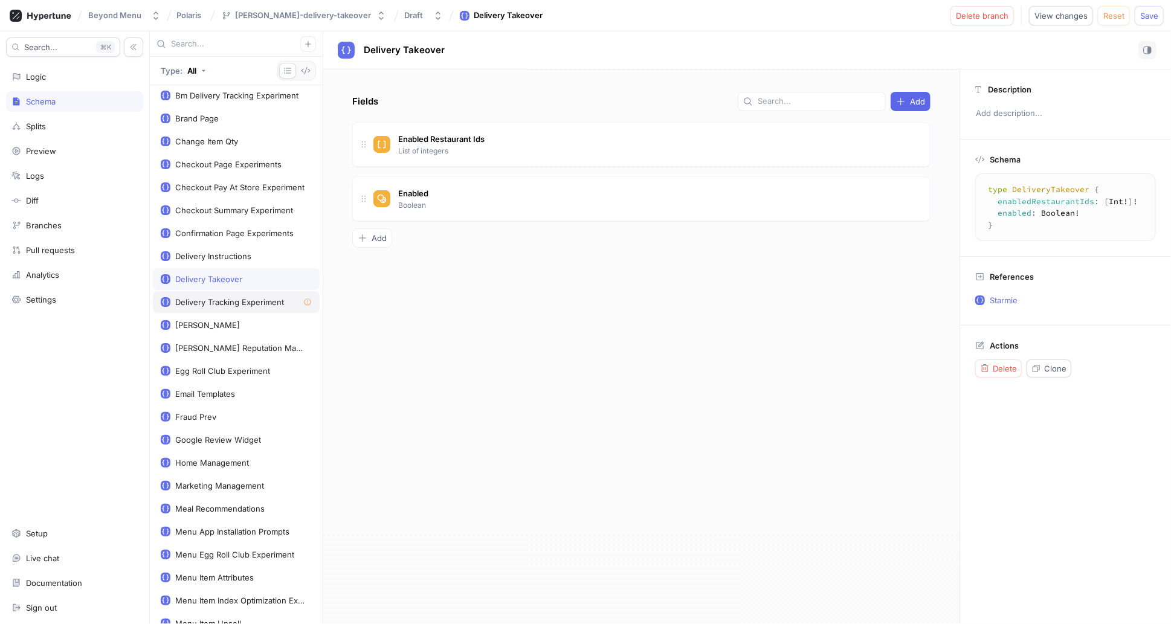
click at [230, 299] on div "Delivery Tracking Experiment" at bounding box center [229, 302] width 109 height 10
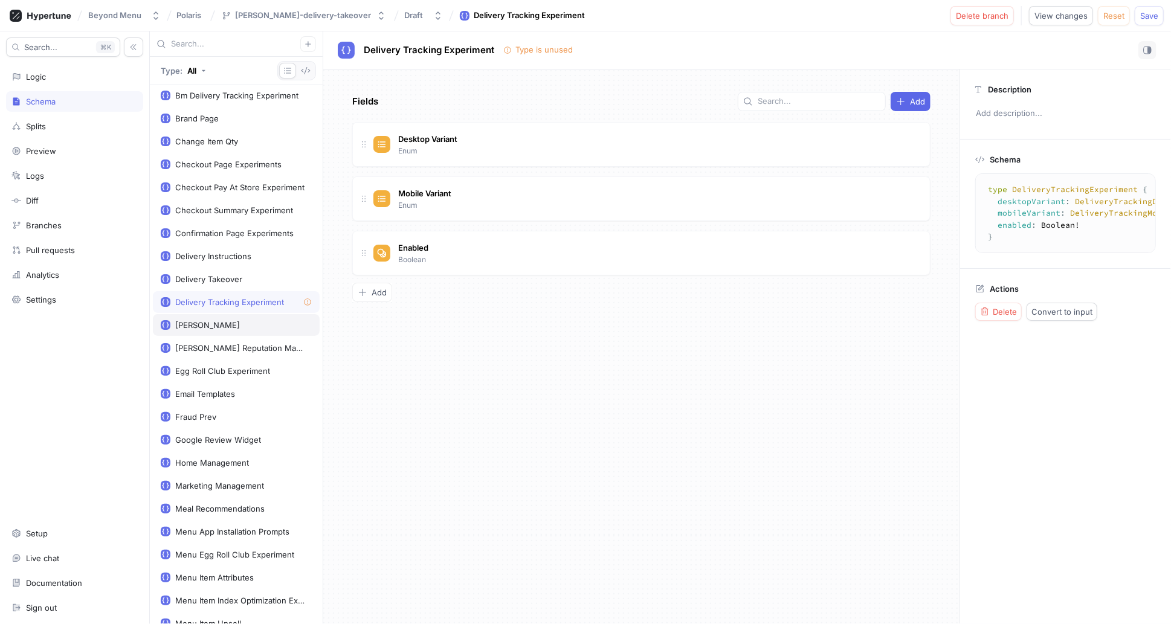
click at [227, 314] on div "[PERSON_NAME]" at bounding box center [236, 325] width 167 height 22
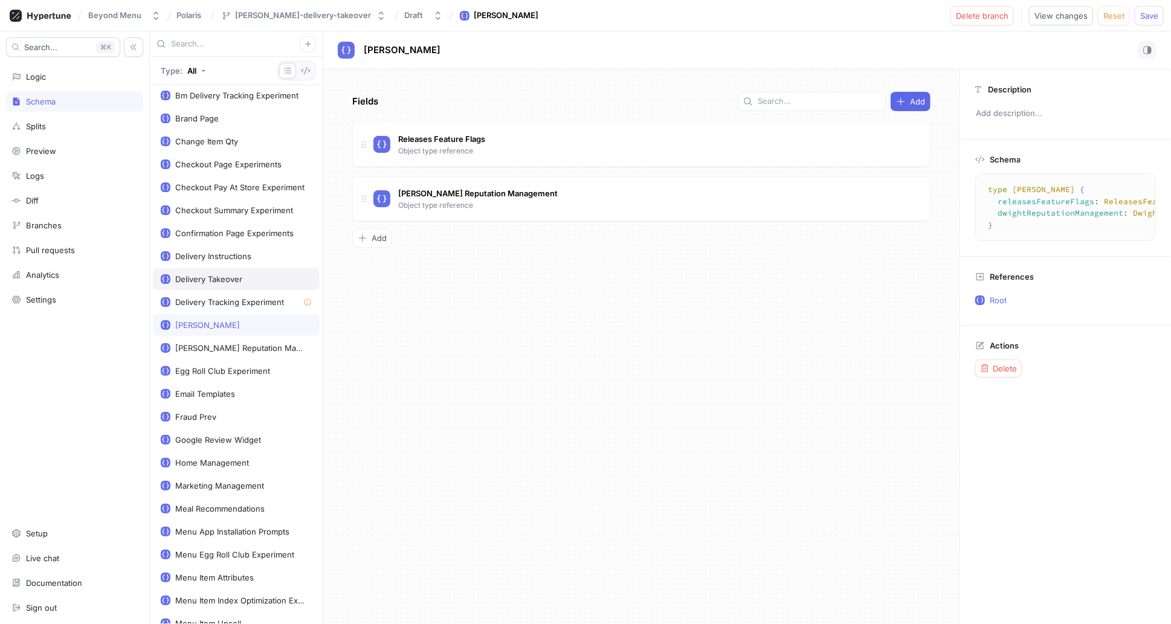
click at [221, 274] on div "Delivery Takeover" at bounding box center [208, 279] width 67 height 10
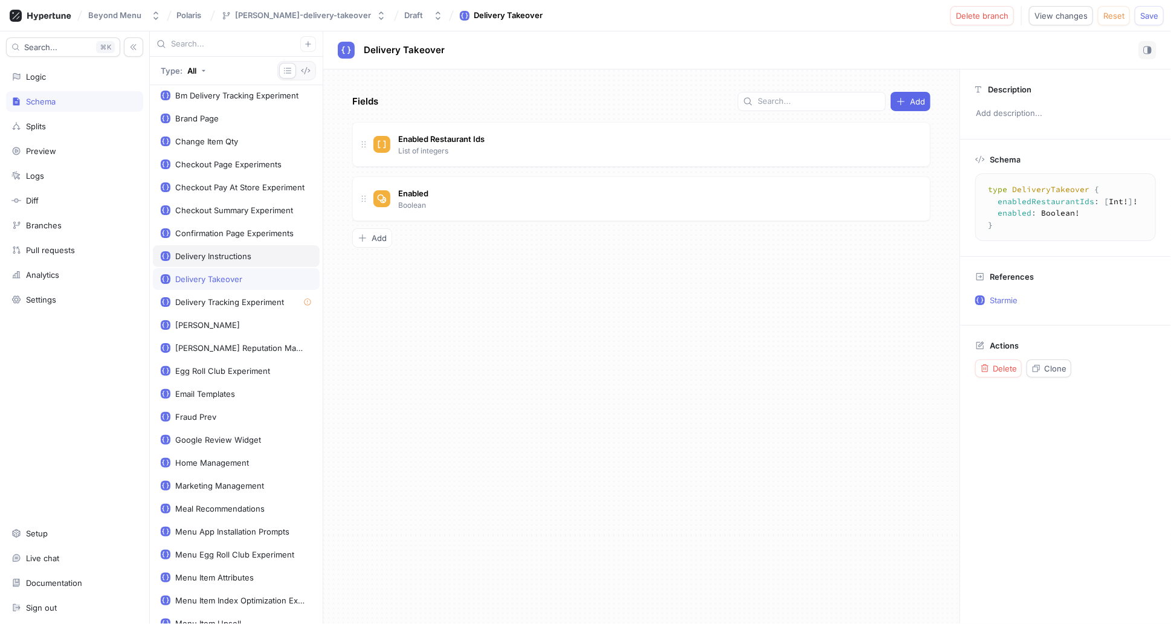
click at [233, 251] on div "Delivery Instructions" at bounding box center [213, 256] width 76 height 10
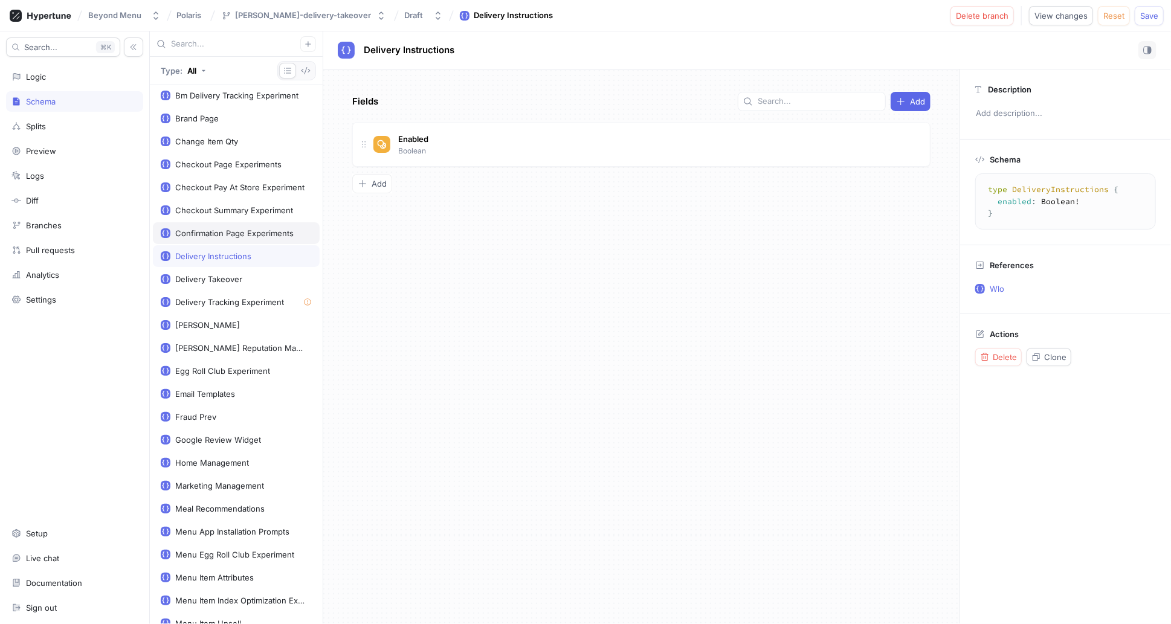
click at [245, 222] on div "Confirmation Page Experiments" at bounding box center [236, 233] width 167 height 22
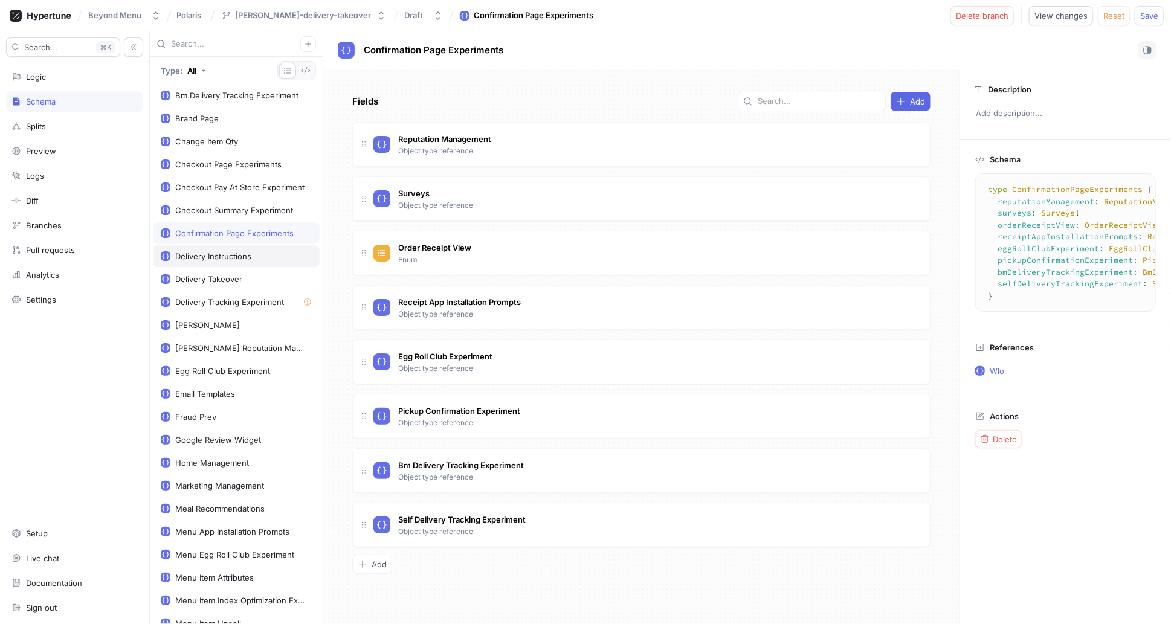
click at [240, 258] on div "Delivery Instructions" at bounding box center [236, 256] width 167 height 22
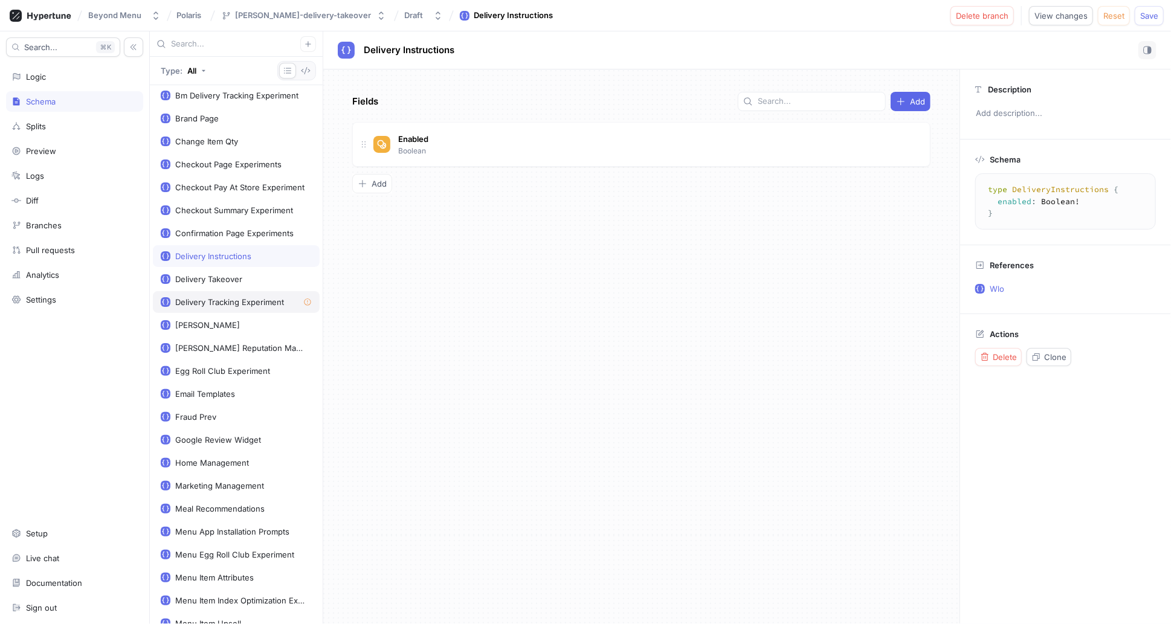
click at [223, 291] on div "Delivery Tracking Experiment" at bounding box center [236, 302] width 167 height 22
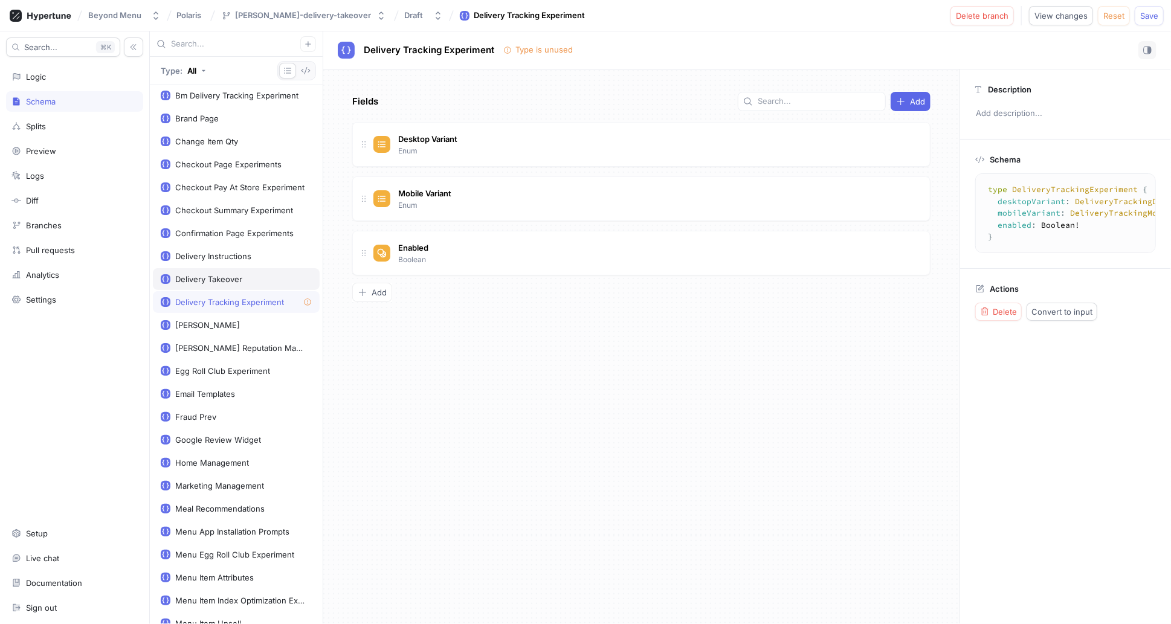
click at [226, 274] on div "Delivery Takeover" at bounding box center [208, 279] width 67 height 10
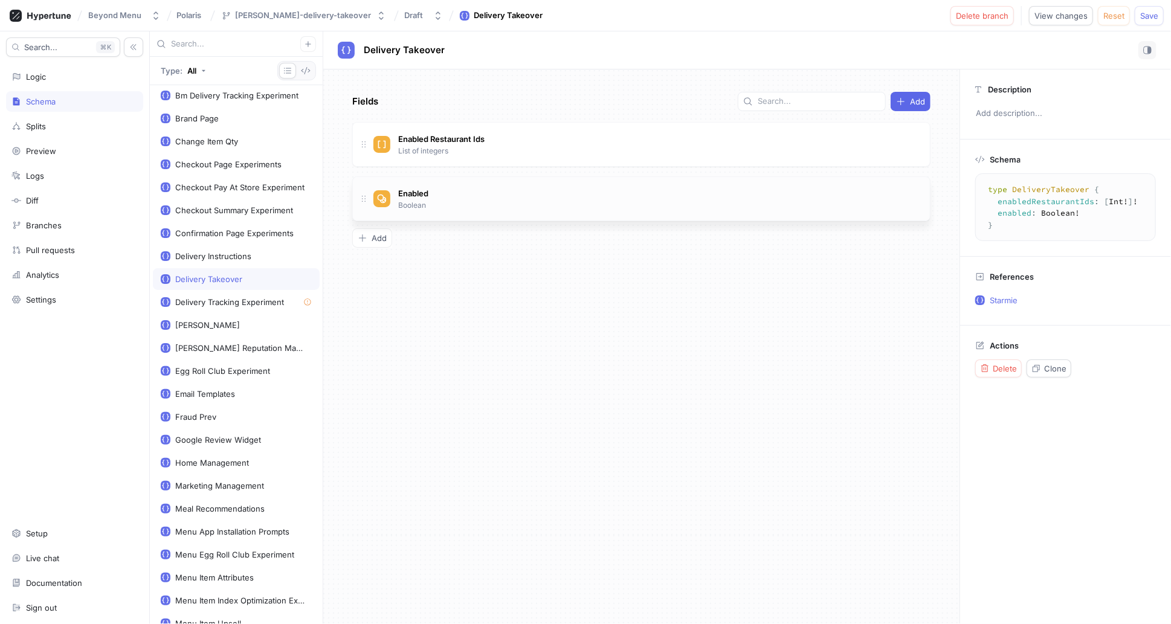
click at [367, 203] on span at bounding box center [363, 198] width 19 height 19
click at [366, 147] on icon at bounding box center [364, 145] width 10 height 10
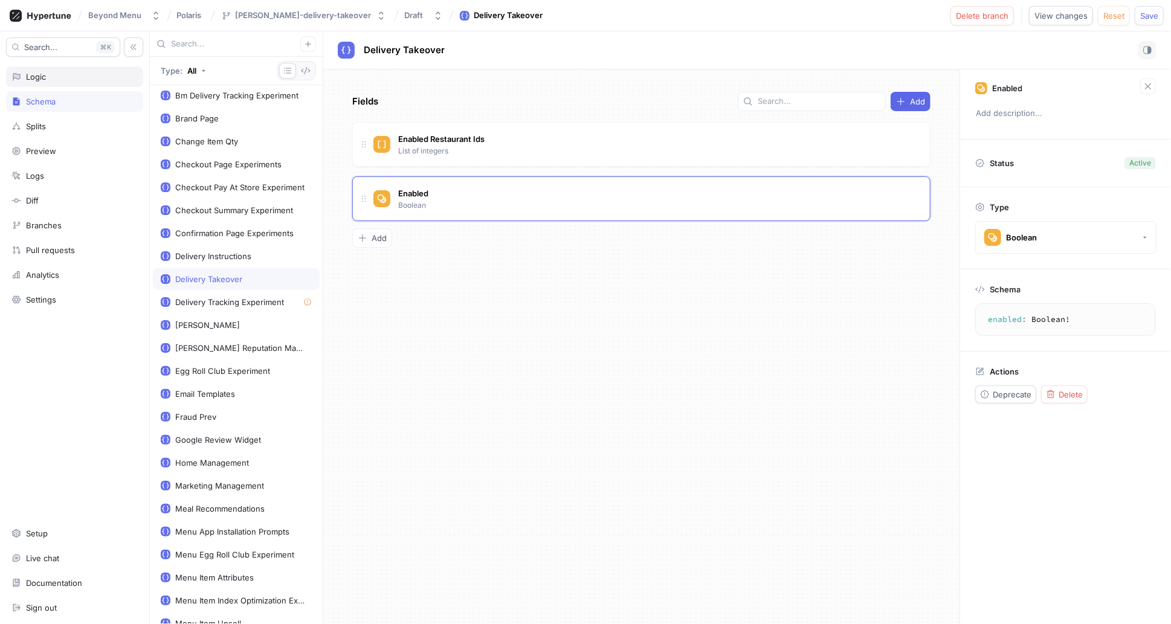
click at [73, 80] on div "Logic" at bounding box center [74, 77] width 126 height 10
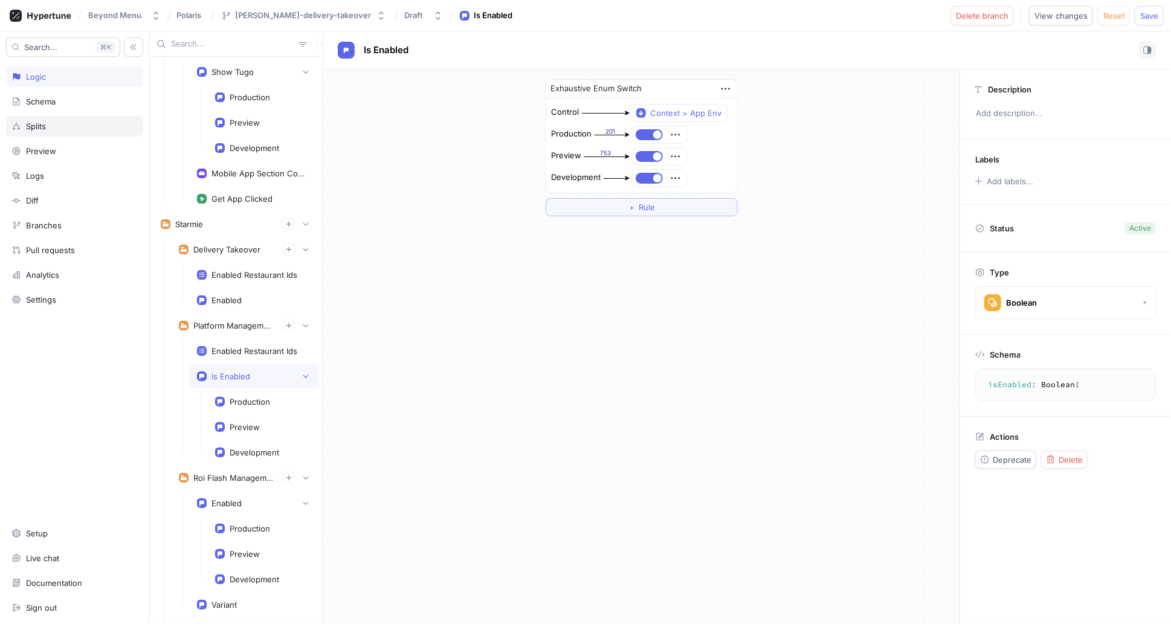
click at [52, 123] on div "Splits" at bounding box center [74, 126] width 126 height 10
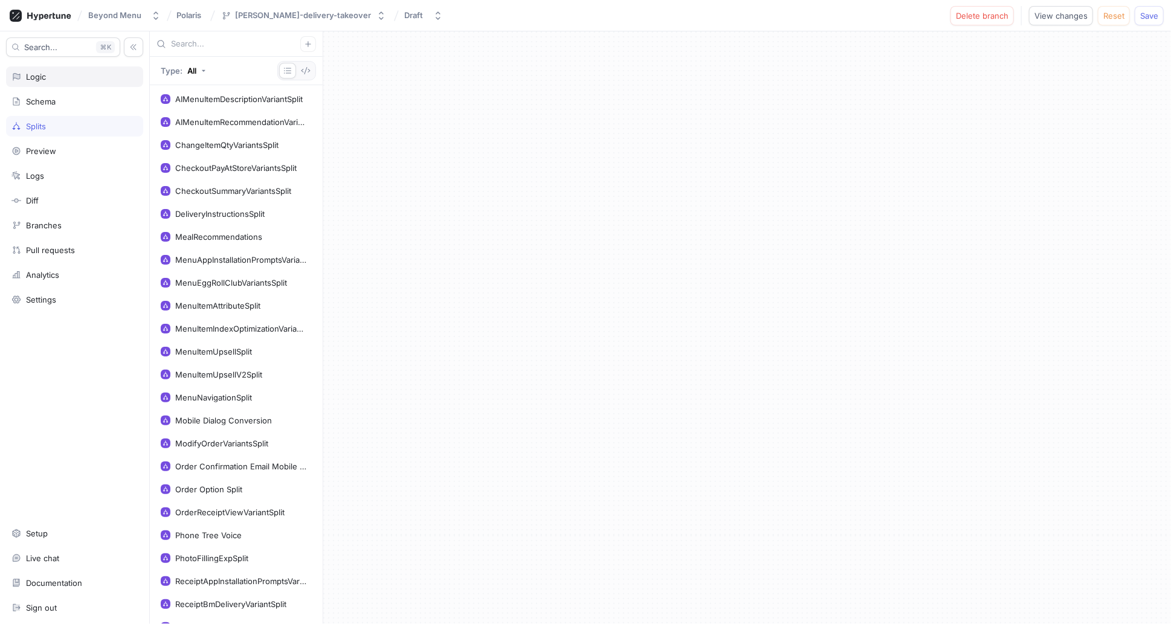
click at [57, 73] on div "Logic" at bounding box center [74, 77] width 126 height 10
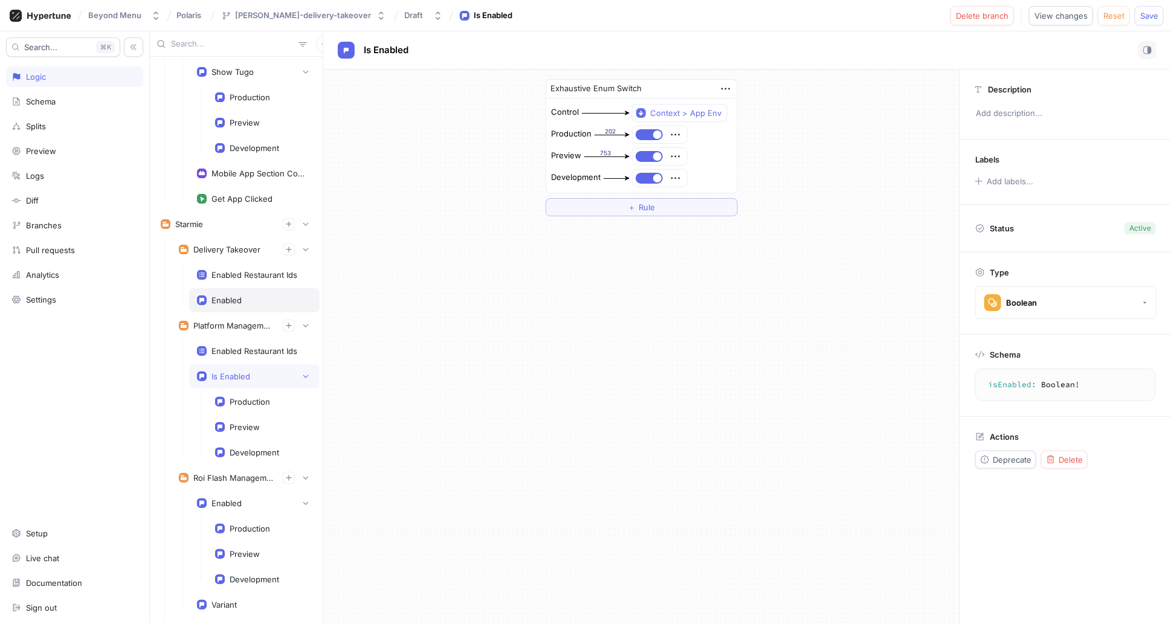
click at [239, 295] on div "Enabled" at bounding box center [226, 300] width 30 height 10
click at [726, 85] on icon "button" at bounding box center [725, 88] width 13 height 13
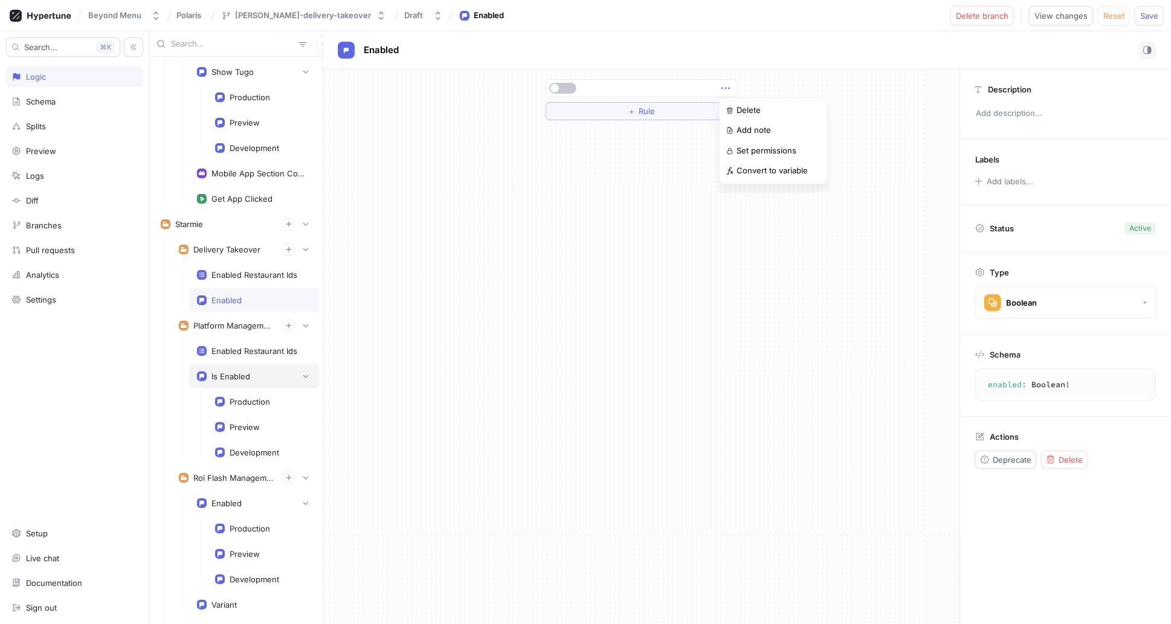
click at [252, 372] on div "List Recording Enabled Wlo Brand Page Google Review Widget Enabled Production P…" at bounding box center [660, 327] width 1021 height 593
click at [242, 397] on div "Production" at bounding box center [250, 402] width 40 height 10
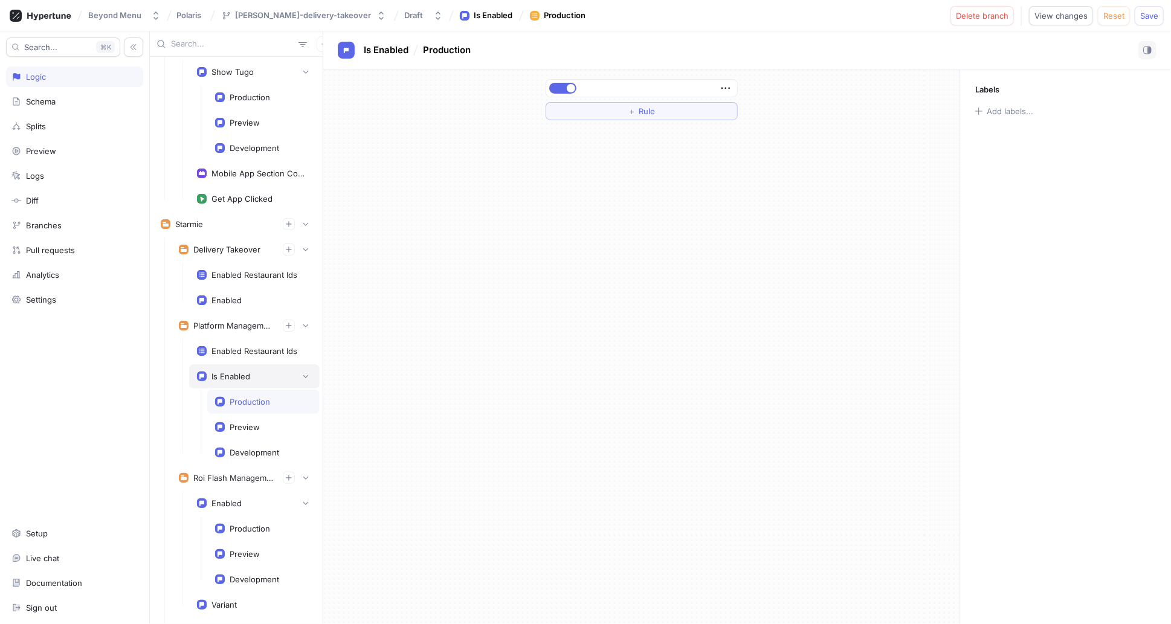
click at [244, 375] on div "Is Enabled" at bounding box center [230, 377] width 39 height 10
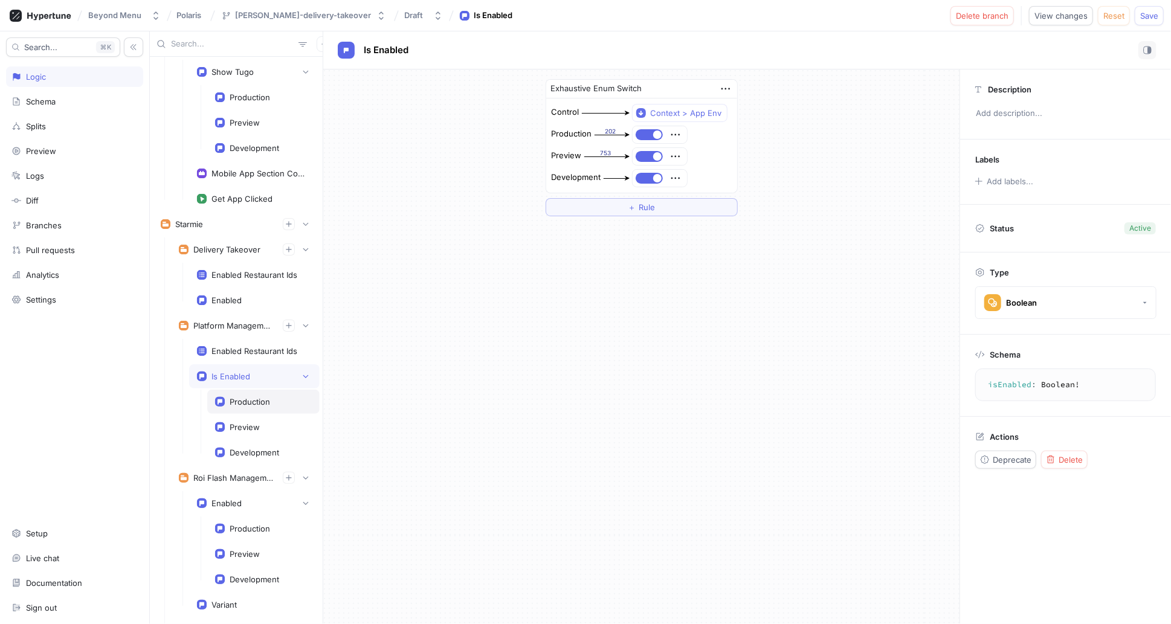
click at [265, 397] on div "Production" at bounding box center [250, 402] width 40 height 10
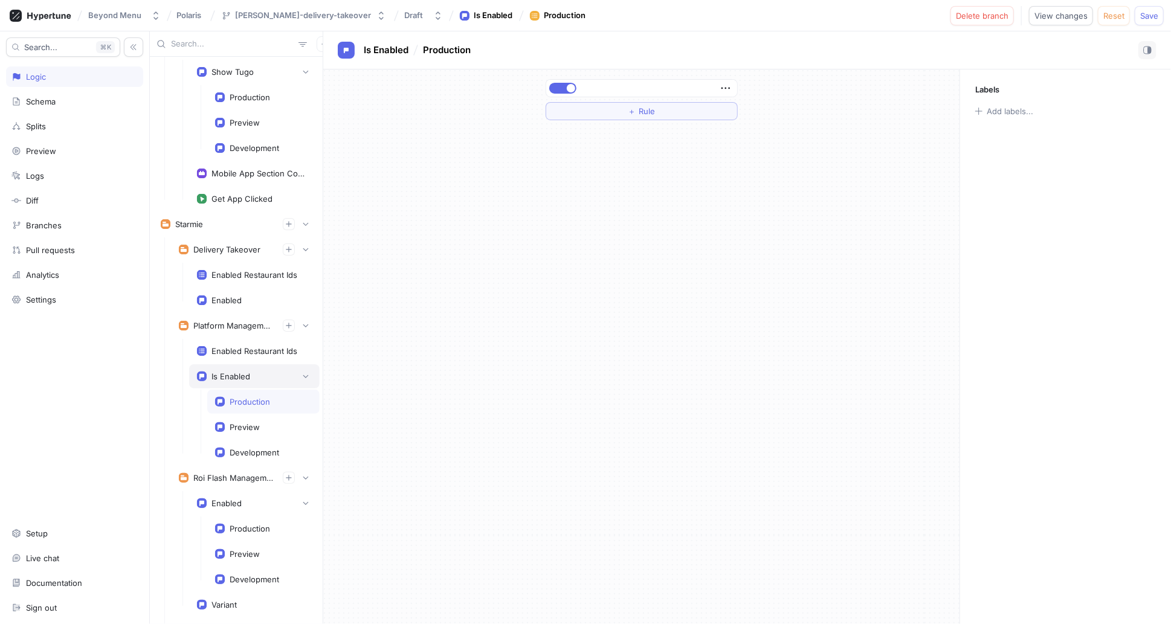
click at [264, 379] on div "Is Enabled" at bounding box center [254, 376] width 131 height 24
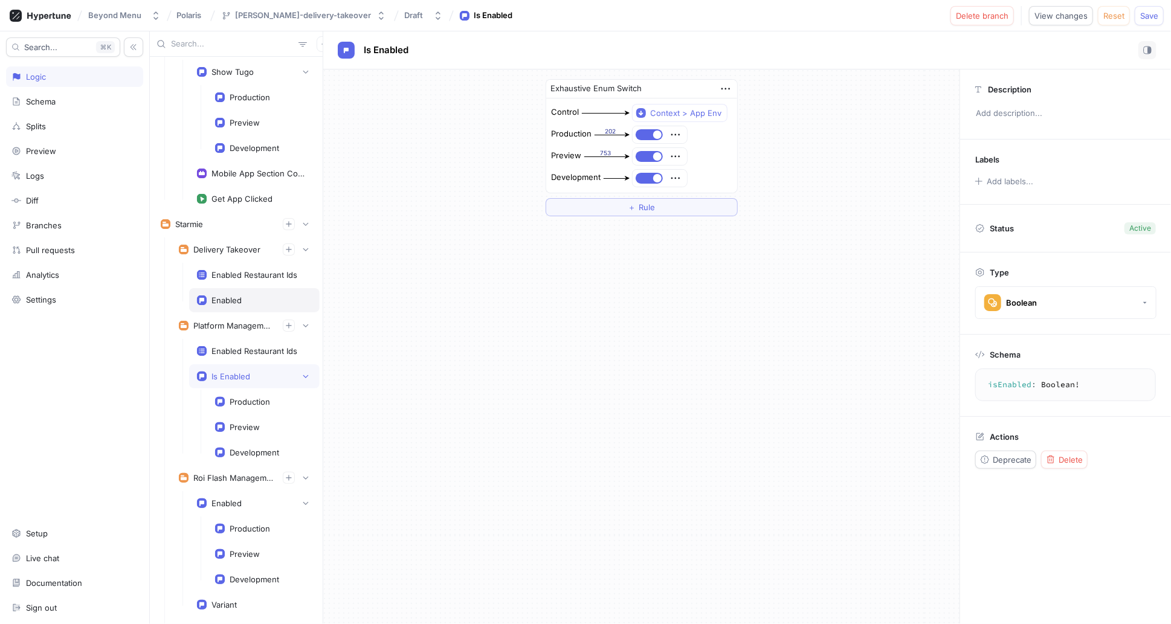
click at [248, 295] on div "Enabled" at bounding box center [254, 300] width 115 height 10
click at [728, 88] on icon "button" at bounding box center [725, 88] width 13 height 13
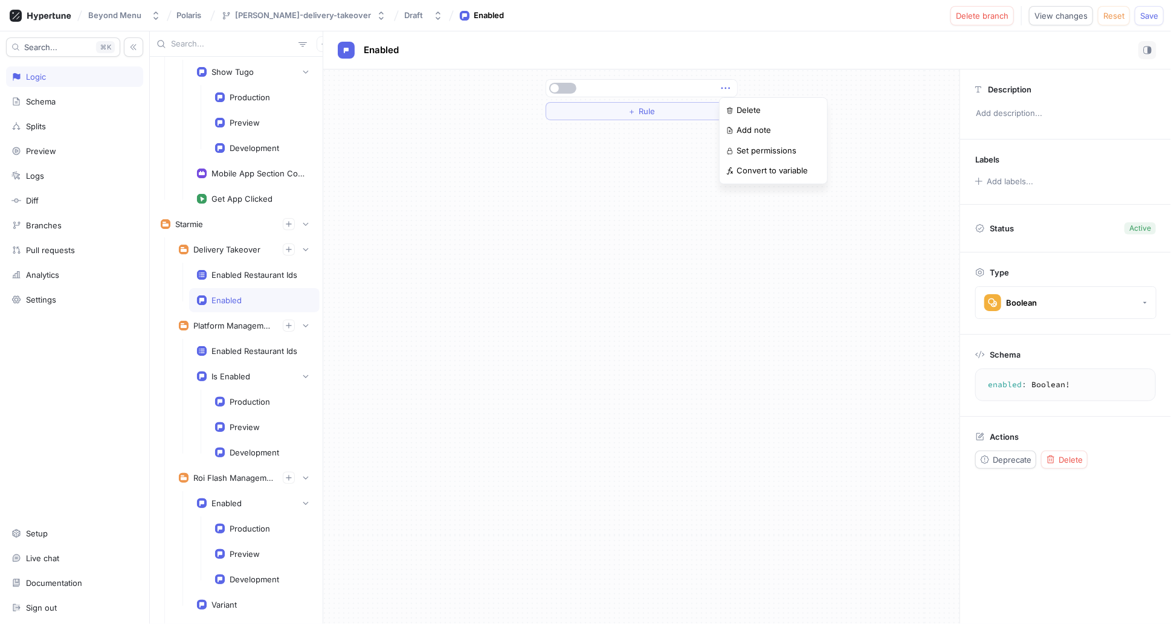
click at [648, 181] on div "＋ Rule" at bounding box center [641, 346] width 636 height 555
click at [674, 111] on button "＋ Rule" at bounding box center [642, 111] width 192 height 18
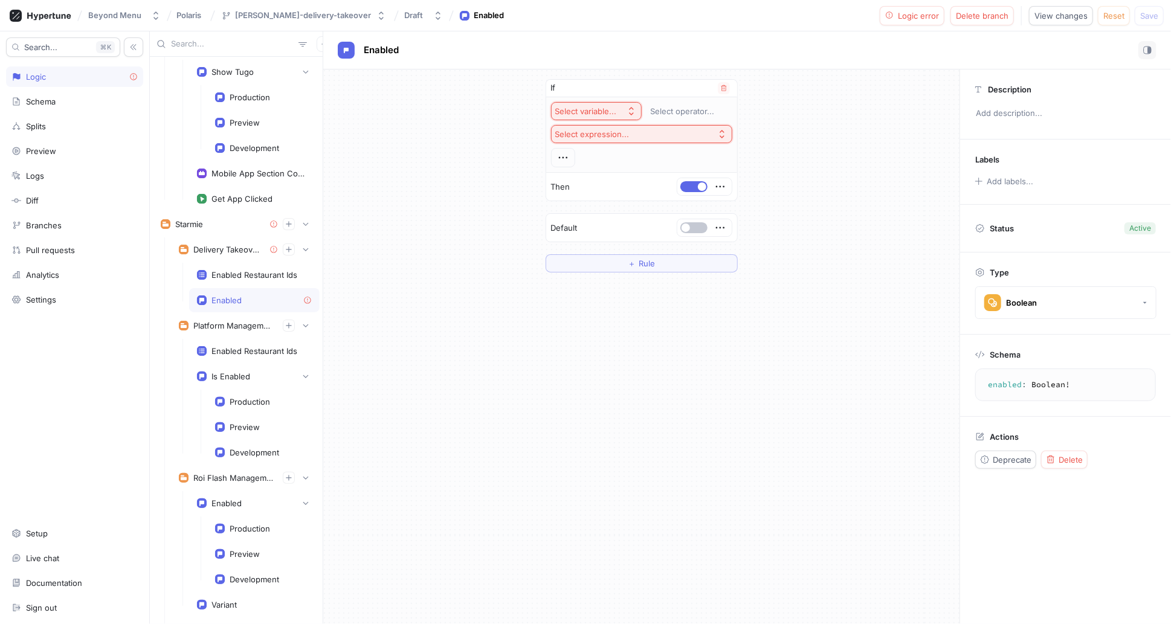
click at [633, 109] on icon "button" at bounding box center [632, 111] width 10 height 10
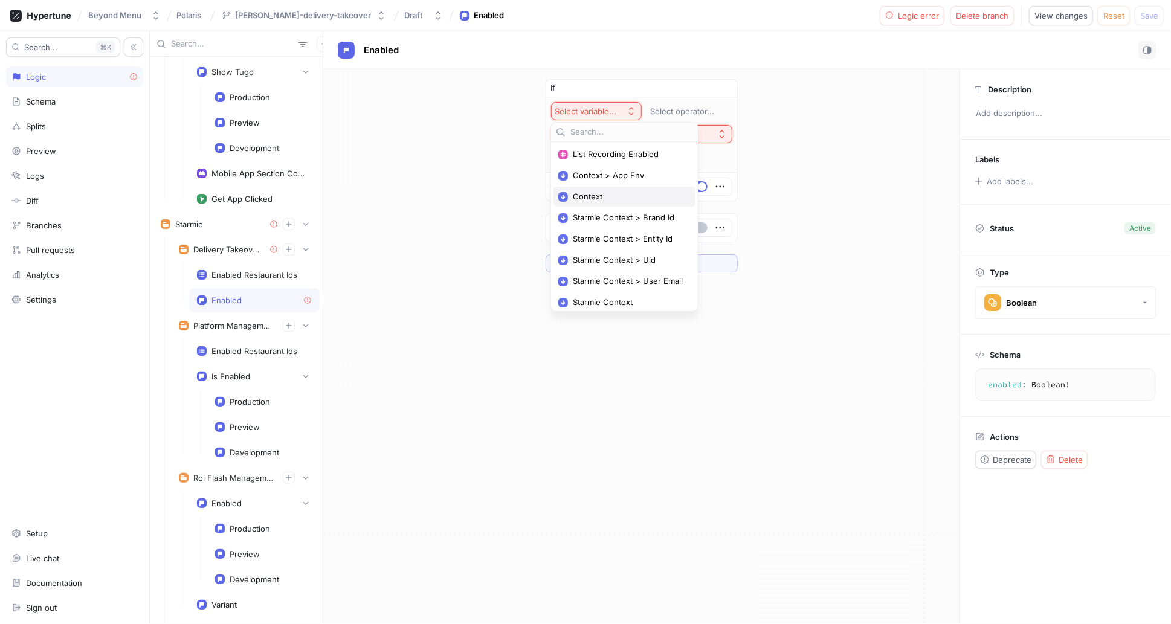
click at [617, 193] on span "Context" at bounding box center [629, 197] width 112 height 10
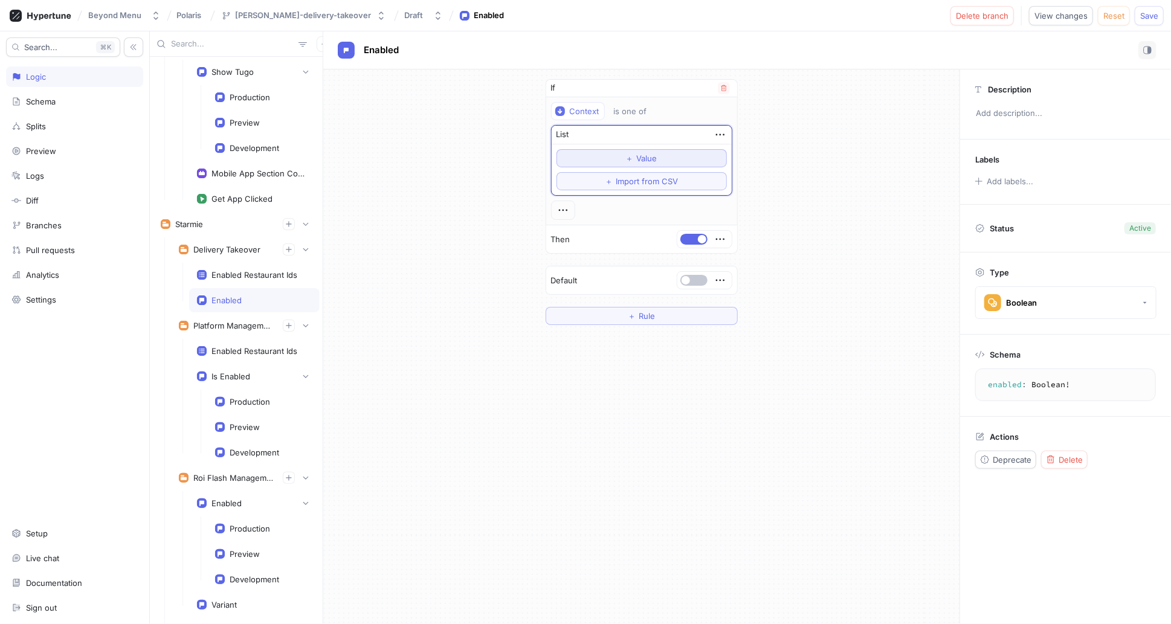
click at [657, 158] on button "＋ Value" at bounding box center [642, 158] width 170 height 18
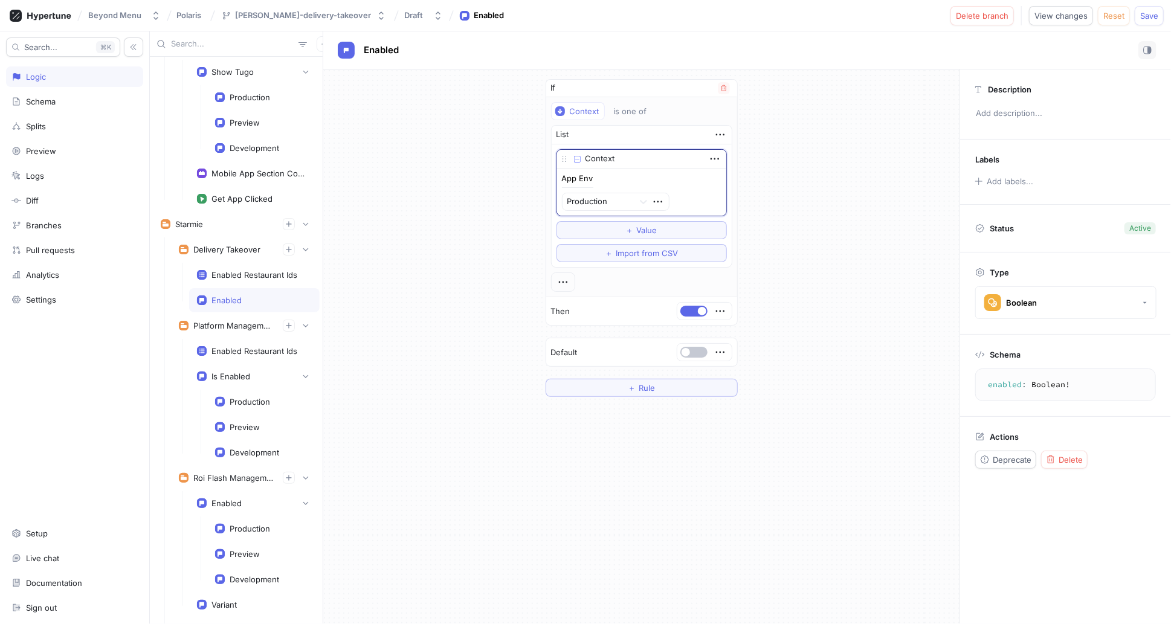
click at [700, 177] on div "App Env Production" at bounding box center [642, 193] width 160 height 36
click at [648, 395] on div "If Context is one of List Context App Env Production To pick up a draggable ite…" at bounding box center [641, 237] width 211 height 337
click at [643, 387] on span "Rule" at bounding box center [647, 387] width 16 height 7
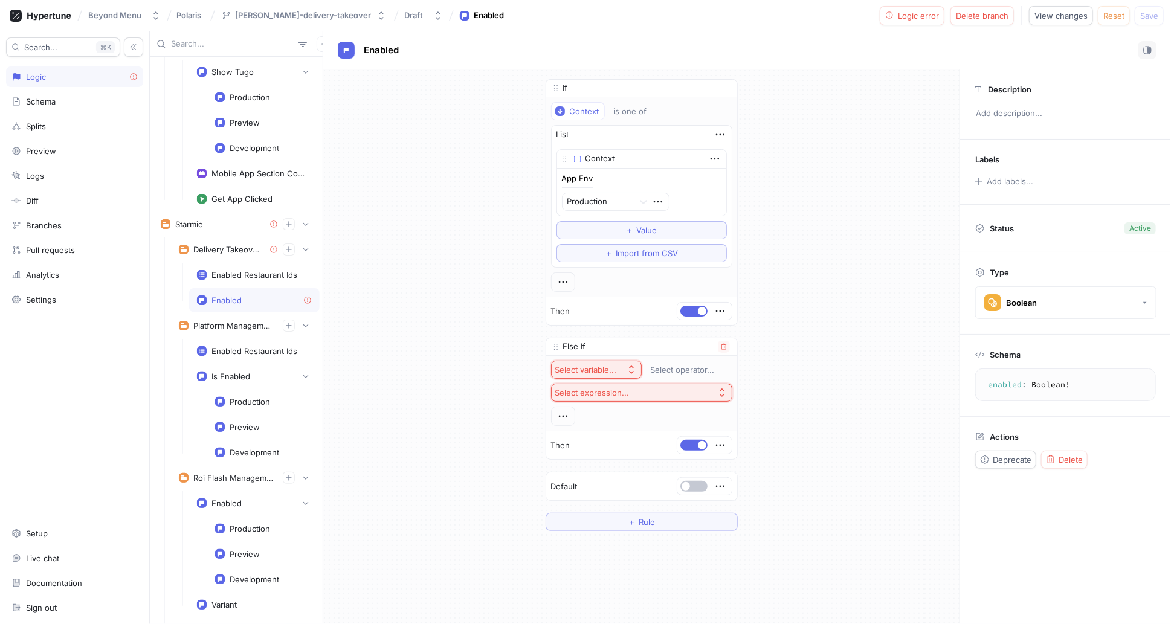
click at [615, 369] on div "Select variable..." at bounding box center [588, 370] width 66 height 10
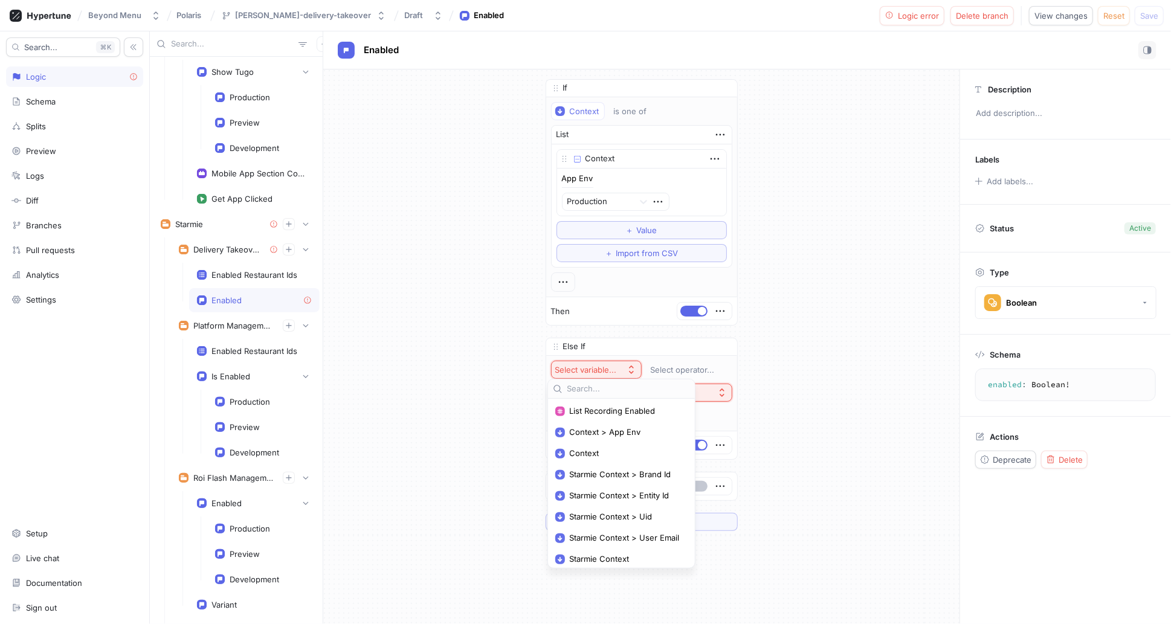
click at [497, 225] on div "If Context is one of List Context App Env Production To pick up a draggable ite…" at bounding box center [641, 304] width 636 height 471
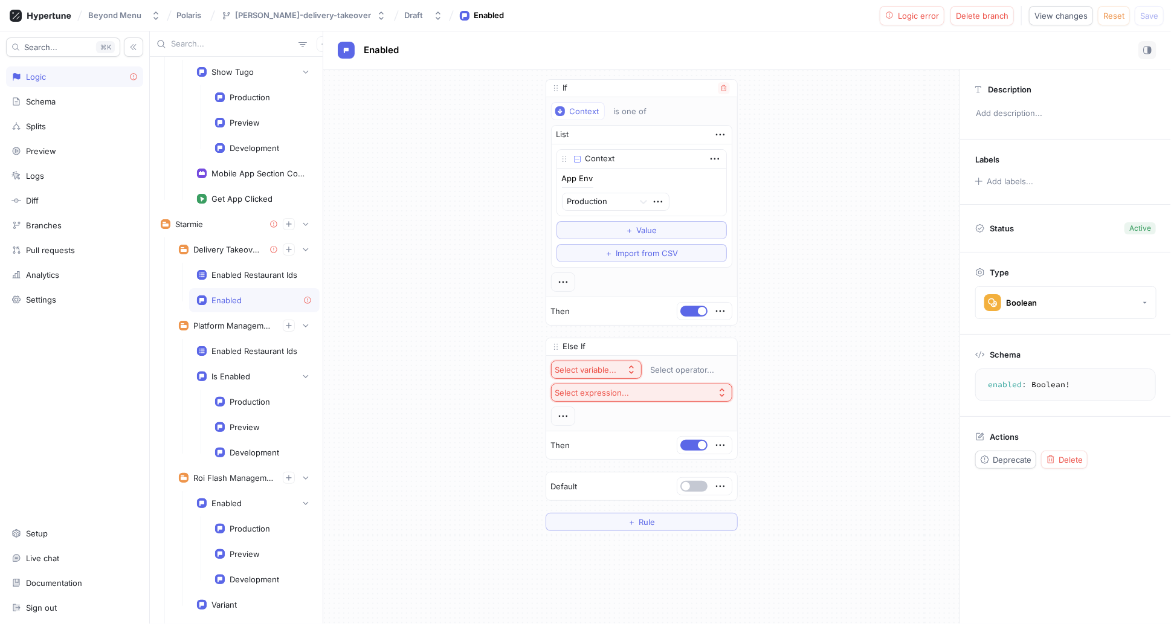
click at [595, 179] on div "App Env Production" at bounding box center [642, 193] width 160 height 36
click at [715, 129] on icon "button" at bounding box center [720, 134] width 13 height 13
drag, startPoint x: 596, startPoint y: 114, endPoint x: 586, endPoint y: 115, distance: 9.8
click at [596, 114] on div "Context is one of List Context App Env Production To pick up a draggable item, …" at bounding box center [641, 197] width 181 height 190
click at [584, 115] on div "Context" at bounding box center [585, 111] width 30 height 10
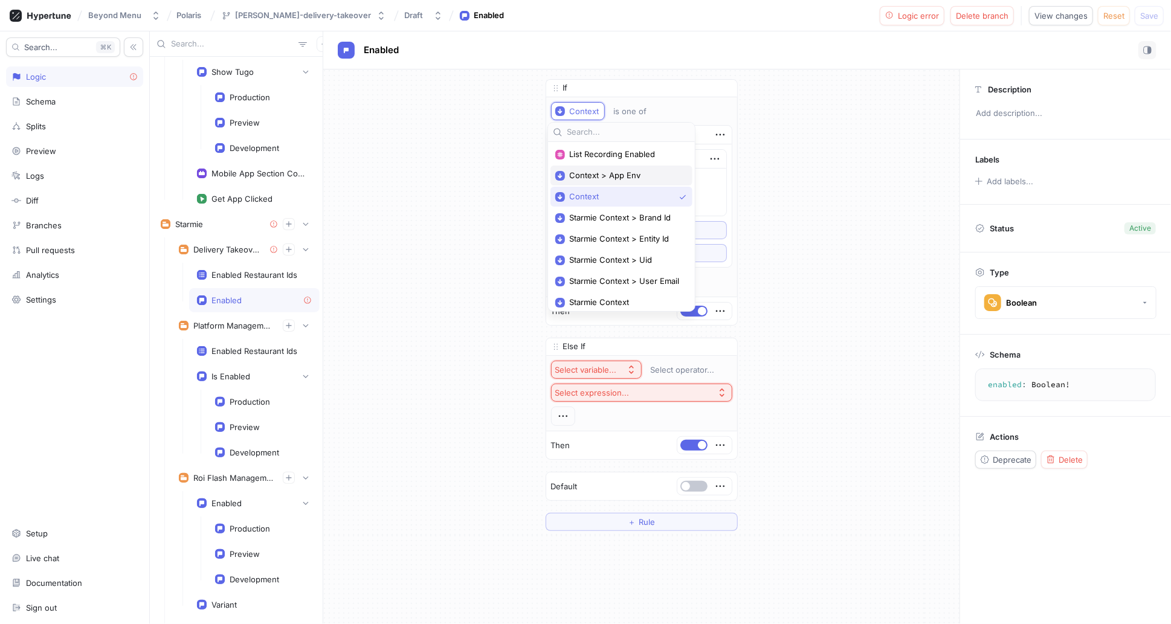
click at [608, 176] on span "Context > App Env" at bounding box center [626, 175] width 112 height 10
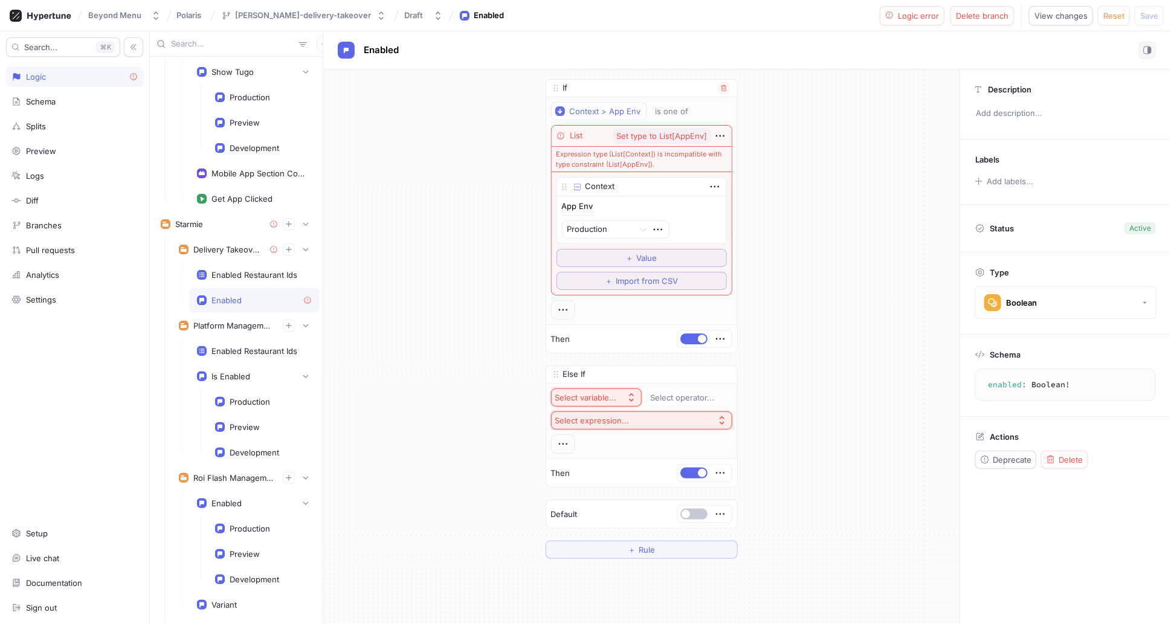
click at [685, 202] on div "App Env Production" at bounding box center [642, 220] width 160 height 36
click at [713, 186] on icon "button" at bounding box center [714, 186] width 13 height 13
click at [740, 151] on div "If Context > App Env is one of List Set type to List[AppEnv] Expression type (L…" at bounding box center [641, 318] width 211 height 499
click at [722, 86] on icon "button" at bounding box center [723, 88] width 5 height 6
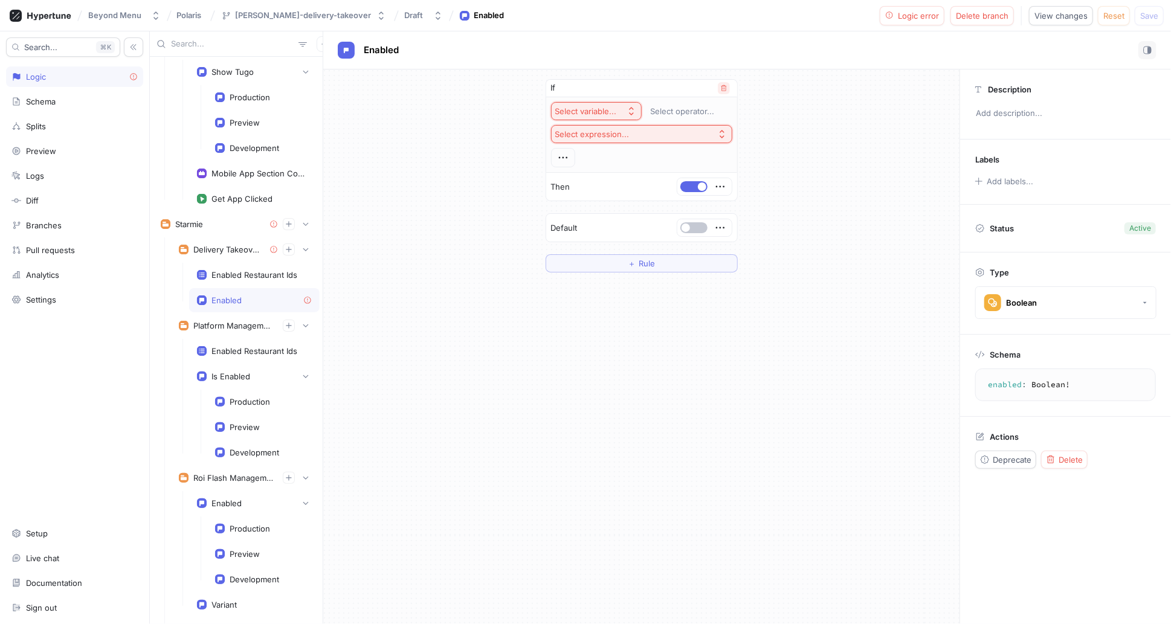
click at [721, 85] on icon "button" at bounding box center [723, 88] width 7 height 7
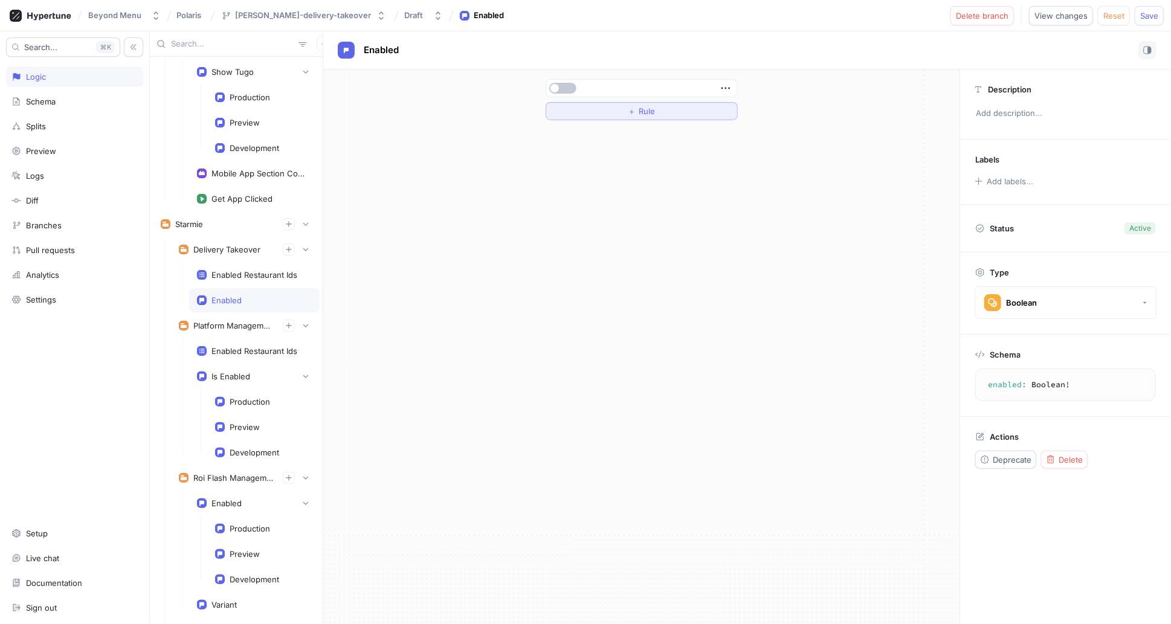
click at [653, 110] on span "Rule" at bounding box center [647, 111] width 16 height 7
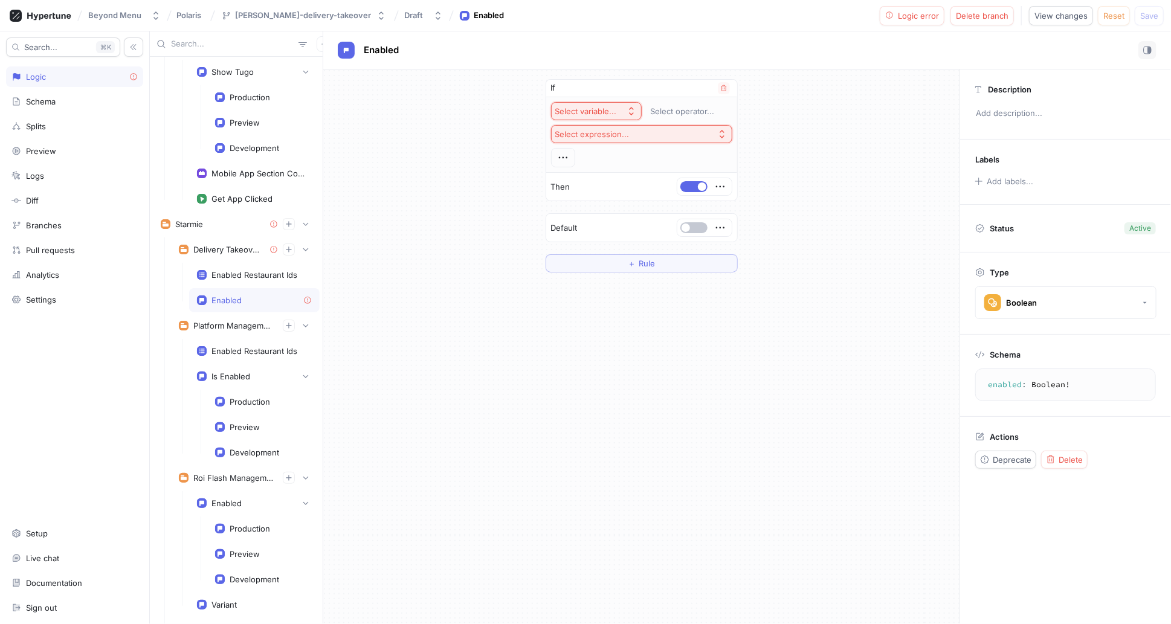
click at [627, 110] on icon "button" at bounding box center [632, 111] width 10 height 10
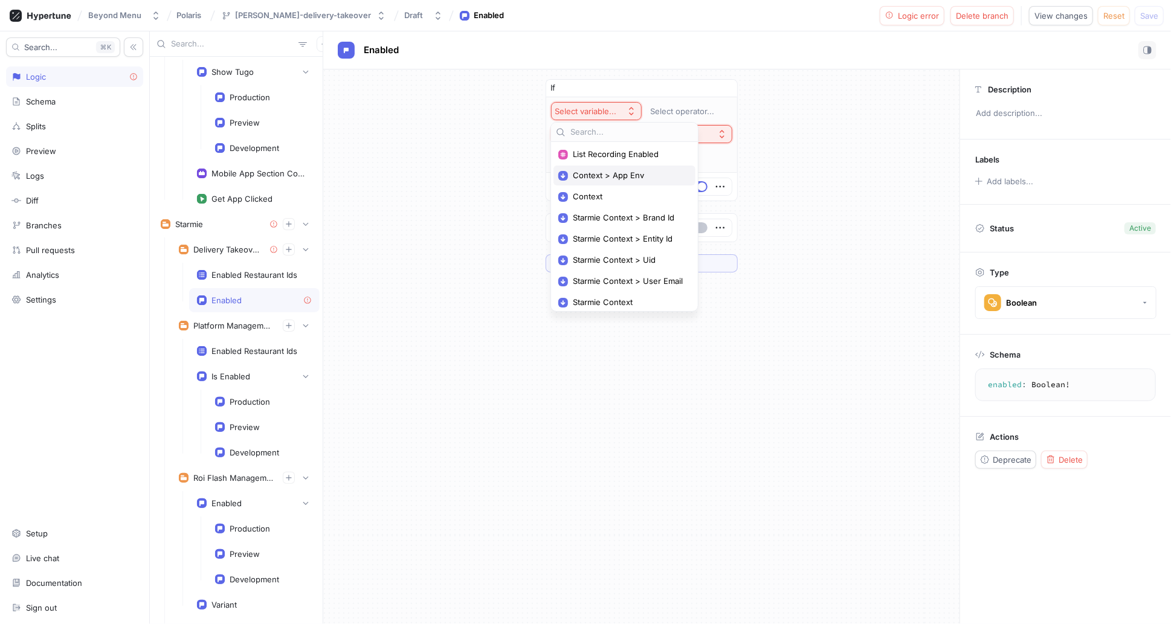
click at [606, 174] on span "Context > App Env" at bounding box center [629, 175] width 112 height 10
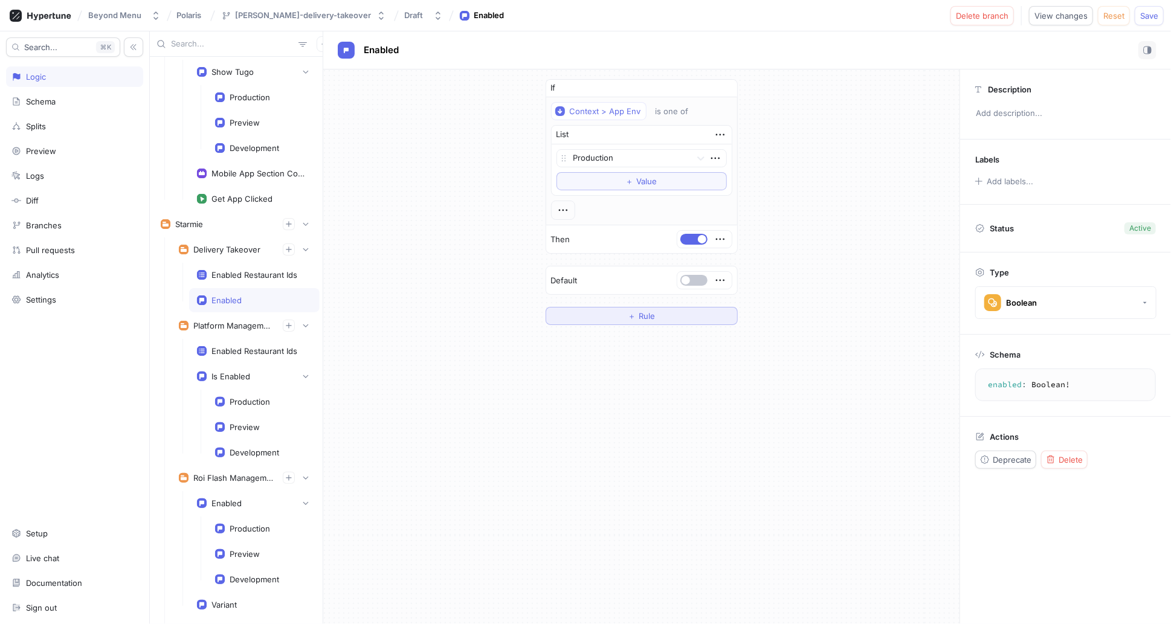
click at [637, 316] on div "＋ Rule" at bounding box center [641, 315] width 27 height 7
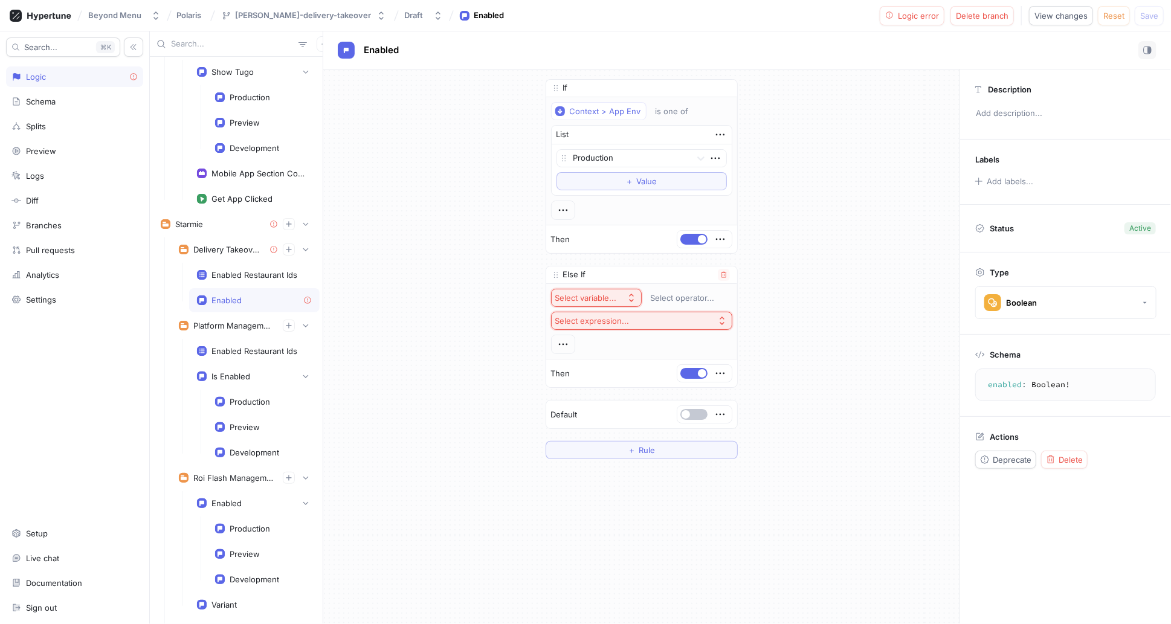
click at [614, 295] on div "Select variable..." at bounding box center [588, 298] width 66 height 10
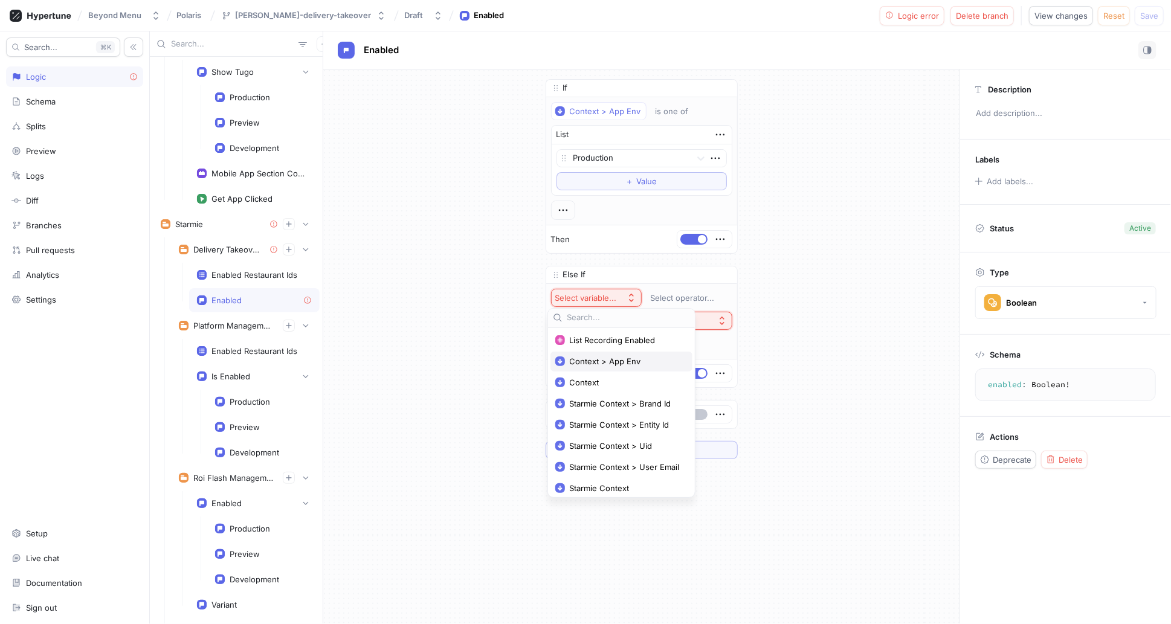
click at [618, 357] on span "Context > App Env" at bounding box center [626, 362] width 112 height 10
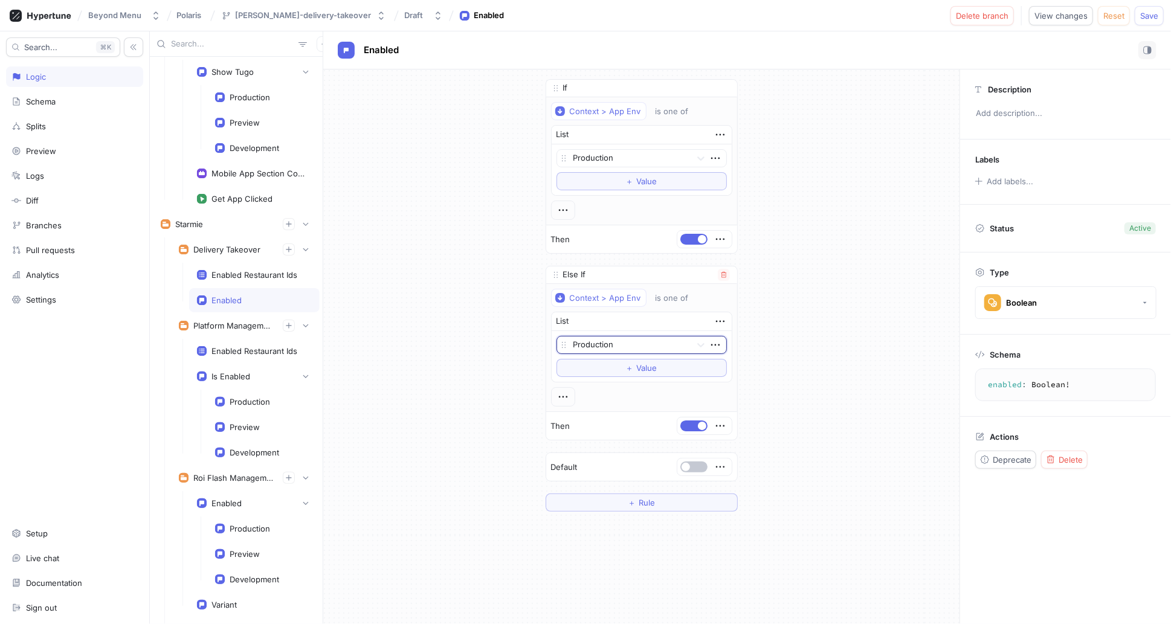
click at [644, 343] on div at bounding box center [629, 345] width 113 height 15
click at [598, 387] on div "Preview" at bounding box center [641, 388] width 169 height 19
click at [618, 494] on button "＋ Rule" at bounding box center [642, 501] width 192 height 18
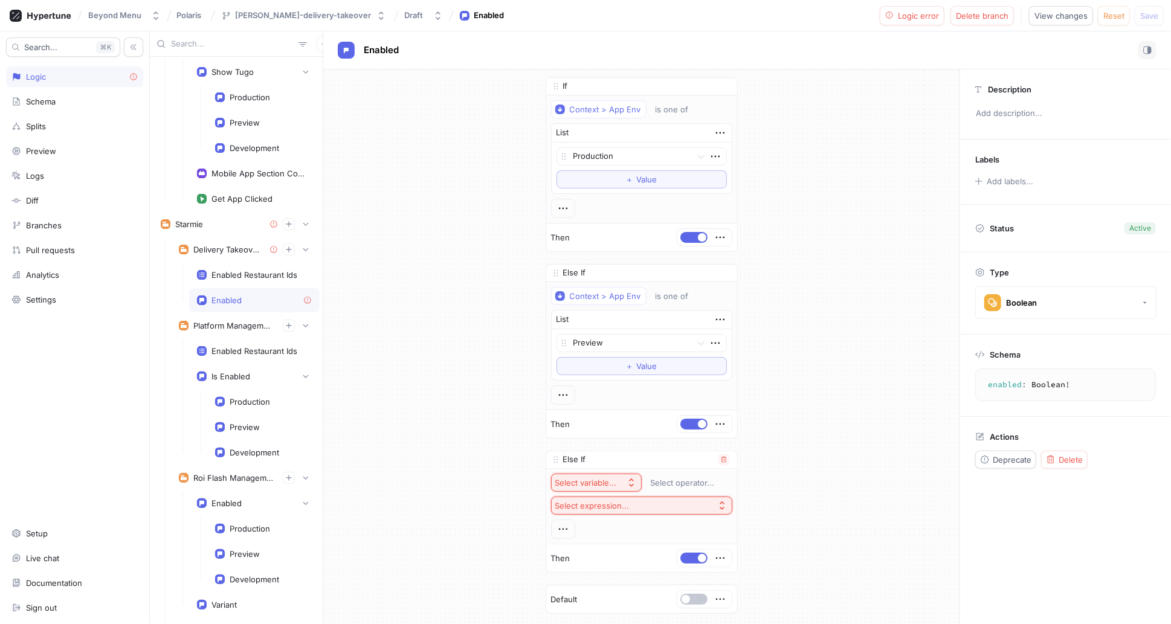
scroll to position [0, 0]
click at [599, 480] on div "Select variable..." at bounding box center [586, 485] width 62 height 10
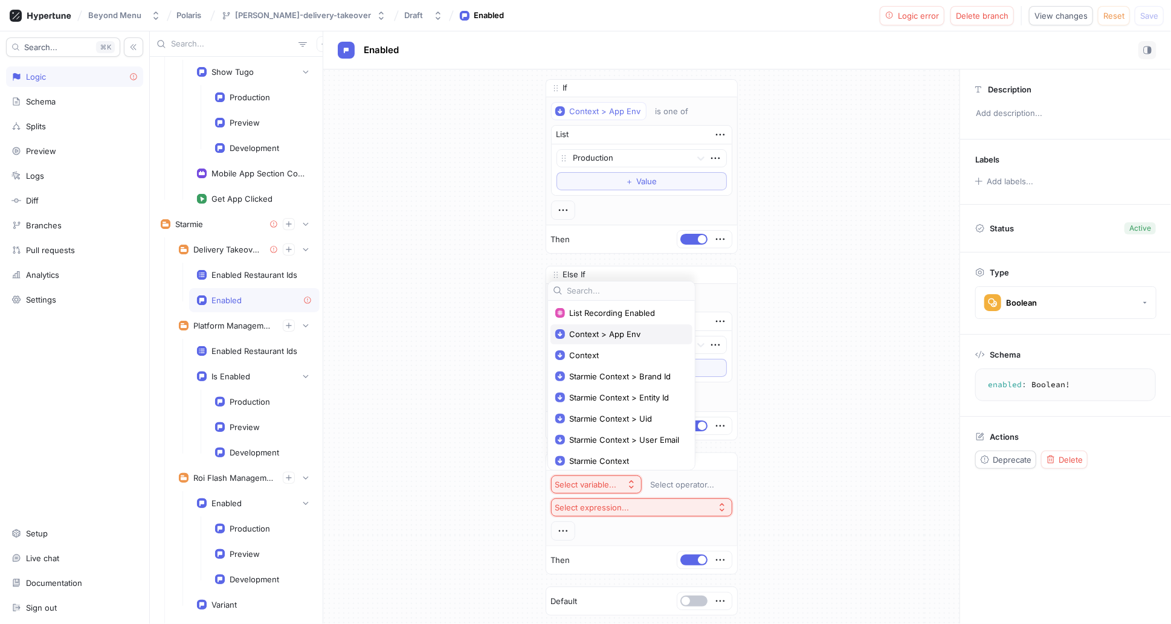
click at [607, 332] on span "Context > App Env" at bounding box center [626, 334] width 112 height 10
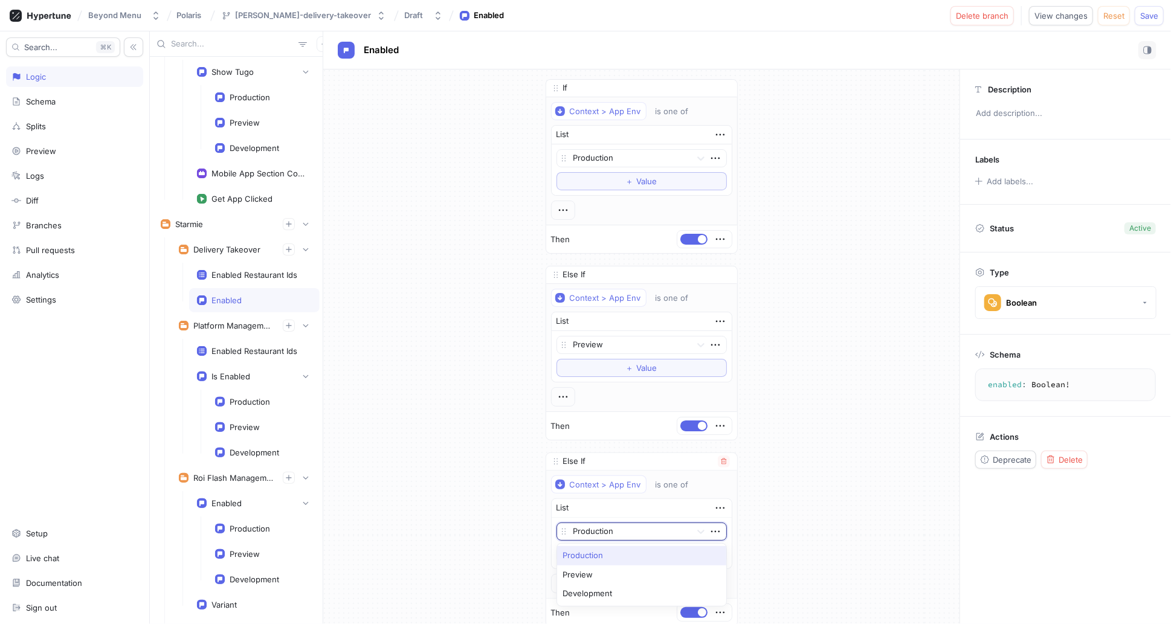
click at [595, 526] on div at bounding box center [629, 532] width 113 height 15
click at [589, 587] on div "Development" at bounding box center [641, 593] width 169 height 19
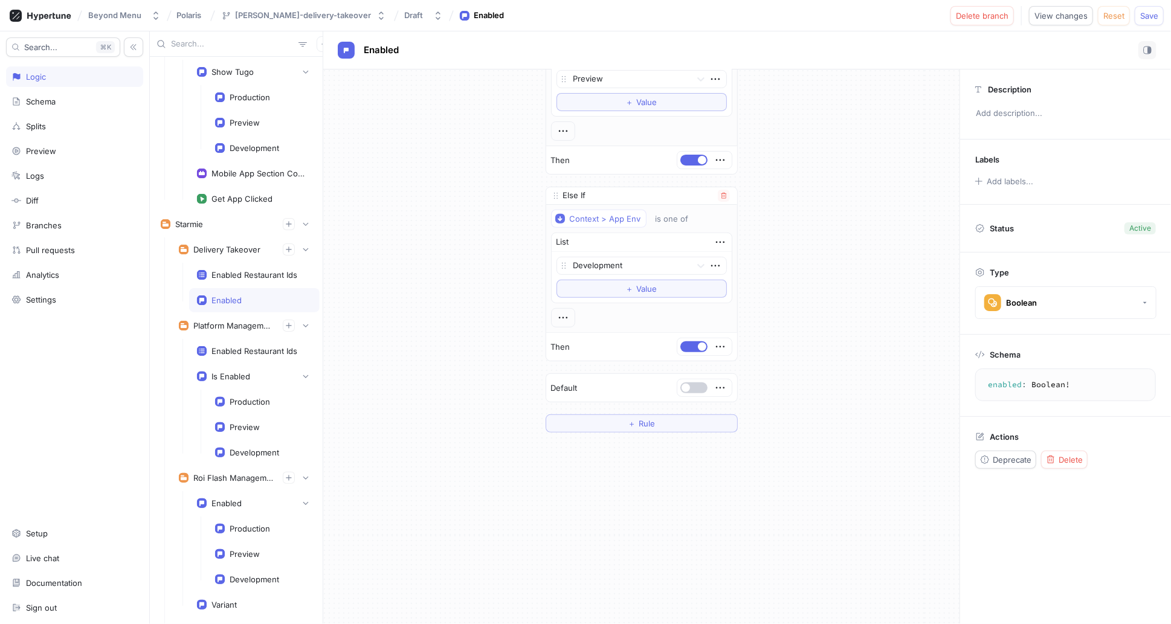
click at [694, 386] on button "button" at bounding box center [693, 388] width 27 height 11
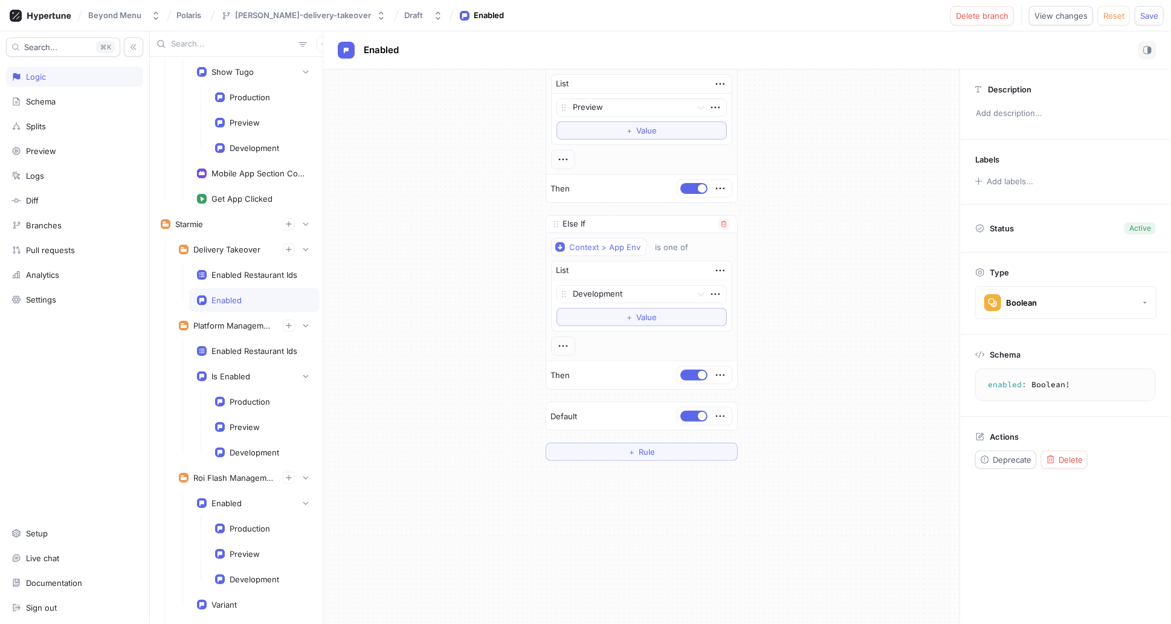
scroll to position [184, 0]
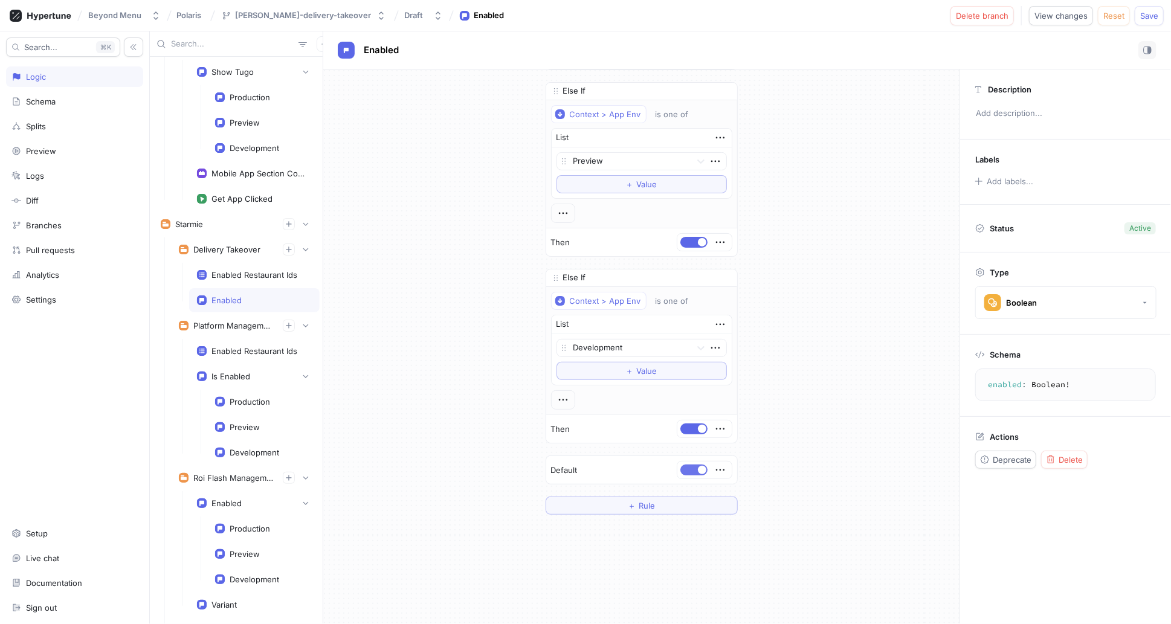
click at [689, 468] on button "button" at bounding box center [693, 470] width 27 height 11
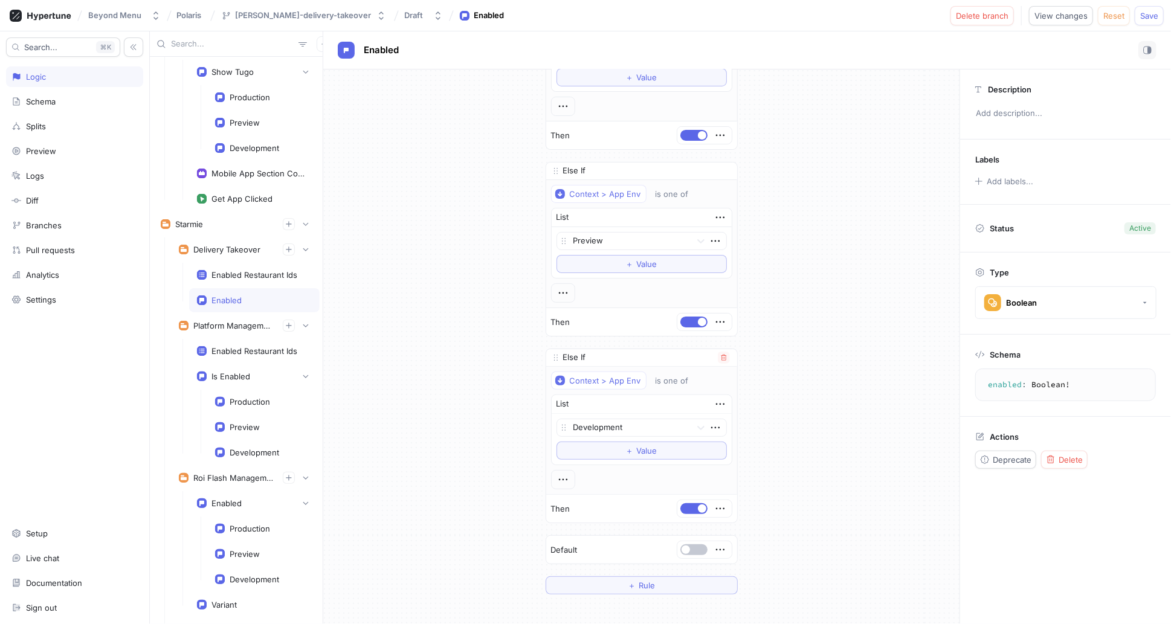
scroll to position [0, 0]
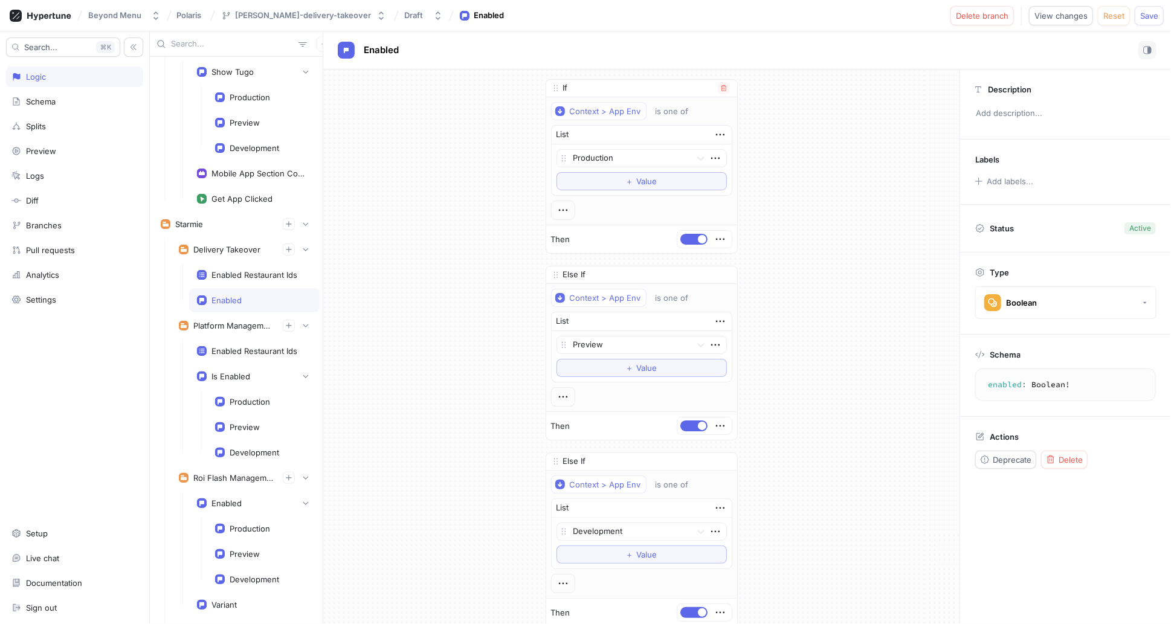
click at [621, 86] on div "If" at bounding box center [641, 89] width 191 height 18
click at [555, 89] on icon at bounding box center [556, 88] width 10 height 10
click at [563, 87] on p "If" at bounding box center [565, 88] width 5 height 12
click at [560, 211] on icon "button" at bounding box center [563, 208] width 13 height 13
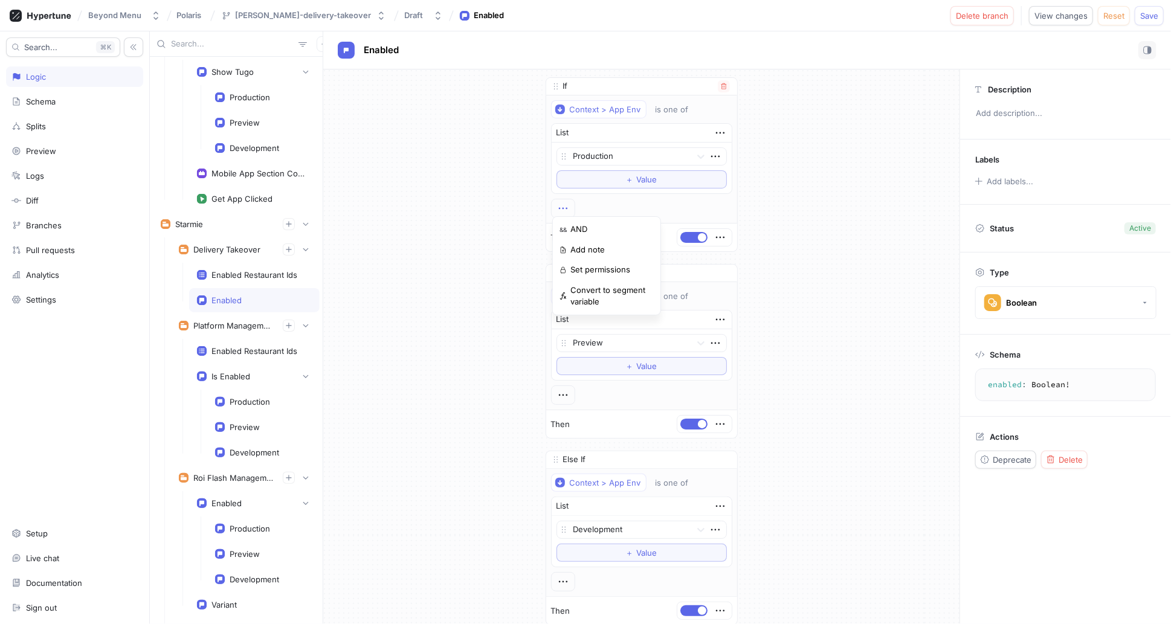
click at [579, 205] on div "Context > App Env is one of List Production To pick up a draggable item, press …" at bounding box center [641, 159] width 181 height 118
click at [727, 84] on div at bounding box center [725, 86] width 15 height 12
click at [723, 86] on icon "button" at bounding box center [723, 86] width 7 height 7
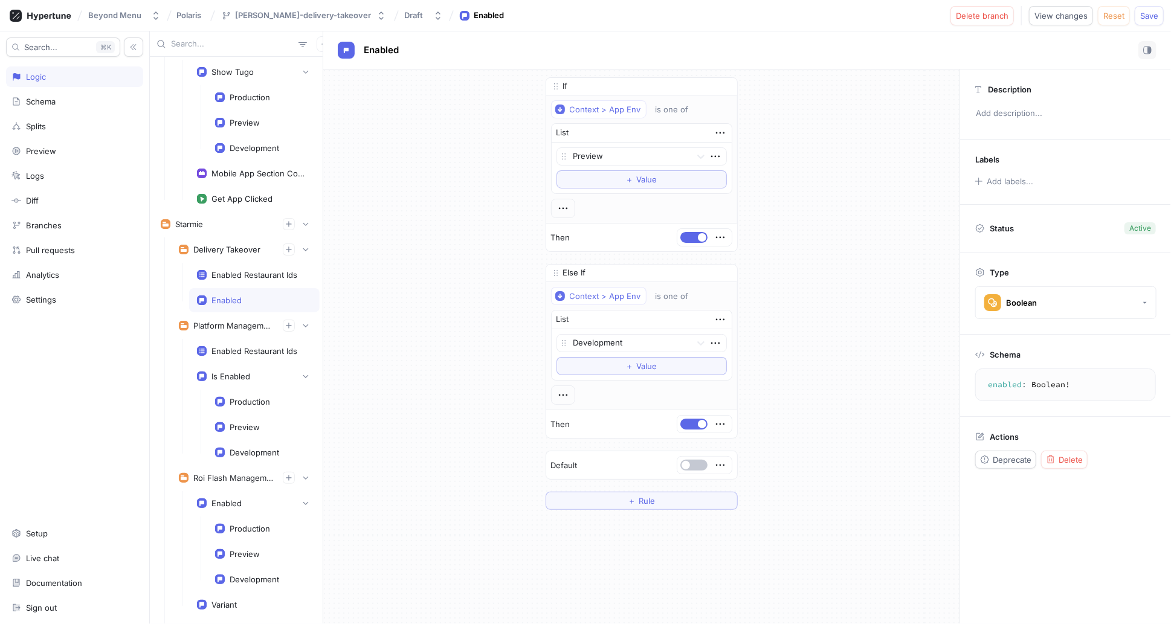
scroll to position [0, 0]
click at [721, 88] on icon "button" at bounding box center [723, 88] width 5 height 6
click at [721, 88] on icon "button" at bounding box center [723, 88] width 7 height 7
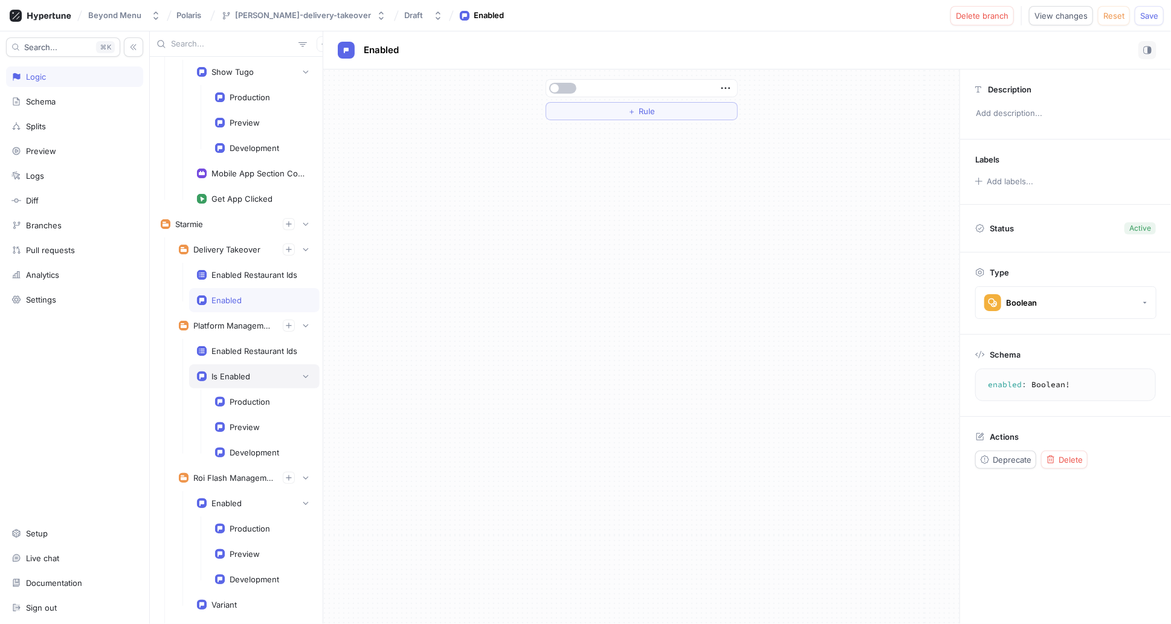
click at [241, 370] on div "Is Enabled" at bounding box center [254, 376] width 115 height 12
click at [231, 295] on div "Enabled" at bounding box center [226, 300] width 30 height 10
click at [722, 86] on icon "button" at bounding box center [725, 88] width 13 height 13
click at [244, 302] on div "List Recording Enabled Wlo Brand Page Google Review Widget Enabled Production P…" at bounding box center [660, 327] width 1021 height 593
click at [241, 374] on div "Is Enabled" at bounding box center [230, 377] width 39 height 10
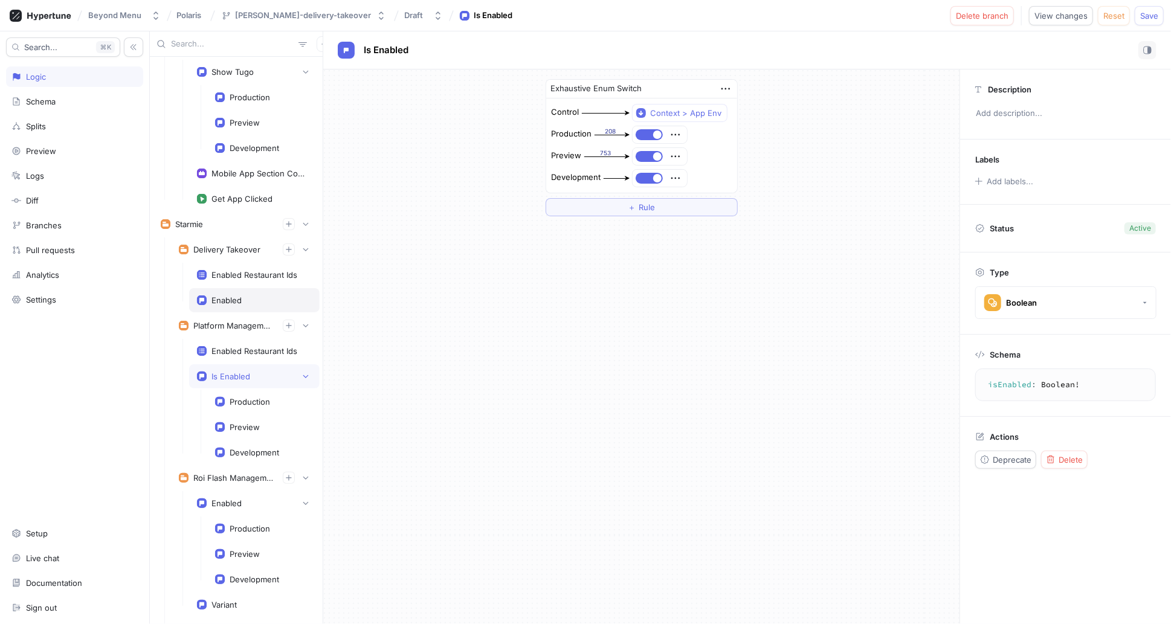
click at [245, 297] on div "Enabled" at bounding box center [254, 300] width 115 height 10
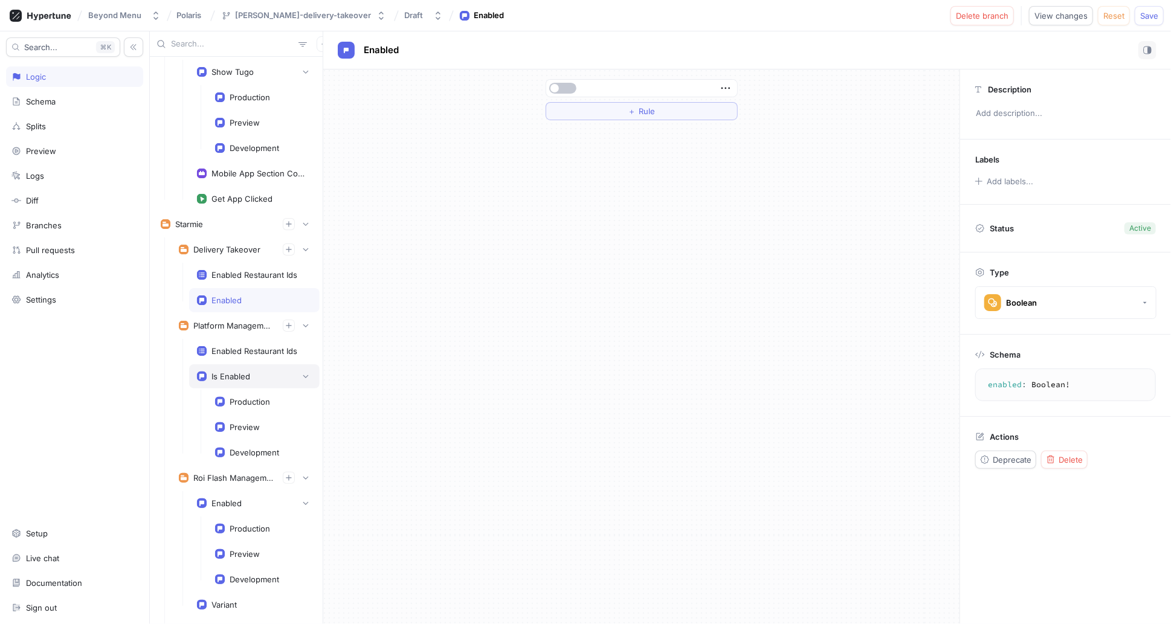
click at [233, 364] on div "Is Enabled" at bounding box center [254, 376] width 131 height 24
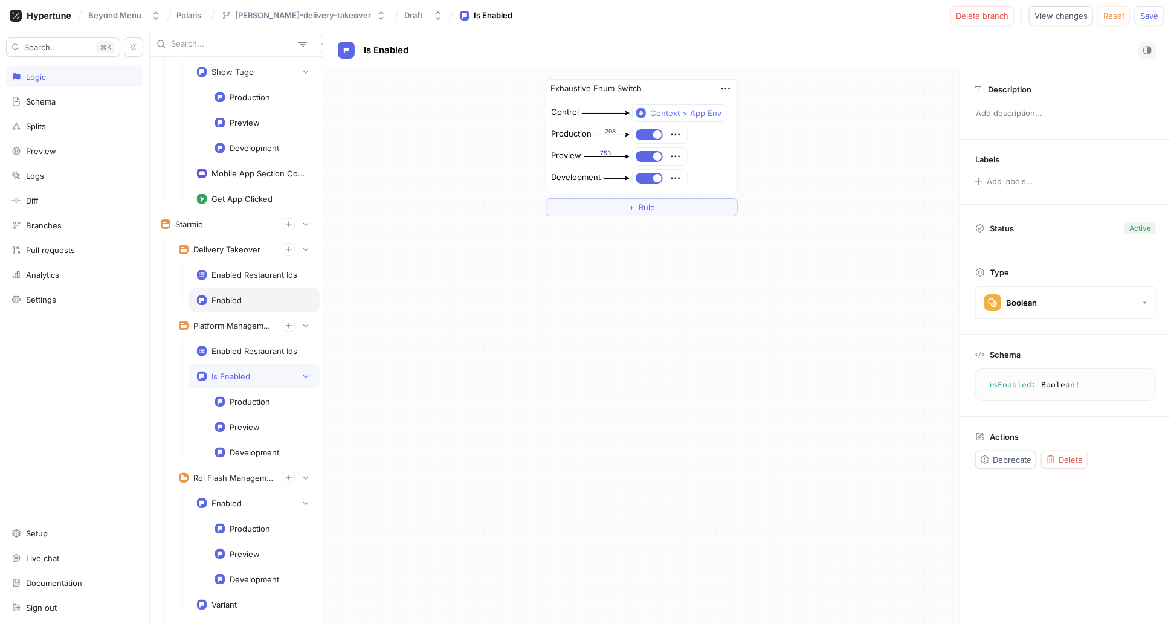
click at [242, 295] on div "Enabled" at bounding box center [254, 300] width 115 height 10
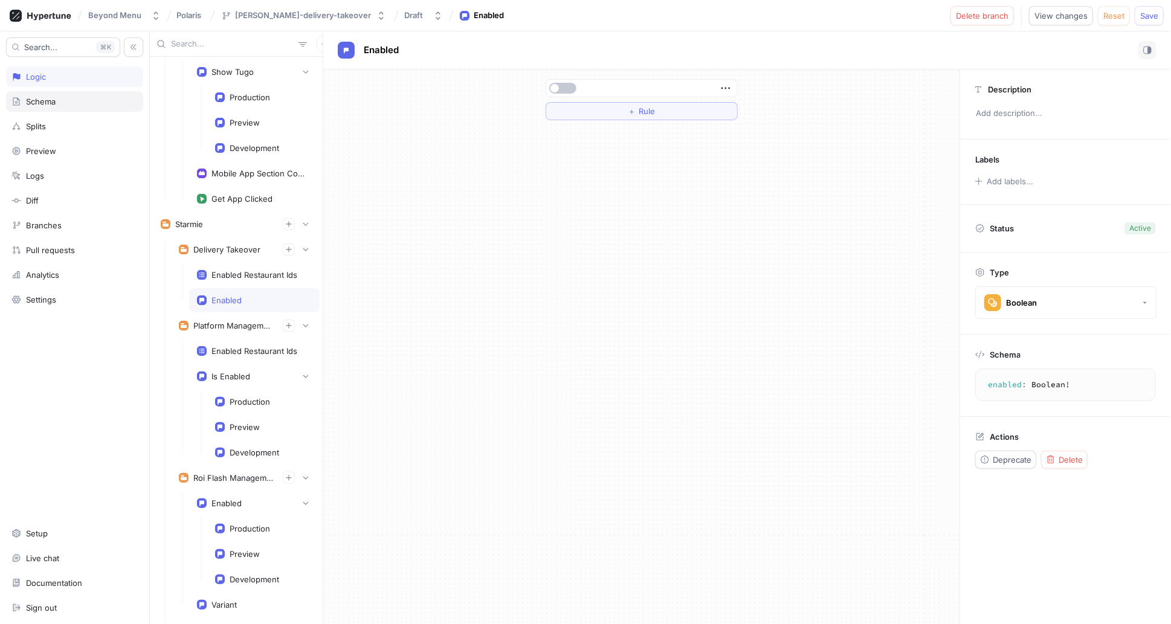
click at [33, 101] on div "Schema" at bounding box center [41, 102] width 30 height 10
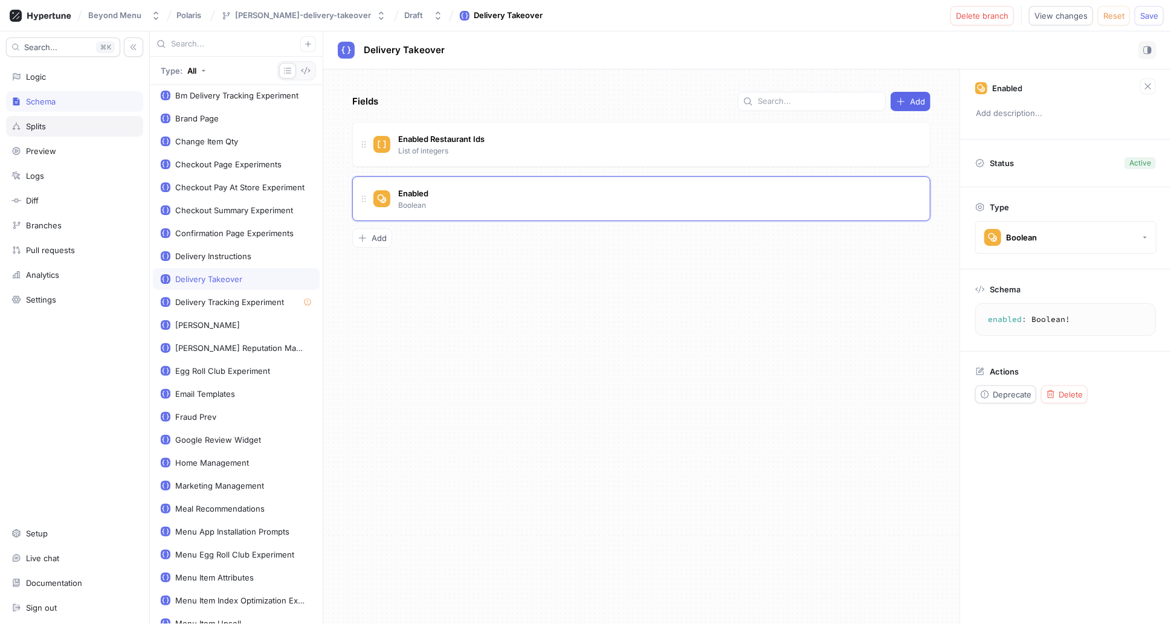
click at [43, 129] on div "Splits" at bounding box center [36, 126] width 20 height 10
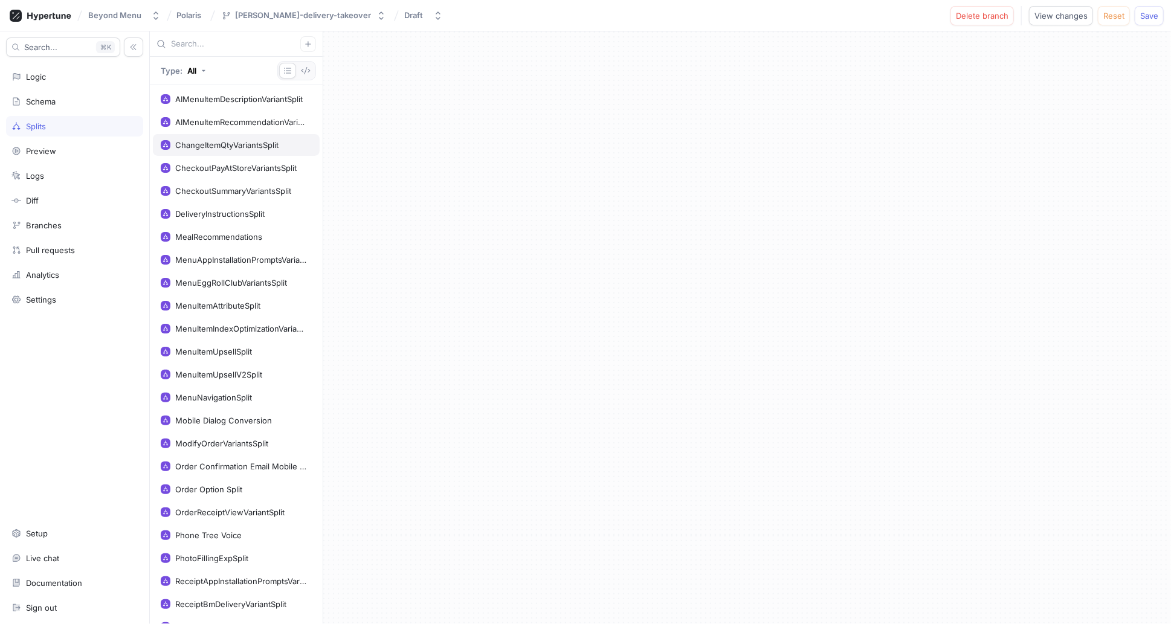
click at [231, 143] on div "ChangeItemQtyVariantsSplit" at bounding box center [226, 145] width 103 height 10
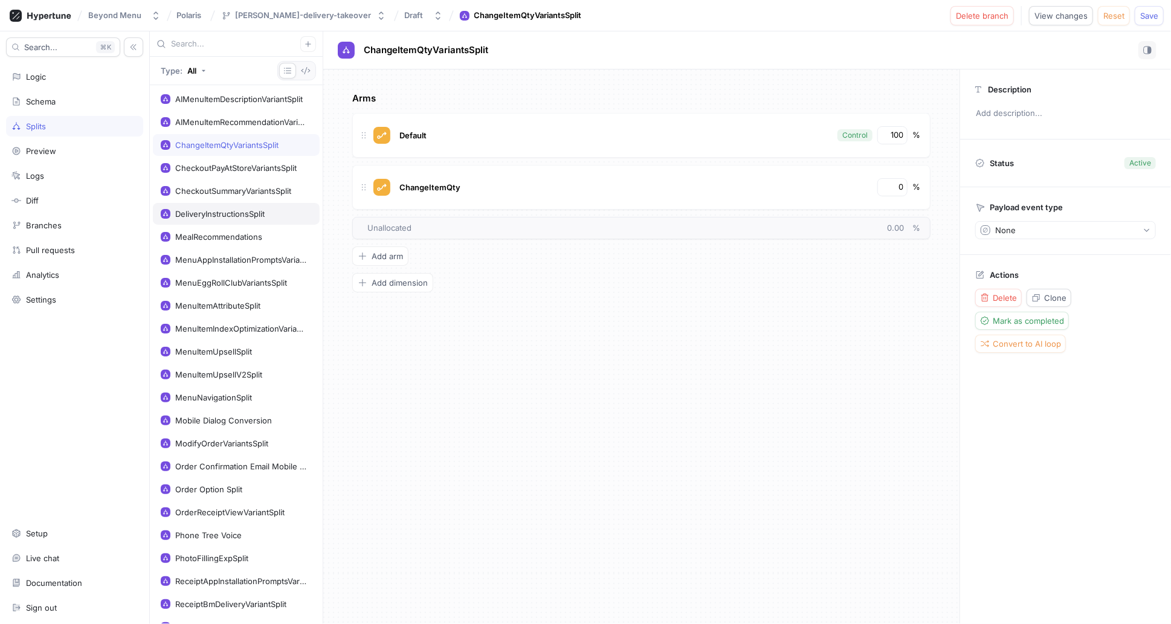
scroll to position [183, 0]
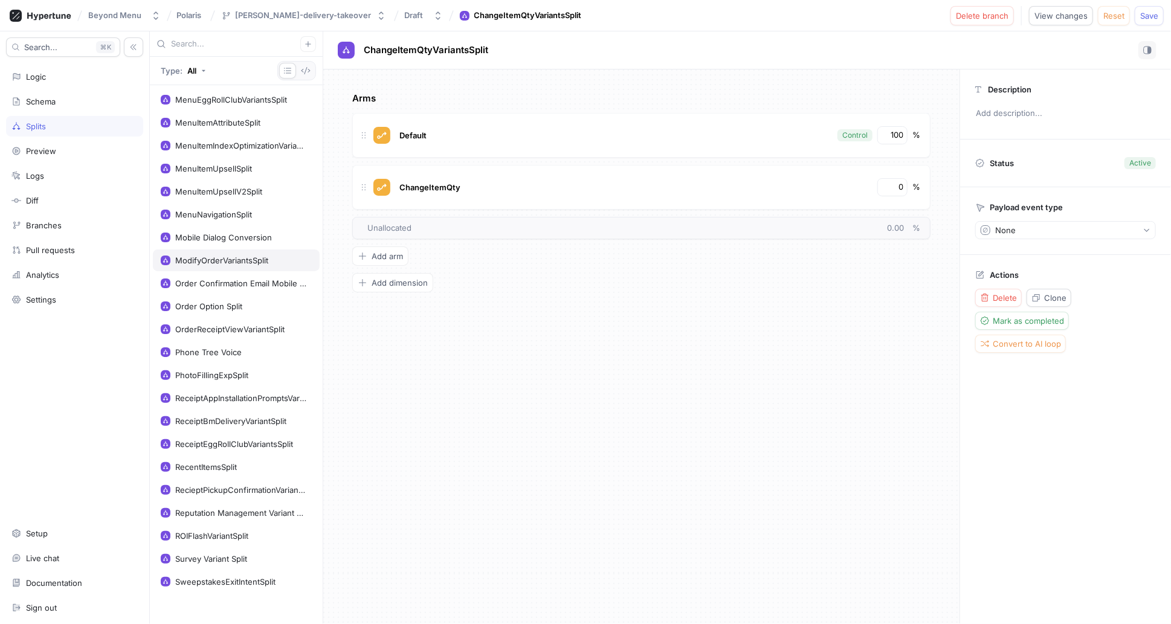
click at [224, 256] on div "ModifyOrderVariantsSplit" at bounding box center [221, 261] width 93 height 10
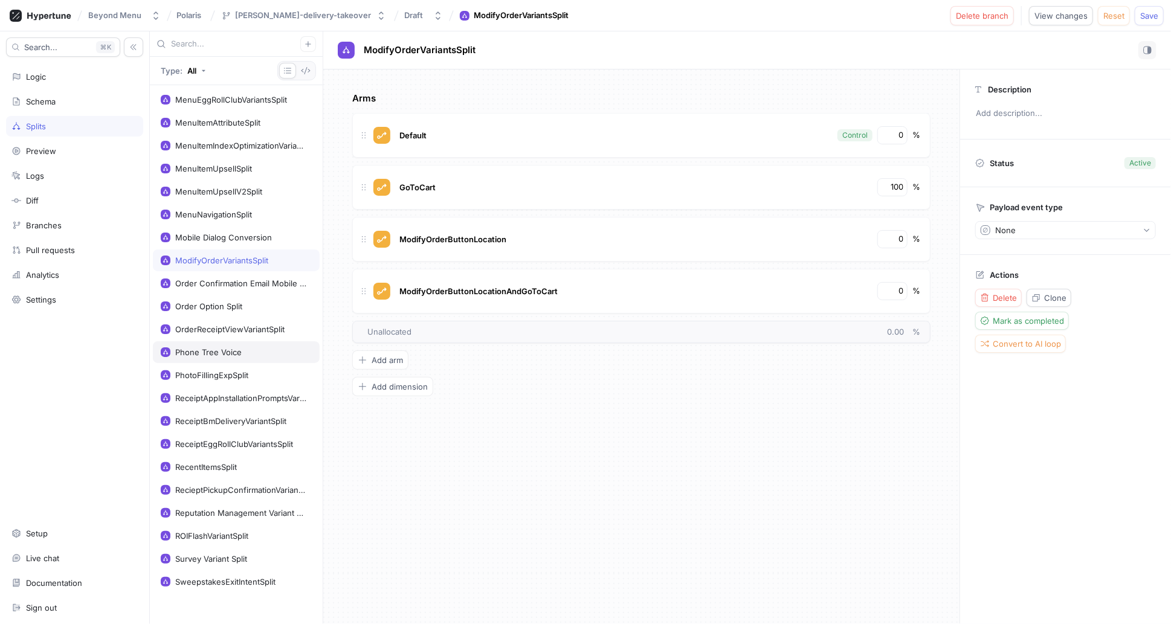
click at [227, 341] on div "Phone Tree Voice" at bounding box center [236, 352] width 167 height 22
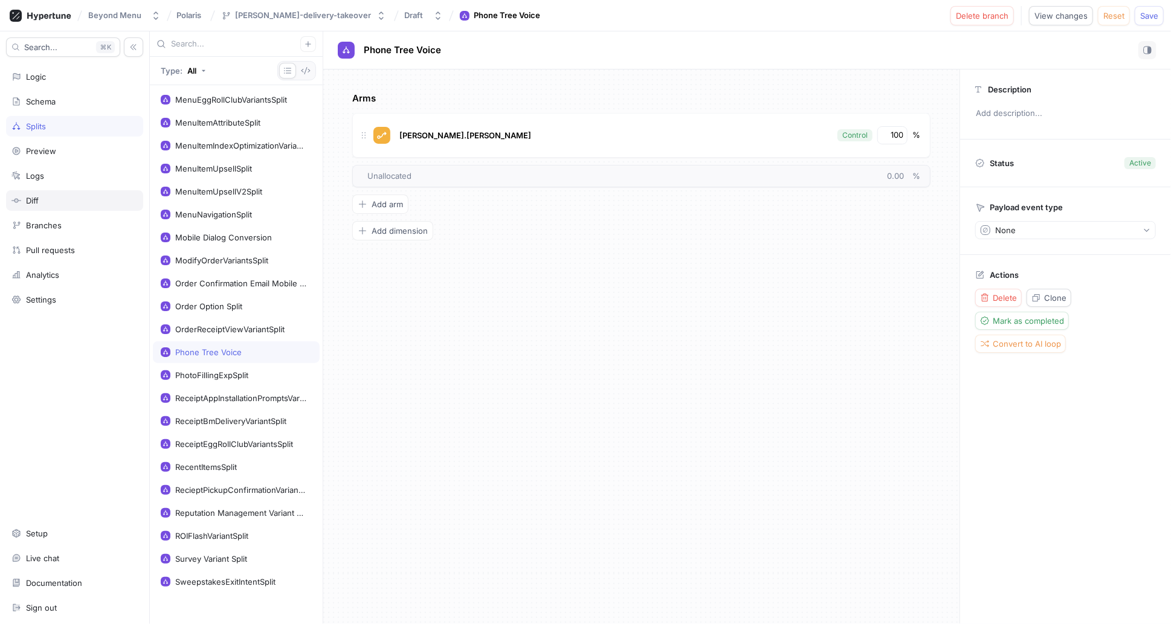
click at [45, 193] on div "Diff" at bounding box center [74, 200] width 137 height 21
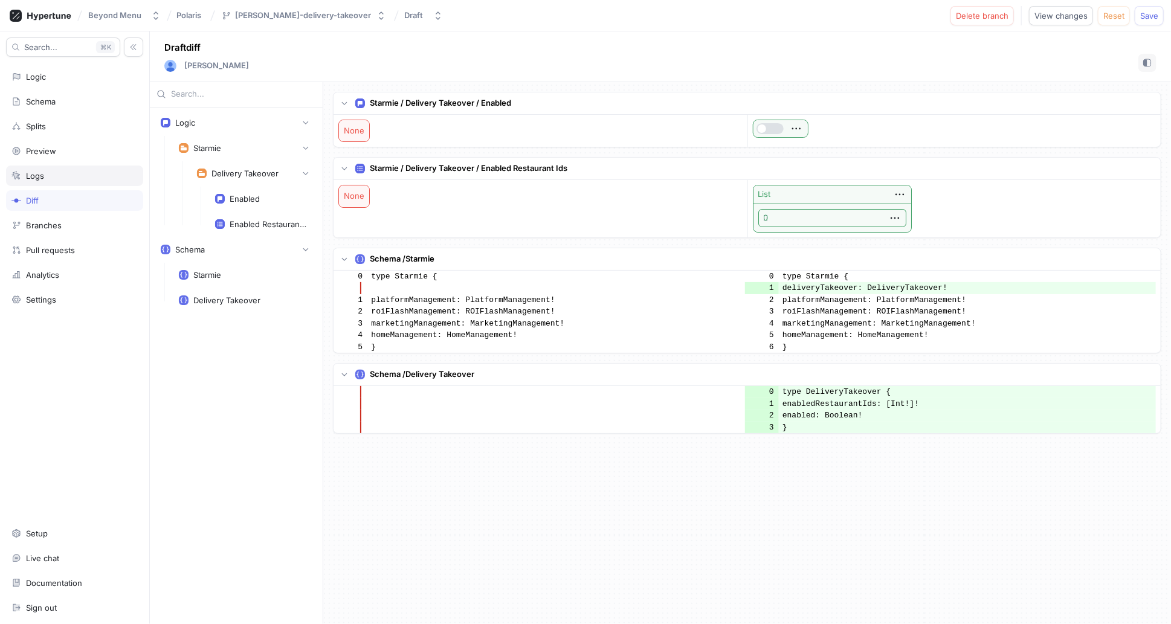
click at [43, 174] on div "Logs" at bounding box center [35, 176] width 18 height 10
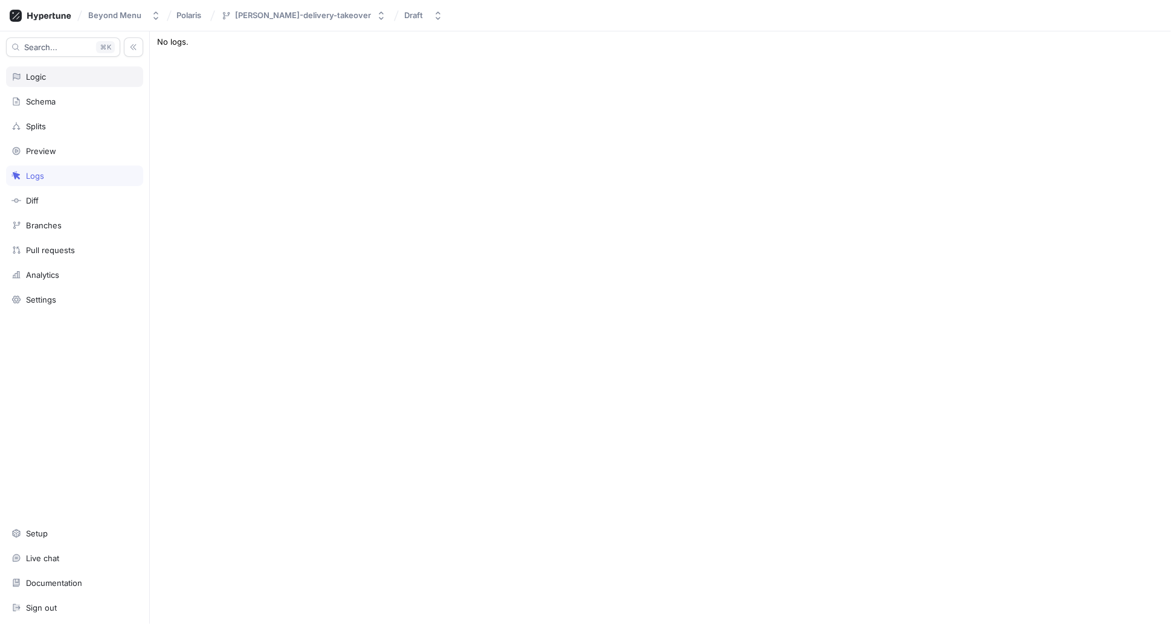
click at [47, 82] on div "Logic" at bounding box center [74, 76] width 137 height 21
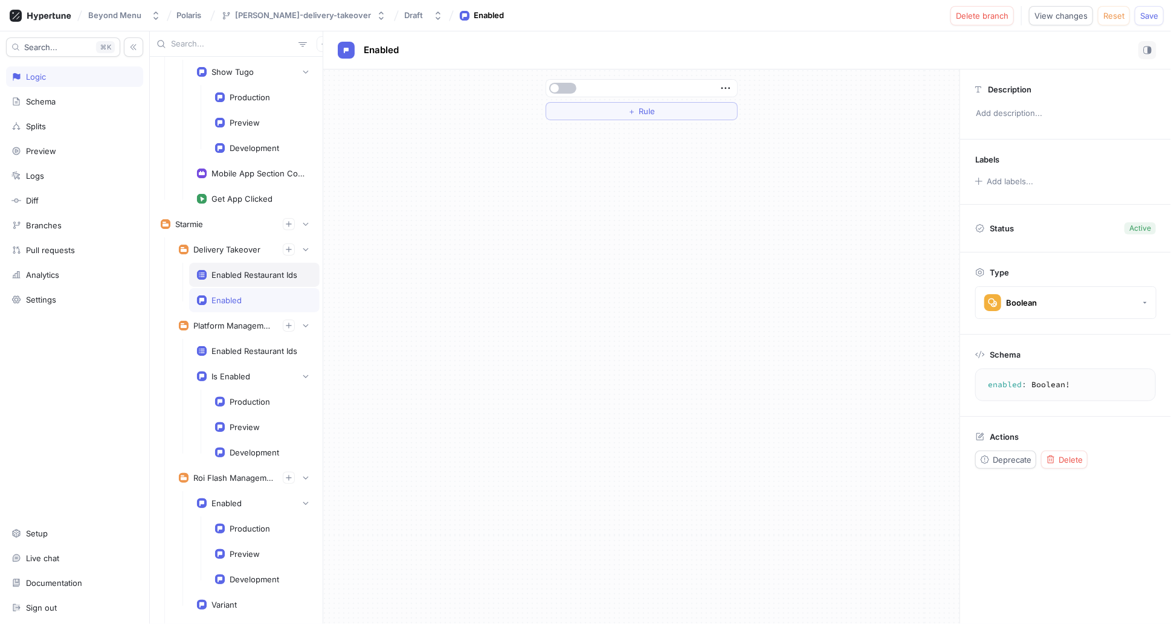
click at [265, 274] on div "Enabled Restaurant Ids" at bounding box center [254, 275] width 86 height 10
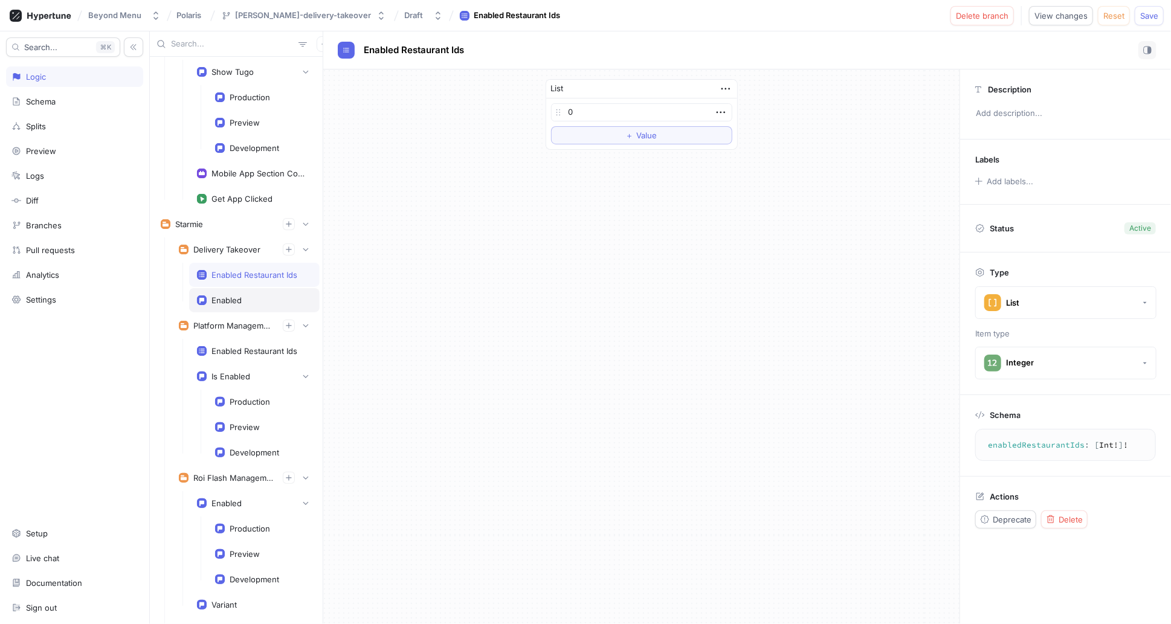
click at [262, 295] on div "Enabled" at bounding box center [254, 300] width 115 height 10
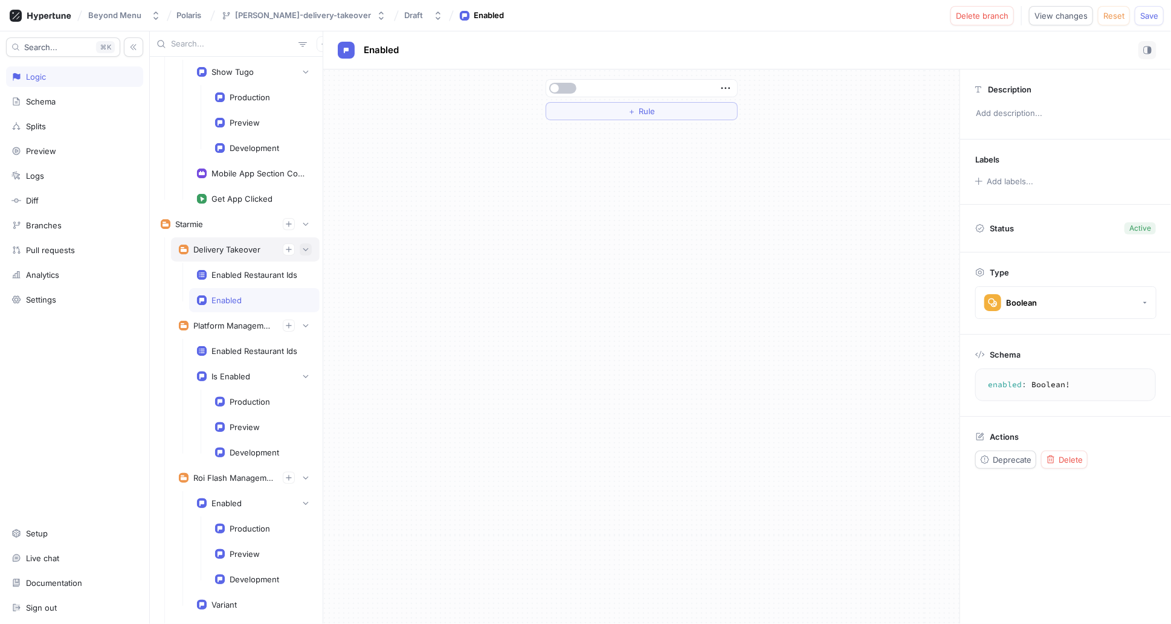
click at [301, 249] on button "button" at bounding box center [306, 250] width 12 height 12
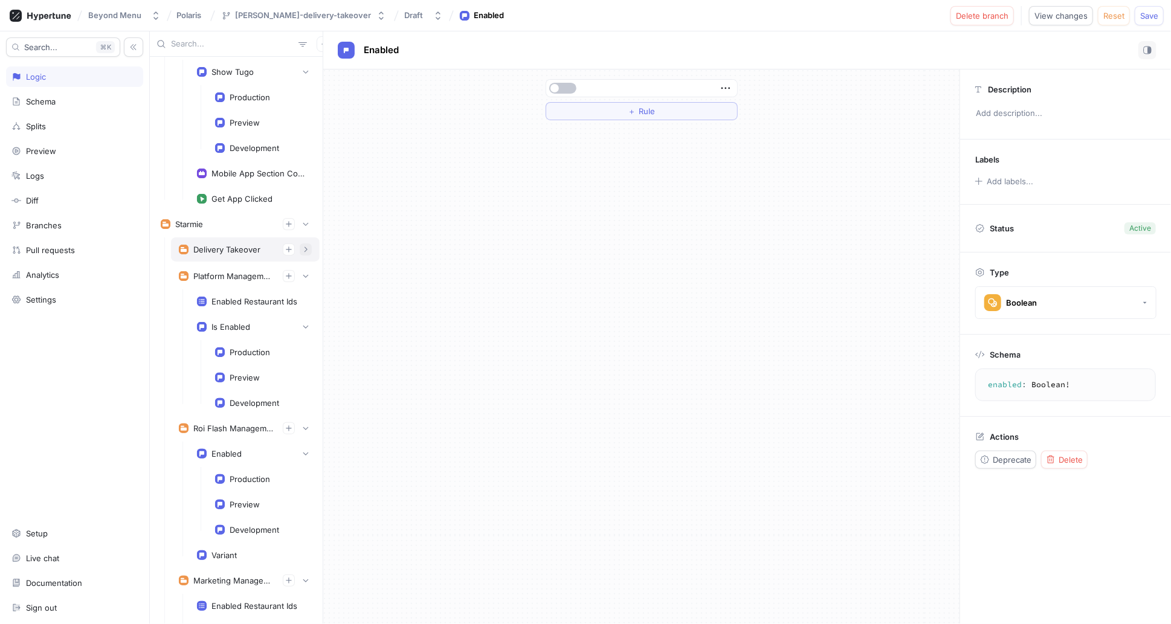
click at [301, 249] on button "button" at bounding box center [306, 250] width 12 height 12
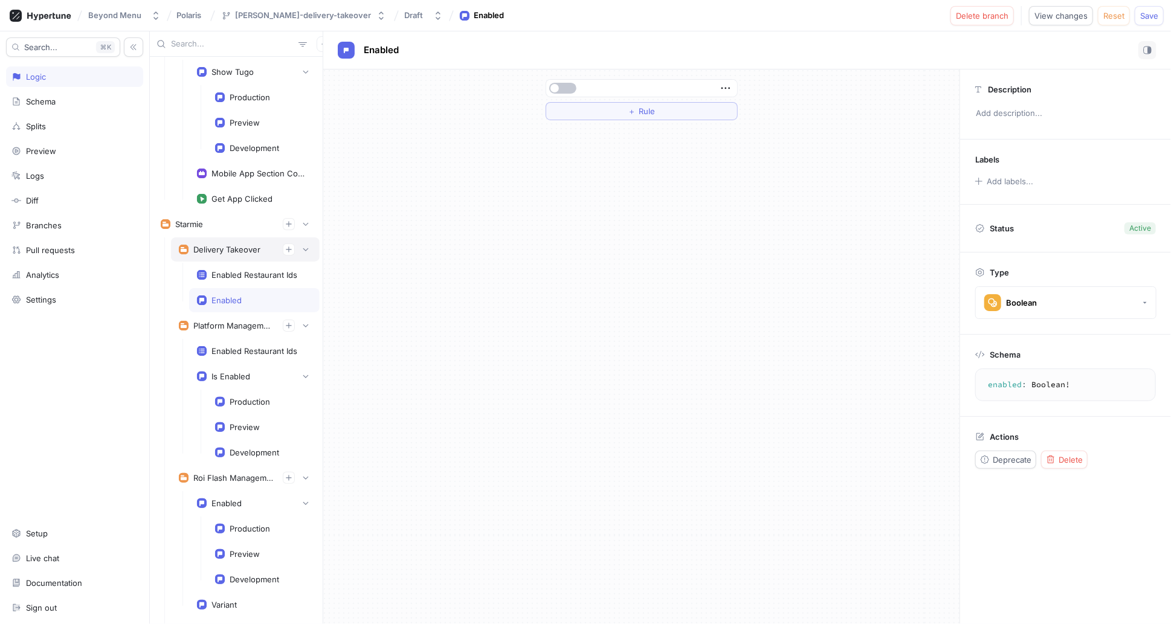
click at [246, 247] on div "Delivery Takeover" at bounding box center [226, 250] width 67 height 10
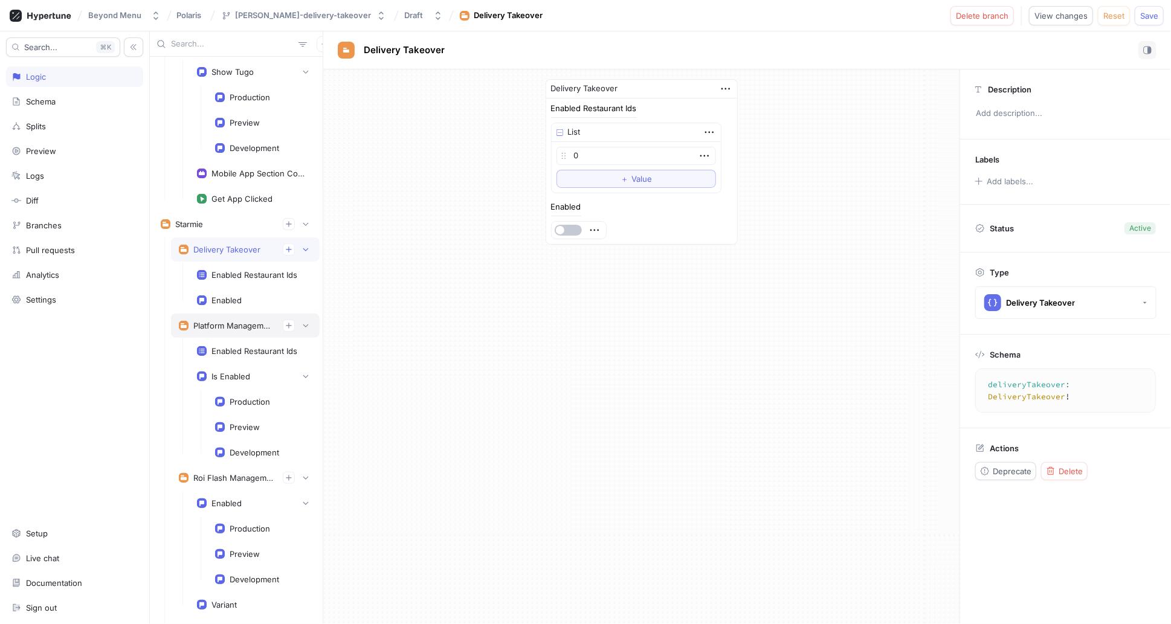
click at [231, 322] on div "Platform Management" at bounding box center [233, 326] width 80 height 10
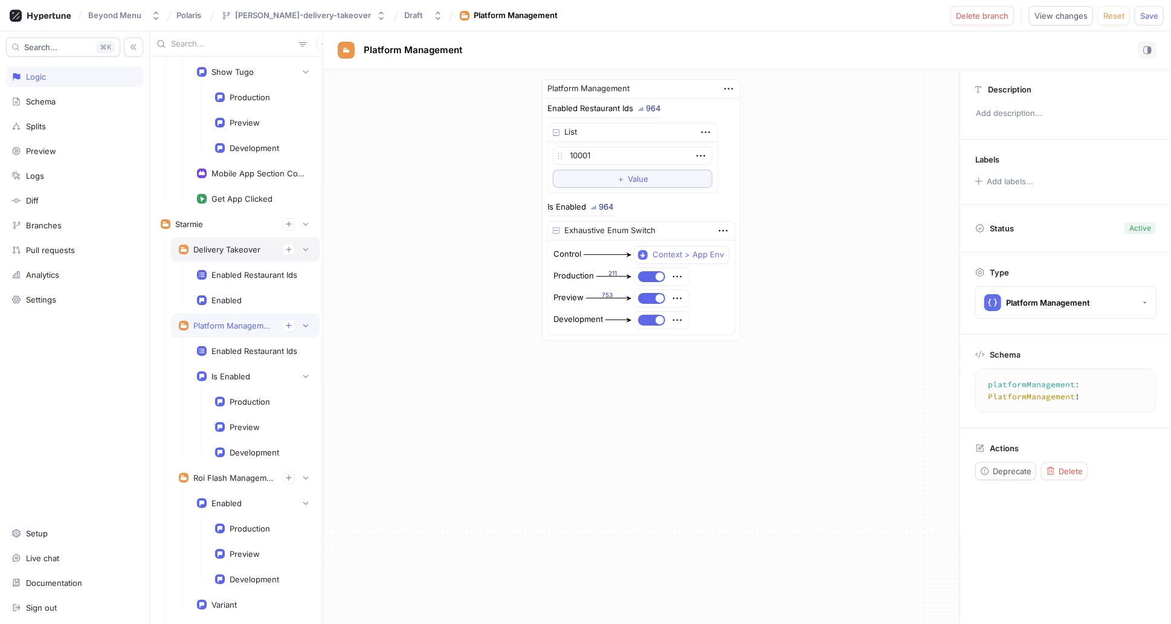
click at [237, 247] on div "Delivery Takeover" at bounding box center [226, 250] width 67 height 10
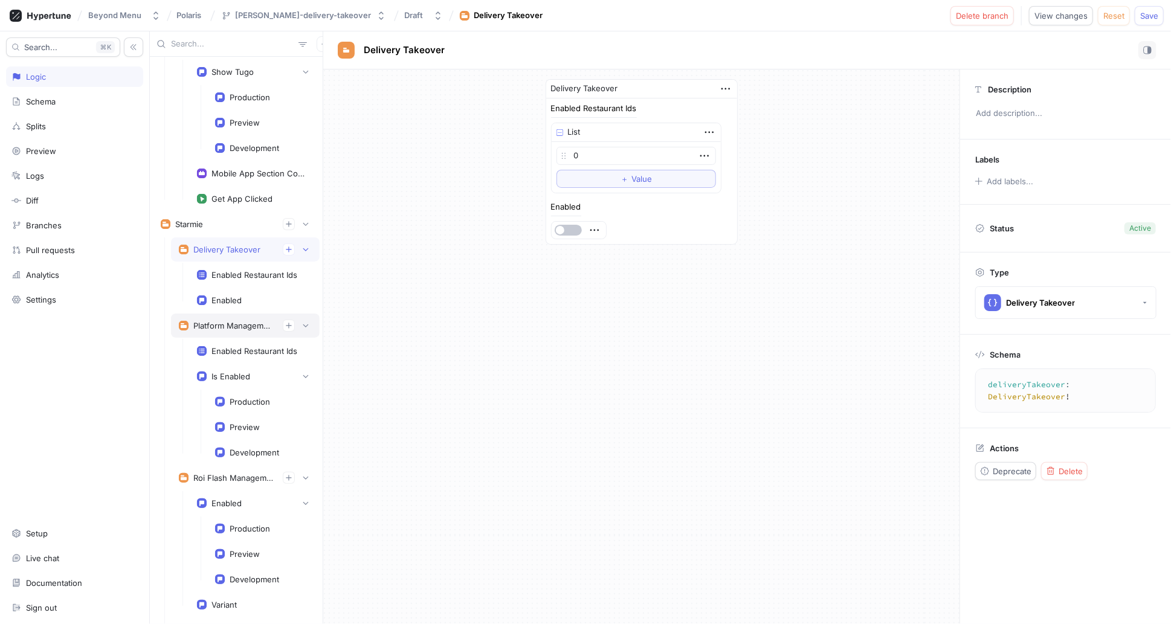
click at [238, 321] on div "Platform Management" at bounding box center [233, 326] width 80 height 10
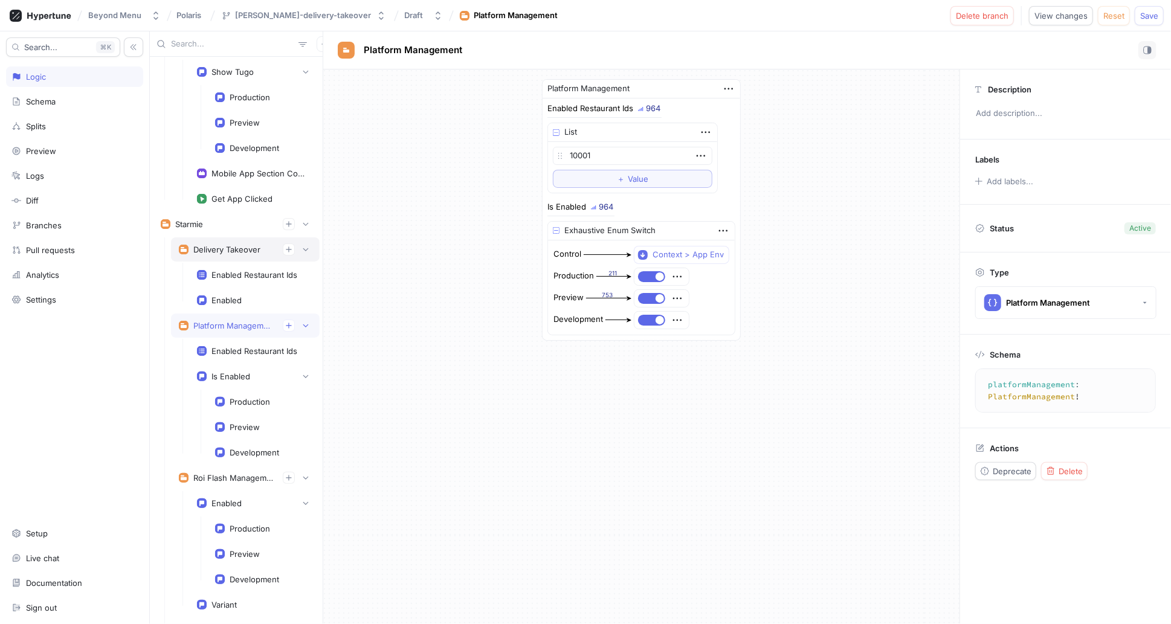
click at [240, 245] on div "Delivery Takeover" at bounding box center [226, 250] width 67 height 10
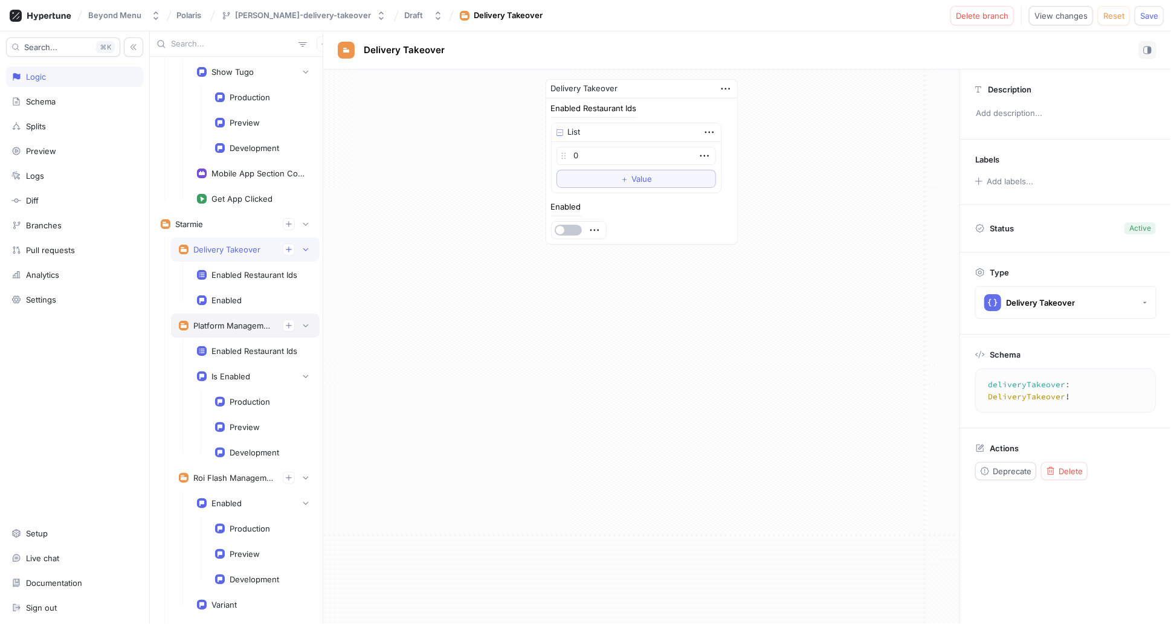
click at [244, 321] on div "Platform Management" at bounding box center [233, 326] width 80 height 10
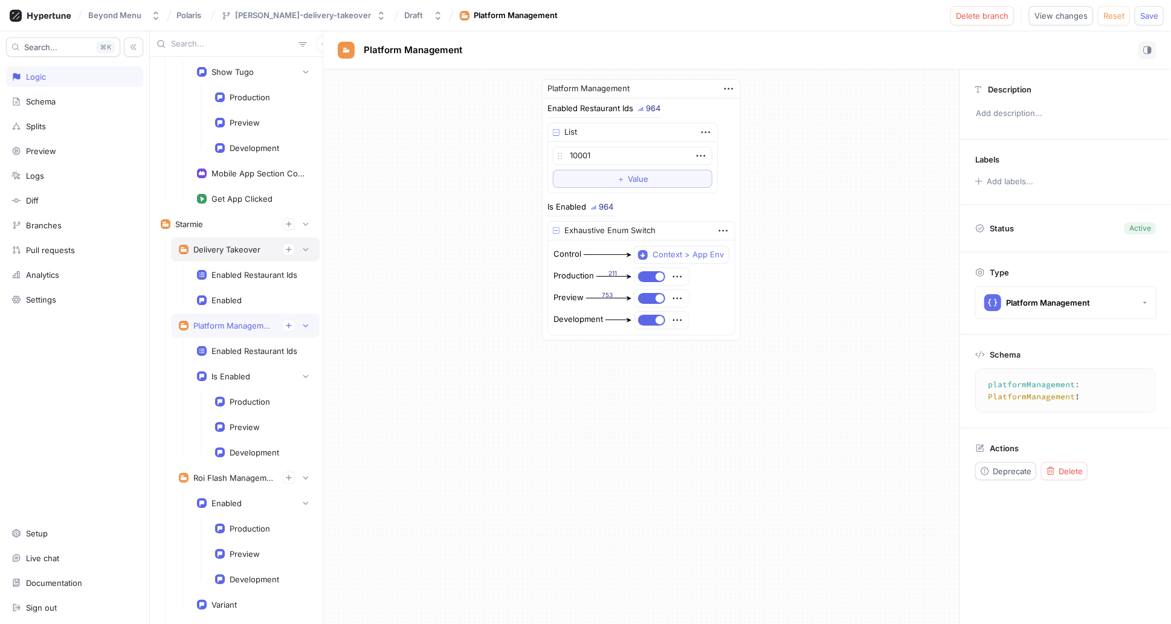
click at [229, 245] on div "Delivery Takeover" at bounding box center [226, 250] width 67 height 10
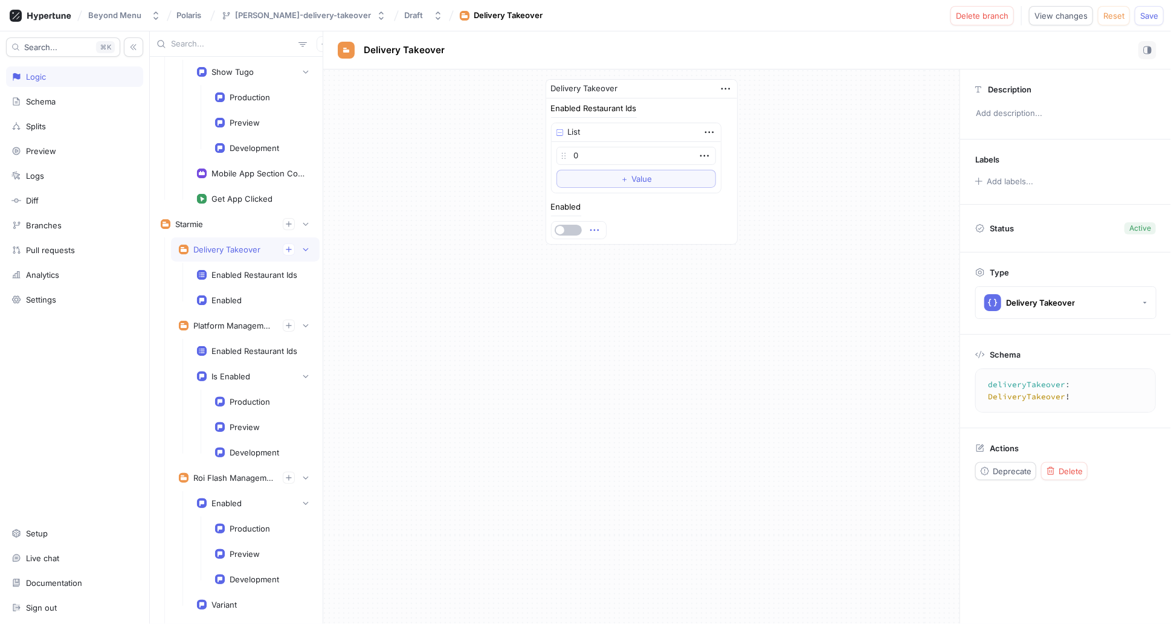
click at [594, 226] on icon "button" at bounding box center [594, 230] width 13 height 13
click at [593, 226] on icon "button" at bounding box center [594, 230] width 13 height 13
click at [567, 227] on button "button" at bounding box center [568, 230] width 27 height 11
click at [592, 229] on icon "button" at bounding box center [594, 230] width 13 height 13
click at [593, 229] on icon "button" at bounding box center [594, 230] width 13 height 13
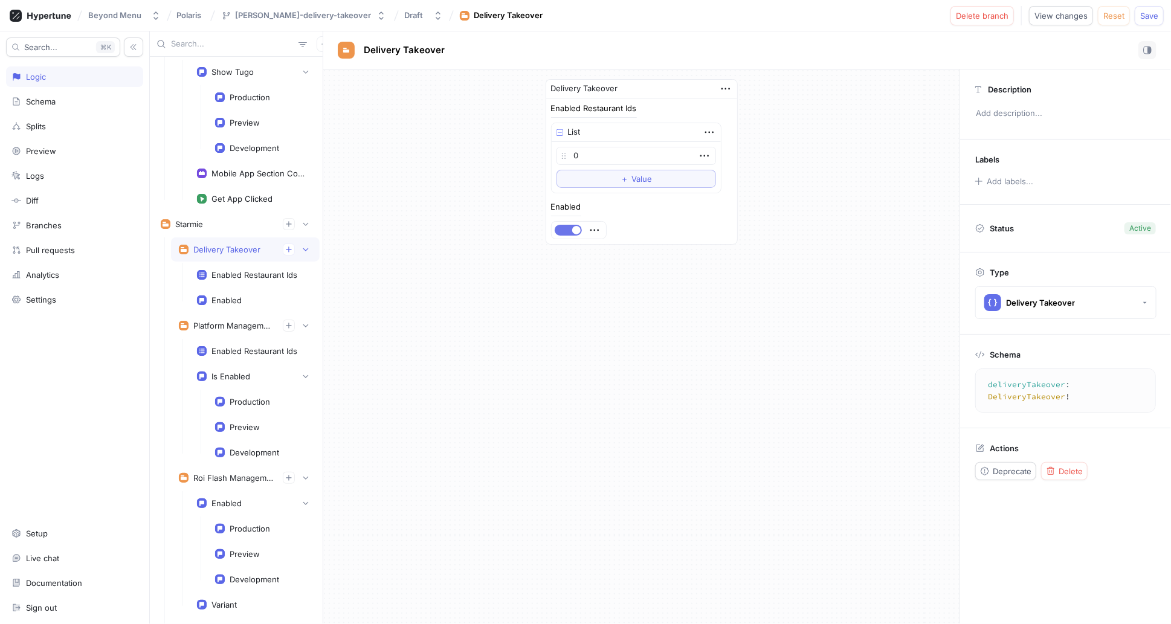
click at [573, 230] on span "button" at bounding box center [576, 230] width 8 height 8
click at [242, 321] on div "Platform Management" at bounding box center [233, 326] width 80 height 10
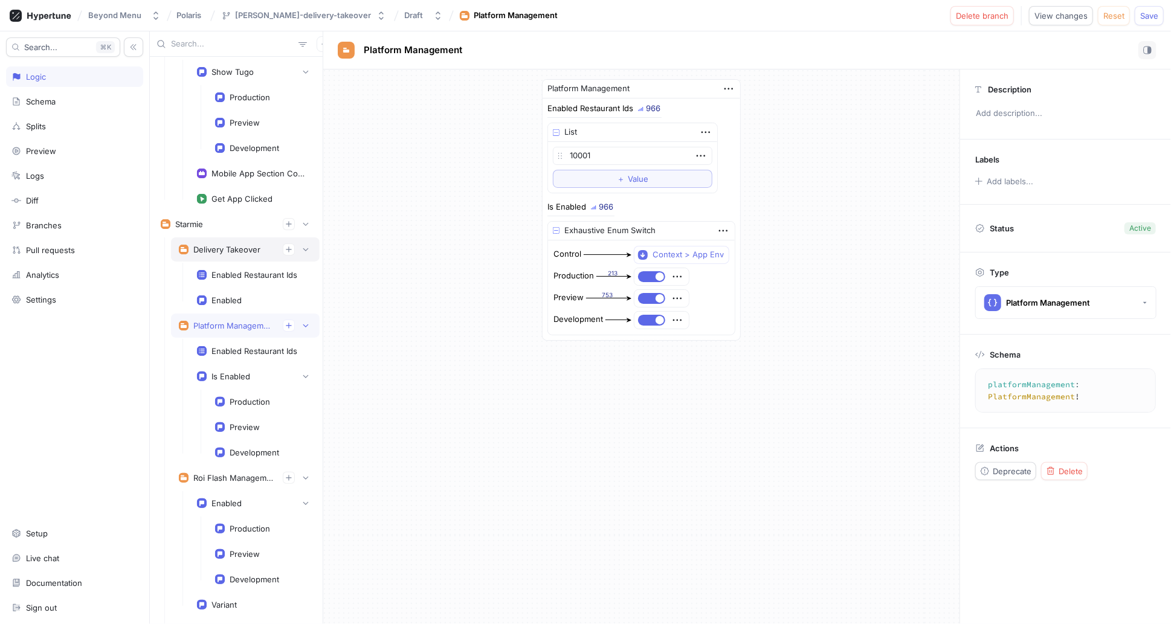
click at [238, 238] on div "Delivery Takeover" at bounding box center [245, 249] width 149 height 24
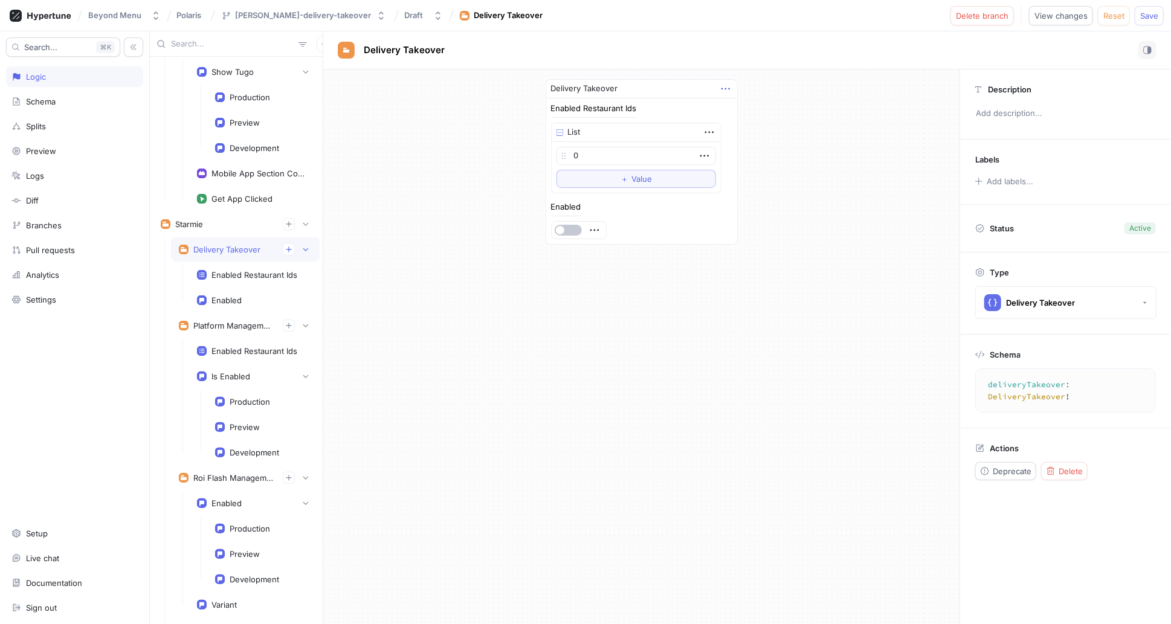
click at [726, 85] on icon "button" at bounding box center [725, 88] width 13 height 13
click at [586, 326] on div "Delivery Takeover Enabled Restaurant Ids List 0 To pick up a draggable item, pr…" at bounding box center [641, 346] width 636 height 555
click at [207, 321] on div "Platform Management" at bounding box center [233, 326] width 80 height 10
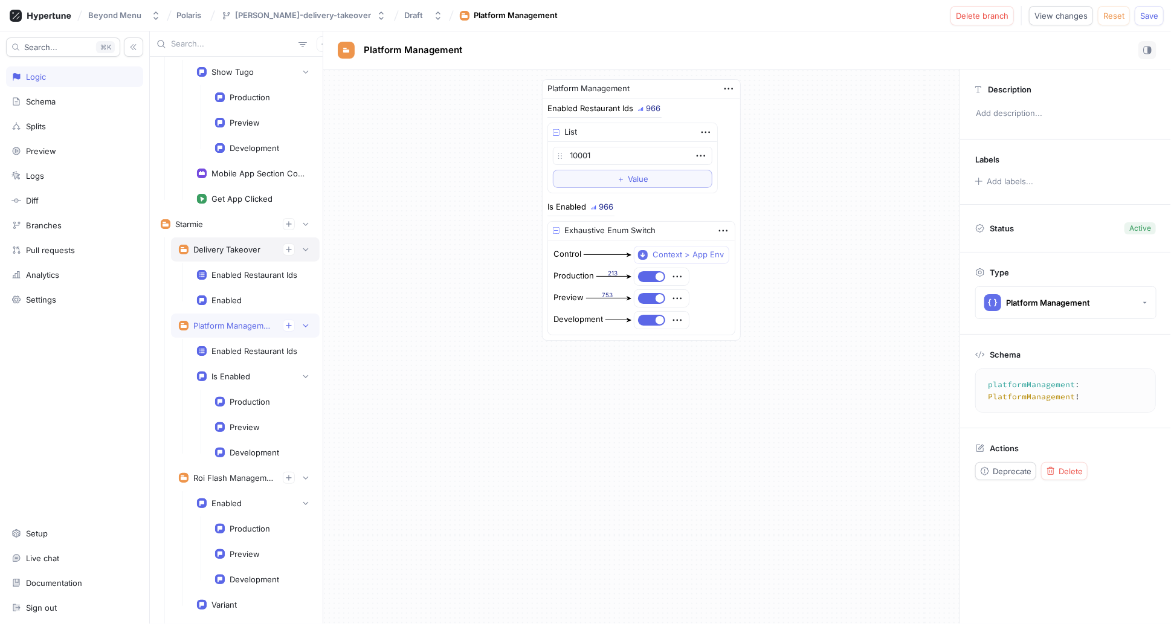
click at [228, 245] on div "Delivery Takeover" at bounding box center [226, 250] width 67 height 10
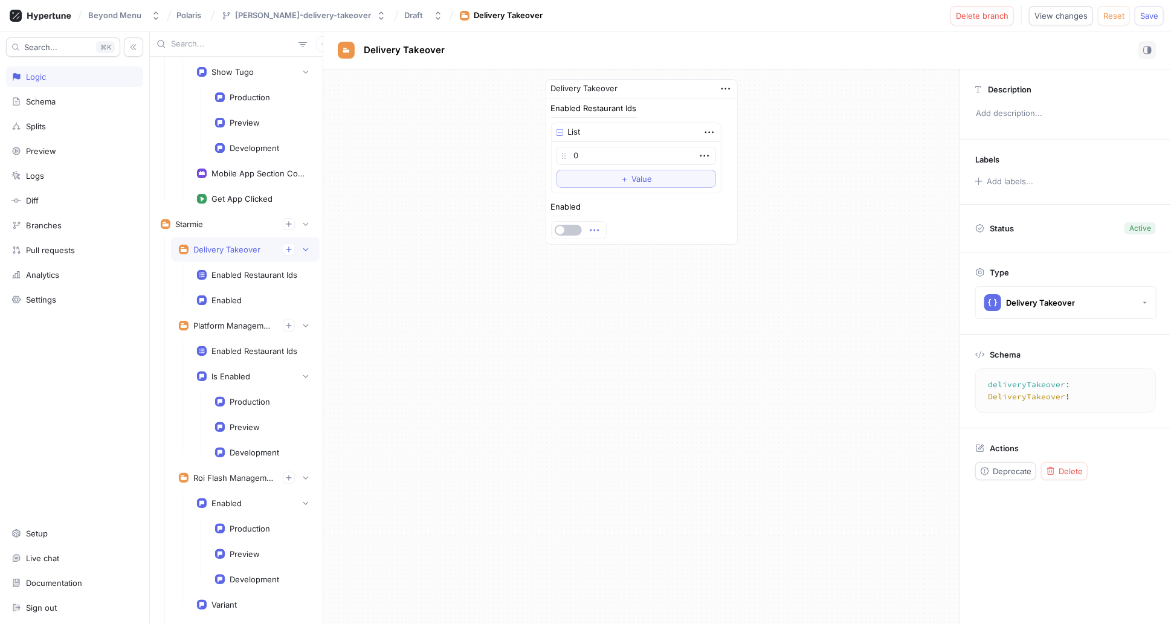
click at [598, 225] on icon "button" at bounding box center [594, 230] width 13 height 13
click at [613, 221] on div "Enabled" at bounding box center [641, 221] width 181 height 36
click at [732, 88] on icon "button" at bounding box center [725, 88] width 13 height 13
click at [695, 221] on div "Delivery Takeover Enabled Restaurant Ids List 0 To pick up a draggable item, pr…" at bounding box center [642, 162] width 192 height 166
click at [223, 321] on div "Platform Management" at bounding box center [233, 326] width 80 height 10
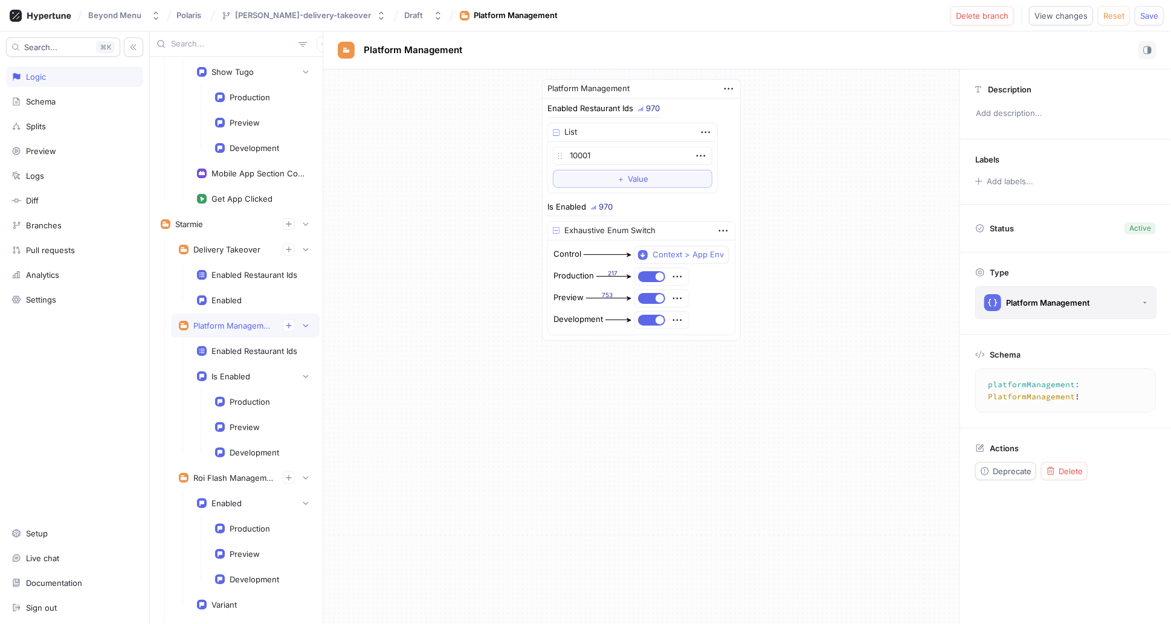
click at [1129, 300] on button "Platform Management" at bounding box center [1065, 302] width 181 height 33
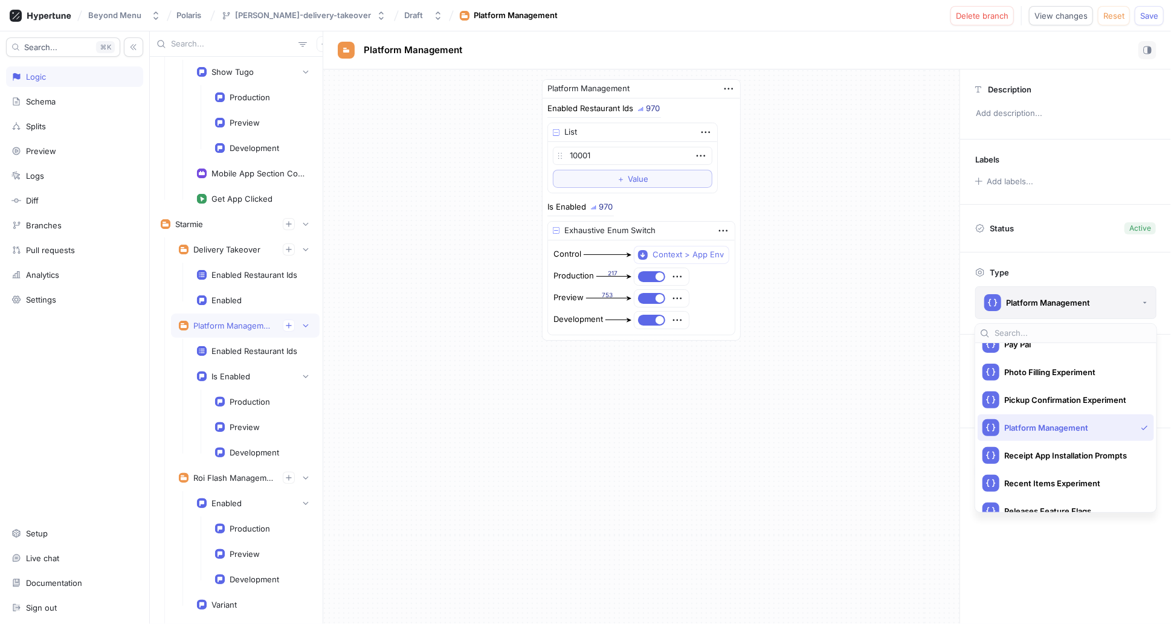
click at [1133, 302] on button "Platform Management" at bounding box center [1065, 302] width 181 height 33
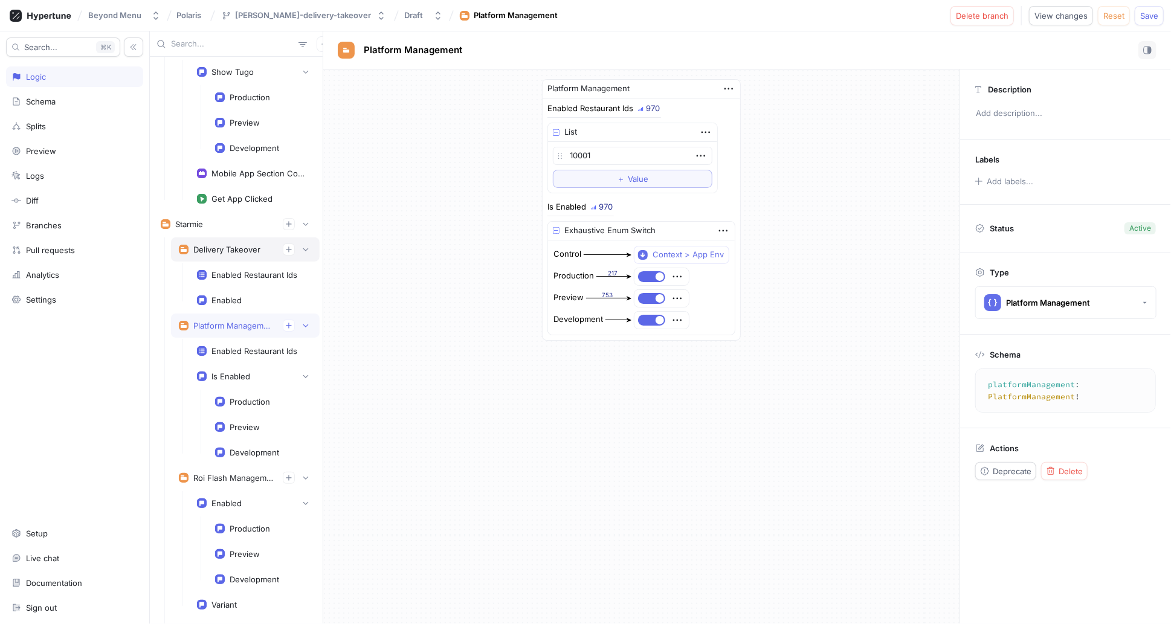
click at [230, 254] on div "Delivery Takeover" at bounding box center [245, 249] width 149 height 24
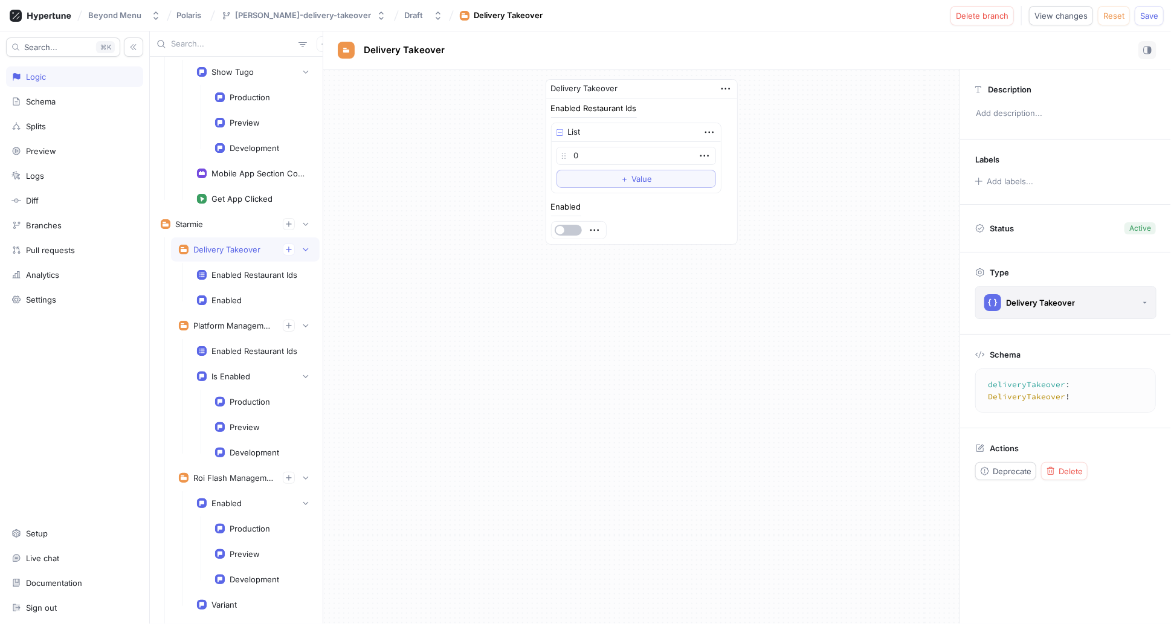
click at [1052, 301] on div "Delivery Takeover" at bounding box center [1040, 303] width 69 height 10
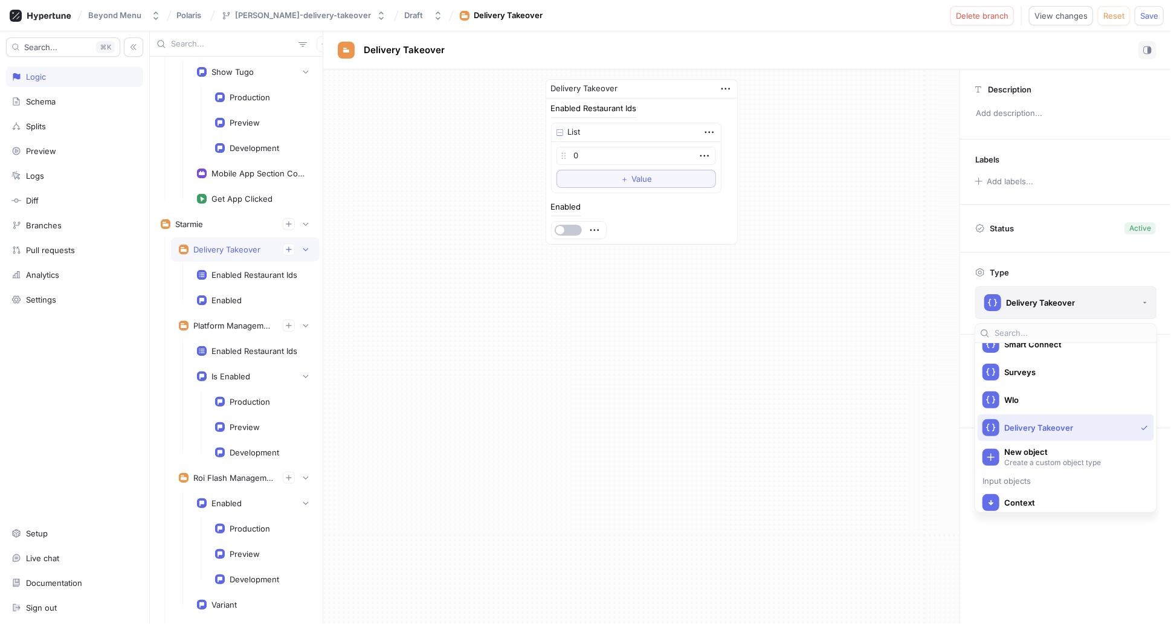
click at [1052, 301] on div "Delivery Takeover" at bounding box center [1040, 303] width 69 height 10
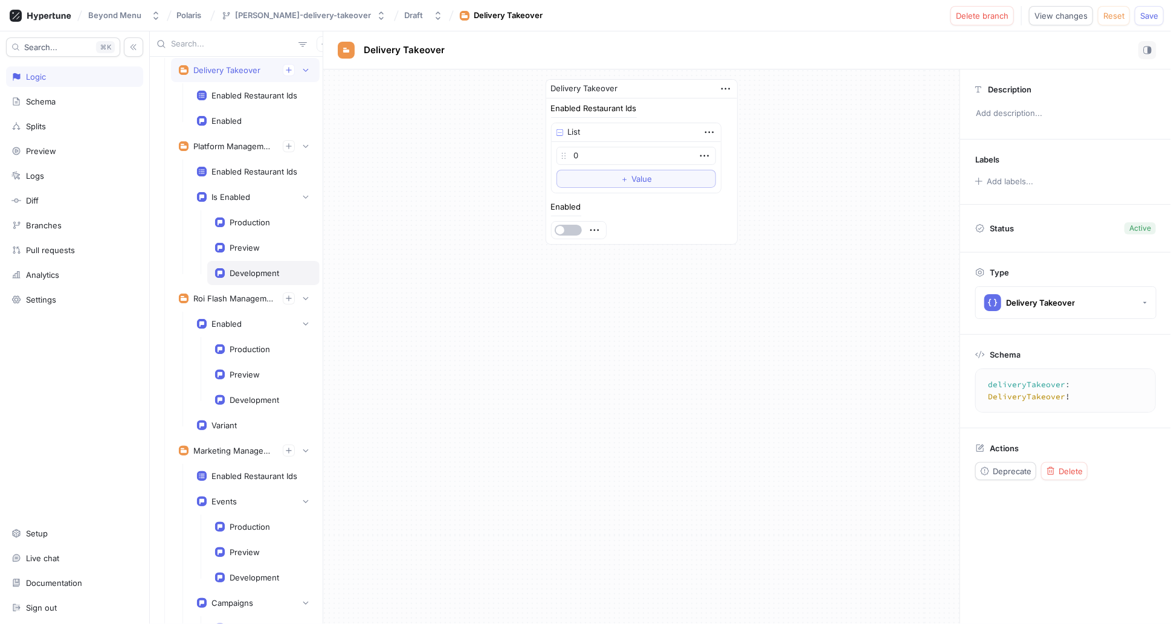
scroll to position [0, 0]
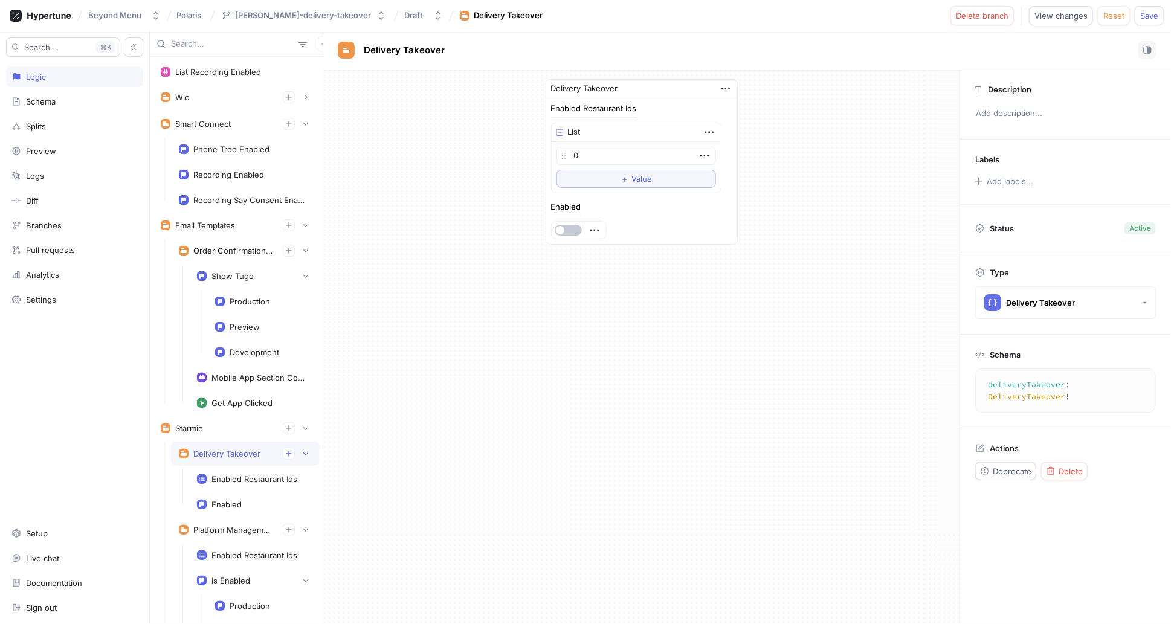
click at [672, 229] on div "Enabled" at bounding box center [641, 221] width 181 height 36
click at [727, 85] on icon "button" at bounding box center [725, 88] width 13 height 13
click at [763, 320] on div "Delivery Takeover Enabled Restaurant Ids List 0 To pick up a draggable item, pr…" at bounding box center [641, 346] width 636 height 555
click at [236, 525] on div "Platform Management" at bounding box center [233, 530] width 80 height 10
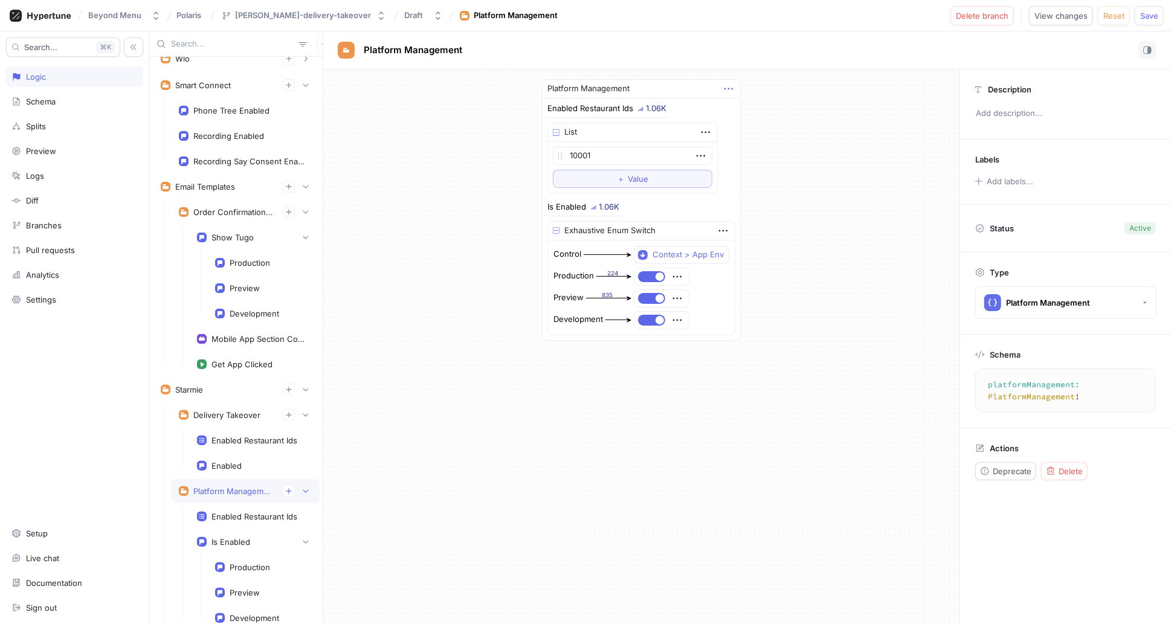
click at [729, 86] on icon "button" at bounding box center [728, 88] width 13 height 13
click at [762, 81] on div "Platform Management Enabled Restaurant Ids 1.06K List 10001 To pick up a dragga…" at bounding box center [641, 209] width 636 height 281
click at [223, 413] on div "Delivery Takeover" at bounding box center [226, 415] width 67 height 10
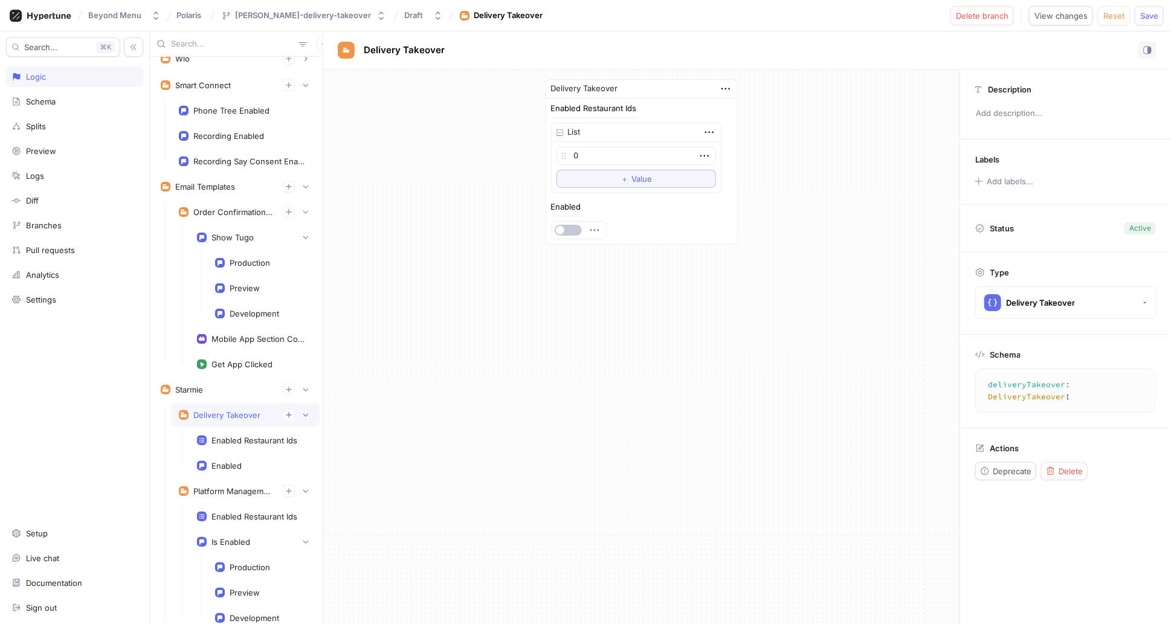
click at [600, 229] on icon "button" at bounding box center [594, 230] width 13 height 13
click at [609, 247] on p "Delete" at bounding box center [617, 251] width 24 height 12
click at [694, 221] on div "Enabled Select expression..." at bounding box center [641, 221] width 181 height 36
click at [642, 231] on icon "button" at bounding box center [644, 230] width 5 height 8
click at [629, 332] on span "Exhaustive Enum Switch" at bounding box center [629, 336] width 112 height 10
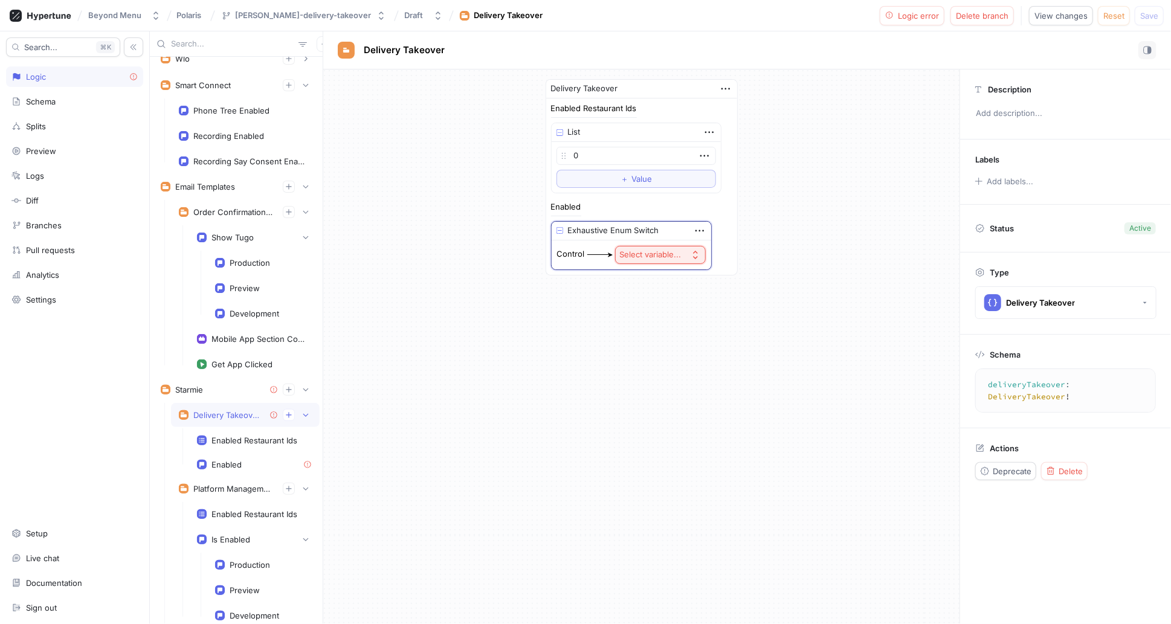
click at [679, 254] on div "Select variable..." at bounding box center [650, 255] width 62 height 10
click at [671, 295] on span "Context > App Env" at bounding box center [694, 297] width 112 height 10
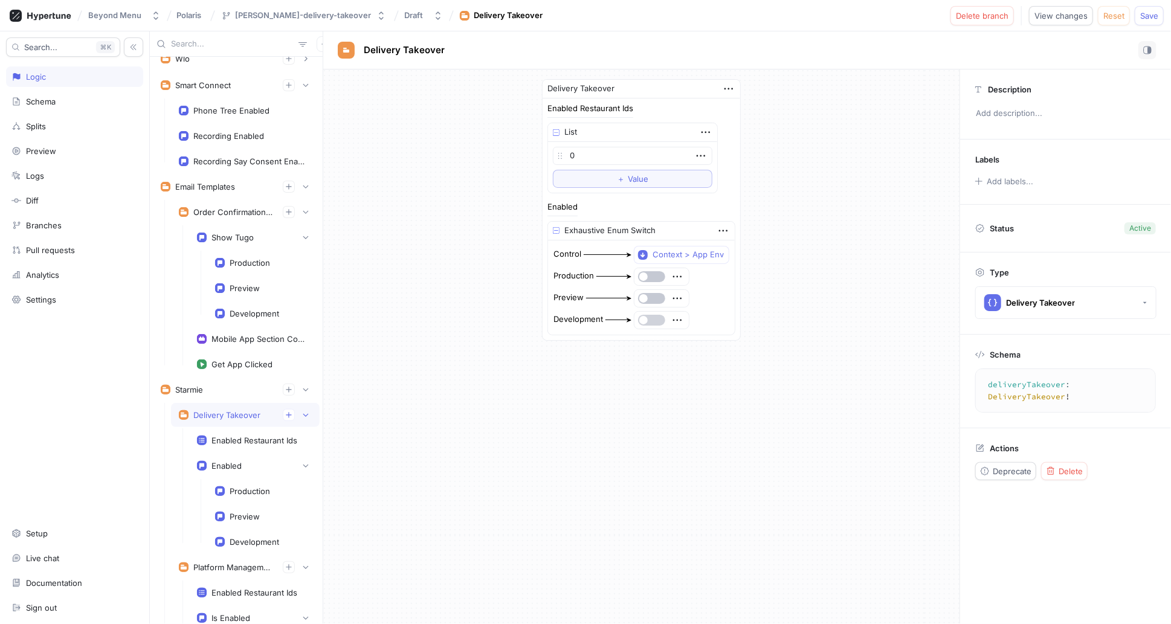
click at [650, 319] on button "button" at bounding box center [651, 320] width 27 height 11
click at [654, 295] on button "button" at bounding box center [651, 298] width 27 height 11
click at [776, 256] on div "Delivery Takeover Enabled Restaurant Ids List 0 To pick up a draggable item, pr…" at bounding box center [641, 209] width 636 height 281
click at [605, 154] on input "0" at bounding box center [633, 156] width 160 height 18
drag, startPoint x: 612, startPoint y: 153, endPoint x: 549, endPoint y: 154, distance: 62.8
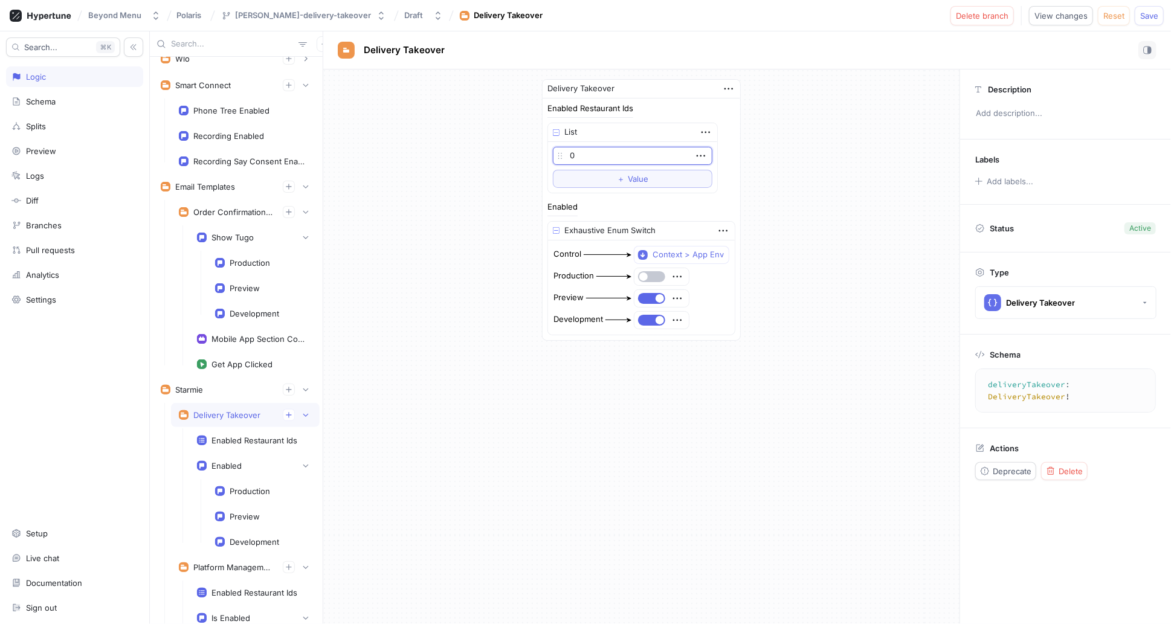
click at [549, 154] on div "0 To pick up a draggable item, press the space bar. While dragging, use the arr…" at bounding box center [633, 167] width 170 height 51
click at [838, 174] on div "Delivery Takeover Enabled Restaurant Ids List 10001 To pick up a draggable item…" at bounding box center [641, 209] width 636 height 281
click at [210, 437] on div "Enabled Restaurant Ids" at bounding box center [254, 441] width 115 height 10
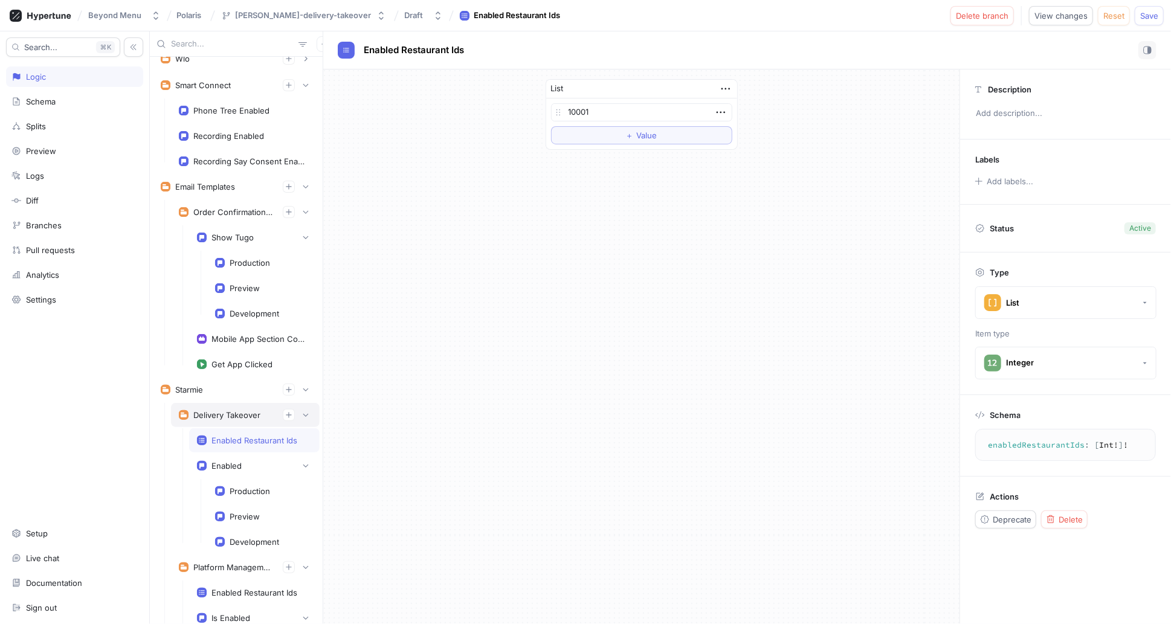
click at [223, 410] on div "Delivery Takeover" at bounding box center [226, 415] width 67 height 10
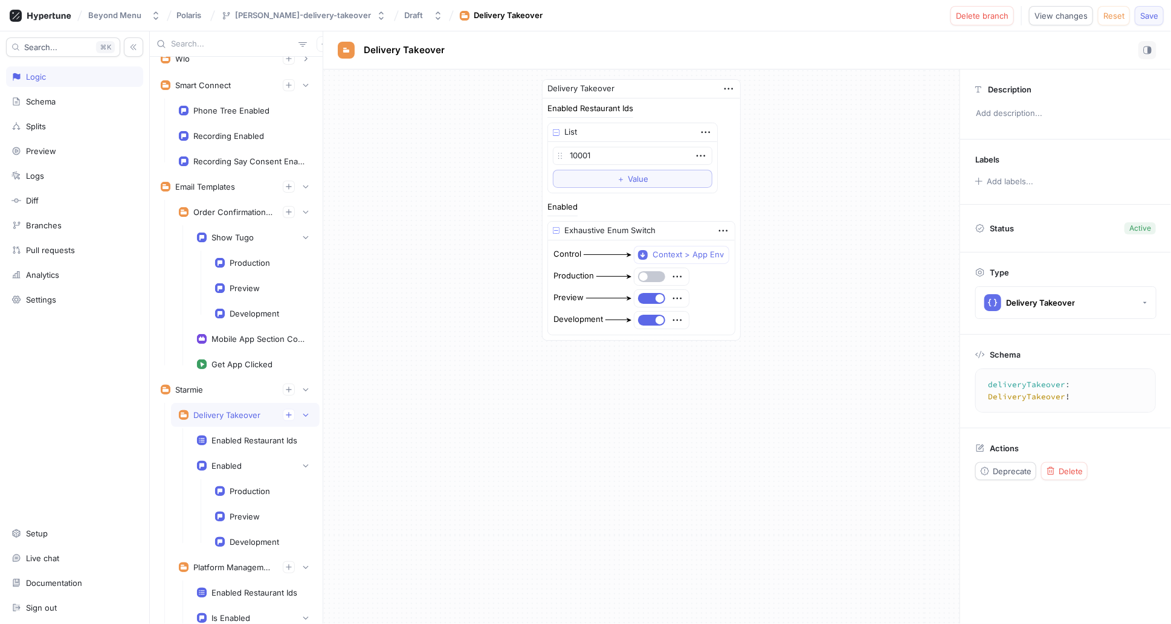
click at [1162, 16] on button "Save" at bounding box center [1149, 15] width 29 height 19
click at [315, 17] on div "[PERSON_NAME]-delivery-takeover" at bounding box center [304, 15] width 136 height 10
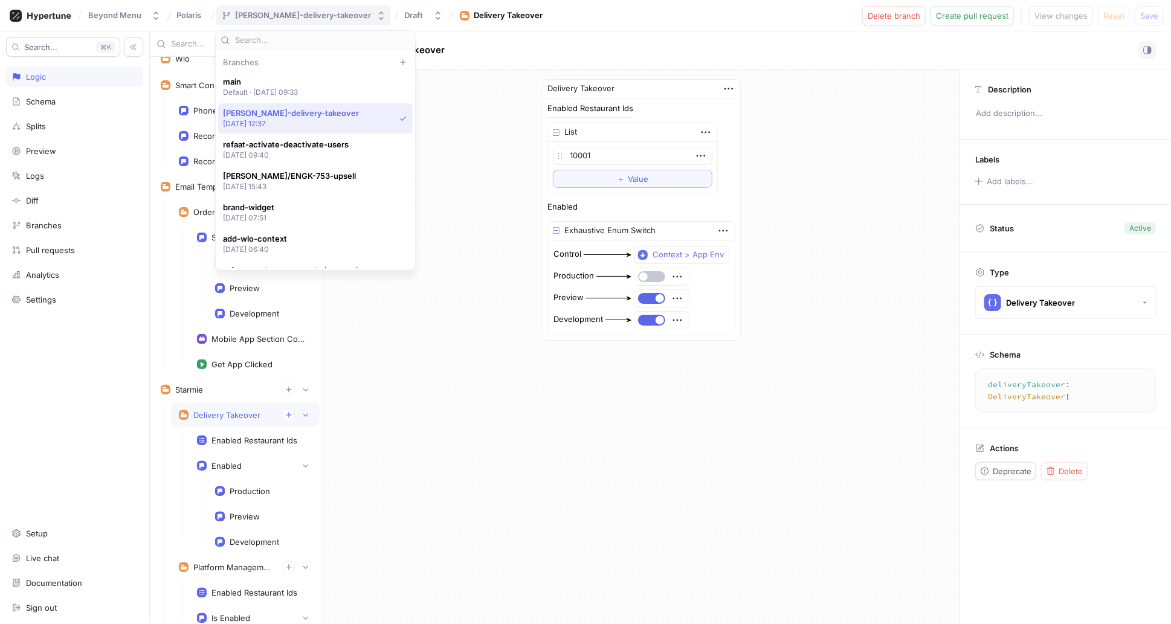
scroll to position [31, 0]
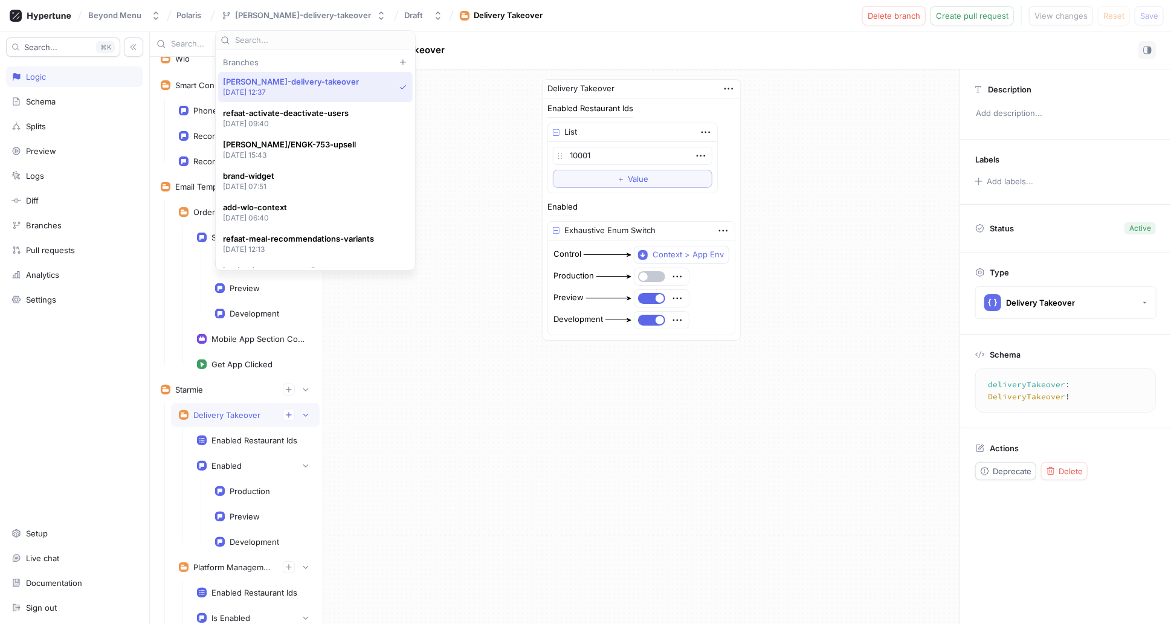
click at [889, 111] on div "Delivery Takeover Enabled Restaurant Ids List 10001 To pick up a draggable item…" at bounding box center [641, 209] width 636 height 281
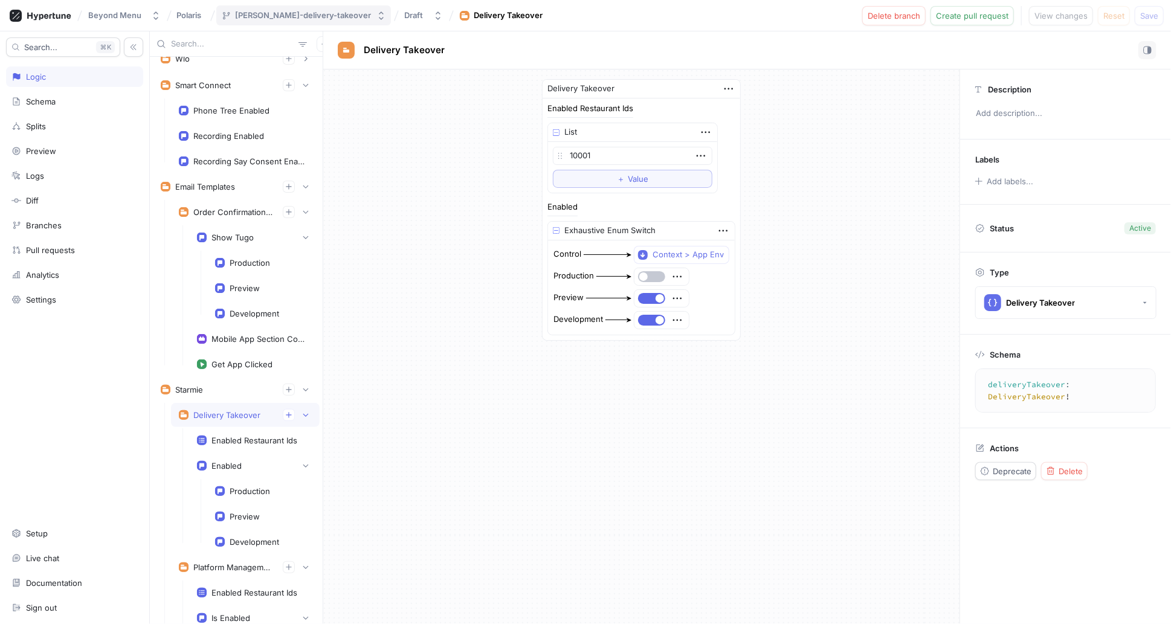
click at [309, 18] on div "[PERSON_NAME]-delivery-takeover" at bounding box center [304, 15] width 136 height 10
drag, startPoint x: 494, startPoint y: 133, endPoint x: 476, endPoint y: 108, distance: 31.2
click at [494, 133] on div "Delivery Takeover Enabled Restaurant Ids List 10001 To pick up a draggable item…" at bounding box center [641, 209] width 636 height 281
click at [314, 14] on div "[PERSON_NAME]-delivery-takeover" at bounding box center [304, 15] width 136 height 10
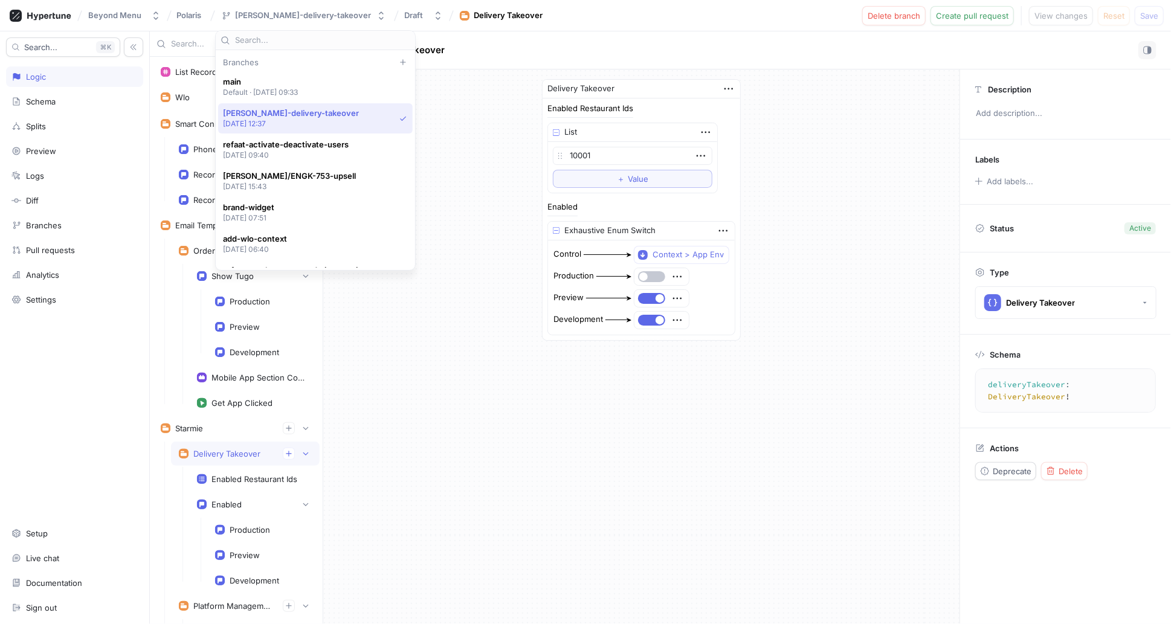
scroll to position [31, 0]
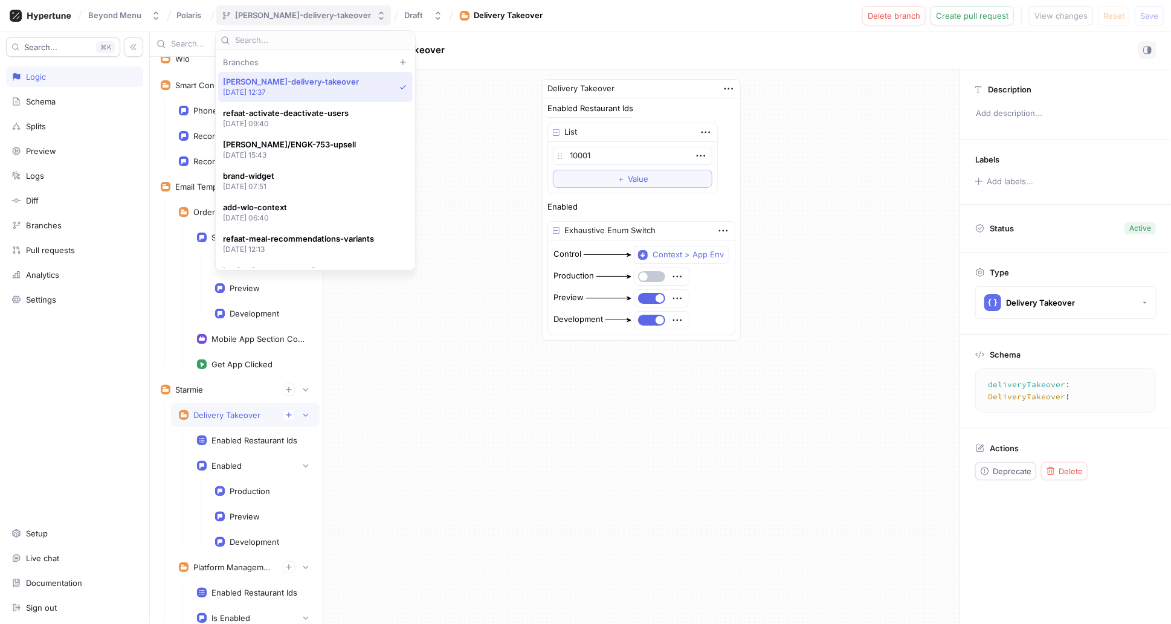
click at [324, 16] on div "[PERSON_NAME]-delivery-takeover" at bounding box center [304, 15] width 136 height 10
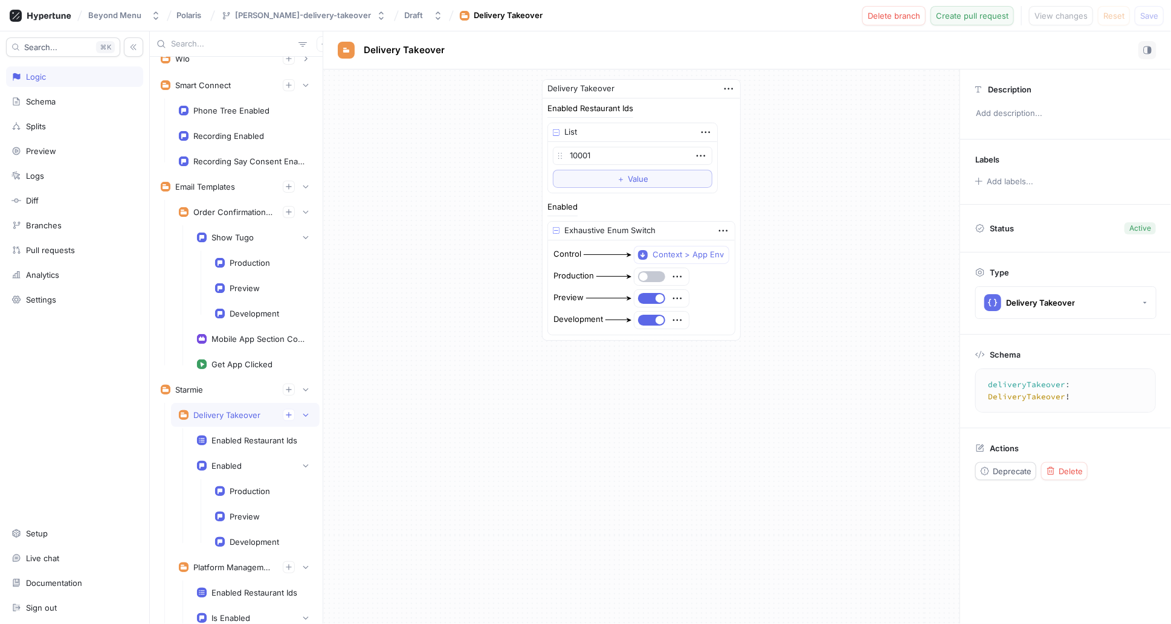
click at [989, 22] on button "Create pull request" at bounding box center [972, 15] width 83 height 19
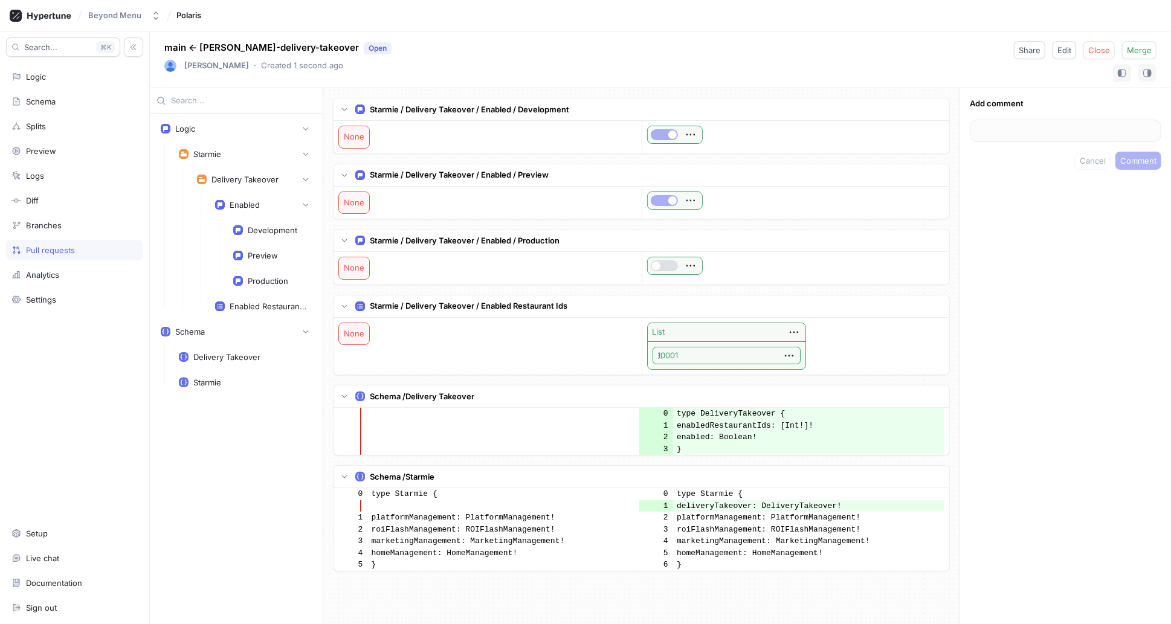
scroll to position [1, 0]
click at [1137, 445] on div "Add comment Cancel Comment" at bounding box center [1065, 356] width 211 height 536
click at [1153, 579] on div "Add comment Cancel Comment" at bounding box center [1065, 356] width 211 height 536
click at [1153, 588] on div "Add comment Cancel Comment" at bounding box center [1065, 356] width 211 height 536
click at [259, 231] on div "Development" at bounding box center [273, 230] width 50 height 10
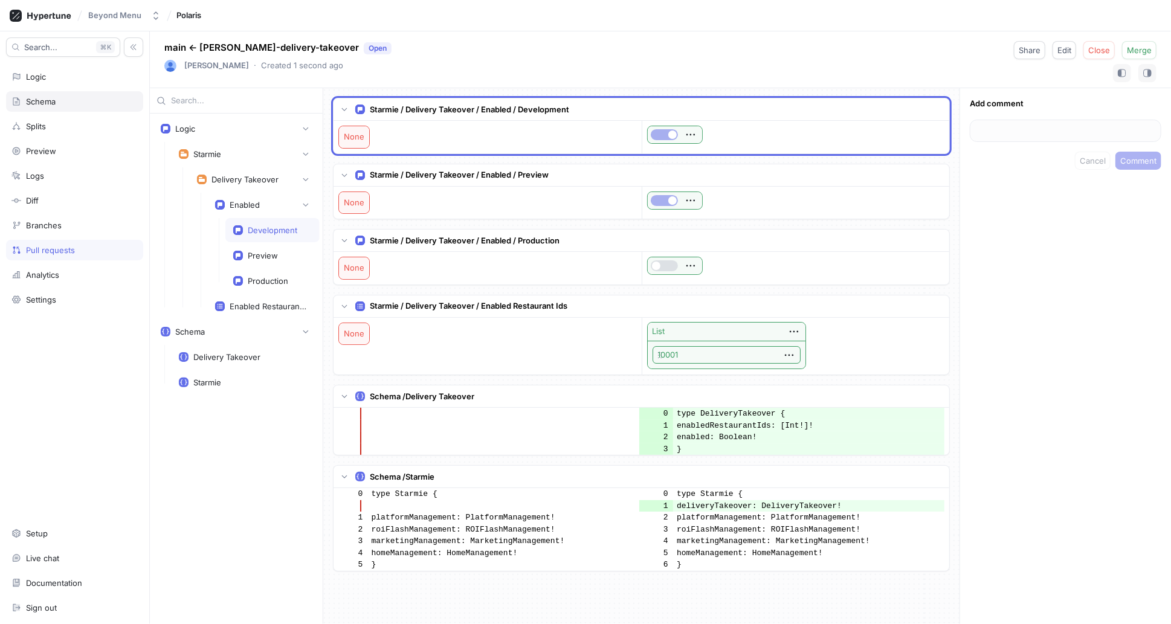
click at [43, 99] on div "Schema" at bounding box center [41, 102] width 30 height 10
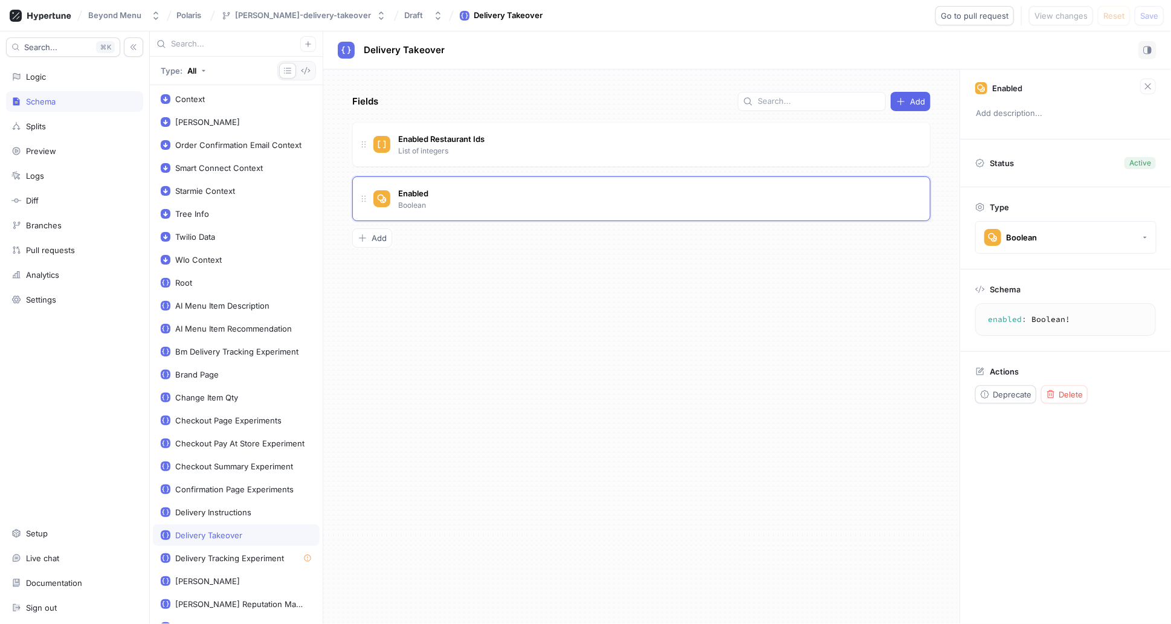
click at [215, 531] on div "Delivery Takeover" at bounding box center [208, 536] width 67 height 10
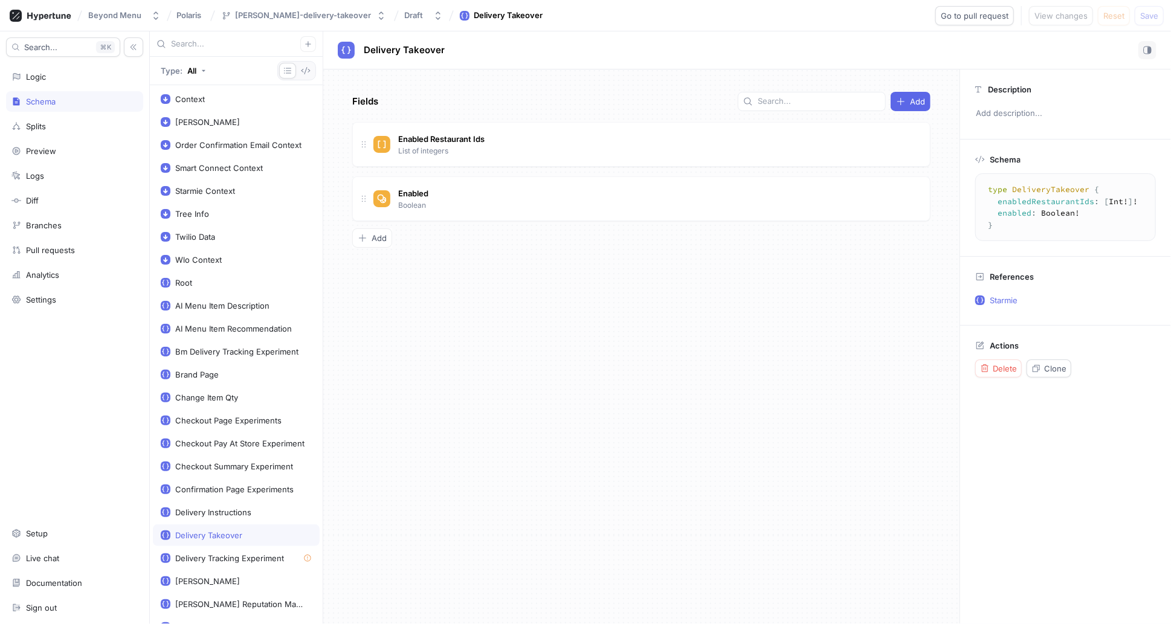
drag, startPoint x: 1008, startPoint y: 222, endPoint x: 968, endPoint y: 187, distance: 53.5
click at [968, 187] on div "Schema type DeliveryTakeover { enabledRestaurantIds : [ Int ! ] ! enabled : Boo…" at bounding box center [1065, 198] width 211 height 117
click at [1064, 214] on textarea "type DeliveryTakeover { enabledRestaurantIds: [Int!]! enabled: Boolean! }" at bounding box center [1066, 207] width 170 height 57
click at [1041, 191] on textarea "type DeliveryTakeover { enabledRestaurantIds: [Int!]! enabled: Boolean! }" at bounding box center [1066, 207] width 170 height 57
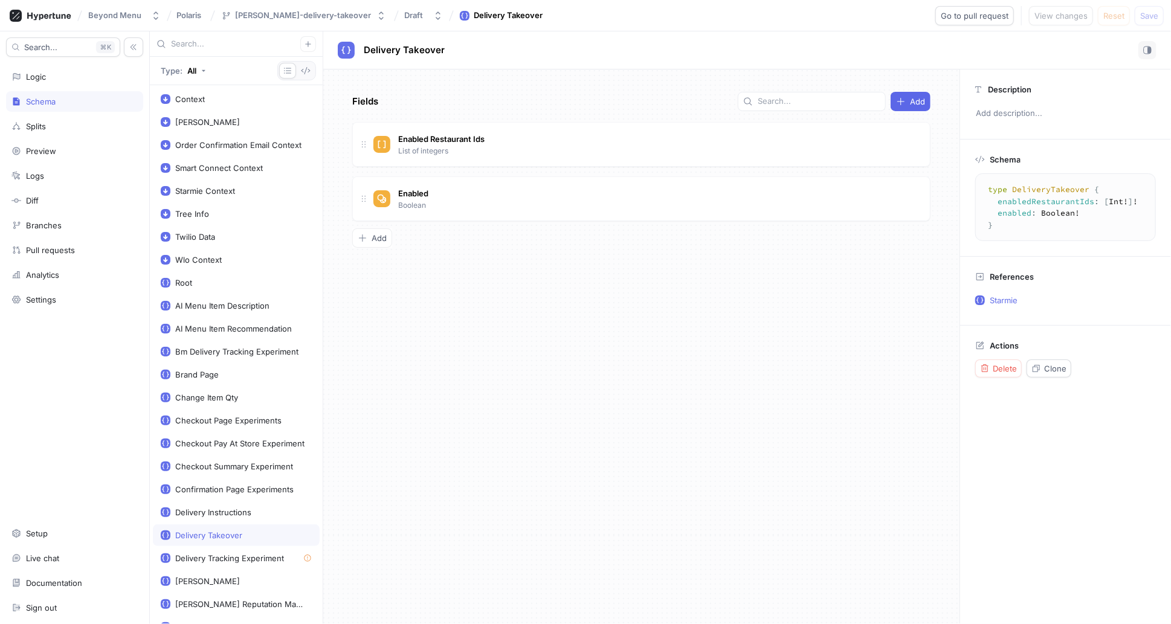
click at [234, 48] on input "text" at bounding box center [235, 44] width 129 height 12
click at [303, 69] on icon "button" at bounding box center [306, 70] width 9 height 7
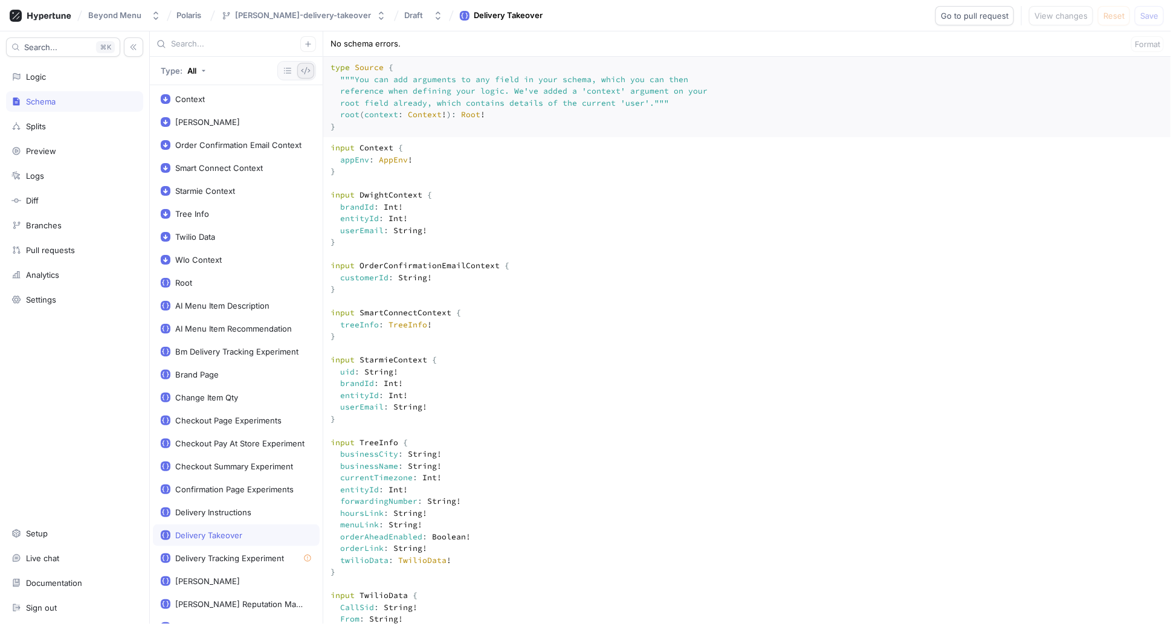
scroll to position [1501, 0]
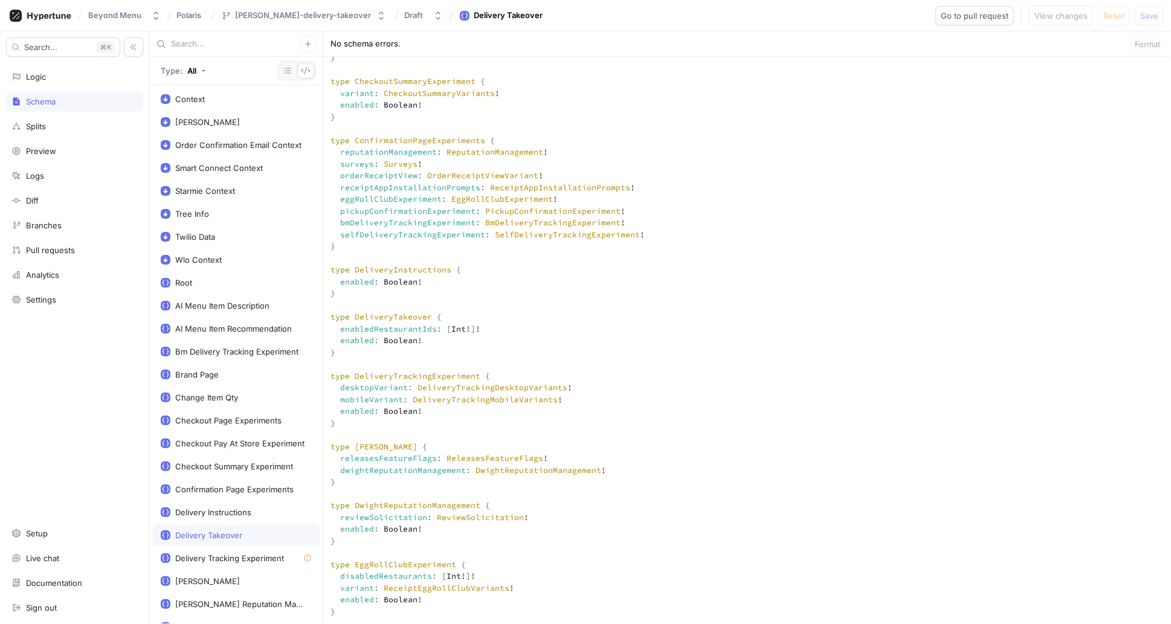
scroll to position [3472, 0]
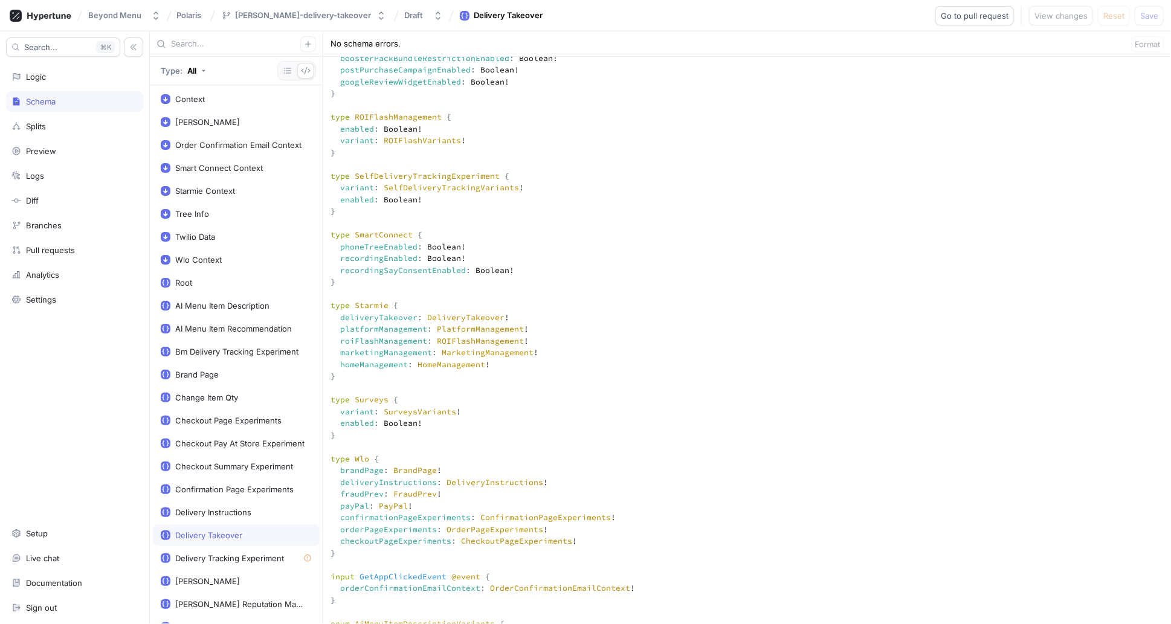
click at [68, 99] on div "Schema" at bounding box center [74, 102] width 126 height 10
click at [208, 531] on div "Delivery Takeover" at bounding box center [208, 536] width 67 height 10
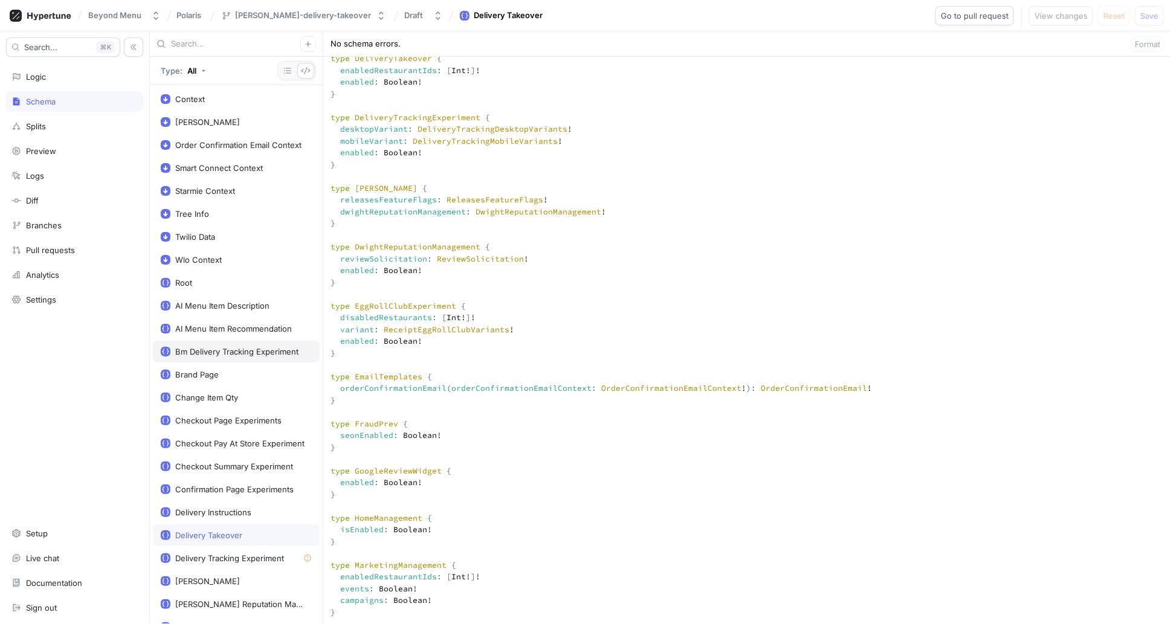
scroll to position [1501, 0]
click at [294, 68] on button "button" at bounding box center [287, 71] width 17 height 16
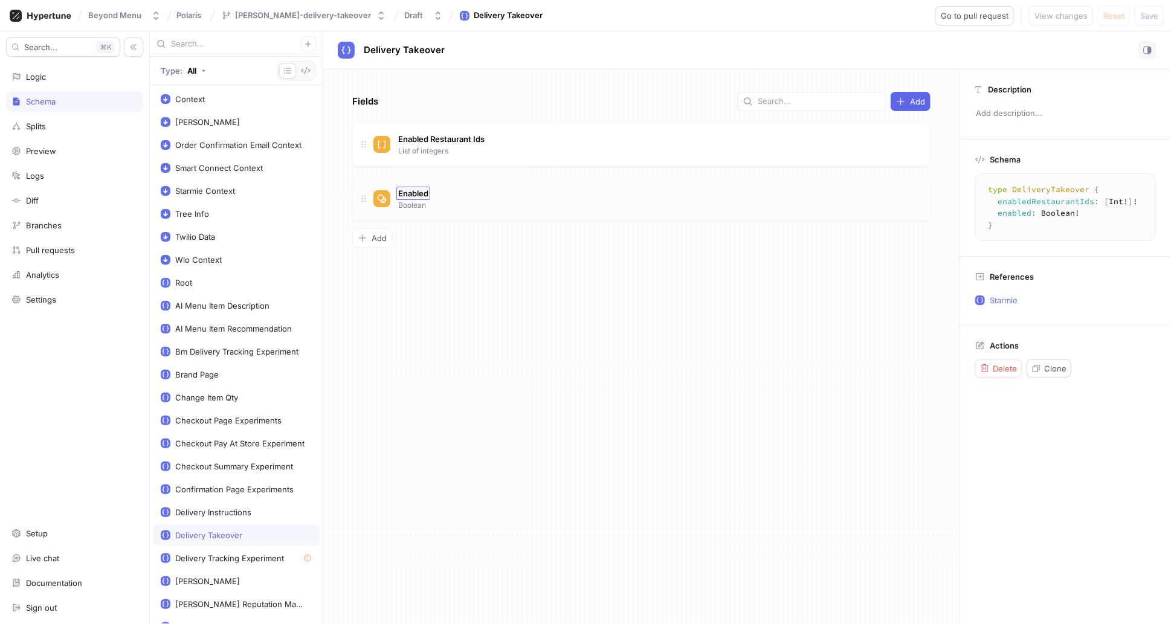
click at [416, 195] on span "Enabled" at bounding box center [413, 194] width 30 height 10
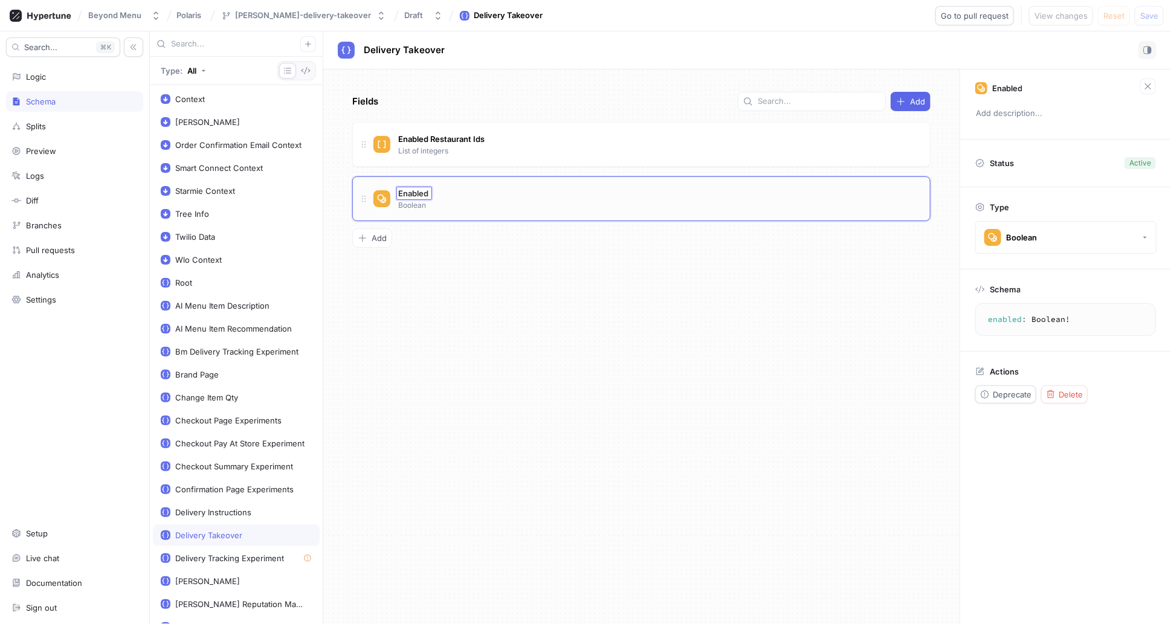
click at [591, 215] on div "Enabled Enabled Boolean" at bounding box center [641, 198] width 578 height 45
click at [32, 78] on div "Logic" at bounding box center [36, 77] width 20 height 10
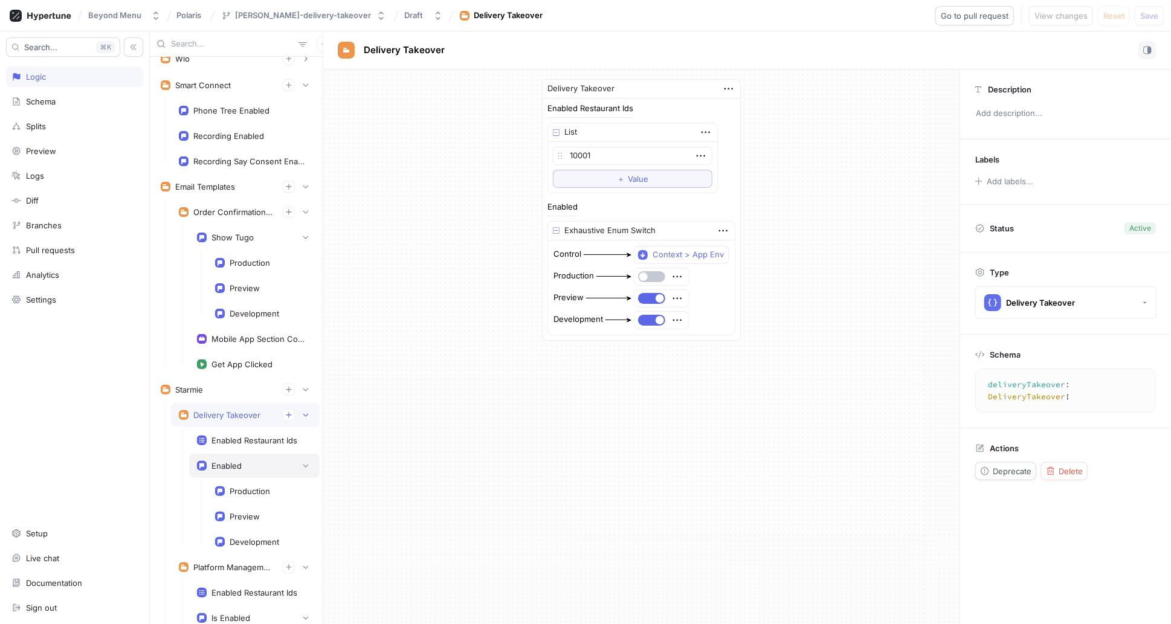
click at [229, 465] on div "Enabled" at bounding box center [226, 466] width 30 height 10
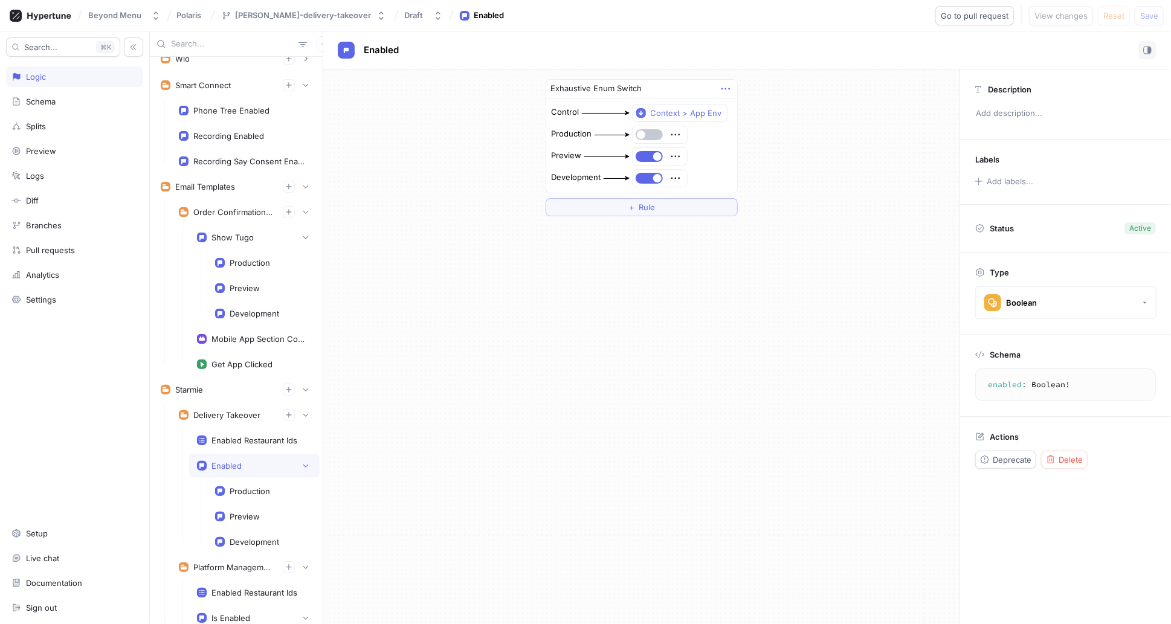
click at [731, 88] on icon "button" at bounding box center [725, 88] width 13 height 13
click at [457, 404] on div "Exhaustive Enum Switch Control Context > App Env Production Preview Development…" at bounding box center [641, 346] width 636 height 555
click at [240, 416] on div "Delivery Takeover" at bounding box center [245, 415] width 133 height 12
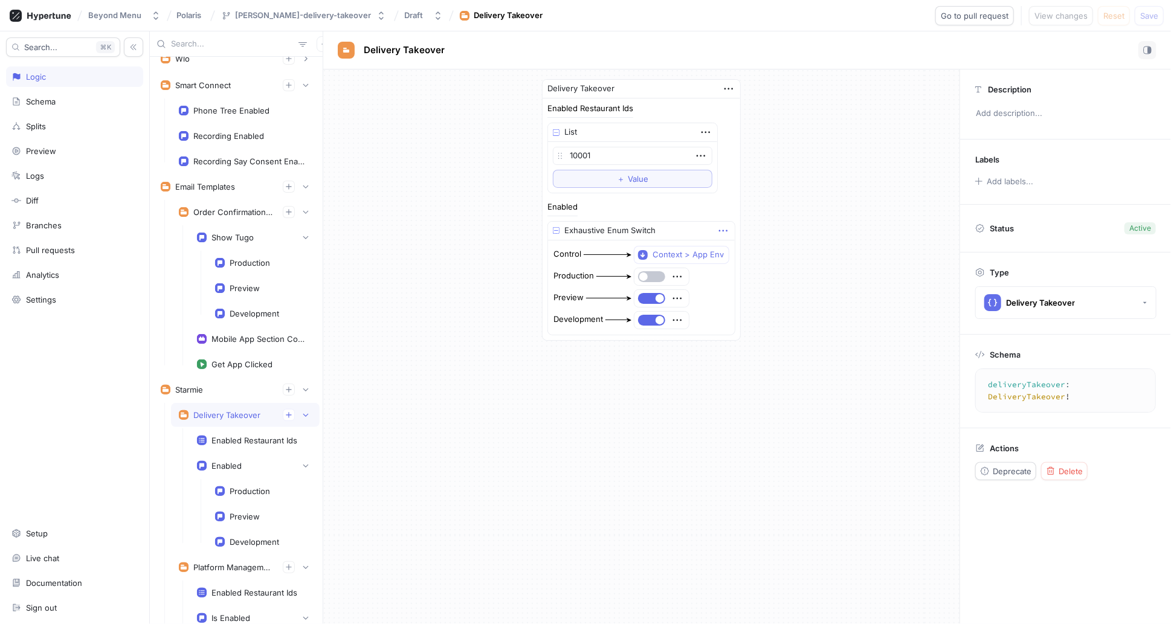
click at [721, 228] on icon "button" at bounding box center [723, 230] width 13 height 13
click at [816, 208] on div "Delivery Takeover Enabled Restaurant Ids List 10001 To pick up a draggable item…" at bounding box center [641, 209] width 636 height 281
click at [451, 123] on div "Delivery Takeover Enabled Restaurant Ids List 10001 To pick up a draggable item…" at bounding box center [641, 209] width 636 height 281
click at [234, 438] on div "Enabled Restaurant Ids" at bounding box center [254, 441] width 86 height 10
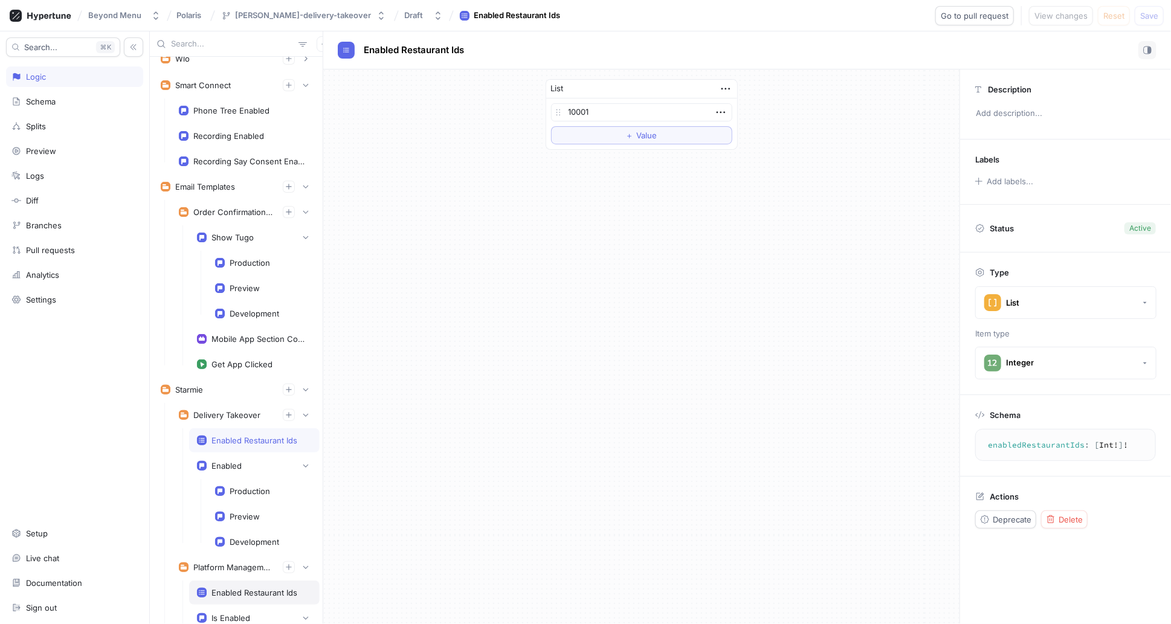
click at [225, 588] on div "Enabled Restaurant Ids" at bounding box center [254, 593] width 86 height 10
click at [236, 437] on div "Enabled Restaurant Ids" at bounding box center [254, 441] width 86 height 10
click at [231, 592] on div "Enabled Restaurant Ids" at bounding box center [254, 593] width 131 height 24
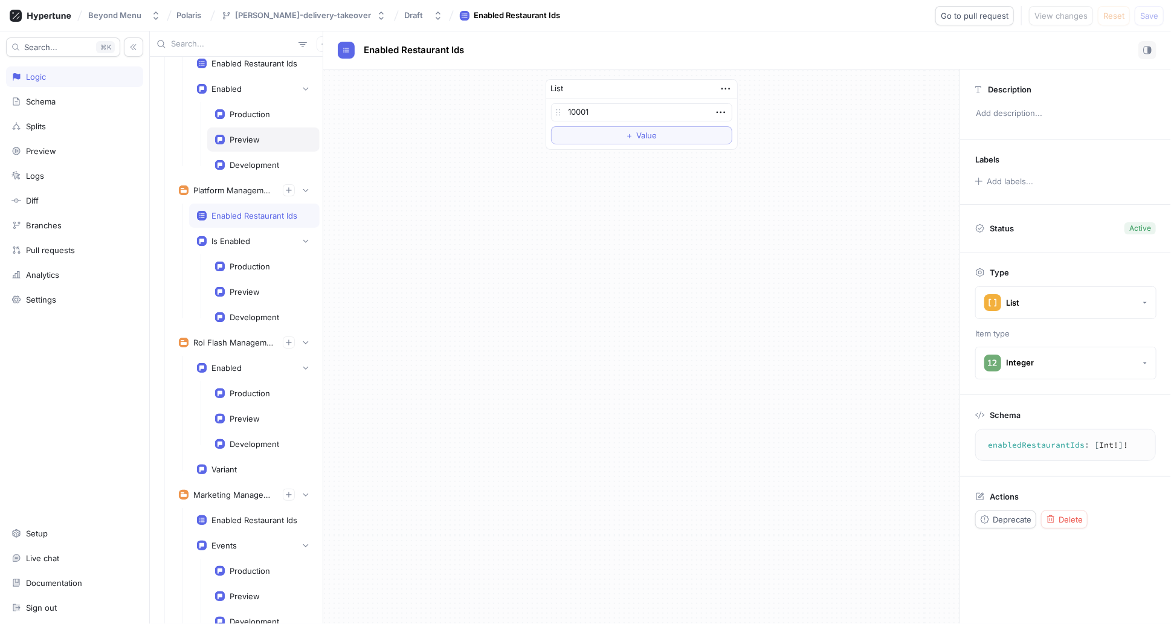
scroll to position [460, 0]
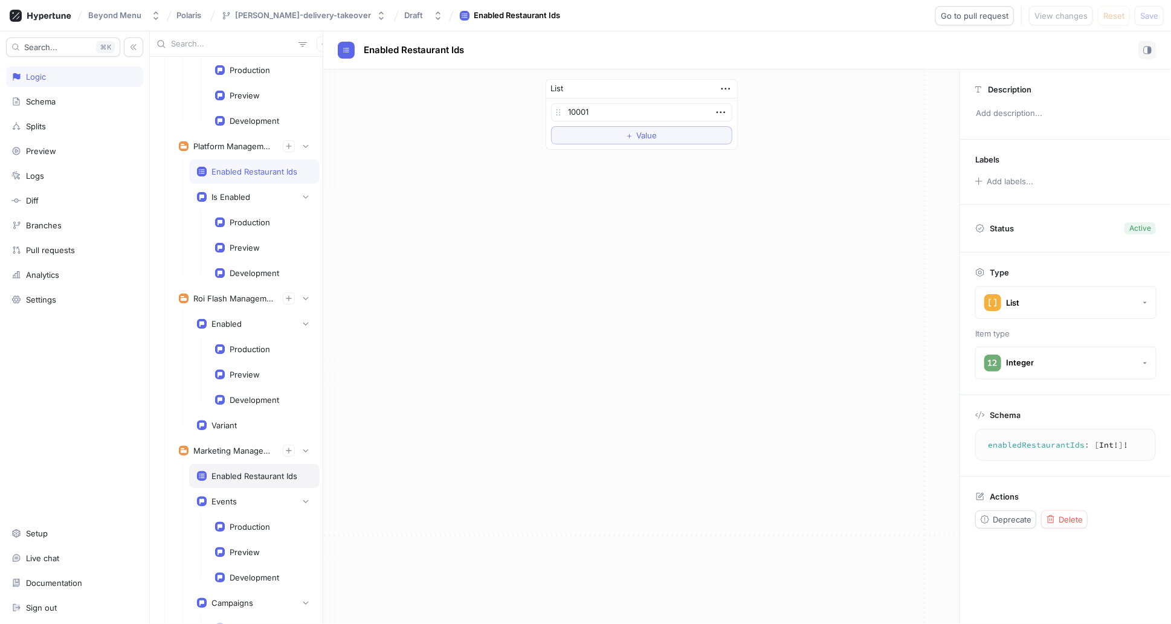
click at [223, 471] on div "Enabled Restaurant Ids" at bounding box center [254, 476] width 86 height 10
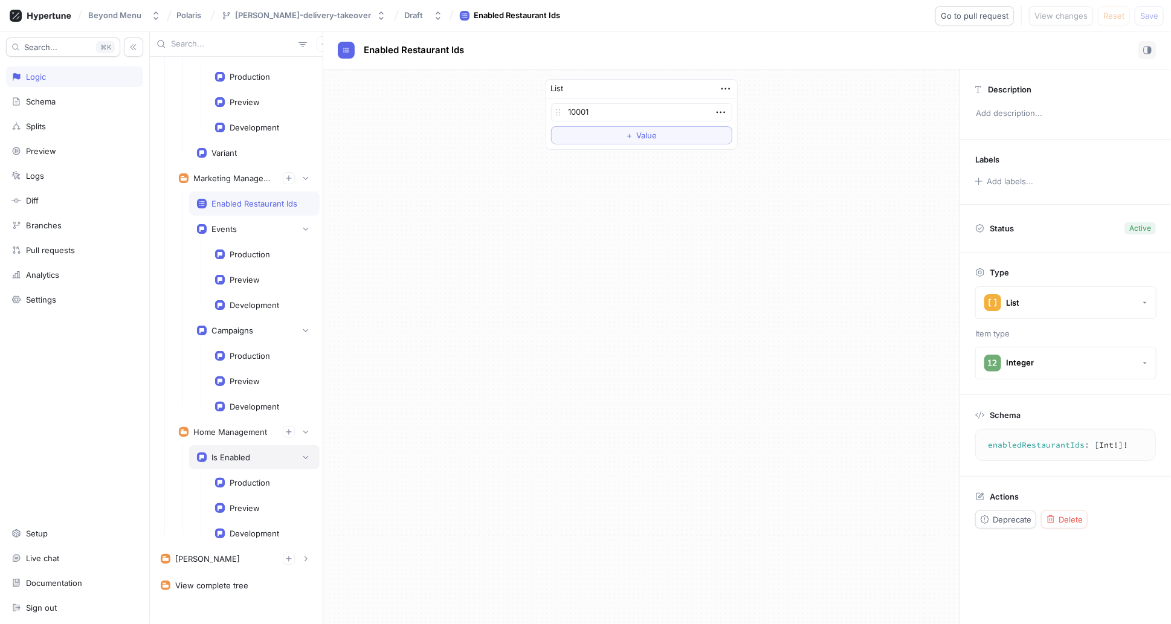
click at [231, 453] on div "Is Enabled" at bounding box center [230, 458] width 39 height 10
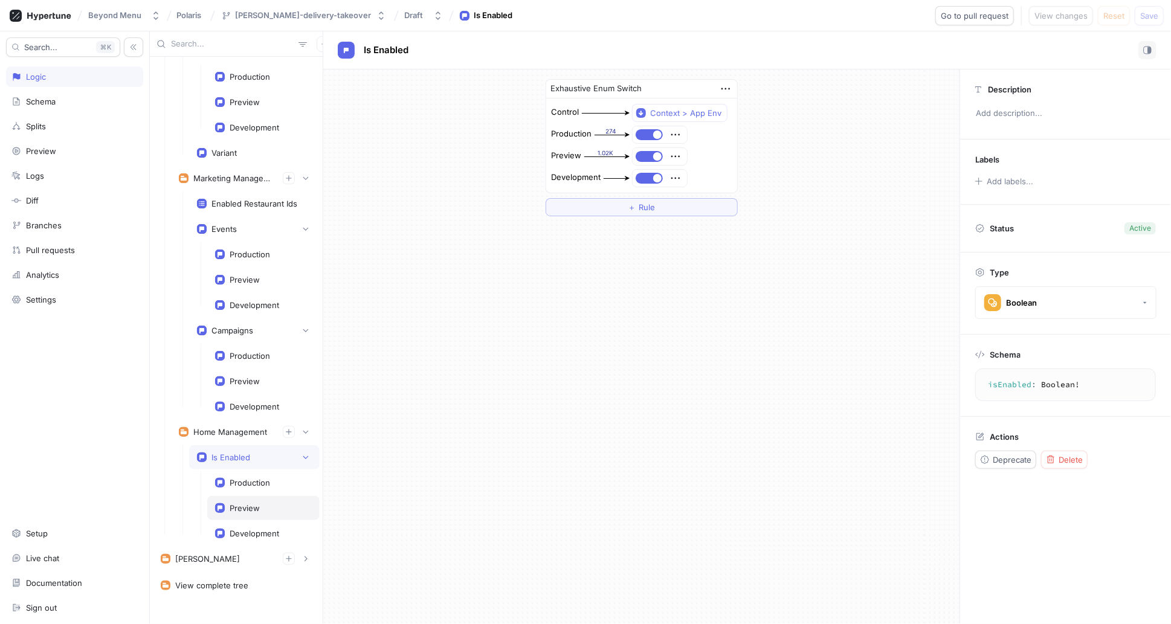
click at [245, 502] on div "Preview" at bounding box center [263, 508] width 112 height 24
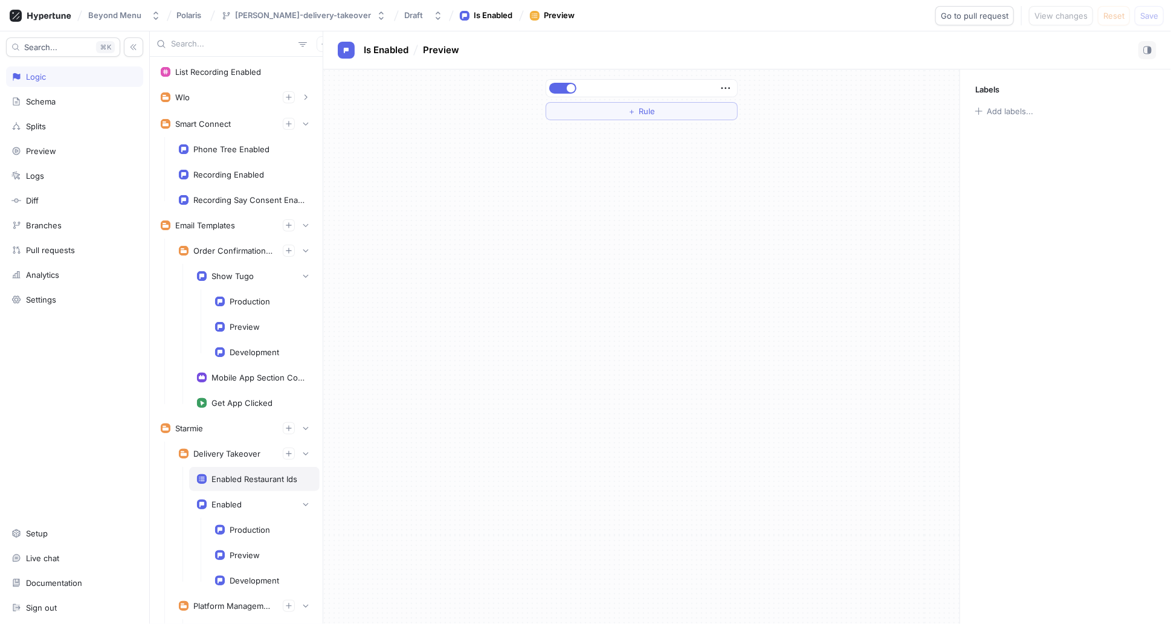
click at [232, 479] on div "Enabled Restaurant Ids" at bounding box center [254, 479] width 86 height 10
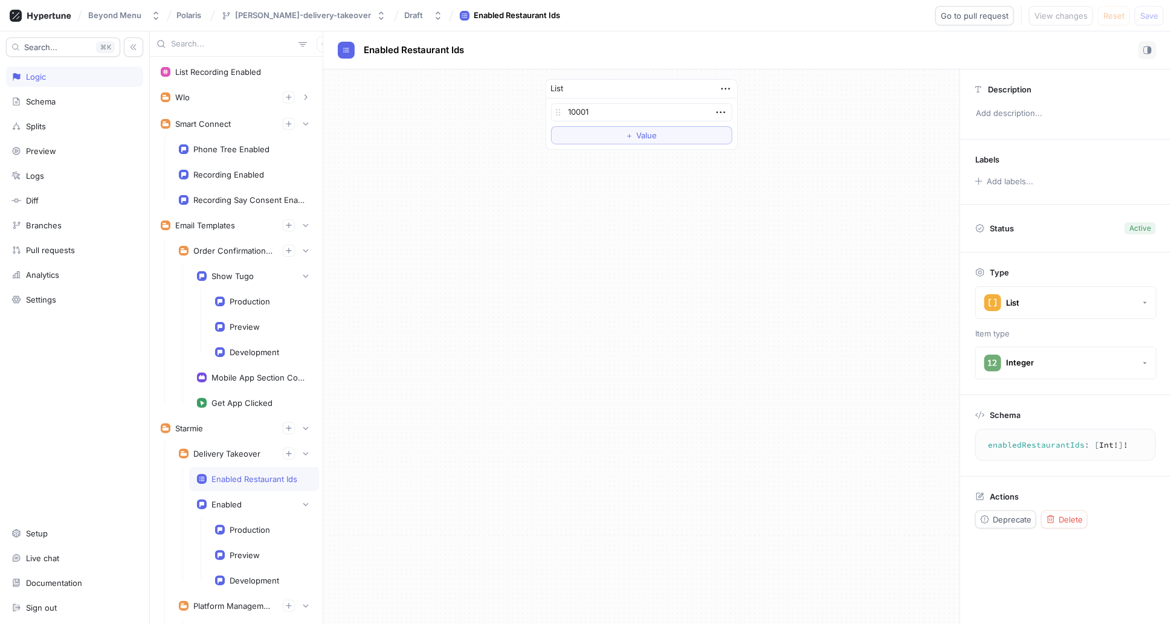
click at [232, 474] on div "Enabled Restaurant Ids" at bounding box center [254, 479] width 86 height 10
click at [722, 91] on icon "button" at bounding box center [725, 88] width 13 height 13
click at [753, 111] on p "Delete" at bounding box center [749, 111] width 24 height 12
click at [720, 89] on button "Select expression..." at bounding box center [642, 88] width 192 height 18
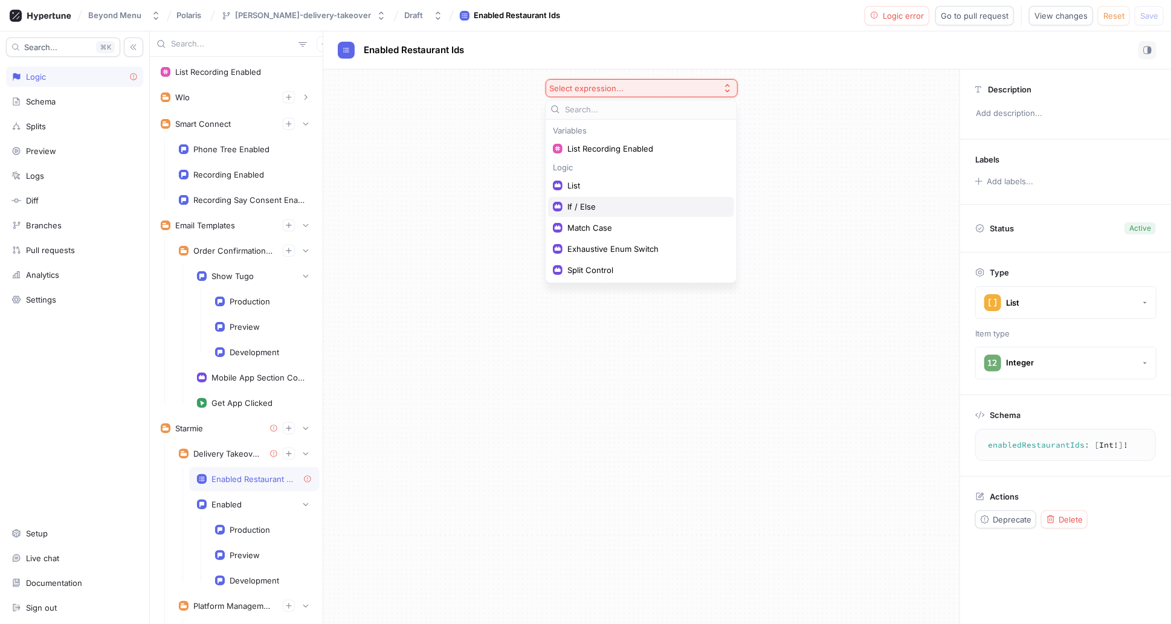
click at [633, 202] on span "If / Else" at bounding box center [645, 207] width 156 height 10
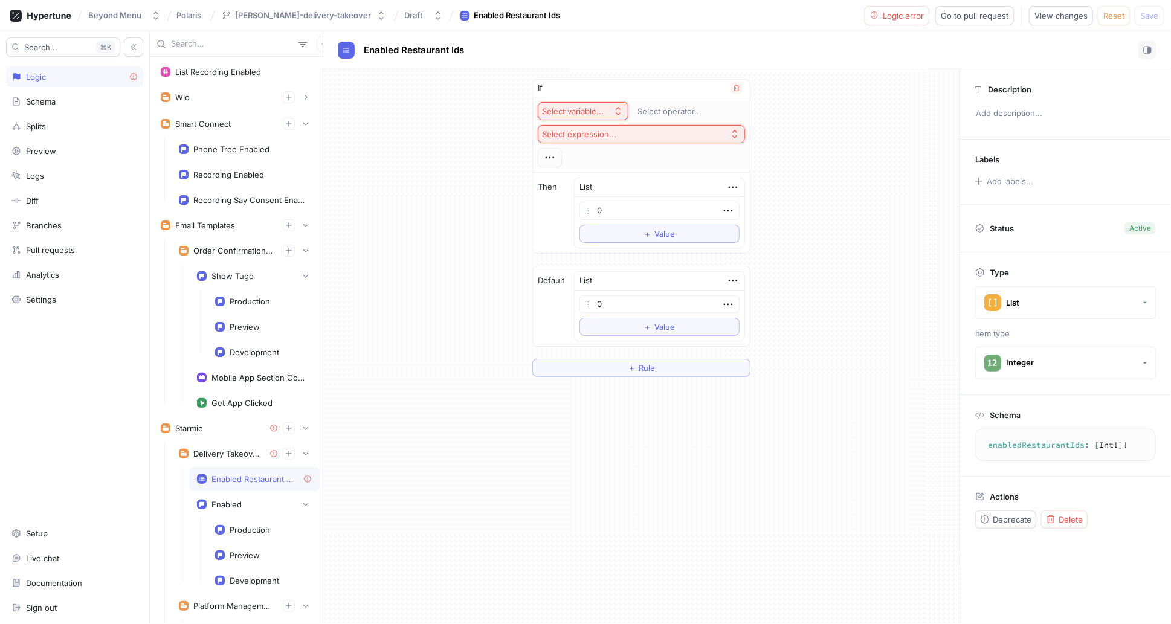
click at [604, 112] on div "Select variable..." at bounding box center [573, 111] width 62 height 10
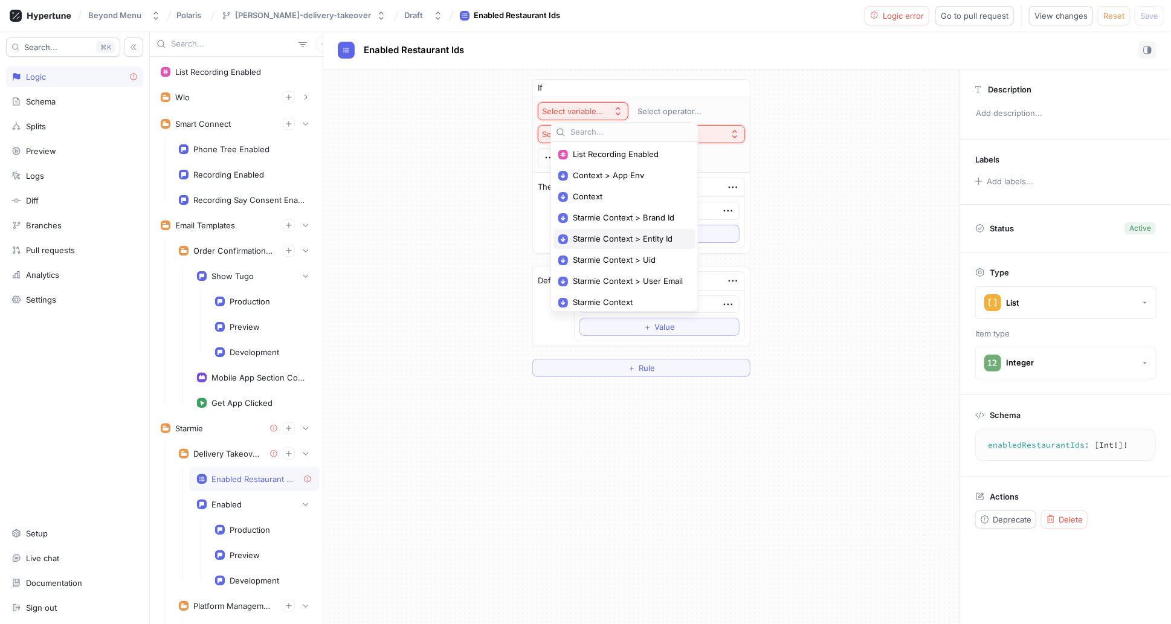
click at [662, 241] on span "Starmie Context > Entity Id" at bounding box center [629, 239] width 112 height 10
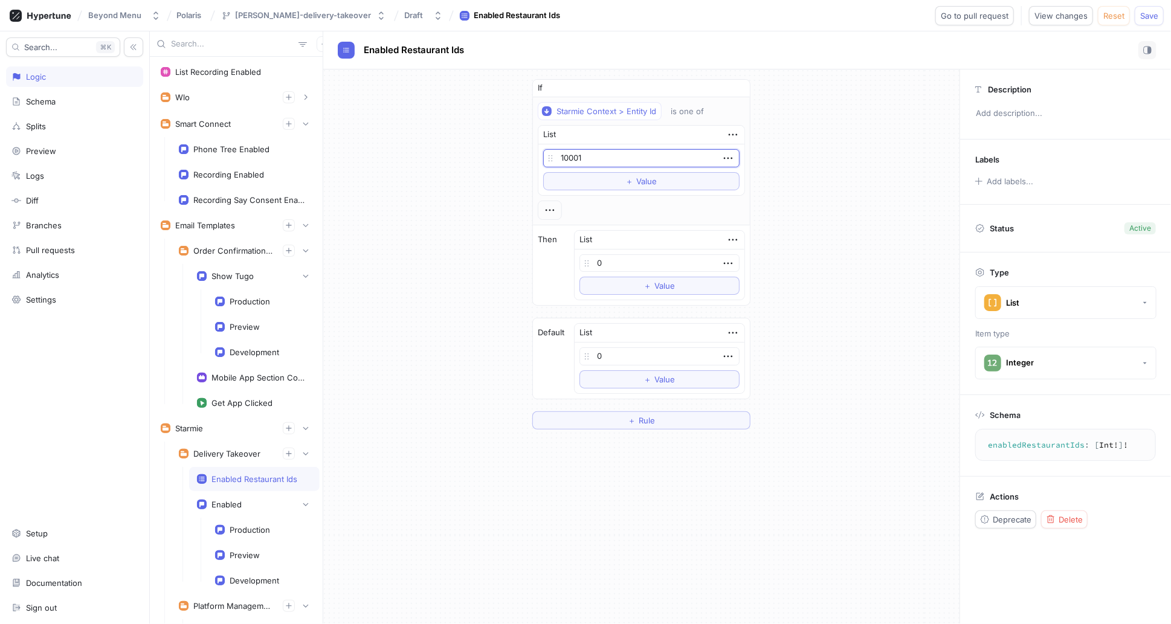
type input "10001"
click at [808, 184] on div "If Starmie Context > Entity Id is one of List 10001 To pick up a draggable item…" at bounding box center [641, 254] width 636 height 370
click at [804, 433] on div "If Starmie Context > Entity Id is one of List 10001 To pick up a draggable item…" at bounding box center [641, 254] width 636 height 370
click at [807, 430] on div "If Starmie Context > Entity Id is one of List 10001 To pick up a draggable item…" at bounding box center [641, 254] width 636 height 370
click at [474, 152] on div "If Starmie Context > Entity Id is one of List 10001 To pick up a draggable item…" at bounding box center [641, 254] width 636 height 370
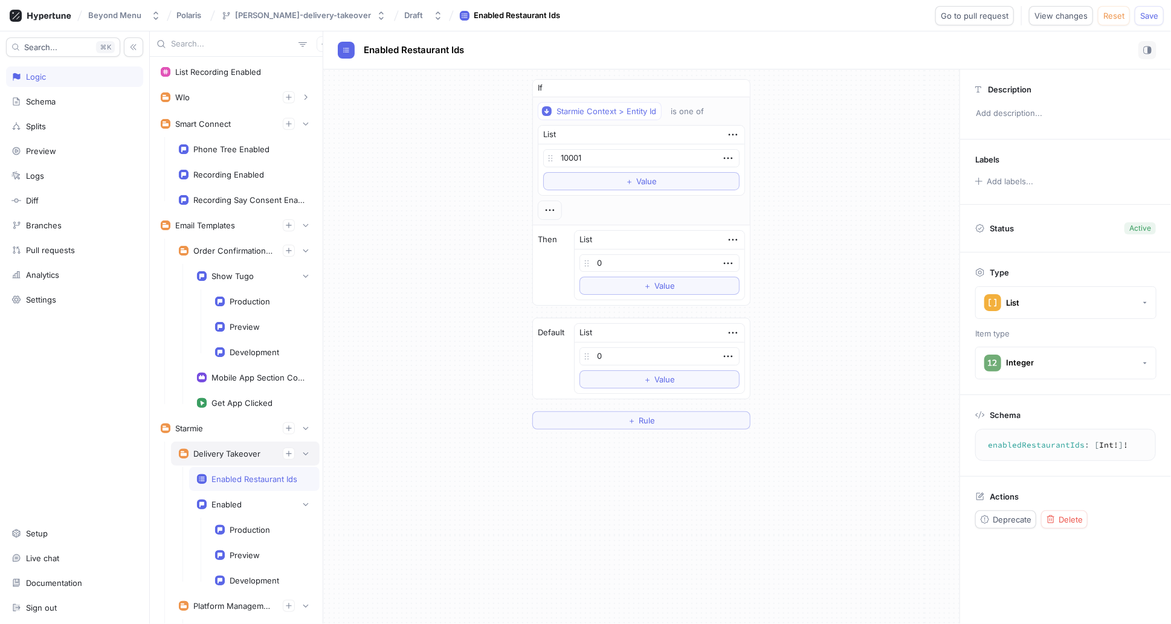
click at [211, 449] on div "Delivery Takeover" at bounding box center [226, 454] width 67 height 10
type textarea "deliveryTakeover: DeliveryTakeover!"
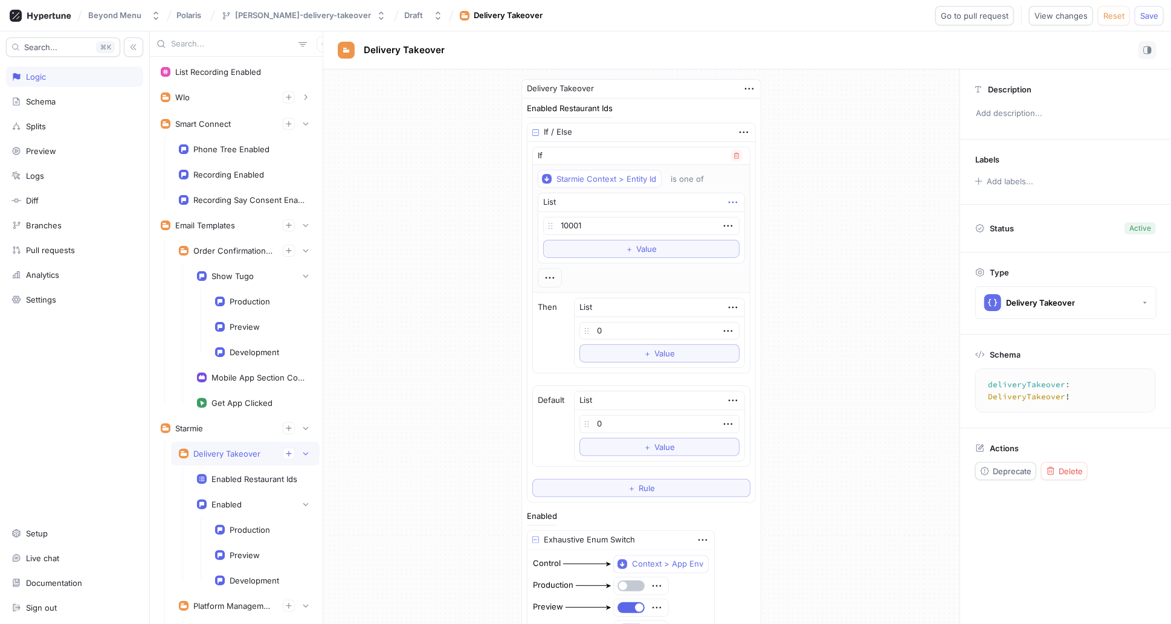
click at [726, 202] on icon "button" at bounding box center [732, 202] width 13 height 13
click at [726, 306] on icon "button" at bounding box center [732, 307] width 13 height 13
click at [592, 310] on span at bounding box center [584, 330] width 15 height 41
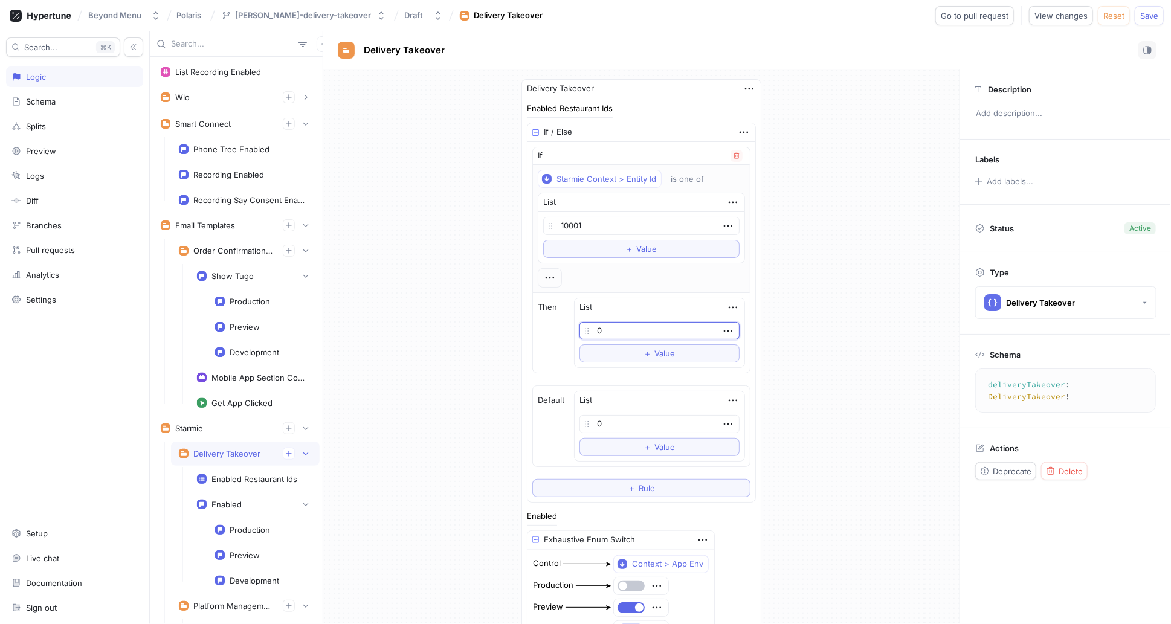
click at [638, 303] on div "List" at bounding box center [660, 308] width 170 height 19
click at [726, 305] on icon "button" at bounding box center [732, 307] width 13 height 13
click at [738, 324] on p "Delete" at bounding box center [740, 327] width 24 height 12
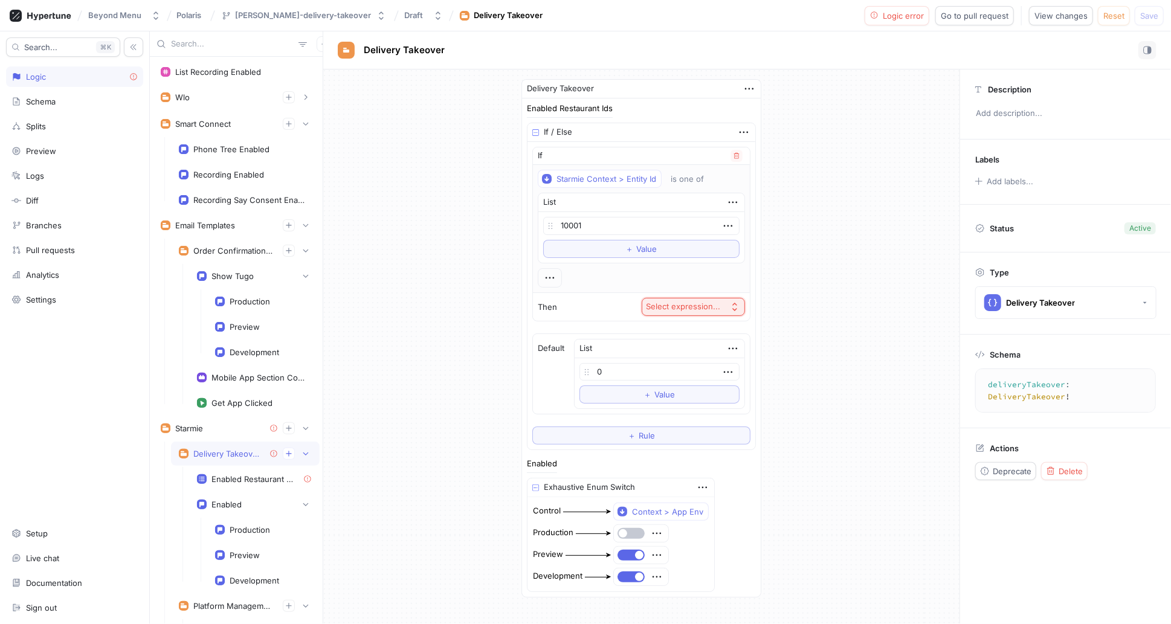
click at [685, 308] on div "Select expression..." at bounding box center [683, 307] width 74 height 10
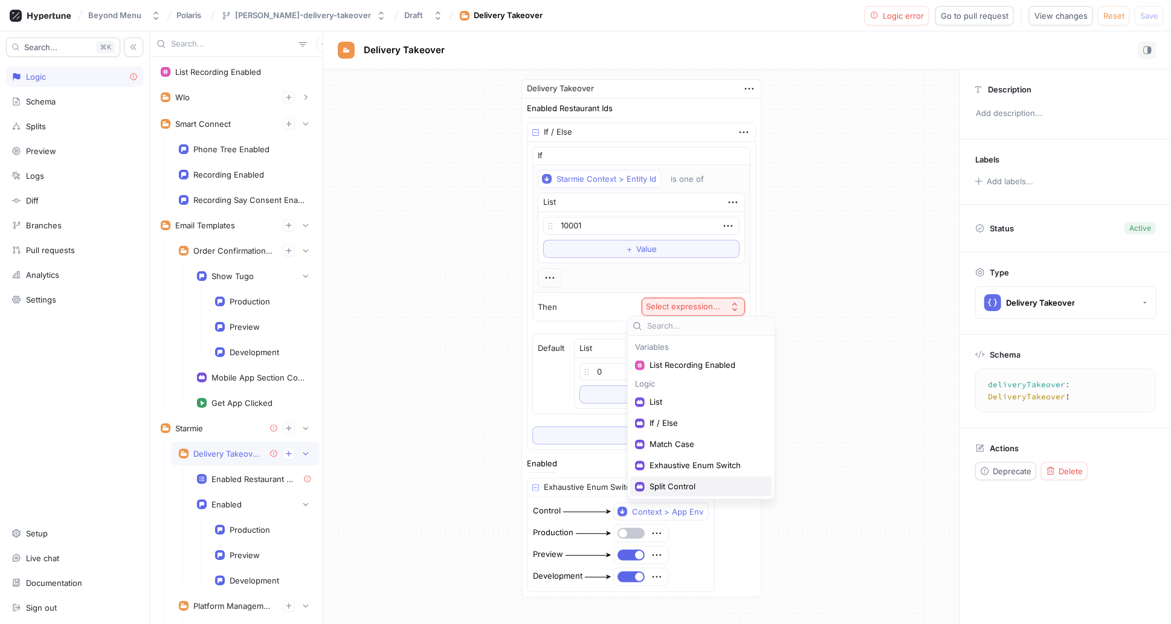
click at [733, 485] on span "Split Control" at bounding box center [706, 487] width 112 height 10
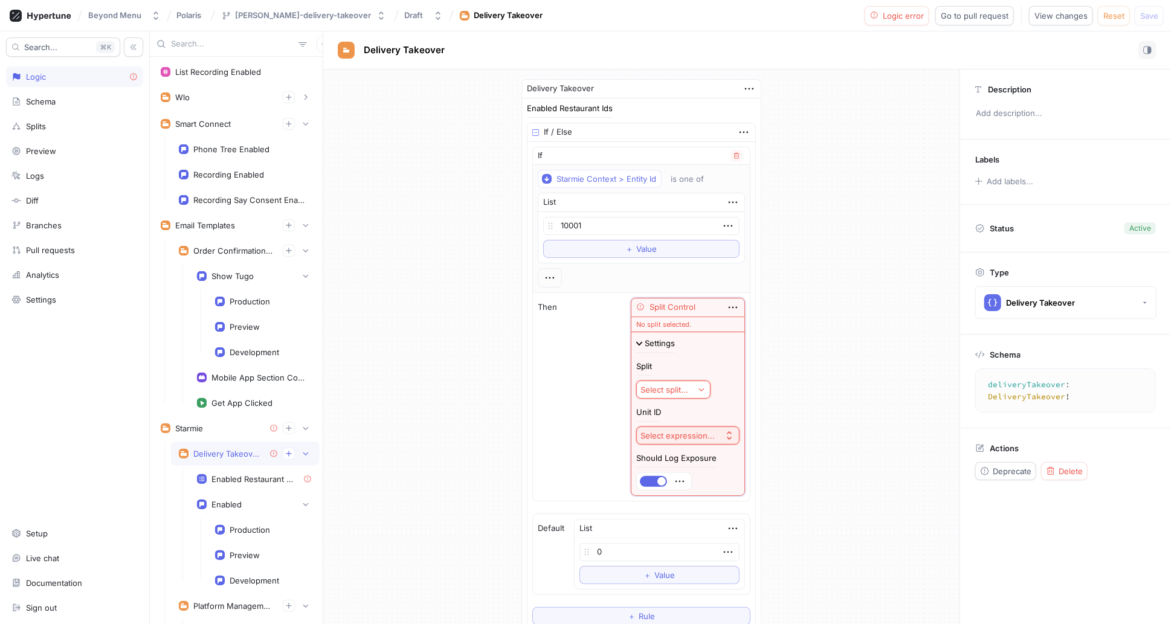
click at [680, 383] on button "Select split..." at bounding box center [673, 390] width 74 height 18
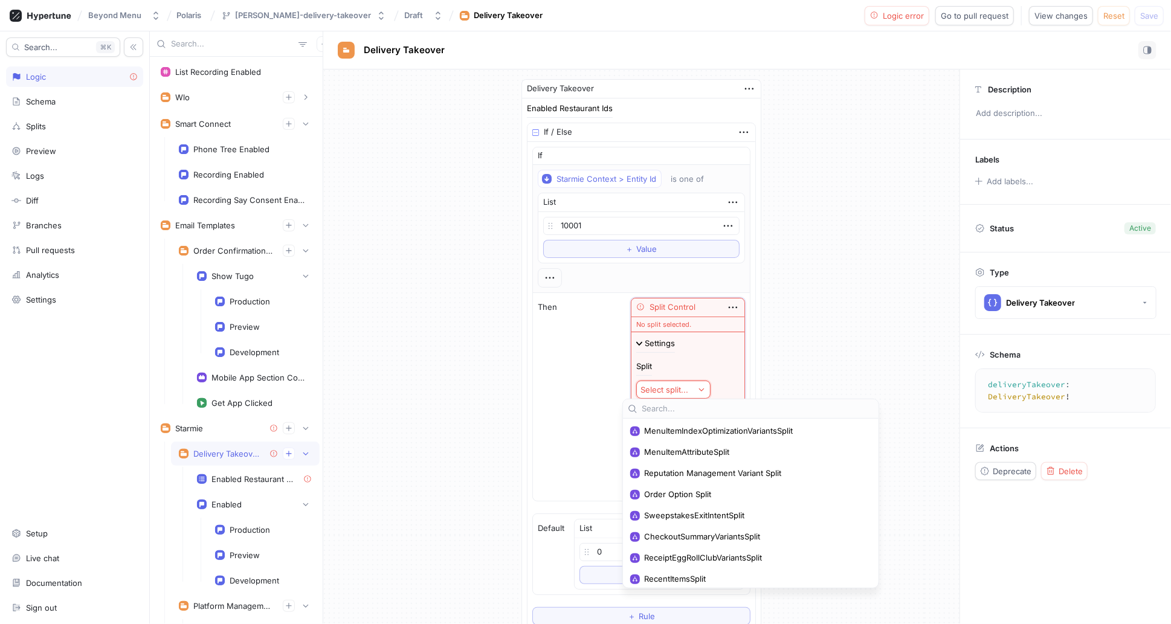
click at [743, 364] on div "Enabled Restaurant Ids If / Else If Starmie Context > Entity Id is one of List …" at bounding box center [641, 437] width 239 height 679
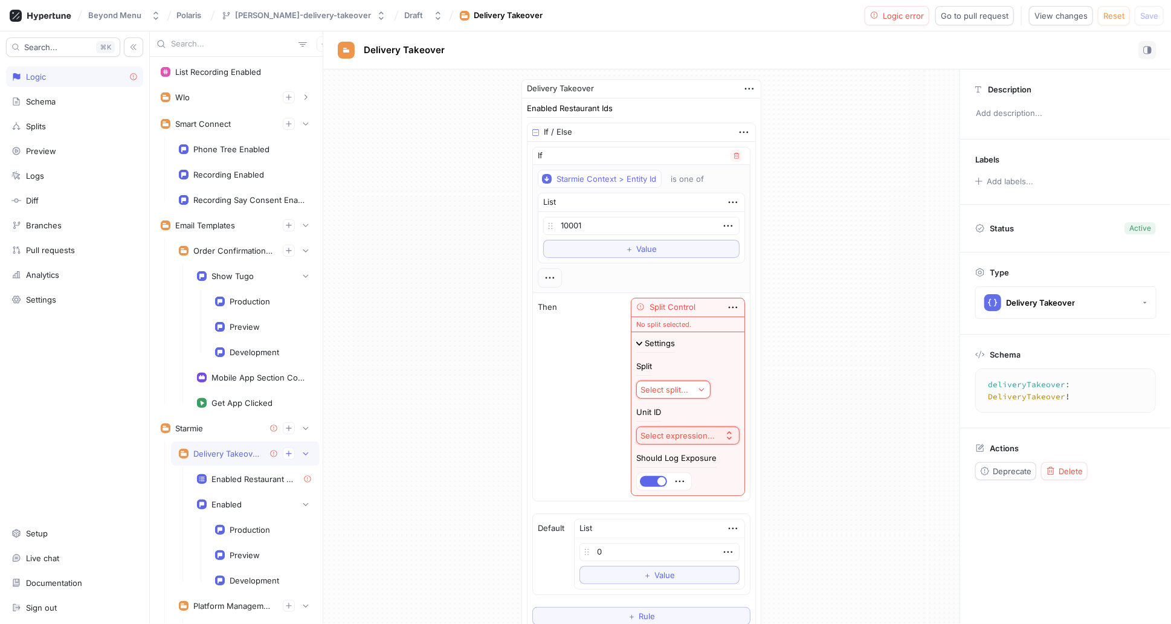
click at [725, 305] on div "Split Control" at bounding box center [687, 308] width 113 height 19
click at [726, 305] on icon "button" at bounding box center [732, 307] width 13 height 13
click at [737, 324] on p "Delete" at bounding box center [740, 327] width 24 height 12
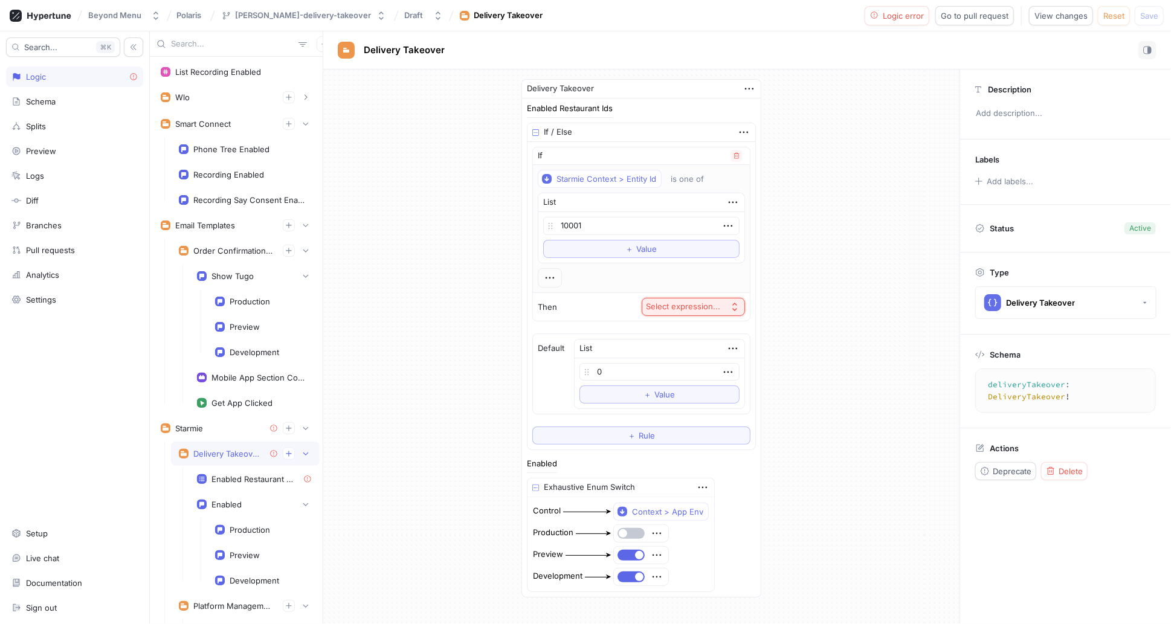
click at [686, 305] on div "Select expression..." at bounding box center [683, 307] width 74 height 10
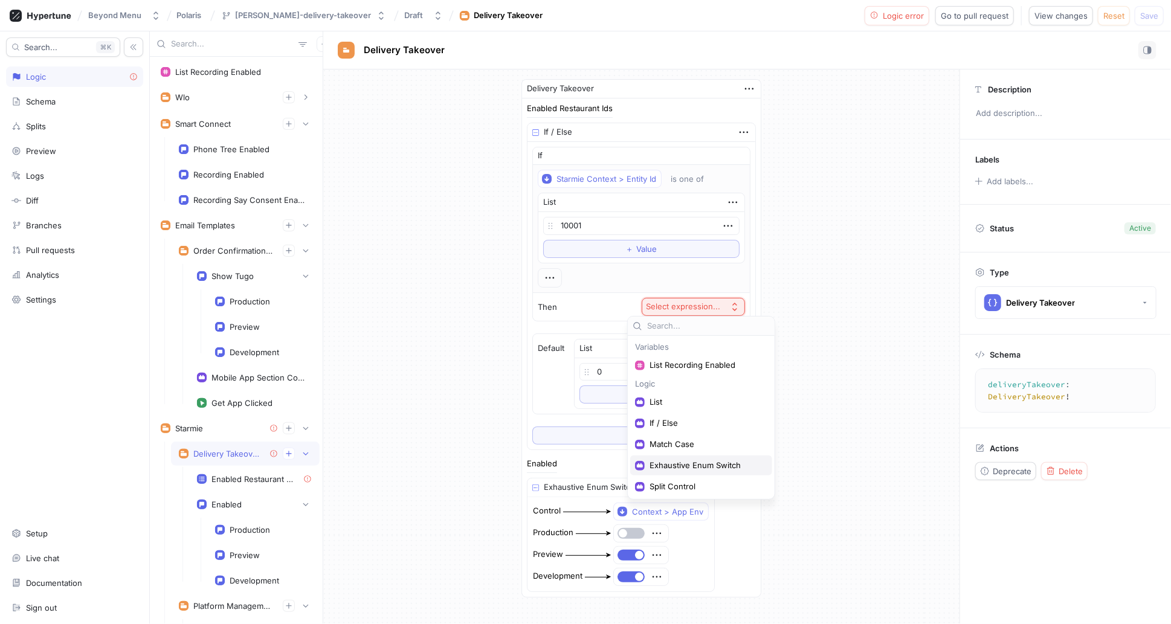
click at [717, 467] on span "Exhaustive Enum Switch" at bounding box center [706, 465] width 112 height 10
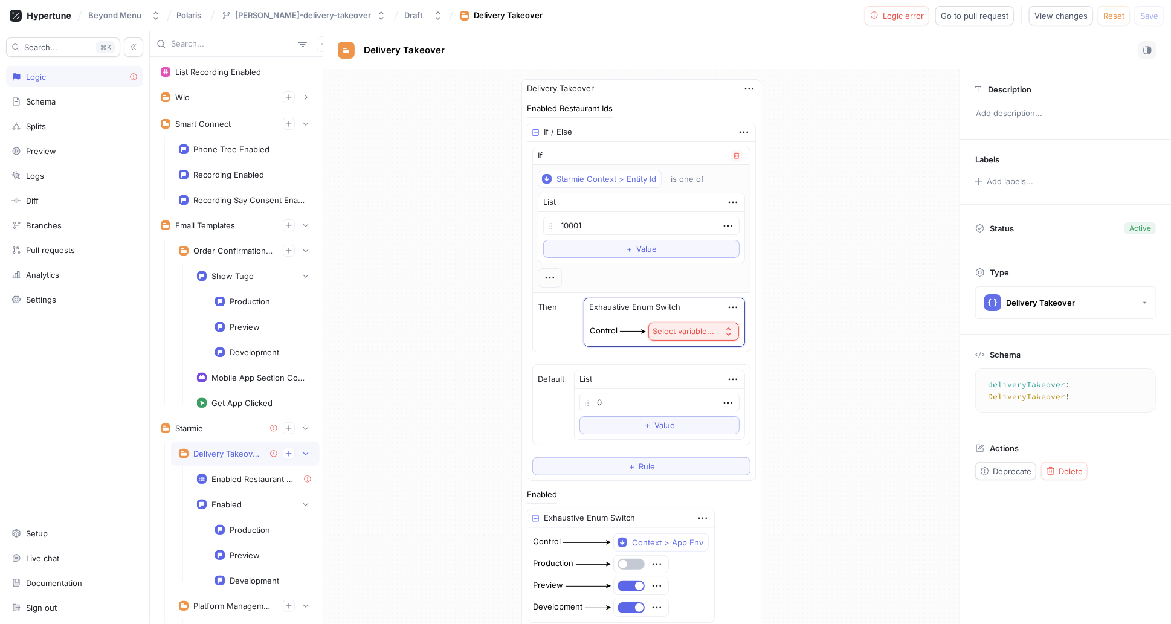
click at [677, 326] on div "Select variable..." at bounding box center [684, 331] width 62 height 10
click at [682, 369] on span "Context > App Env" at bounding box center [715, 373] width 112 height 10
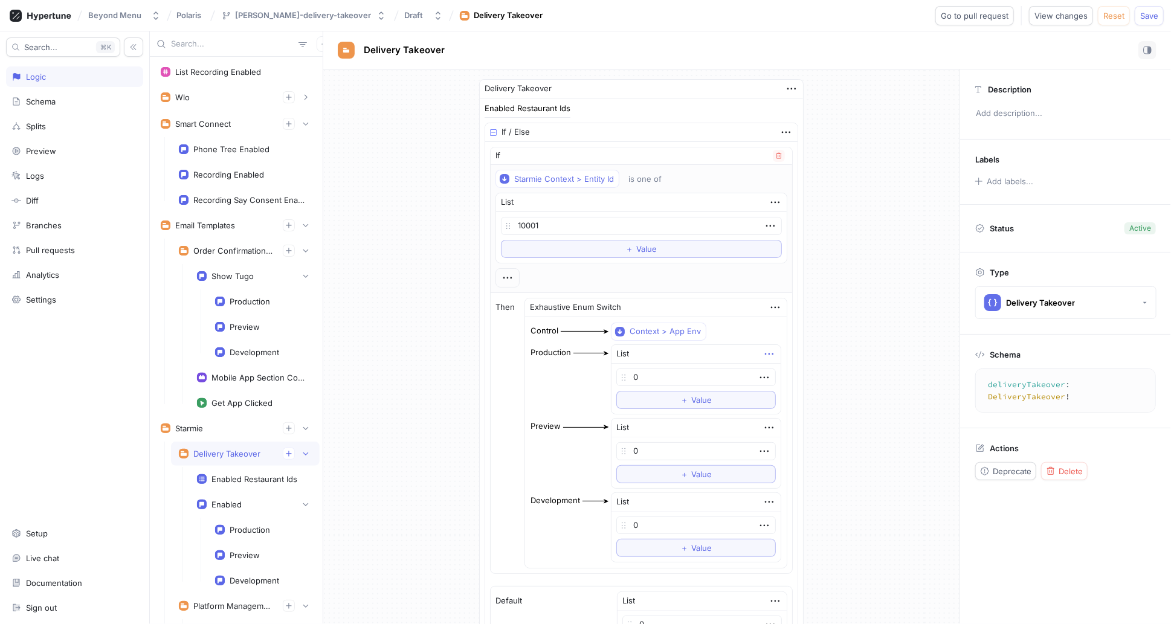
click at [763, 350] on icon "button" at bounding box center [769, 353] width 13 height 13
click at [791, 348] on div "Delivery Takeover Enabled Restaurant Ids If / Else If Starmie Context > Entity …" at bounding box center [642, 464] width 344 height 791
click at [763, 352] on icon "button" at bounding box center [769, 353] width 13 height 13
click at [783, 374] on p "Delete" at bounding box center [773, 373] width 24 height 12
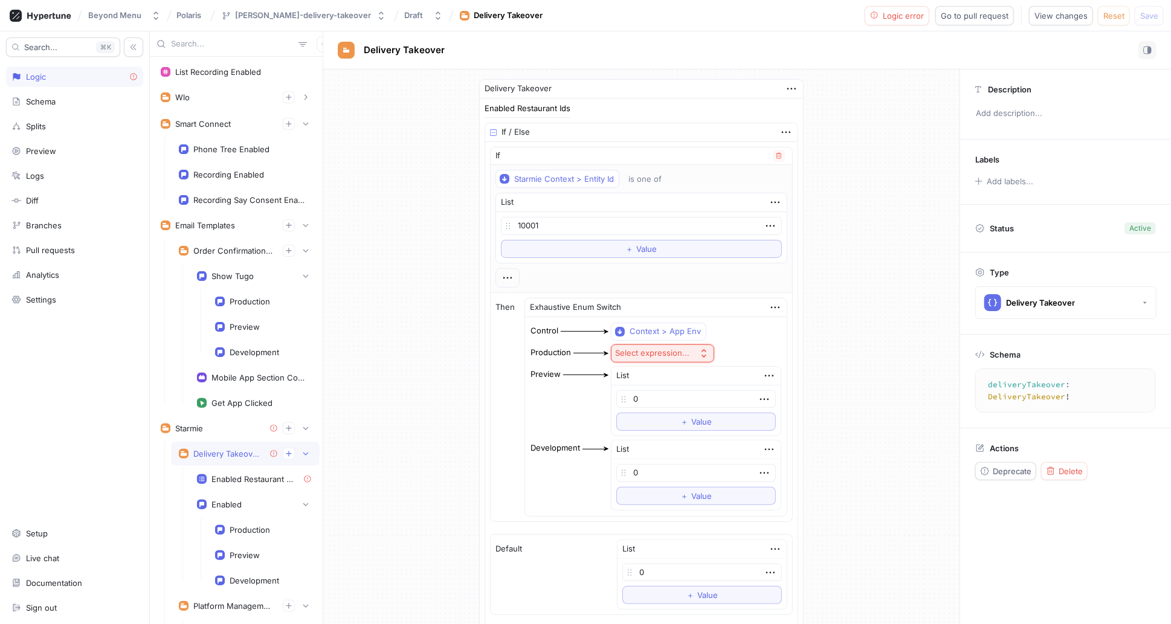
click at [694, 353] on div "Select expression..." at bounding box center [654, 353] width 79 height 10
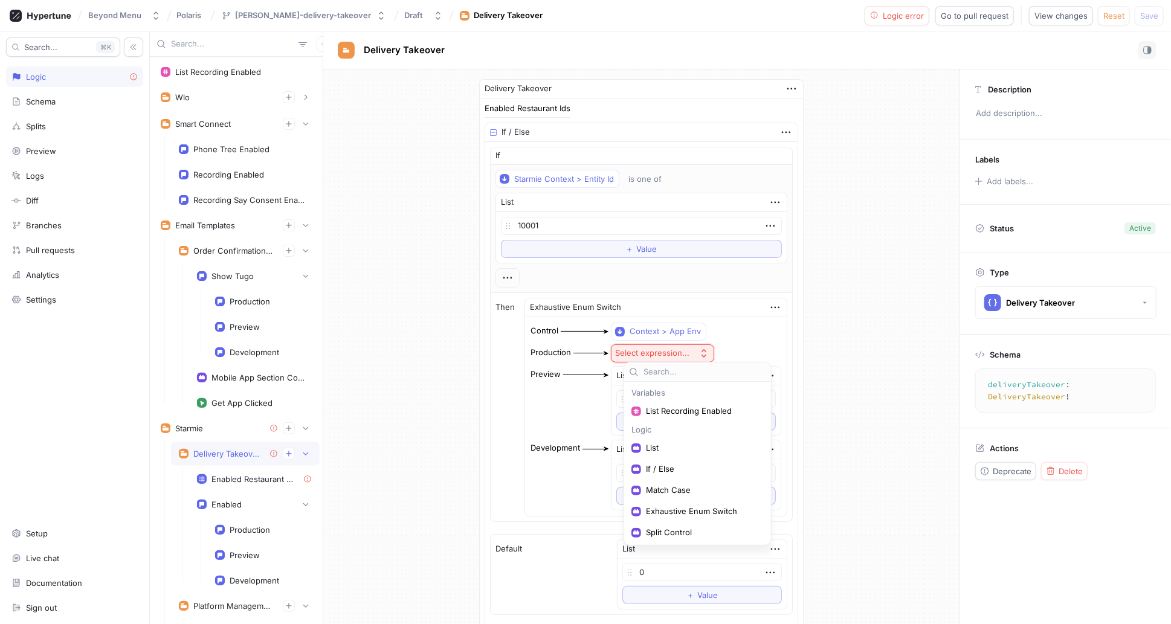
click at [663, 372] on input "text" at bounding box center [705, 372] width 123 height 12
click at [790, 370] on div "Delivery Takeover Enabled Restaurant Ids If / Else If Starmie Context > Entity …" at bounding box center [642, 438] width 344 height 738
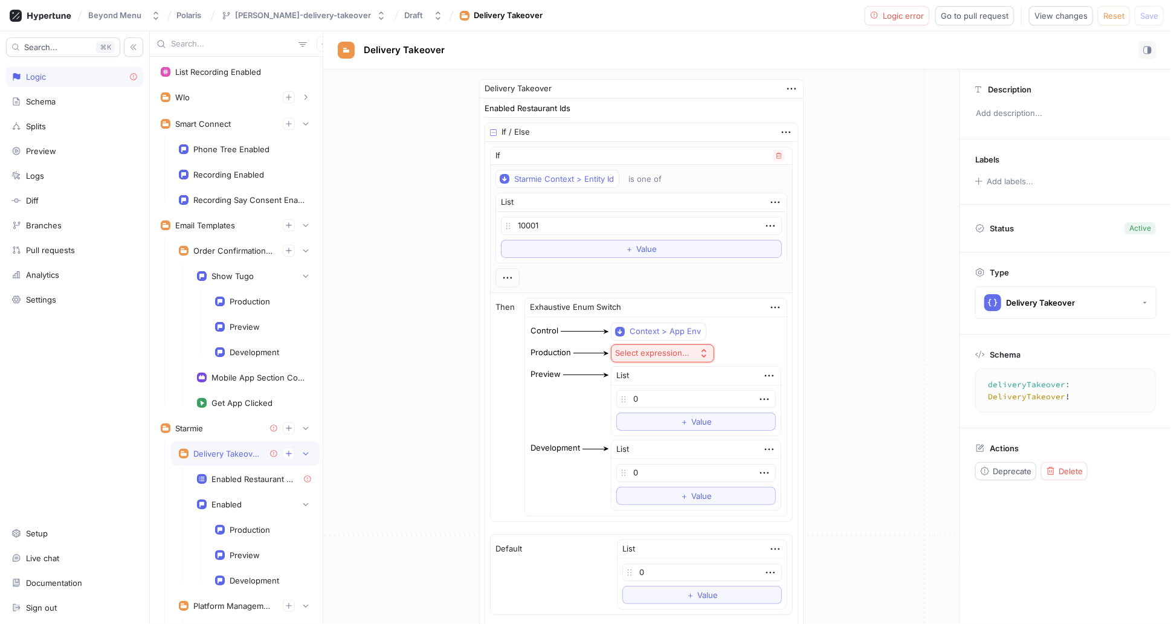
click at [687, 349] on div "Select expression..." at bounding box center [652, 353] width 74 height 10
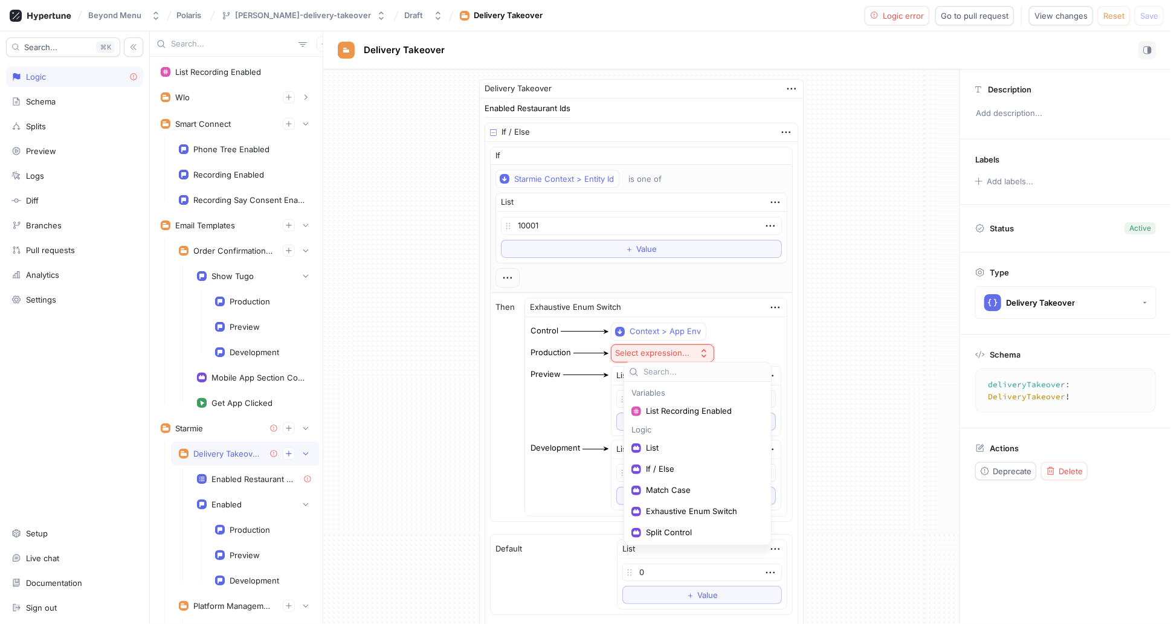
click at [811, 407] on div "Delivery Takeover Enabled Restaurant Ids If / Else If Starmie Context > Entity …" at bounding box center [641, 438] width 636 height 738
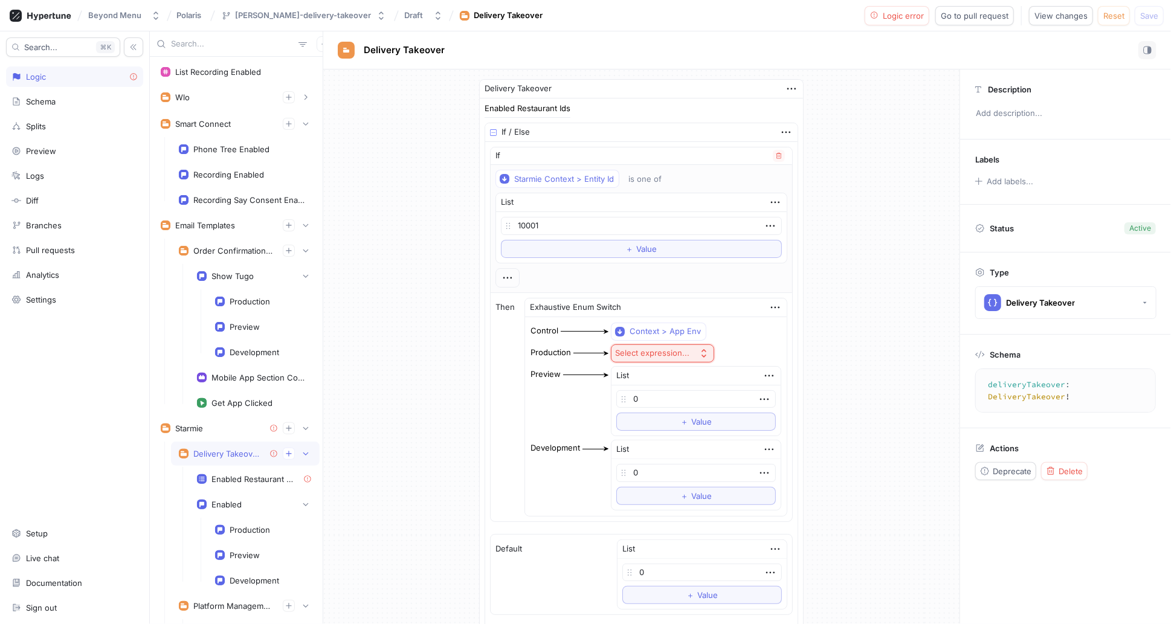
click at [764, 344] on div "Control Context > App Env Production Select expression... Preview List 0 To pic…" at bounding box center [656, 416] width 262 height 199
click at [248, 576] on div "Development" at bounding box center [255, 581] width 50 height 10
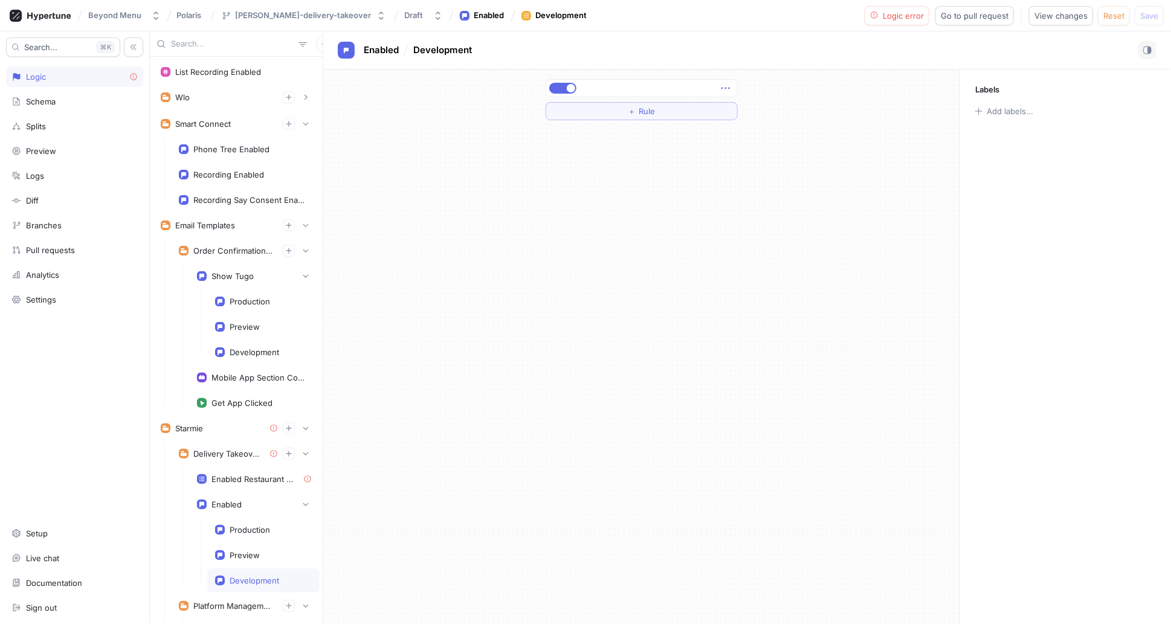
click at [725, 88] on icon "button" at bounding box center [725, 89] width 8 height 2
click at [747, 109] on p "Delete" at bounding box center [749, 111] width 24 height 12
click at [691, 85] on button "Select expression..." at bounding box center [642, 88] width 192 height 18
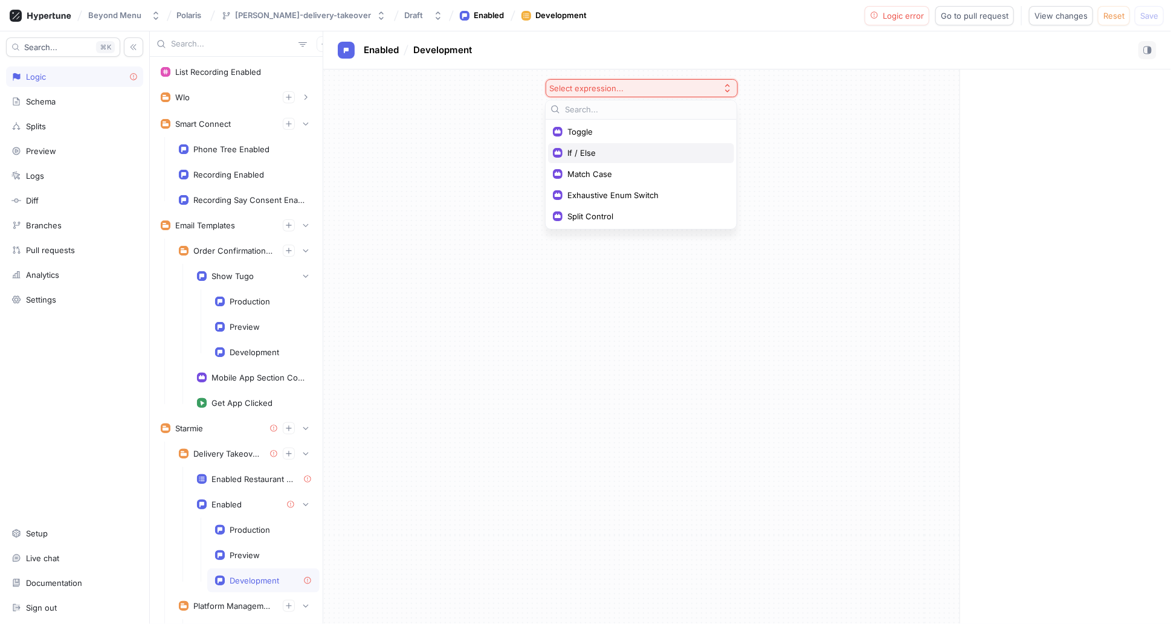
click at [643, 156] on span "If / Else" at bounding box center [645, 153] width 156 height 10
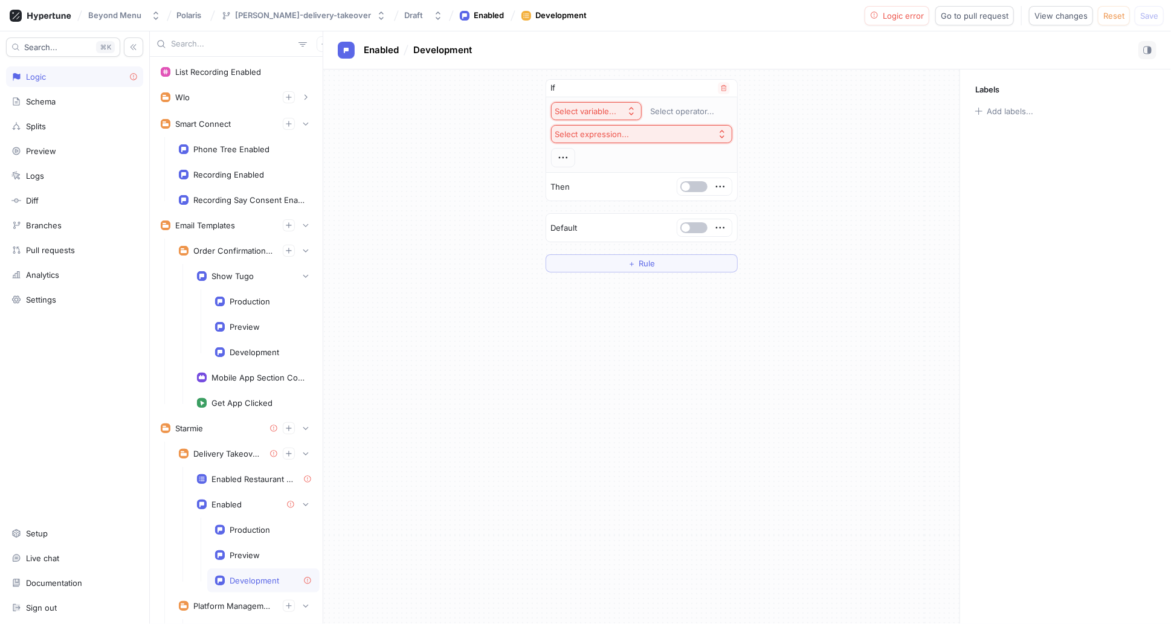
click at [605, 115] on div "Select variable..." at bounding box center [586, 111] width 62 height 10
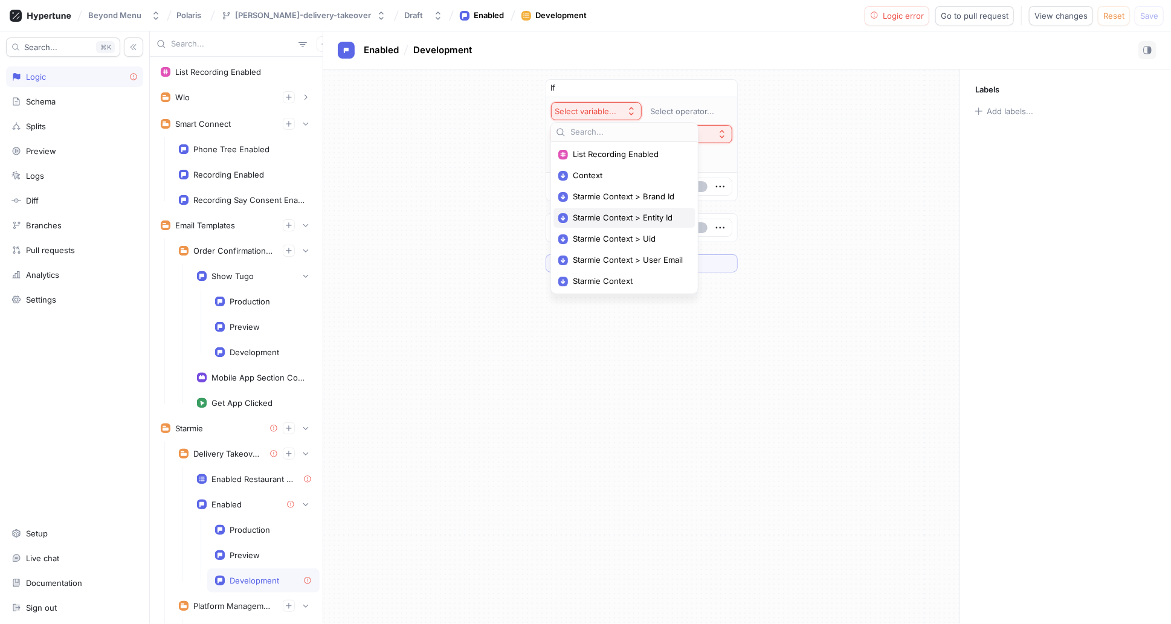
click at [620, 221] on span "Starmie Context > Entity Id" at bounding box center [629, 218] width 112 height 10
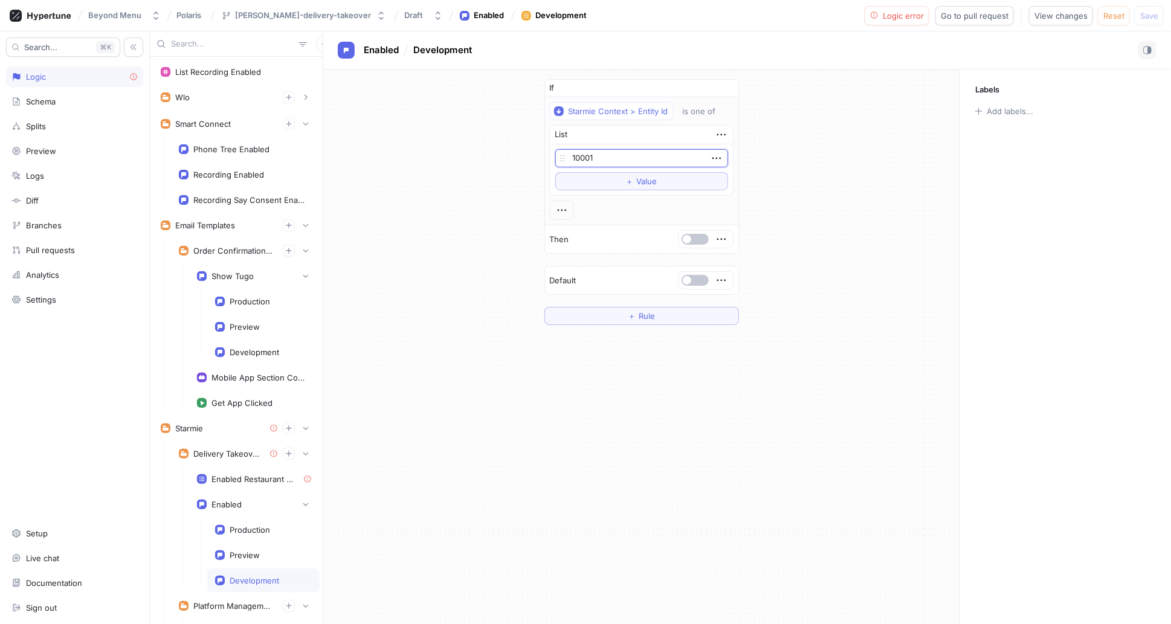
type input "10001"
click at [785, 172] on div "If Starmie Context > Entity Id is one of List 10001 To pick up a draggable item…" at bounding box center [641, 201] width 636 height 265
click at [692, 240] on button "button" at bounding box center [695, 239] width 27 height 11
click at [797, 232] on div "If Starmie Context > Entity Id is one of List 10001 To pick up a draggable item…" at bounding box center [641, 201] width 636 height 265
click at [816, 242] on div "If Starmie Context > Entity Id is one of List 10001 To pick up a draggable item…" at bounding box center [641, 201] width 636 height 265
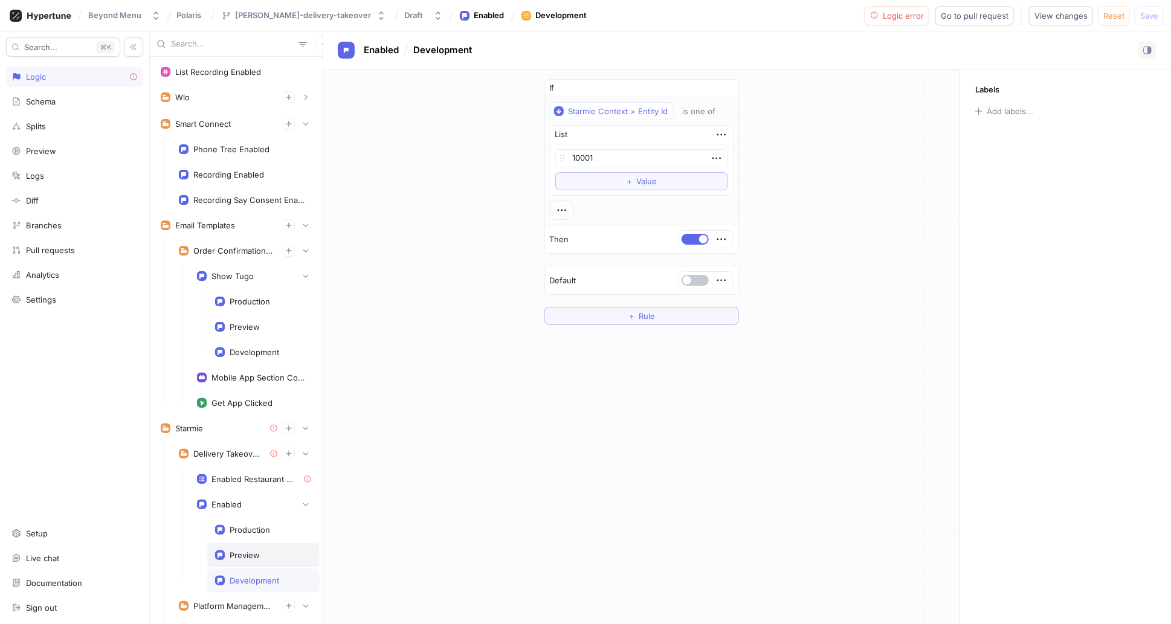
click at [259, 555] on div "Preview" at bounding box center [263, 555] width 97 height 10
click at [256, 576] on div "Development" at bounding box center [255, 581] width 50 height 10
click at [263, 543] on div "Preview" at bounding box center [263, 555] width 112 height 24
click at [243, 570] on div "Development" at bounding box center [263, 581] width 112 height 24
click at [245, 550] on div "Preview" at bounding box center [245, 555] width 30 height 10
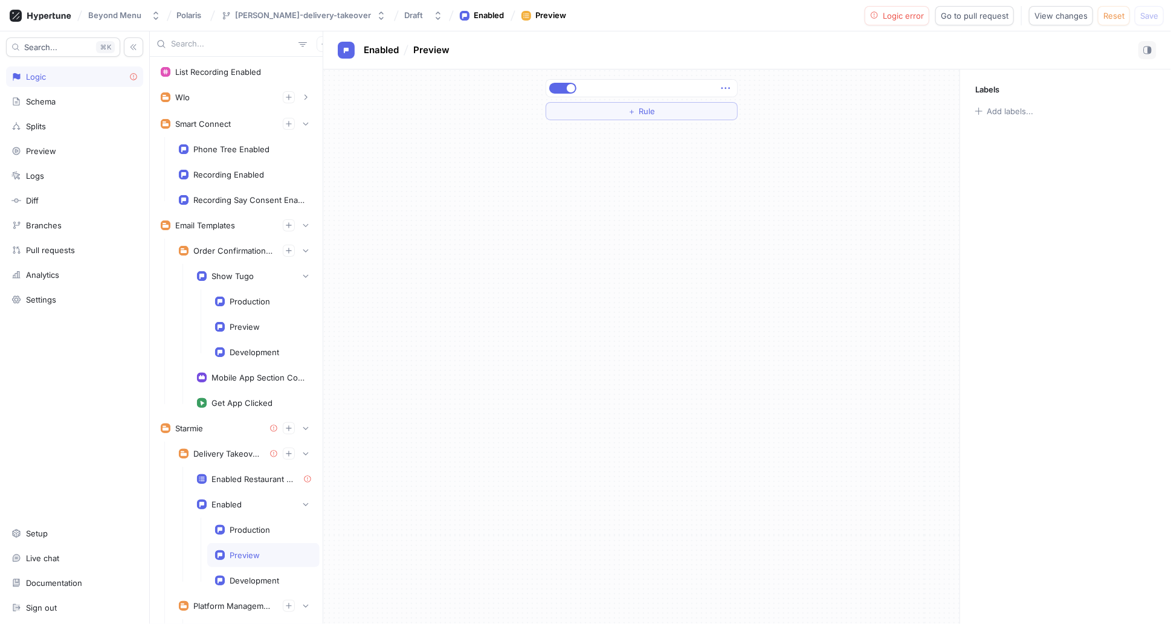
click at [730, 87] on icon "button" at bounding box center [725, 88] width 13 height 13
drag, startPoint x: 618, startPoint y: 166, endPoint x: 621, endPoint y: 153, distance: 12.5
click at [618, 166] on div "＋ Rule" at bounding box center [641, 346] width 636 height 555
click at [726, 84] on icon "button" at bounding box center [725, 88] width 13 height 13
click at [744, 109] on p "Delete" at bounding box center [749, 111] width 24 height 12
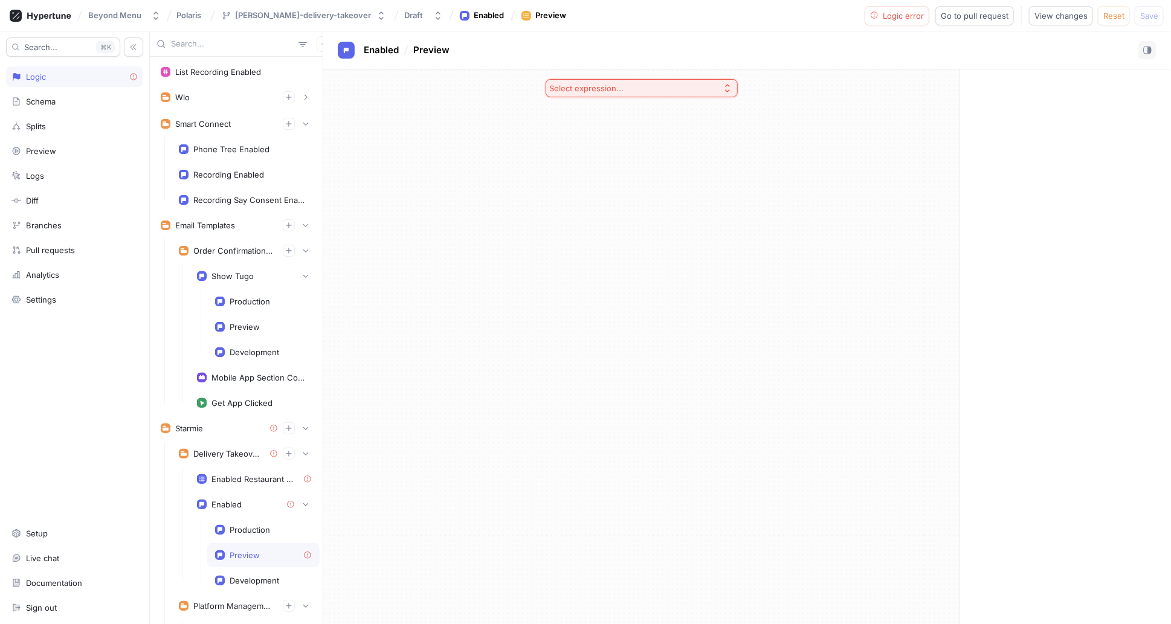
click at [723, 89] on icon "button" at bounding box center [728, 88] width 10 height 10
click at [617, 152] on span "If / Else" at bounding box center [645, 153] width 156 height 10
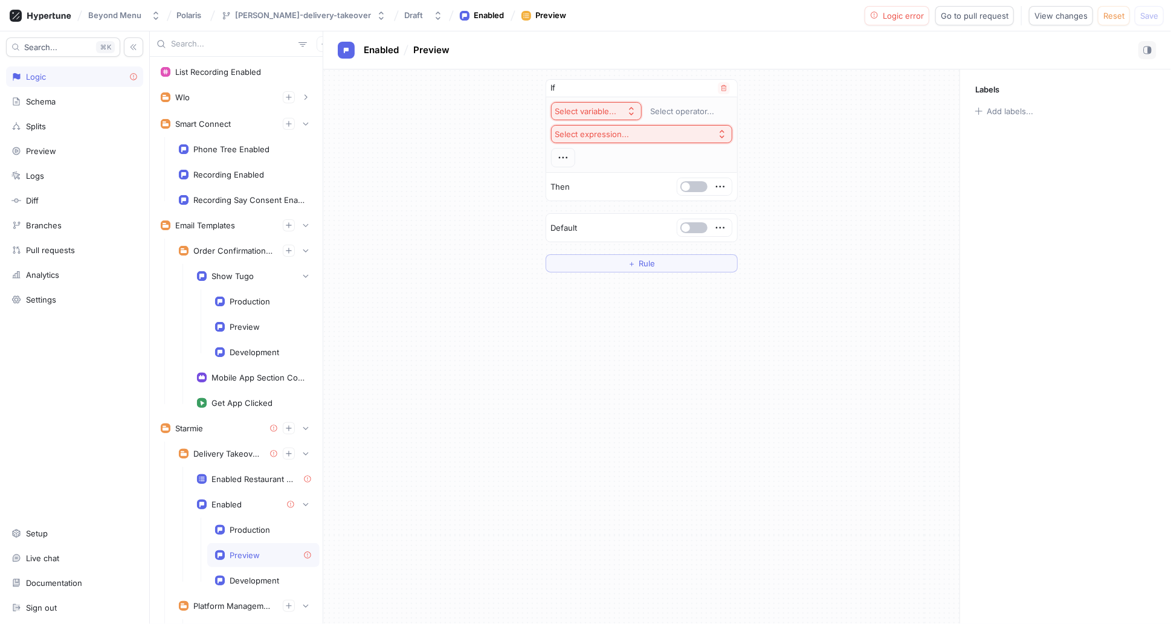
click at [618, 112] on div "Select variable..." at bounding box center [588, 111] width 66 height 10
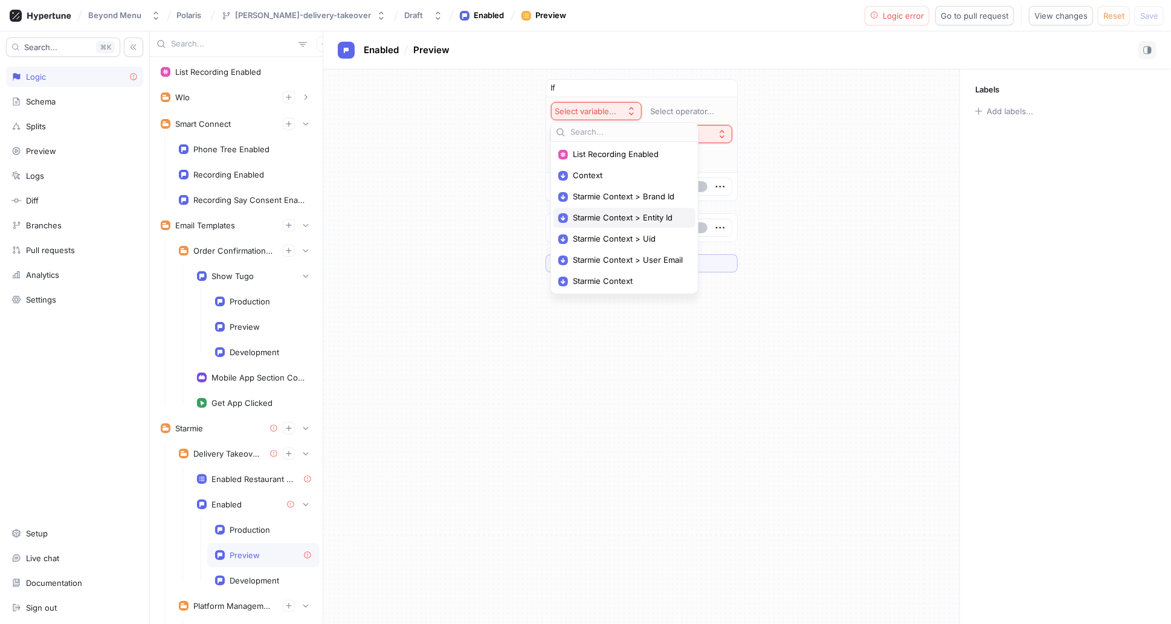
click at [638, 216] on span "Starmie Context > Entity Id" at bounding box center [629, 218] width 112 height 10
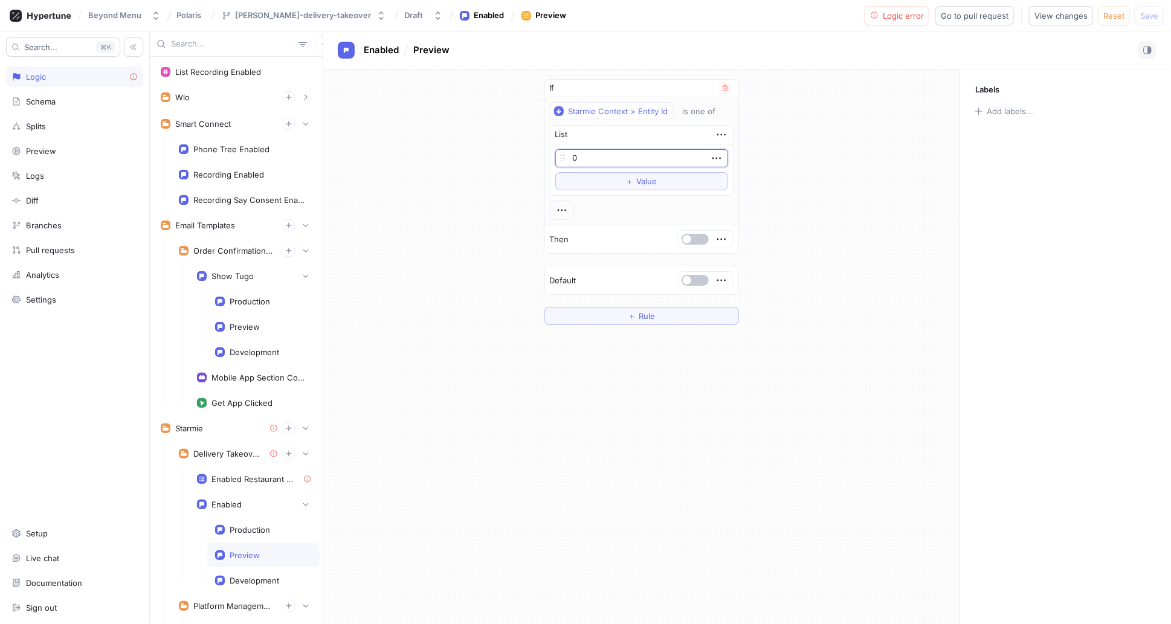
click at [598, 158] on input "0" at bounding box center [641, 158] width 173 height 18
type input "10001"
click at [795, 266] on div "If Starmie Context > Entity Id is one of List 10001 To pick up a draggable item…" at bounding box center [641, 201] width 636 height 265
click at [700, 240] on button "button" at bounding box center [695, 239] width 27 height 11
click at [402, 449] on div "If Starmie Context > Entity Id is one of List 10001 To pick up a draggable item…" at bounding box center [641, 346] width 636 height 555
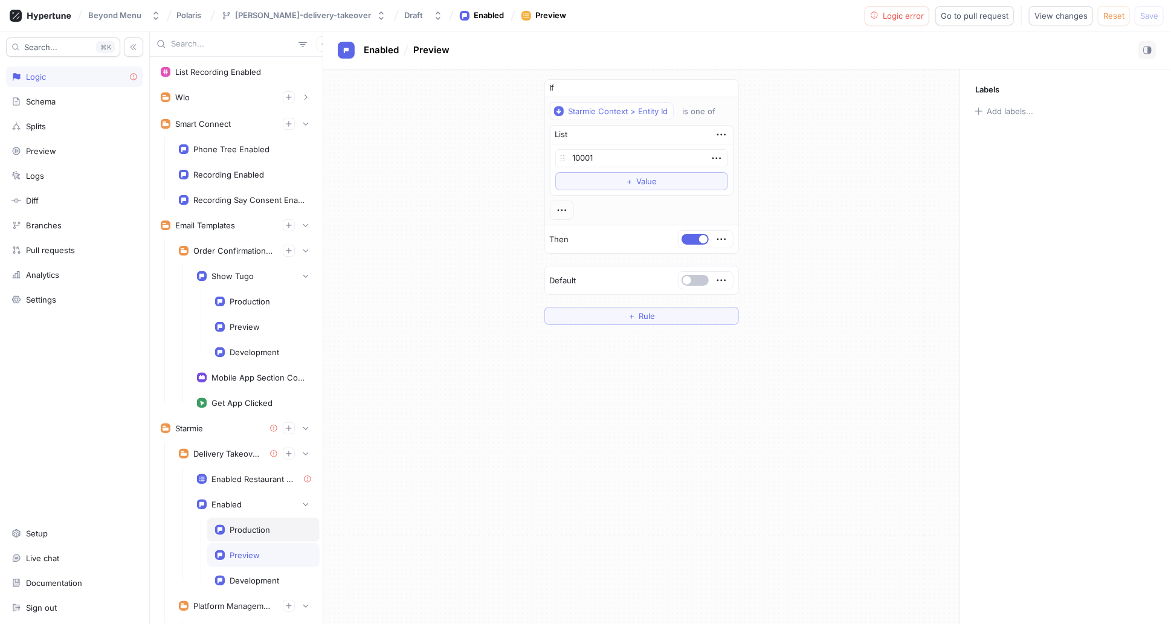
click at [262, 529] on div "Production" at bounding box center [250, 530] width 40 height 10
click at [256, 550] on div "Preview" at bounding box center [245, 555] width 30 height 10
click at [605, 157] on input "10001" at bounding box center [641, 158] width 173 height 18
click at [613, 173] on button "＋ Value" at bounding box center [641, 181] width 173 height 18
click at [589, 176] on input "0" at bounding box center [641, 179] width 173 height 18
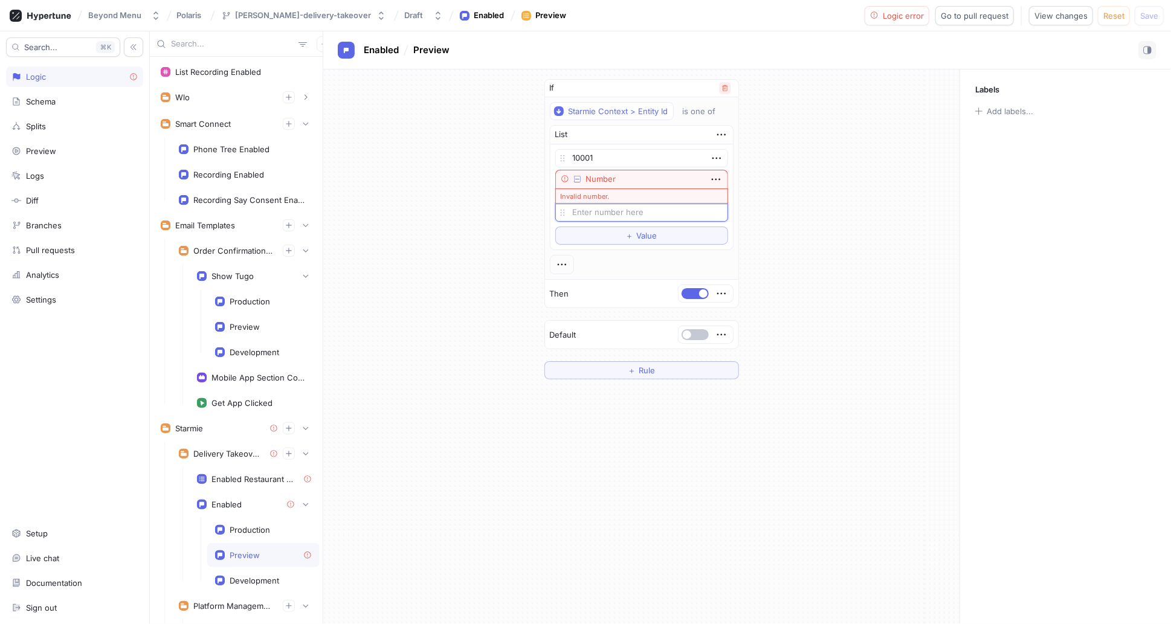
click at [724, 91] on button "button" at bounding box center [725, 88] width 12 height 12
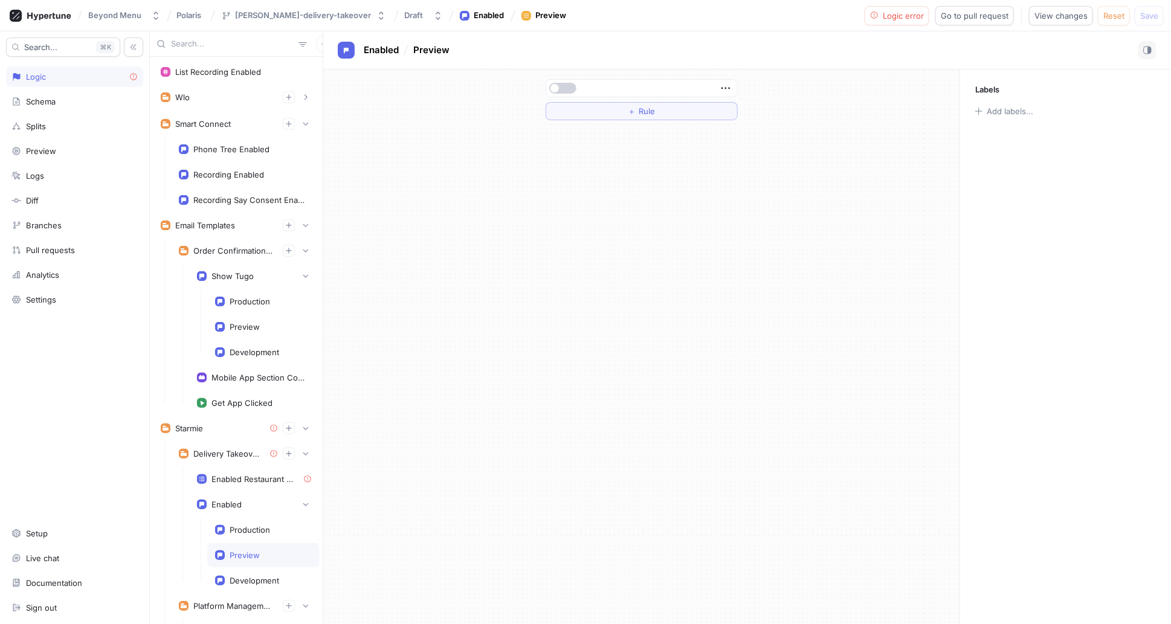
click at [560, 90] on button "button" at bounding box center [562, 88] width 27 height 11
click at [257, 579] on div "Development" at bounding box center [255, 581] width 50 height 10
click at [247, 556] on div "Preview" at bounding box center [263, 555] width 112 height 24
click at [250, 576] on div "Development" at bounding box center [255, 581] width 50 height 10
click at [251, 550] on div "Preview" at bounding box center [245, 555] width 30 height 10
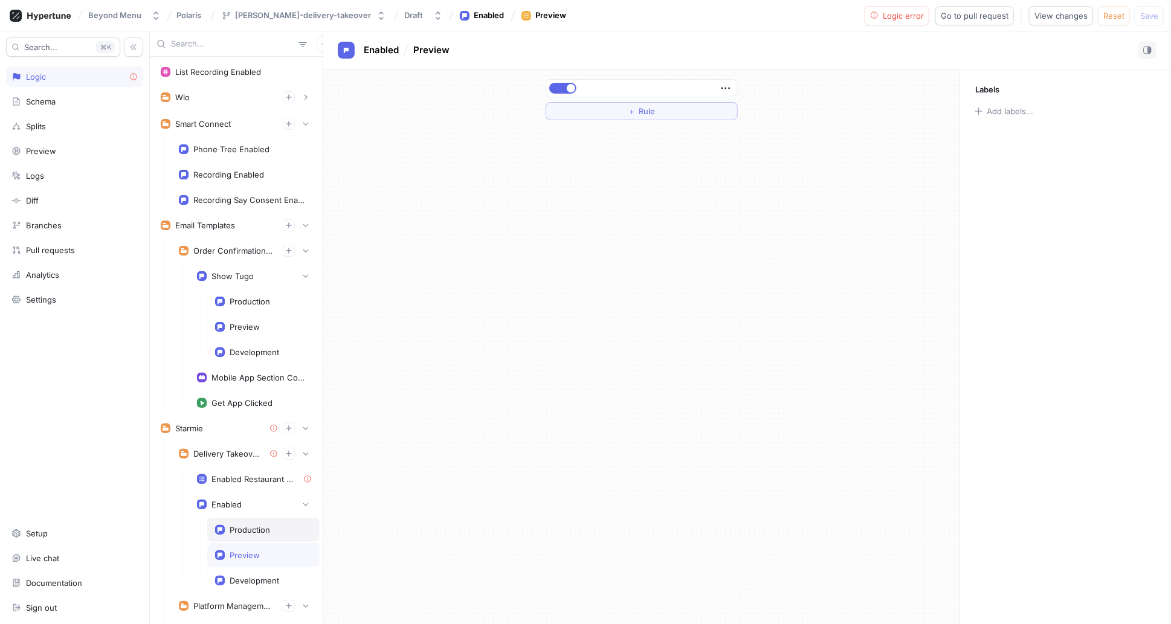
click at [265, 525] on div "Production" at bounding box center [250, 530] width 40 height 10
click at [249, 558] on div "Preview" at bounding box center [263, 555] width 112 height 24
click at [250, 576] on div "Development" at bounding box center [255, 581] width 50 height 10
click at [256, 552] on div "Preview" at bounding box center [245, 555] width 30 height 10
click at [258, 576] on div "Development" at bounding box center [255, 581] width 50 height 10
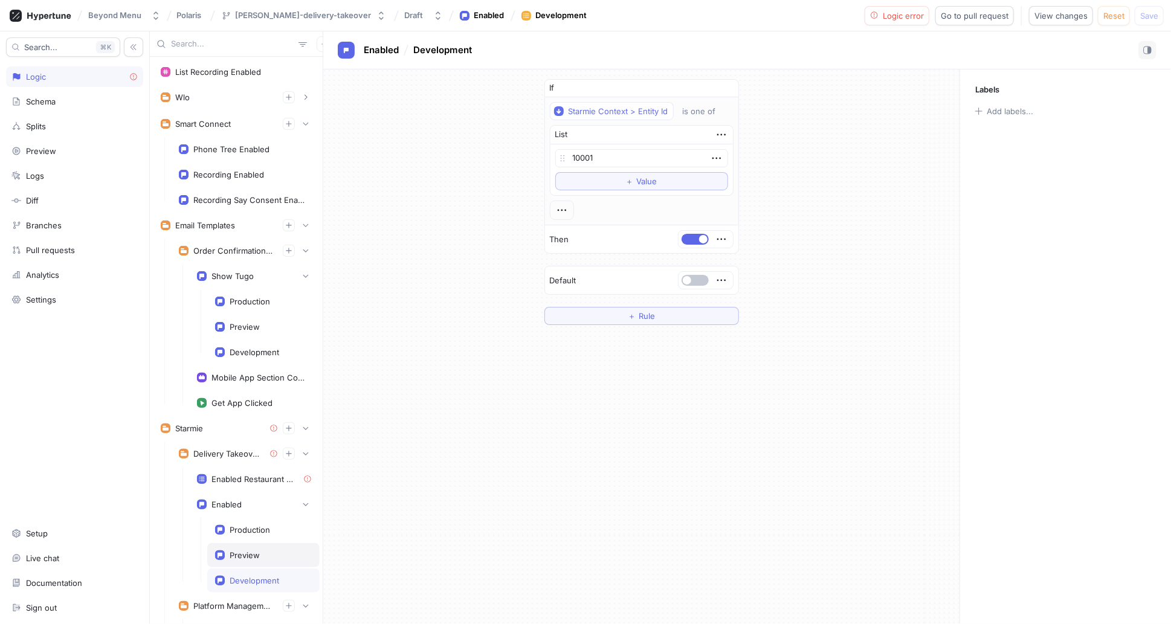
click at [258, 553] on div "Preview" at bounding box center [245, 555] width 30 height 10
click at [725, 90] on icon "button" at bounding box center [725, 88] width 13 height 13
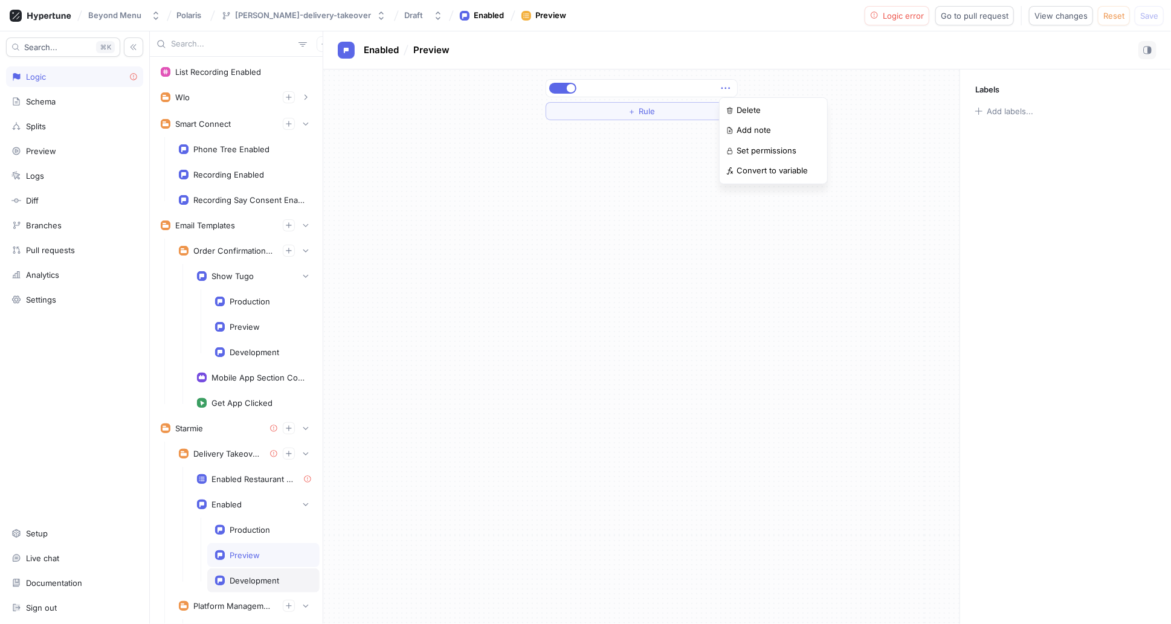
click at [245, 582] on div "List Recording Enabled Wlo Brand Page Google Review Widget Enabled Production P…" at bounding box center [660, 327] width 1021 height 593
click at [245, 578] on div "Development" at bounding box center [255, 581] width 50 height 10
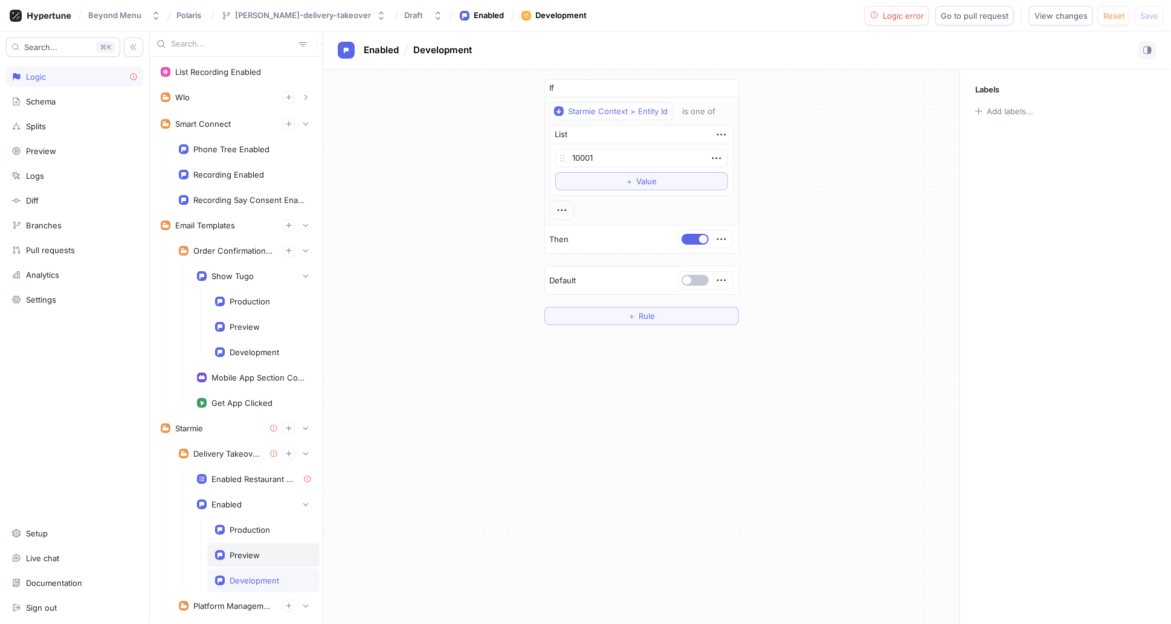
click at [244, 550] on div "Preview" at bounding box center [245, 555] width 30 height 10
drag, startPoint x: 250, startPoint y: 567, endPoint x: 250, endPoint y: 560, distance: 7.9
click at [250, 569] on div "Development" at bounding box center [263, 581] width 112 height 24
click at [249, 550] on div "Preview" at bounding box center [245, 555] width 30 height 10
click at [234, 576] on div "Development" at bounding box center [255, 581] width 50 height 10
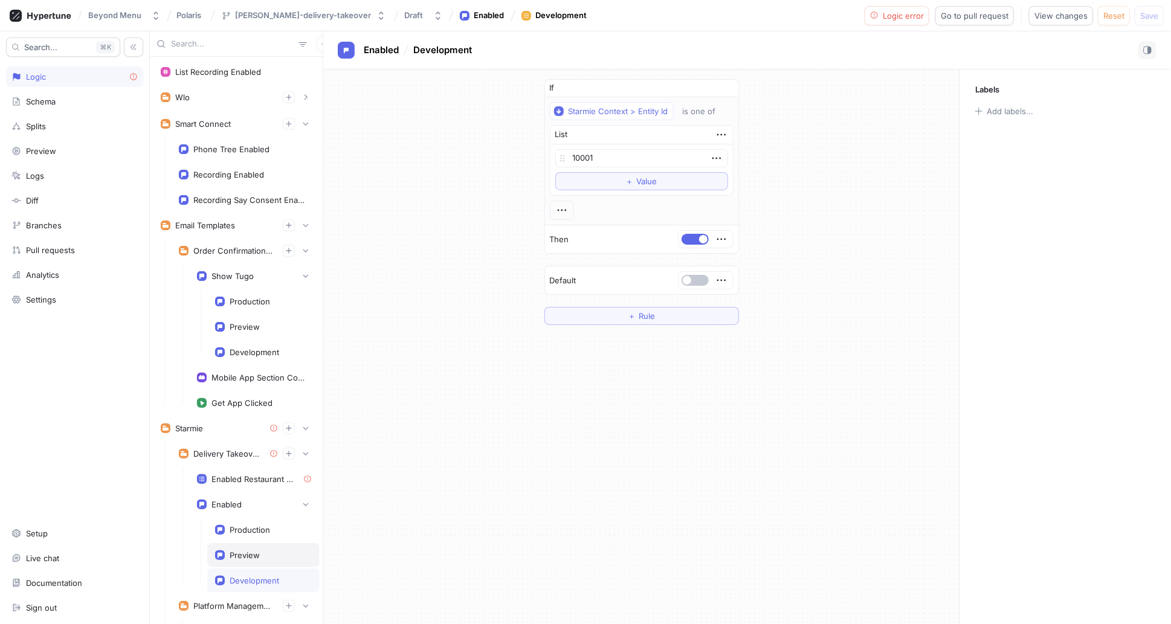
click at [239, 551] on div "Preview" at bounding box center [245, 555] width 30 height 10
click at [251, 579] on div "Development" at bounding box center [255, 581] width 50 height 10
click at [250, 552] on div "Preview" at bounding box center [245, 555] width 30 height 10
click at [253, 525] on div "Production" at bounding box center [250, 530] width 40 height 10
click at [725, 88] on icon "button" at bounding box center [725, 89] width 8 height 2
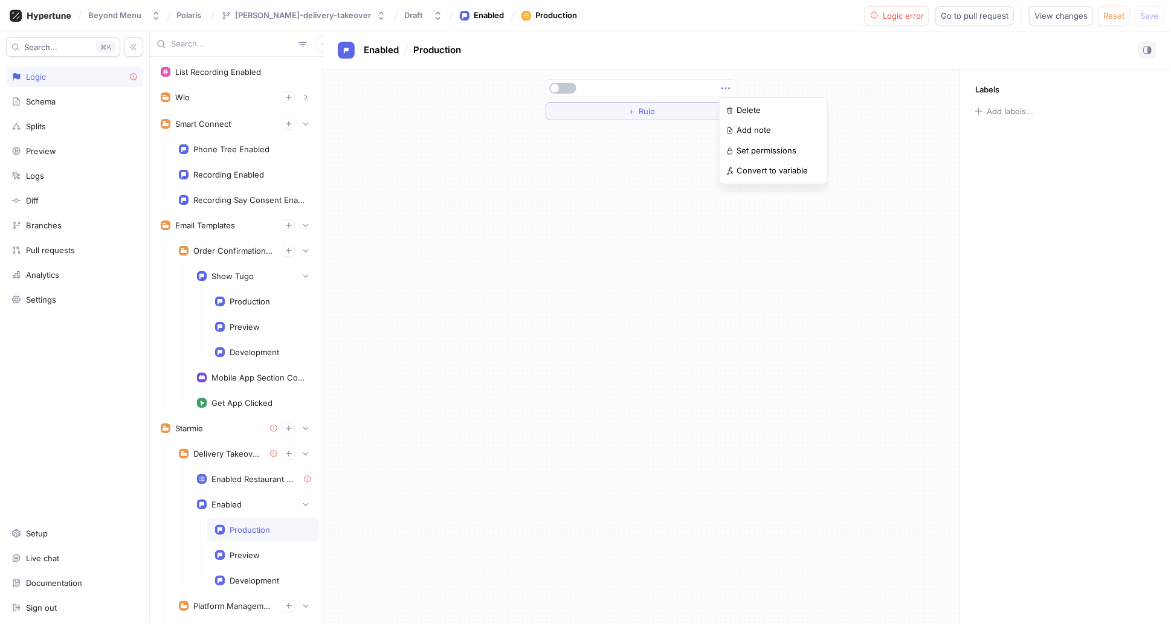
click at [725, 88] on icon "button" at bounding box center [725, 89] width 8 height 2
click at [728, 84] on icon "button" at bounding box center [725, 88] width 13 height 13
click at [772, 106] on div "Delete" at bounding box center [773, 110] width 103 height 21
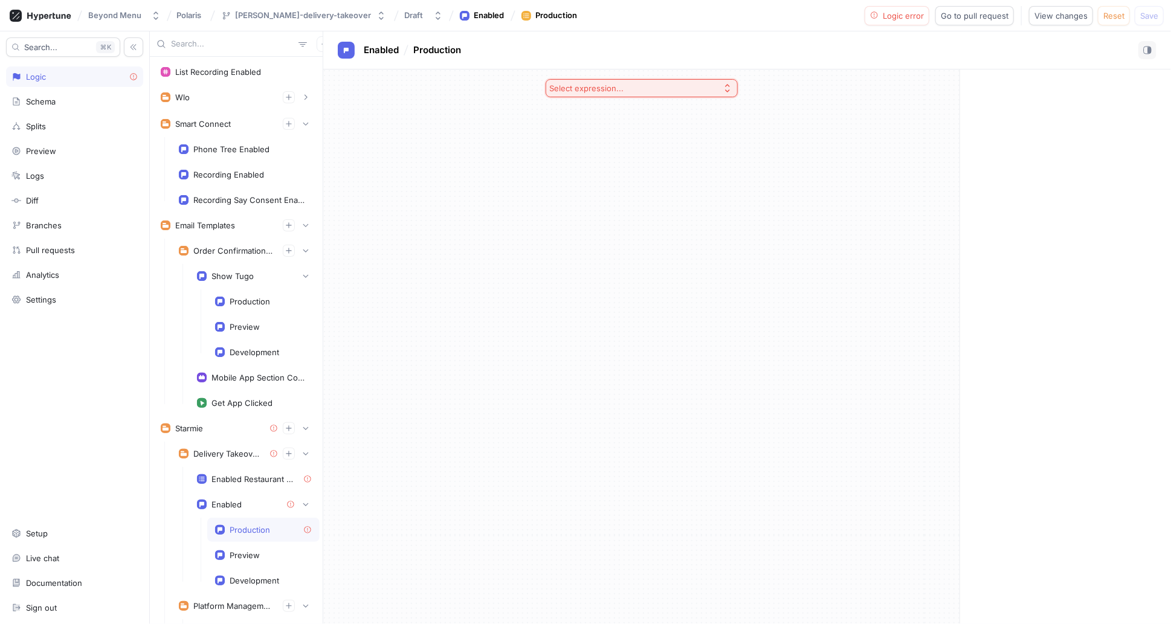
click at [622, 91] on div "Select expression..." at bounding box center [589, 88] width 79 height 10
click at [595, 151] on span "If / Else" at bounding box center [645, 153] width 156 height 10
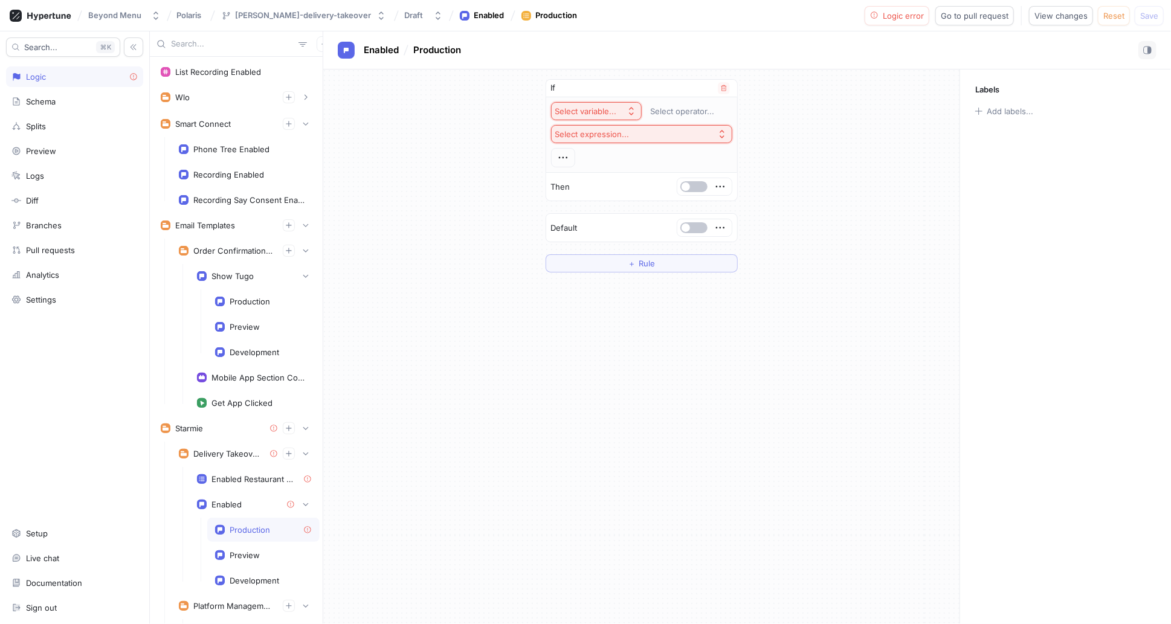
click at [615, 114] on div "Select variable..." at bounding box center [586, 111] width 62 height 10
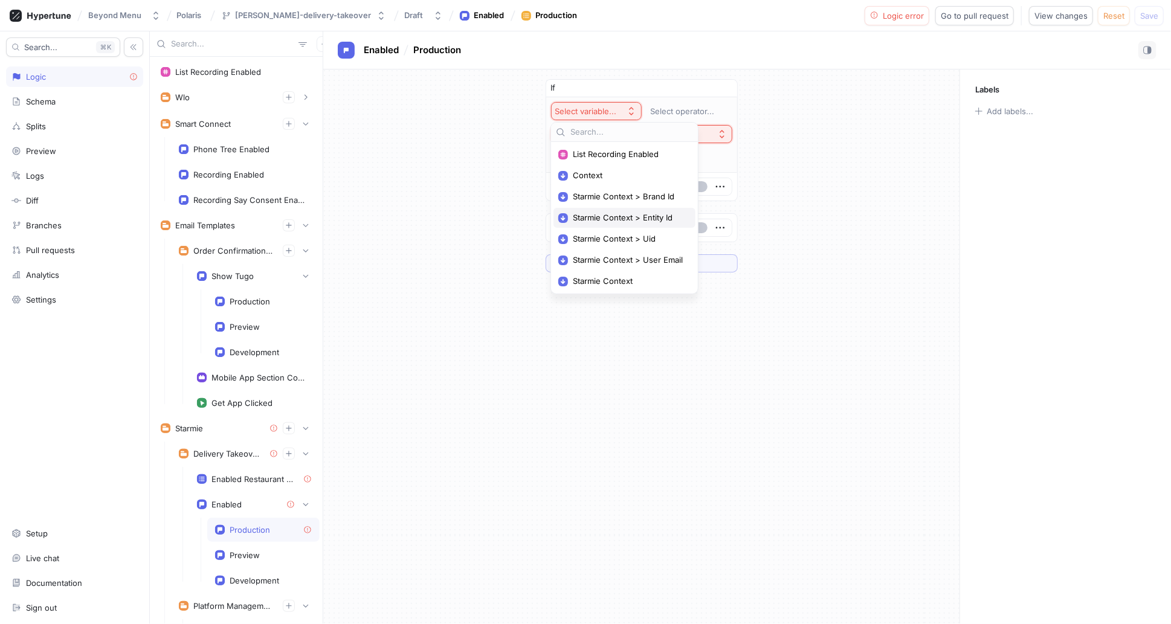
click at [627, 215] on span "Starmie Context > Entity Id" at bounding box center [629, 218] width 112 height 10
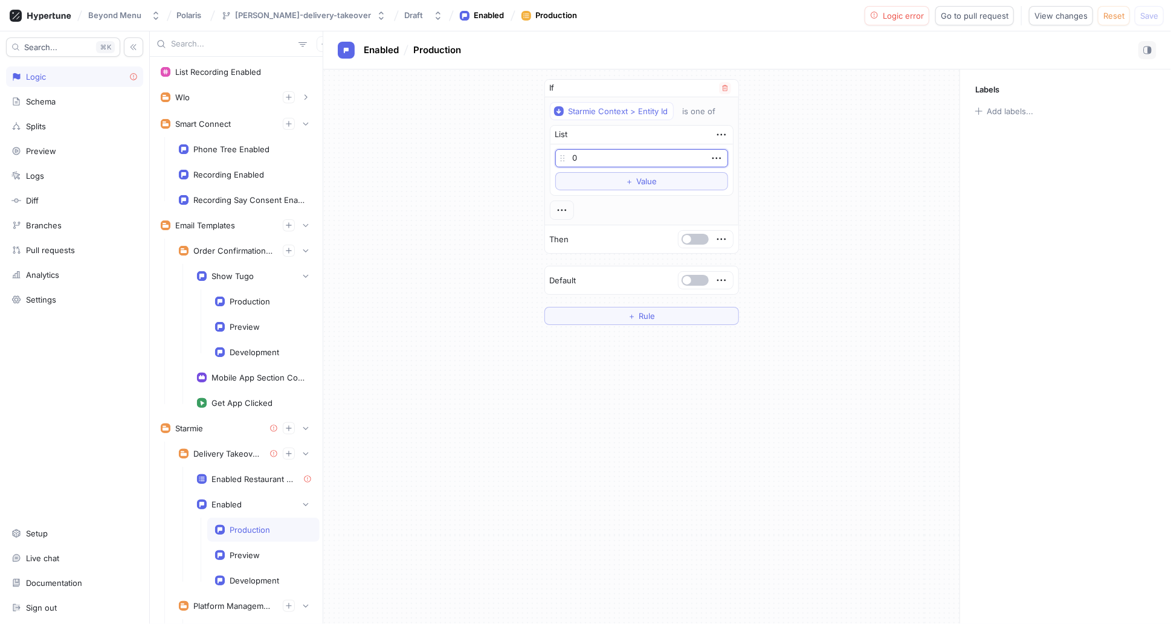
click at [624, 154] on input "0" at bounding box center [641, 158] width 173 height 18
type input "10001"
click at [821, 172] on div "If Starmie Context > Entity Id is one of List 10001 To pick up a draggable item…" at bounding box center [641, 201] width 636 height 265
click at [694, 239] on button "button" at bounding box center [695, 239] width 27 height 11
click at [245, 556] on div "Preview" at bounding box center [263, 555] width 112 height 24
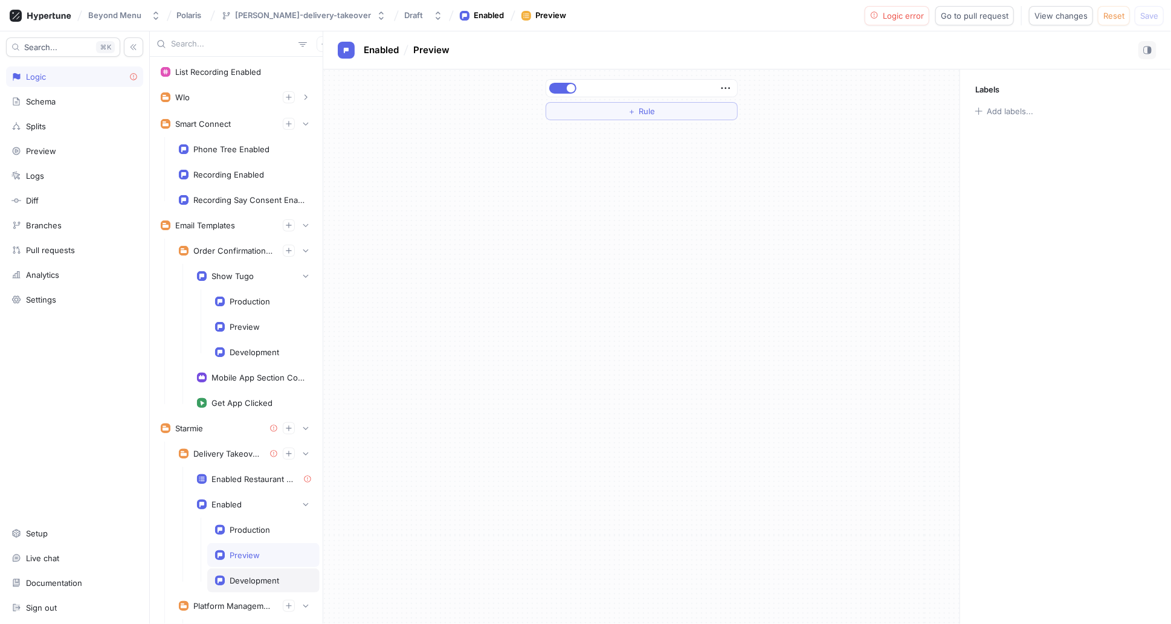
click at [250, 578] on div "Development" at bounding box center [255, 581] width 50 height 10
click at [251, 550] on div "Preview" at bounding box center [245, 555] width 30 height 10
click at [268, 576] on div "Development" at bounding box center [255, 581] width 50 height 10
click at [255, 550] on div "Preview" at bounding box center [245, 555] width 30 height 10
click at [253, 576] on div "Development" at bounding box center [255, 581] width 50 height 10
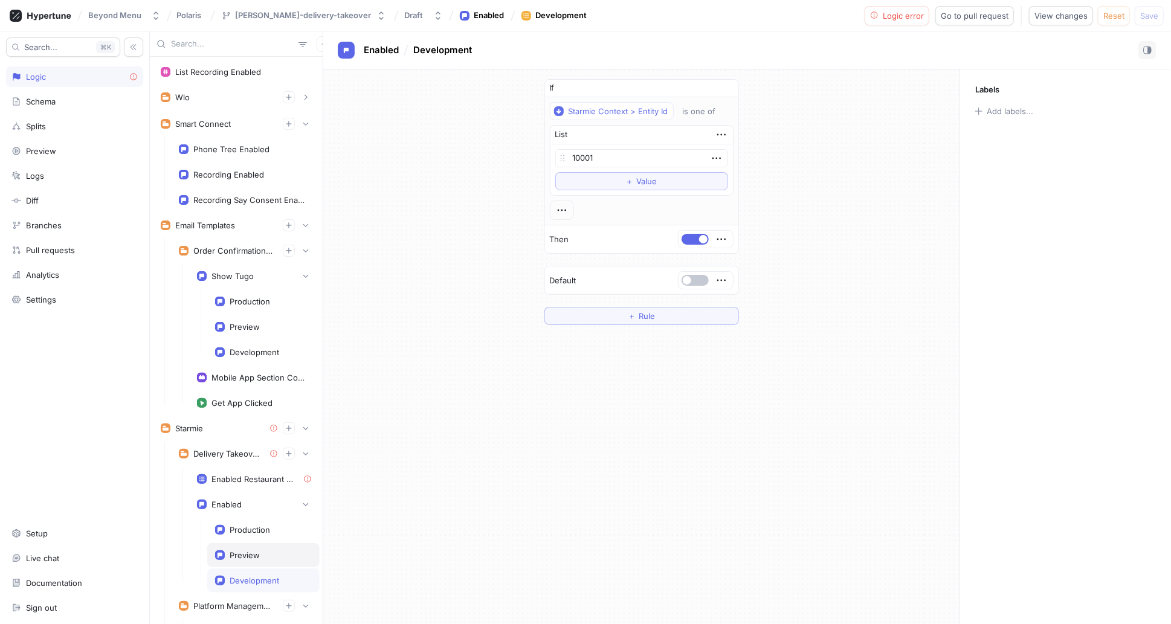
click at [248, 554] on div "Preview" at bounding box center [245, 555] width 30 height 10
click at [725, 87] on icon "button" at bounding box center [725, 88] width 13 height 13
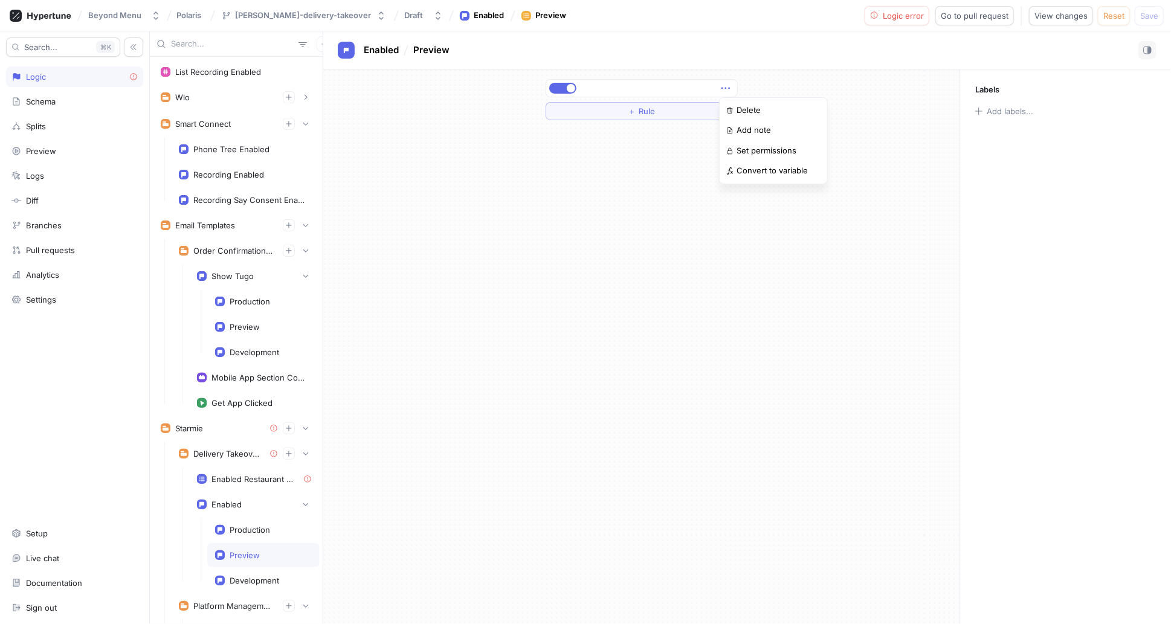
click at [598, 169] on div "＋ Rule" at bounding box center [641, 346] width 636 height 555
click at [728, 88] on icon "button" at bounding box center [725, 88] width 13 height 13
click at [702, 283] on div "＋ Rule" at bounding box center [641, 346] width 636 height 555
click at [731, 93] on icon "button" at bounding box center [725, 88] width 13 height 13
drag, startPoint x: 670, startPoint y: 235, endPoint x: 693, endPoint y: 153, distance: 84.9
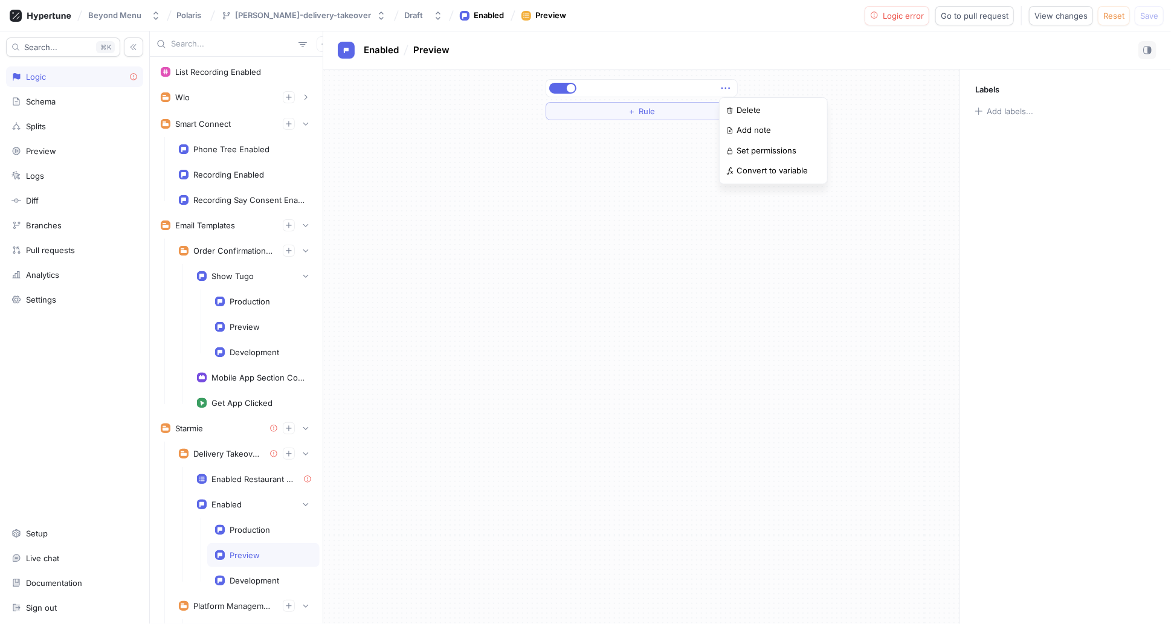
click at [670, 234] on div "＋ Rule" at bounding box center [641, 346] width 636 height 555
click at [729, 88] on icon "button" at bounding box center [725, 89] width 8 height 2
click at [674, 165] on div "＋ Rule" at bounding box center [641, 346] width 636 height 555
click at [247, 584] on div "Development" at bounding box center [263, 581] width 112 height 24
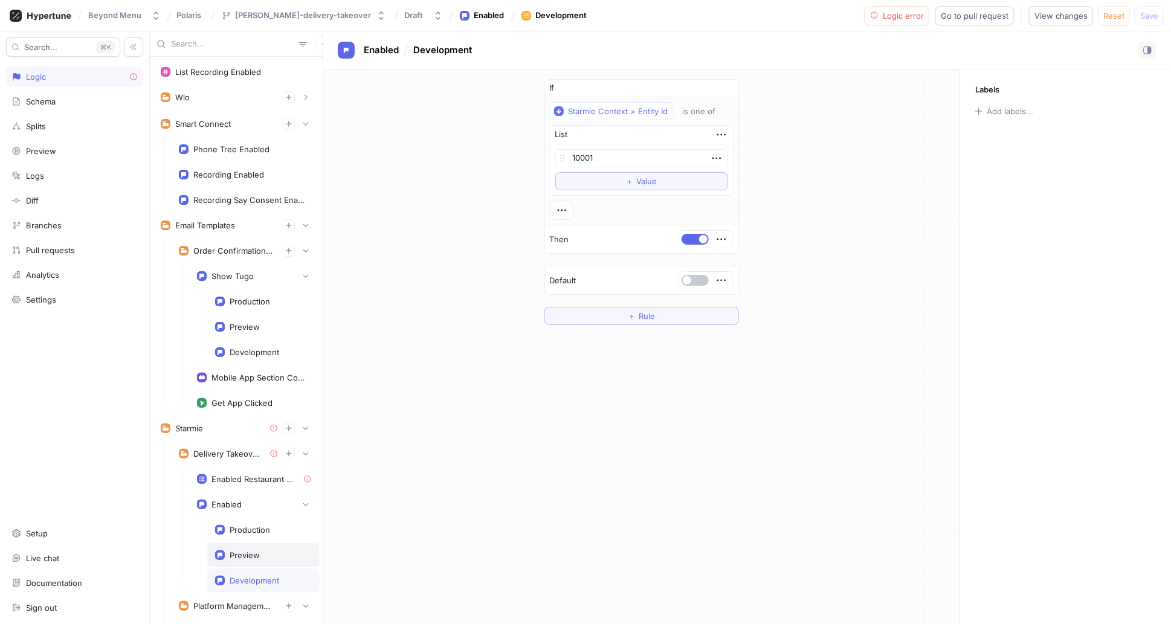
click at [253, 558] on div "Preview" at bounding box center [263, 555] width 112 height 24
click at [723, 86] on icon "button" at bounding box center [725, 88] width 13 height 13
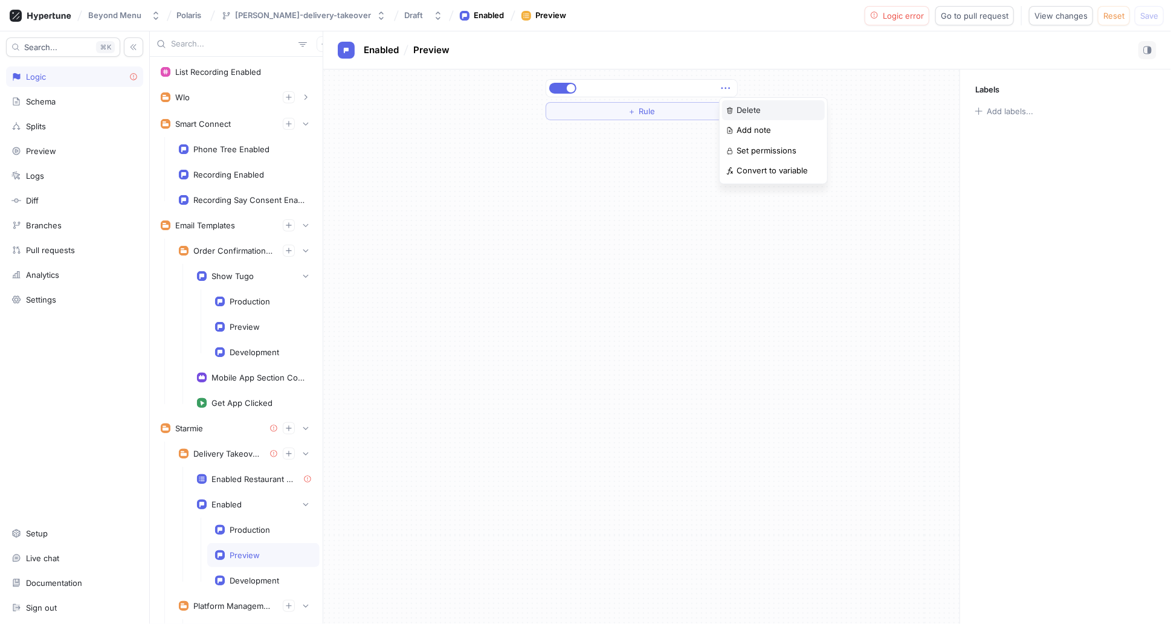
click at [761, 113] on div "Delete" at bounding box center [773, 110] width 103 height 21
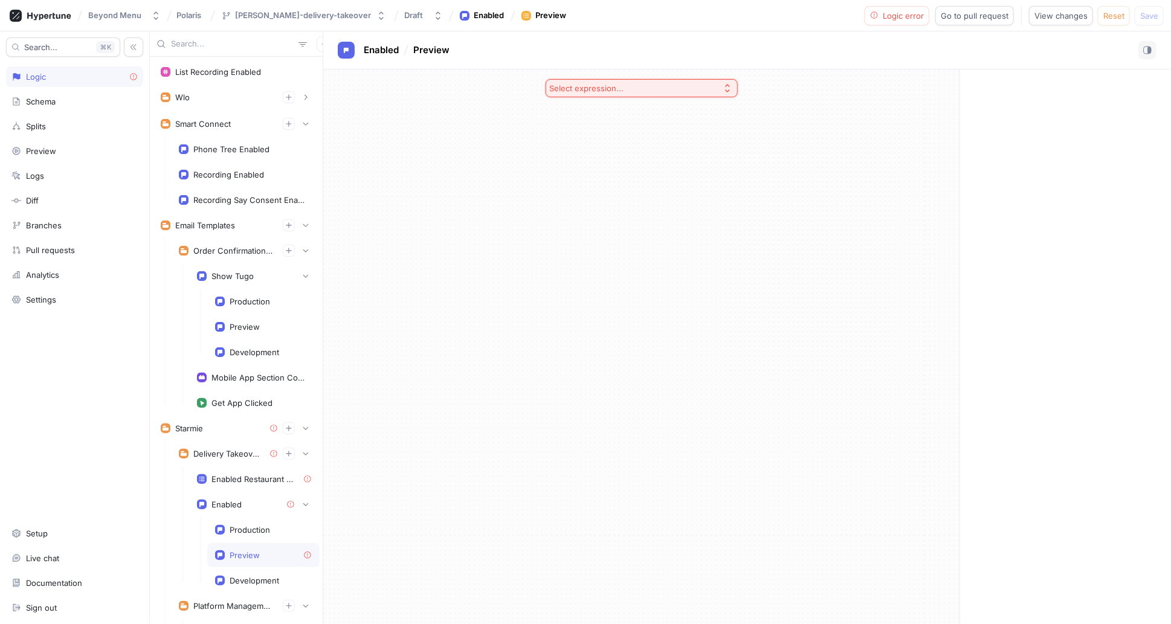
click at [701, 86] on button "Select expression..." at bounding box center [642, 88] width 192 height 18
click at [613, 157] on span "If / Else" at bounding box center [645, 153] width 156 height 10
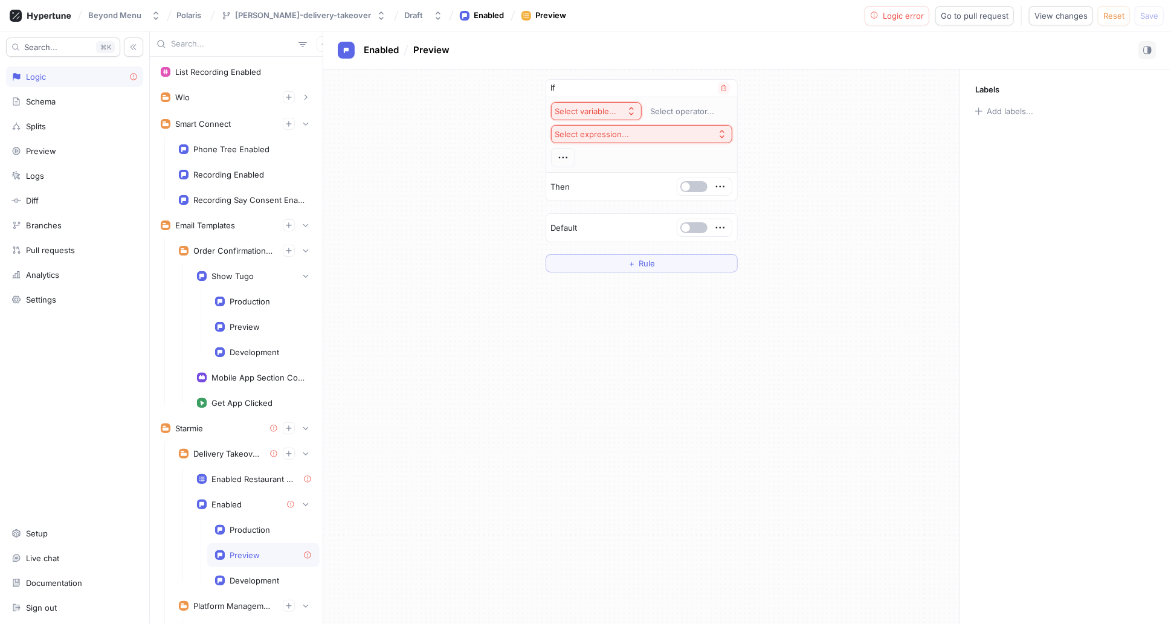
click at [613, 109] on div "Select variable..." at bounding box center [586, 111] width 62 height 10
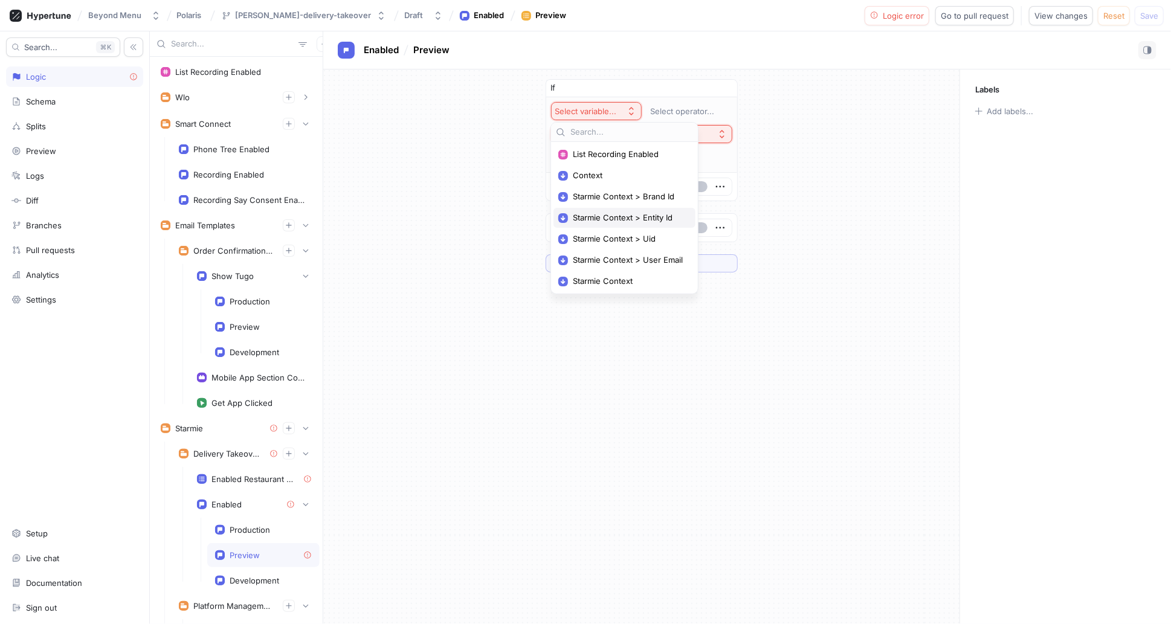
click at [612, 220] on span "Starmie Context > Entity Id" at bounding box center [629, 218] width 112 height 10
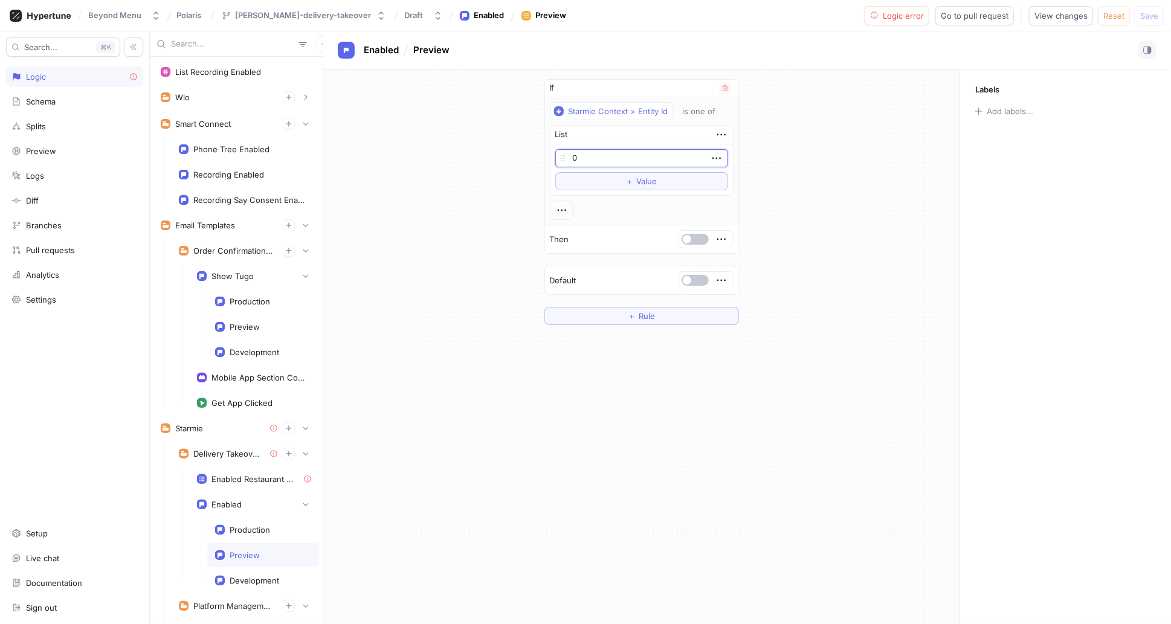
click at [651, 158] on input "0" at bounding box center [641, 158] width 173 height 18
click at [692, 239] on button "button" at bounding box center [695, 239] width 27 height 11
click at [591, 153] on input "0" at bounding box center [641, 158] width 173 height 18
type input "10001"
click at [843, 177] on div "If Starmie Context > Entity Id is one of List 10001 To pick up a draggable item…" at bounding box center [641, 201] width 636 height 265
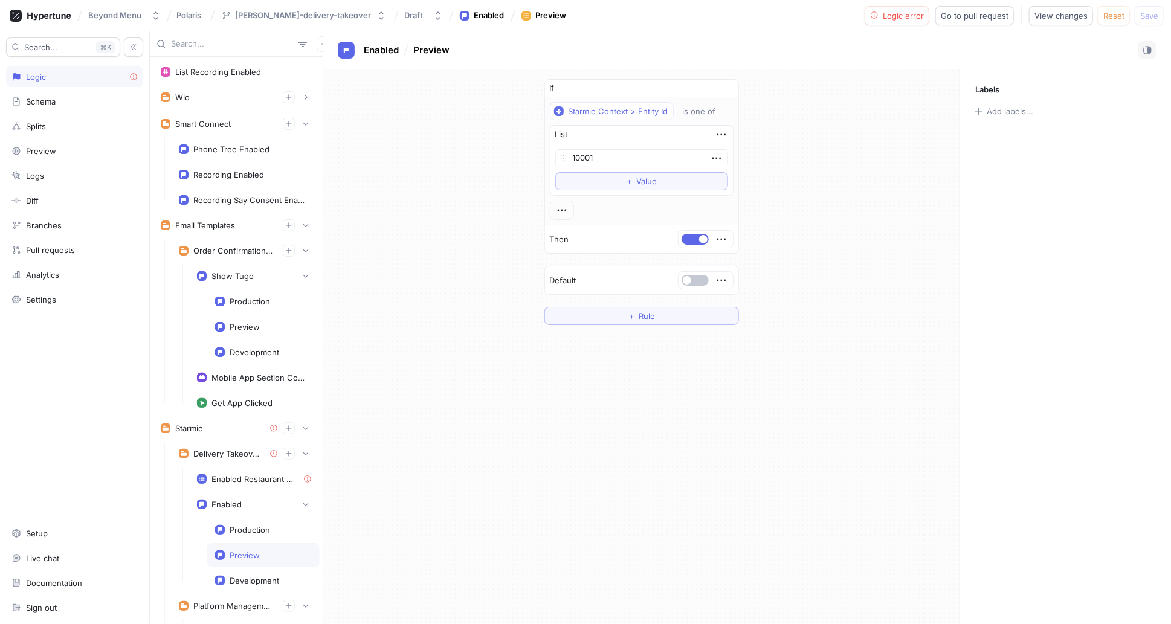
click at [854, 235] on div "If Starmie Context > Entity Id is one of List 10001 To pick up a draggable item…" at bounding box center [641, 201] width 636 height 265
click at [227, 502] on div "Enabled" at bounding box center [226, 505] width 30 height 10
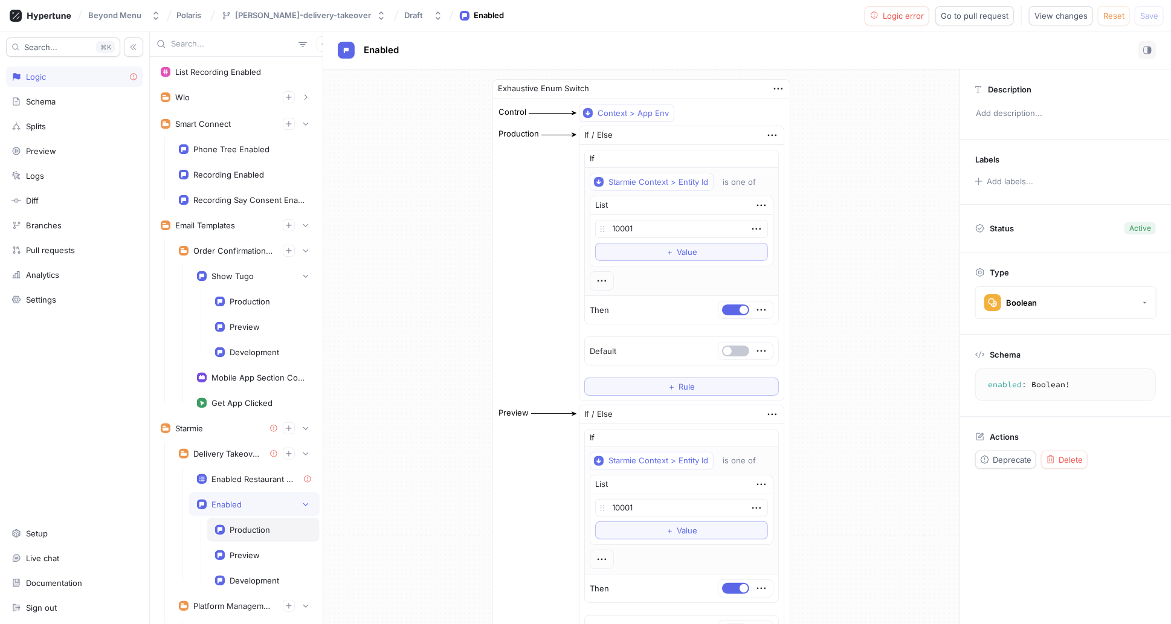
click at [233, 529] on div "Production" at bounding box center [250, 530] width 40 height 10
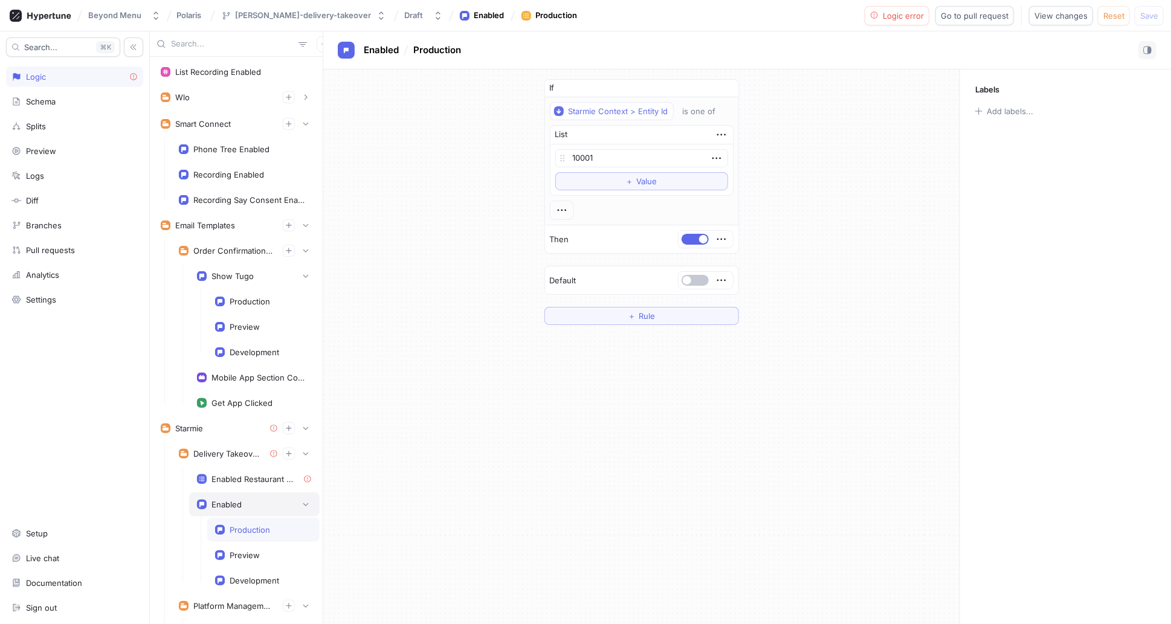
click at [243, 499] on div "Enabled" at bounding box center [254, 505] width 115 height 12
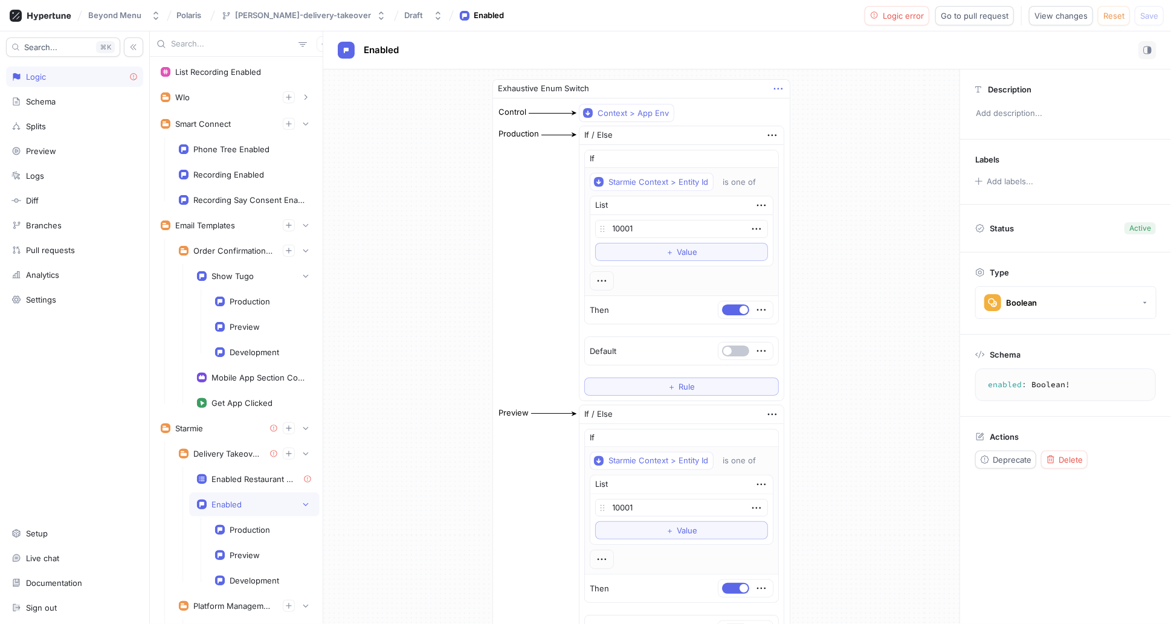
click at [775, 88] on icon "button" at bounding box center [778, 88] width 13 height 13
click at [798, 110] on p "Delete" at bounding box center [797, 111] width 24 height 12
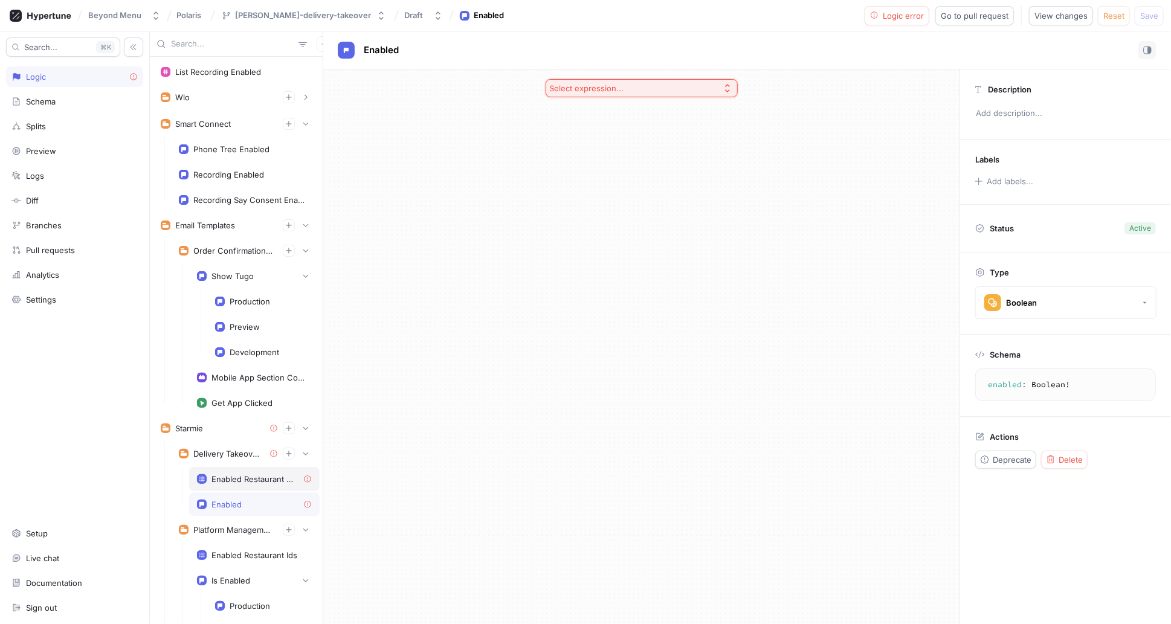
click at [271, 474] on div "Enabled Restaurant Ids" at bounding box center [252, 479] width 82 height 10
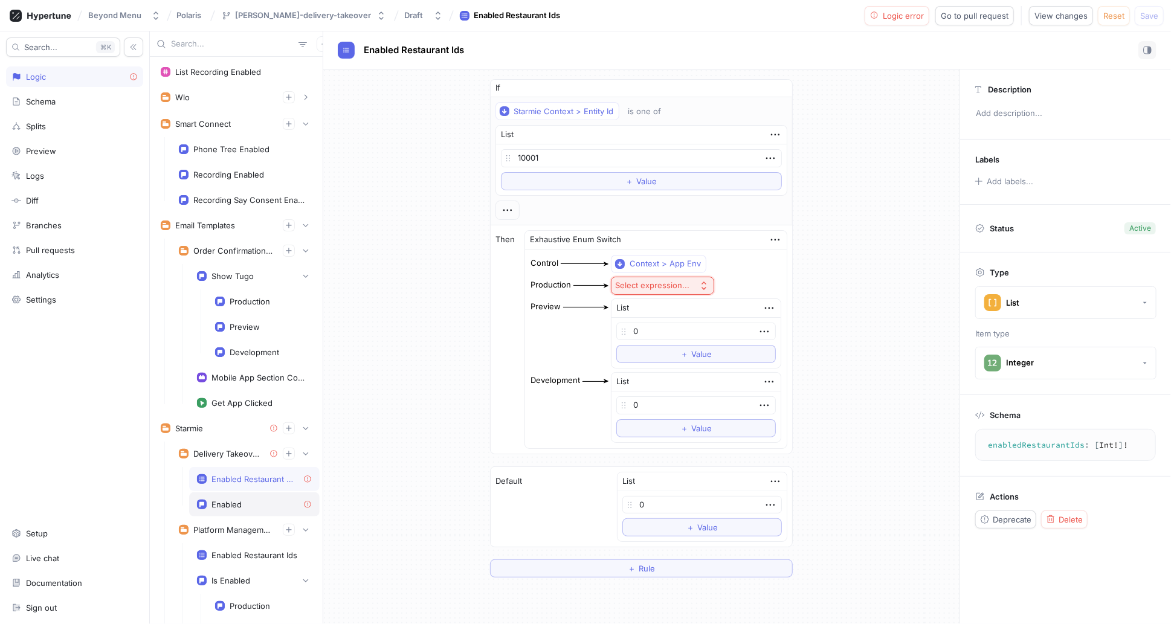
click at [268, 500] on div "Enabled" at bounding box center [254, 505] width 115 height 10
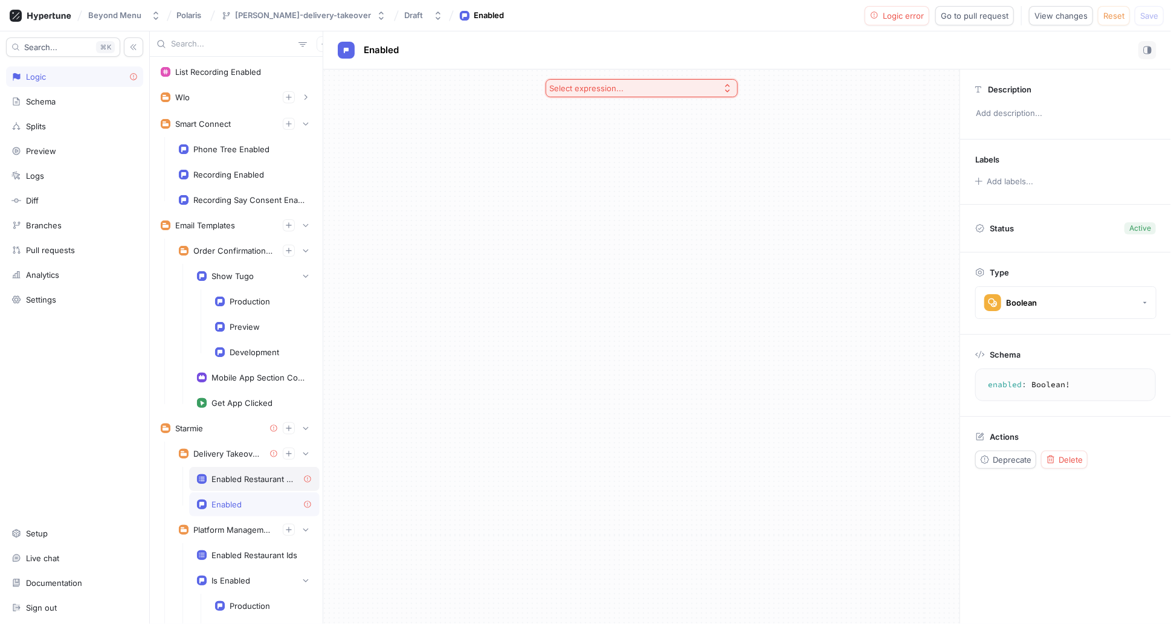
click at [257, 482] on div "Enabled Restaurant Ids" at bounding box center [254, 479] width 131 height 24
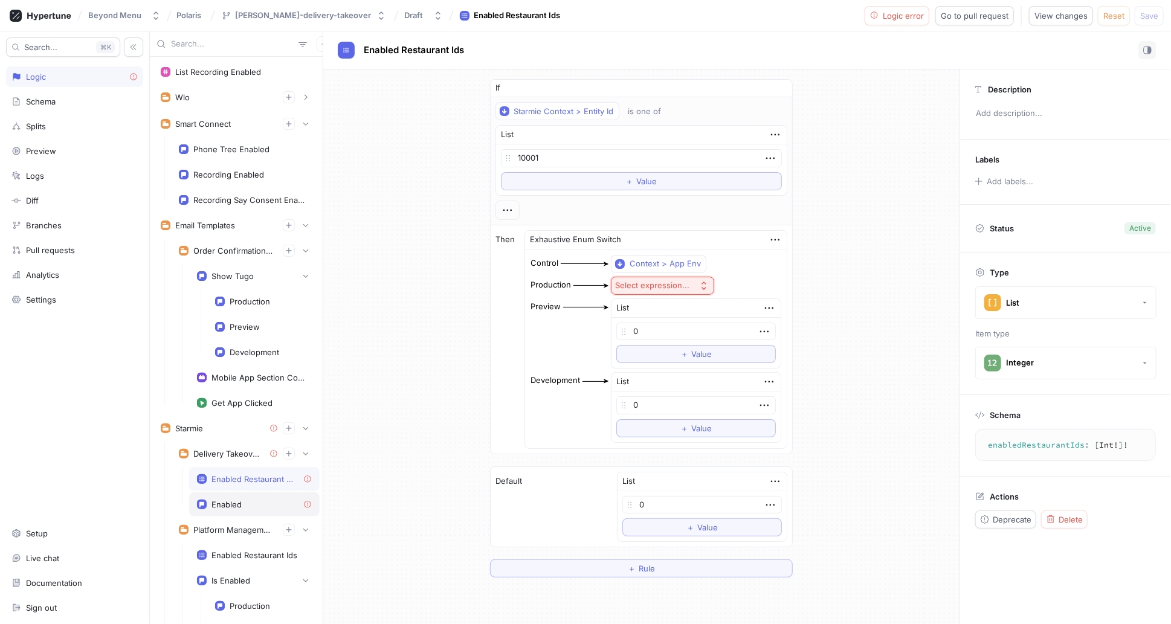
click at [233, 503] on div "Enabled" at bounding box center [226, 505] width 30 height 10
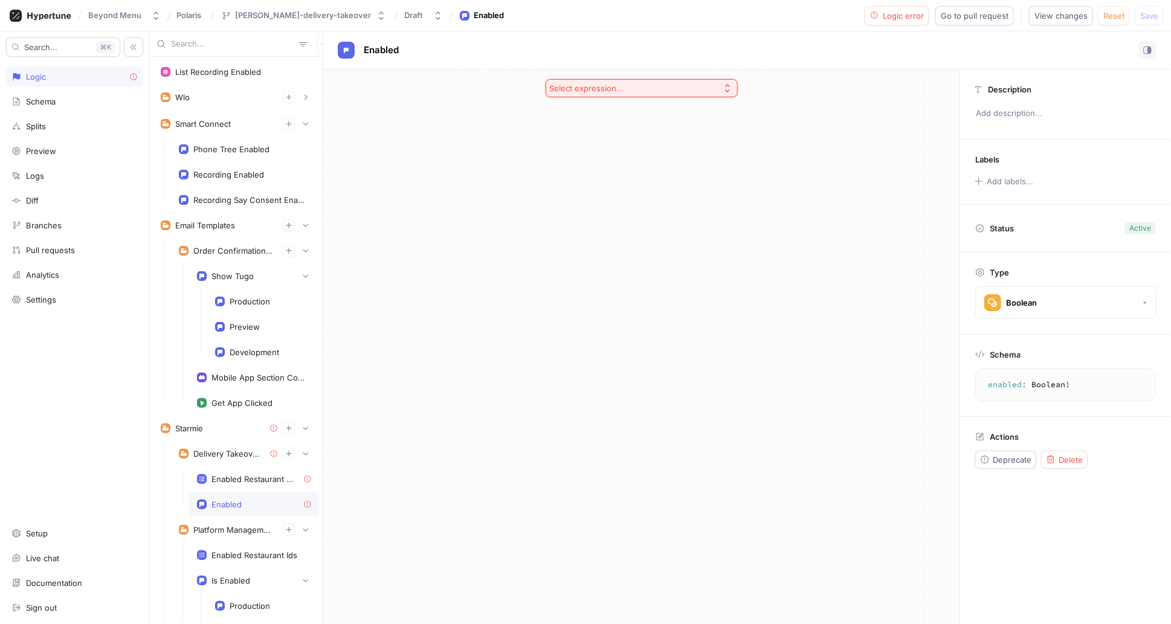
click at [227, 493] on div "Enabled" at bounding box center [254, 504] width 131 height 24
click at [234, 474] on div "Enabled Restaurant Ids" at bounding box center [252, 479] width 82 height 10
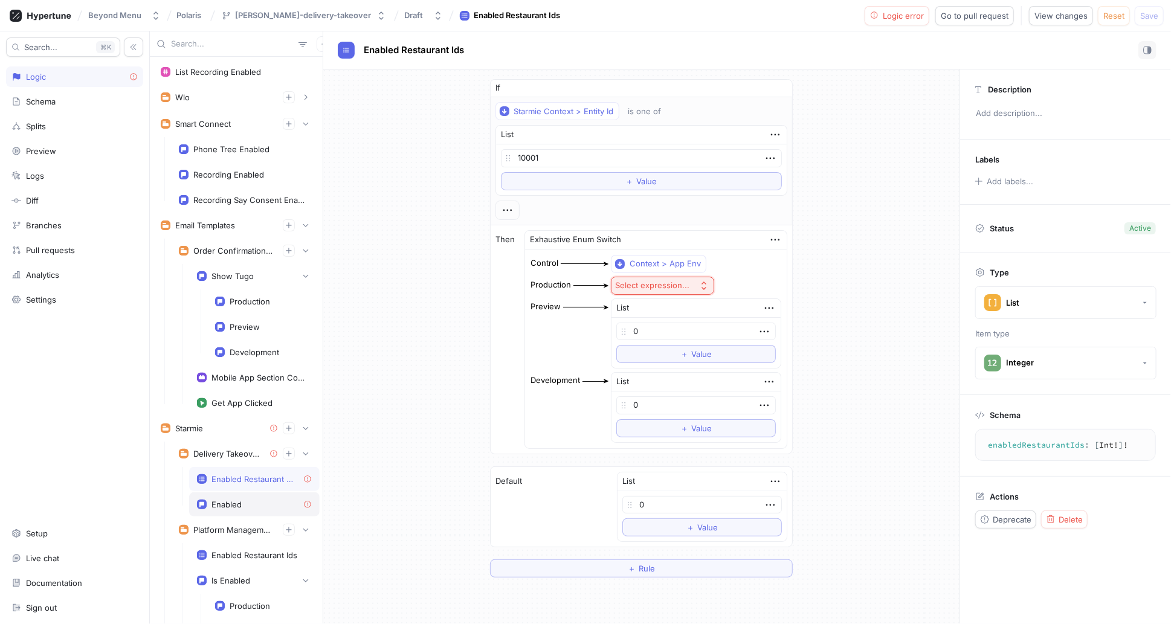
click at [236, 494] on div "Enabled" at bounding box center [254, 504] width 131 height 24
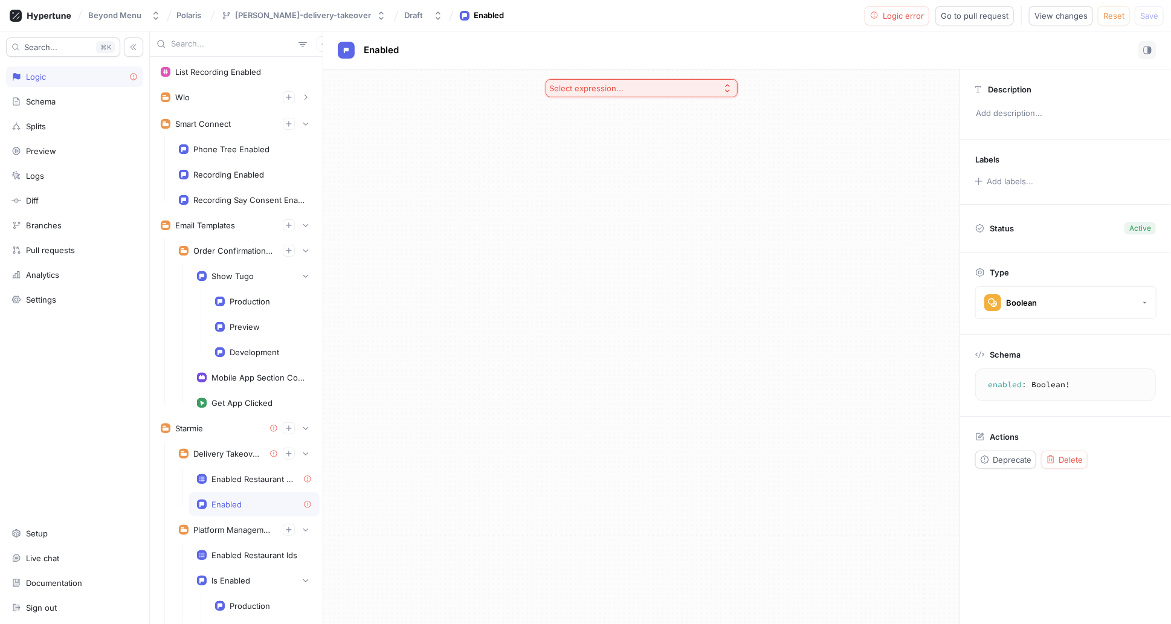
click at [636, 92] on button "Select expression..." at bounding box center [642, 88] width 192 height 18
click at [600, 192] on span "Exhaustive Enum Switch" at bounding box center [645, 195] width 156 height 10
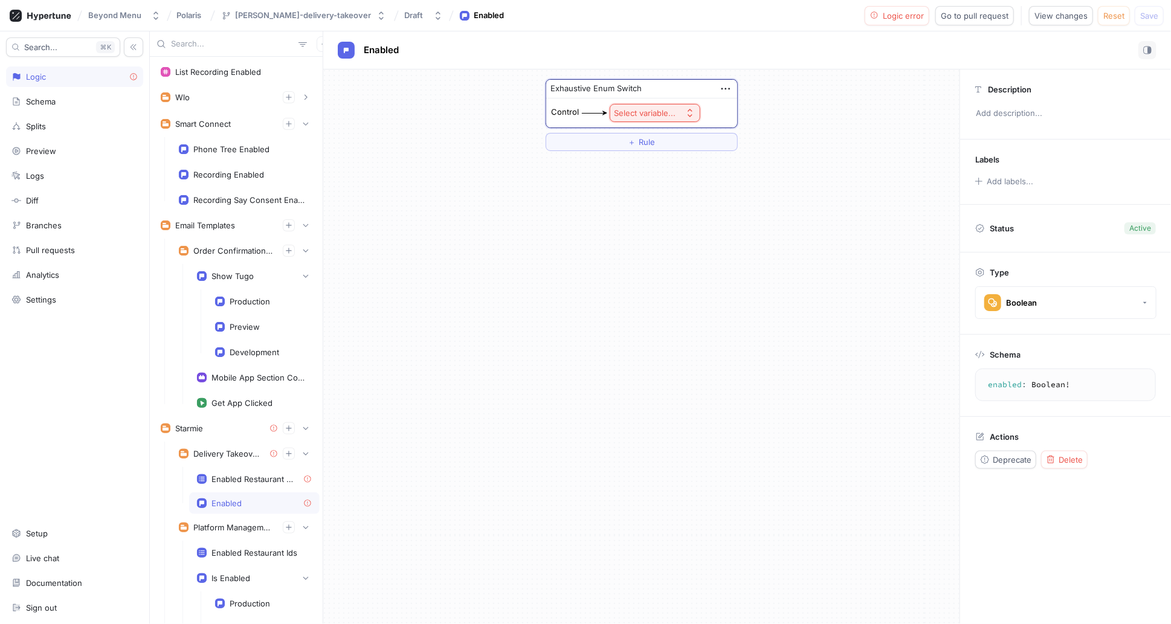
click at [665, 109] on div "Select variable..." at bounding box center [645, 113] width 62 height 10
click at [663, 159] on span "Context > App Env" at bounding box center [688, 156] width 112 height 10
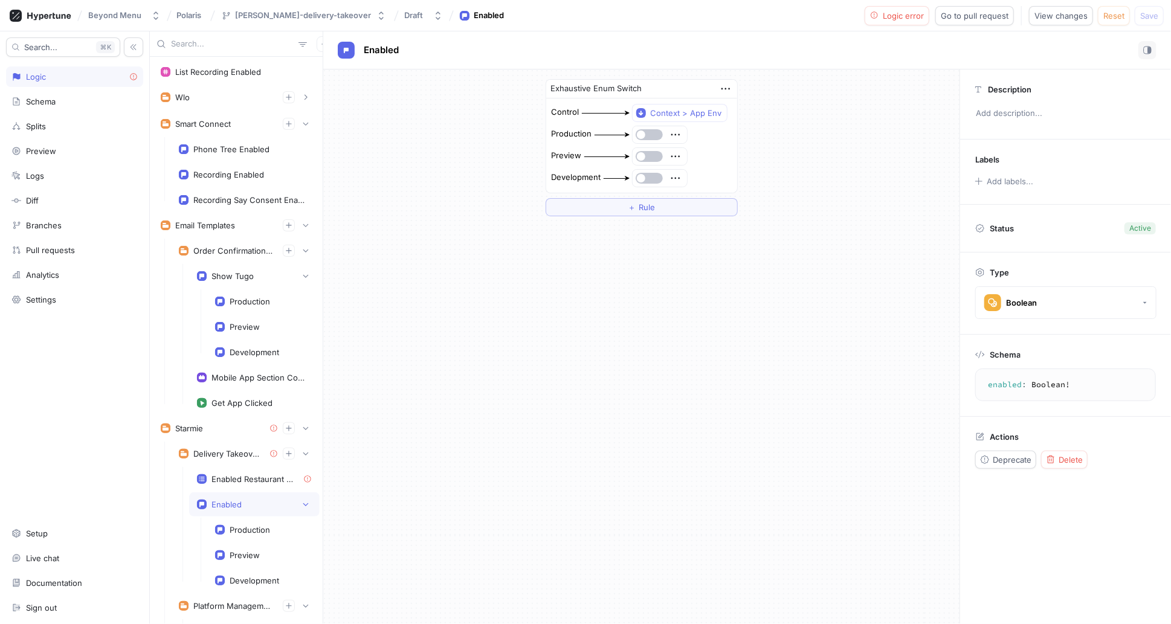
click at [652, 376] on div "Exhaustive Enum Switch Control Context > App Env Production Preview Development…" at bounding box center [641, 346] width 636 height 555
click at [276, 478] on div "Enabled Restaurant Ids" at bounding box center [252, 479] width 82 height 10
type textarea "enabledRestaurantIds: [Int!]!"
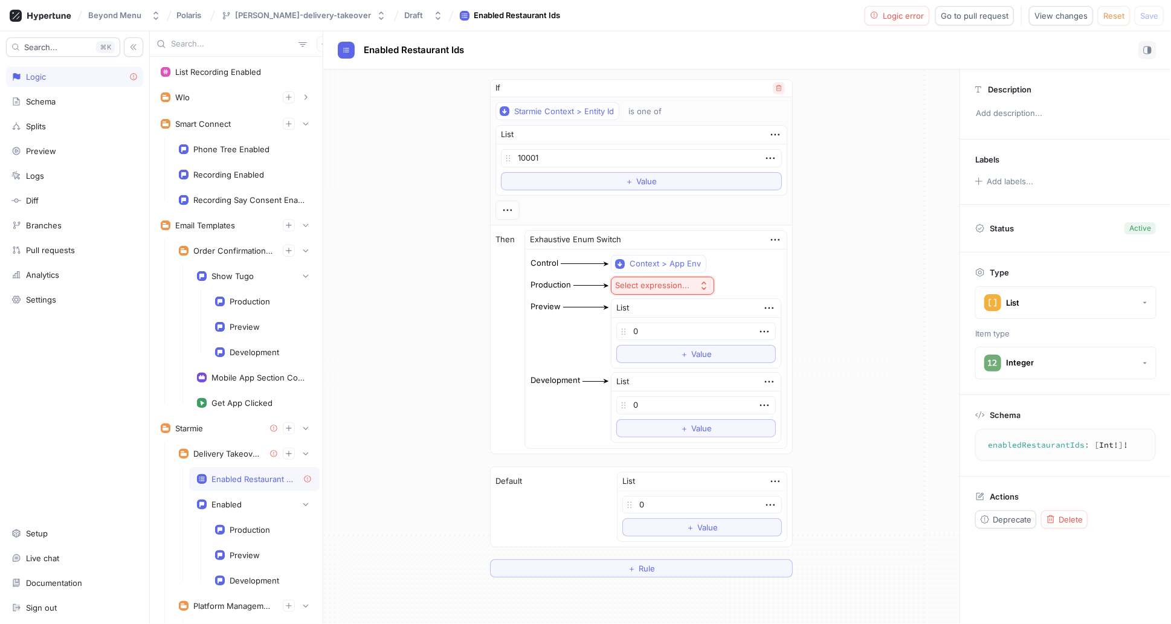
click at [773, 88] on button "button" at bounding box center [779, 88] width 12 height 12
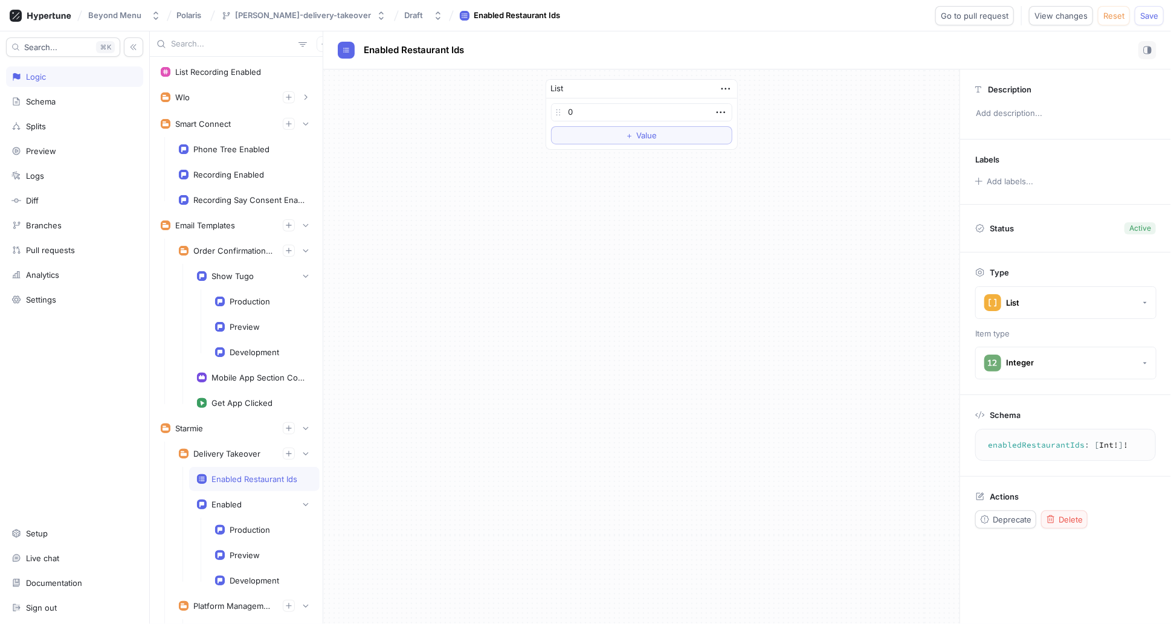
click at [1077, 516] on span "Delete" at bounding box center [1071, 519] width 24 height 7
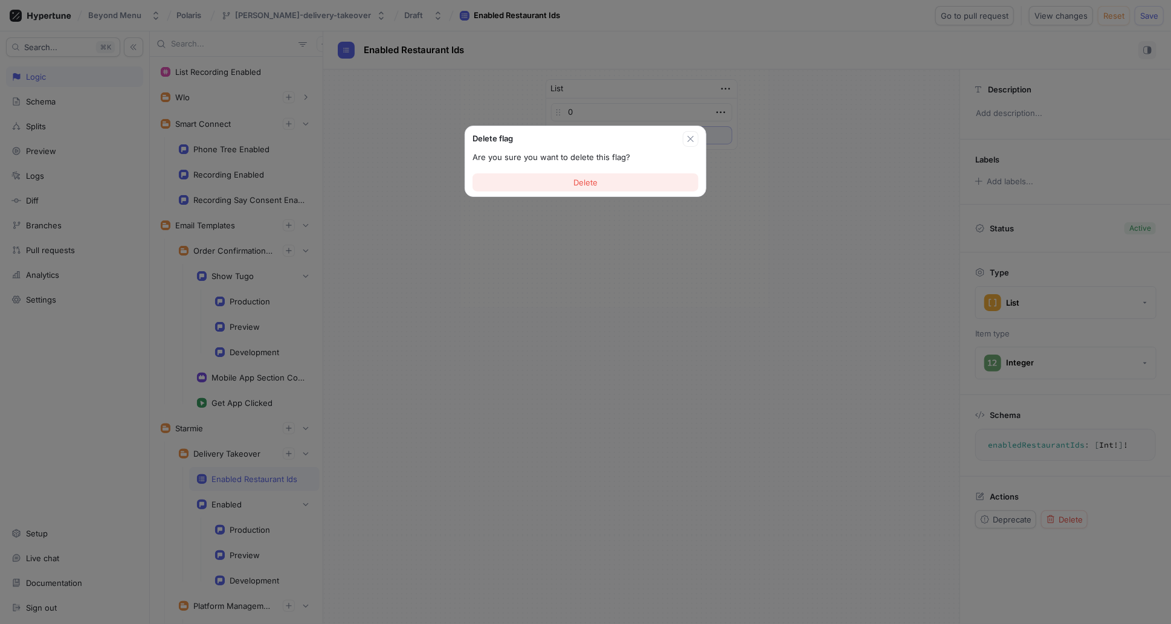
click at [593, 182] on span "Delete" at bounding box center [585, 182] width 24 height 7
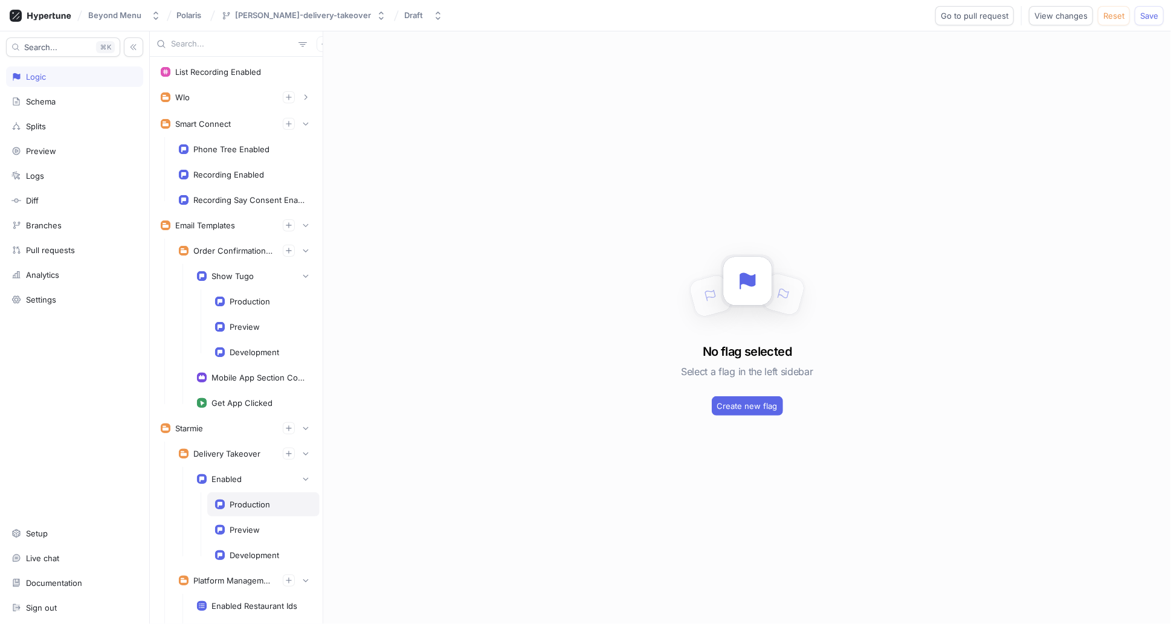
click at [230, 500] on div "Production" at bounding box center [250, 505] width 40 height 10
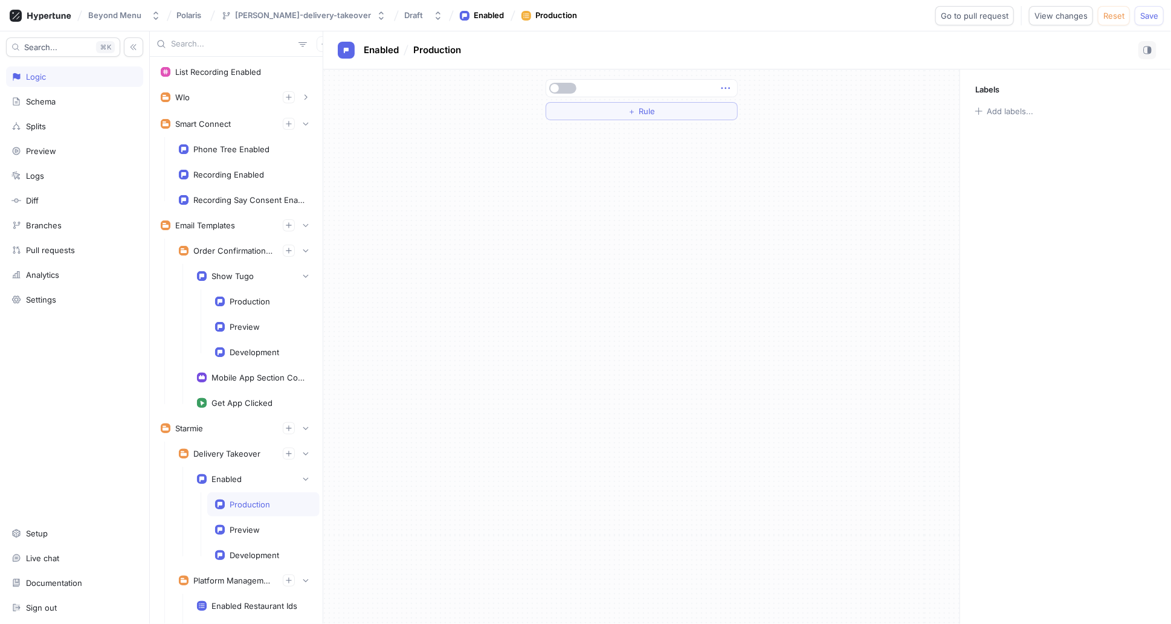
click at [723, 90] on icon "button" at bounding box center [725, 88] width 13 height 13
click at [639, 175] on div "＋ Rule" at bounding box center [641, 346] width 636 height 555
click at [729, 86] on icon "button" at bounding box center [725, 88] width 13 height 13
click at [755, 107] on p "Delete" at bounding box center [749, 111] width 24 height 12
click at [631, 86] on button "Select expression..." at bounding box center [642, 88] width 192 height 18
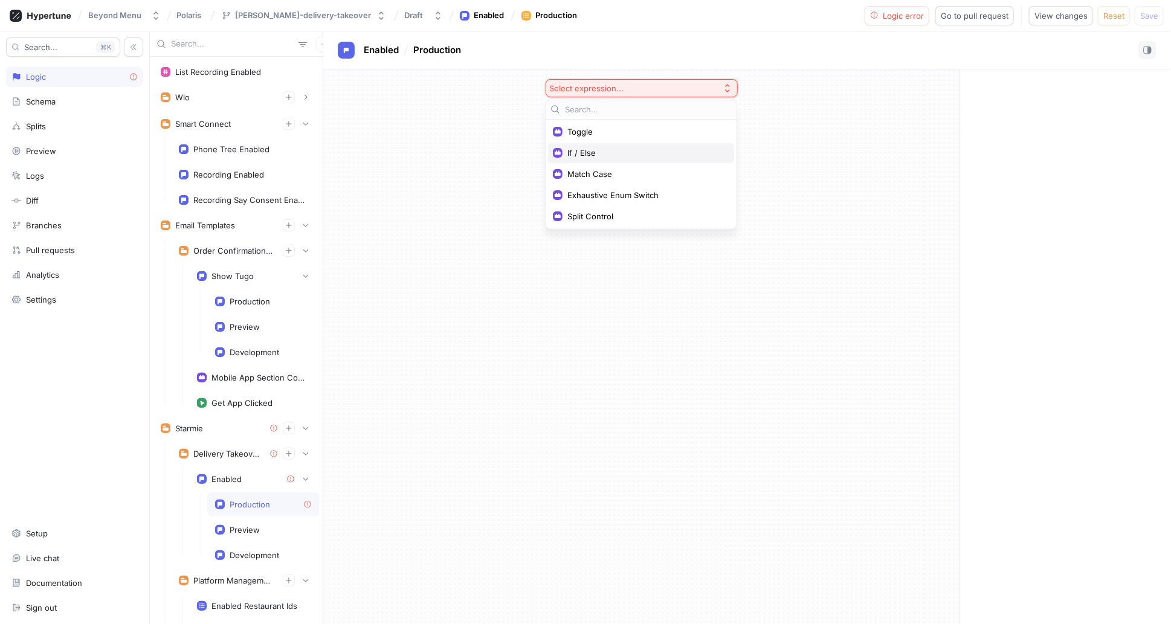
click at [589, 148] on span "If / Else" at bounding box center [645, 153] width 156 height 10
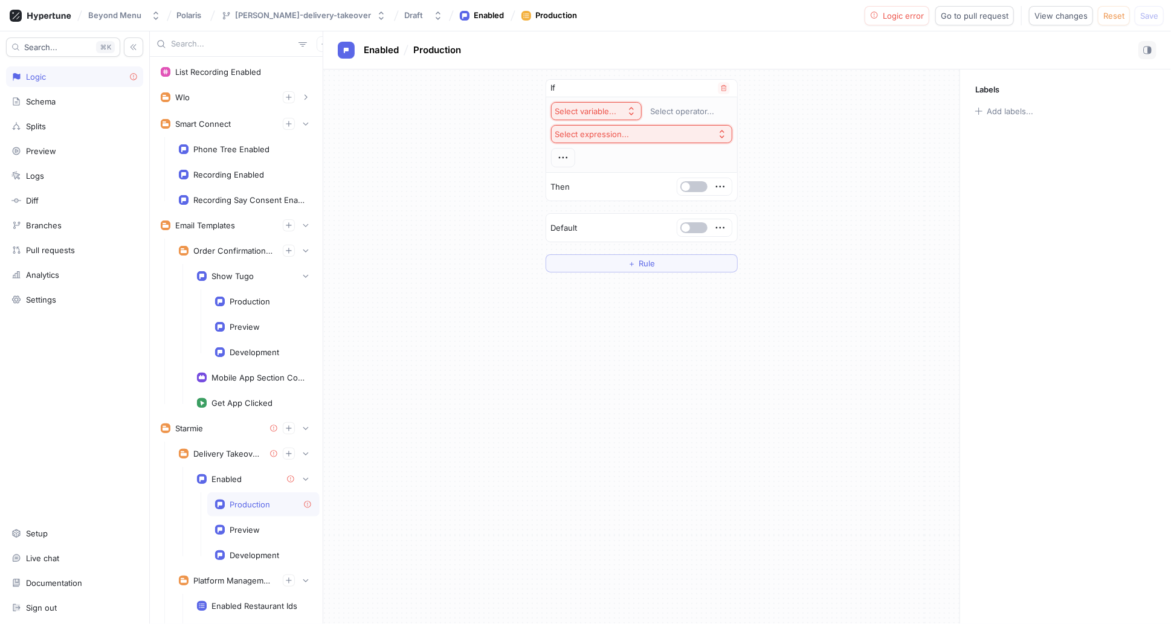
click at [613, 121] on div "Select variable... Select operator... Select expression..." at bounding box center [641, 134] width 181 height 65
click at [613, 111] on div "Select variable..." at bounding box center [586, 111] width 62 height 10
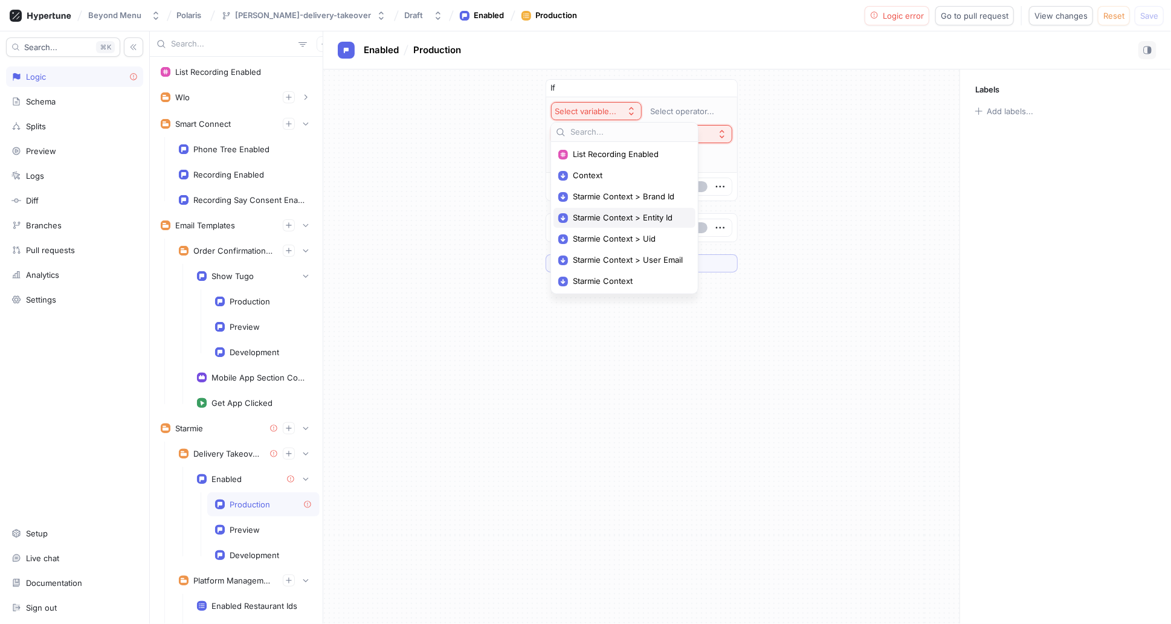
click at [621, 220] on span "Starmie Context > Entity Id" at bounding box center [629, 218] width 112 height 10
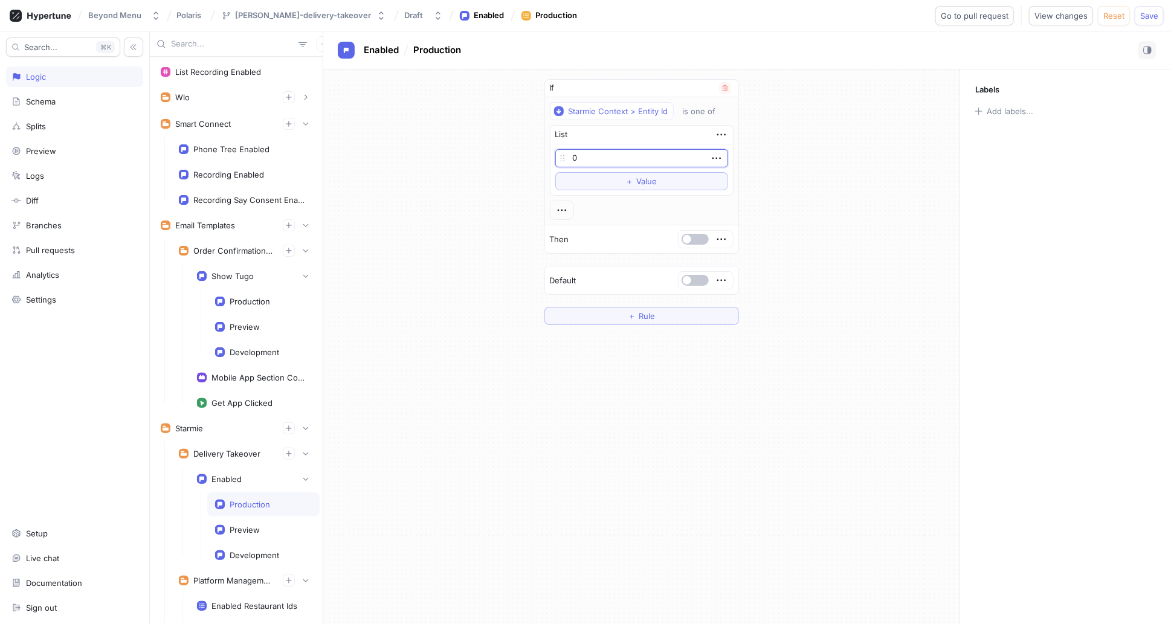
click at [612, 156] on input "0" at bounding box center [641, 158] width 173 height 18
type input "10001"
click at [663, 218] on div "Starmie Context > Entity Id is one of List 10001 To pick up a draggable item, p…" at bounding box center [642, 161] width 184 height 118
click at [694, 239] on button "button" at bounding box center [695, 239] width 27 height 11
click at [243, 531] on div "Preview" at bounding box center [263, 530] width 112 height 24
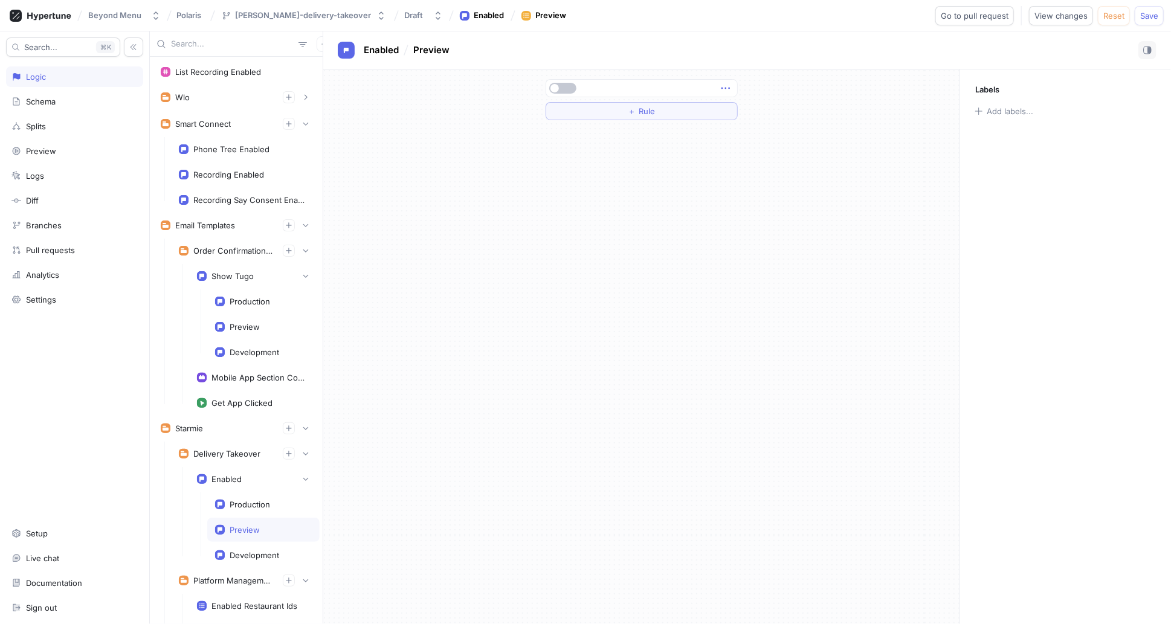
click at [728, 88] on icon "button" at bounding box center [725, 89] width 8 height 2
click at [645, 181] on div "＋ Rule" at bounding box center [641, 346] width 636 height 555
click at [563, 87] on button "button" at bounding box center [562, 88] width 27 height 11
click at [570, 88] on span "button" at bounding box center [571, 88] width 8 height 8
click at [240, 507] on div "Production" at bounding box center [263, 504] width 112 height 24
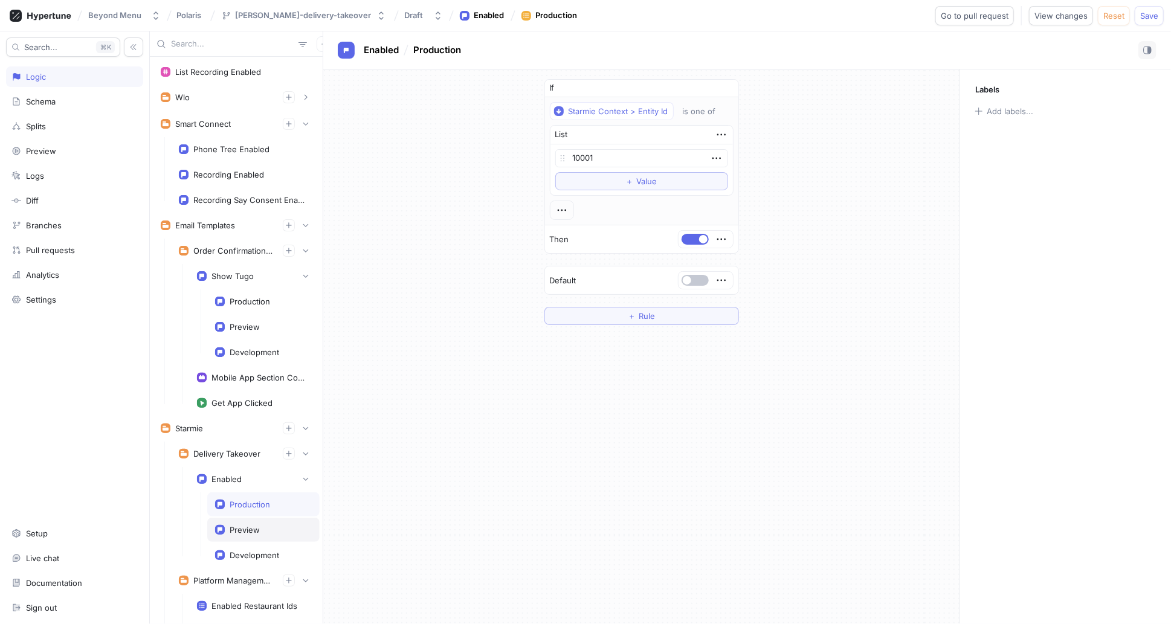
click at [249, 531] on div "Preview" at bounding box center [263, 530] width 112 height 24
click at [559, 83] on button "button" at bounding box center [562, 88] width 27 height 11
click at [250, 550] on div "Development" at bounding box center [255, 555] width 50 height 10
click at [270, 528] on div "Preview" at bounding box center [263, 530] width 97 height 10
click at [569, 86] on span "button" at bounding box center [571, 88] width 8 height 8
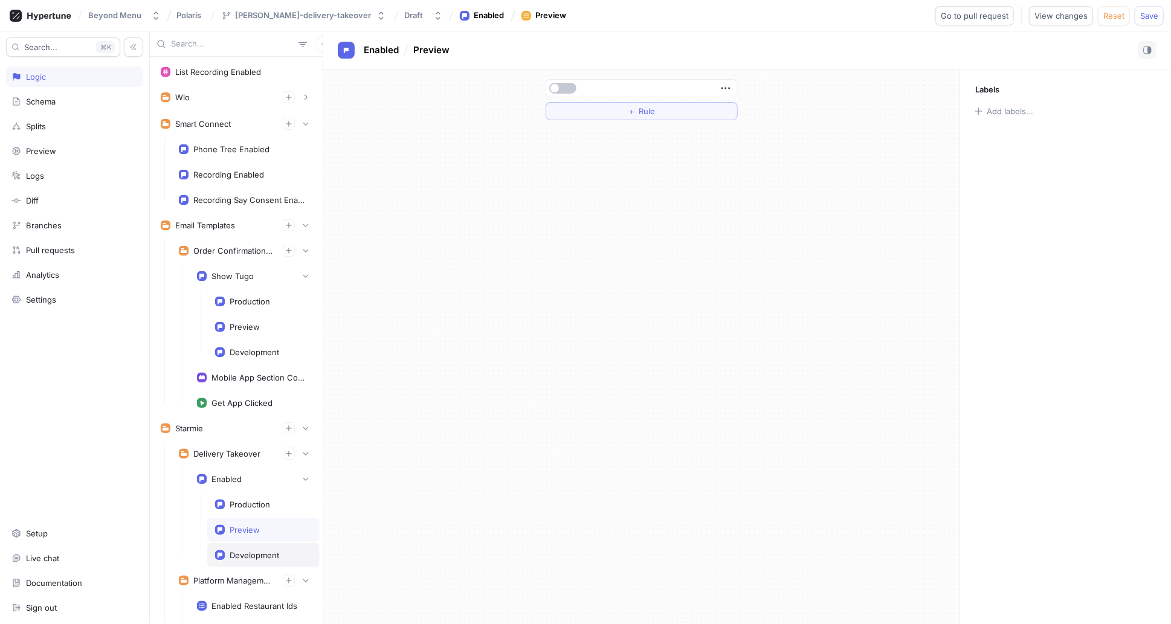
click at [254, 550] on div "Development" at bounding box center [255, 555] width 50 height 10
click at [728, 89] on icon "button" at bounding box center [725, 88] width 13 height 13
click at [600, 205] on div "＋ Rule" at bounding box center [641, 346] width 636 height 555
click at [246, 504] on div "Production" at bounding box center [250, 505] width 40 height 10
click at [251, 525] on div "Preview" at bounding box center [245, 530] width 30 height 10
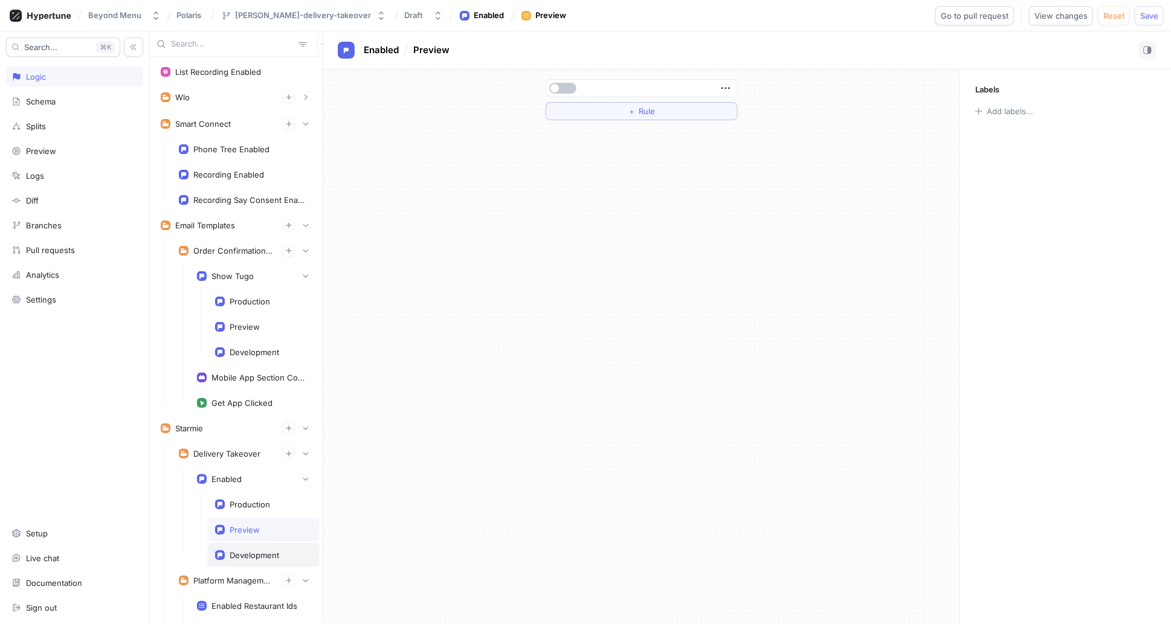
click at [251, 557] on div "Development" at bounding box center [263, 555] width 112 height 24
click at [732, 85] on icon "button" at bounding box center [725, 88] width 13 height 13
click at [661, 182] on div "＋ Rule" at bounding box center [641, 346] width 636 height 555
click at [730, 83] on icon "button" at bounding box center [725, 88] width 13 height 13
click at [754, 110] on p "Delete" at bounding box center [749, 111] width 24 height 12
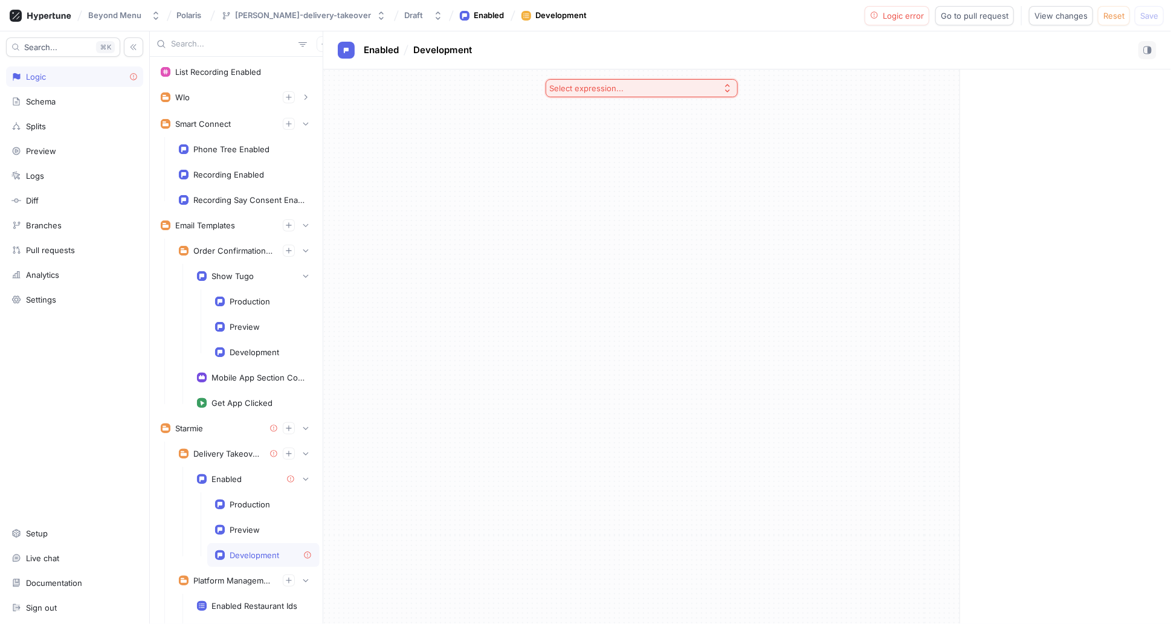
click at [713, 85] on button "Select expression..." at bounding box center [642, 88] width 192 height 18
click at [597, 147] on div "If / Else" at bounding box center [641, 153] width 186 height 20
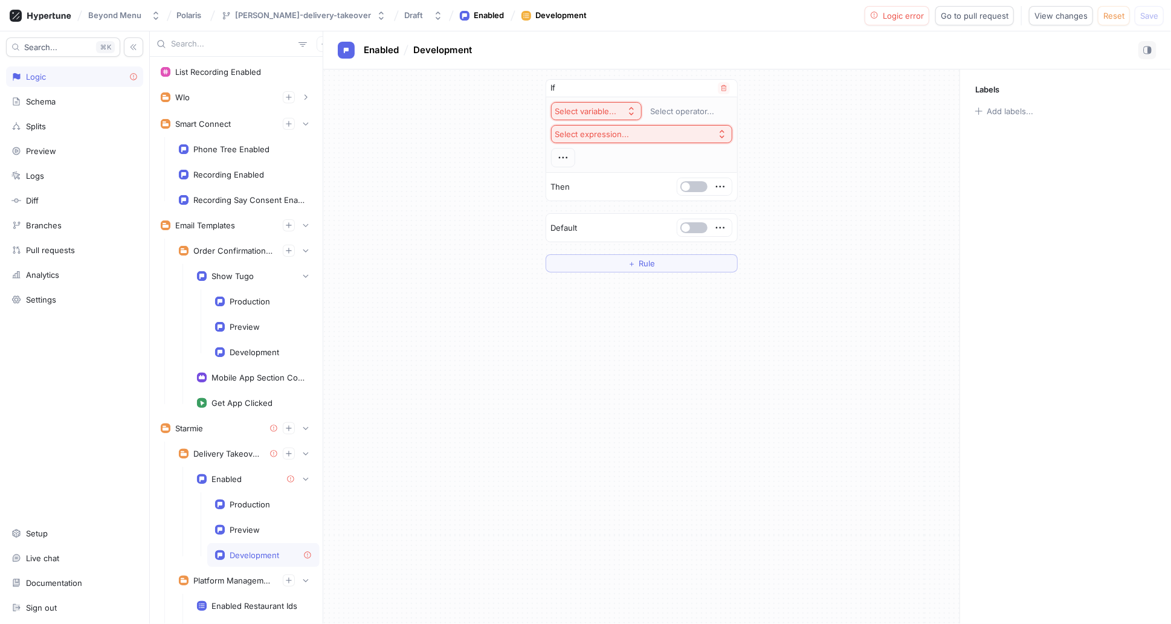
click at [618, 107] on div "Select variable..." at bounding box center [588, 111] width 66 height 10
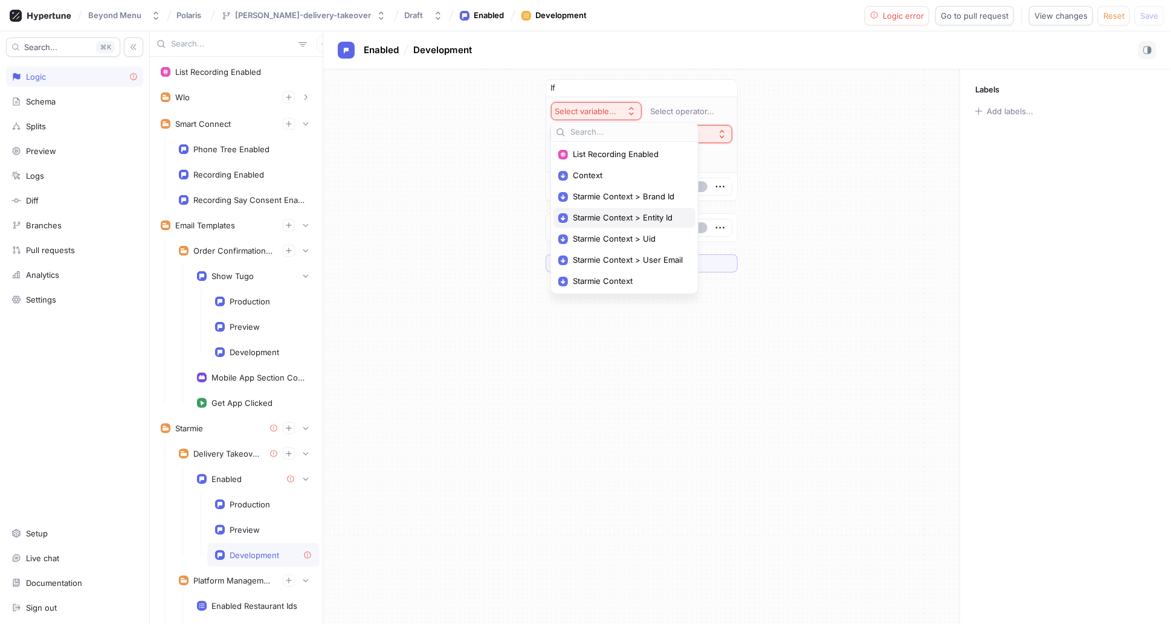
click at [632, 216] on span "Starmie Context > Entity Id" at bounding box center [629, 218] width 112 height 10
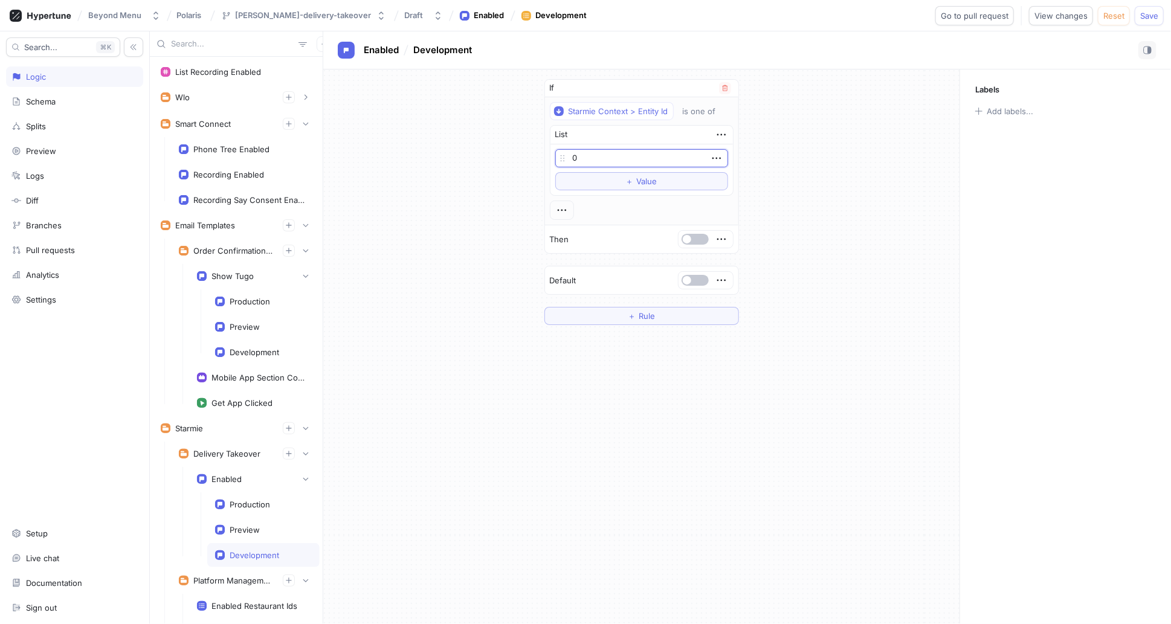
click at [639, 152] on input "0" at bounding box center [641, 158] width 173 height 18
drag, startPoint x: 619, startPoint y: 154, endPoint x: 556, endPoint y: 152, distance: 63.5
click at [556, 152] on div "0" at bounding box center [641, 158] width 173 height 18
type input "10001"
click at [822, 153] on div "If Starmie Context > Entity Id is one of List 10001 To pick up a draggable item…" at bounding box center [641, 201] width 636 height 265
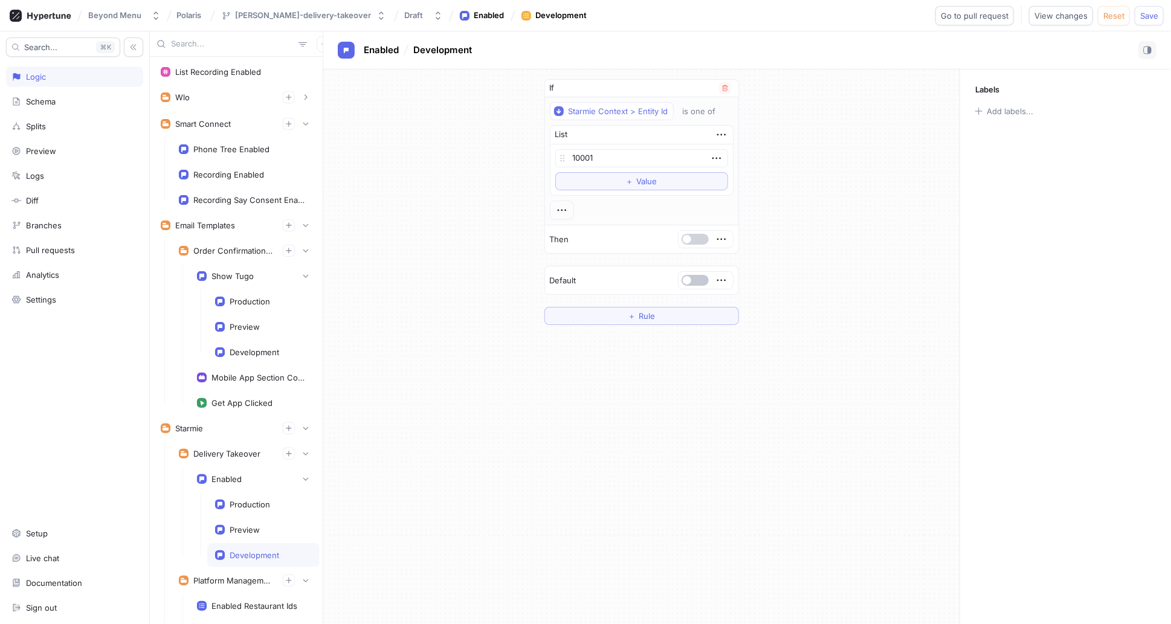
click at [691, 236] on button "button" at bounding box center [695, 239] width 27 height 11
click at [252, 534] on div "Preview" at bounding box center [263, 530] width 112 height 24
click at [728, 88] on icon "button" at bounding box center [725, 88] width 13 height 13
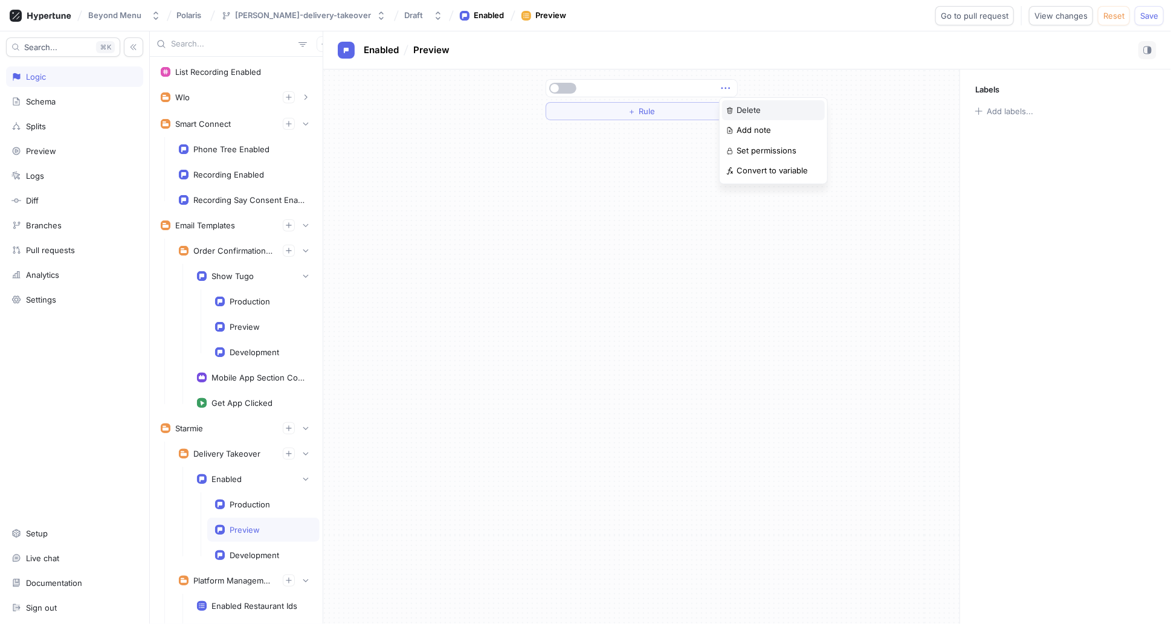
click at [749, 103] on div "Delete" at bounding box center [773, 110] width 103 height 21
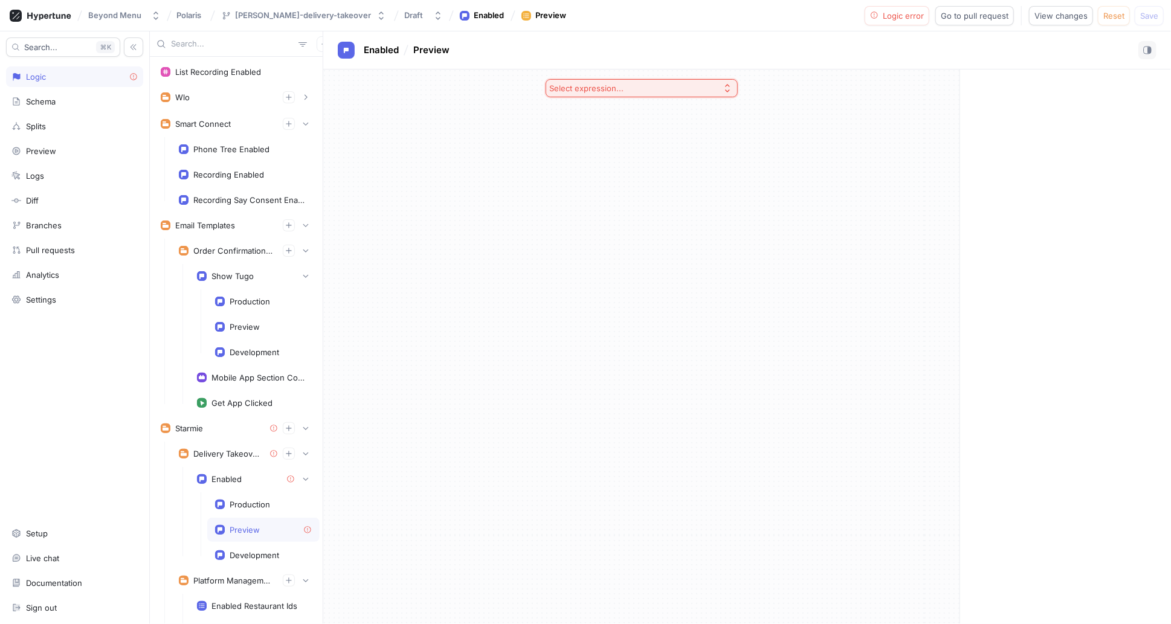
click at [650, 85] on button "Select expression..." at bounding box center [642, 88] width 192 height 18
click at [588, 151] on span "If / Else" at bounding box center [645, 153] width 156 height 10
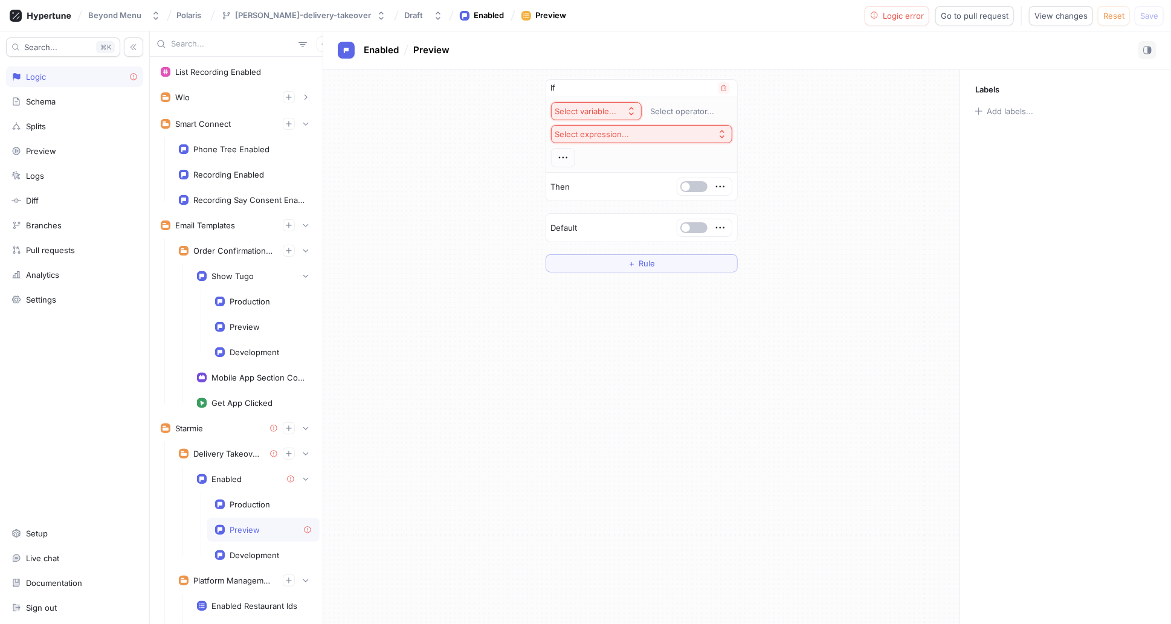
click at [588, 106] on div "Select variable..." at bounding box center [586, 111] width 62 height 10
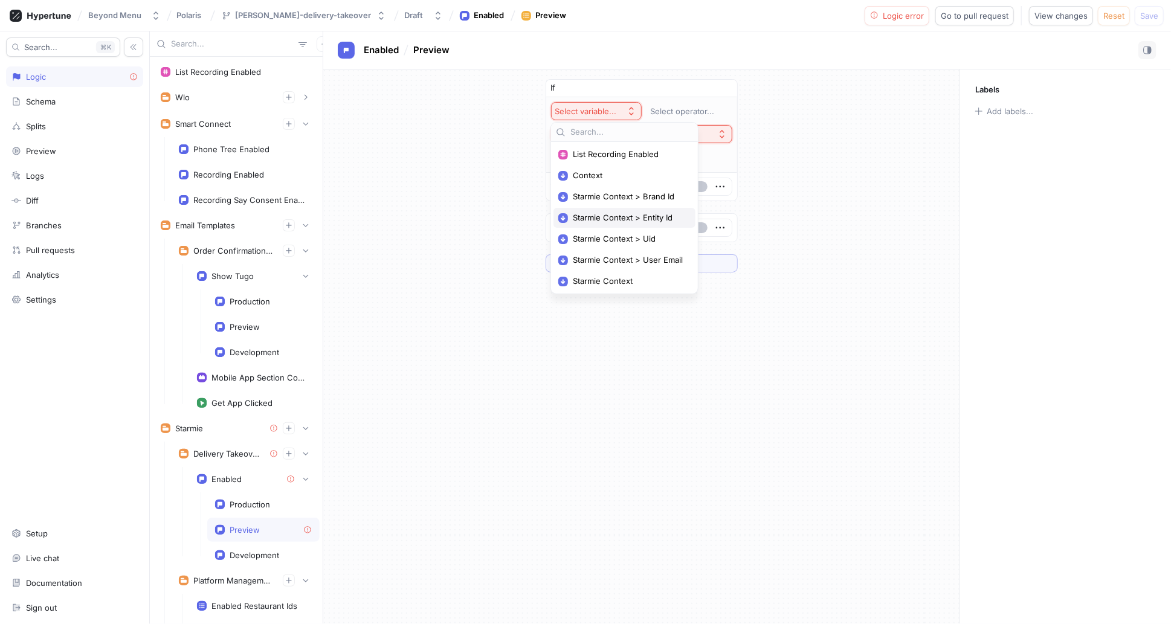
click at [618, 219] on span "Starmie Context > Entity Id" at bounding box center [629, 218] width 112 height 10
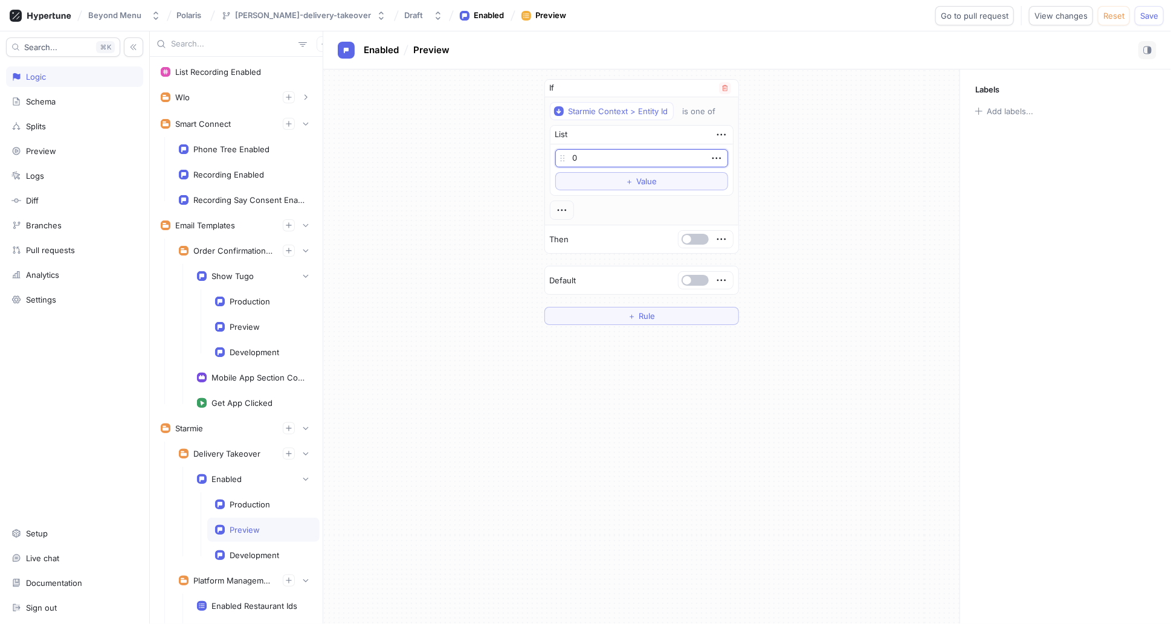
click at [621, 157] on input "0" at bounding box center [641, 158] width 173 height 18
type input "10001"
click at [881, 192] on div "If Starmie Context > Entity Id is one of List 10001 To pick up a draggable item…" at bounding box center [641, 201] width 636 height 265
click at [690, 236] on span "button" at bounding box center [687, 239] width 8 height 8
drag, startPoint x: 813, startPoint y: 217, endPoint x: 798, endPoint y: 232, distance: 20.9
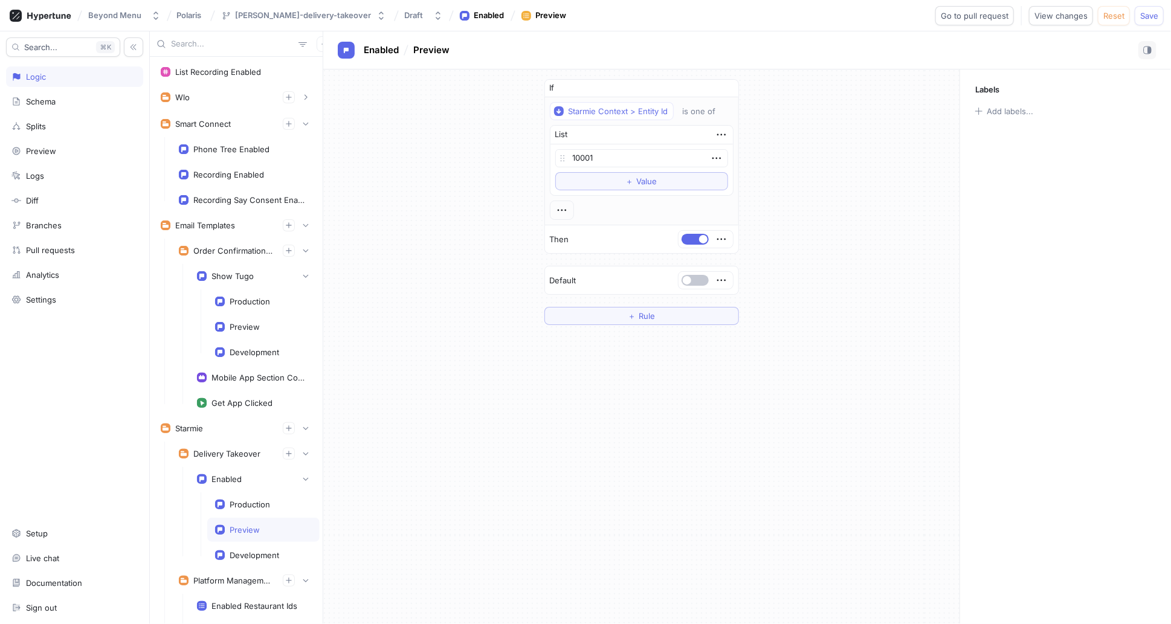
click at [820, 215] on div "If Starmie Context > Entity Id is one of List 10001 To pick up a draggable item…" at bounding box center [641, 201] width 636 height 265
click at [255, 552] on div "Development" at bounding box center [255, 555] width 50 height 10
click at [247, 526] on div "Preview" at bounding box center [245, 530] width 30 height 10
click at [249, 500] on div "Production" at bounding box center [250, 505] width 40 height 10
click at [247, 519] on div "Preview" at bounding box center [263, 530] width 112 height 24
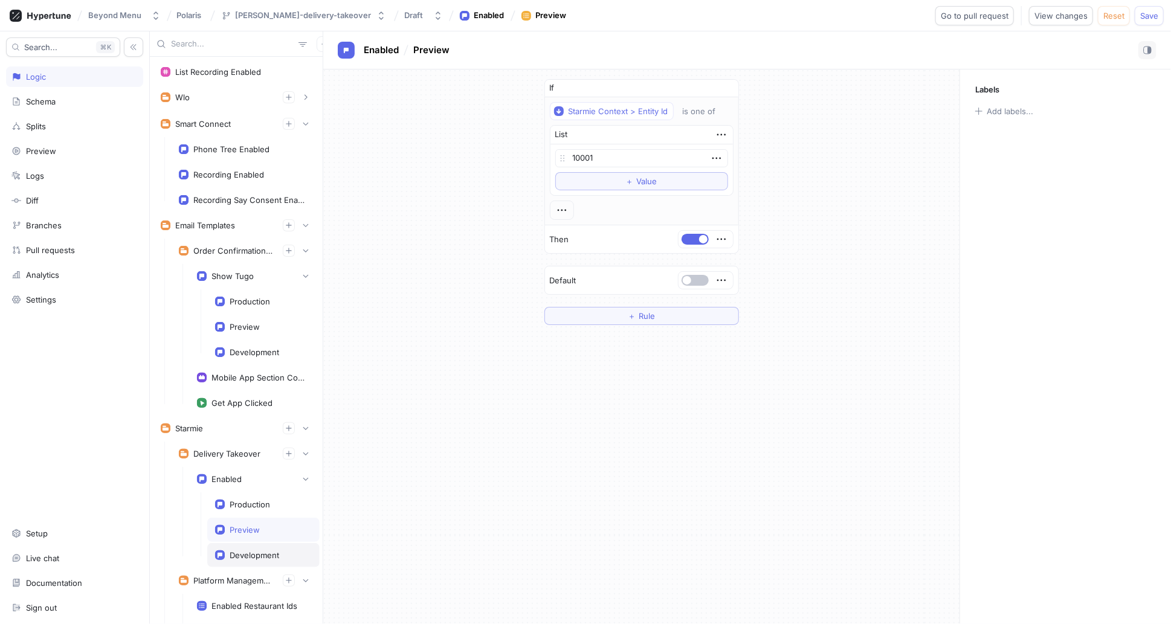
click at [248, 543] on div "Development" at bounding box center [263, 555] width 112 height 24
click at [262, 525] on div "Preview" at bounding box center [263, 530] width 97 height 10
click at [263, 502] on div "Production" at bounding box center [250, 505] width 40 height 10
click at [256, 527] on div "Preview" at bounding box center [245, 530] width 30 height 10
click at [254, 543] on div "Development" at bounding box center [263, 555] width 112 height 24
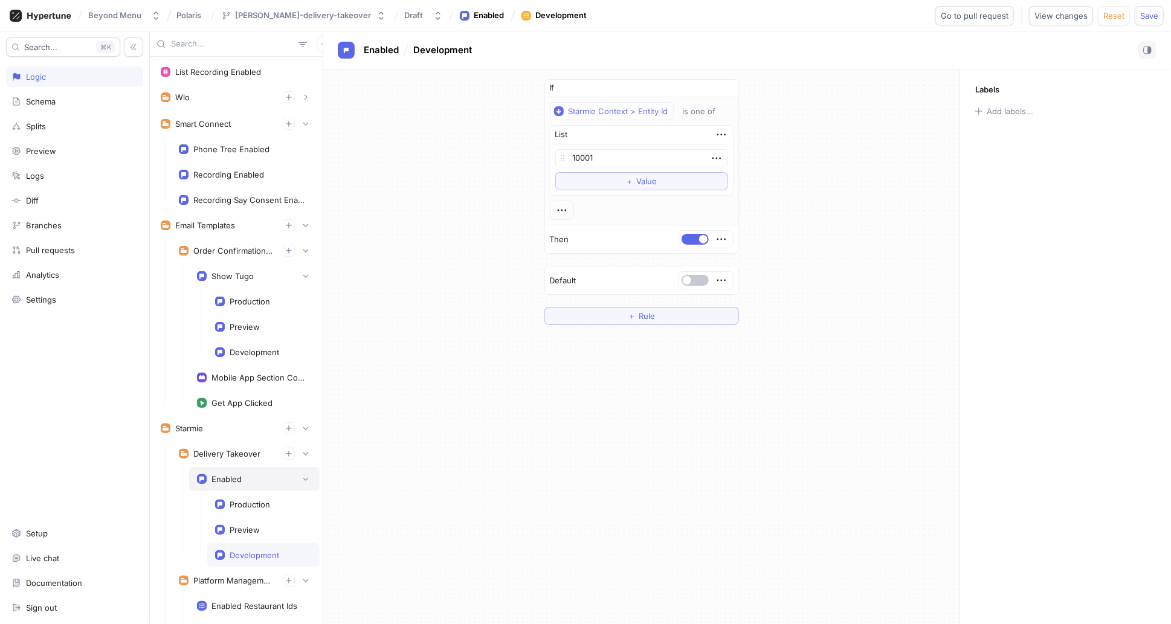
click at [236, 474] on div "Enabled" at bounding box center [226, 479] width 30 height 10
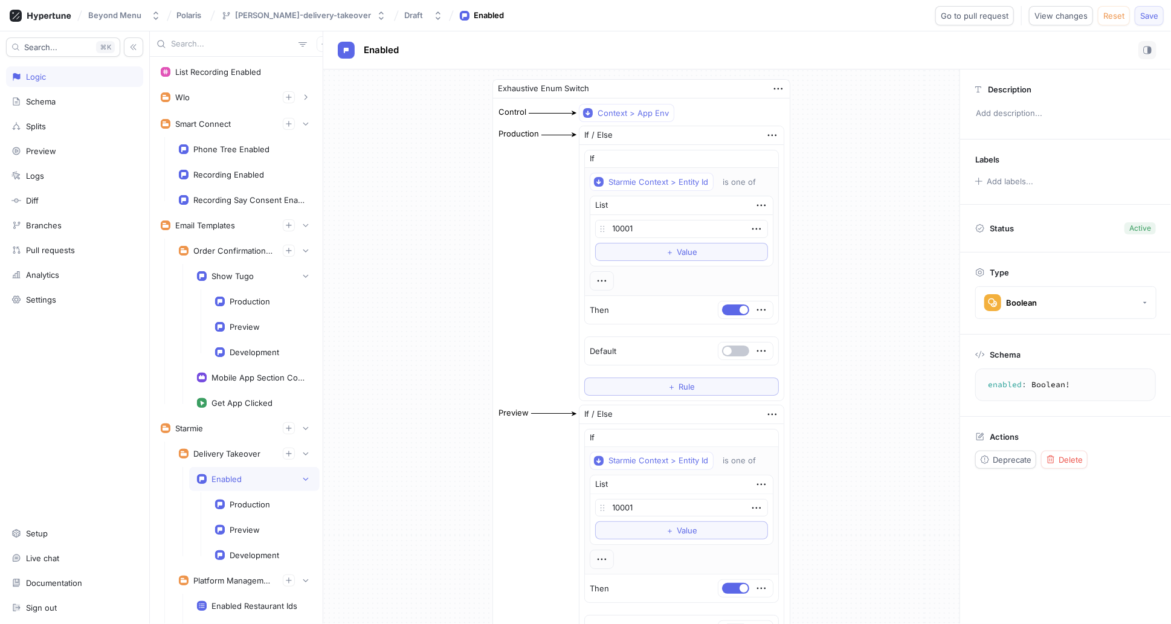
click at [1155, 24] on button "Save" at bounding box center [1149, 15] width 29 height 19
click at [868, 39] on div "Enabled" at bounding box center [747, 50] width 848 height 38
click at [968, 12] on span "Go to pull request" at bounding box center [975, 15] width 68 height 7
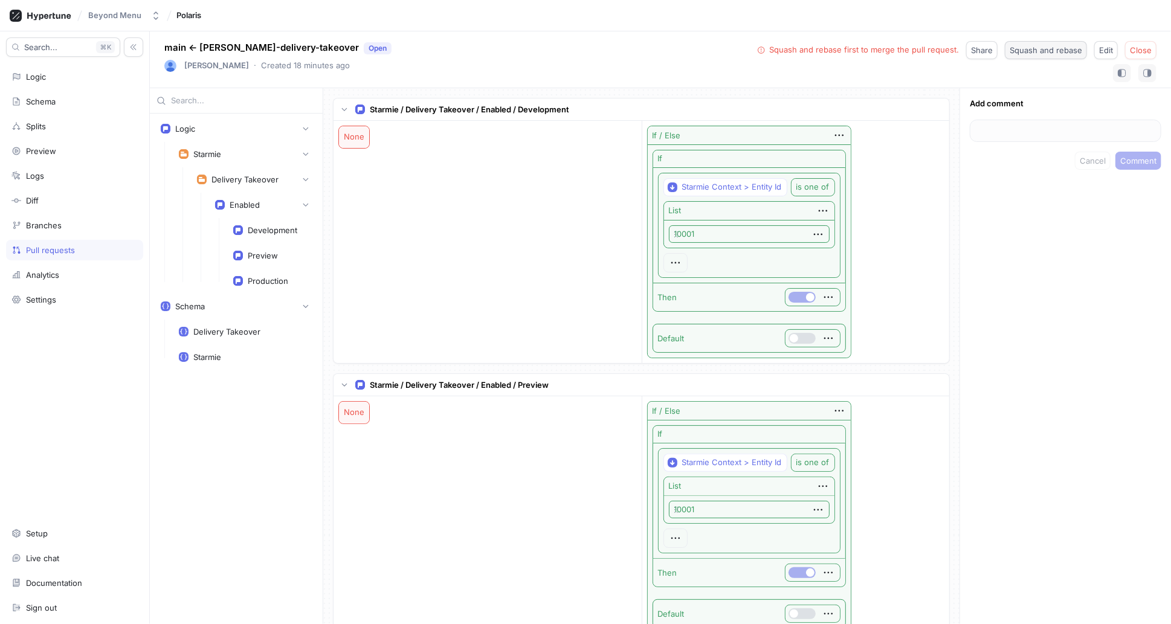
click at [1054, 53] on span "Squash and rebase" at bounding box center [1046, 50] width 73 height 7
click at [1148, 47] on span "Merge" at bounding box center [1139, 50] width 25 height 7
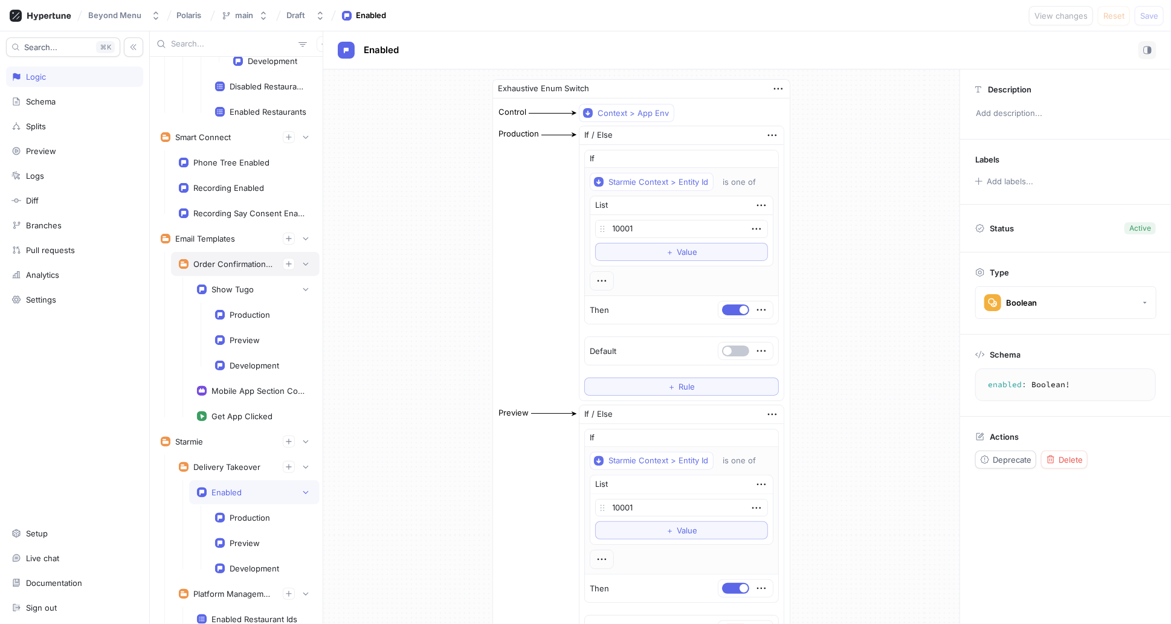
scroll to position [4206, 0]
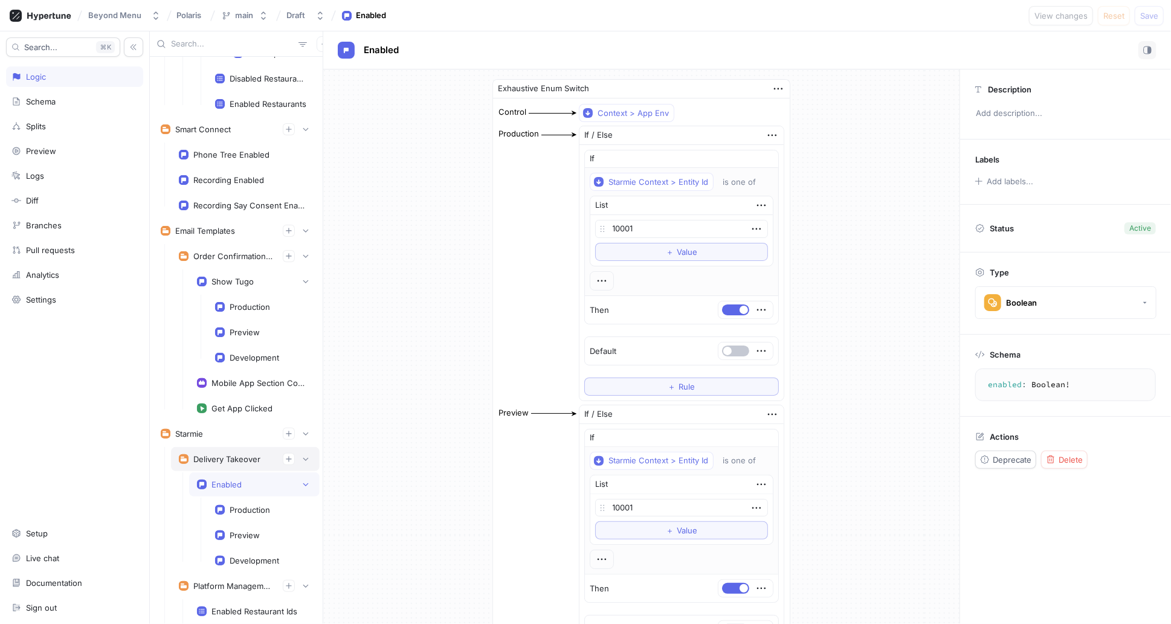
click at [223, 454] on div "Delivery Takeover" at bounding box center [226, 459] width 67 height 10
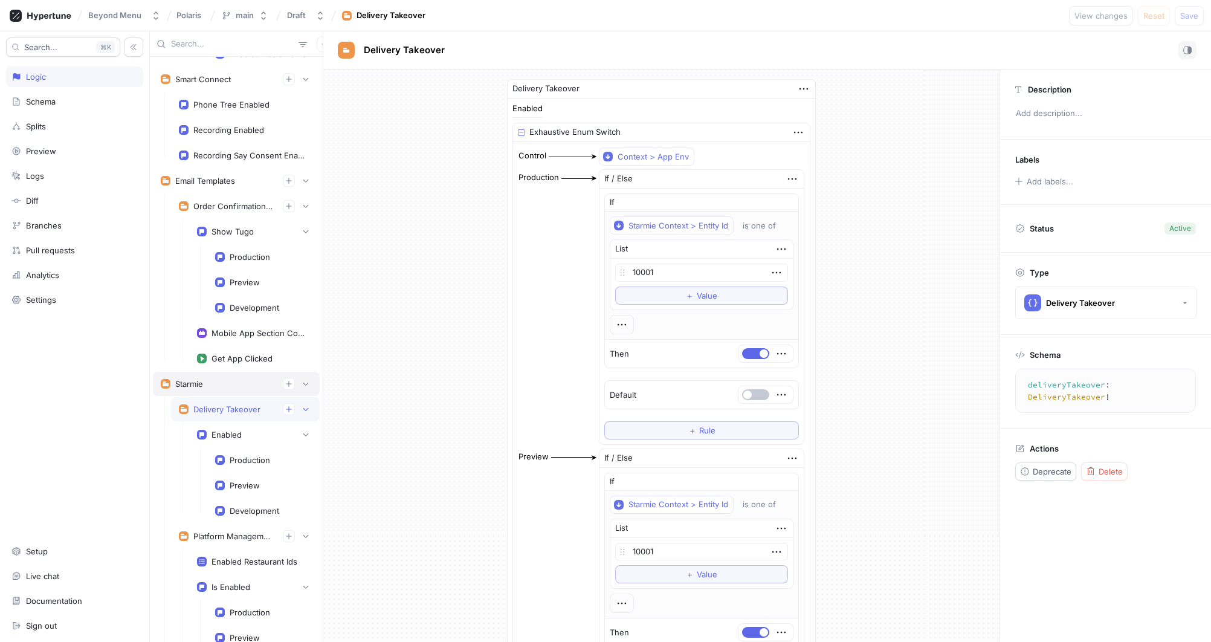
scroll to position [4256, 0]
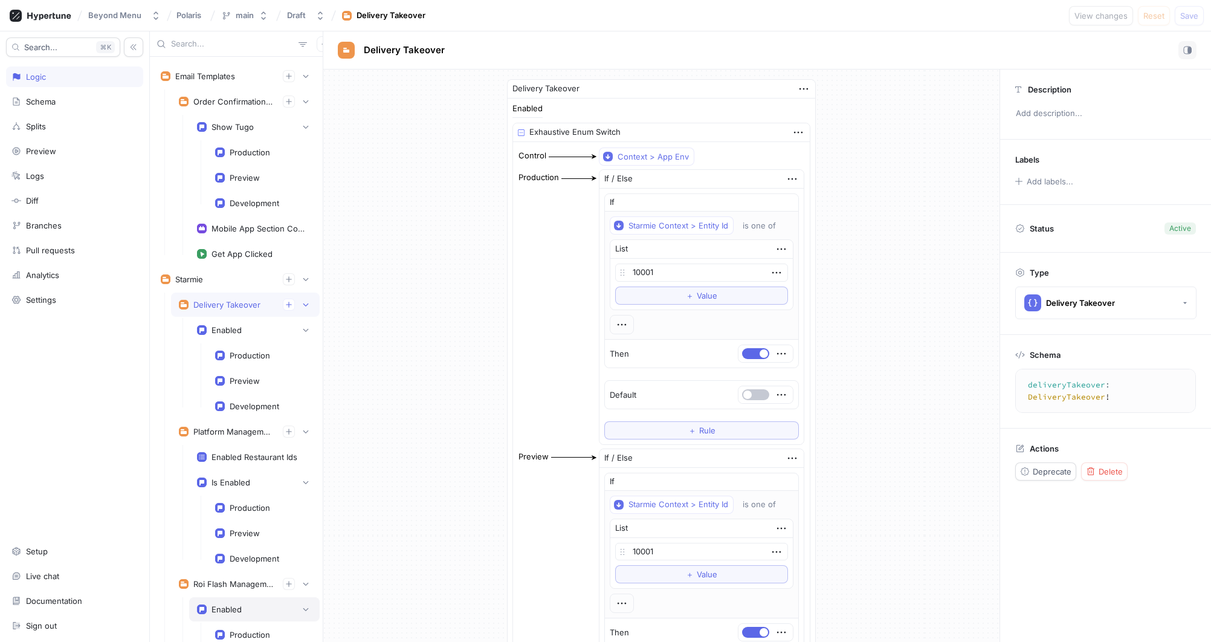
click at [223, 604] on div "Enabled" at bounding box center [226, 609] width 30 height 10
type textarea "enabled: Boolean!"
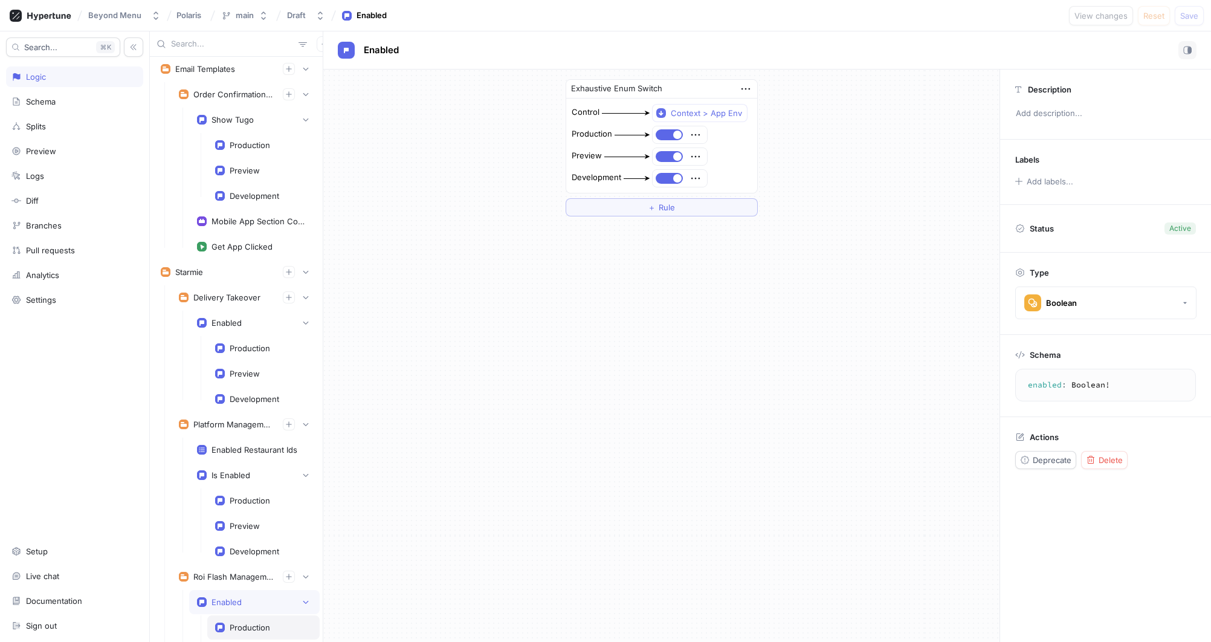
click at [235, 622] on div "Production" at bounding box center [250, 627] width 40 height 10
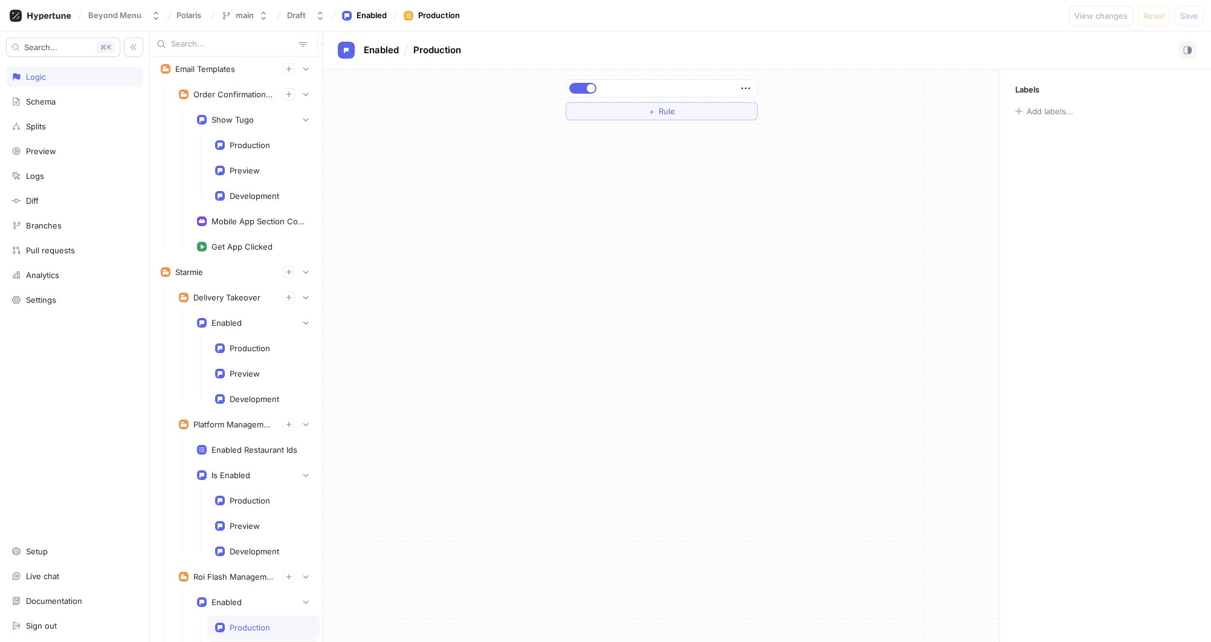
click at [235, 624] on div "Preview" at bounding box center [245, 653] width 30 height 10
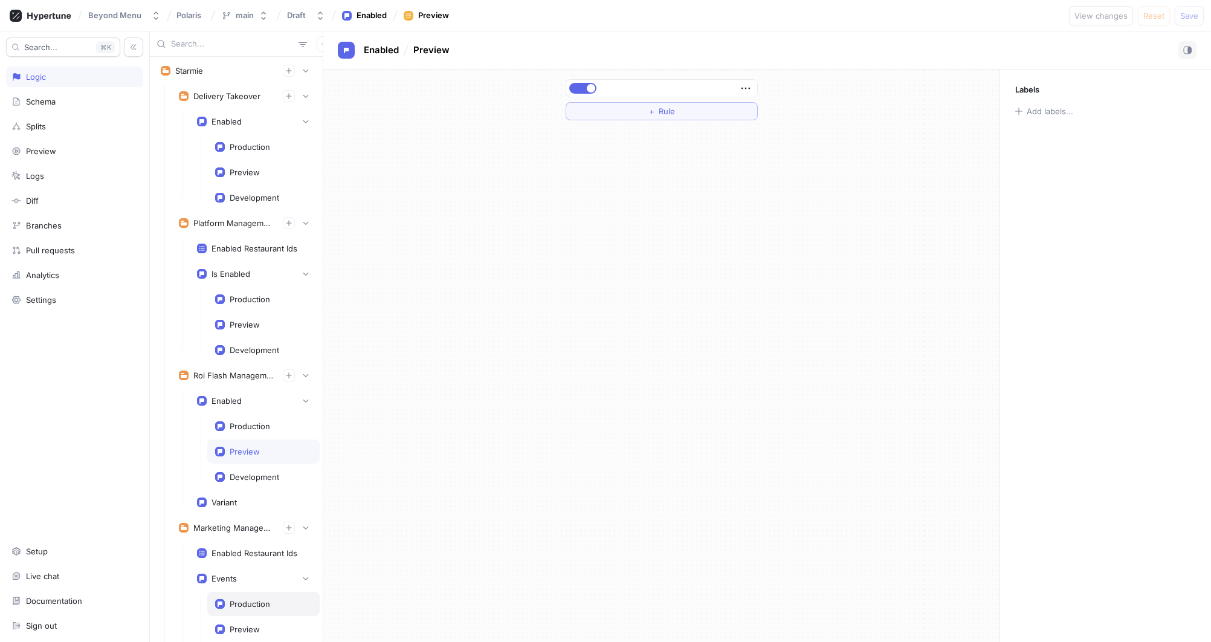
scroll to position [4570, 0]
click at [233, 591] on div "Production" at bounding box center [263, 603] width 112 height 24
click at [238, 616] on div "Preview" at bounding box center [263, 628] width 112 height 24
click at [239, 624] on div "Development" at bounding box center [255, 654] width 50 height 10
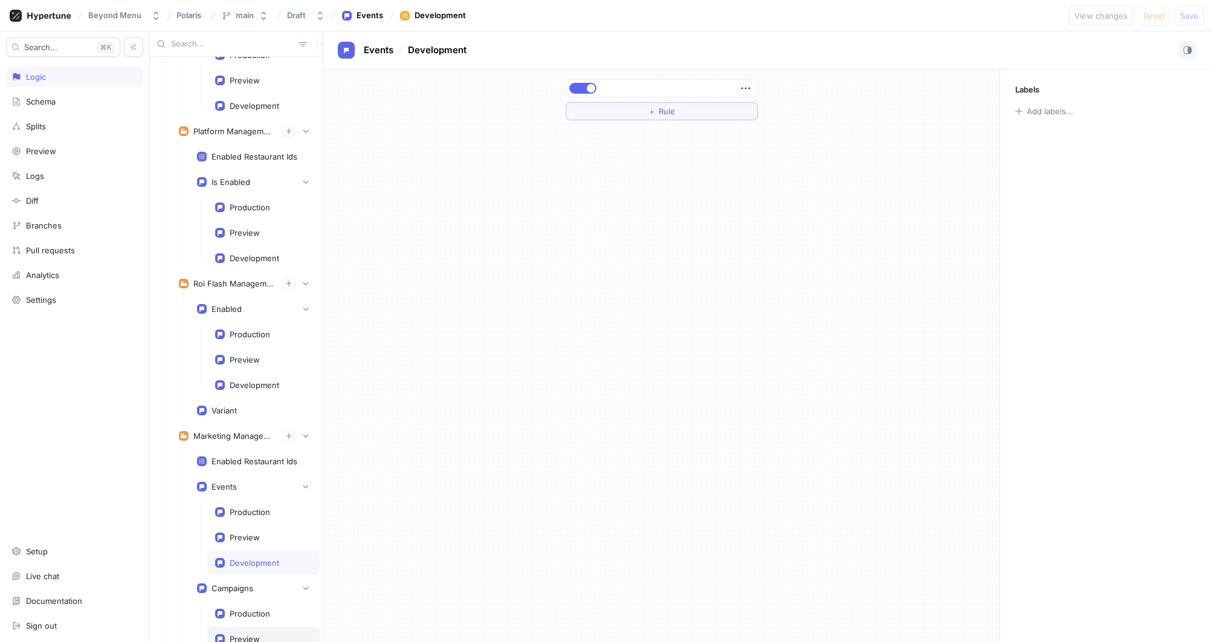
scroll to position [4945, 0]
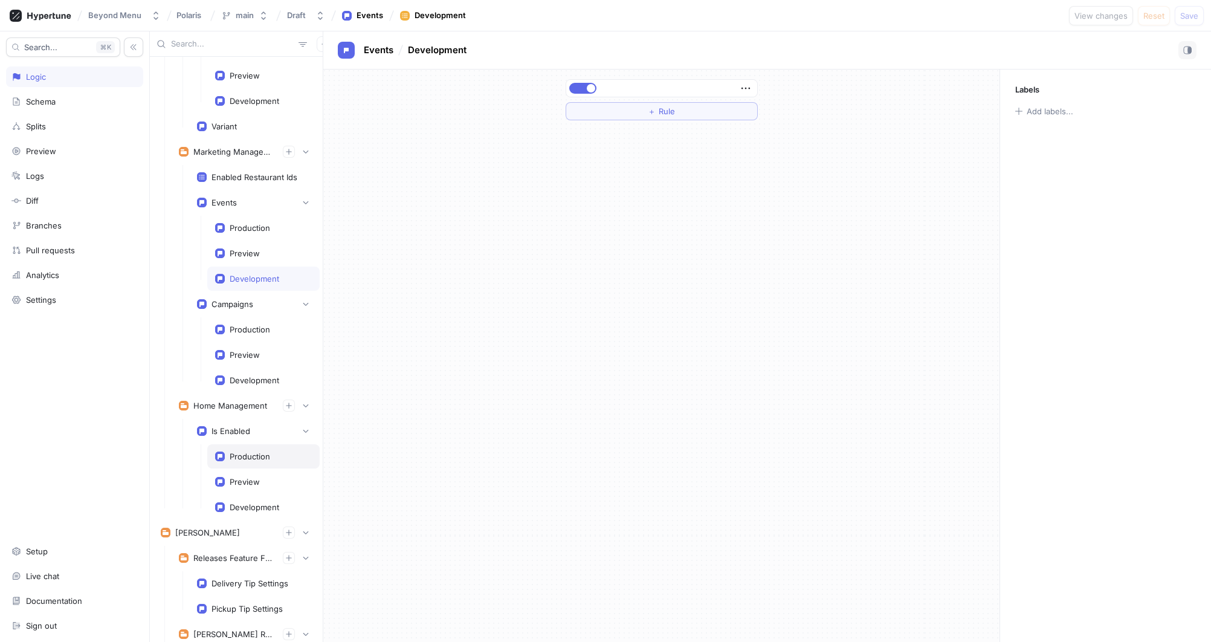
click at [239, 451] on div "Production" at bounding box center [250, 456] width 40 height 10
click at [238, 477] on div "Preview" at bounding box center [245, 482] width 30 height 10
click at [238, 502] on div "Development" at bounding box center [255, 507] width 50 height 10
click at [246, 426] on div "Is Enabled" at bounding box center [230, 431] width 39 height 10
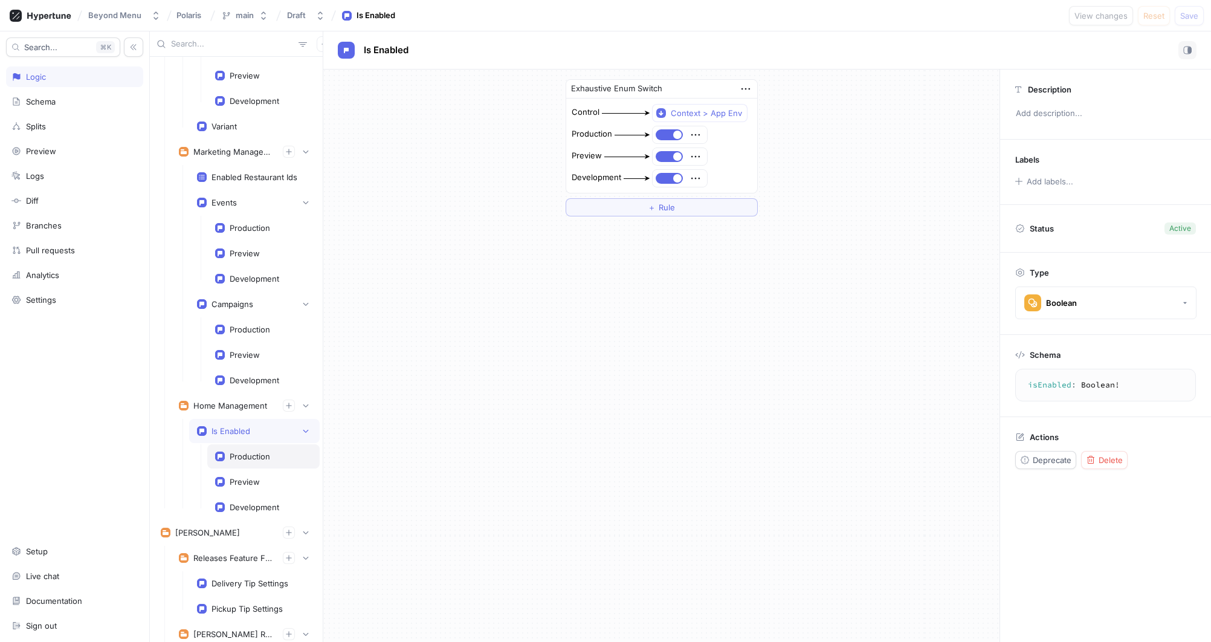
click at [235, 451] on div "Production" at bounding box center [250, 456] width 40 height 10
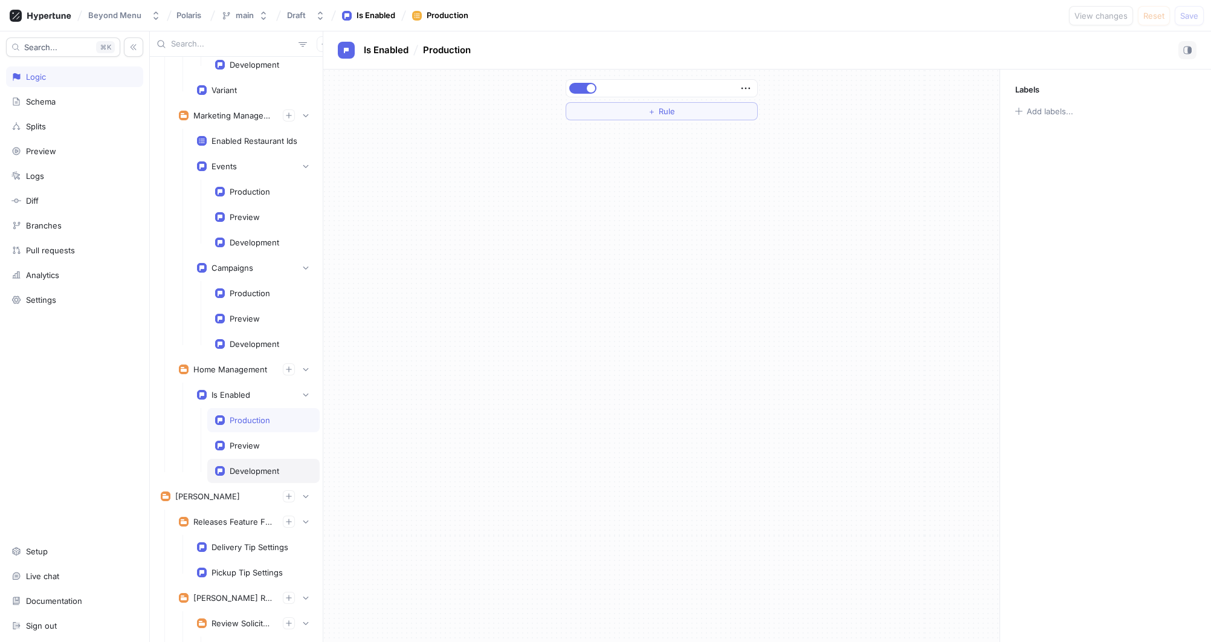
scroll to position [4987, 0]
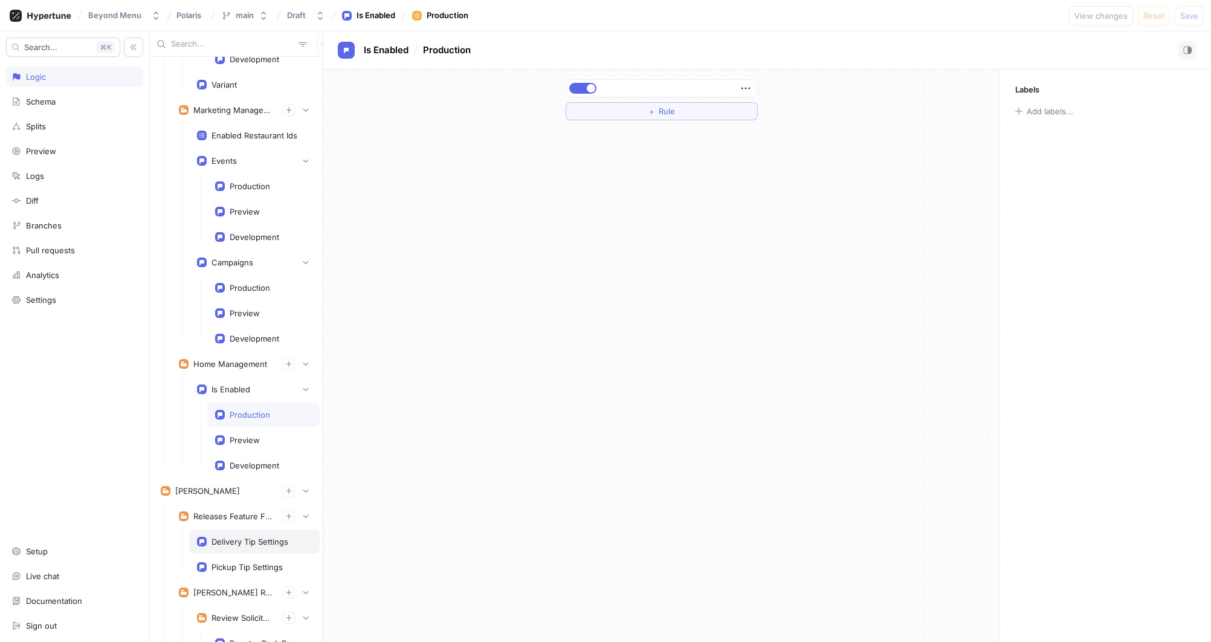
click at [216, 537] on div "Delivery Tip Settings" at bounding box center [249, 542] width 77 height 10
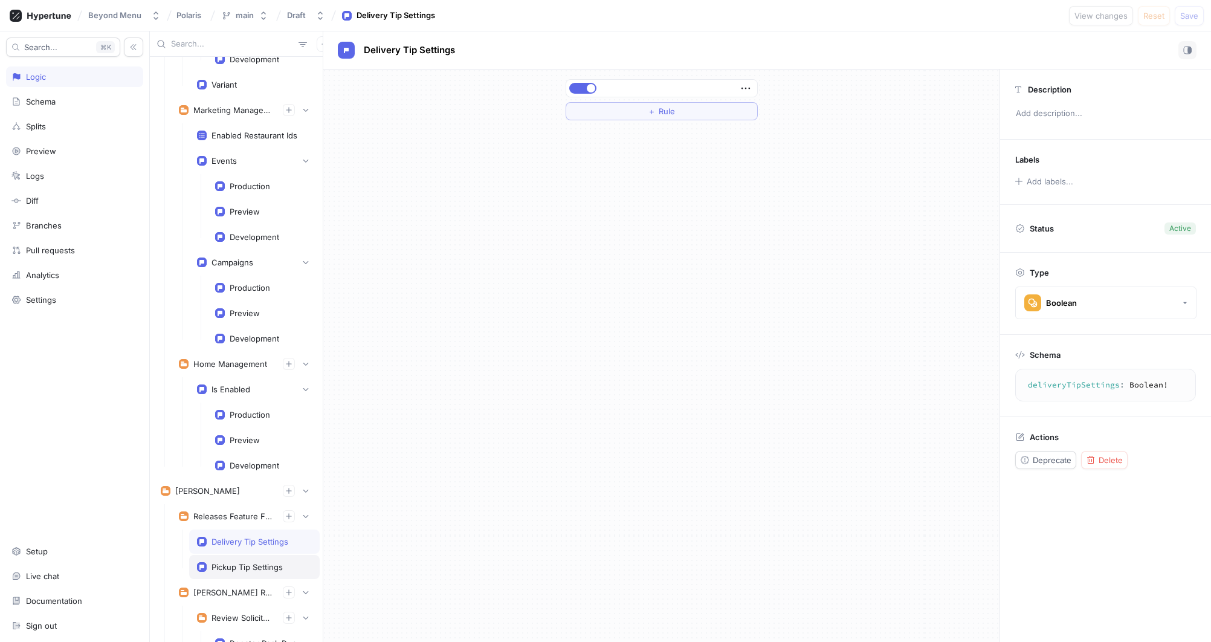
click at [224, 555] on div "Pickup Tip Settings" at bounding box center [254, 567] width 131 height 24
type textarea "pickupTipSettings: Boolean!"
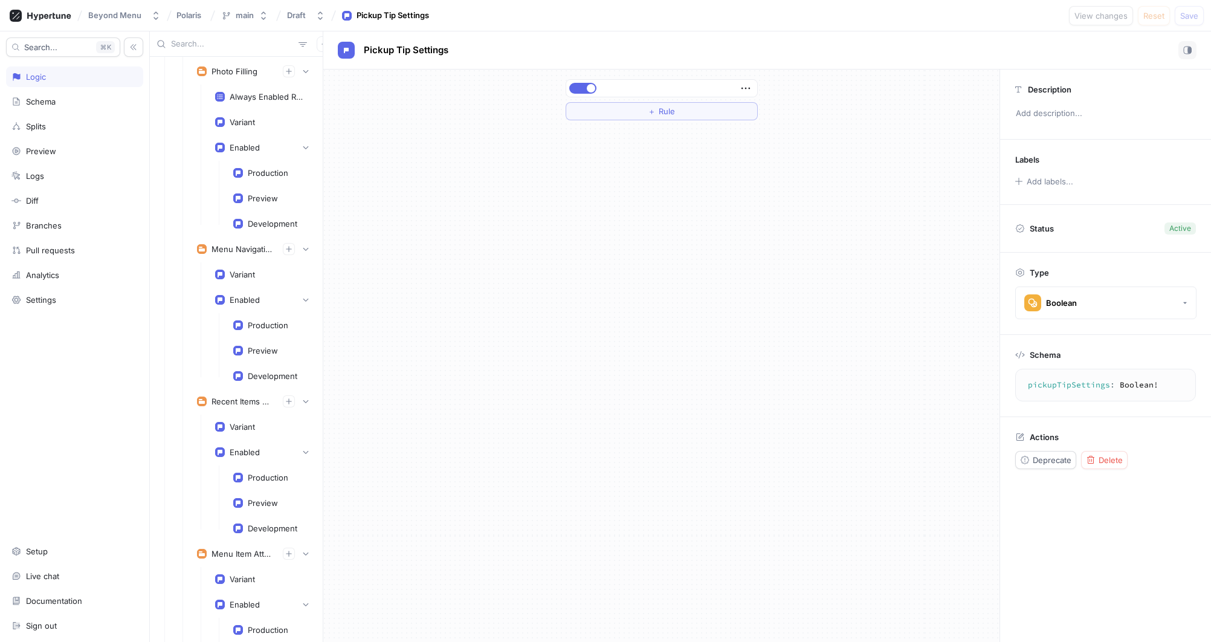
scroll to position [2663, 0]
click at [250, 163] on div "Production" at bounding box center [272, 175] width 94 height 24
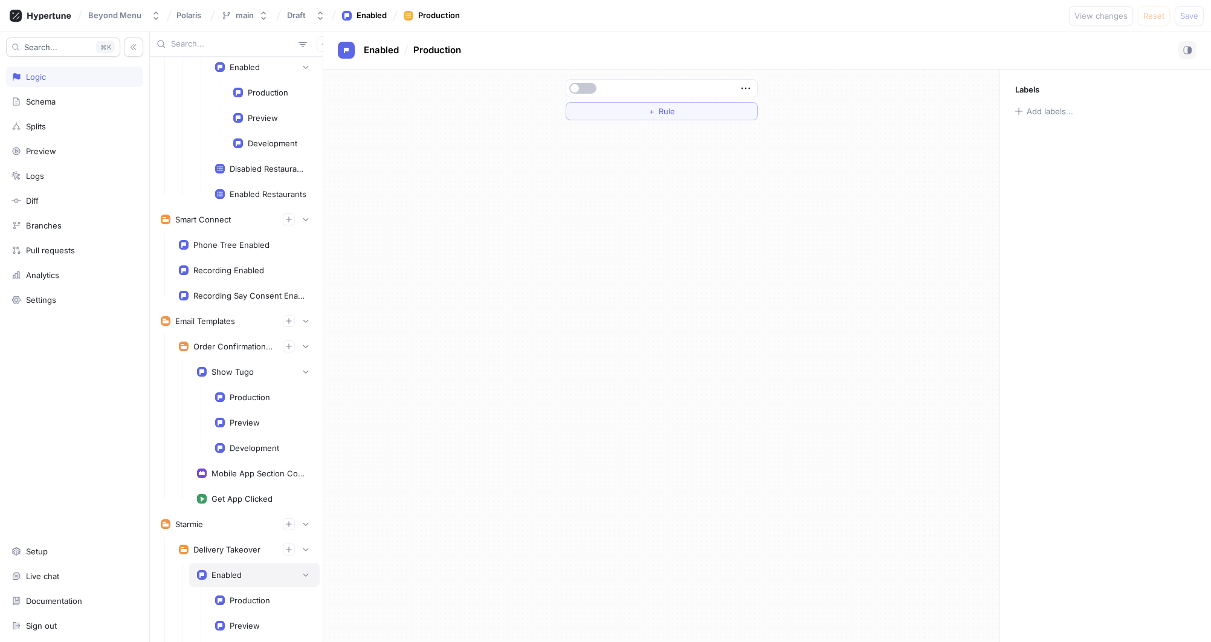
scroll to position [4131, 0]
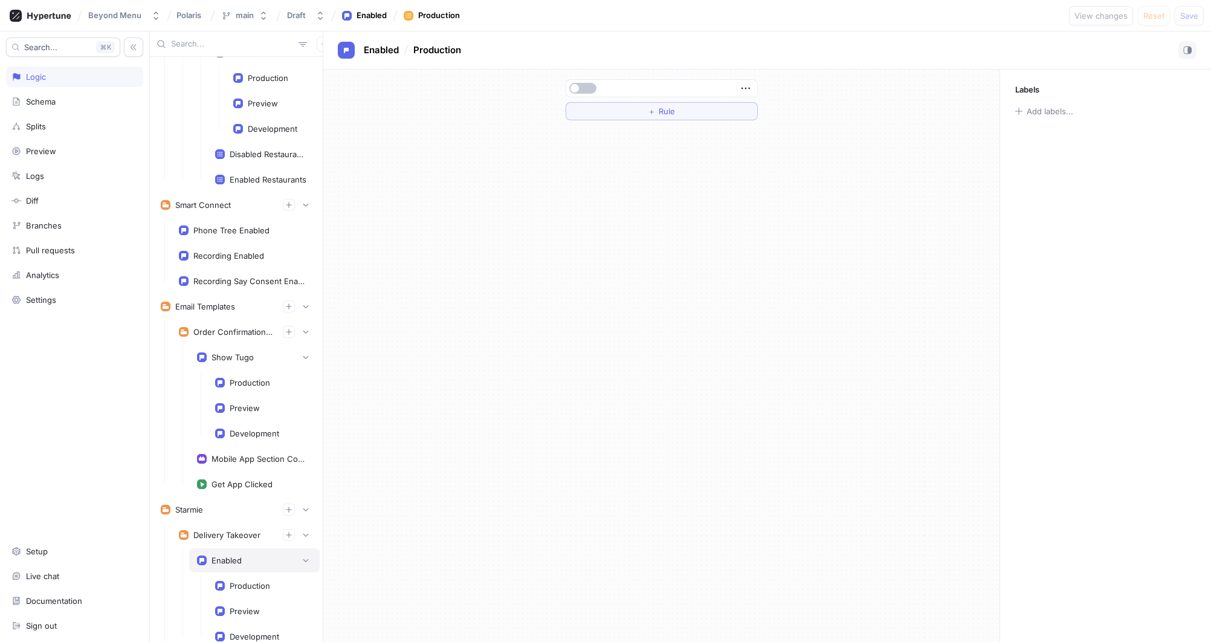
click at [228, 555] on div "Enabled" at bounding box center [226, 560] width 30 height 10
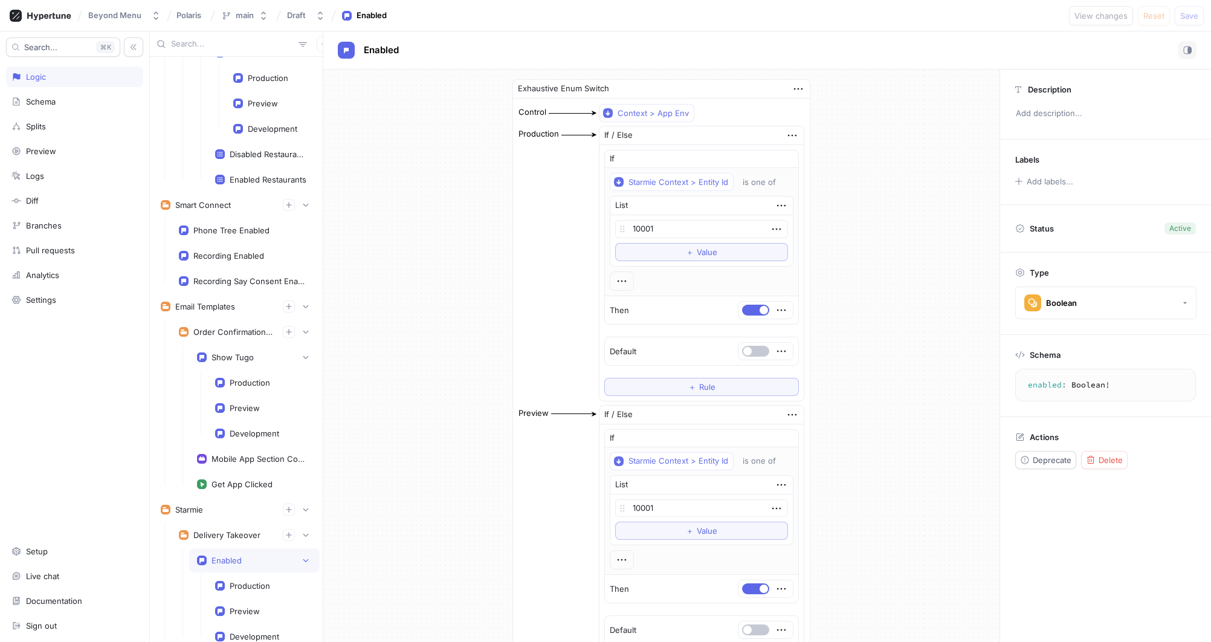
click at [908, 364] on div "Exhaustive Enum Switch Control Context > App Env Production If / Else If Starmi…" at bounding box center [661, 533] width 676 height 928
click at [917, 340] on div "Exhaustive Enum Switch Control Context > App Env Production If / Else If Starmi…" at bounding box center [661, 533] width 676 height 928
click at [460, 193] on div "Exhaustive Enum Switch Control Context > App Env Production If / Else If Starmi…" at bounding box center [661, 533] width 676 height 928
click at [459, 184] on div "Exhaustive Enum Switch Control Context > App Env Production If / Else If Starmi…" at bounding box center [661, 533] width 676 height 928
click at [447, 189] on div "Exhaustive Enum Switch Control Context > App Env Production If / Else If Starmi…" at bounding box center [661, 533] width 676 height 928
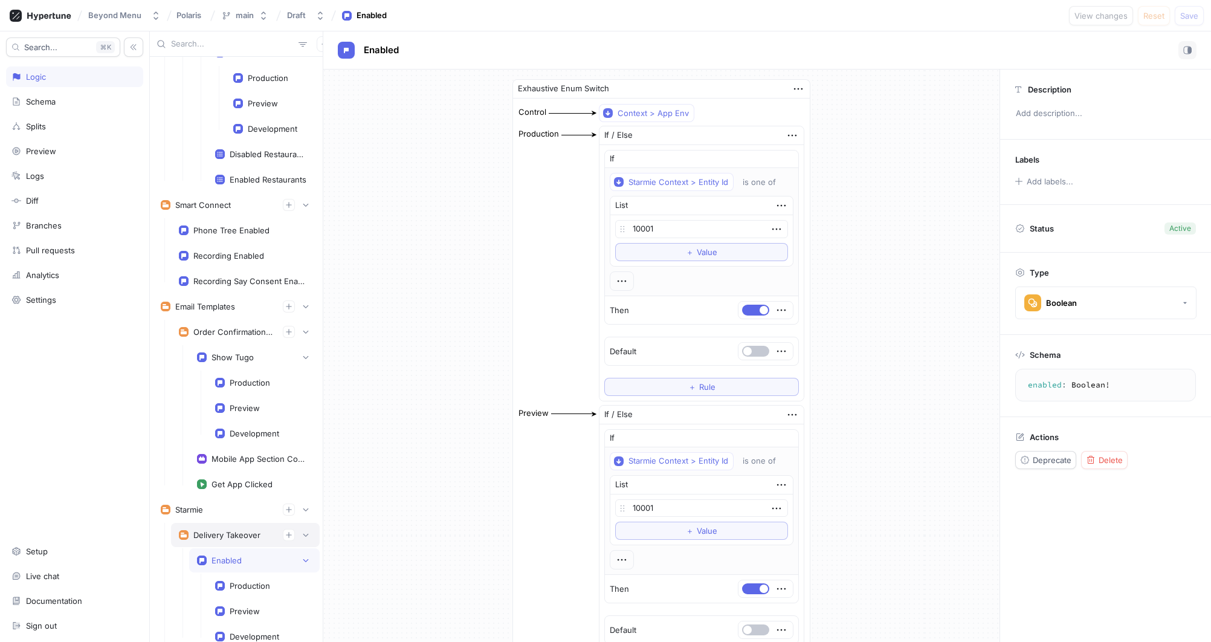
click at [228, 530] on div "Delivery Takeover" at bounding box center [226, 535] width 67 height 10
type textarea "deliveryTakeover: DeliveryTakeover!"
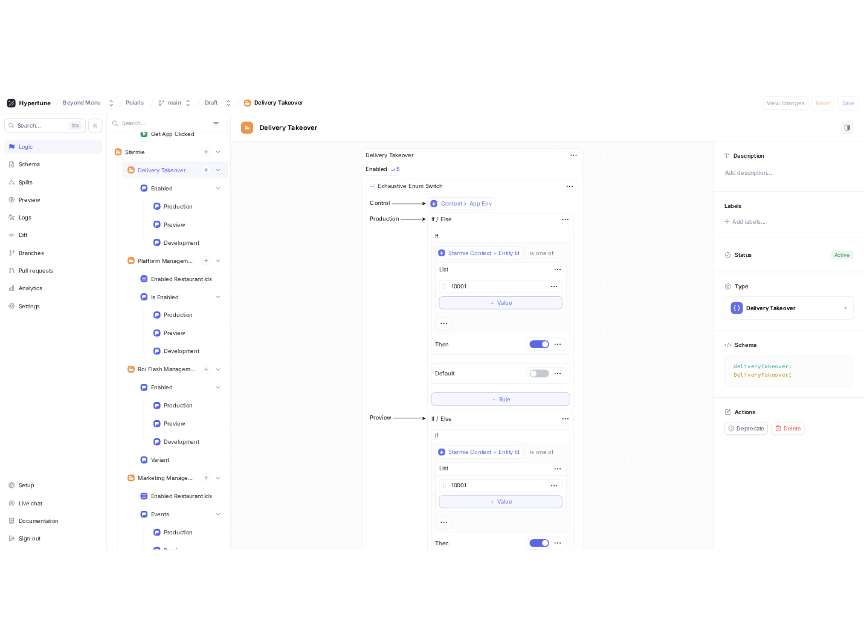
scroll to position [4556, 0]
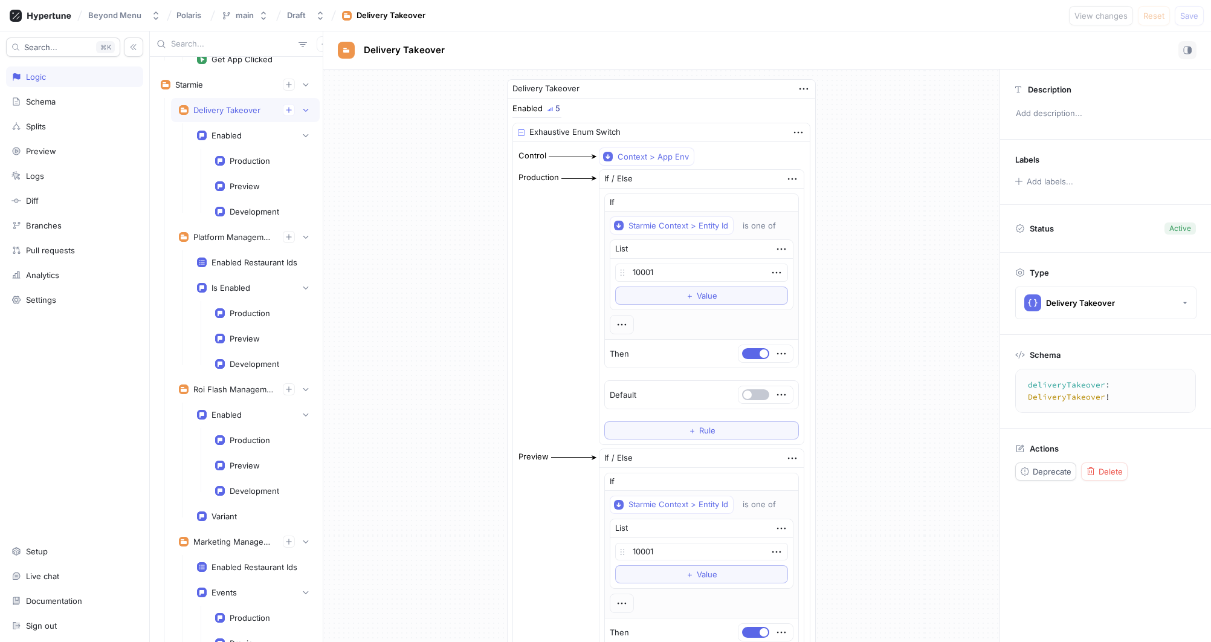
click at [1001, 182] on div "Labels Add labels..." at bounding box center [1105, 172] width 211 height 65
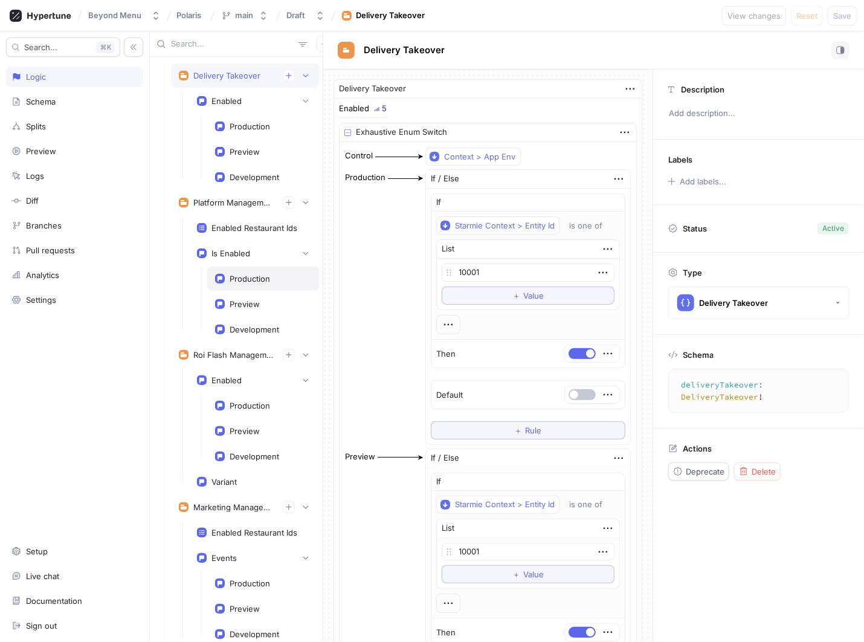
scroll to position [4531, 0]
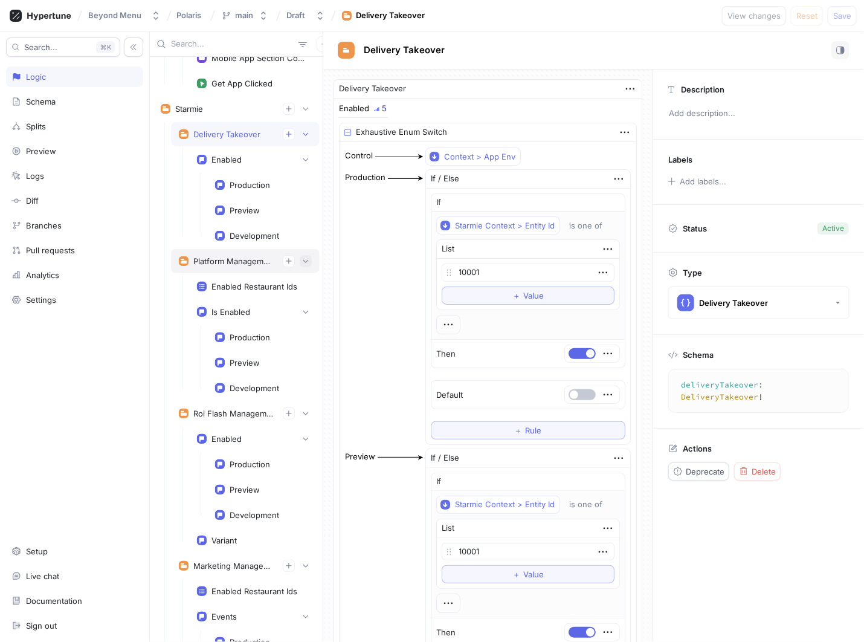
click at [302, 257] on icon "button" at bounding box center [305, 260] width 7 height 7
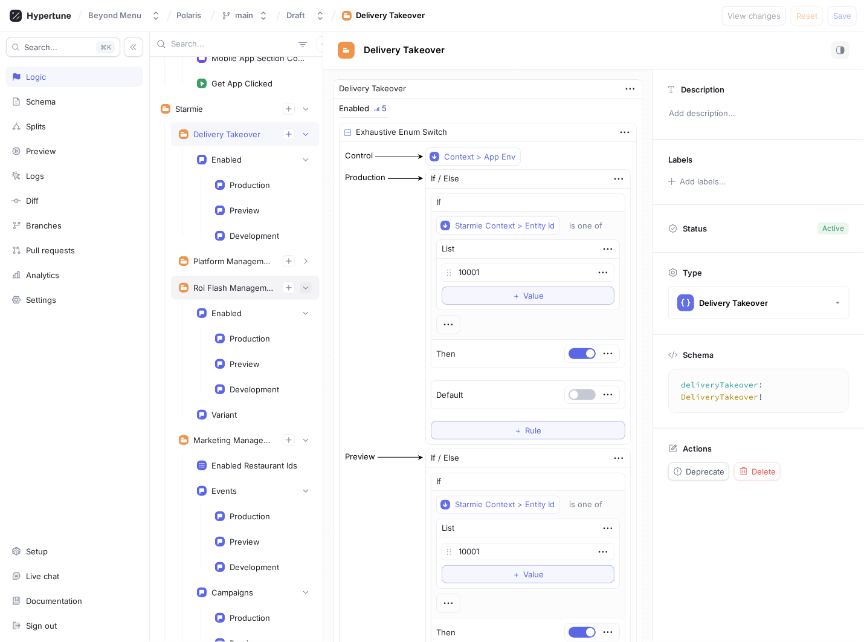
click at [300, 282] on button "button" at bounding box center [306, 288] width 12 height 12
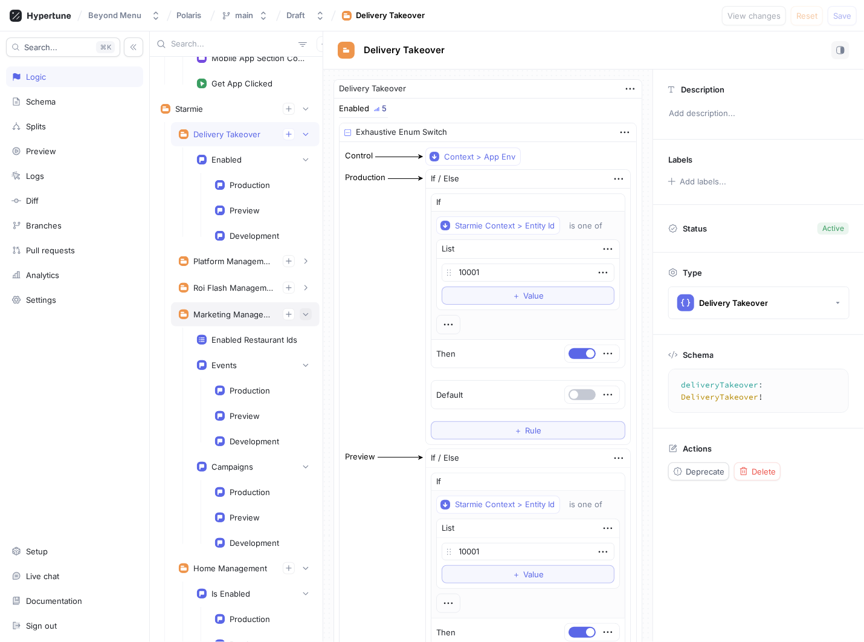
click at [300, 308] on button "button" at bounding box center [306, 314] width 12 height 12
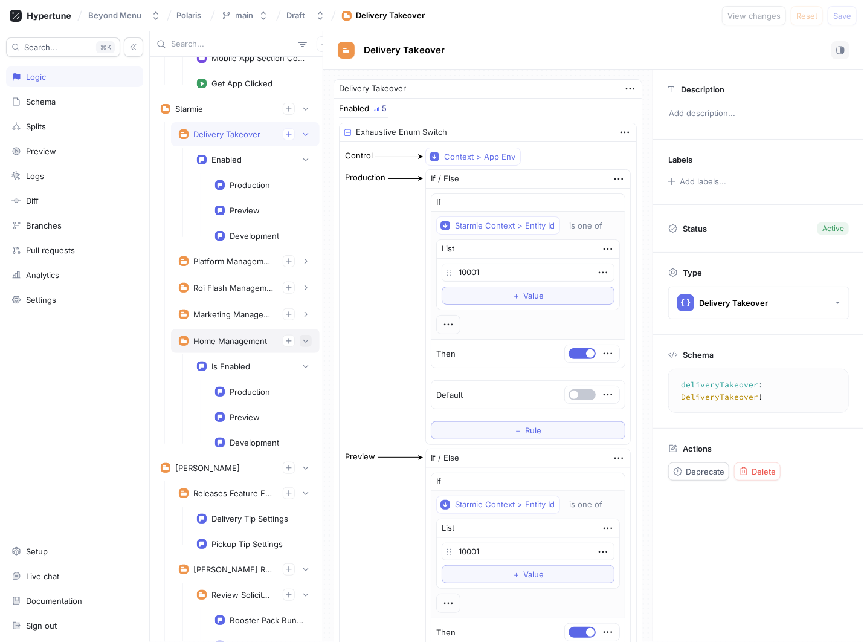
click at [302, 337] on icon "button" at bounding box center [305, 340] width 7 height 7
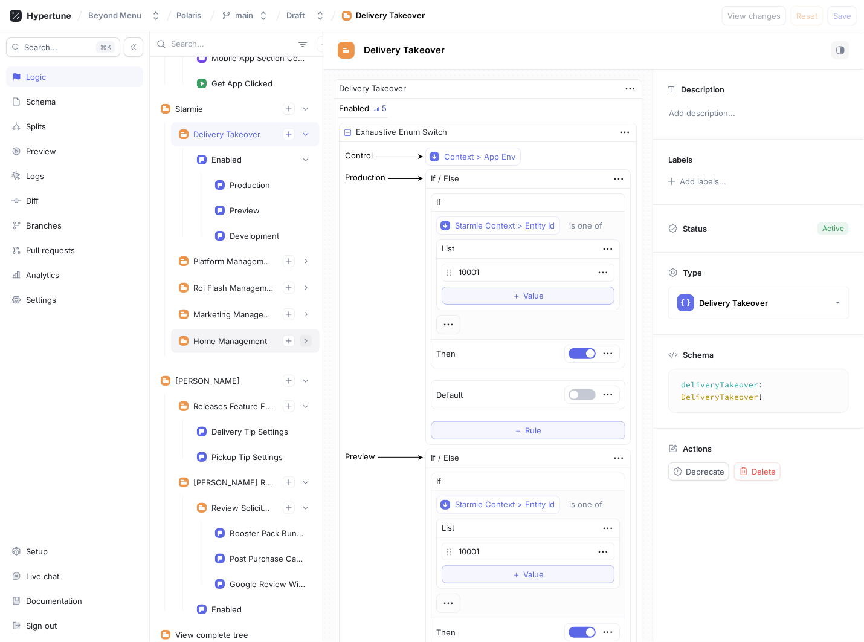
scroll to position [4513, 0]
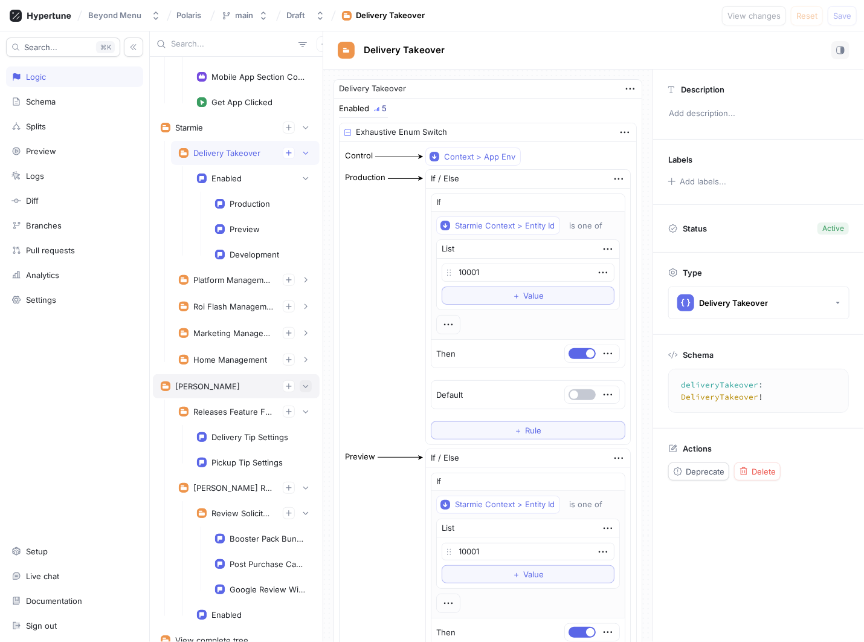
click at [303, 380] on button "button" at bounding box center [306, 386] width 12 height 12
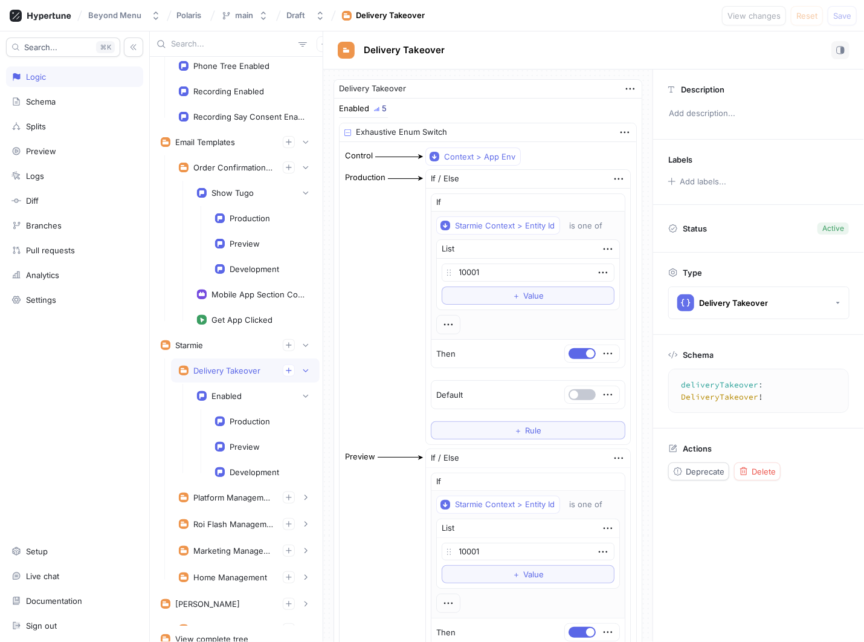
scroll to position [4287, 0]
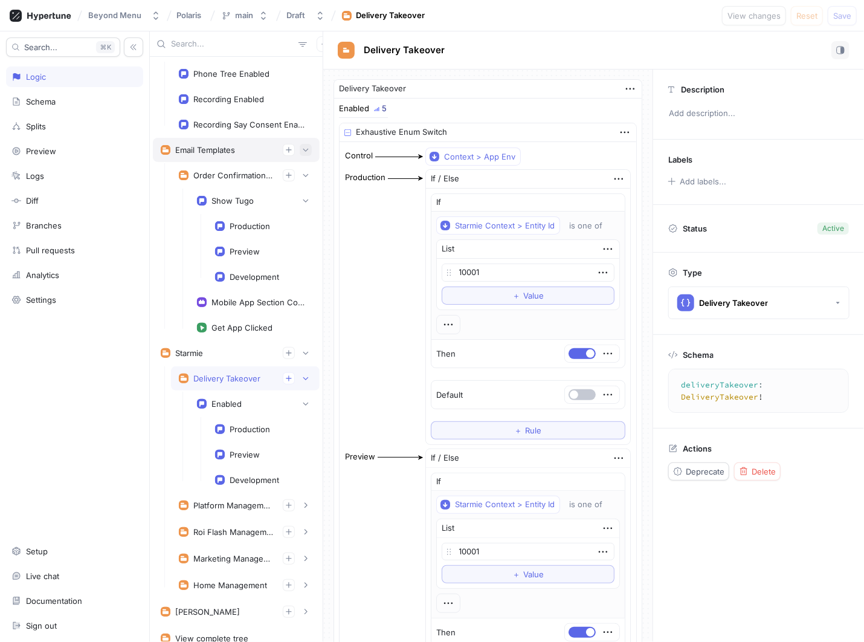
click at [303, 144] on button "button" at bounding box center [306, 150] width 12 height 12
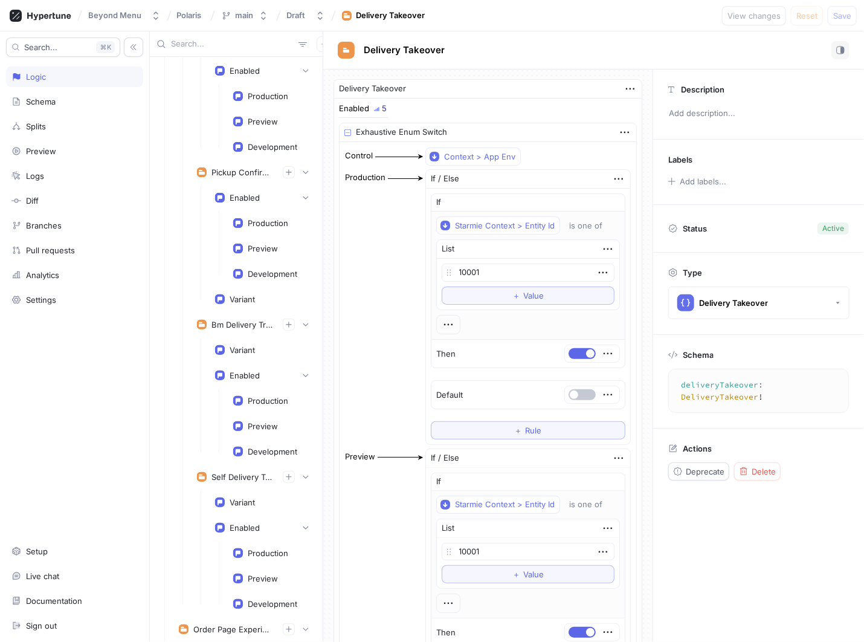
scroll to position [0, 0]
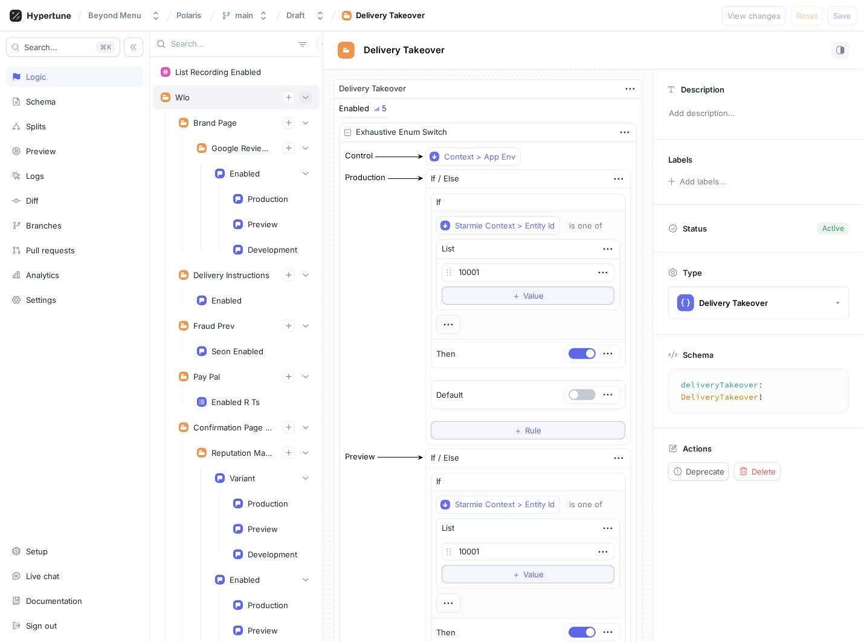
click at [302, 95] on icon "button" at bounding box center [305, 97] width 7 height 7
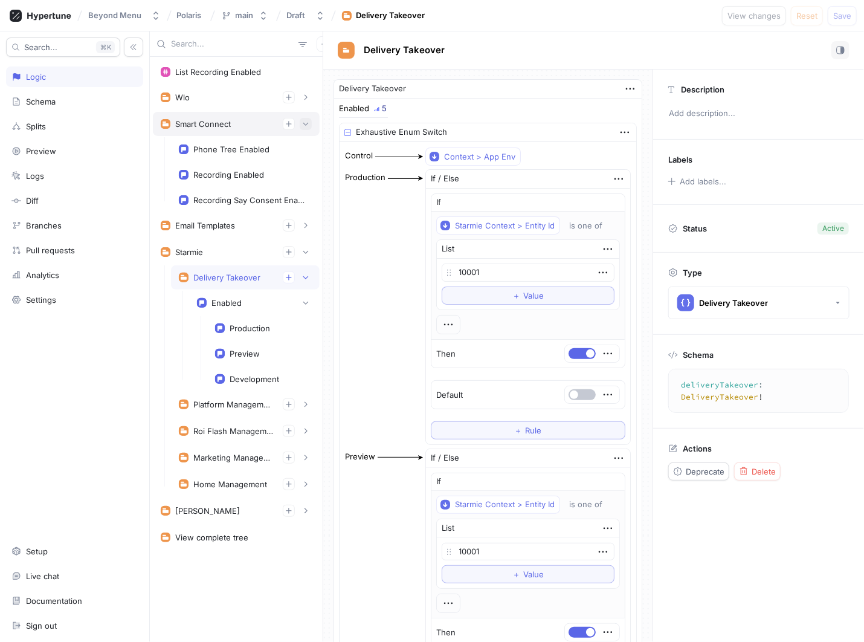
click at [307, 123] on icon "button" at bounding box center [305, 123] width 7 height 7
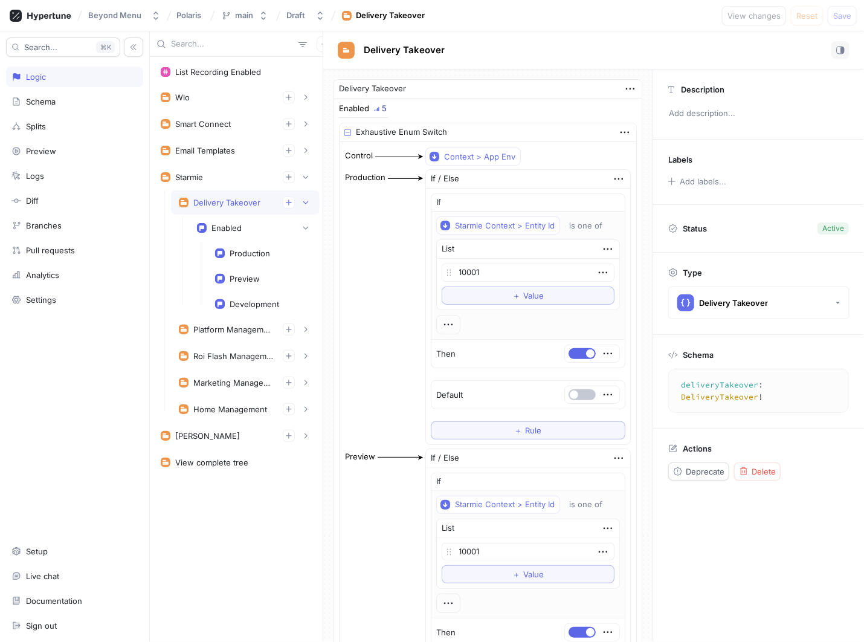
click at [246, 198] on div "Delivery Takeover" at bounding box center [226, 203] width 67 height 10
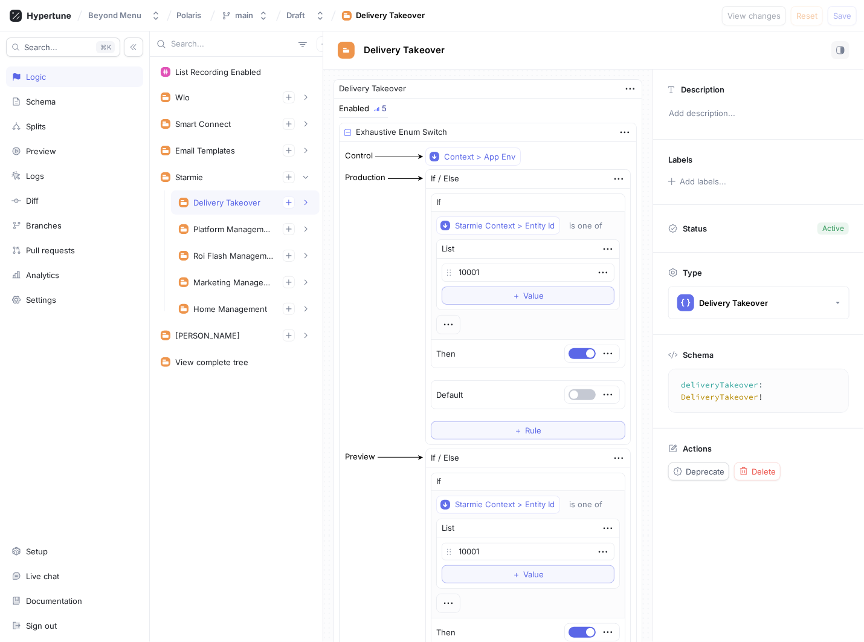
click at [218, 199] on div "Delivery Takeover" at bounding box center [226, 203] width 67 height 10
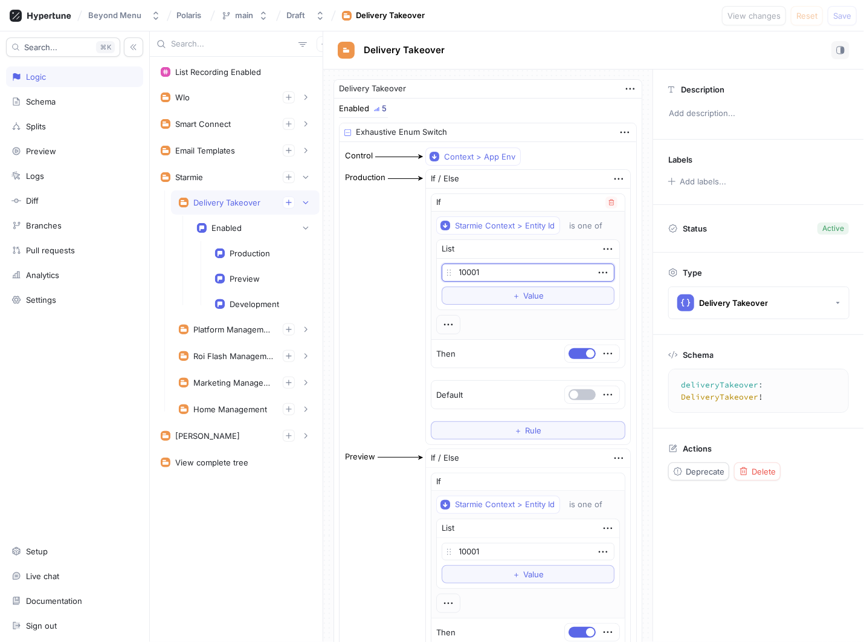
drag, startPoint x: 498, startPoint y: 273, endPoint x: 450, endPoint y: 274, distance: 47.8
click at [450, 274] on div "10001" at bounding box center [528, 272] width 173 height 18
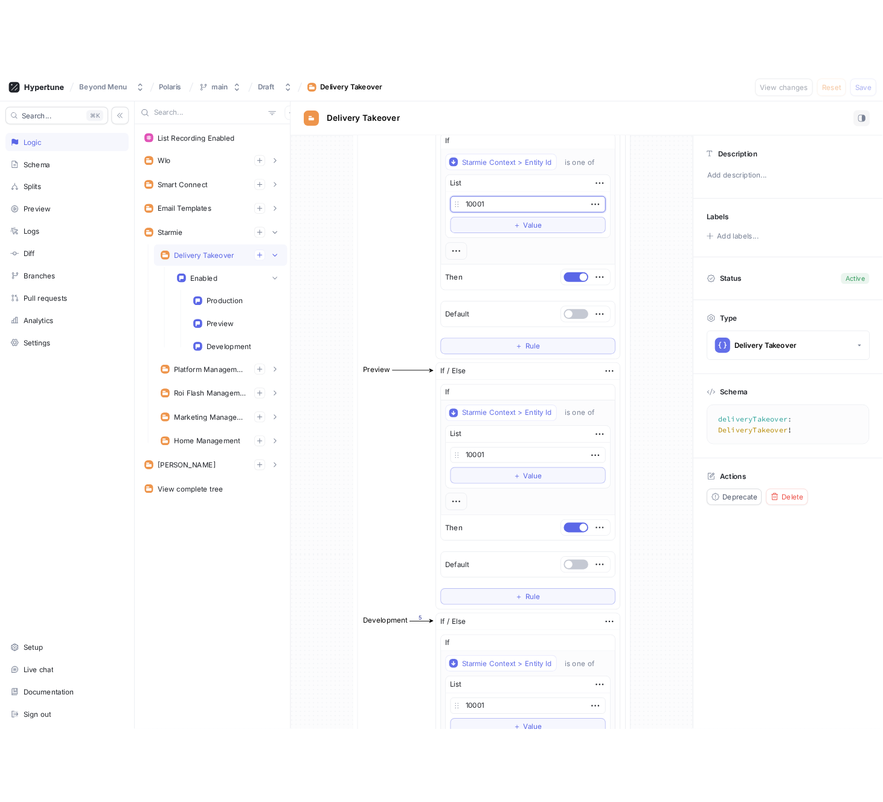
scroll to position [126, 0]
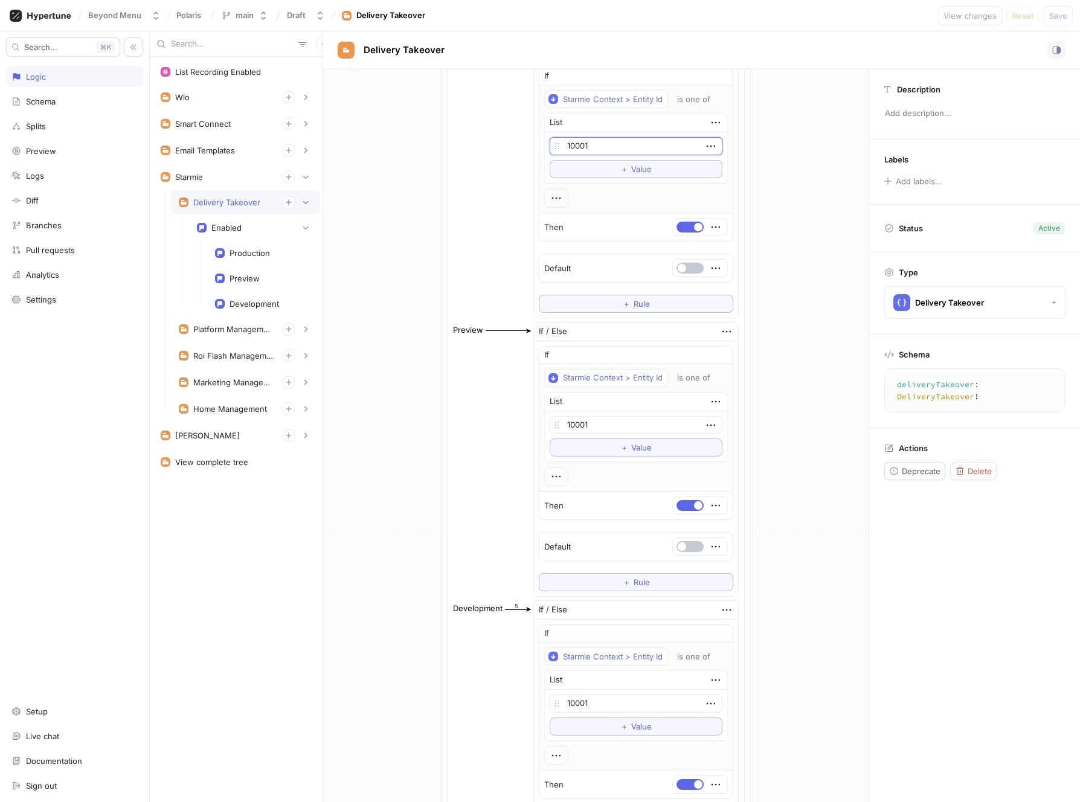
click at [870, 175] on div "Labels Add labels..." at bounding box center [975, 172] width 211 height 65
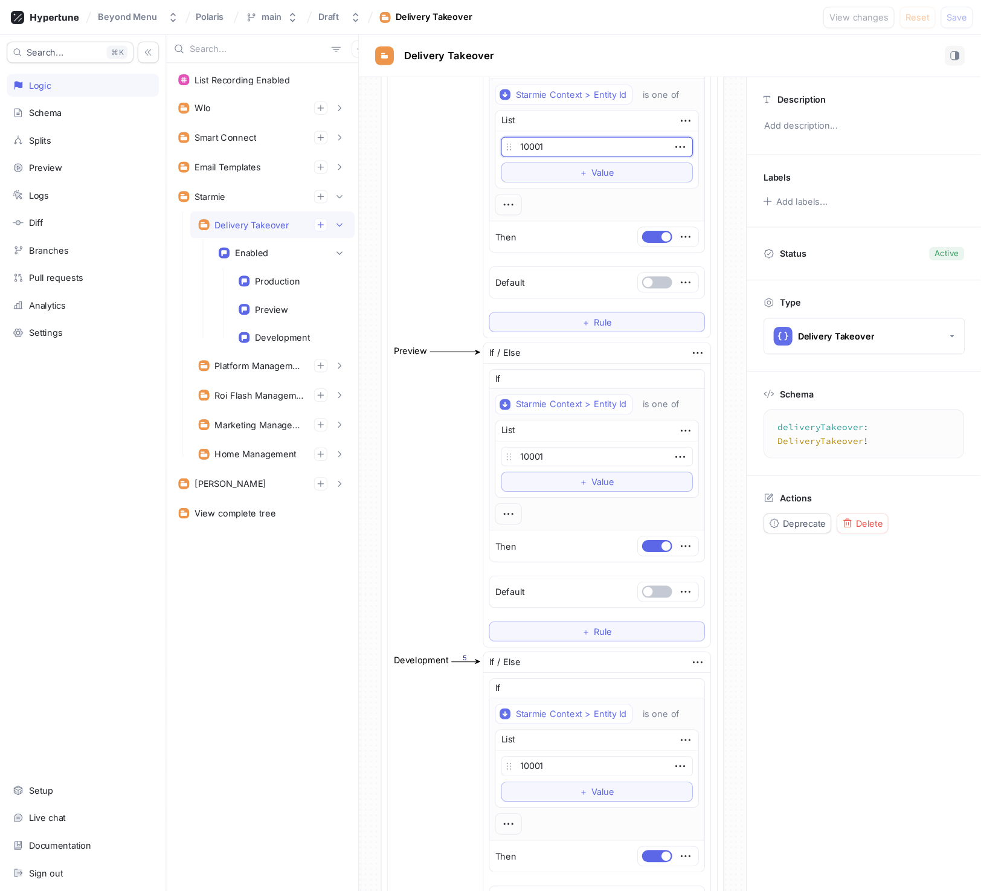
scroll to position [146, 0]
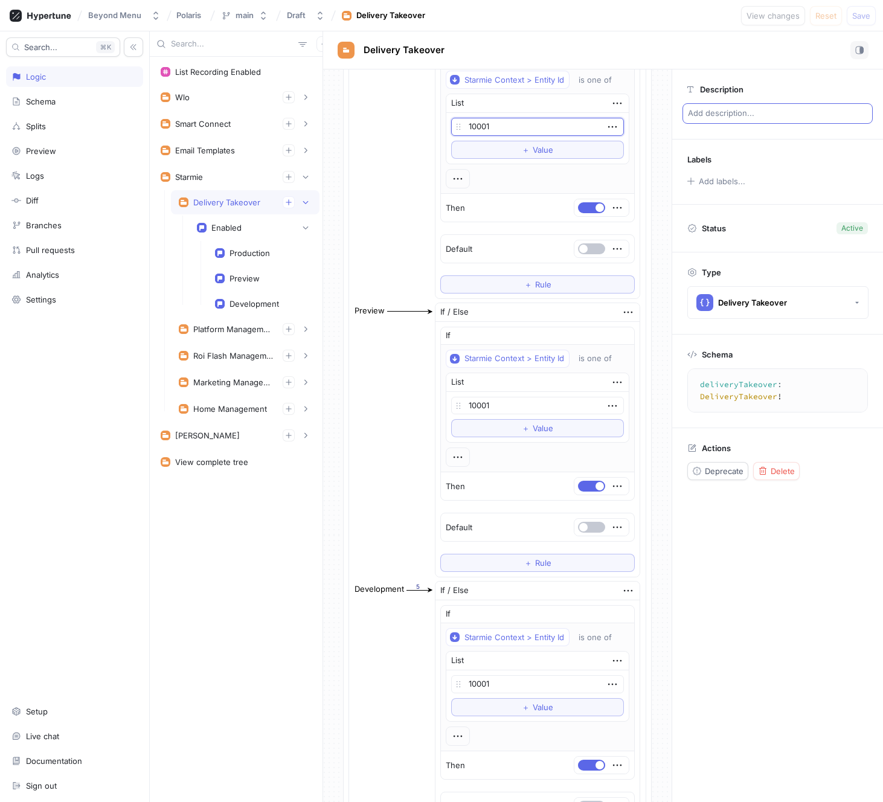
click at [864, 101] on div "Description Add description..." at bounding box center [778, 103] width 211 height 69
click at [260, 618] on div "List Recording Enabled Wlo Brand Page Google Review Widget Enabled Production P…" at bounding box center [236, 430] width 173 height 746
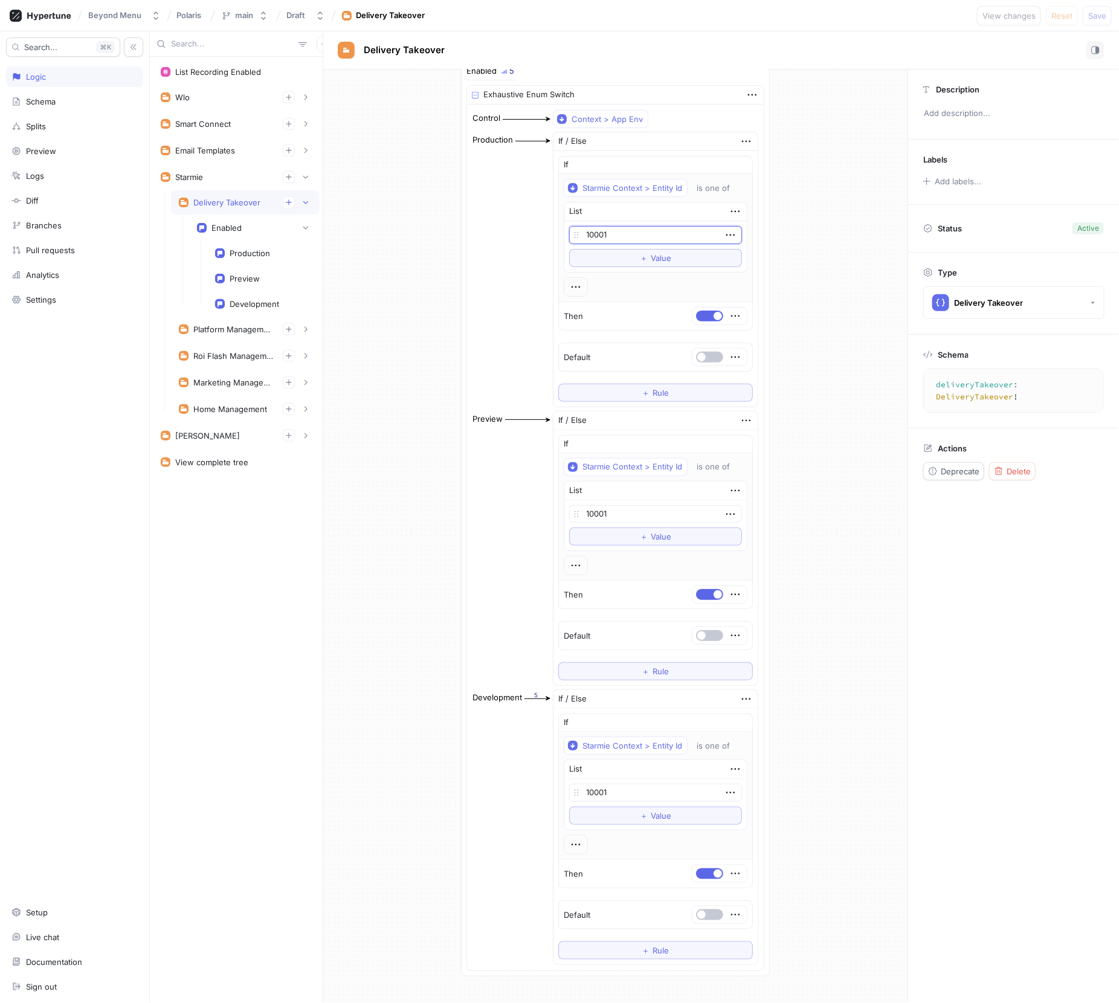
scroll to position [0, 0]
